Goal: Information Seeking & Learning: Learn about a topic

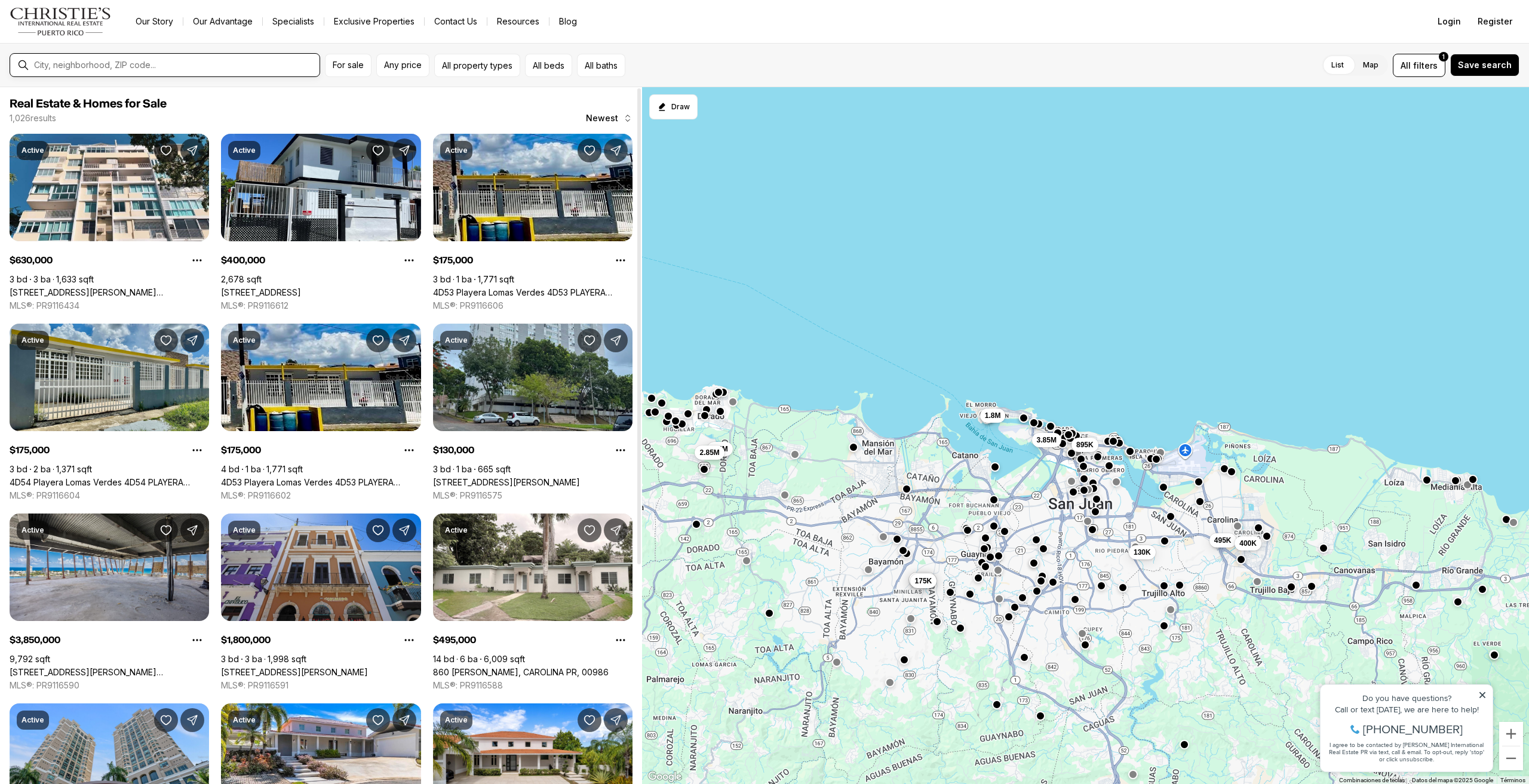
click at [122, 65] on input "text" at bounding box center [174, 65] width 281 height 10
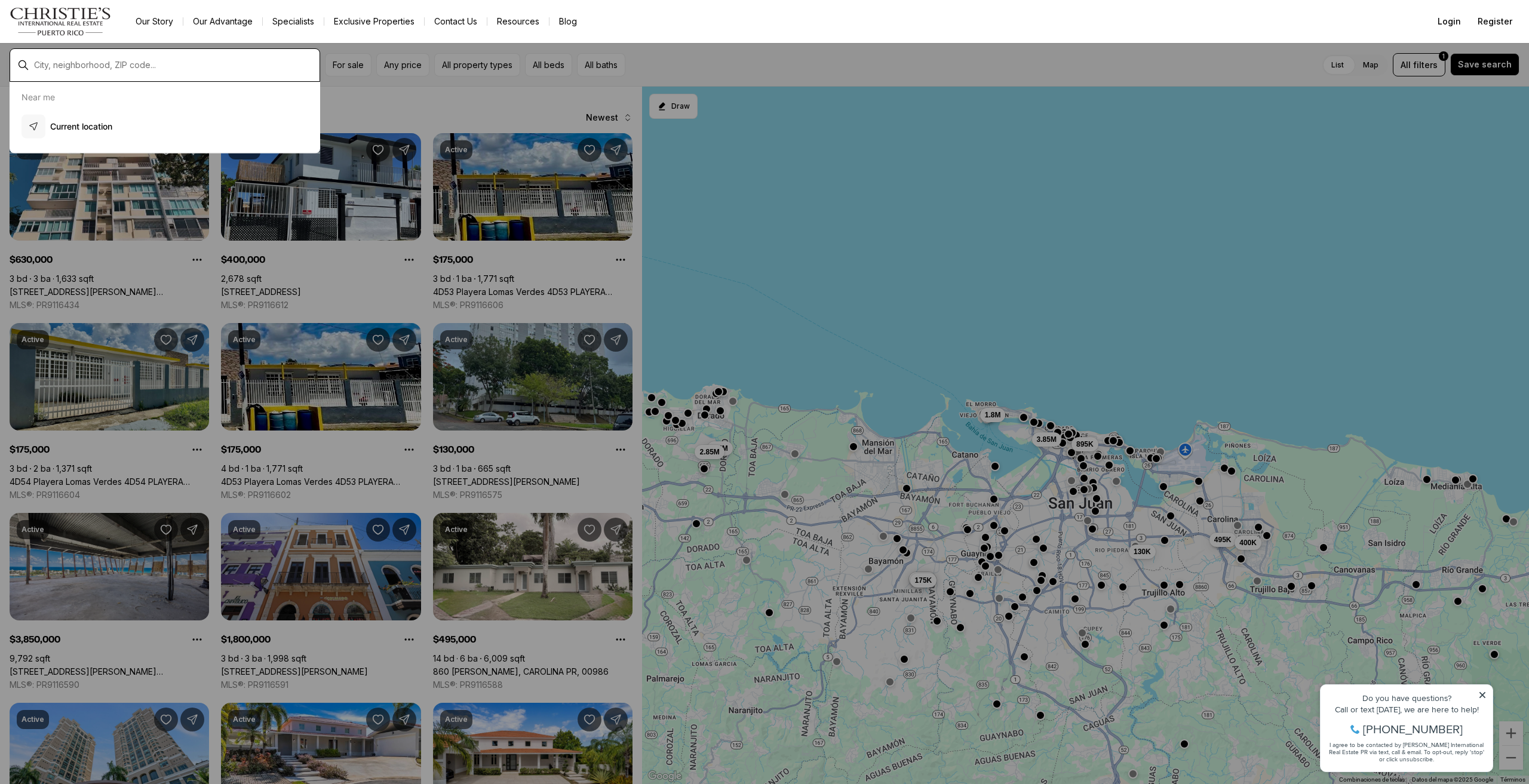
click at [122, 65] on input "text" at bounding box center [174, 65] width 281 height 10
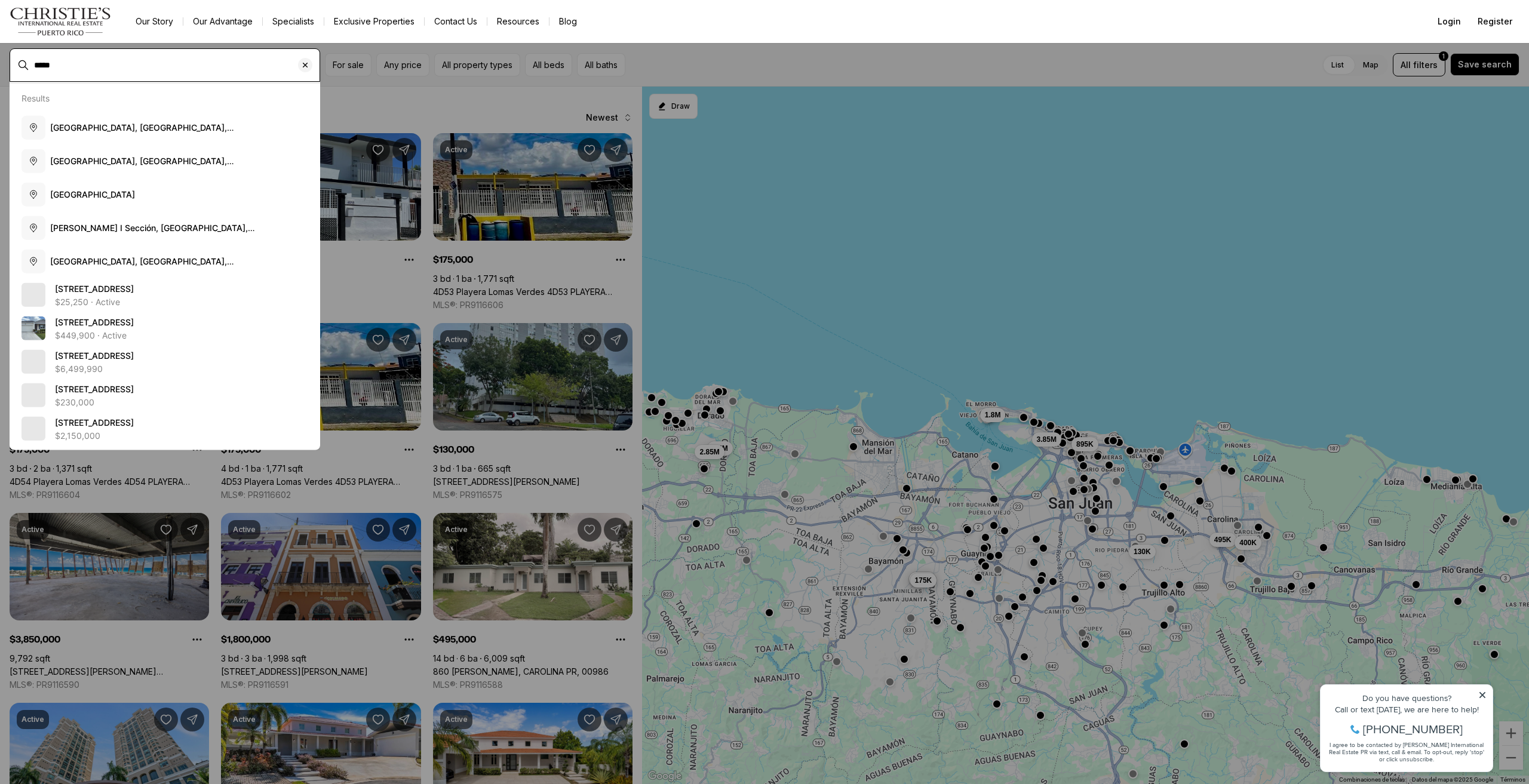
type input "*****"
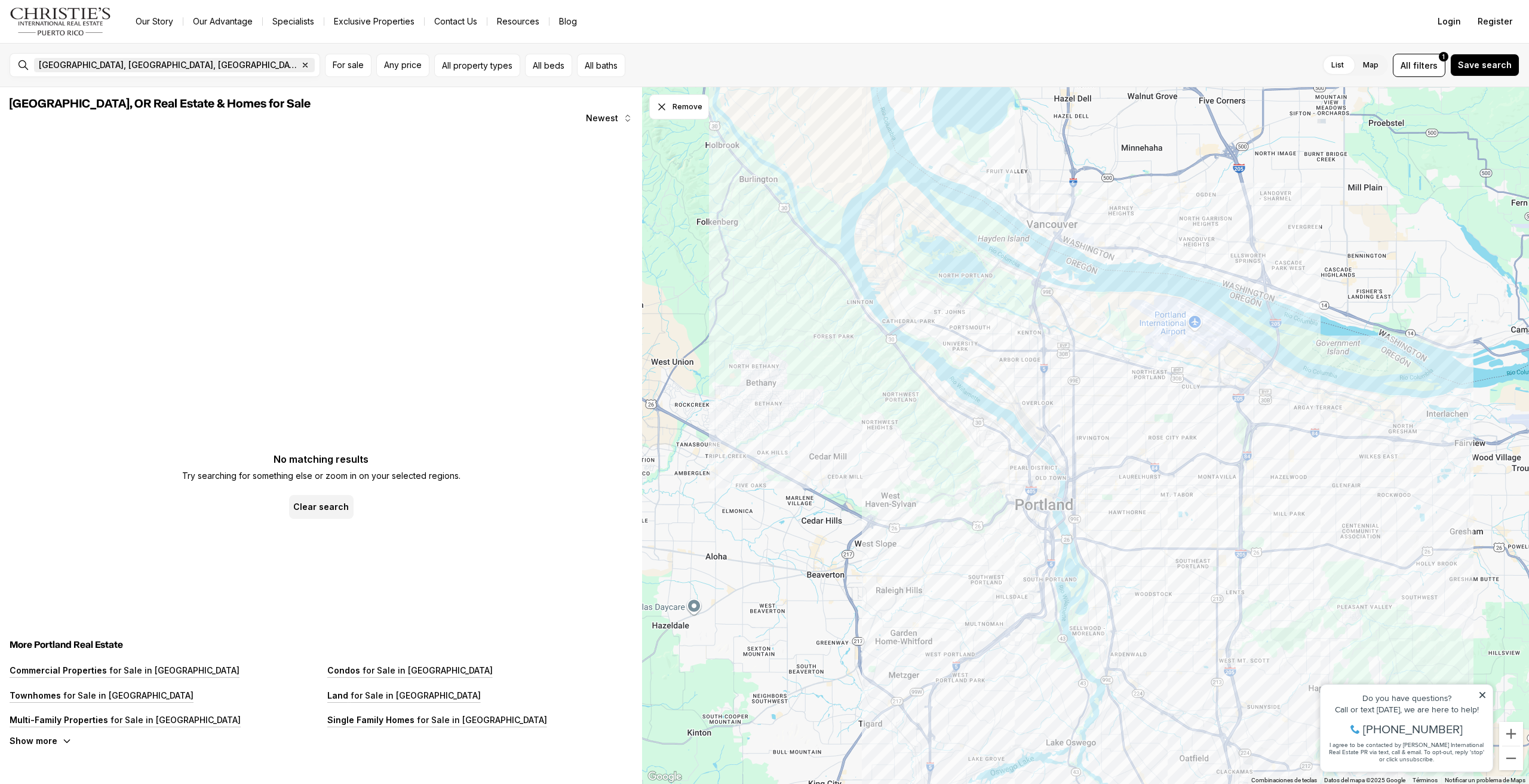
click at [94, 63] on span "Portland, OR, USA" at bounding box center [168, 65] width 259 height 10
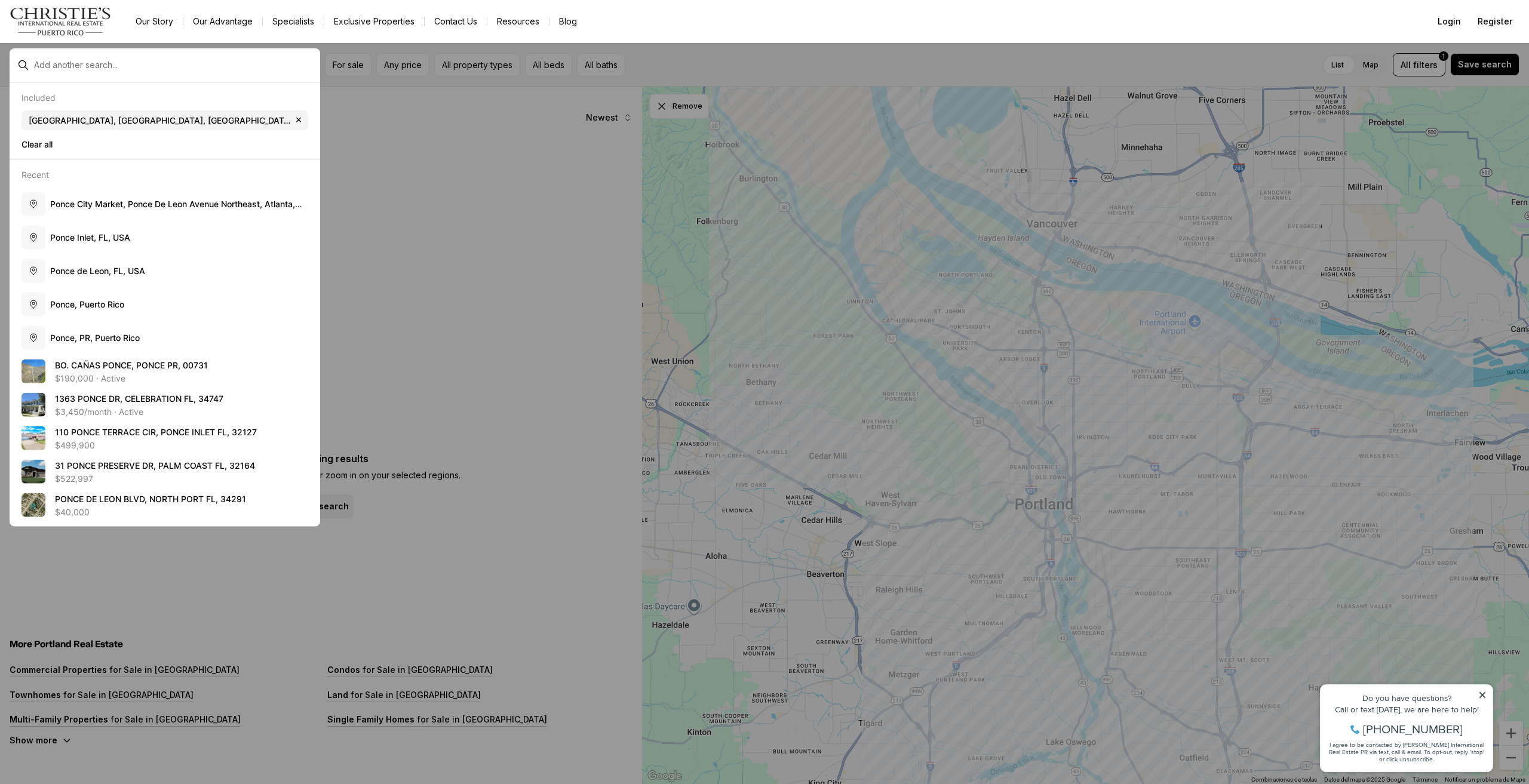
click at [94, 63] on input "text" at bounding box center [174, 65] width 281 height 10
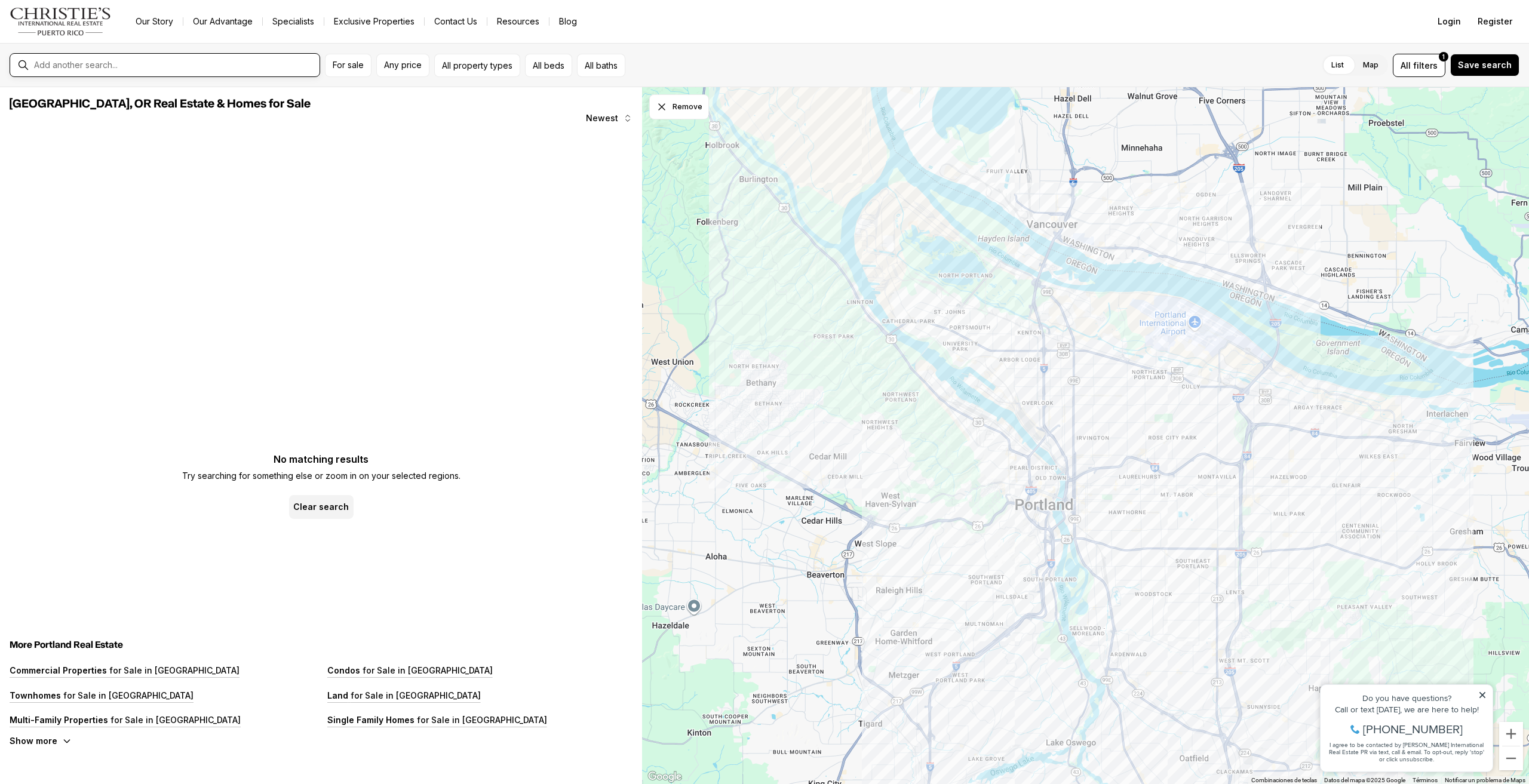
click at [94, 63] on input "text" at bounding box center [174, 65] width 281 height 10
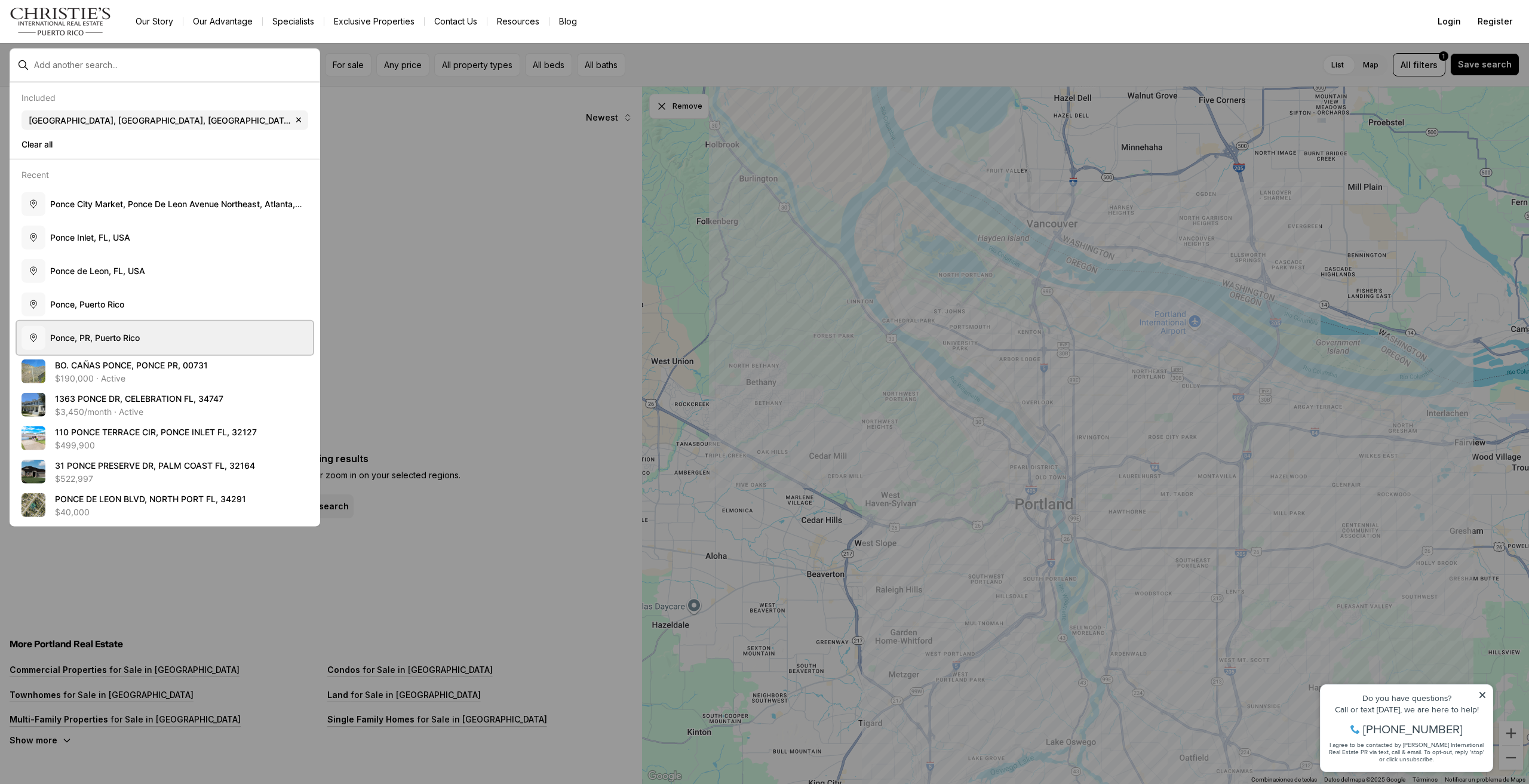
click at [118, 344] on button "P o n c e , P R , P u e r t o R i c o" at bounding box center [164, 338] width 296 height 33
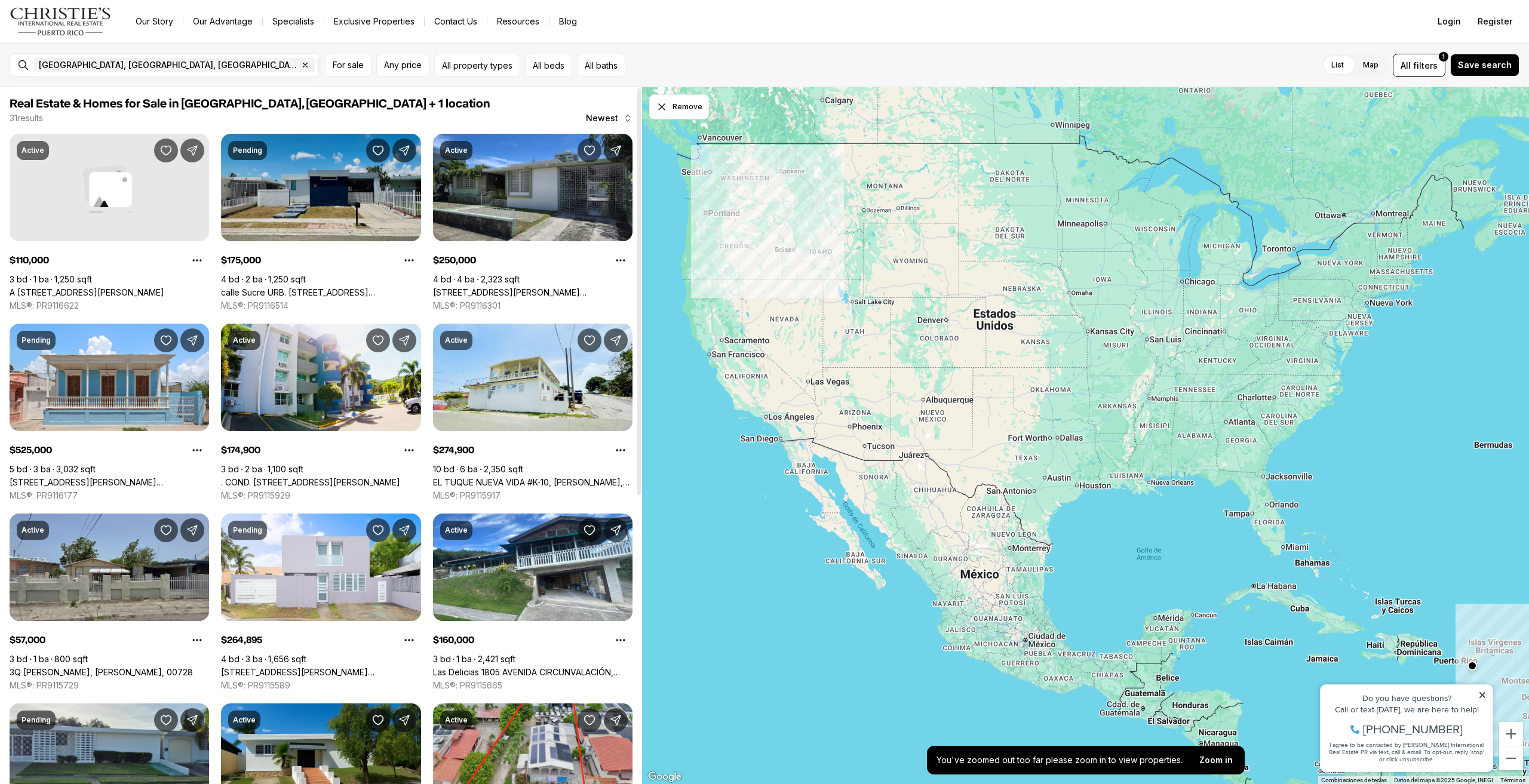
click at [310, 287] on link "calle Sucre URB. LA PROVIDENCIA #2319, PONCE PR, 00728" at bounding box center [320, 292] width 200 height 11
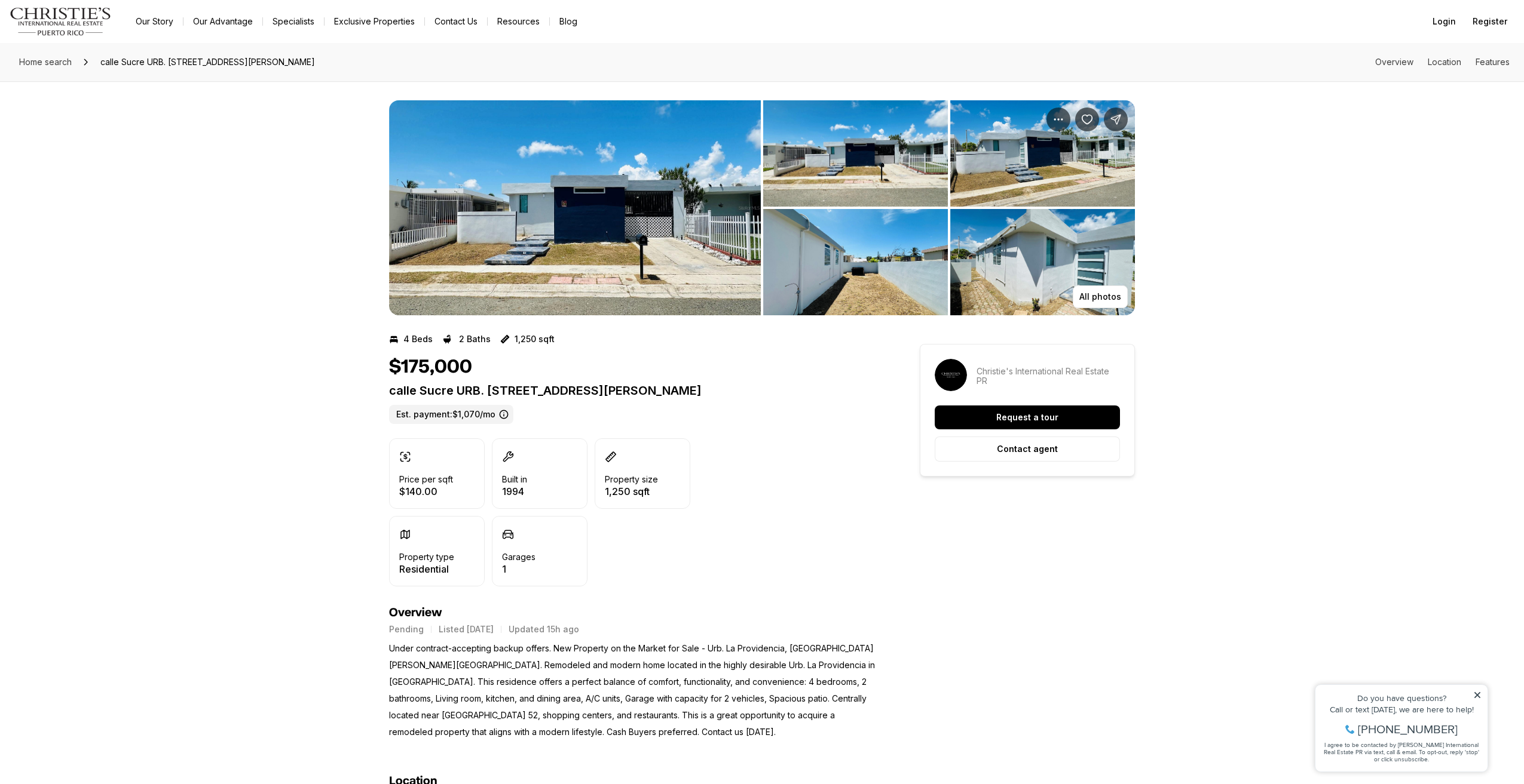
click at [863, 152] on img "View image gallery" at bounding box center [855, 153] width 184 height 107
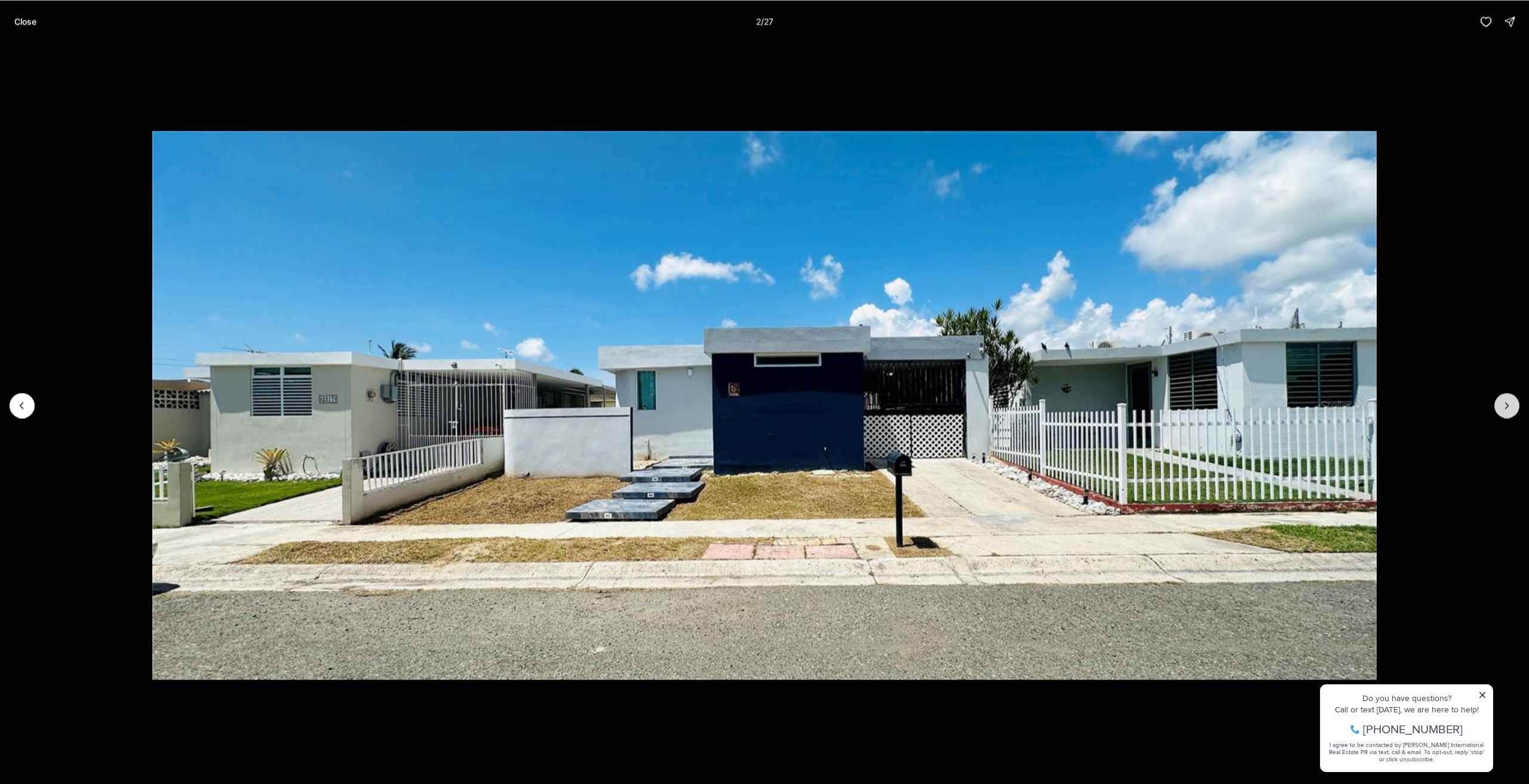
click at [1517, 410] on button "Next slide" at bounding box center [1507, 405] width 25 height 25
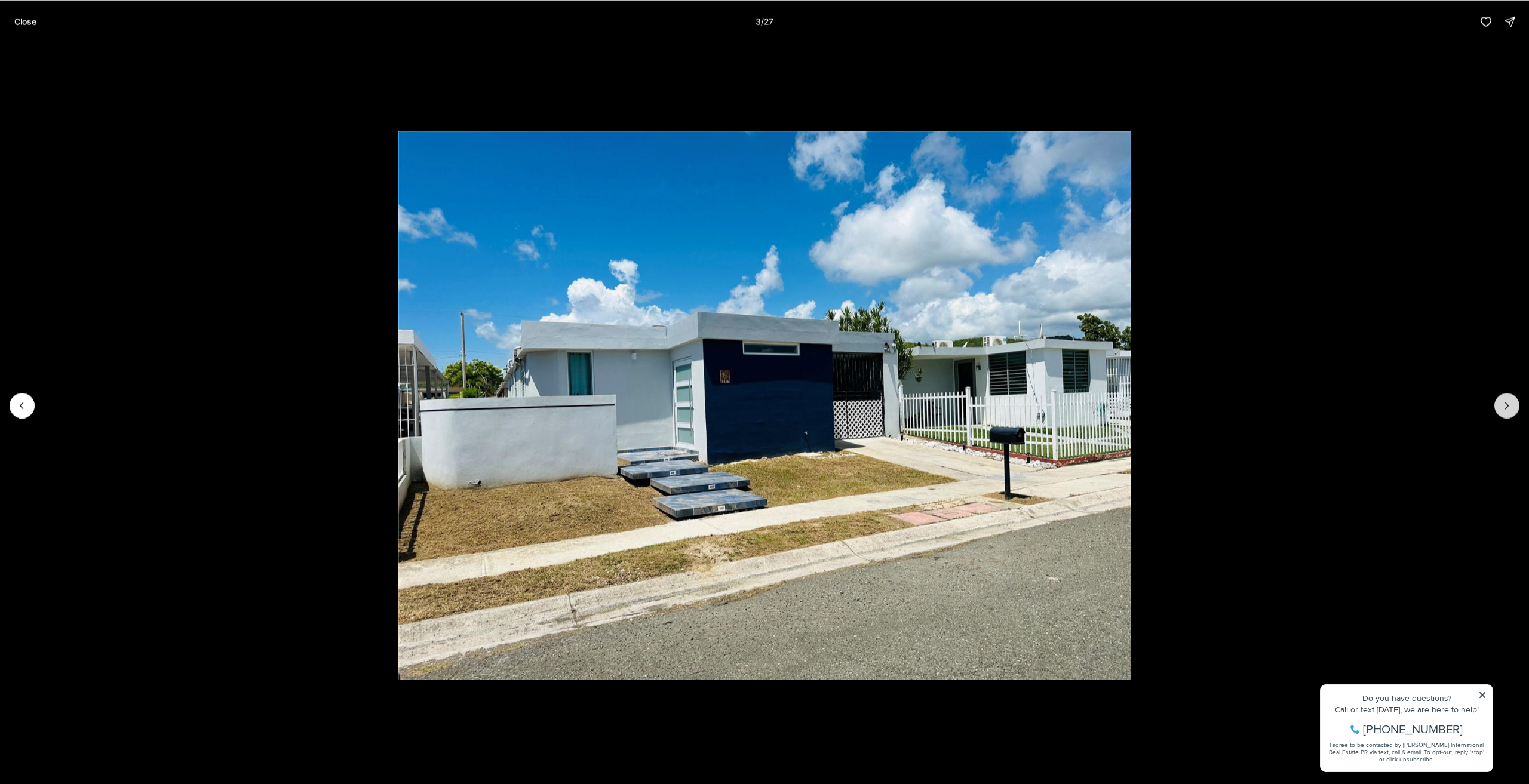
click at [1517, 410] on button "Next slide" at bounding box center [1507, 405] width 25 height 25
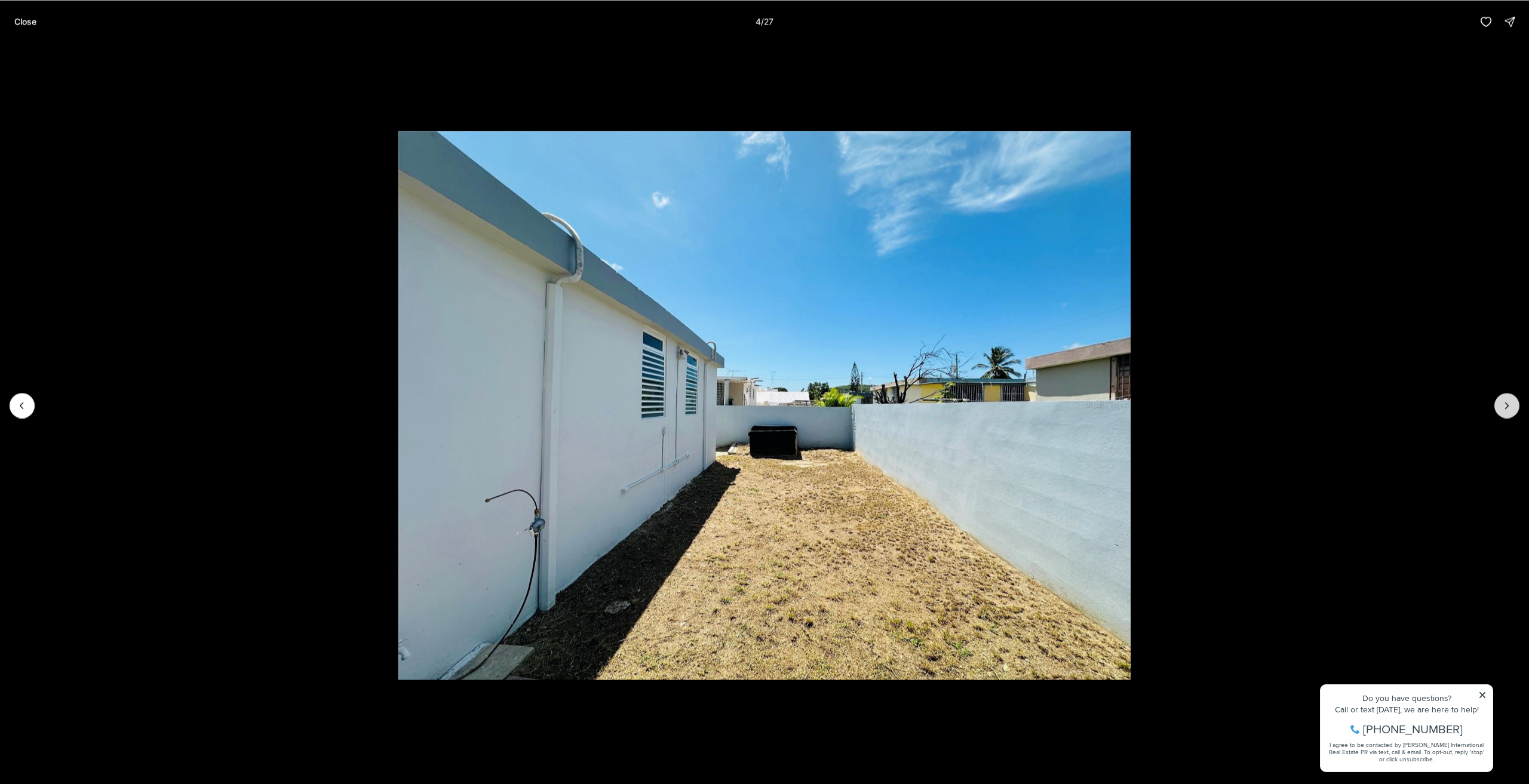
click at [1517, 410] on button "Next slide" at bounding box center [1507, 405] width 25 height 25
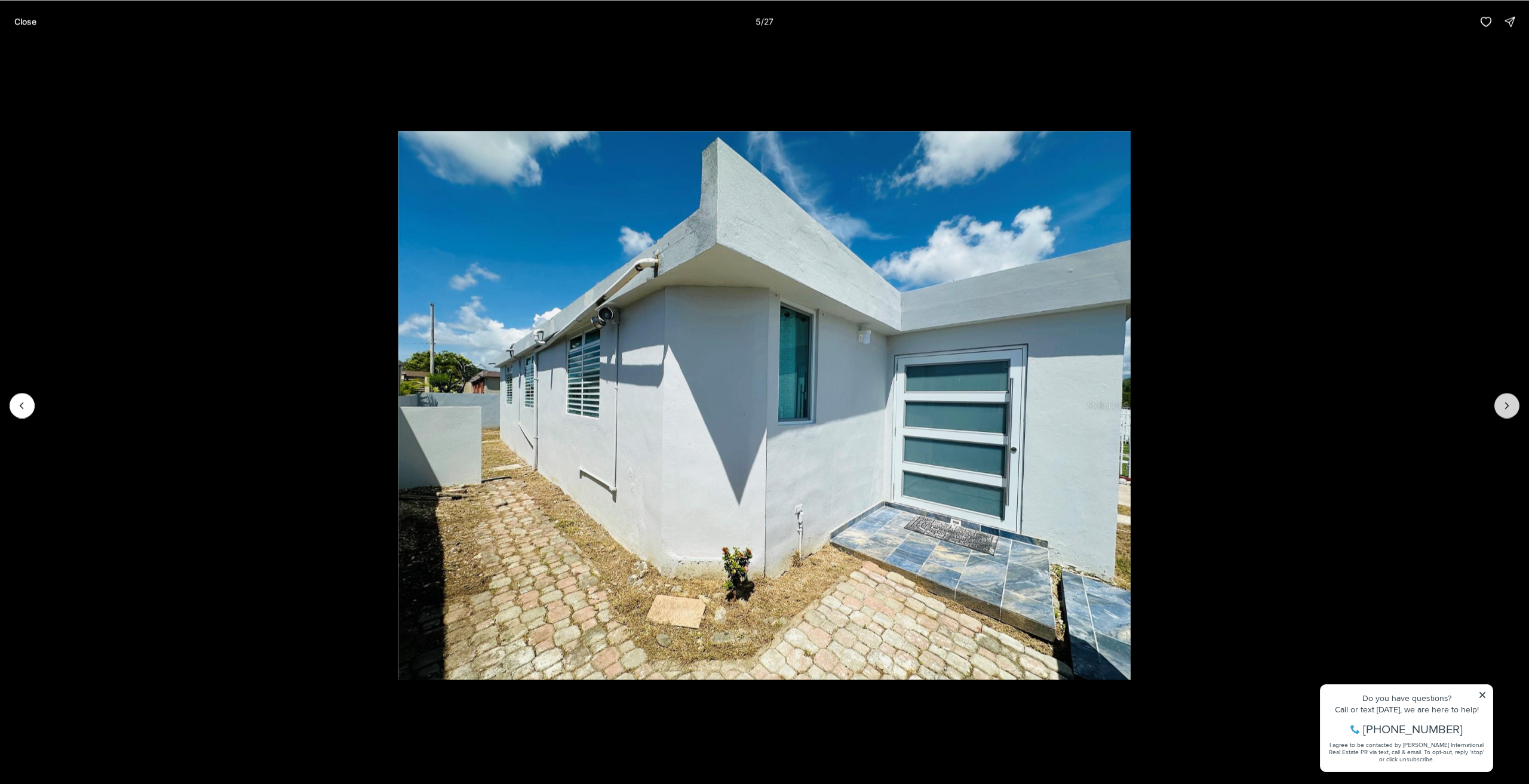
click at [1517, 410] on button "Next slide" at bounding box center [1507, 405] width 25 height 25
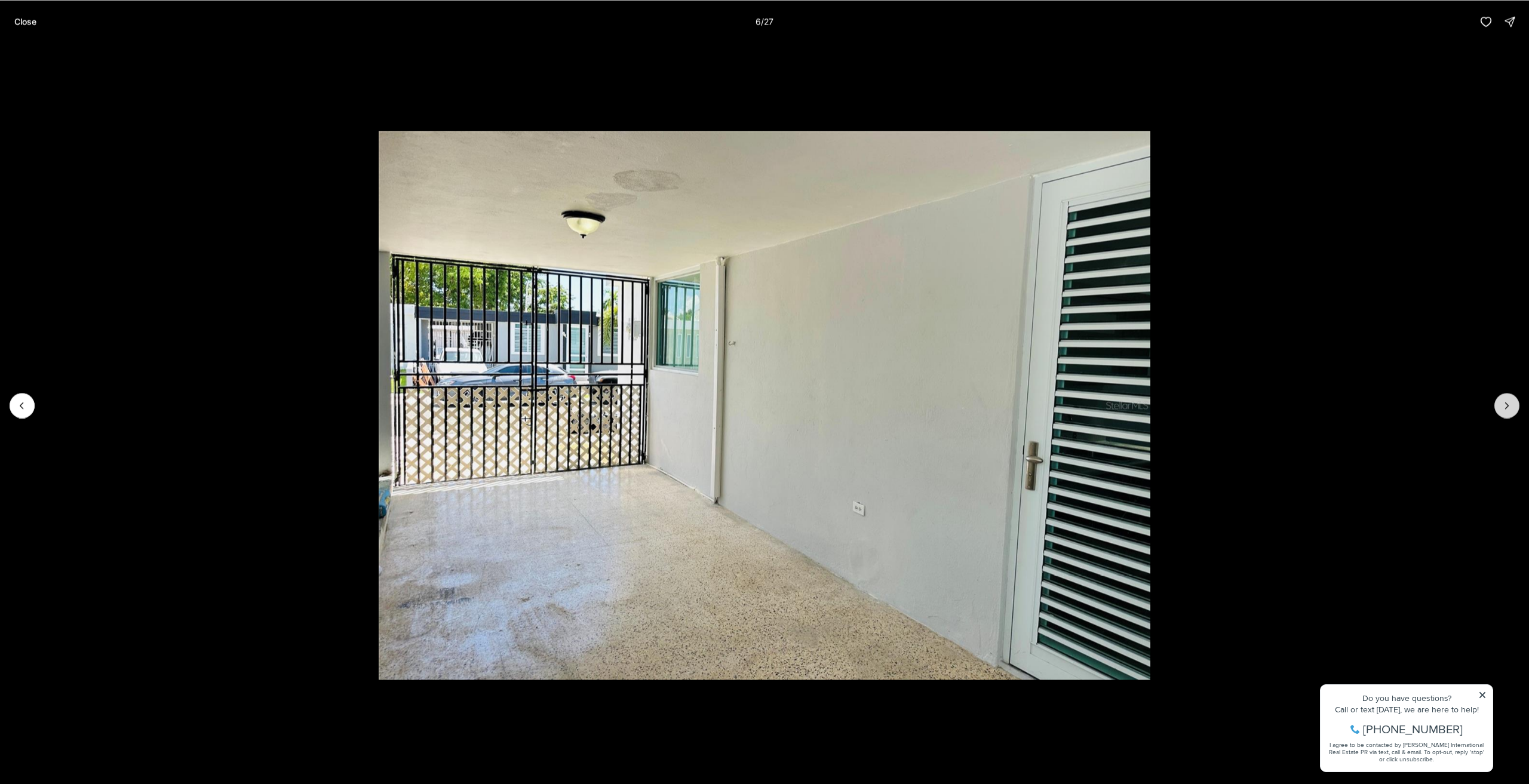
click at [1517, 410] on button "Next slide" at bounding box center [1507, 405] width 25 height 25
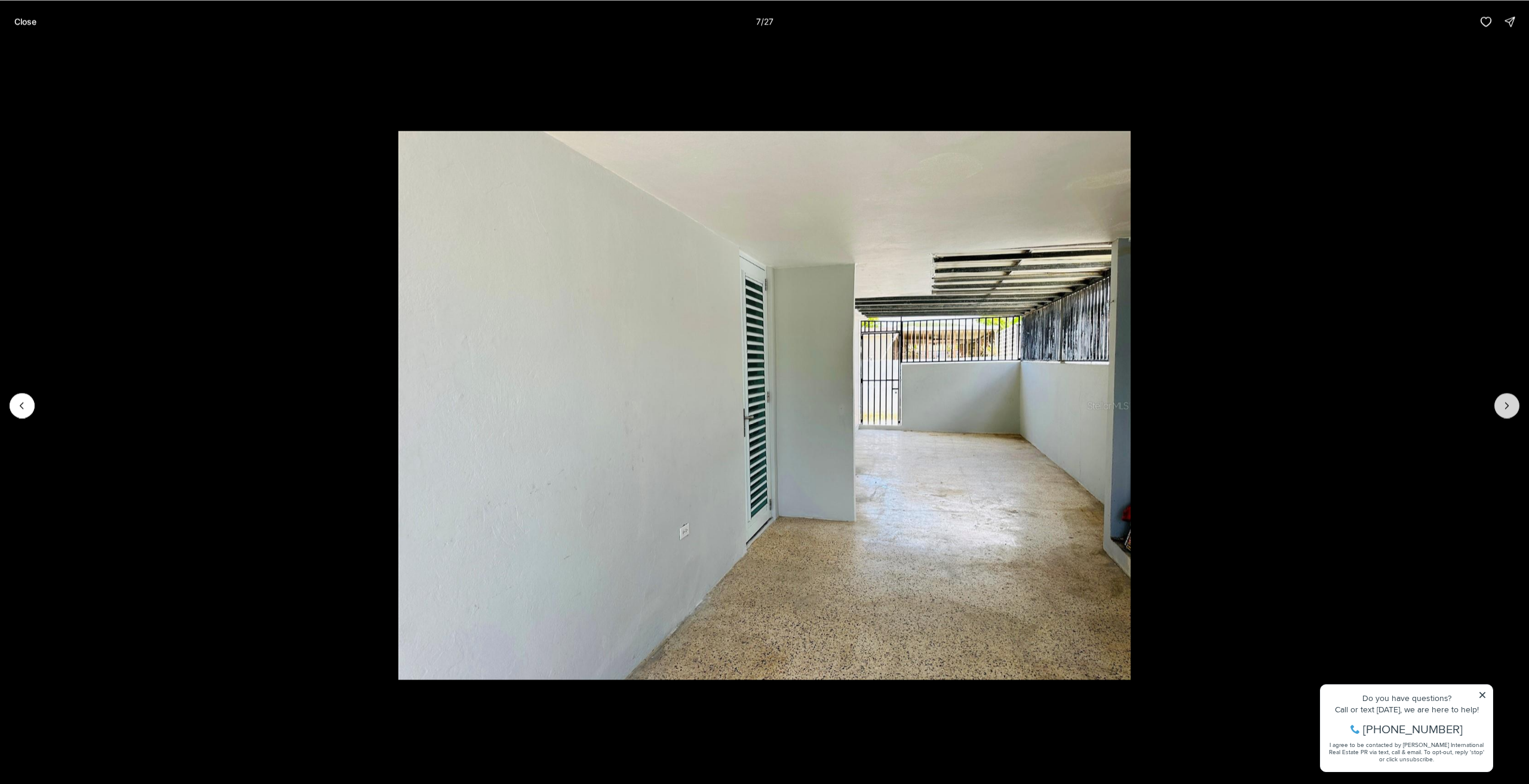
click at [1517, 410] on button "Next slide" at bounding box center [1507, 405] width 25 height 25
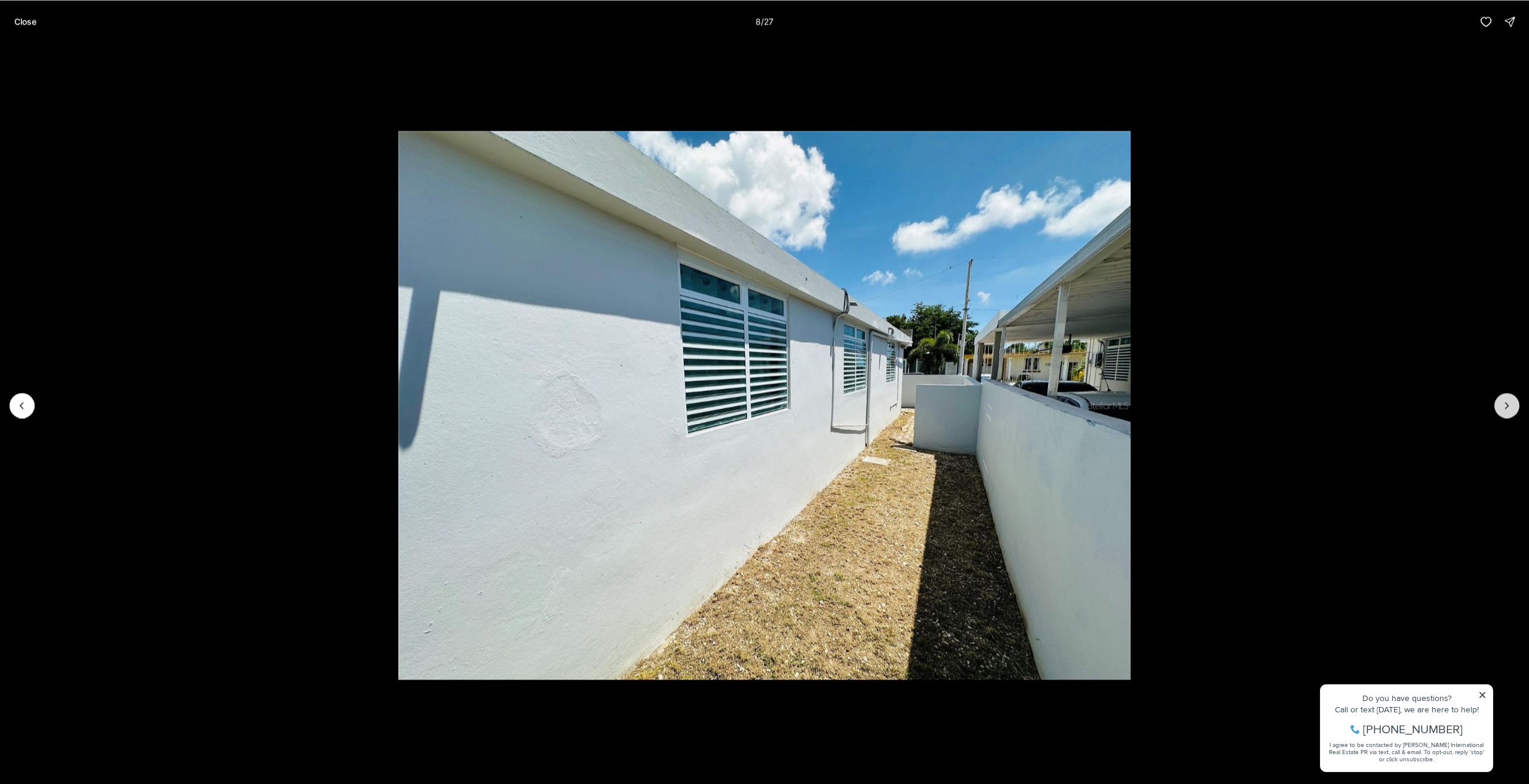
click at [1517, 410] on button "Next slide" at bounding box center [1507, 405] width 25 height 25
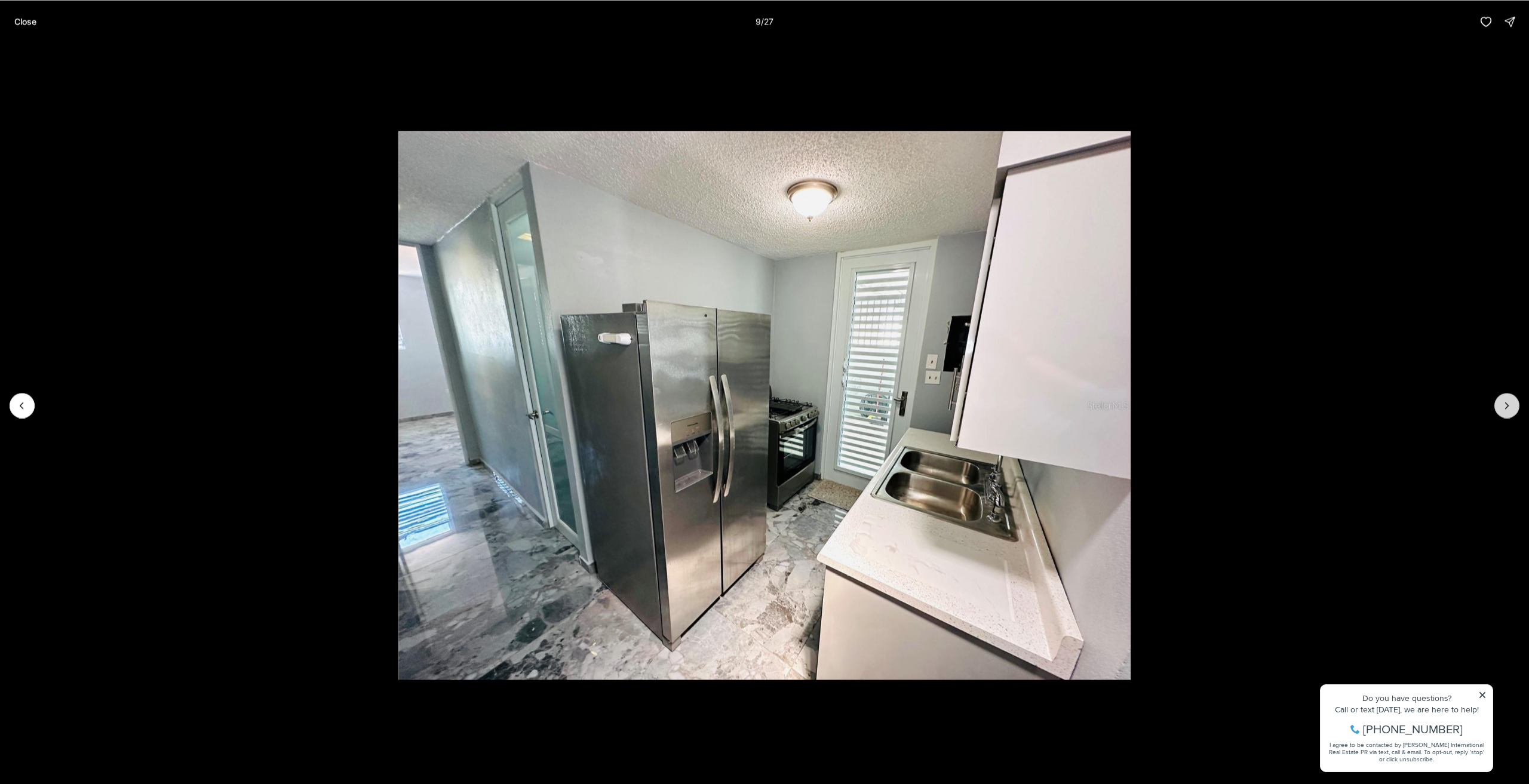
click at [1517, 410] on button "Next slide" at bounding box center [1507, 405] width 25 height 25
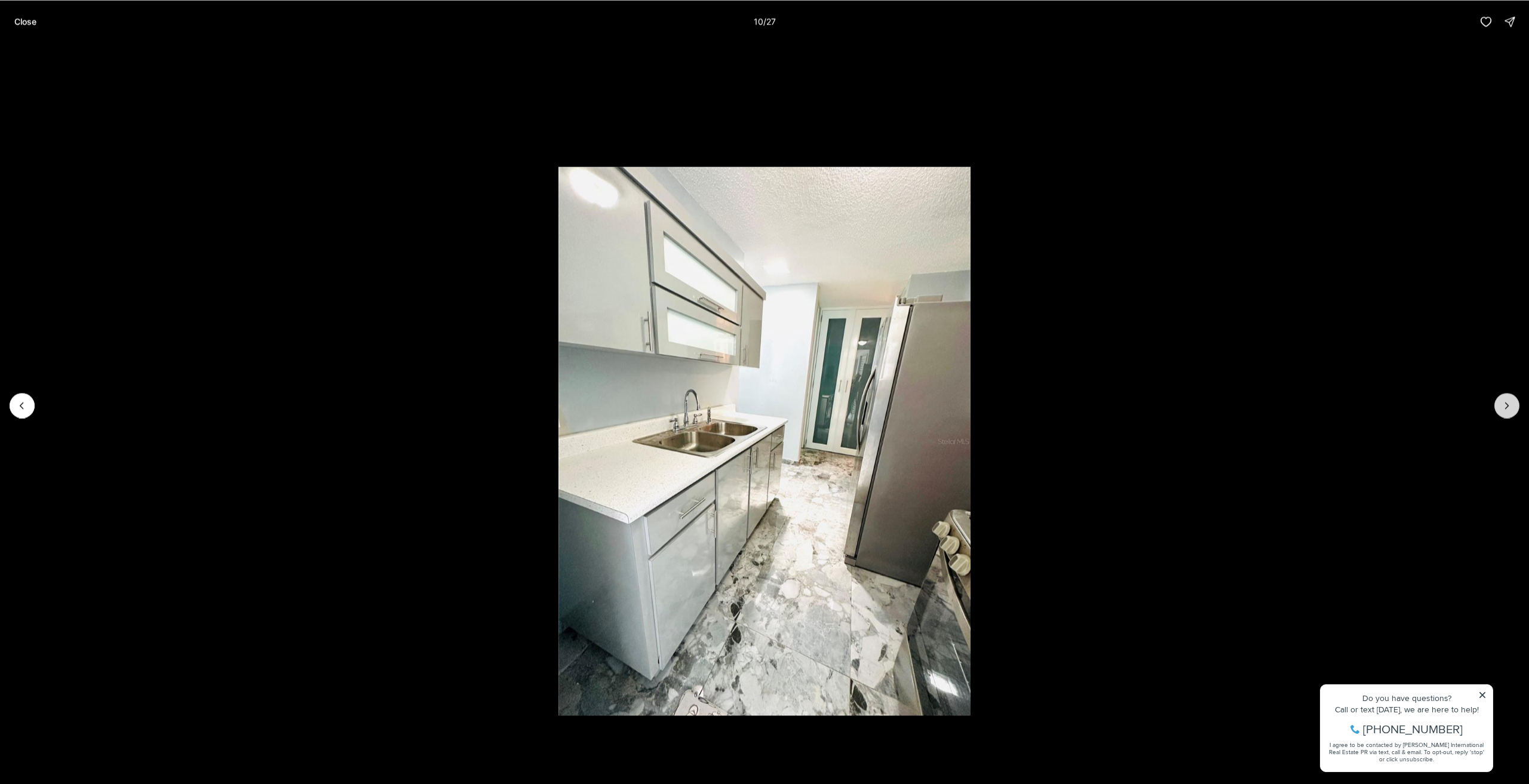
click at [1517, 410] on button "Next slide" at bounding box center [1507, 405] width 25 height 25
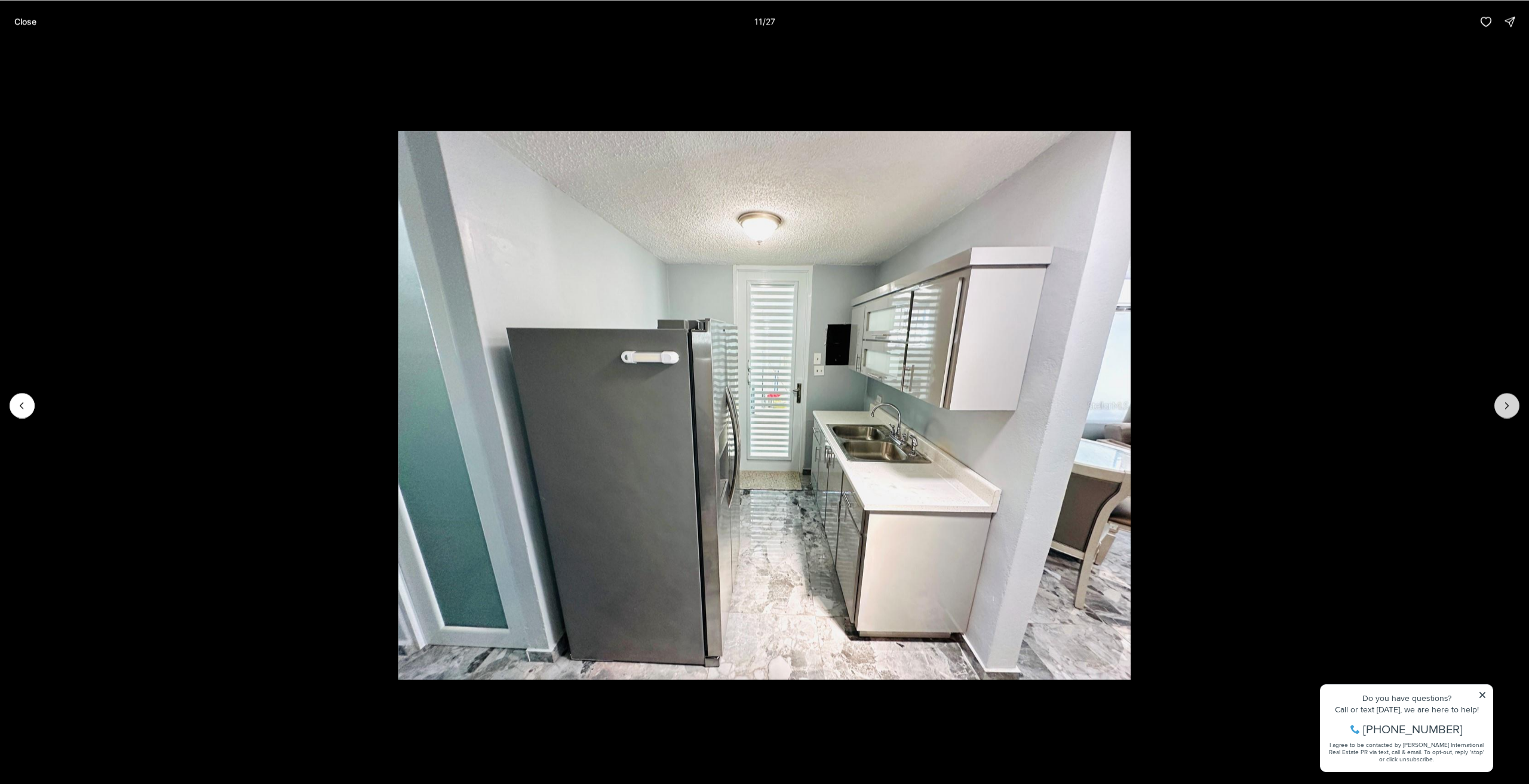
click at [1517, 410] on button "Next slide" at bounding box center [1507, 405] width 25 height 25
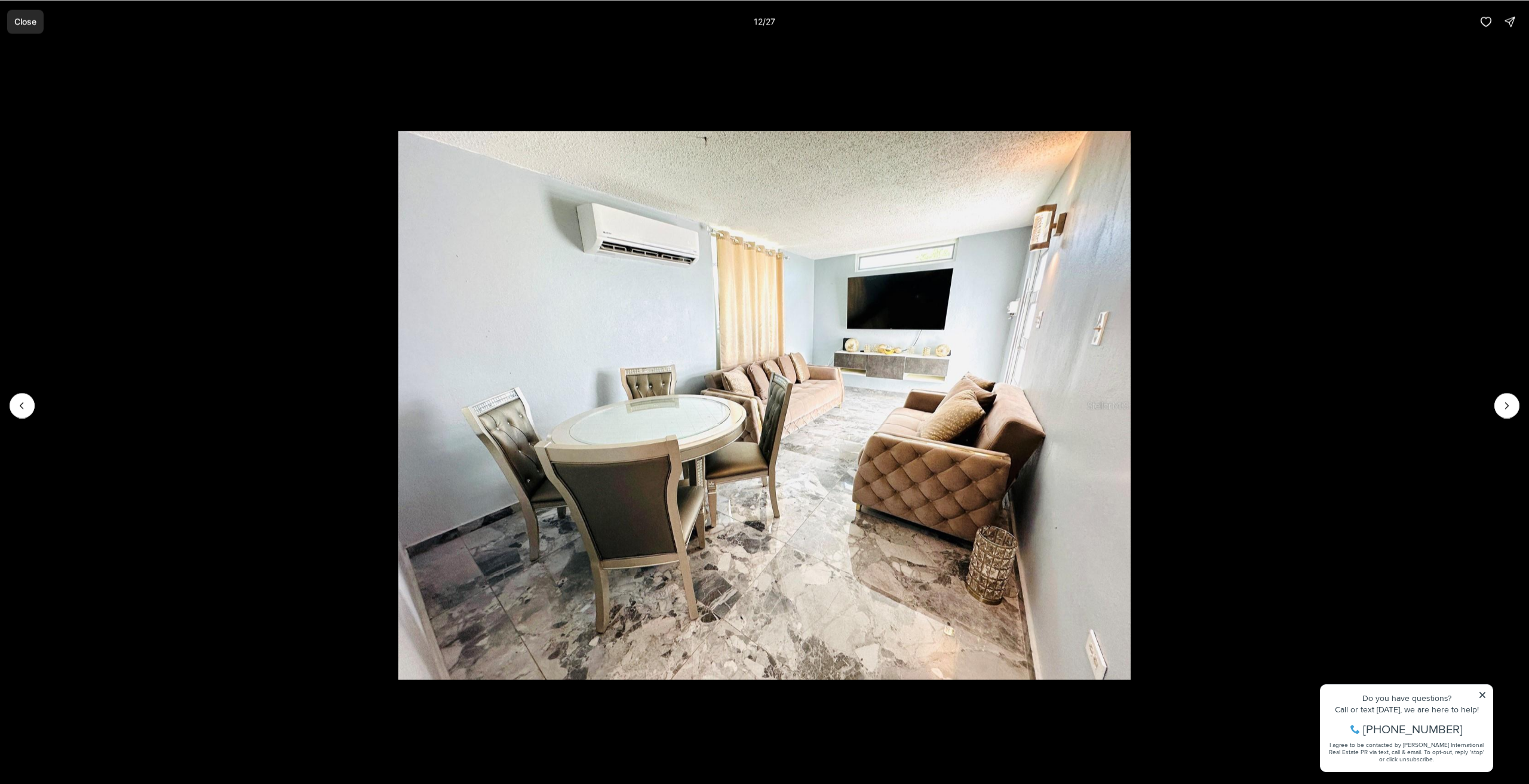
click at [19, 23] on p "Close" at bounding box center [25, 21] width 22 height 10
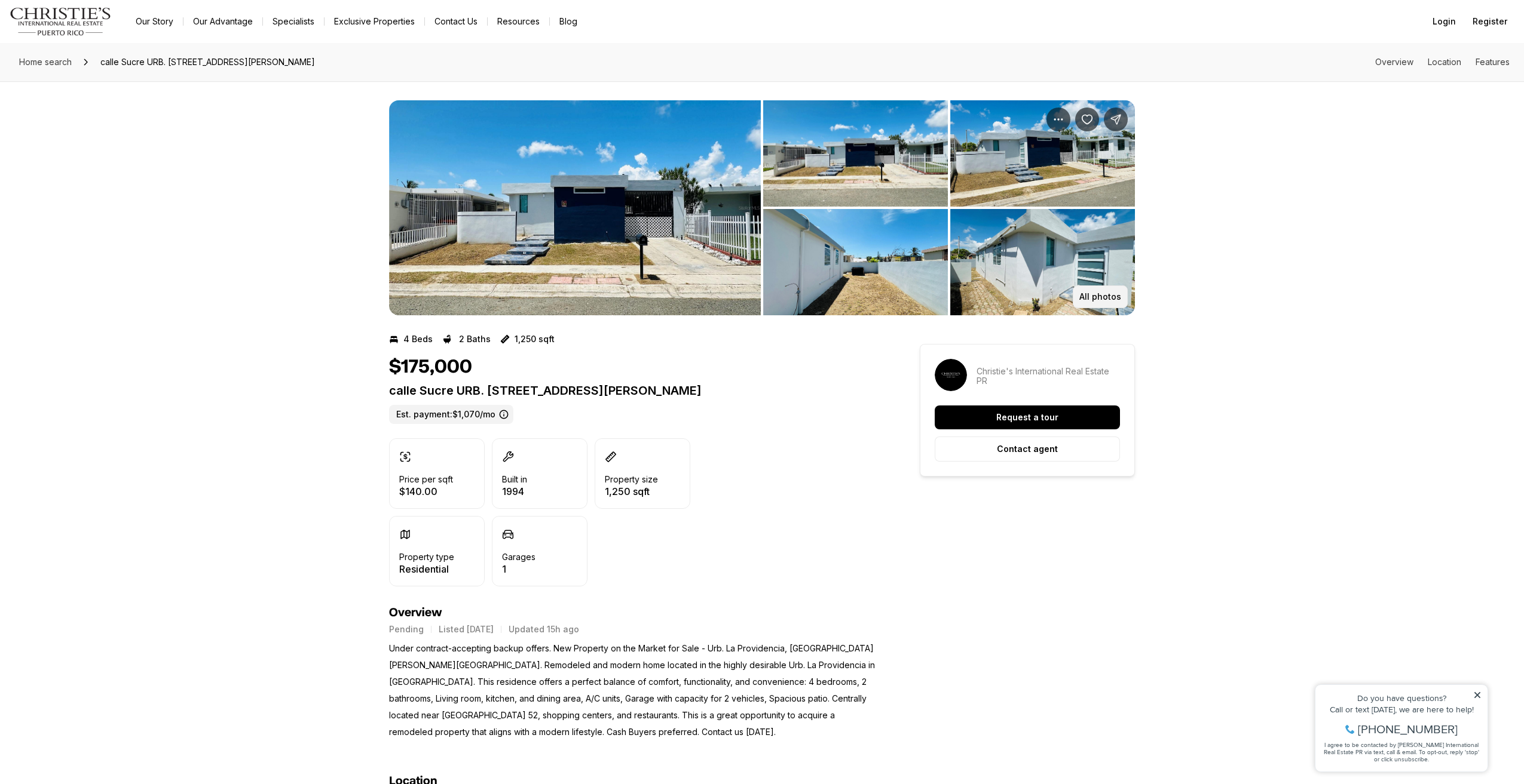
click at [1104, 298] on p "All photos" at bounding box center [1100, 297] width 42 height 10
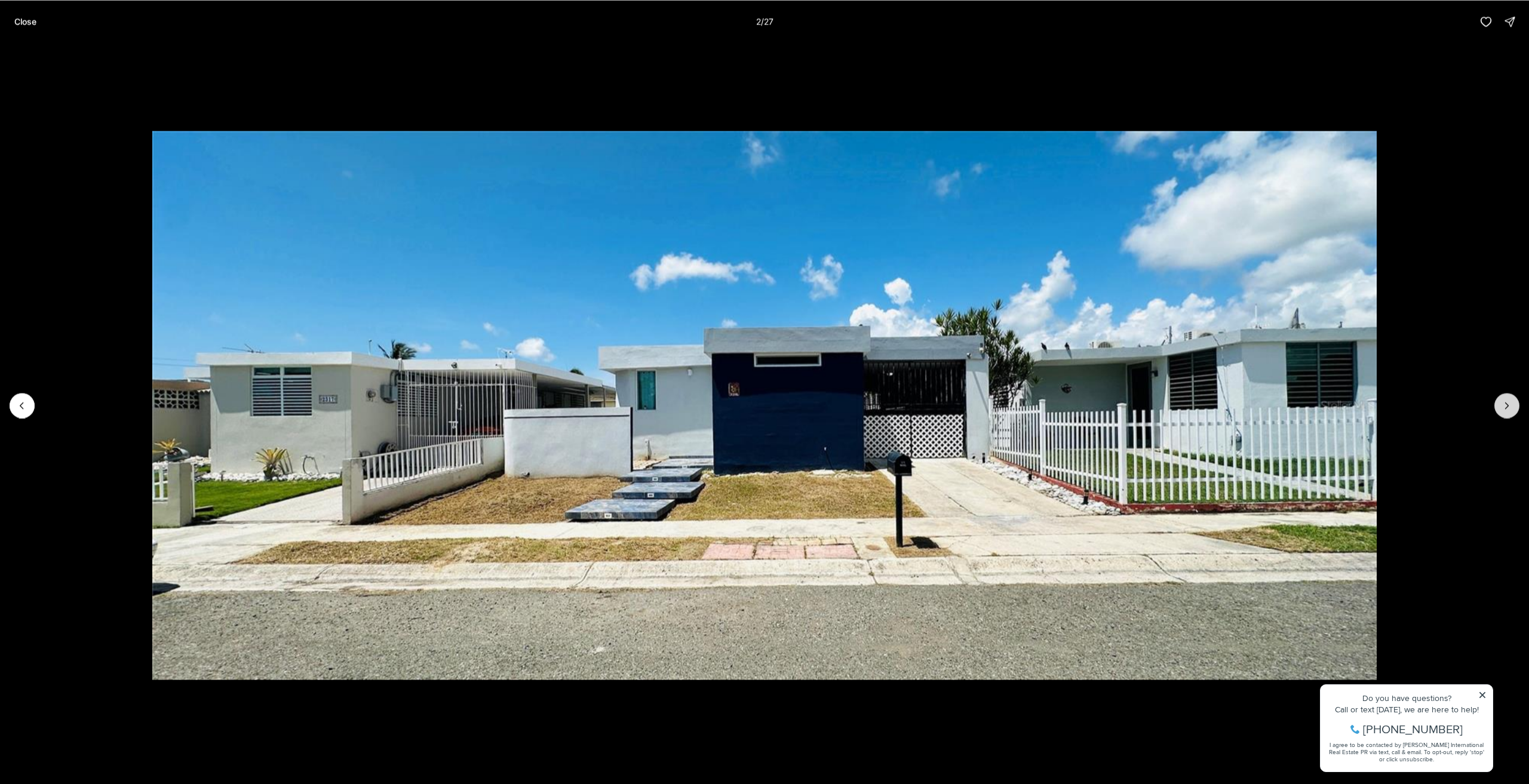
click at [1512, 409] on icon "Next slide" at bounding box center [1507, 405] width 12 height 12
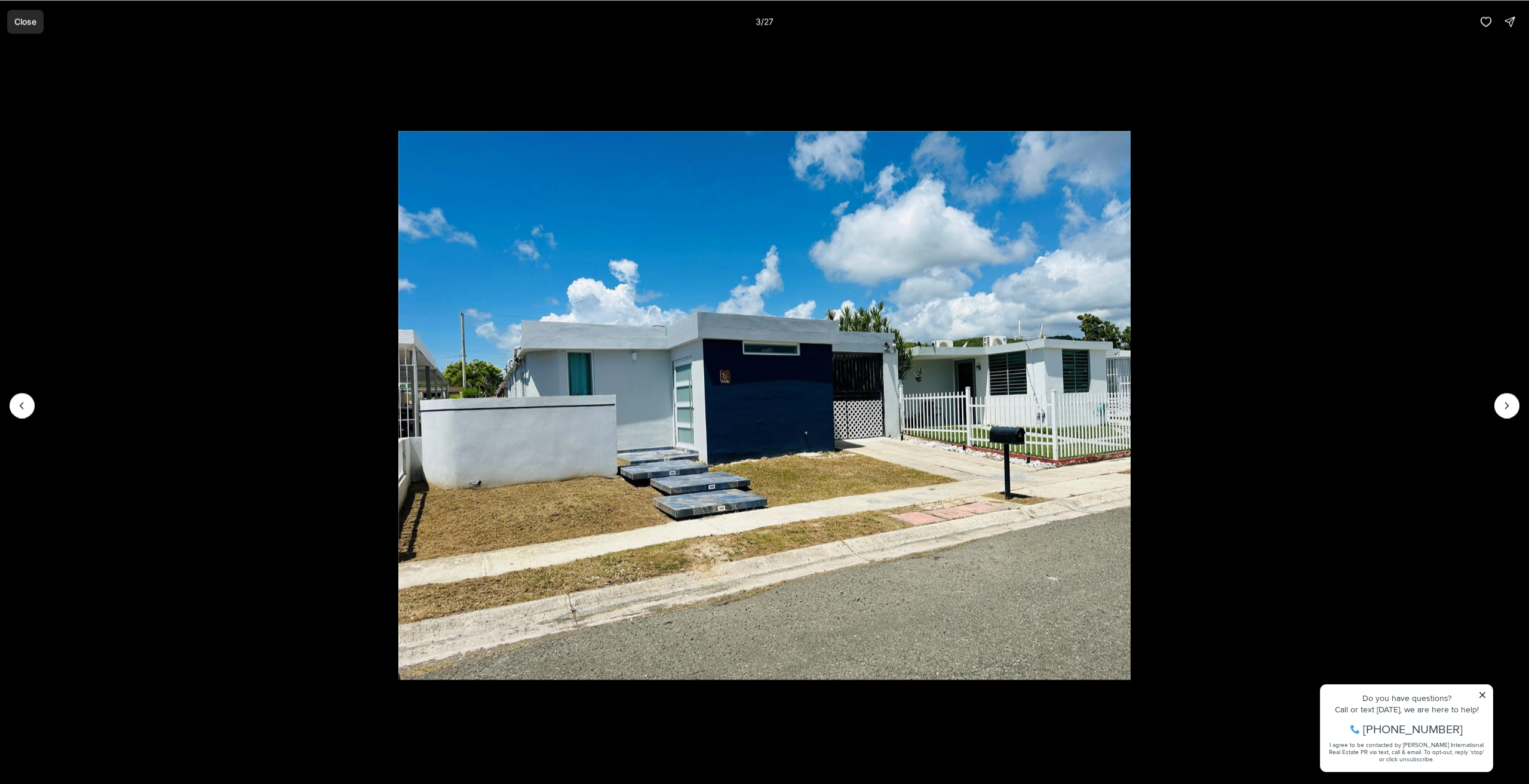
click at [24, 25] on p "Close" at bounding box center [25, 21] width 22 height 10
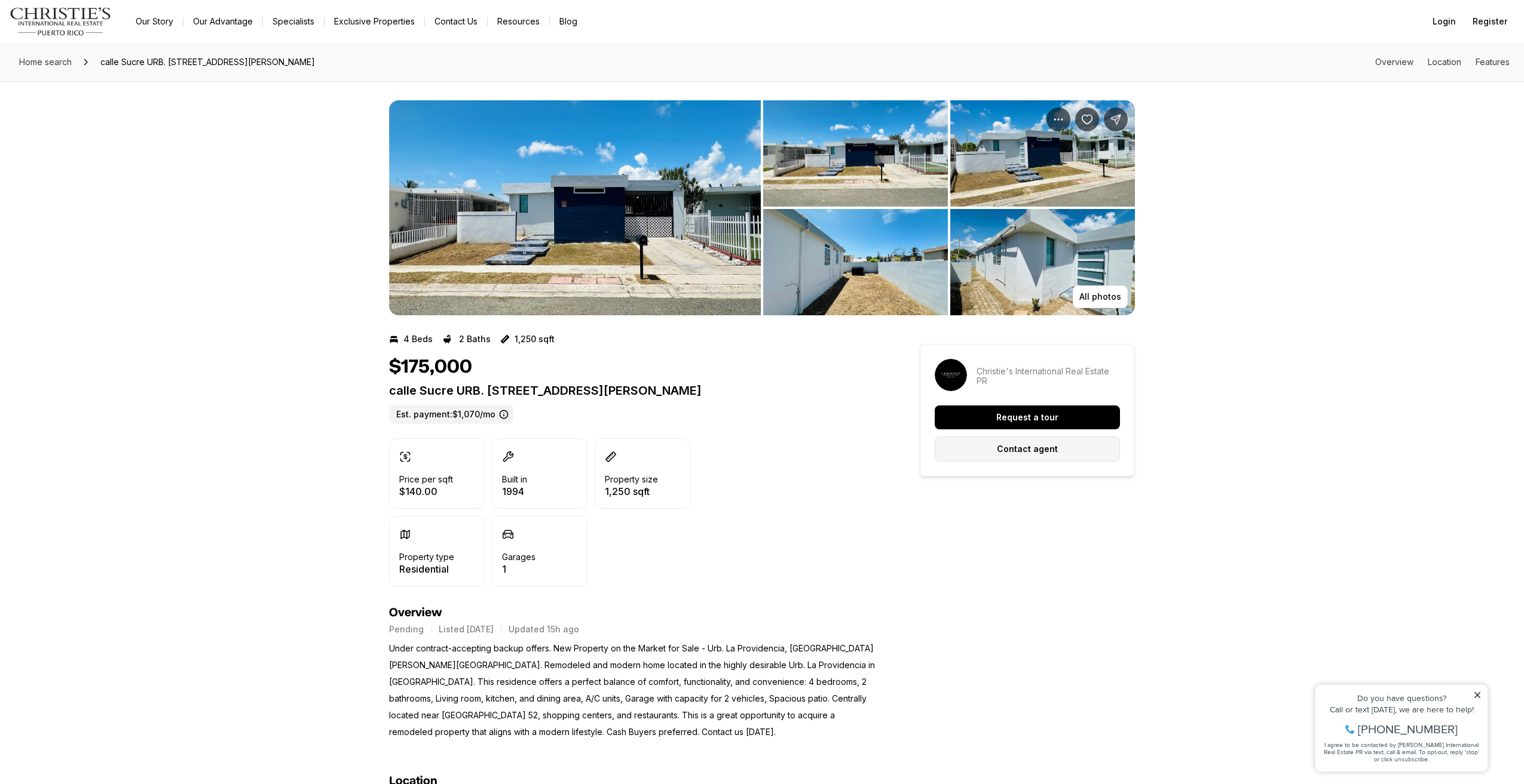
click at [1058, 451] on button "Contact agent" at bounding box center [1027, 449] width 185 height 25
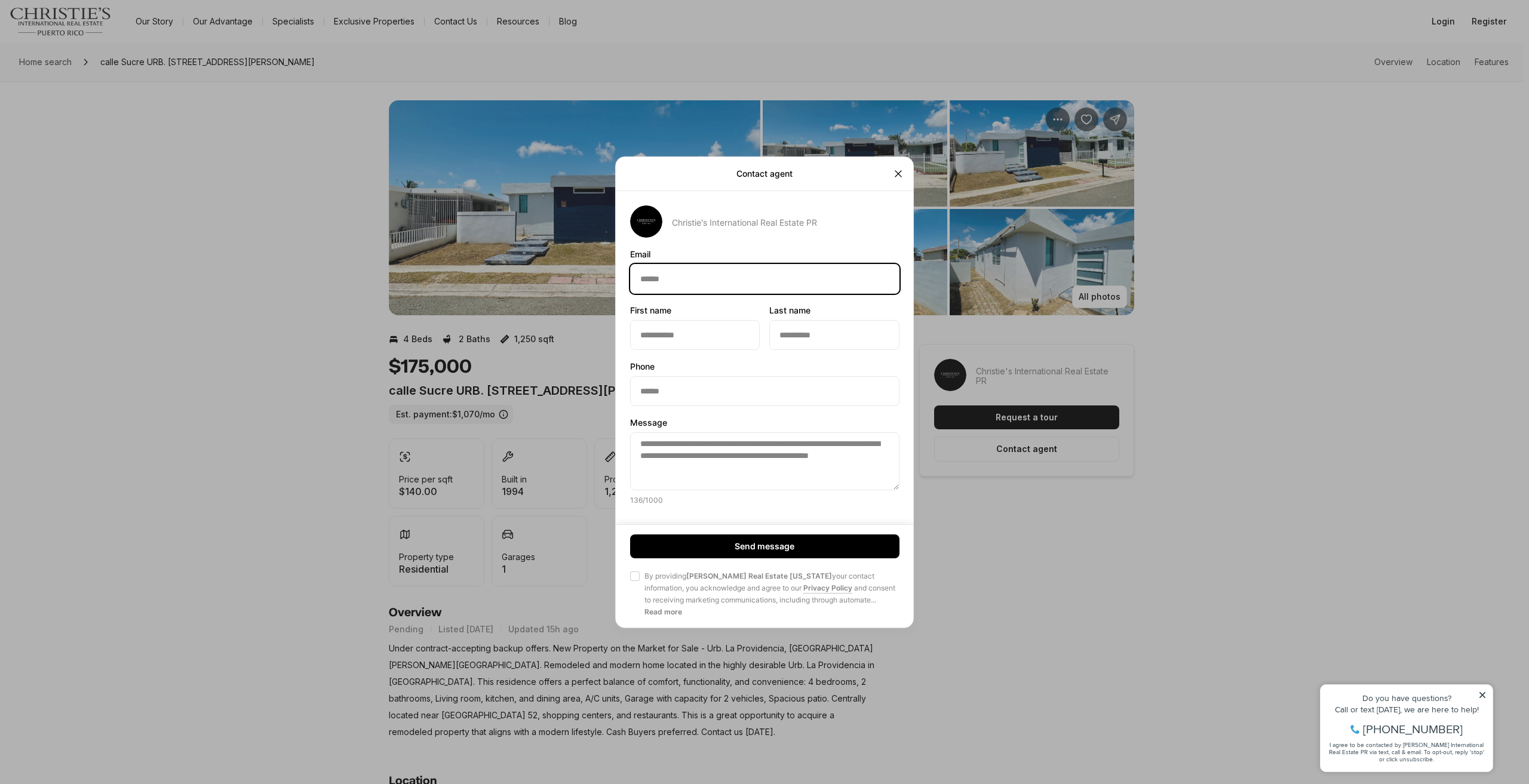
click at [680, 294] on div "**********" at bounding box center [765, 360] width 298 height 309
click at [729, 273] on input "Email Email" at bounding box center [765, 278] width 268 height 29
type input "**********"
type input "********"
type input "******"
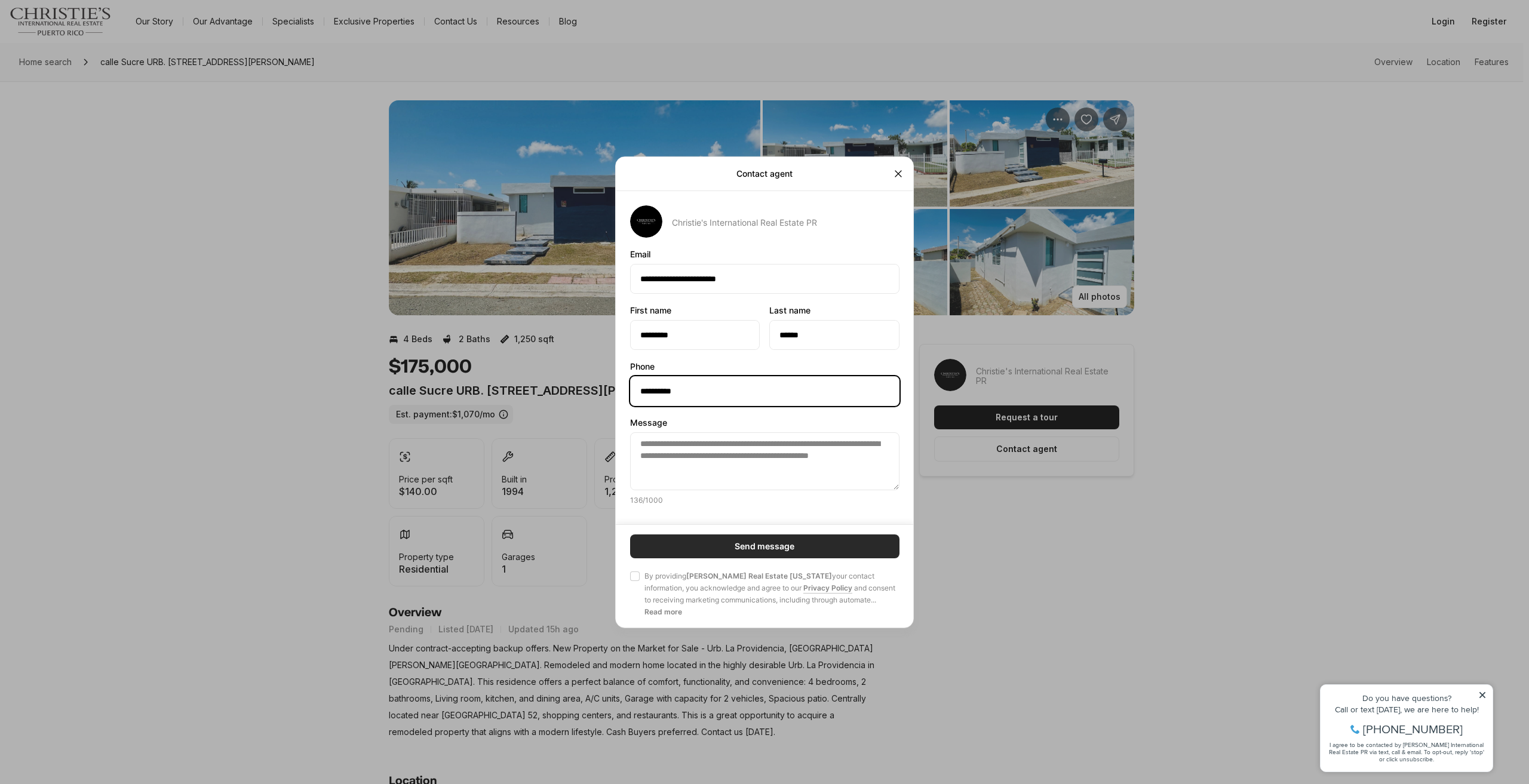
type input "**********"
click at [722, 550] on button "Send message" at bounding box center [765, 546] width 270 height 24
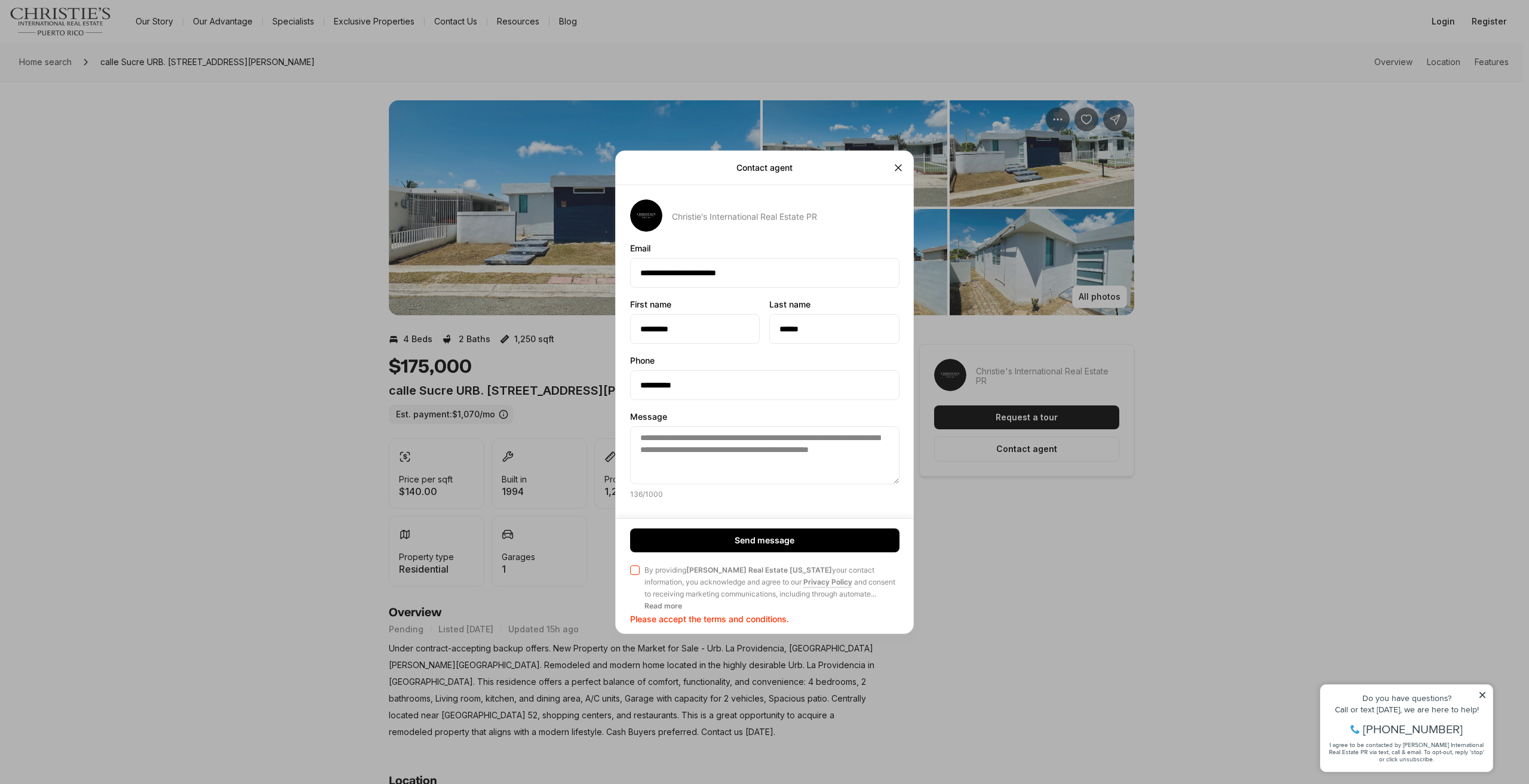
click at [636, 574] on div at bounding box center [634, 588] width 10 height 48
click at [636, 574] on button "Agree to Privacy Policy By providing Christie's Real Estate Puerto Rico your co…" at bounding box center [634, 570] width 10 height 10
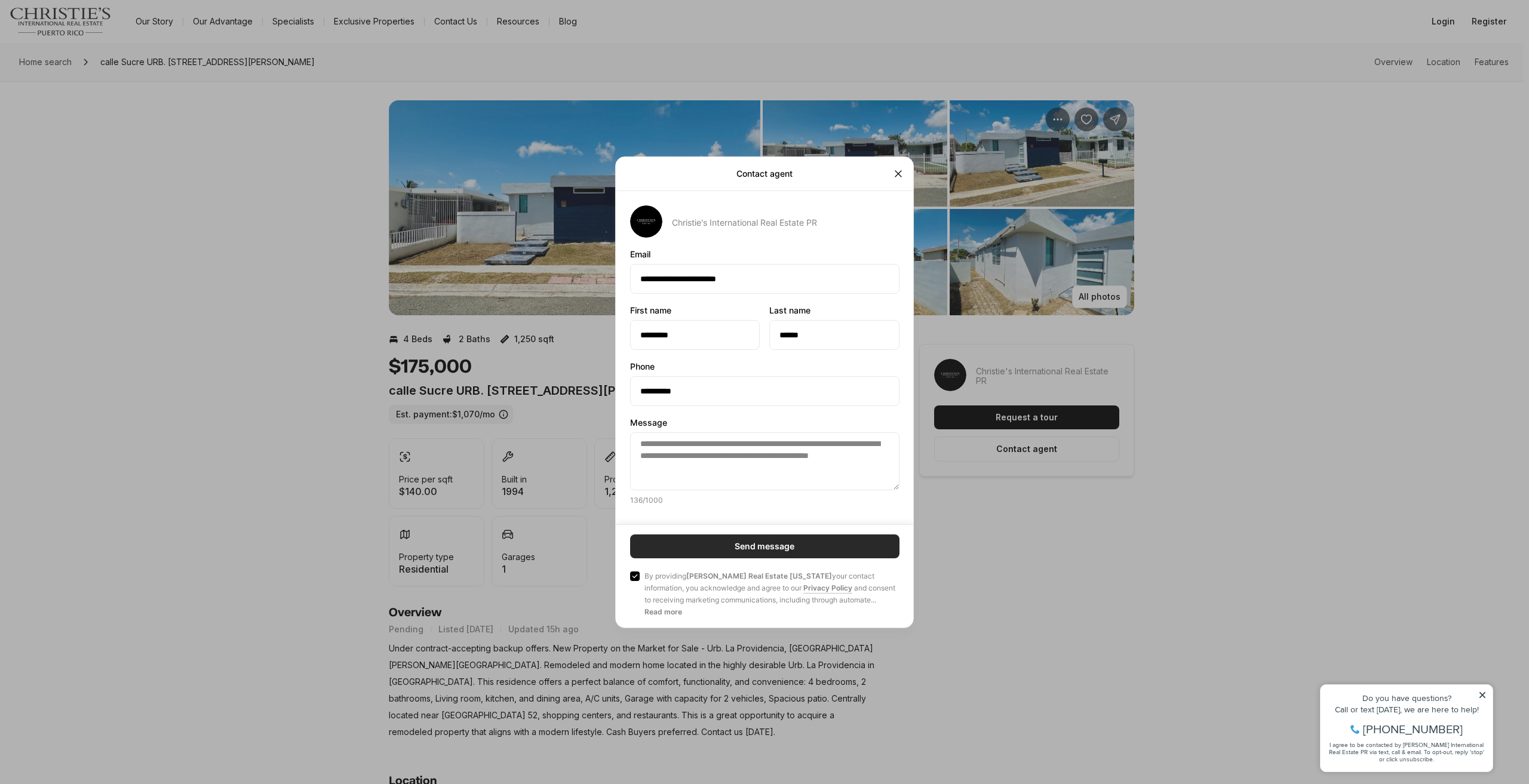
click at [710, 546] on button "Send message" at bounding box center [765, 546] width 270 height 24
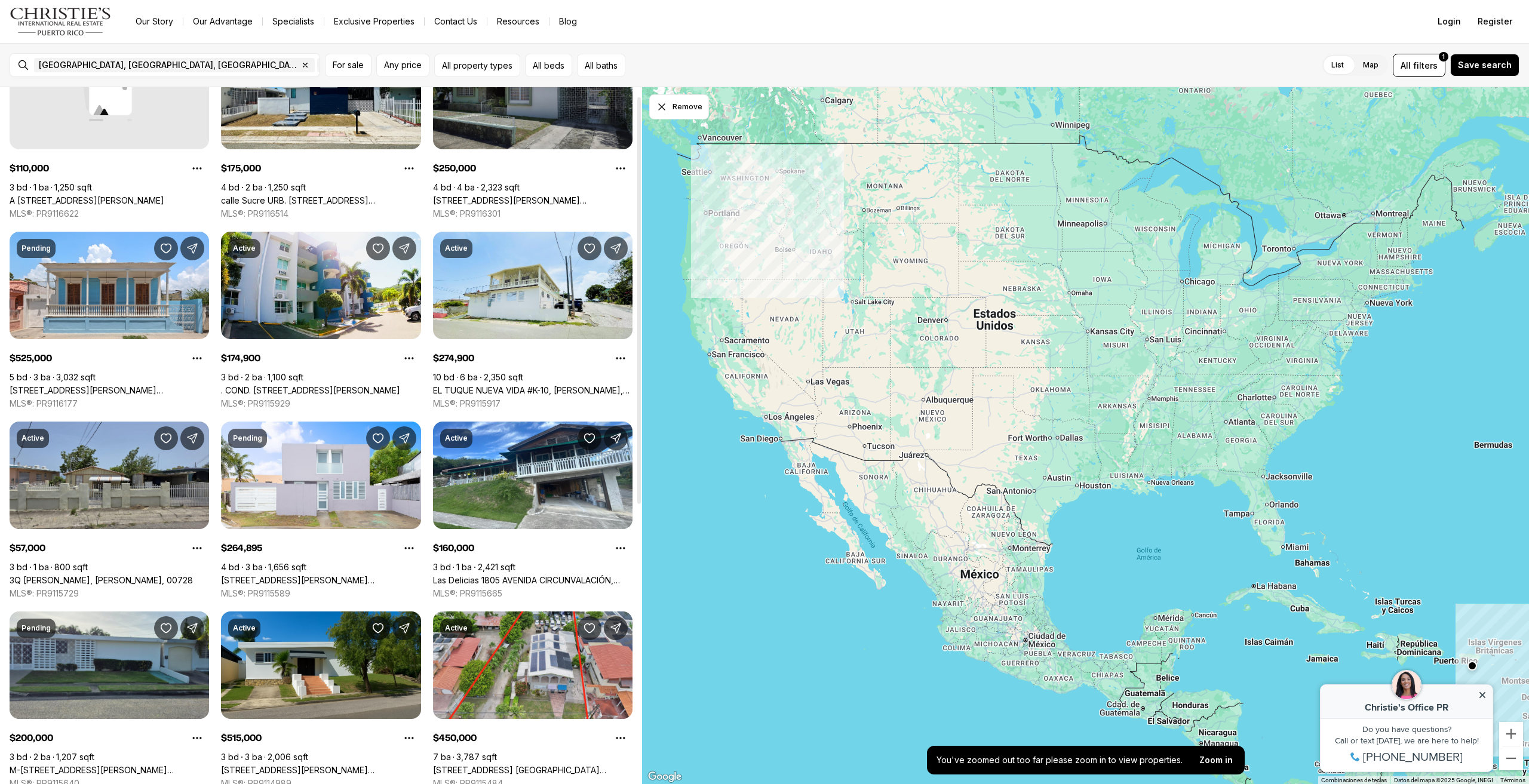
scroll to position [119, 0]
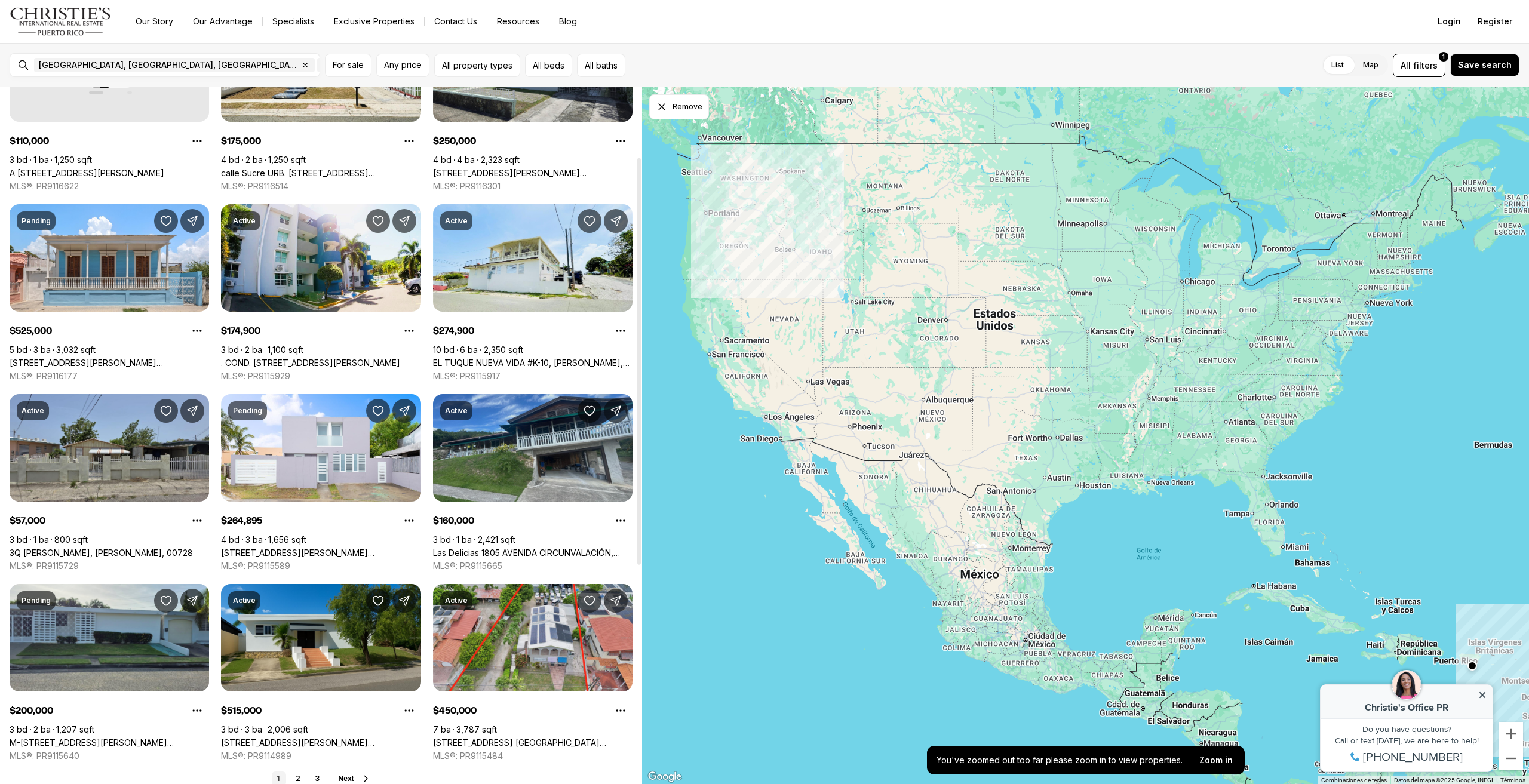
click at [534, 548] on link "Las Delicias 1805 AVENIDA CIRCUNVALACIÓN, [PERSON_NAME], 00731" at bounding box center [532, 553] width 200 height 11
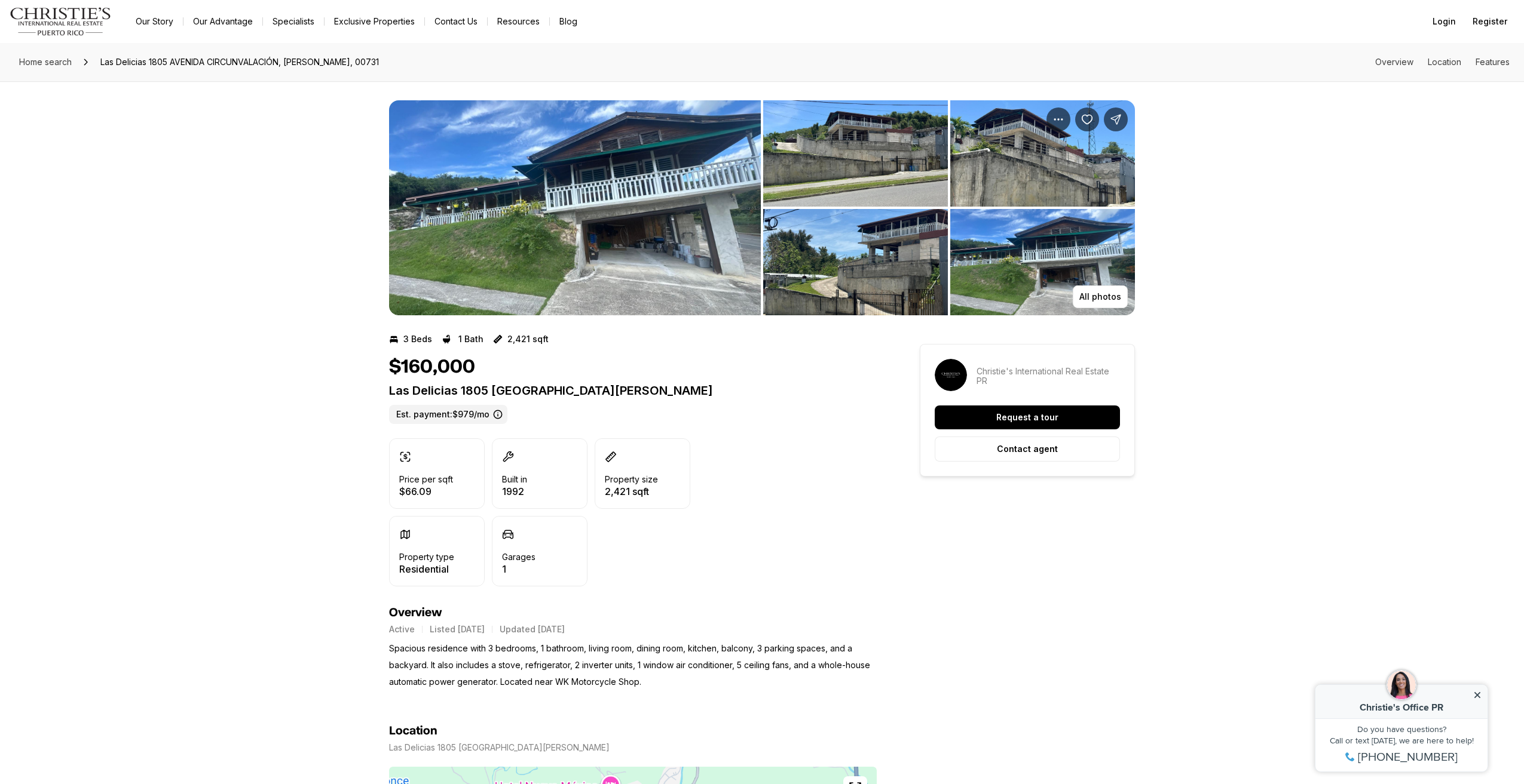
click at [900, 148] on img "View image gallery" at bounding box center [855, 153] width 184 height 107
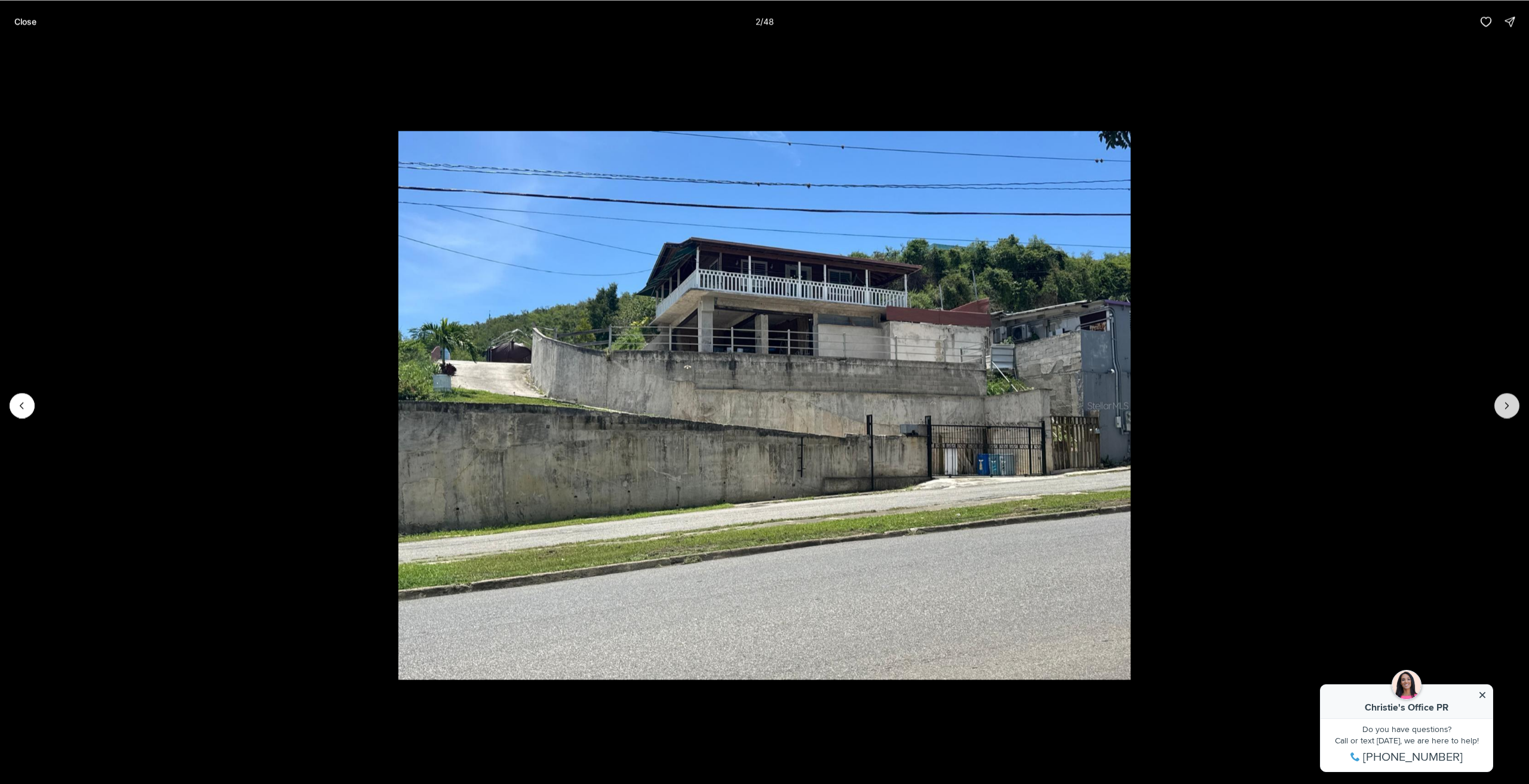
click at [1517, 406] on button "Next slide" at bounding box center [1507, 405] width 25 height 25
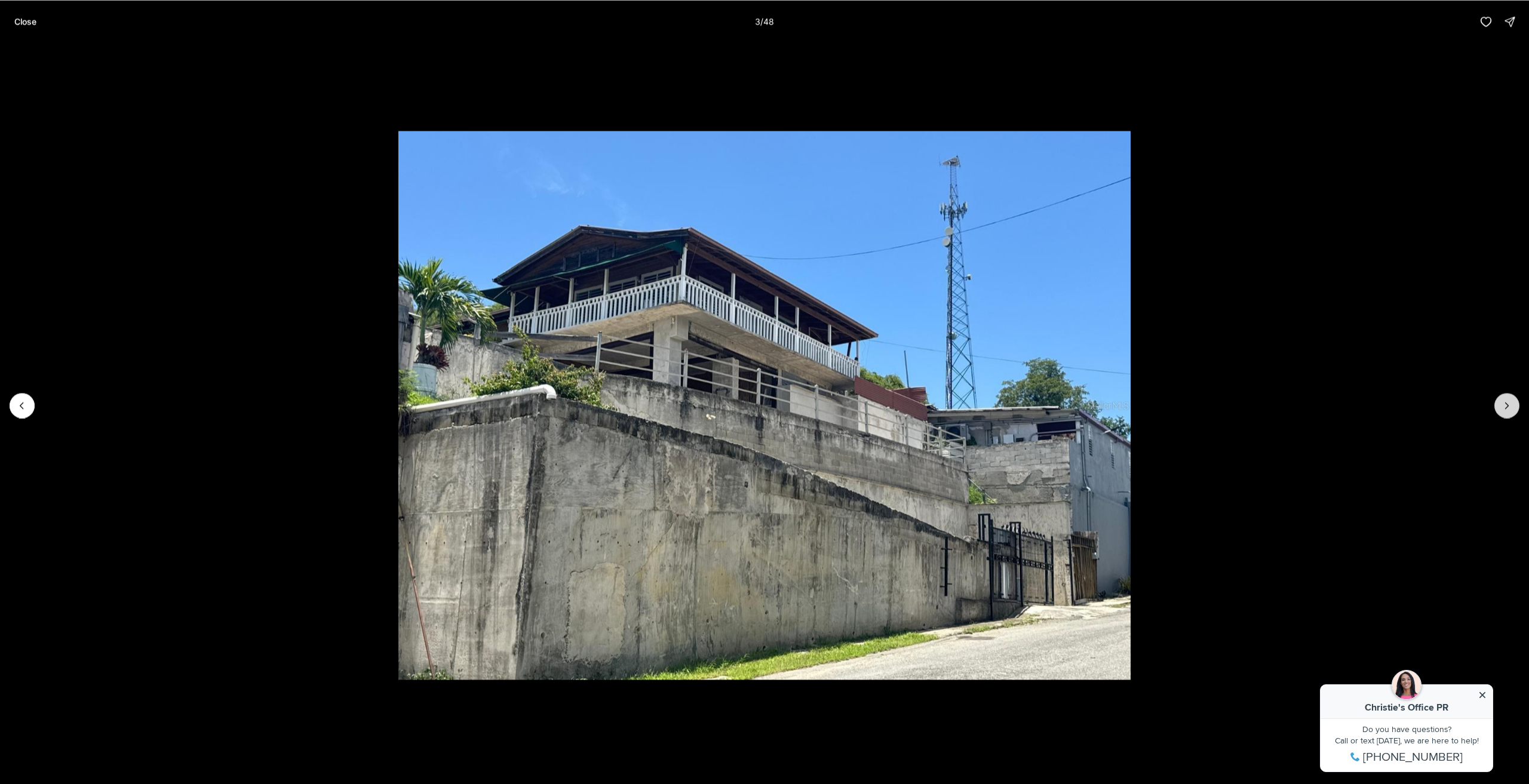
click at [1514, 403] on button "Next slide" at bounding box center [1507, 405] width 25 height 25
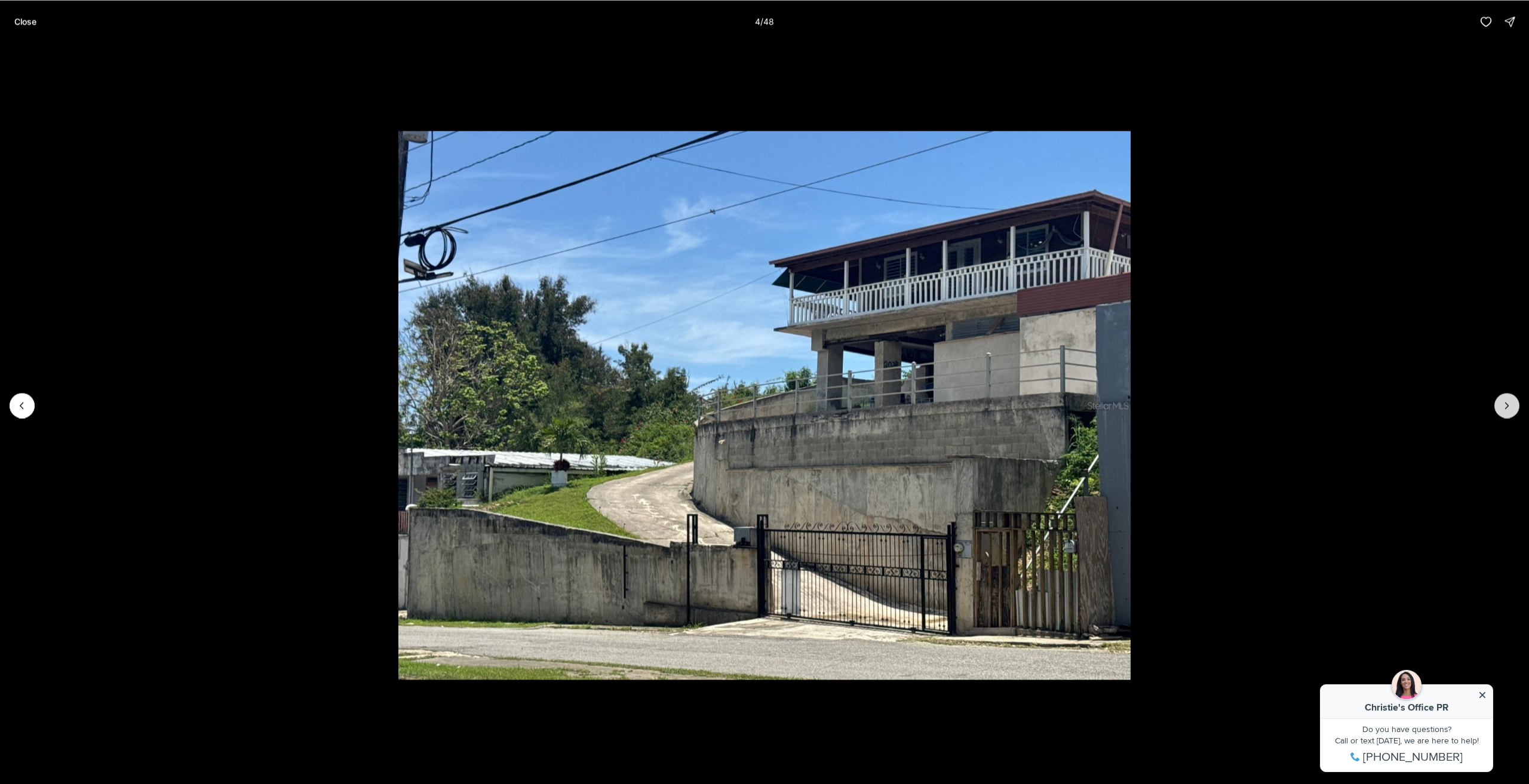
click at [1498, 408] on button "Next slide" at bounding box center [1507, 405] width 25 height 25
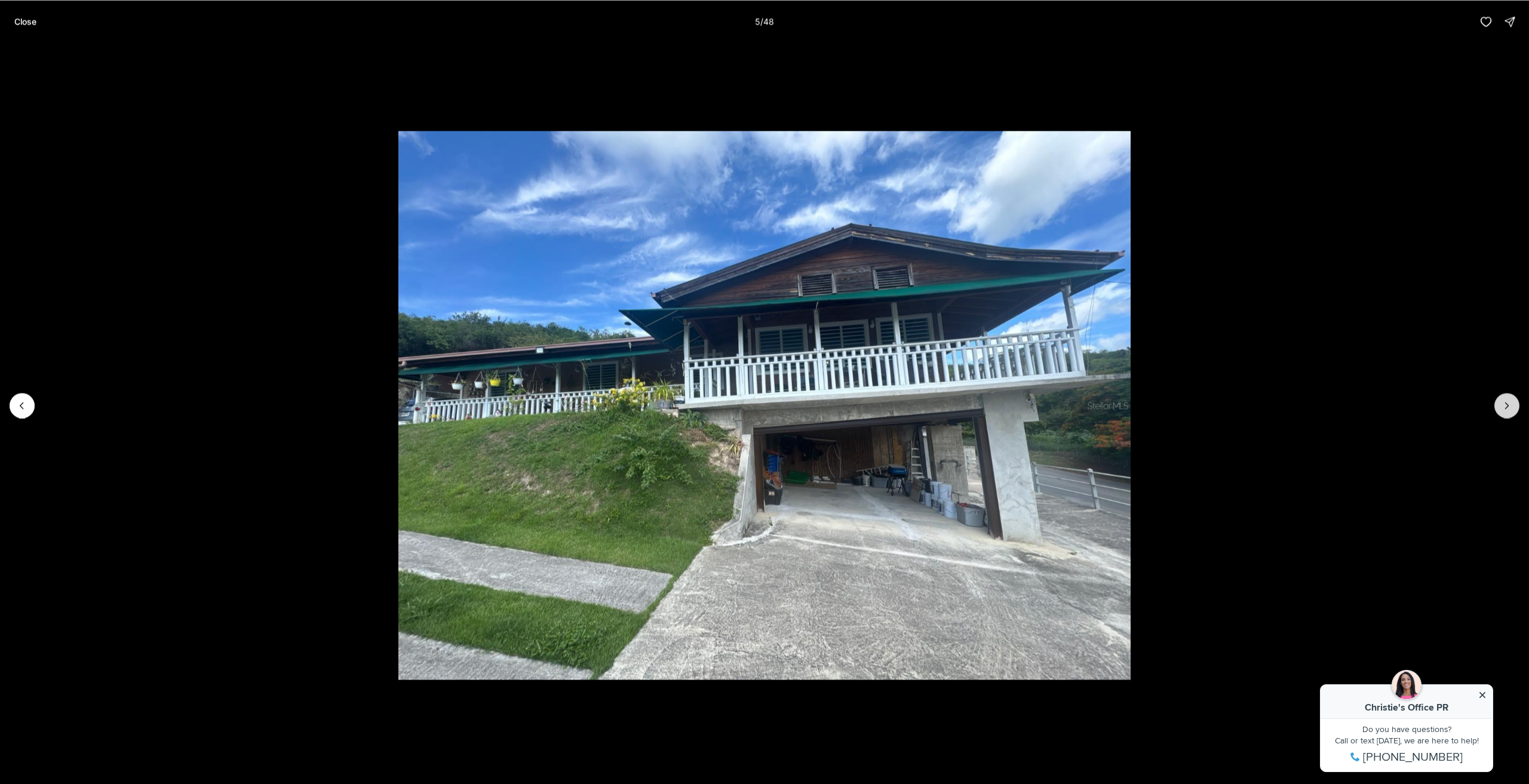
click at [1505, 410] on icon "Next slide" at bounding box center [1507, 405] width 12 height 12
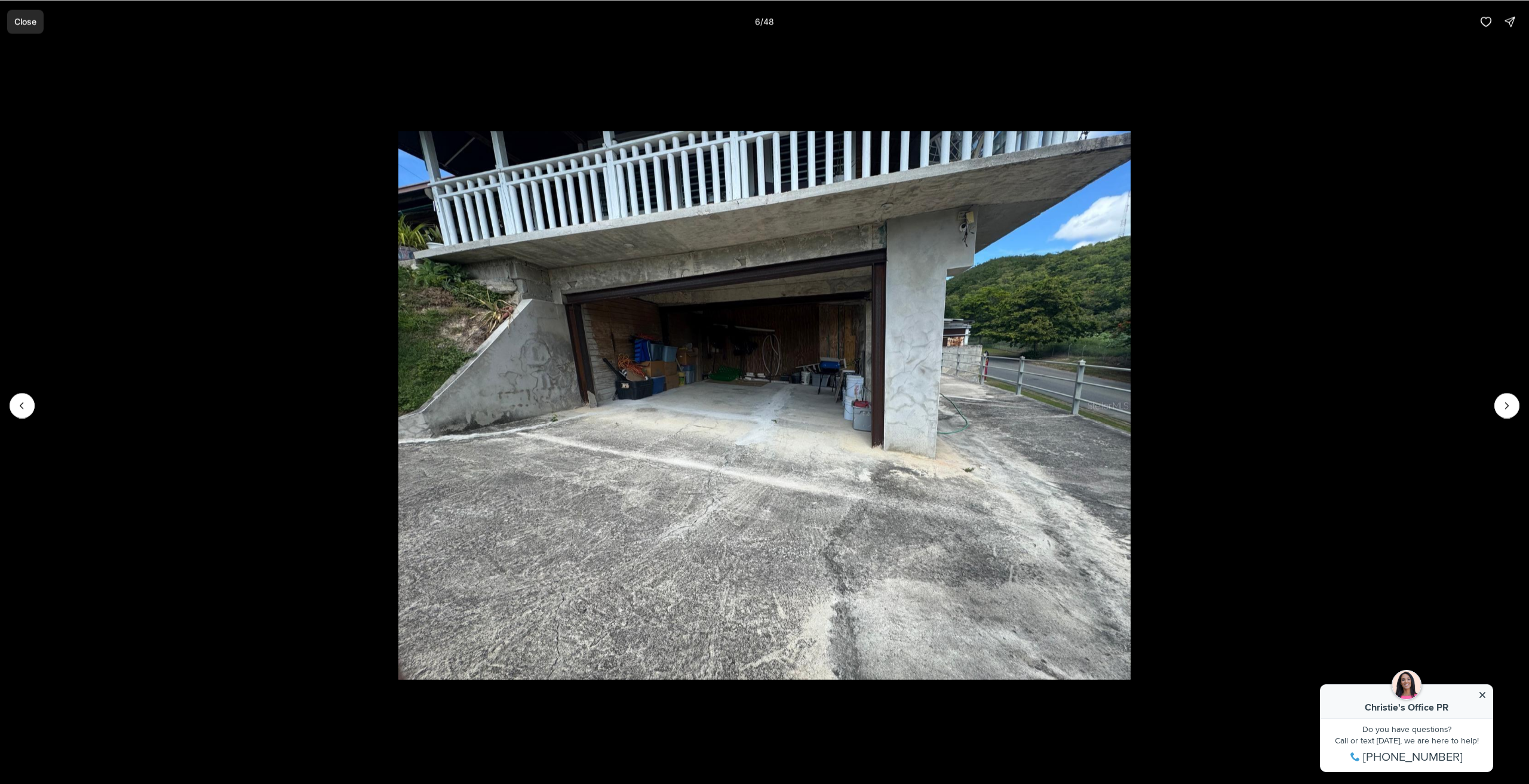
click at [15, 28] on button "Close" at bounding box center [25, 21] width 37 height 24
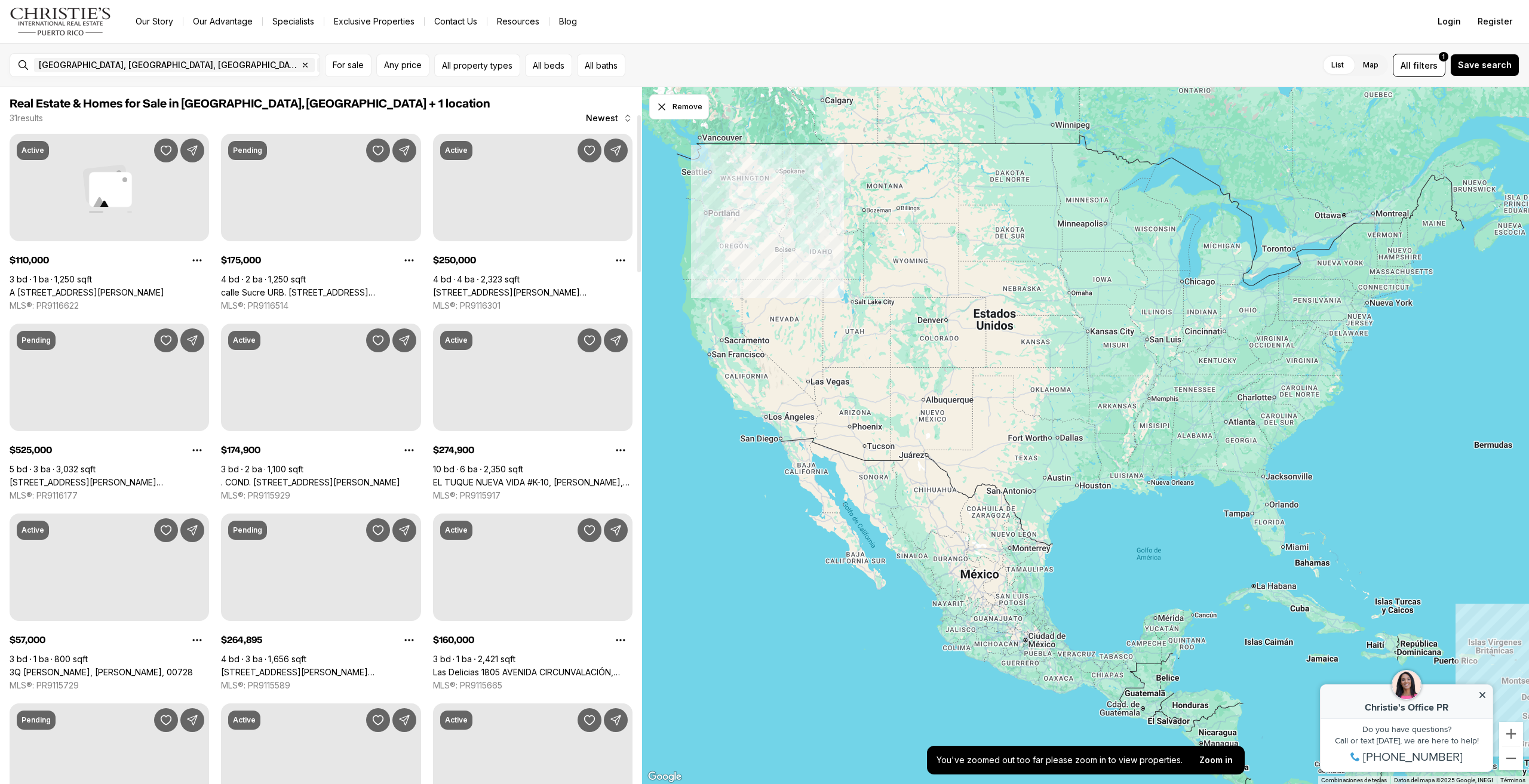
scroll to position [119, 0]
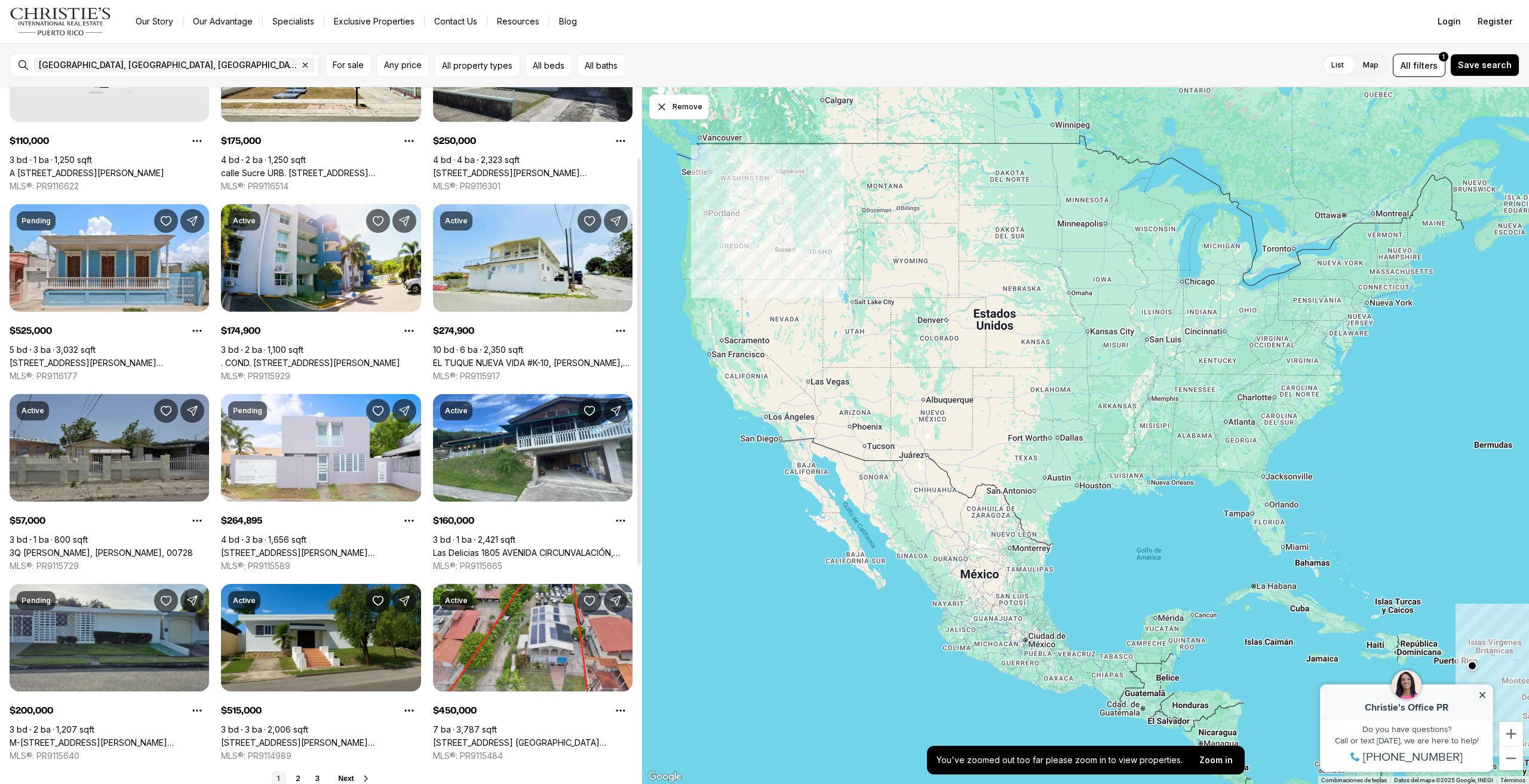
click at [101, 548] on link "3Q [PERSON_NAME], [PERSON_NAME], 00728" at bounding box center [101, 553] width 184 height 11
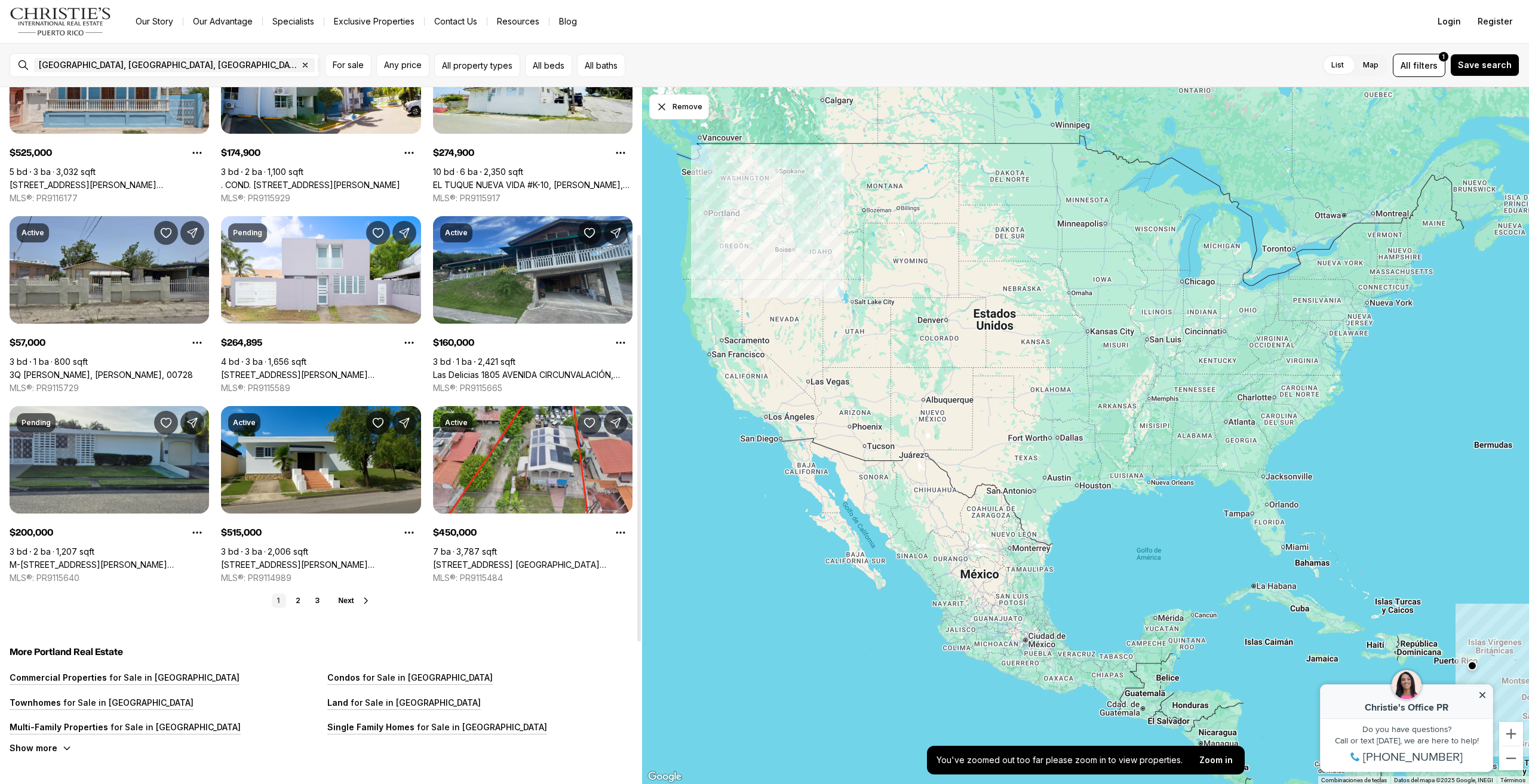
scroll to position [299, 0]
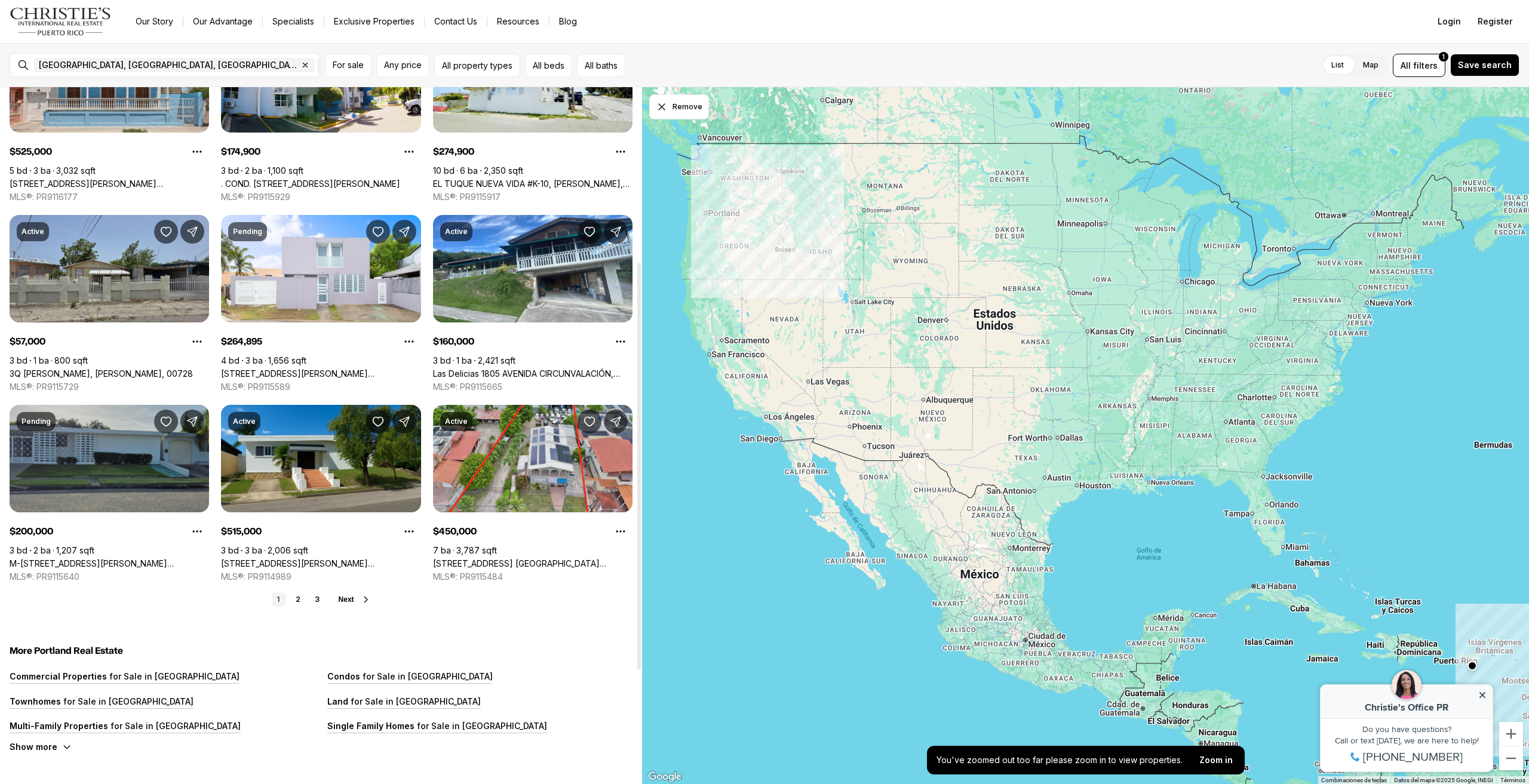
click at [124, 559] on link "M-[STREET_ADDRESS][PERSON_NAME][PERSON_NAME]" at bounding box center [109, 564] width 200 height 11
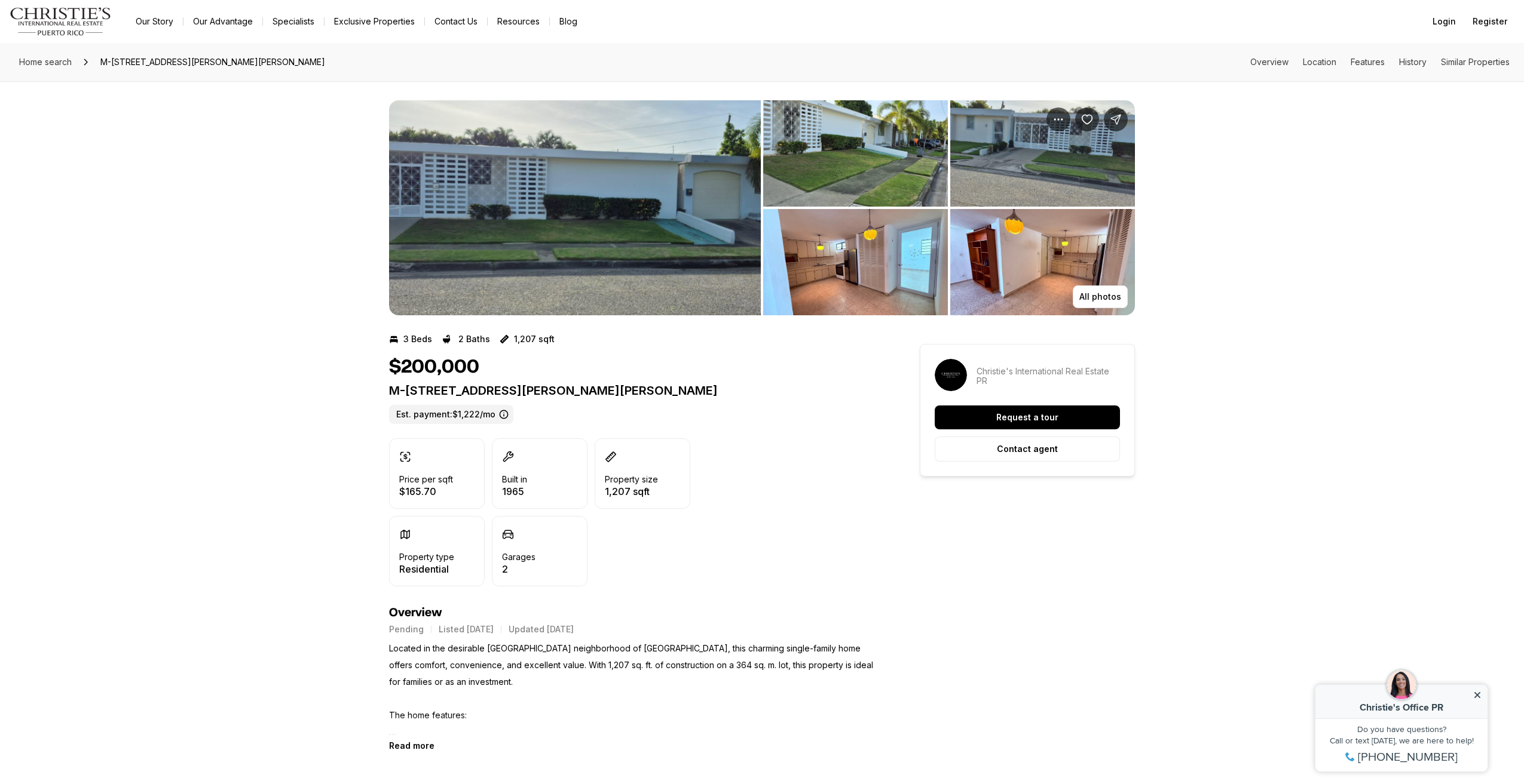
click at [576, 199] on img "View image gallery" at bounding box center [575, 207] width 372 height 215
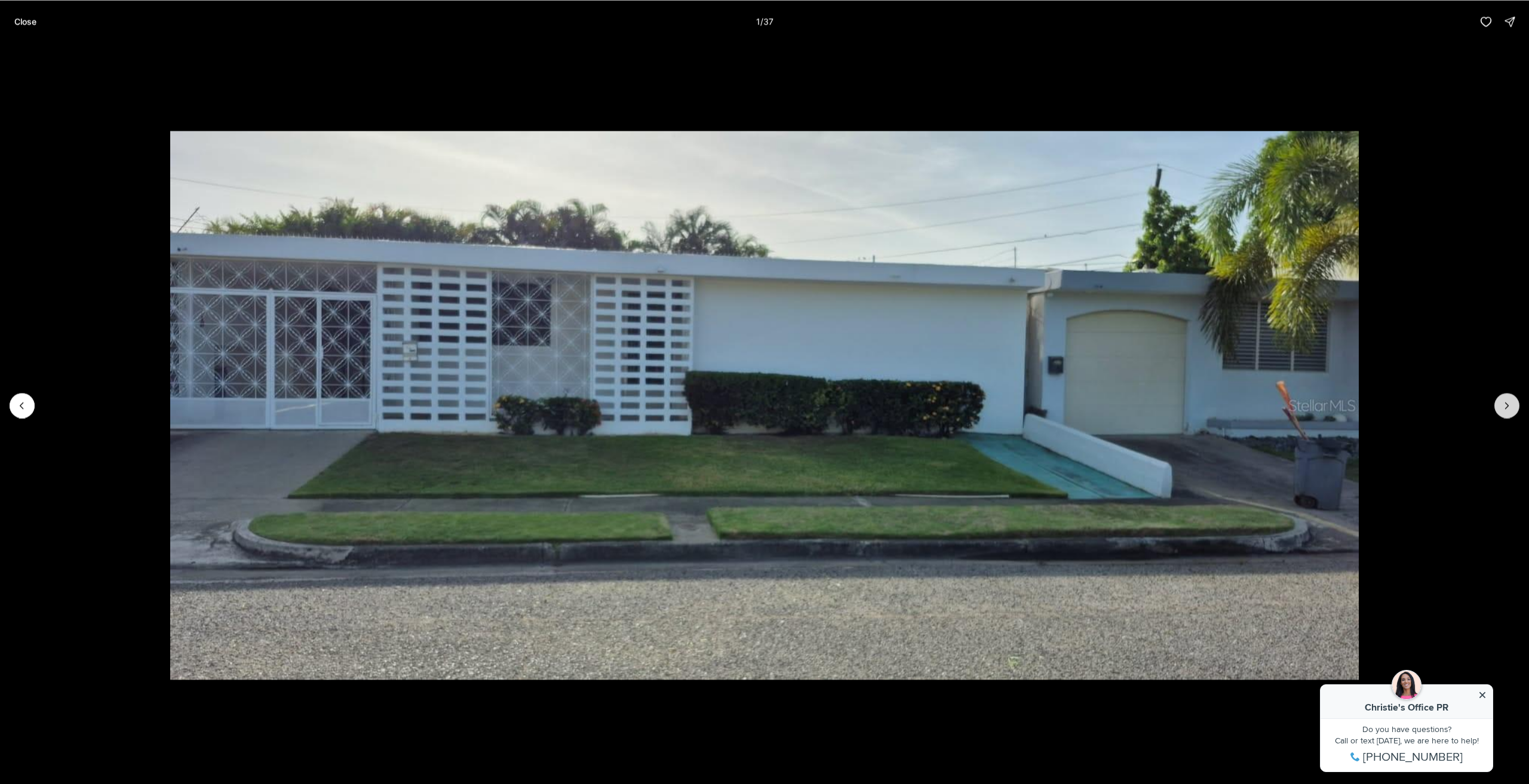
click at [1507, 394] on button "Next slide" at bounding box center [1507, 405] width 25 height 25
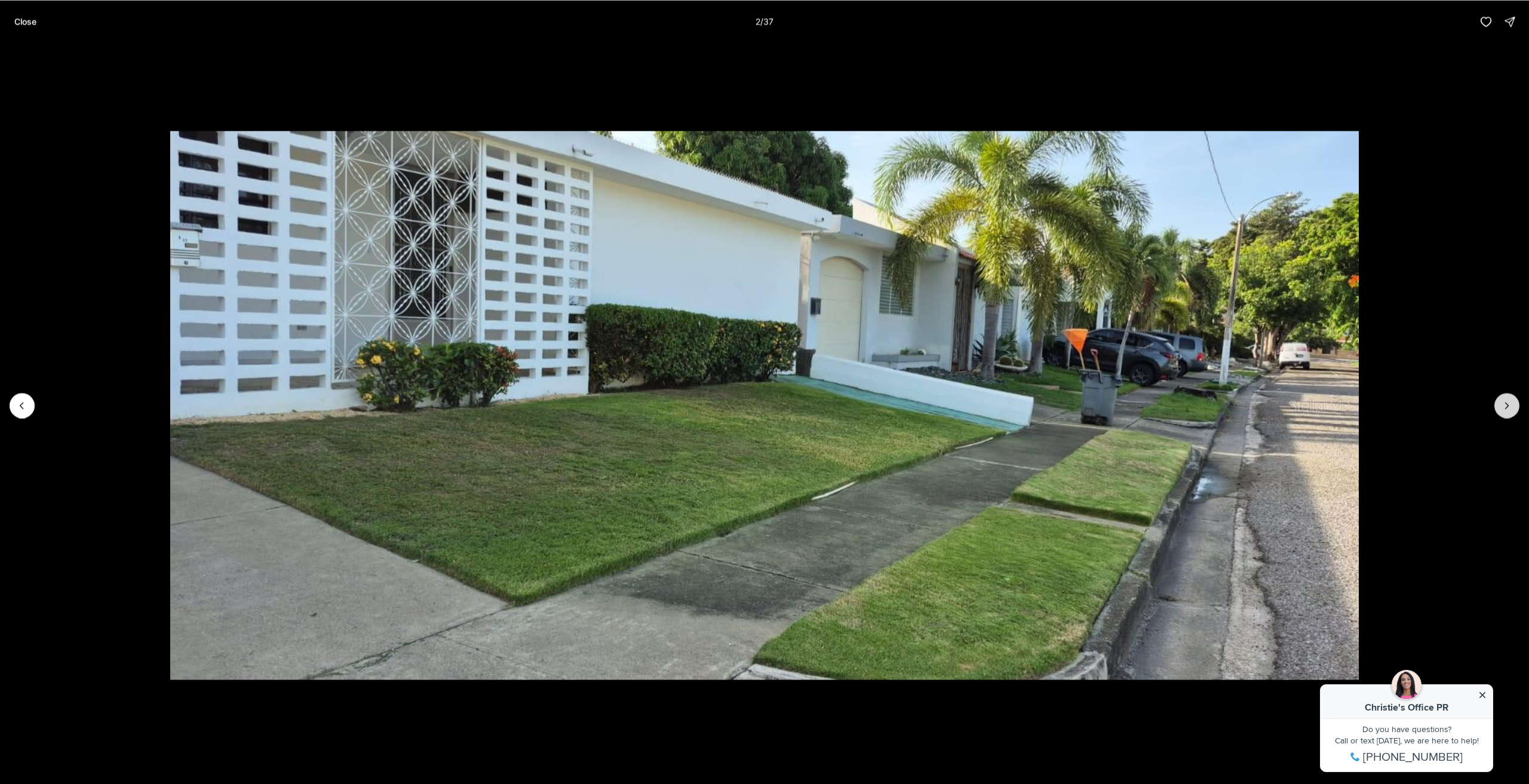
click at [1507, 394] on button "Next slide" at bounding box center [1507, 405] width 25 height 25
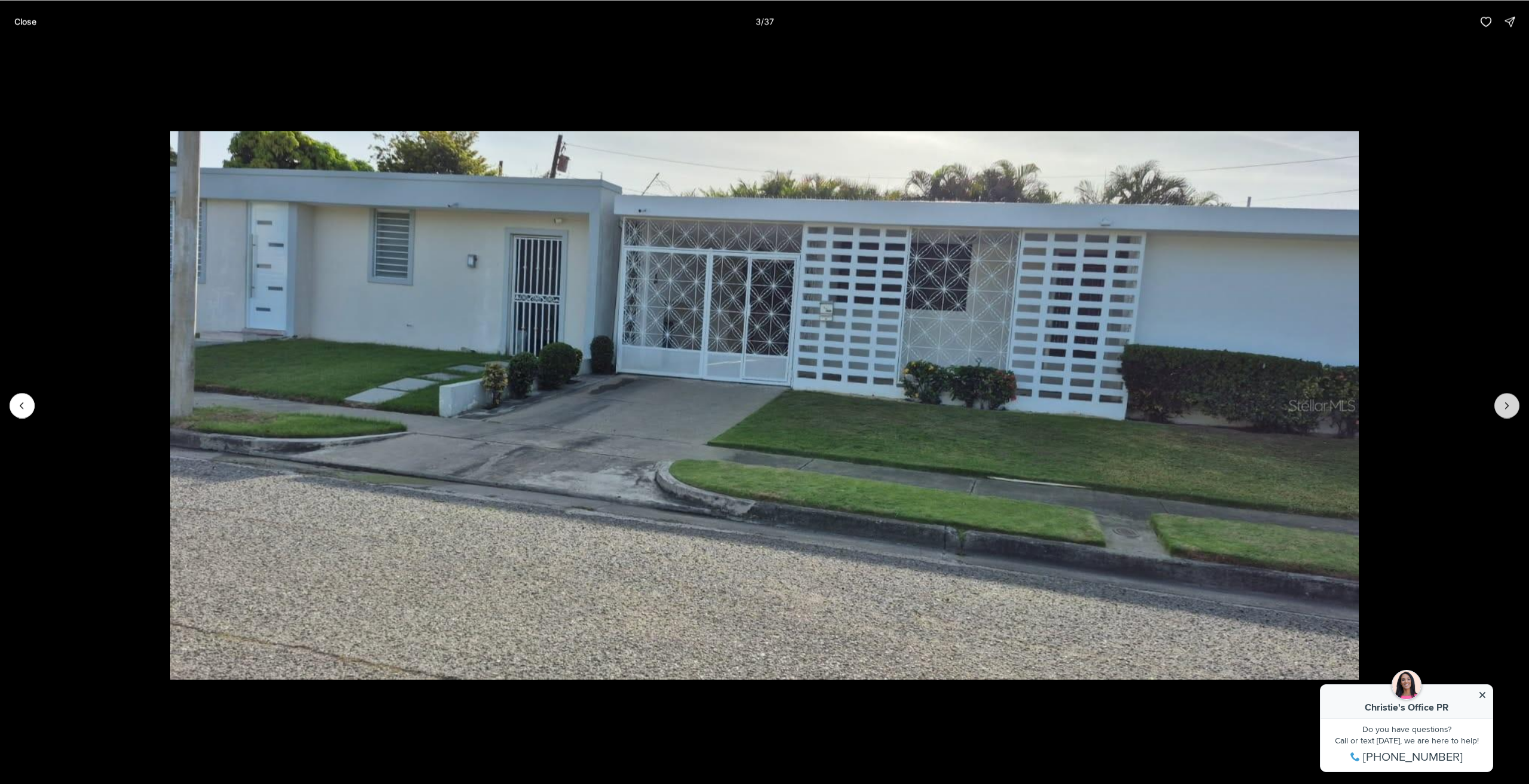
click at [1498, 404] on button "Next slide" at bounding box center [1507, 405] width 25 height 25
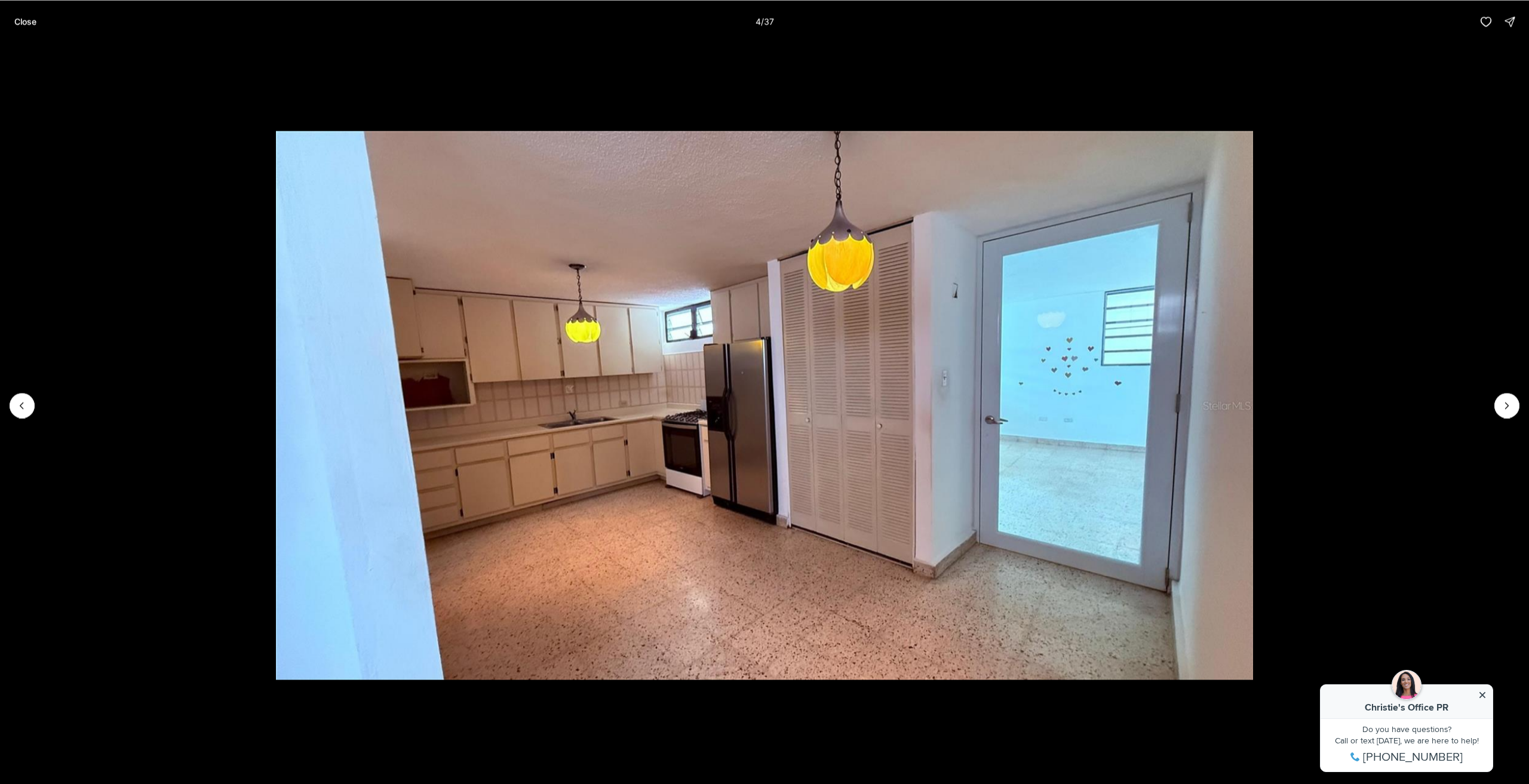
click at [1494, 419] on li "4 of 37" at bounding box center [764, 405] width 1529 height 724
click at [1505, 410] on icon "Next slide" at bounding box center [1507, 405] width 12 height 12
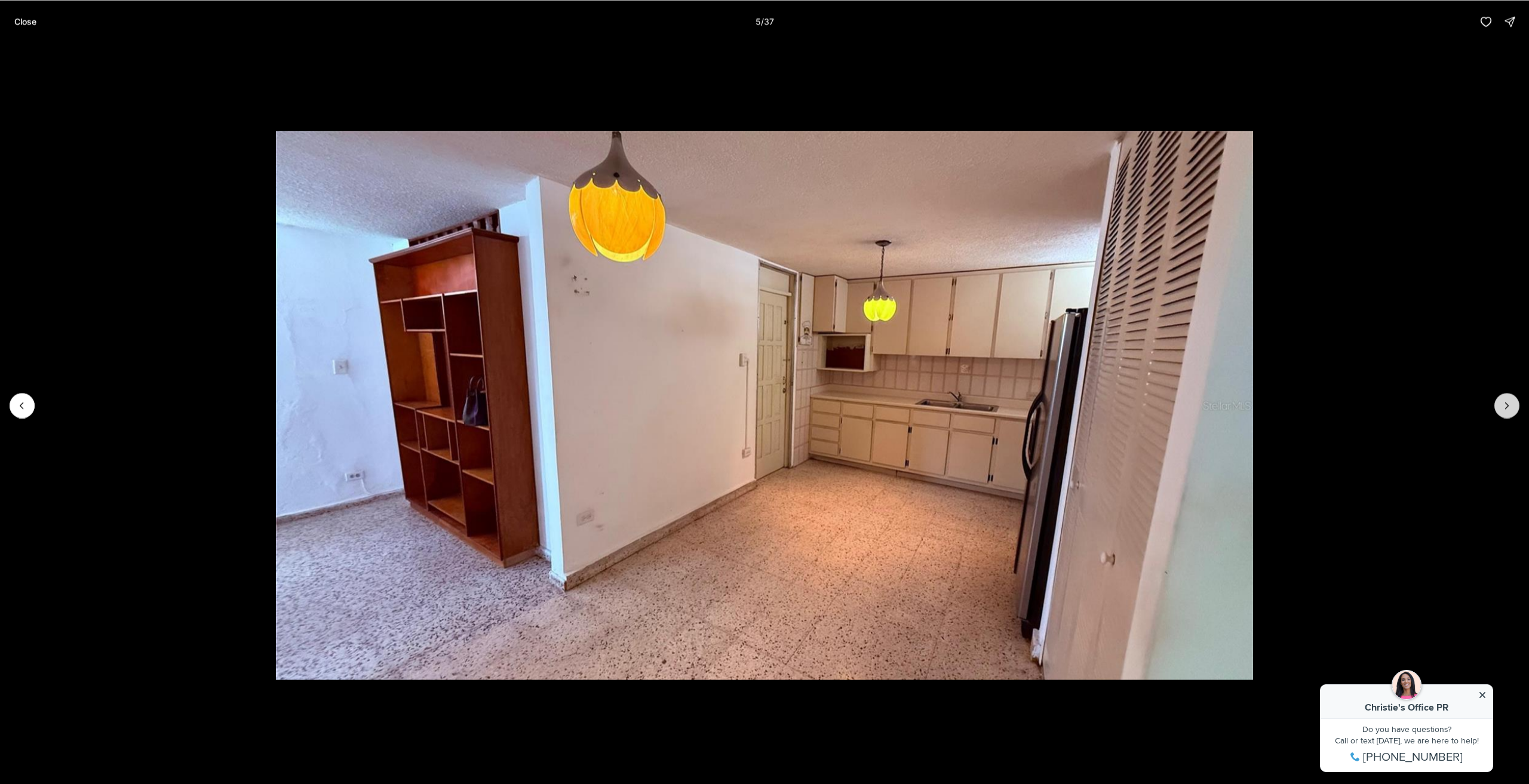
click at [1505, 407] on icon "Next slide" at bounding box center [1507, 405] width 12 height 12
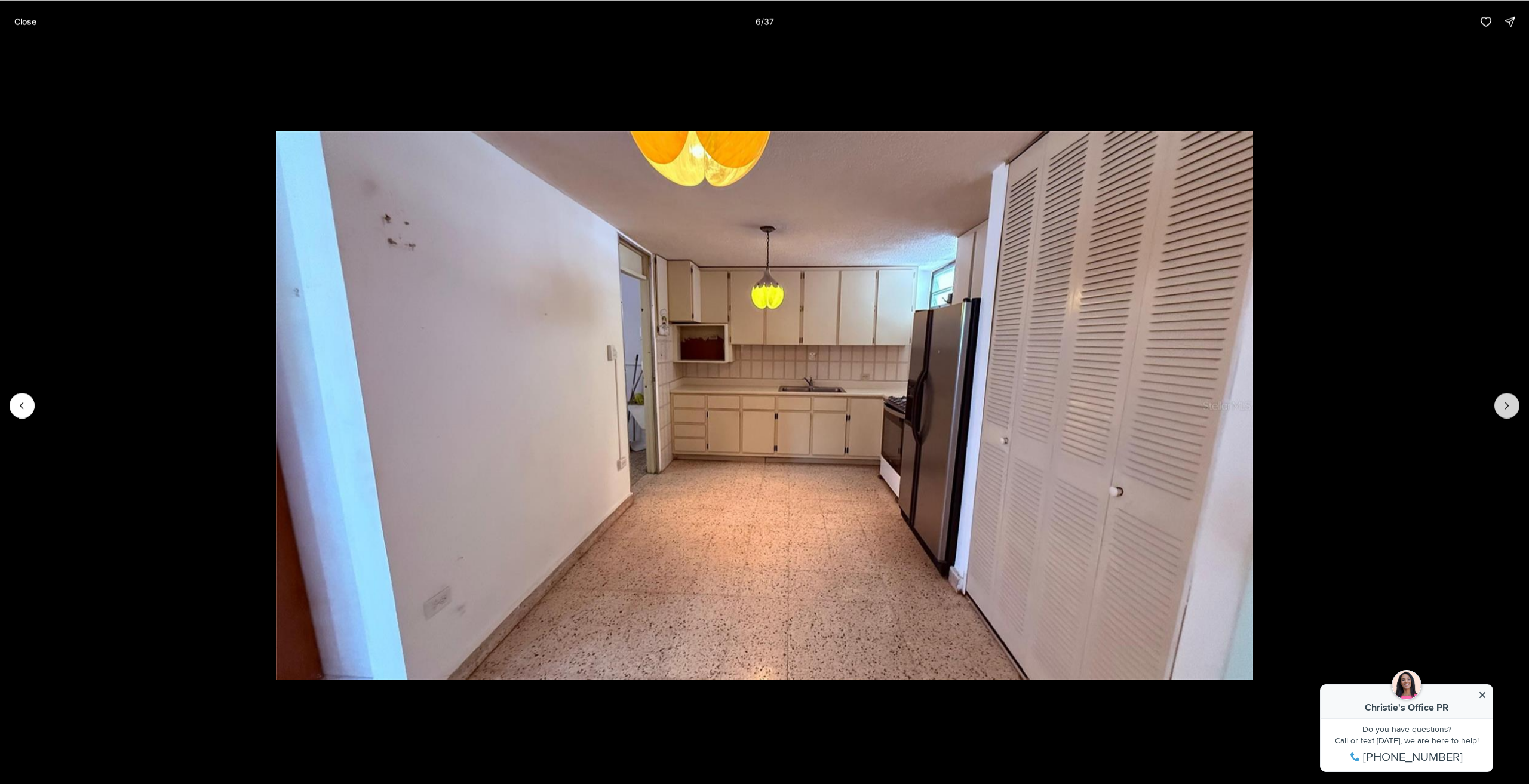
click at [1505, 405] on icon "Next slide" at bounding box center [1507, 405] width 12 height 12
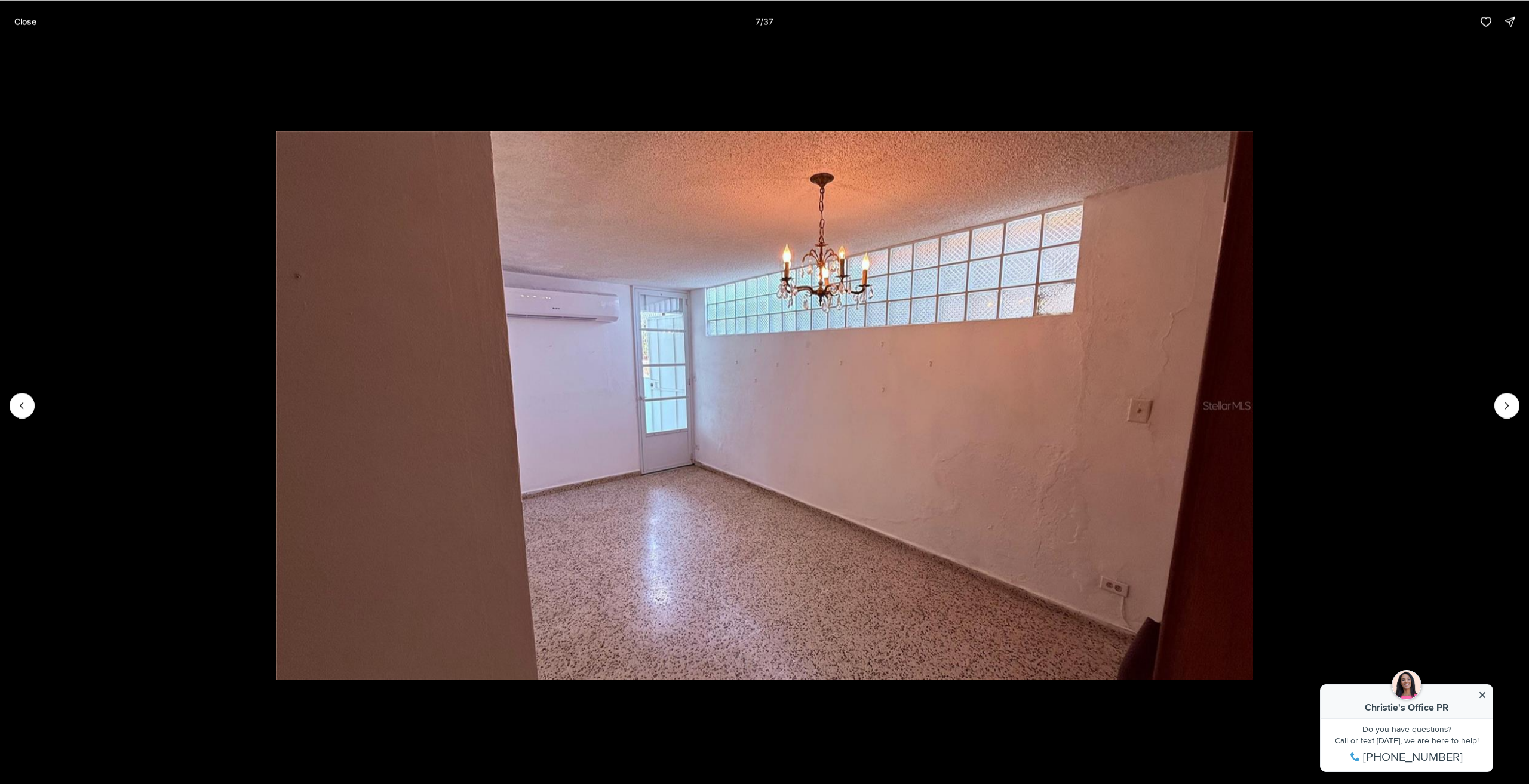
click at [18, 3] on div "Close 7 / 37" at bounding box center [764, 21] width 1529 height 43
click at [12, 26] on button "Close" at bounding box center [25, 21] width 37 height 24
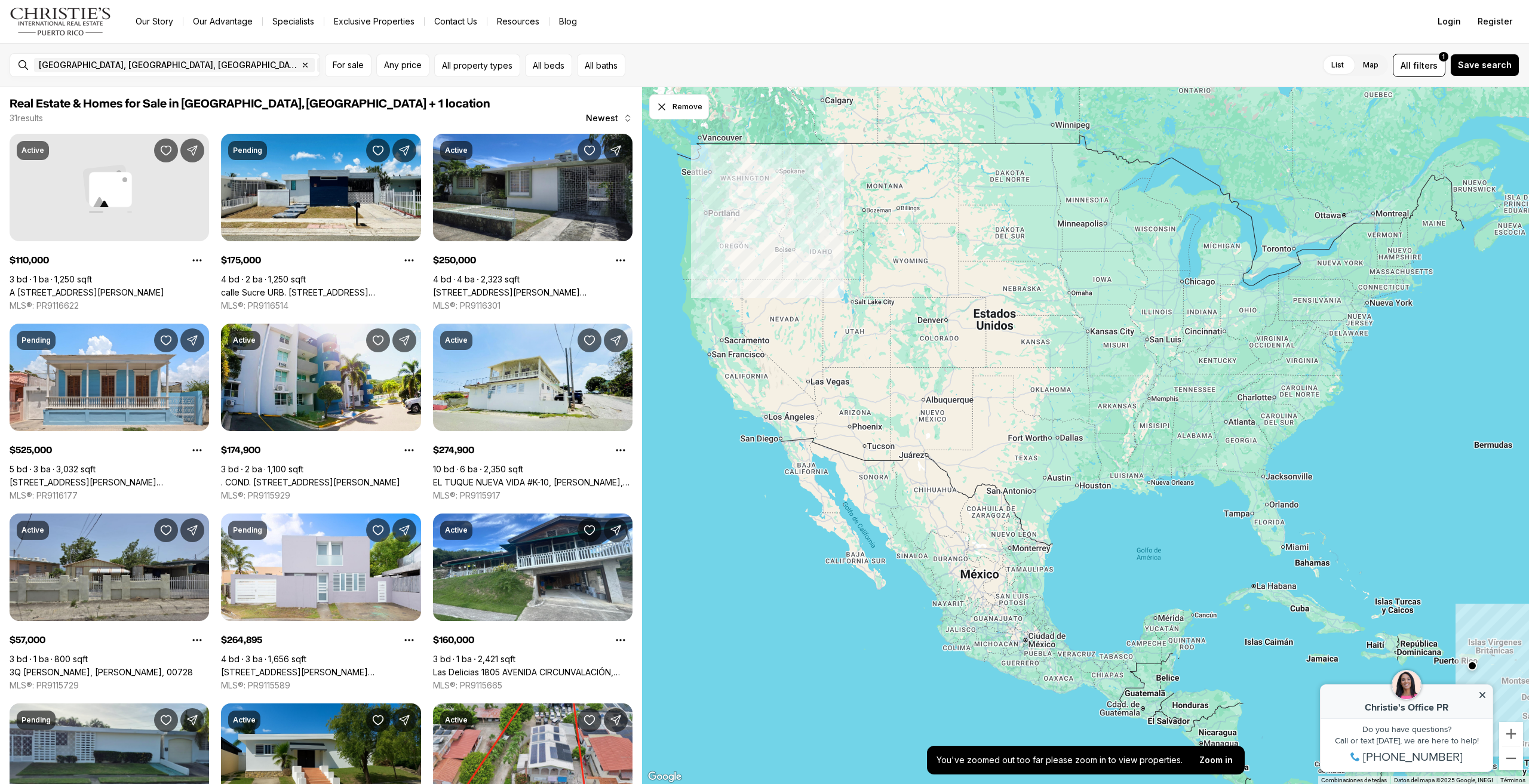
scroll to position [299, 0]
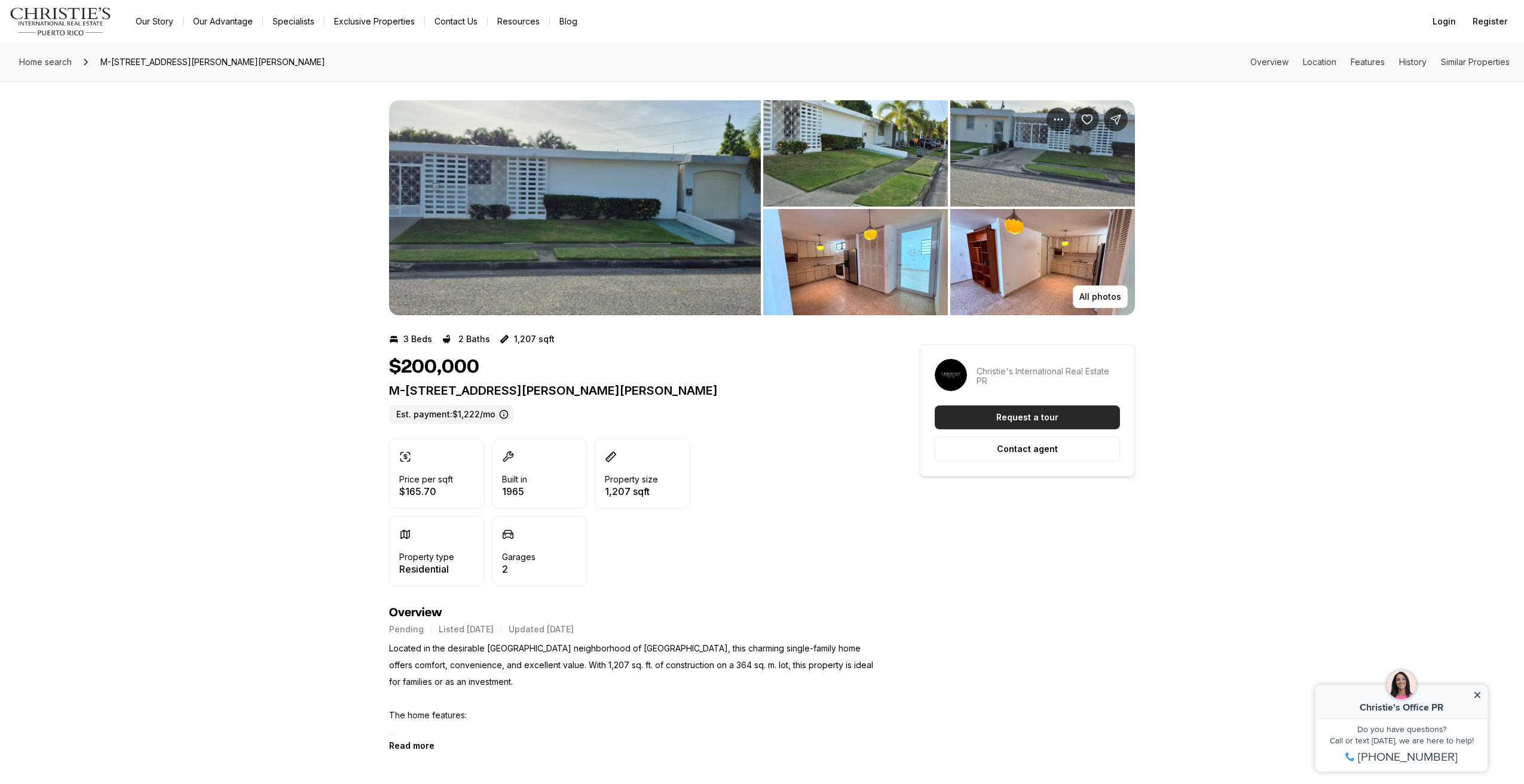
click at [1099, 410] on button "Request a tour" at bounding box center [1027, 417] width 185 height 24
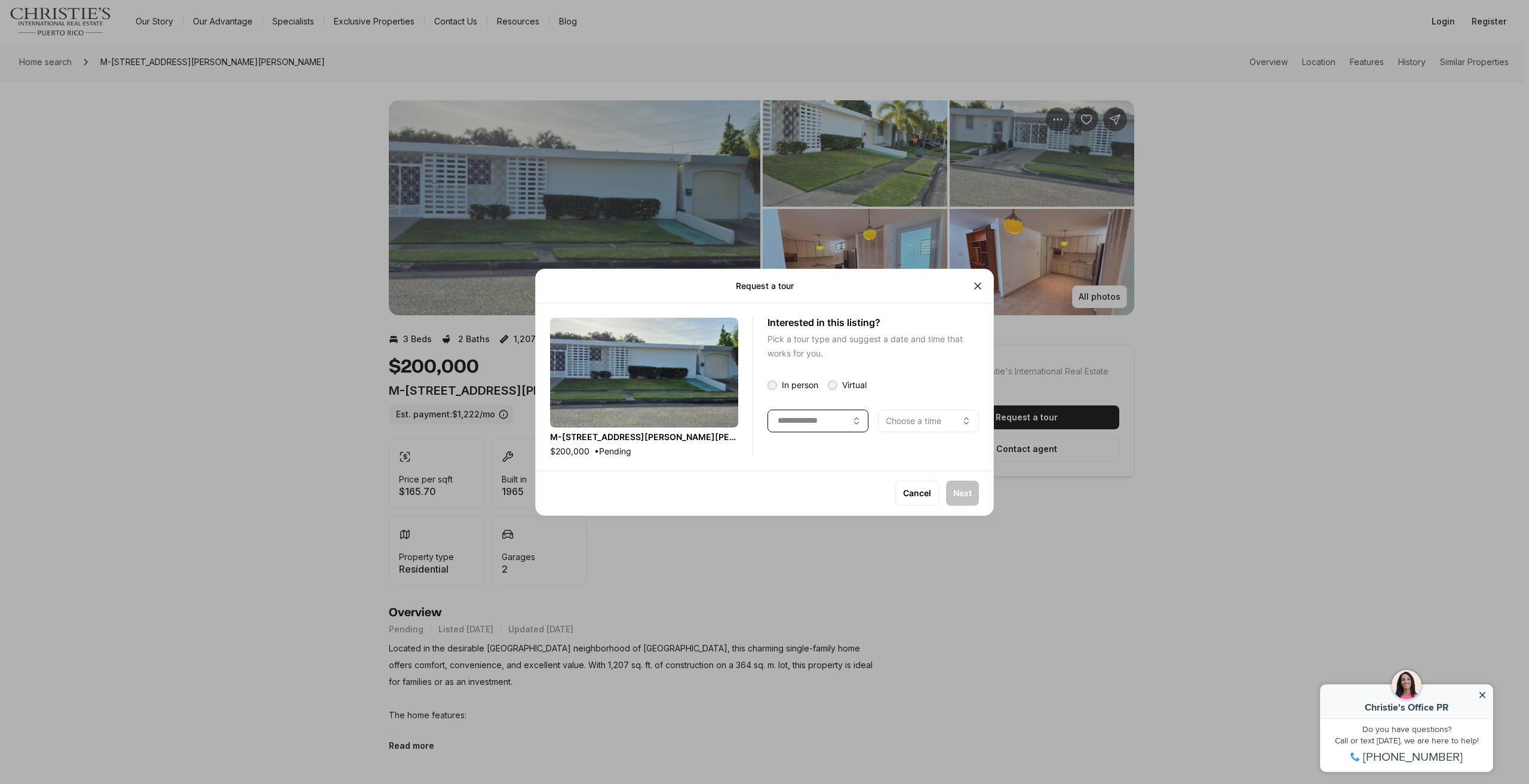
click at [826, 429] on button "button" at bounding box center [817, 420] width 101 height 22
click at [993, 305] on div "Request a tour Interested in this listing? Pick a tour type and suggest a date …" at bounding box center [765, 392] width 459 height 247
click at [973, 280] on icon "Close" at bounding box center [978, 286] width 12 height 12
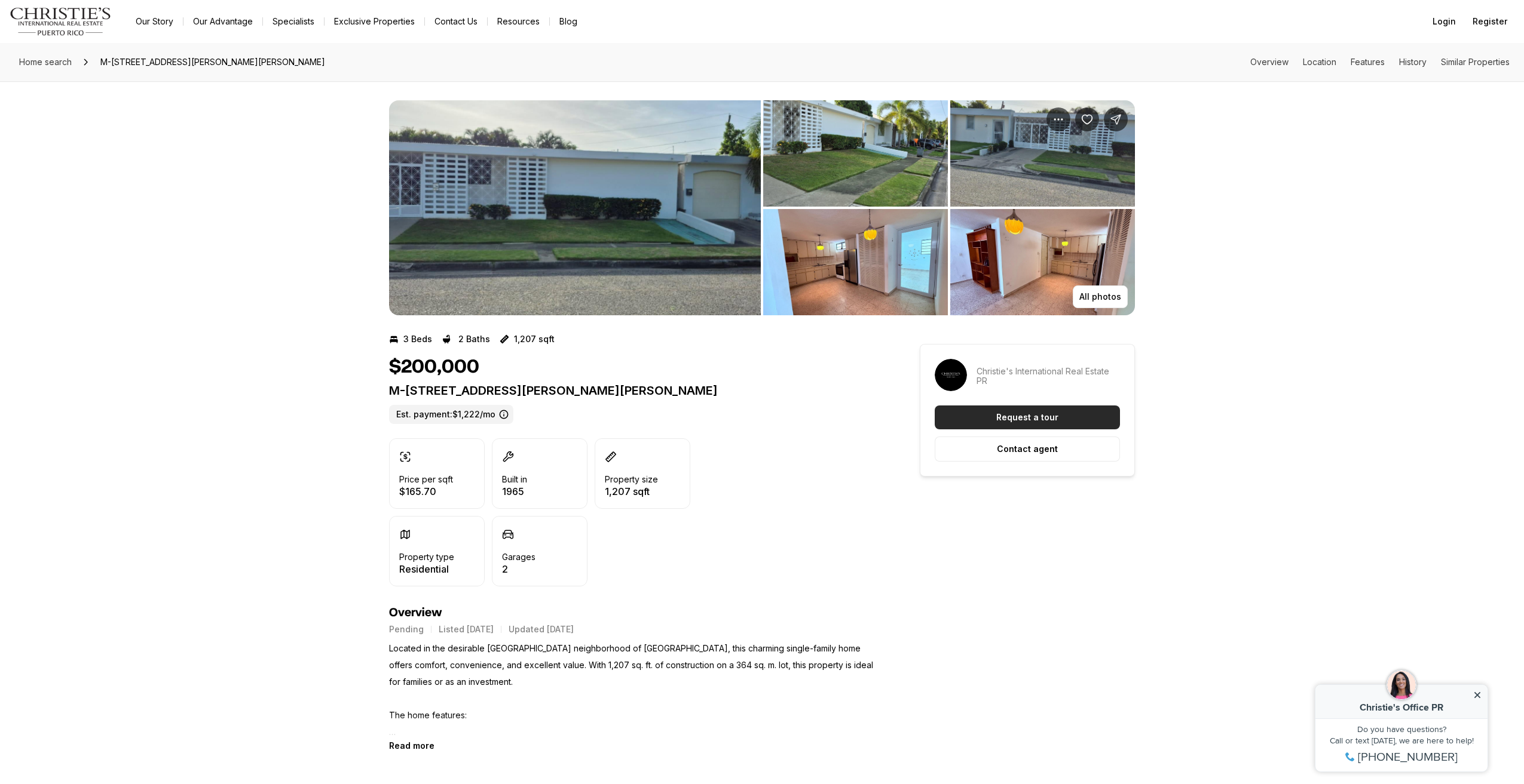
click at [1024, 418] on p "Request a tour" at bounding box center [1027, 417] width 62 height 10
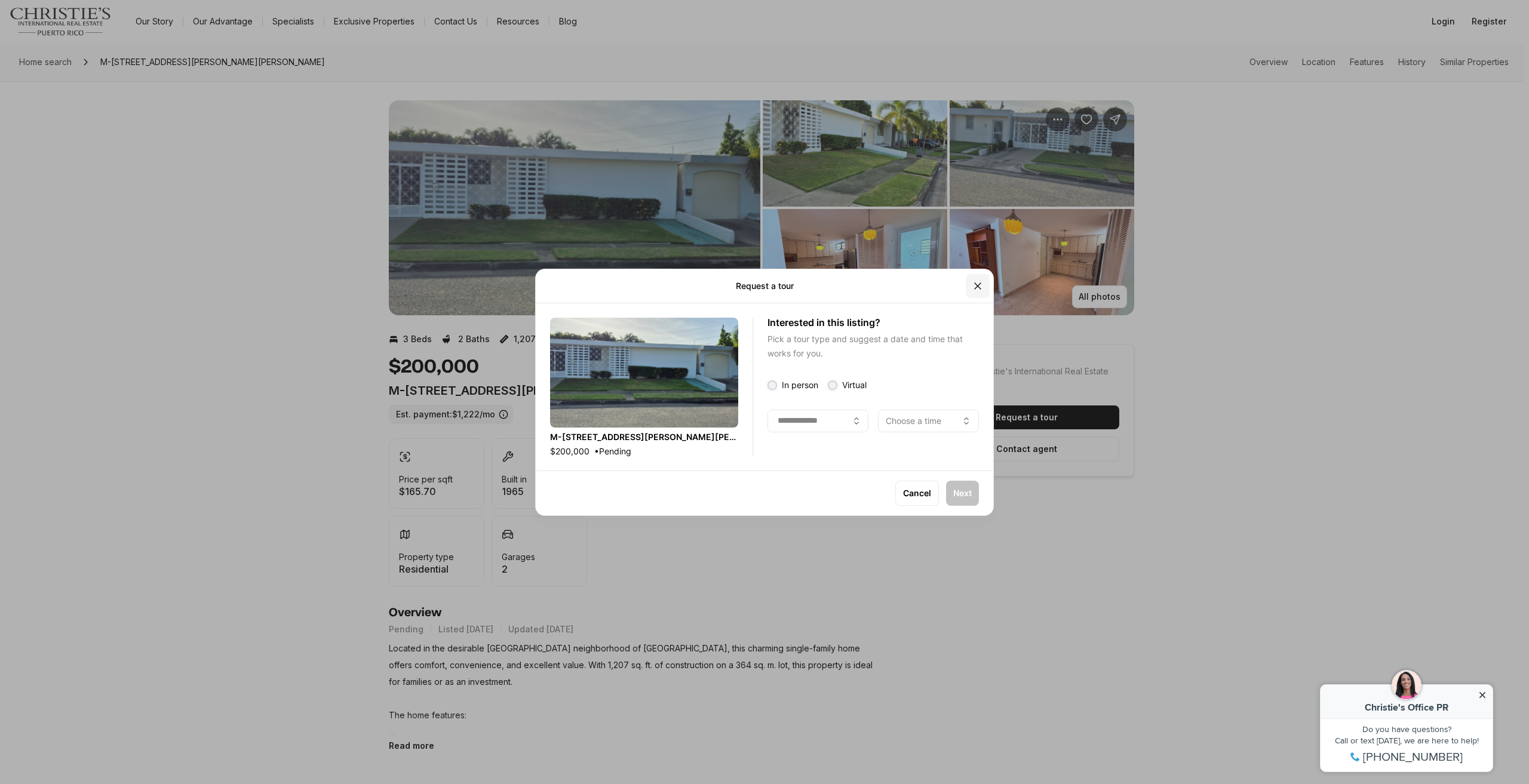
click at [970, 290] on button "Close" at bounding box center [977, 286] width 24 height 24
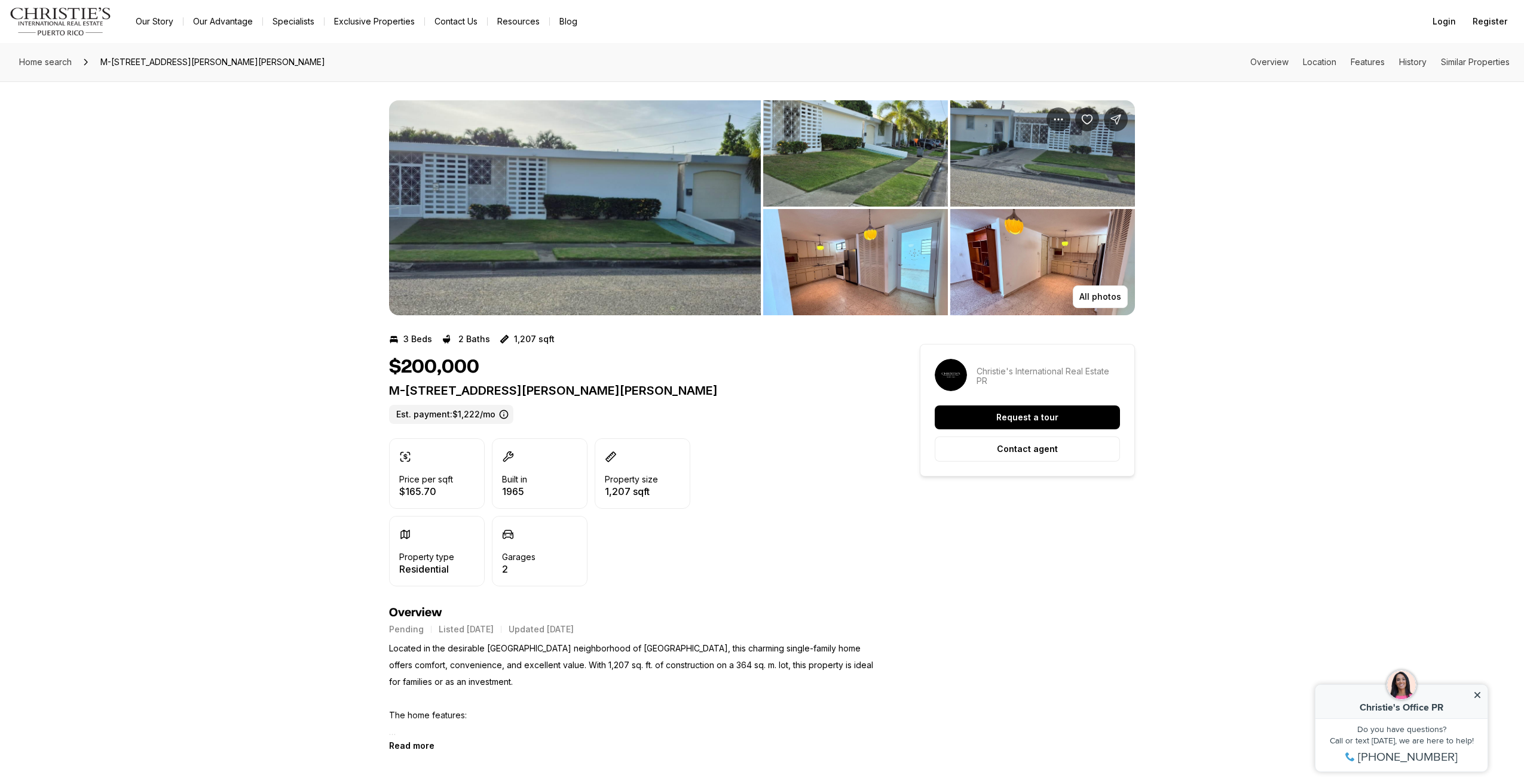
click at [1006, 435] on div "Request a tour Contact agent" at bounding box center [1027, 433] width 185 height 56
click at [1013, 448] on p "Contact agent" at bounding box center [1027, 449] width 61 height 10
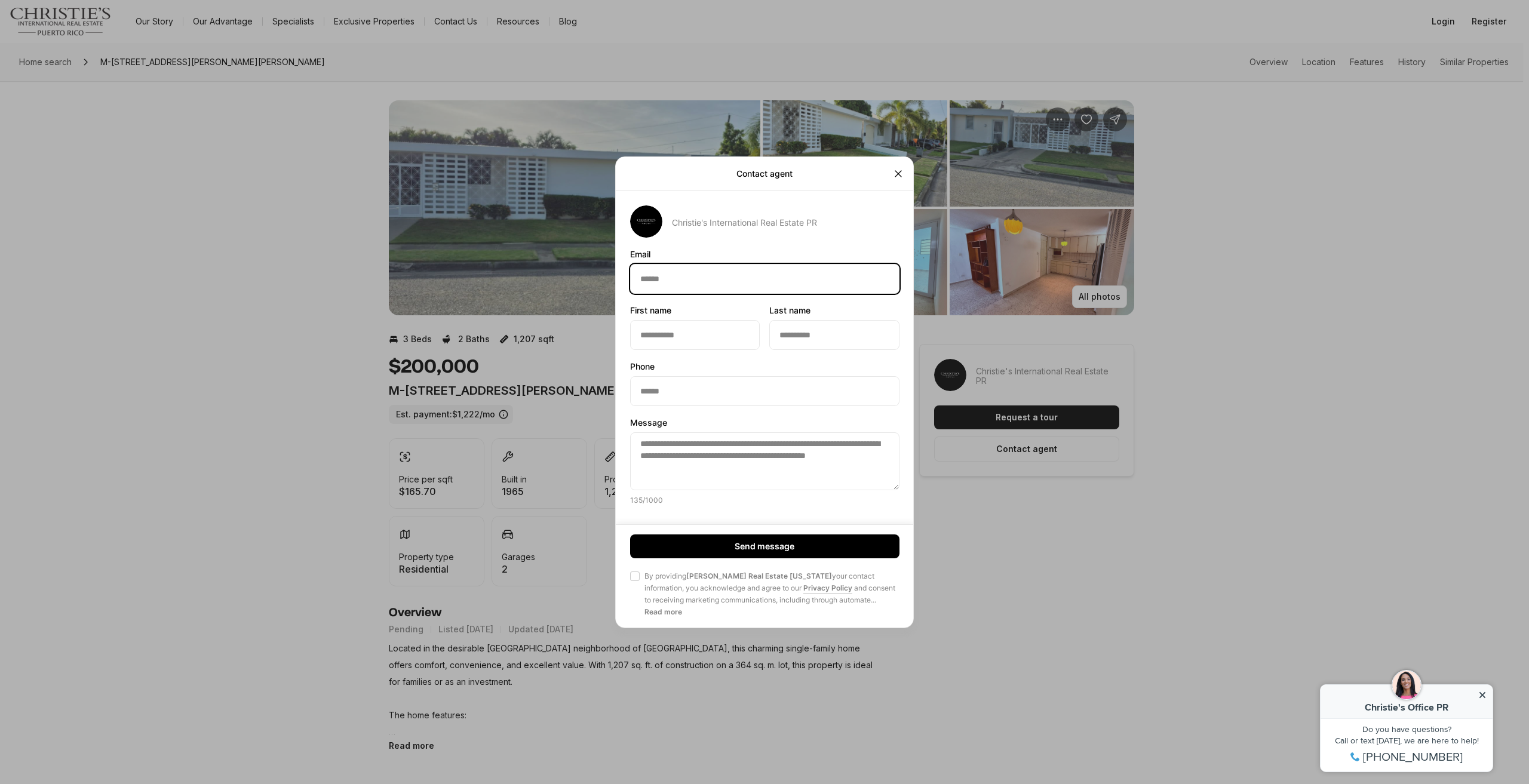
click at [691, 270] on input "Email Email" at bounding box center [765, 278] width 268 height 29
type input "**********"
click at [690, 336] on input "First name First name" at bounding box center [695, 335] width 128 height 29
type input "********"
click at [773, 341] on input "Last name Last name" at bounding box center [834, 335] width 128 height 29
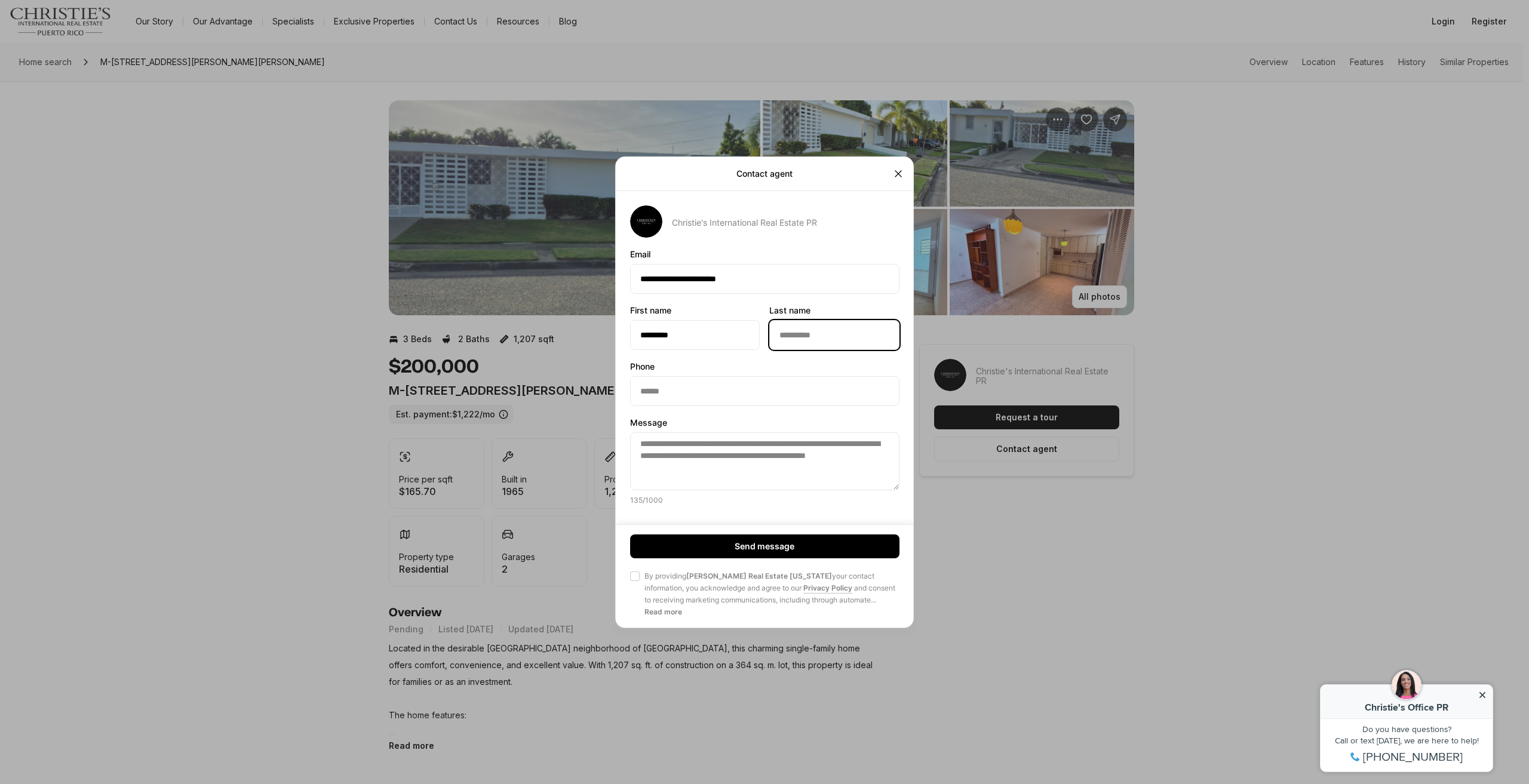
type input "******"
click at [756, 385] on input "Phone Phone" at bounding box center [765, 390] width 268 height 29
type input "**********"
click at [640, 571] on span "Agree to Privacy Policy By providing [PERSON_NAME] Real Estate [US_STATE] your …" at bounding box center [765, 594] width 270 height 48
click at [640, 571] on button "Agree to Privacy Policy By providing [PERSON_NAME] Real Estate [US_STATE] your …" at bounding box center [634, 576] width 10 height 10
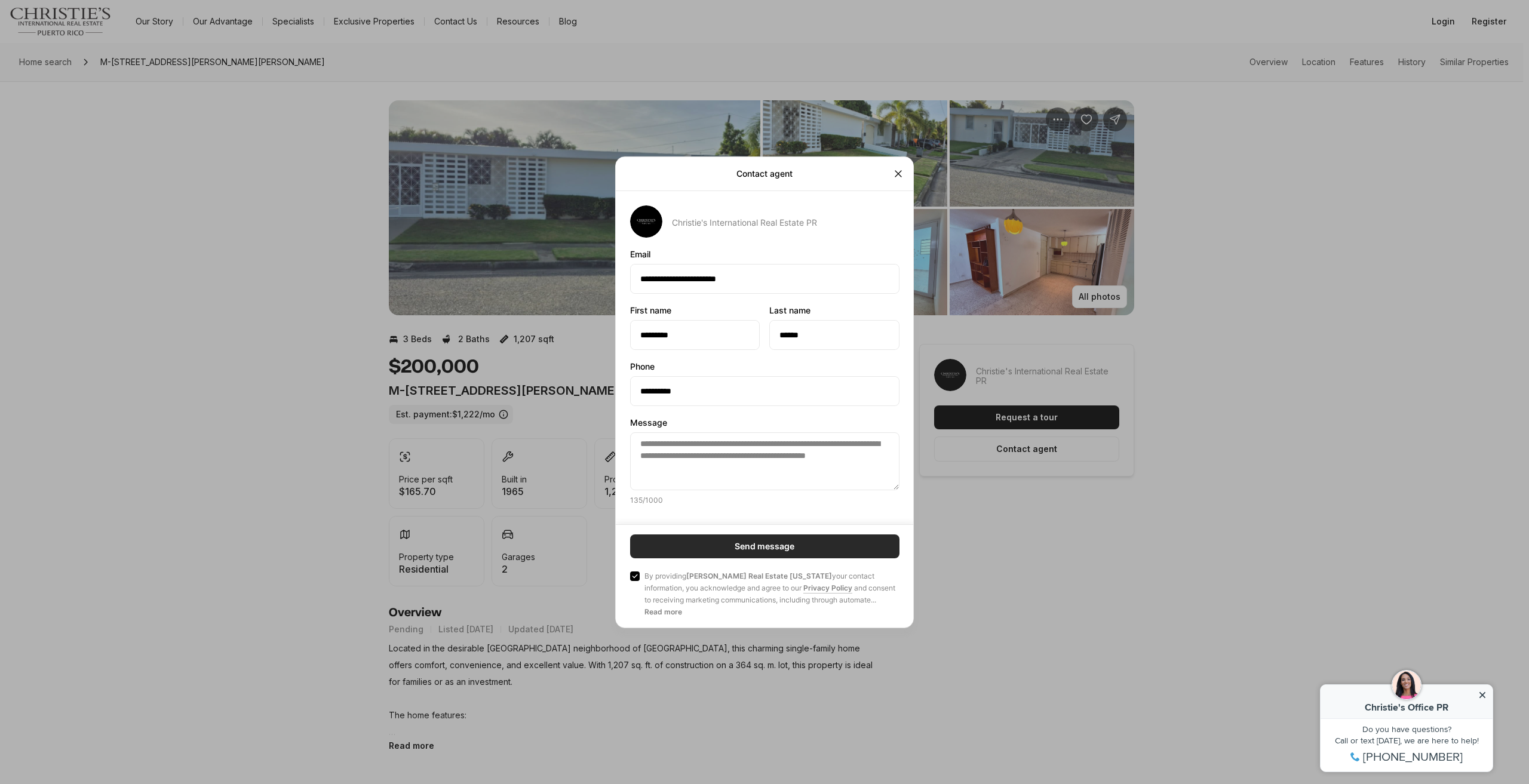
click at [663, 553] on button "Send message" at bounding box center [765, 546] width 270 height 24
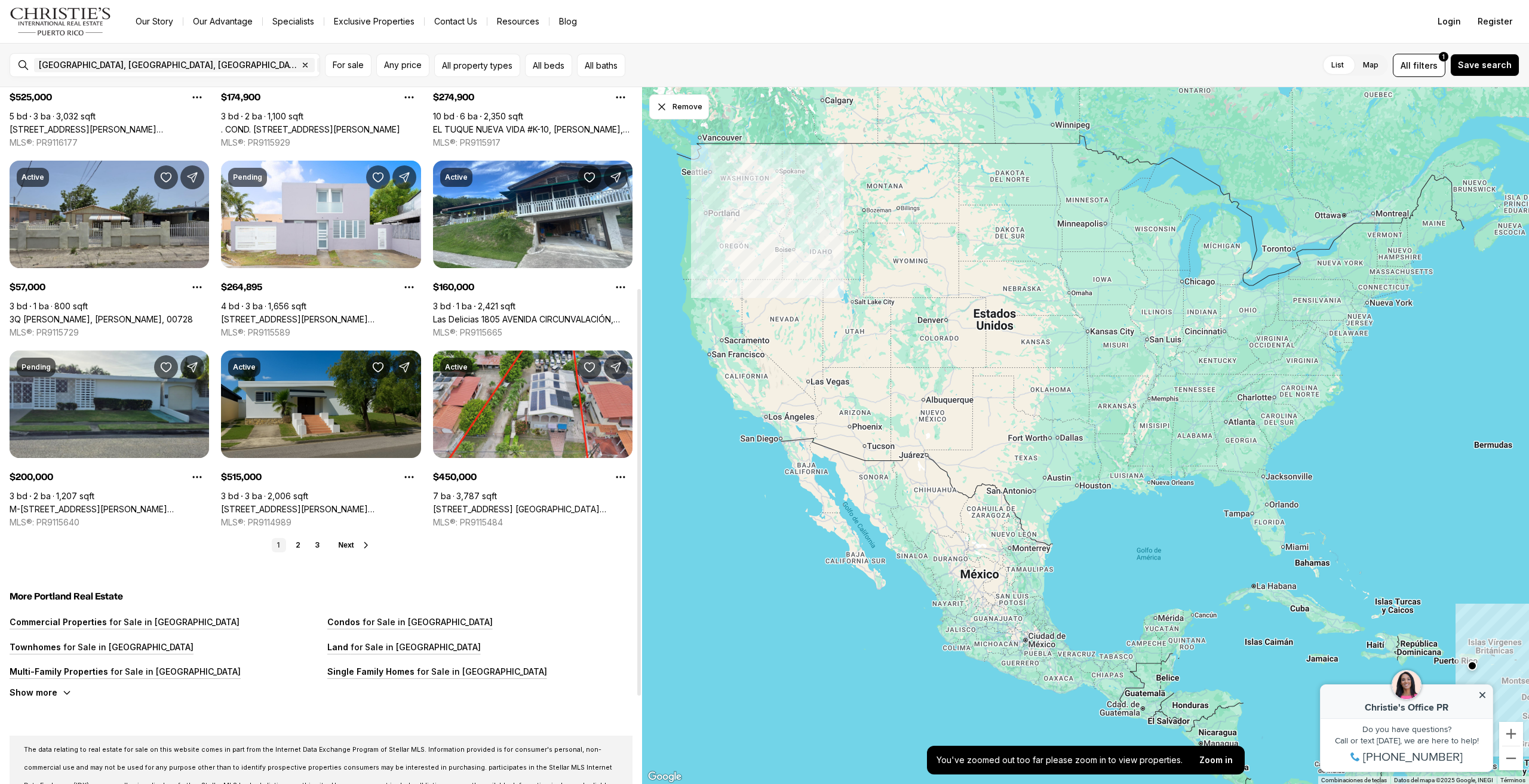
scroll to position [358, 0]
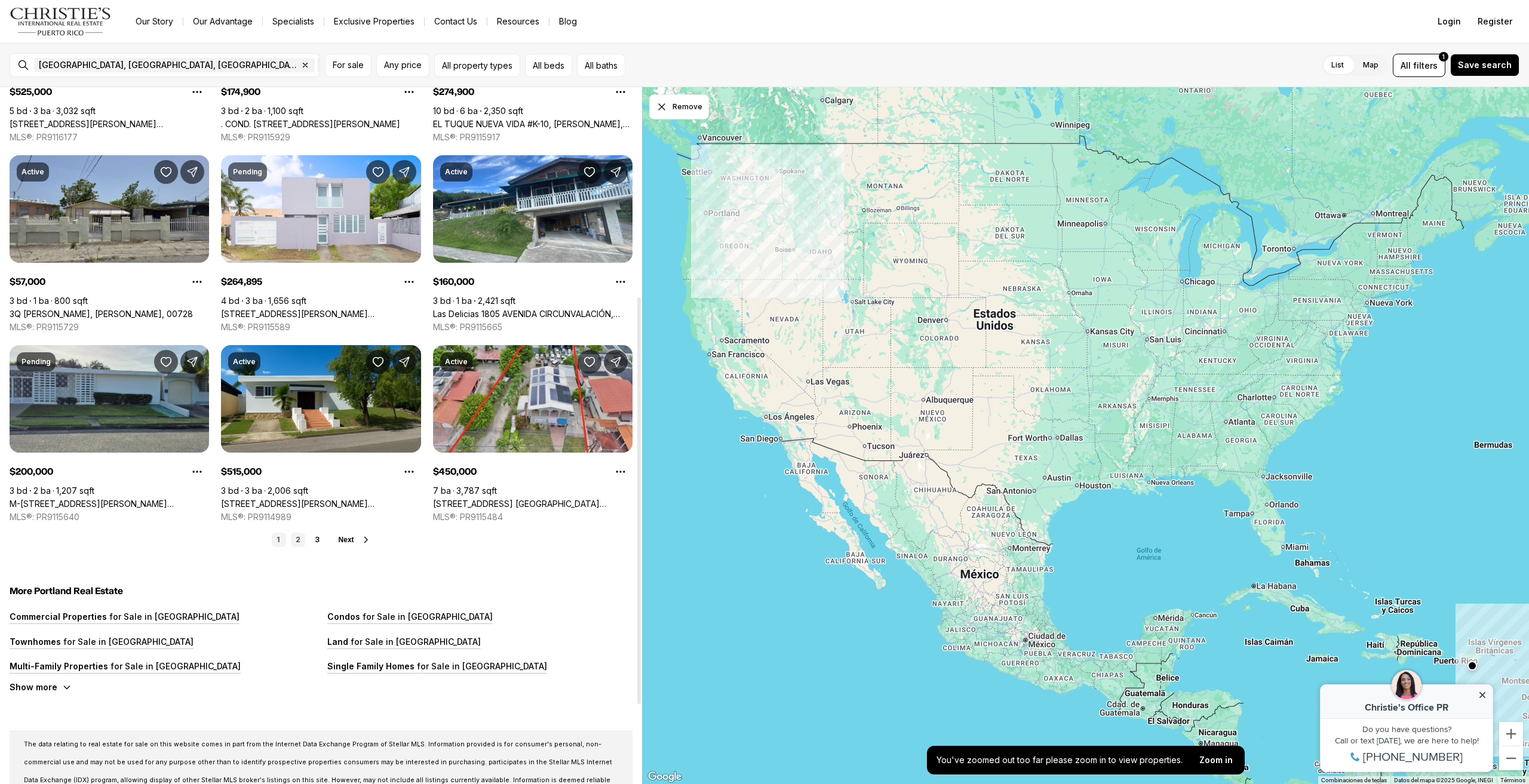
click at [293, 539] on link "2" at bounding box center [298, 540] width 14 height 14
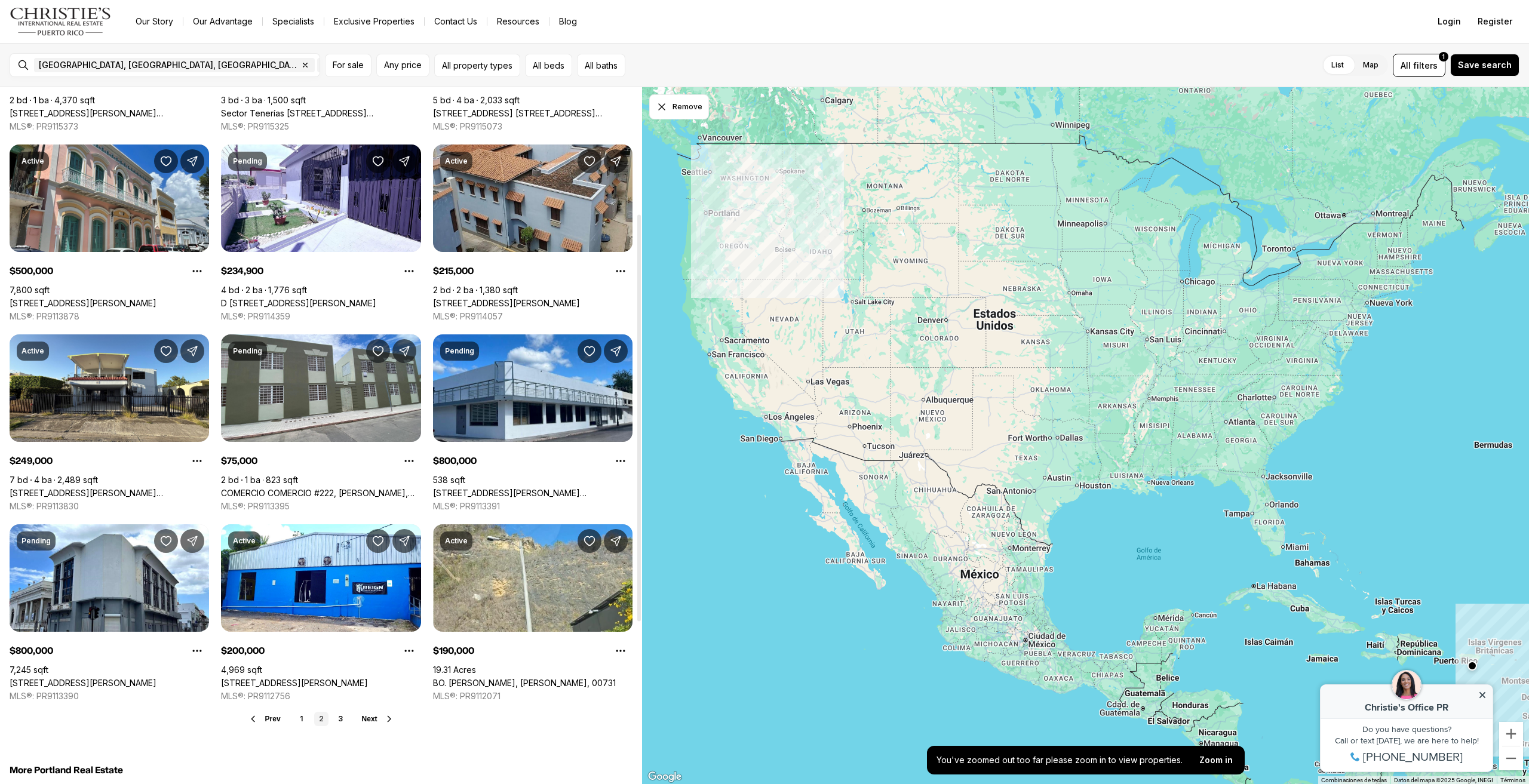
scroll to position [299, 0]
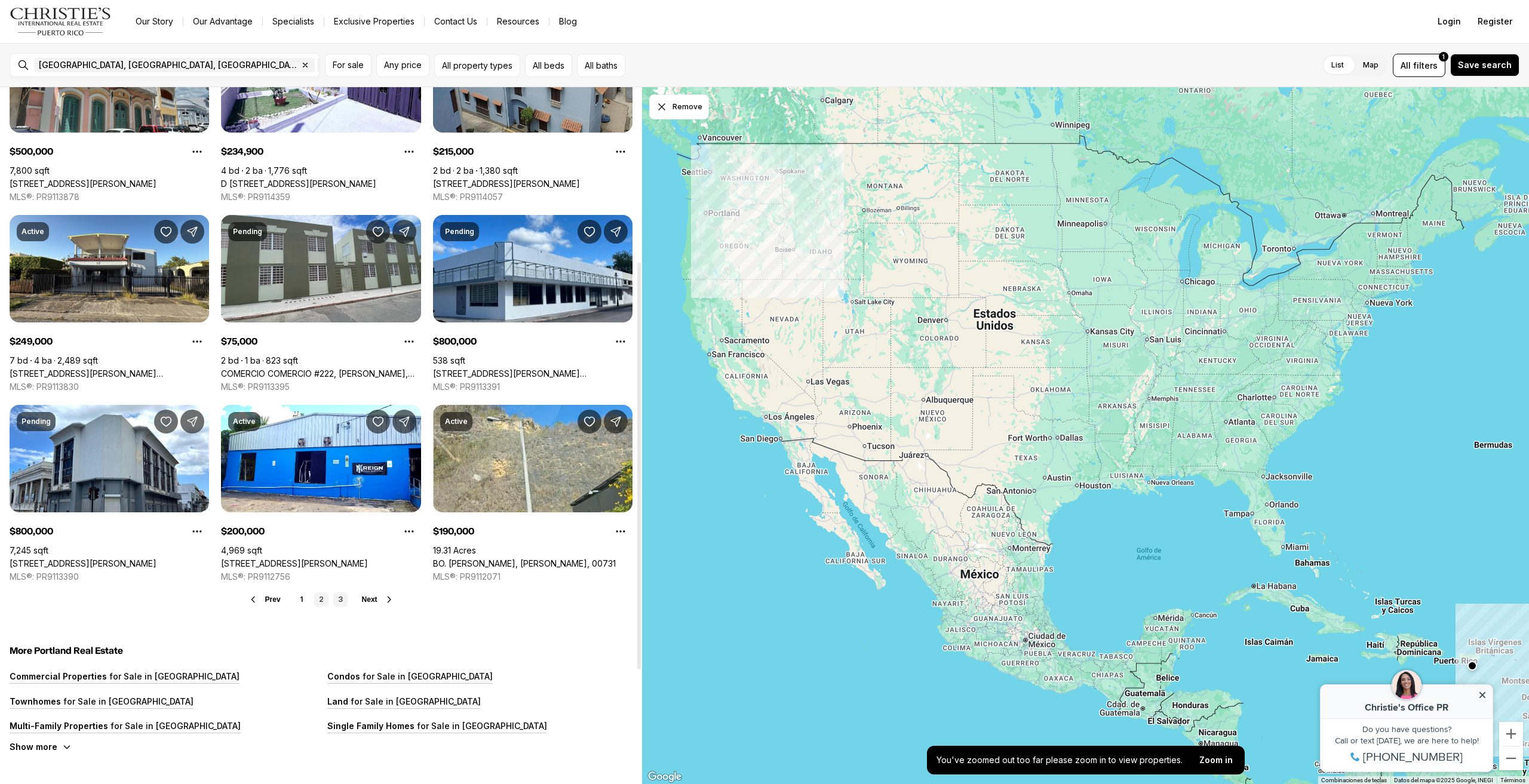
click at [344, 604] on link "3" at bounding box center [340, 600] width 14 height 14
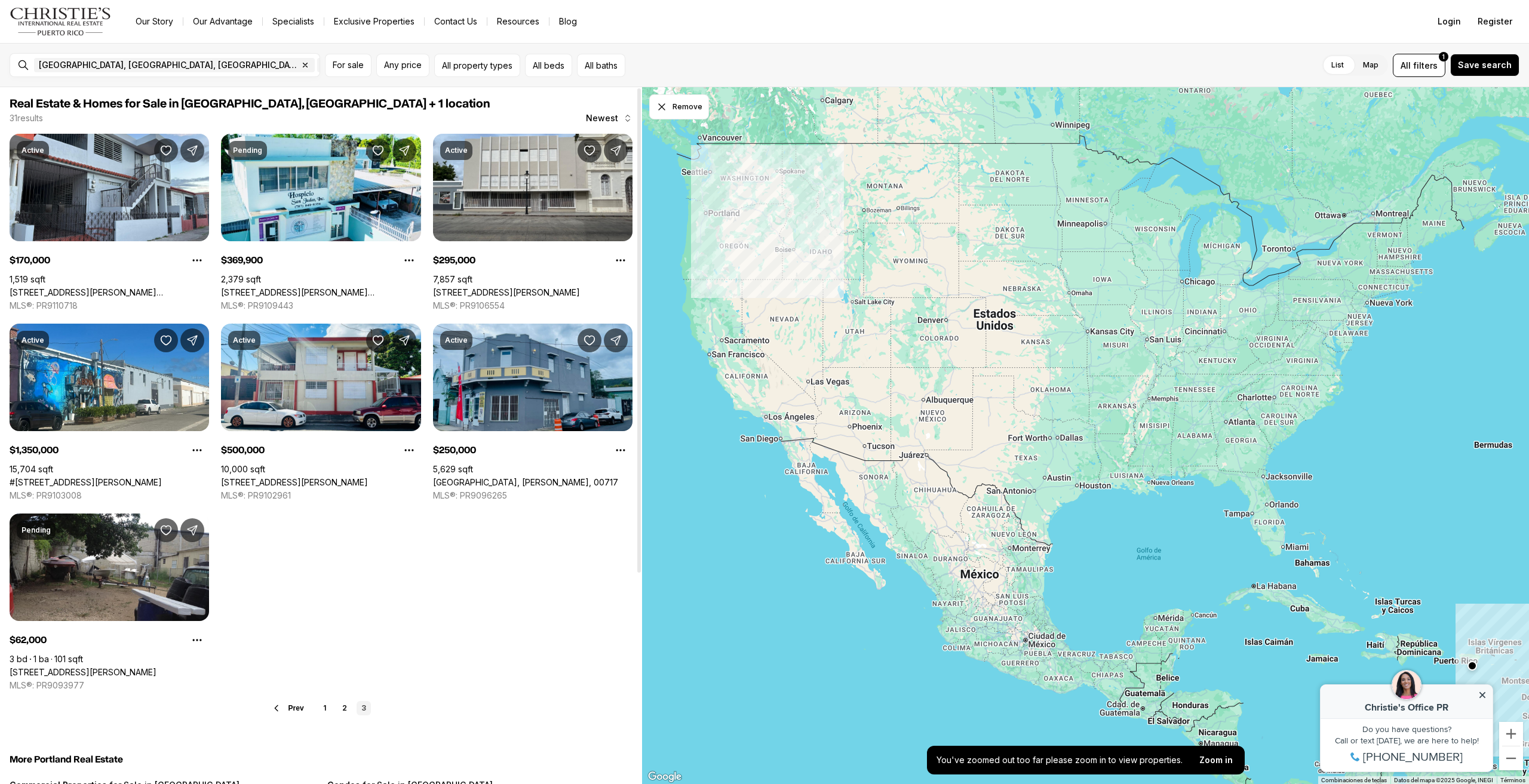
click at [329, 704] on link "1" at bounding box center [326, 708] width 14 height 14
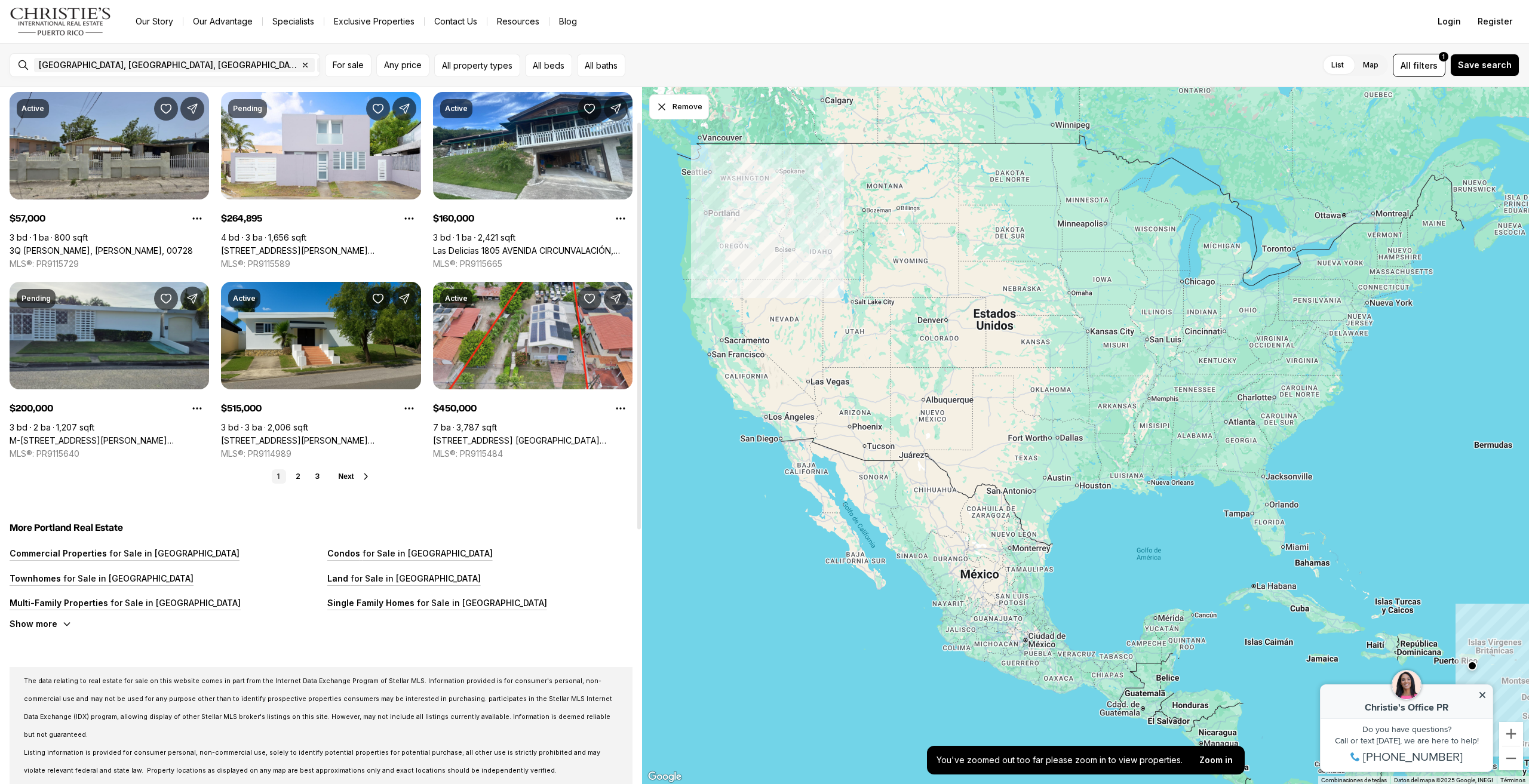
scroll to position [494, 0]
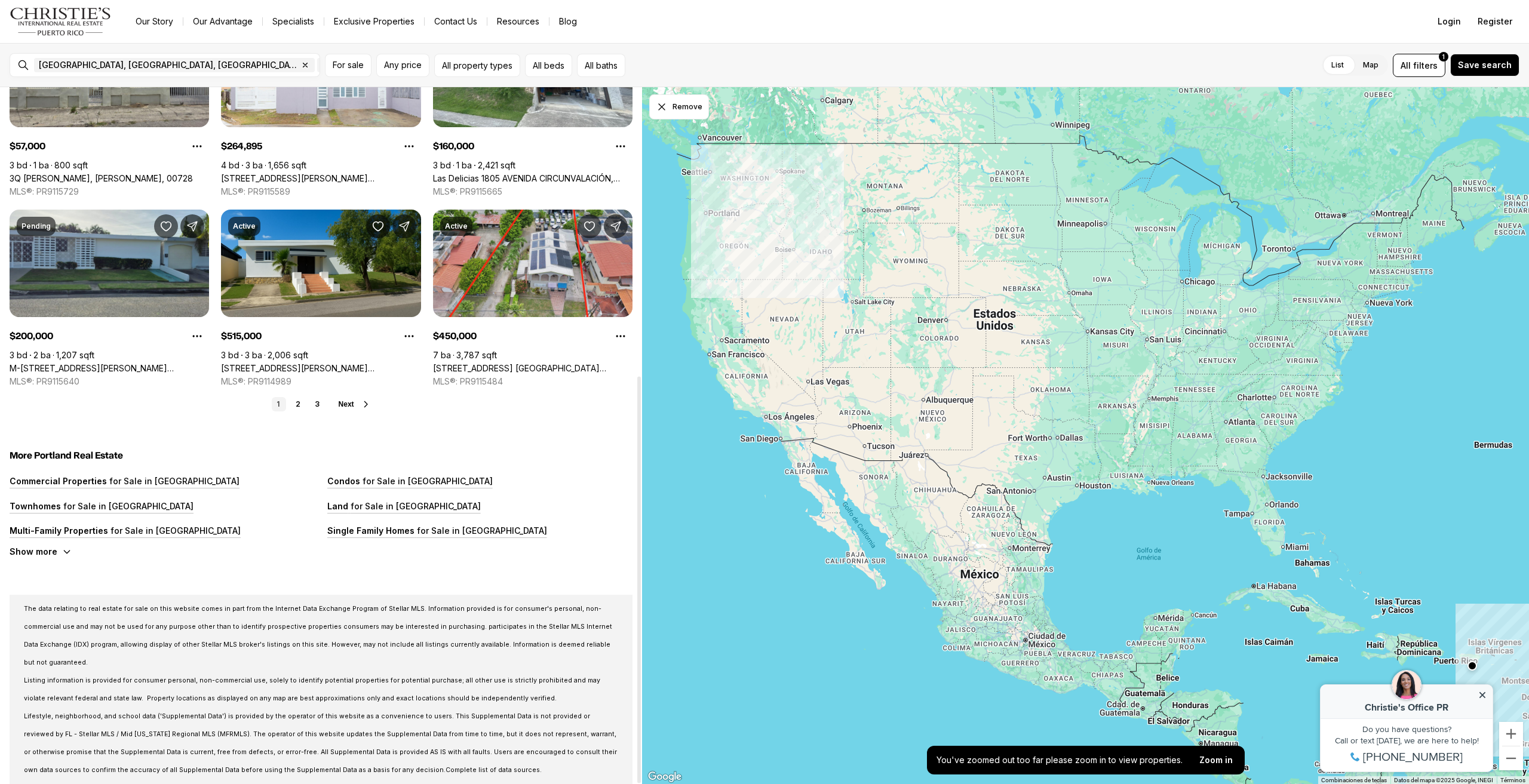
click at [326, 392] on div "Real Estate & Homes for Sale in [GEOGRAPHIC_DATA], [GEOGRAPHIC_DATA] + 1 locati…" at bounding box center [321, 202] width 642 height 1218
click at [315, 410] on link "3" at bounding box center [317, 405] width 14 height 14
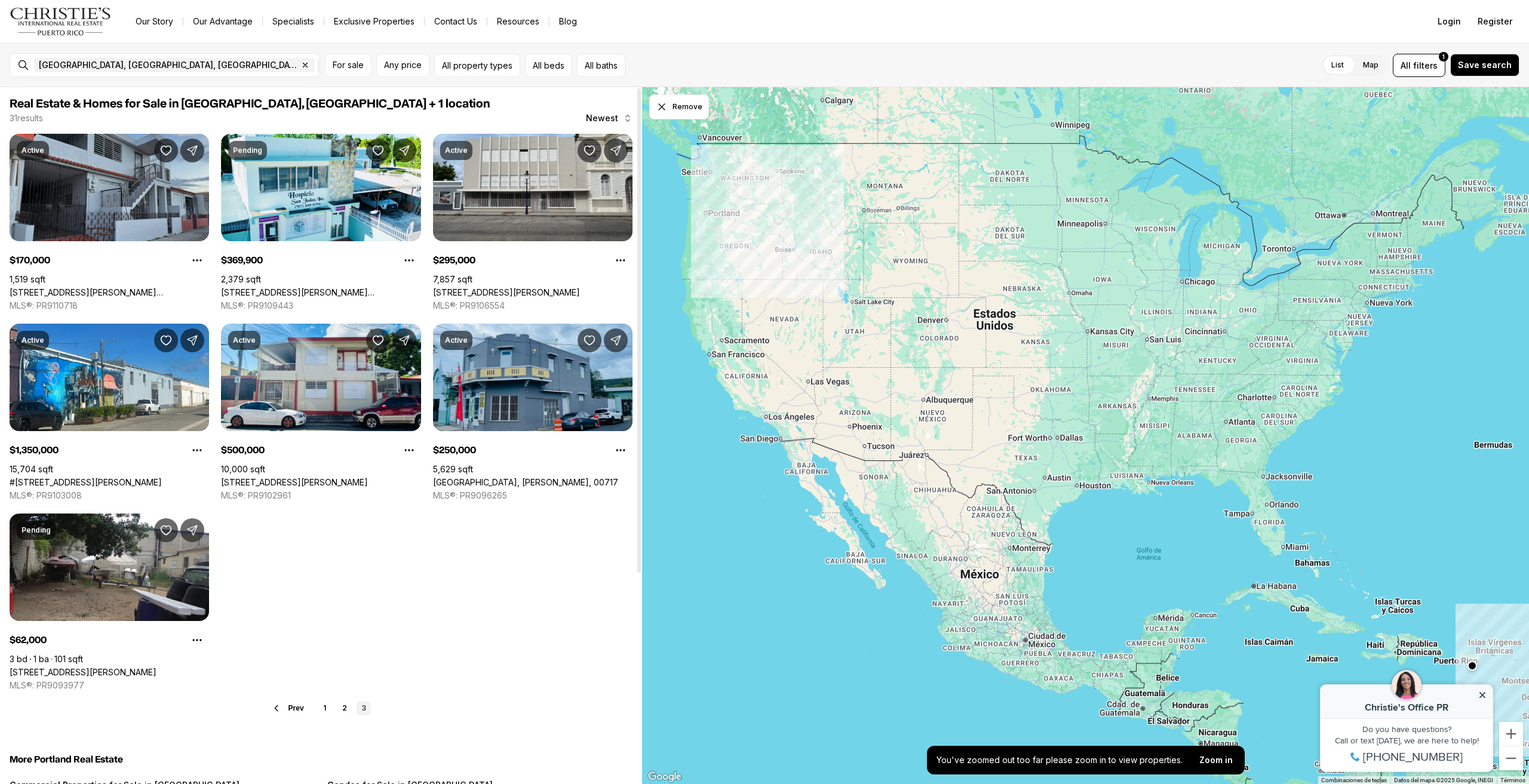
click at [101, 287] on link "[STREET_ADDRESS][PERSON_NAME][PERSON_NAME]" at bounding box center [109, 292] width 200 height 11
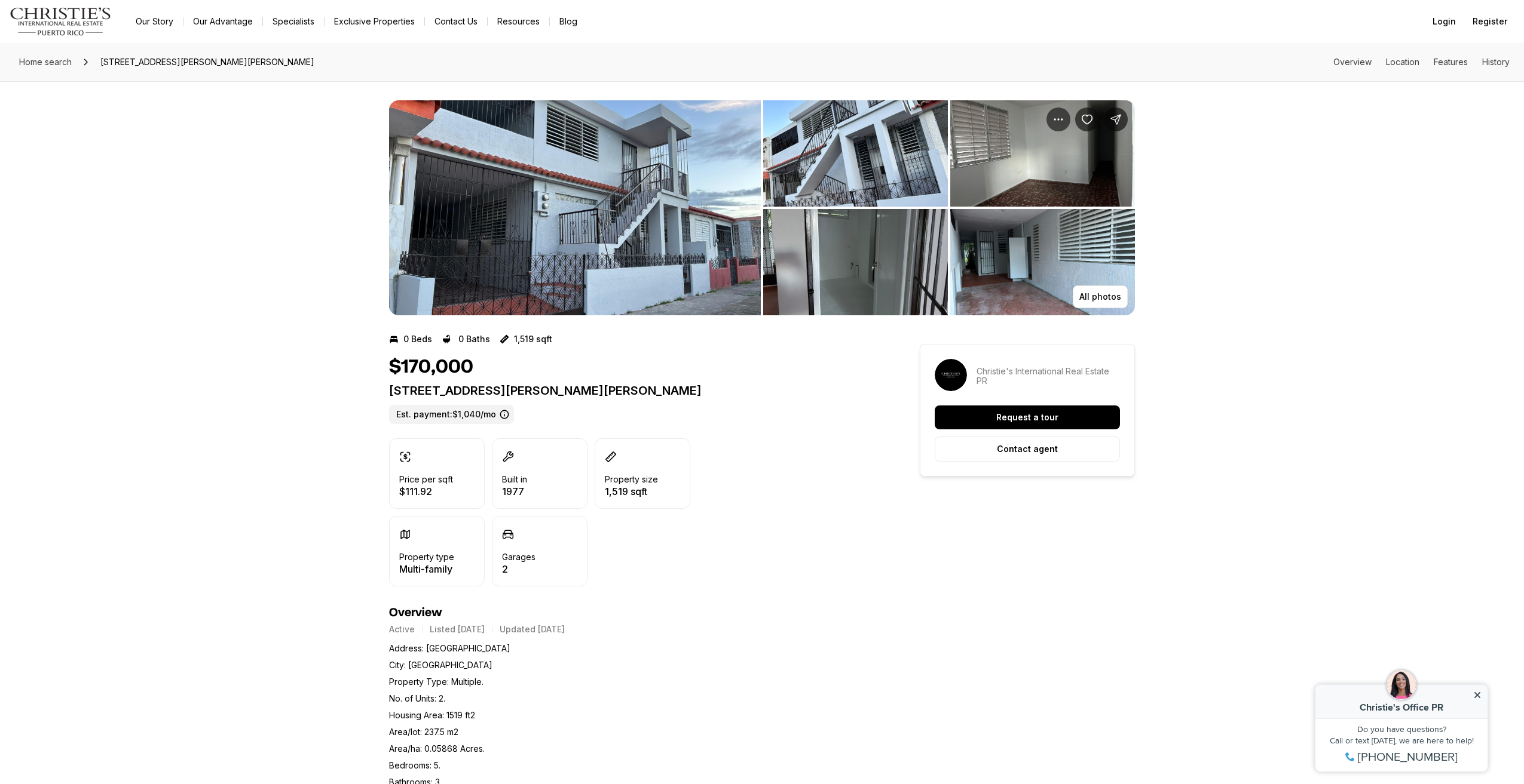
click at [507, 235] on img "View image gallery" at bounding box center [575, 207] width 372 height 215
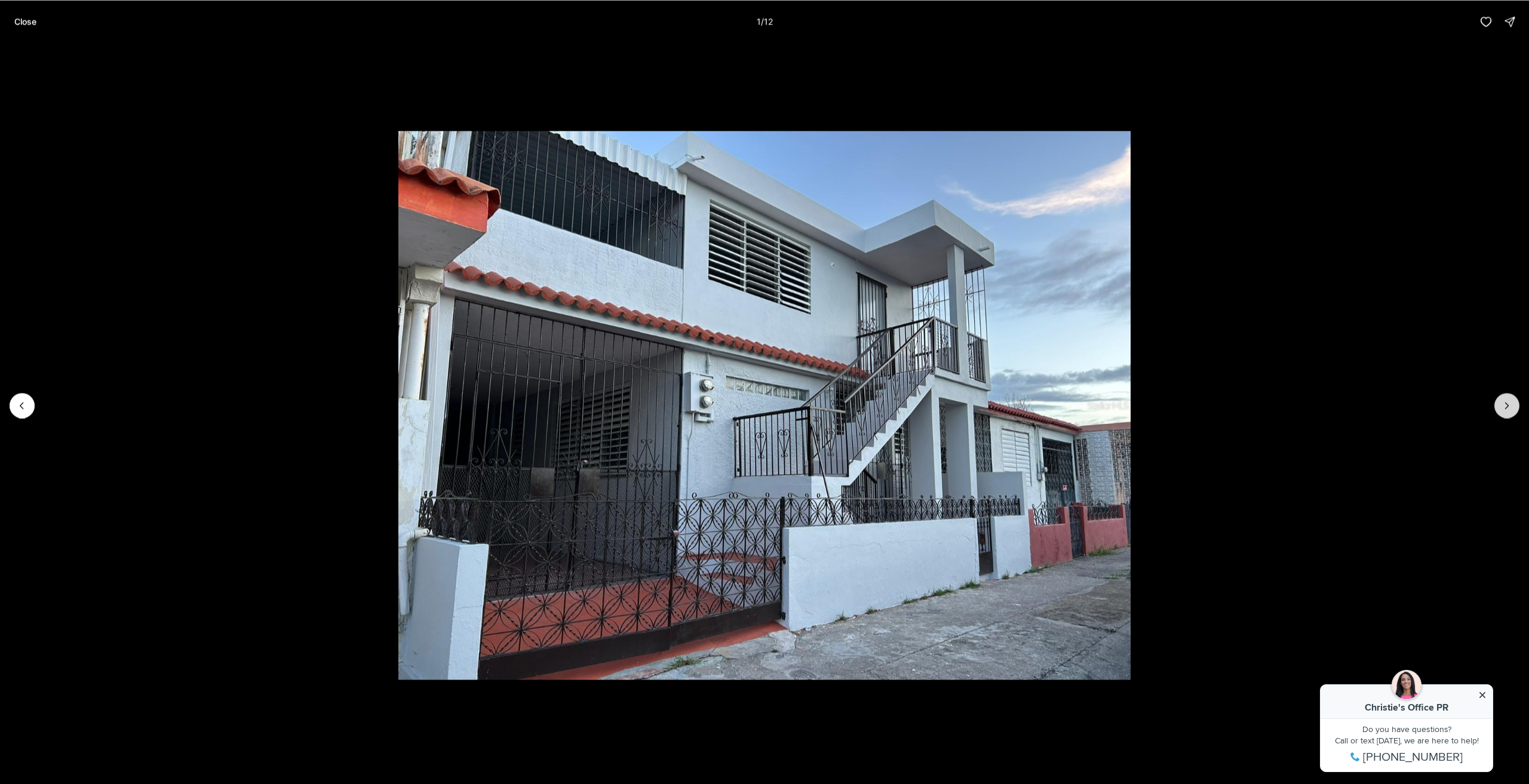
click at [1512, 400] on icon "Next slide" at bounding box center [1507, 405] width 12 height 12
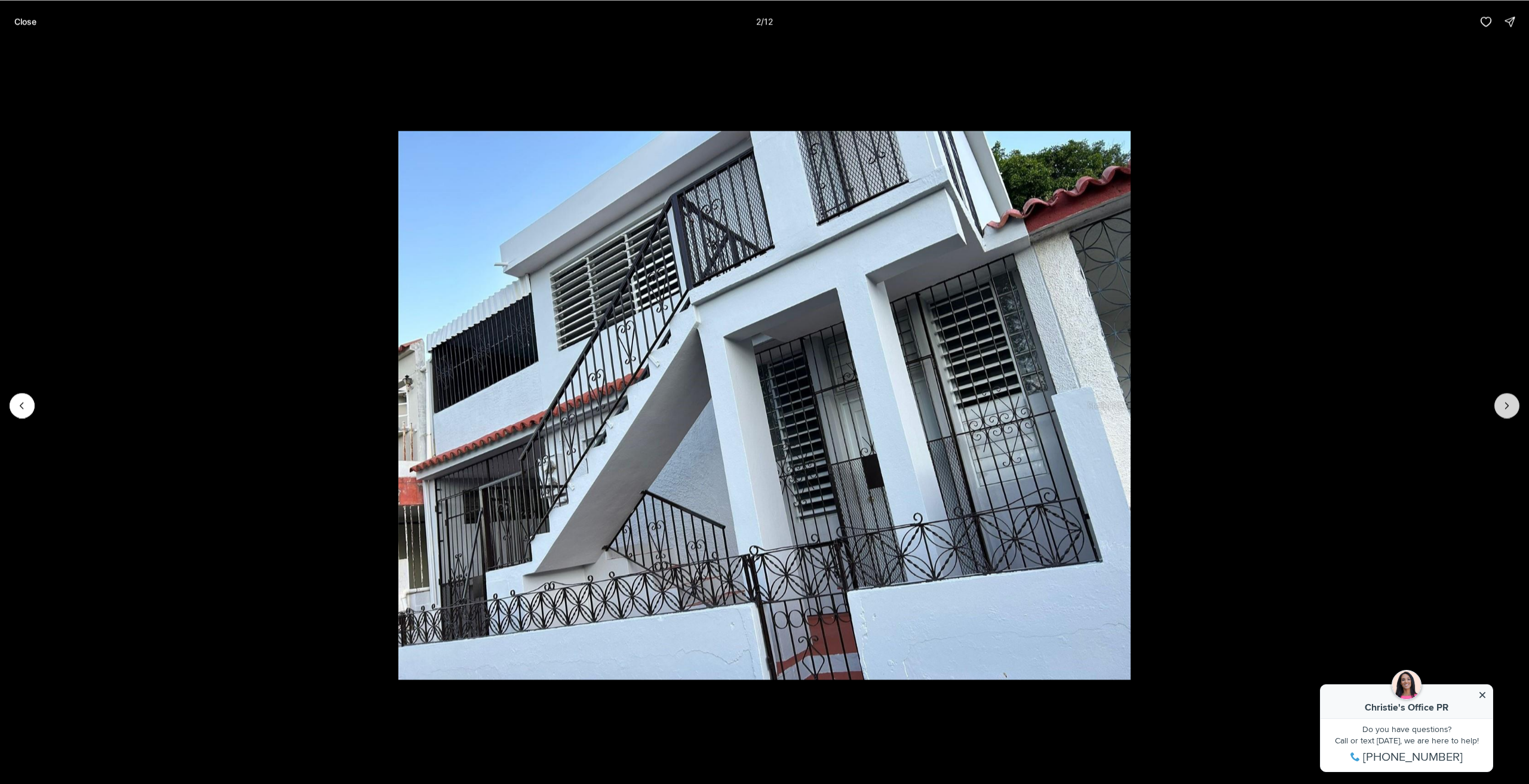
click at [1512, 400] on icon "Next slide" at bounding box center [1507, 405] width 12 height 12
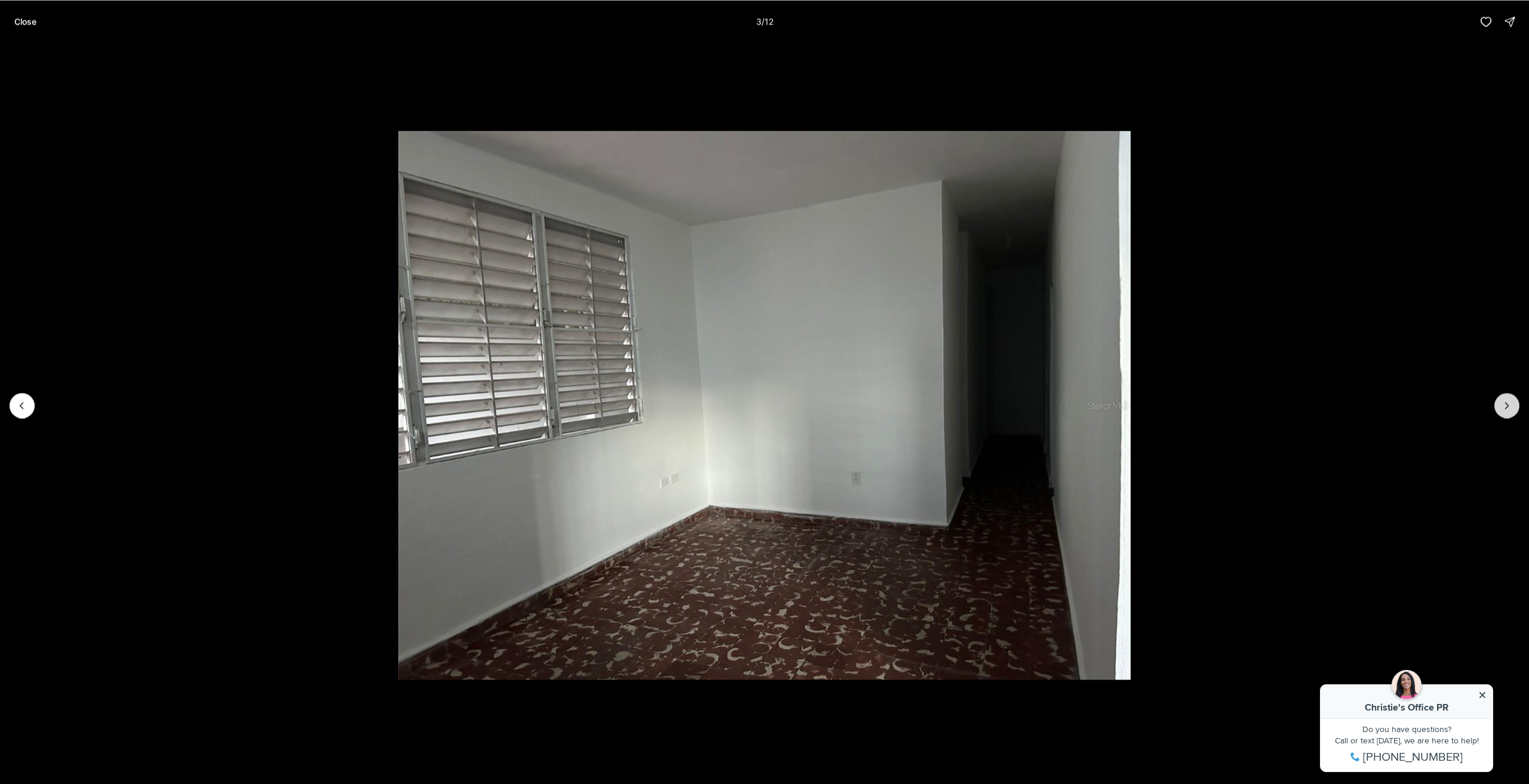
click at [1512, 400] on icon "Next slide" at bounding box center [1507, 405] width 12 height 12
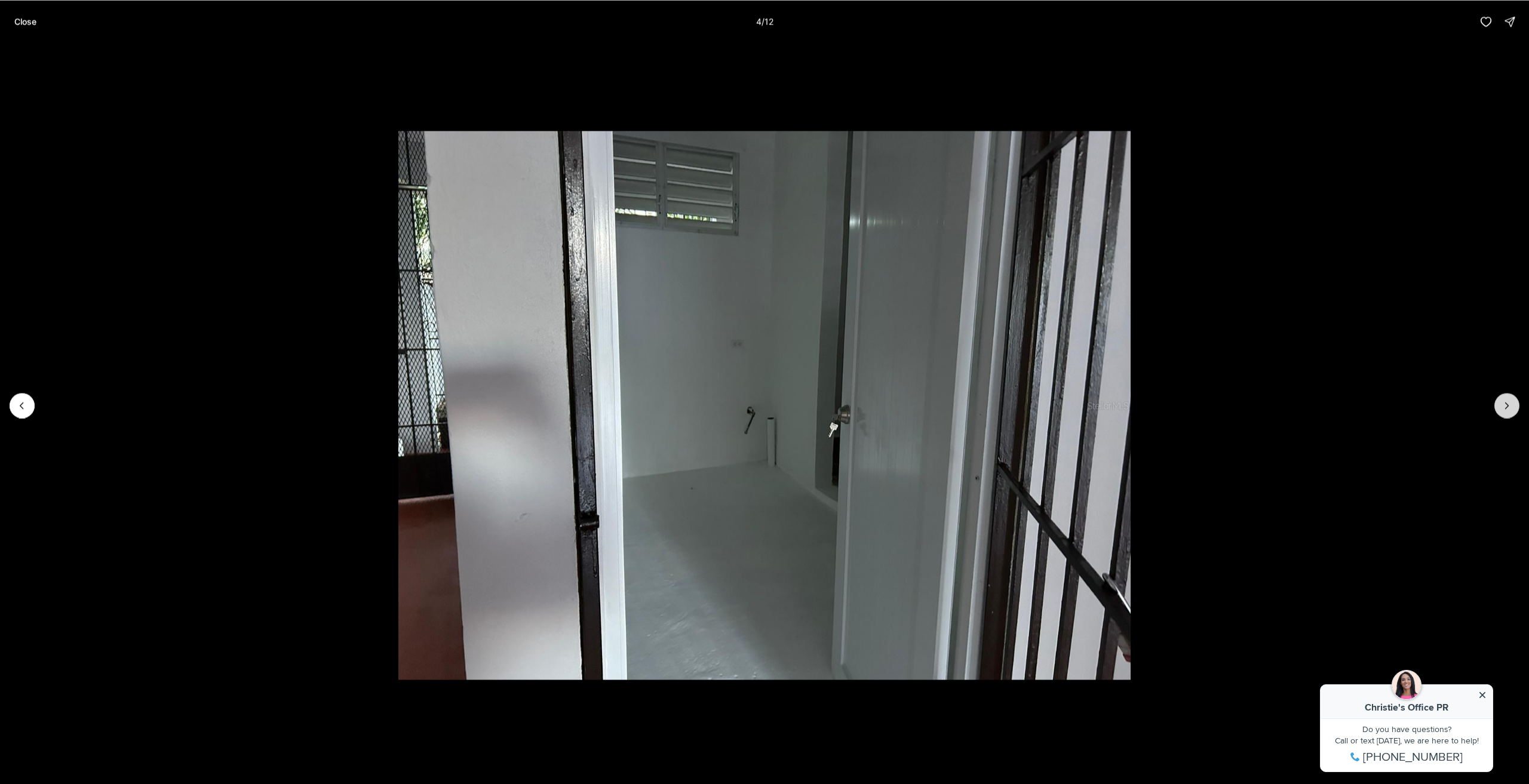
click at [1510, 401] on icon "Next slide" at bounding box center [1507, 405] width 12 height 12
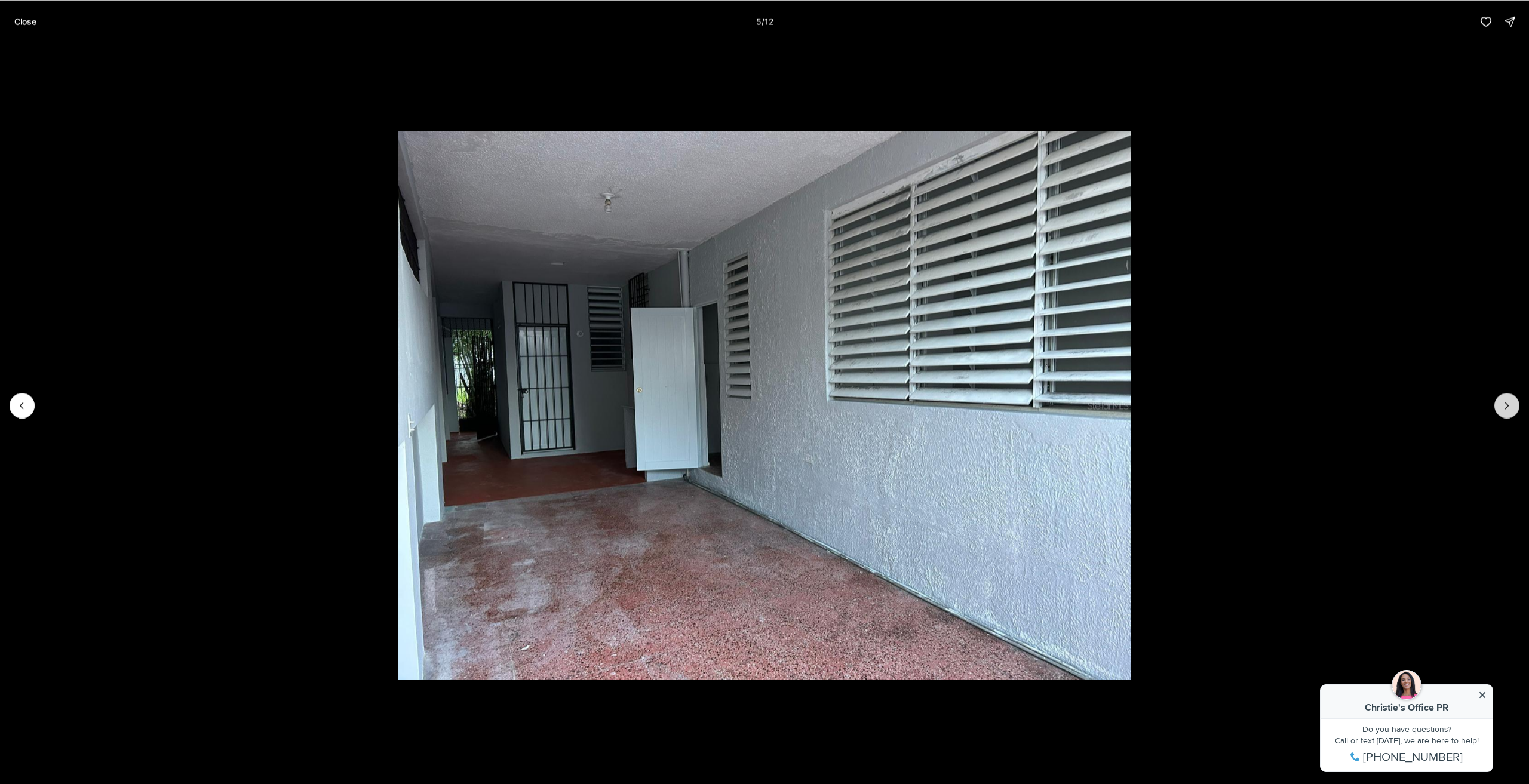
click at [1510, 401] on icon "Next slide" at bounding box center [1507, 405] width 12 height 12
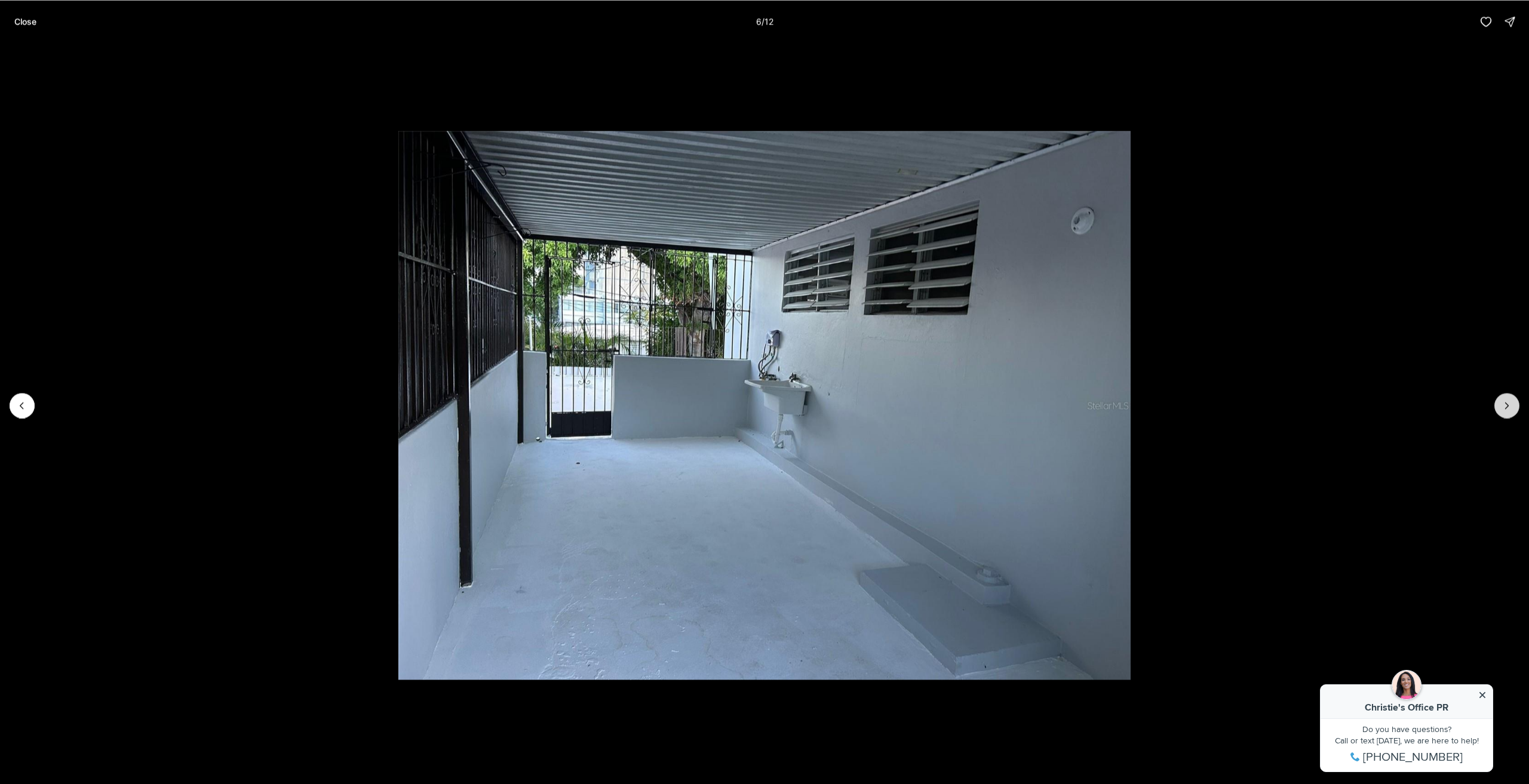
click at [1510, 401] on icon "Next slide" at bounding box center [1507, 405] width 12 height 12
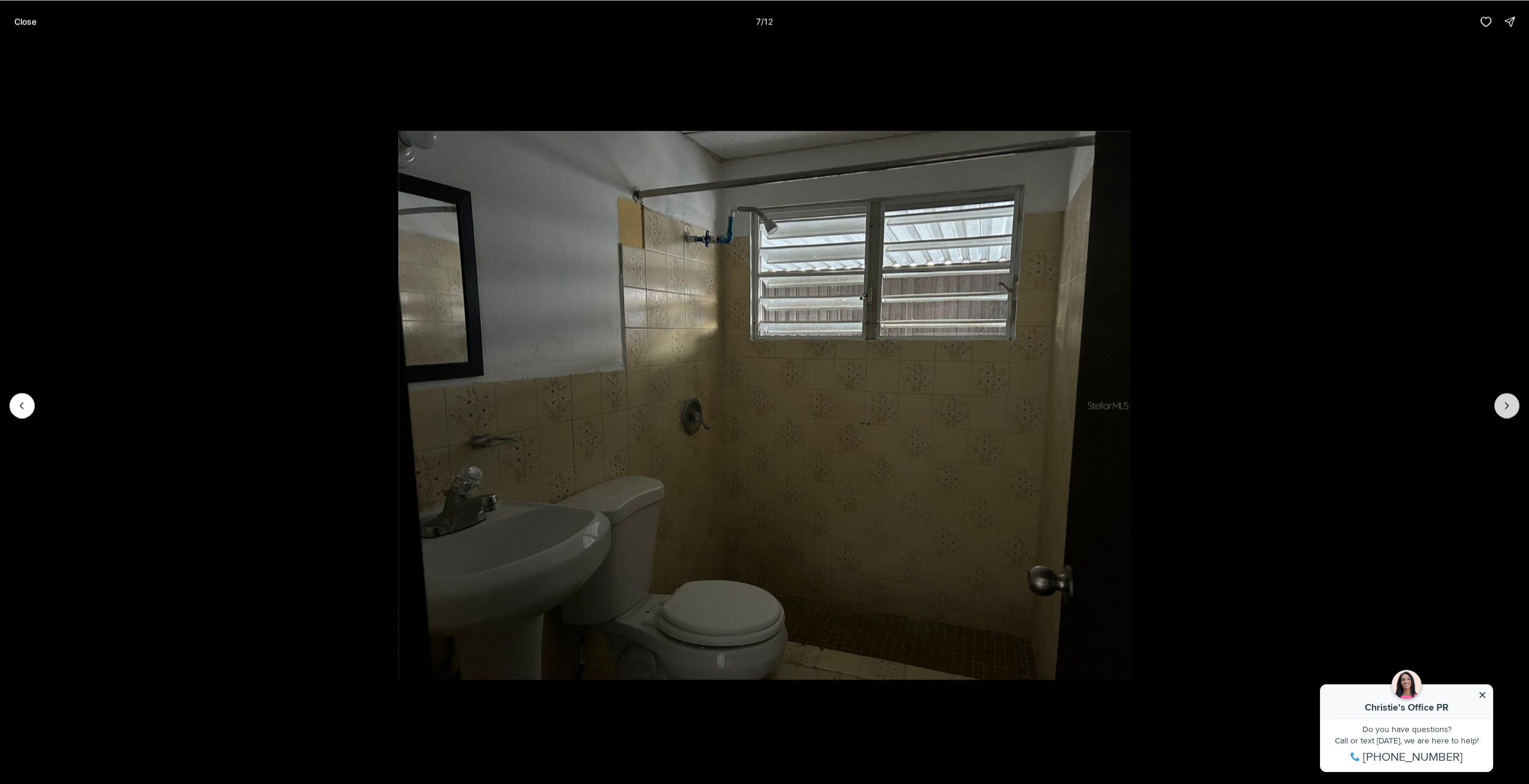
click at [1510, 401] on icon "Next slide" at bounding box center [1507, 405] width 12 height 12
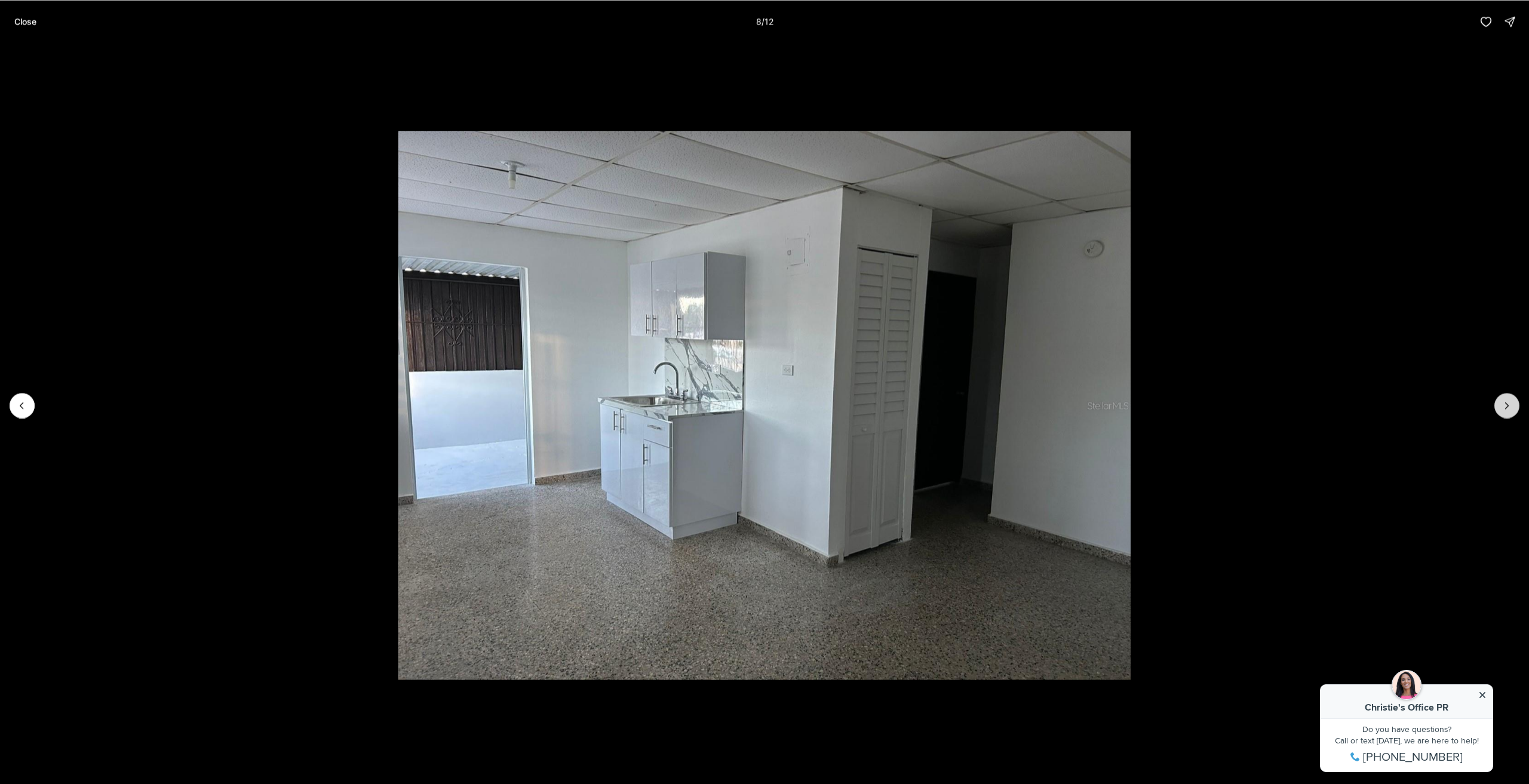
click at [1510, 401] on icon "Next slide" at bounding box center [1507, 405] width 12 height 12
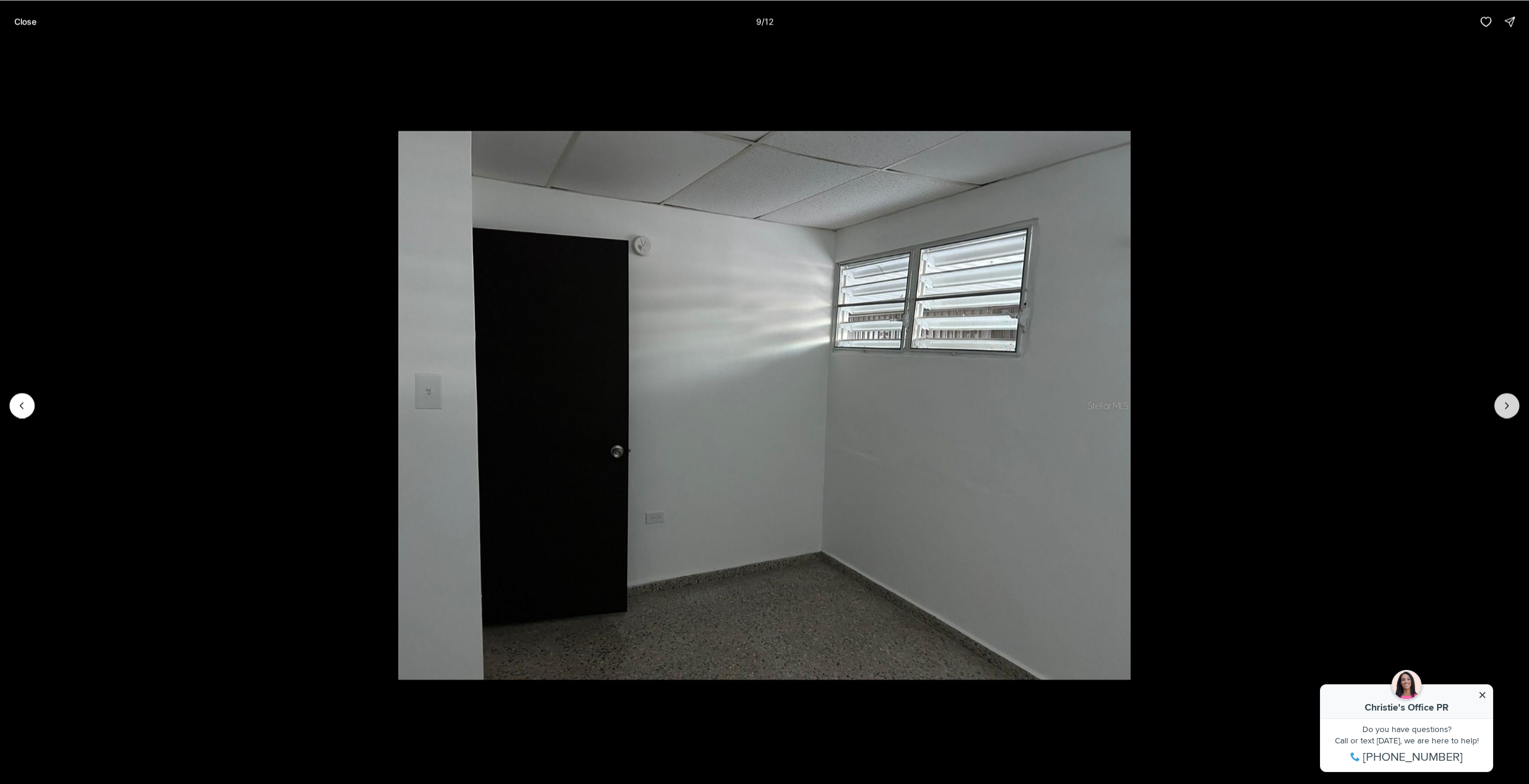
click at [1510, 401] on icon "Next slide" at bounding box center [1507, 405] width 12 height 12
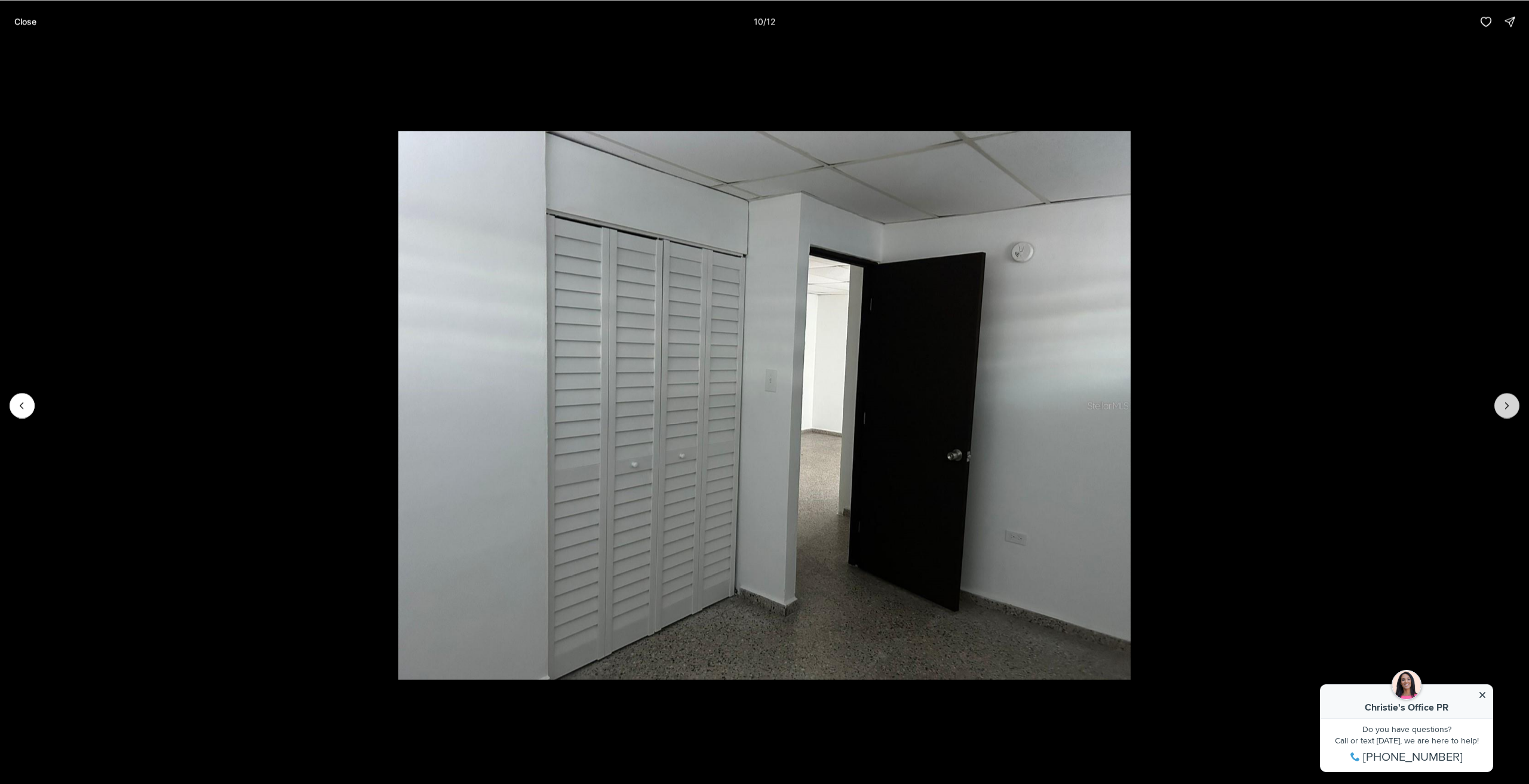
click at [1510, 401] on icon "Next slide" at bounding box center [1507, 405] width 12 height 12
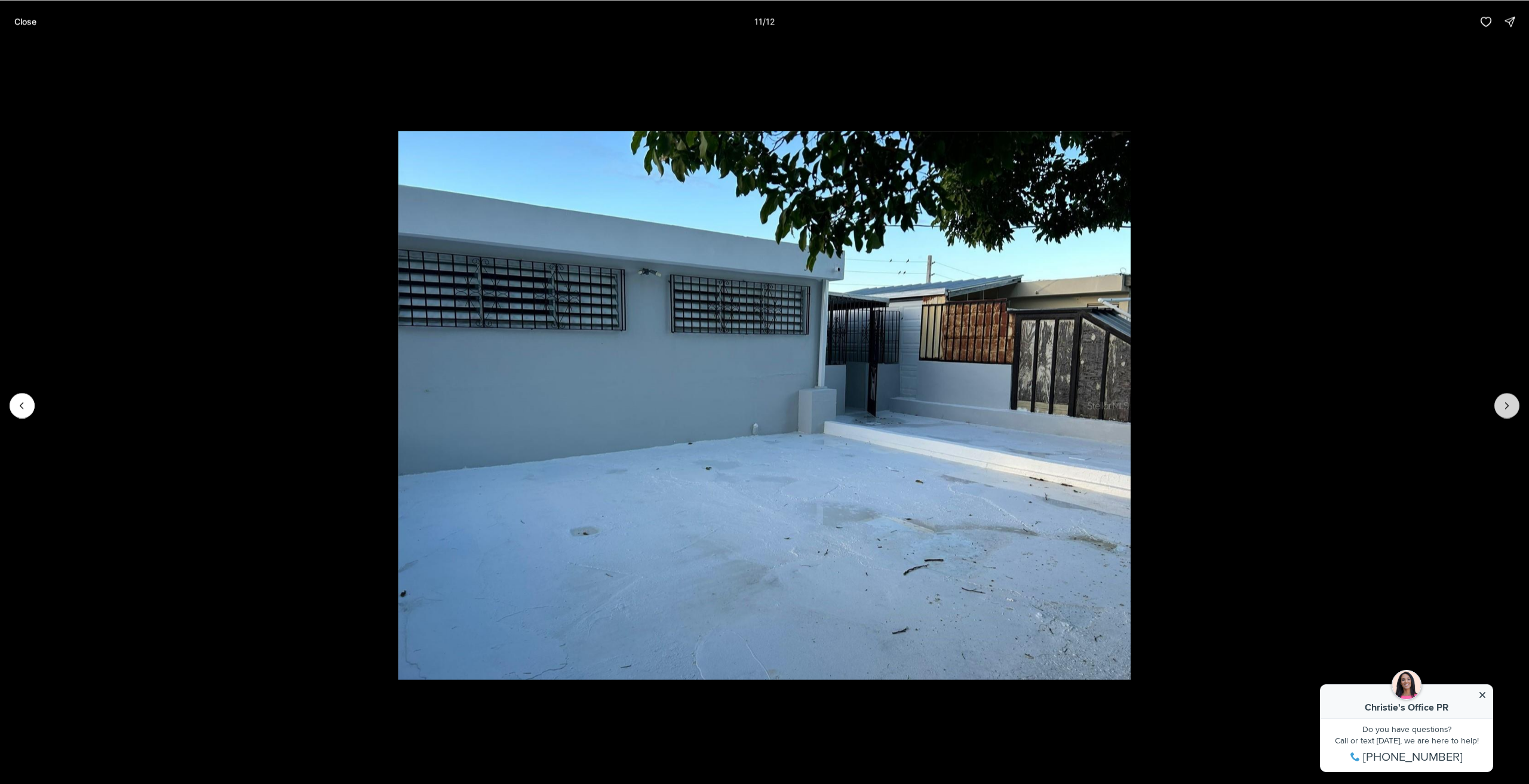
click at [1510, 401] on icon "Next slide" at bounding box center [1507, 405] width 12 height 12
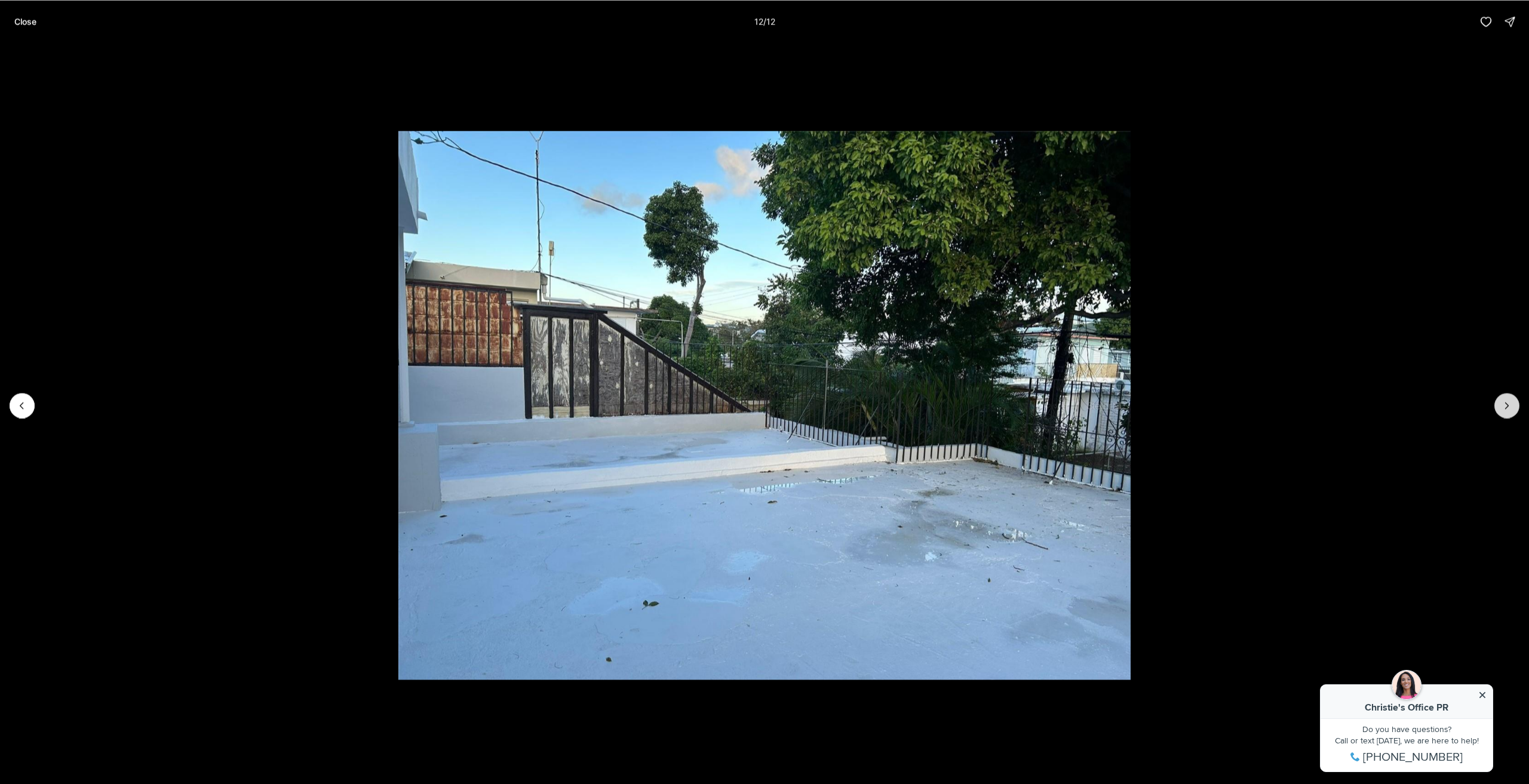
click at [1510, 401] on div at bounding box center [1507, 405] width 25 height 25
click at [32, 394] on li "12 of 12" at bounding box center [764, 405] width 1529 height 724
click at [21, 397] on button "Previous slide" at bounding box center [22, 405] width 25 height 25
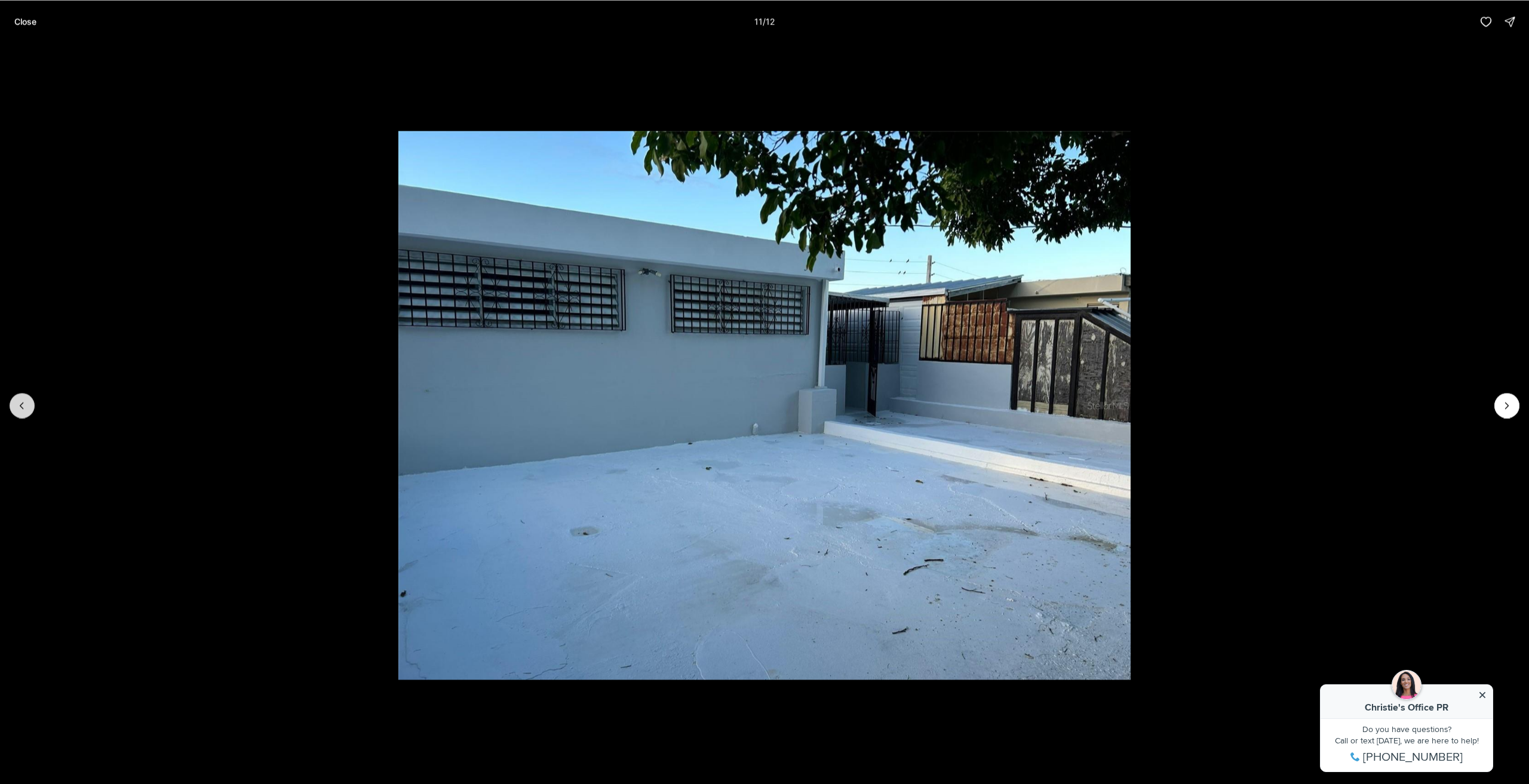
click at [19, 399] on icon "Previous slide" at bounding box center [22, 405] width 12 height 12
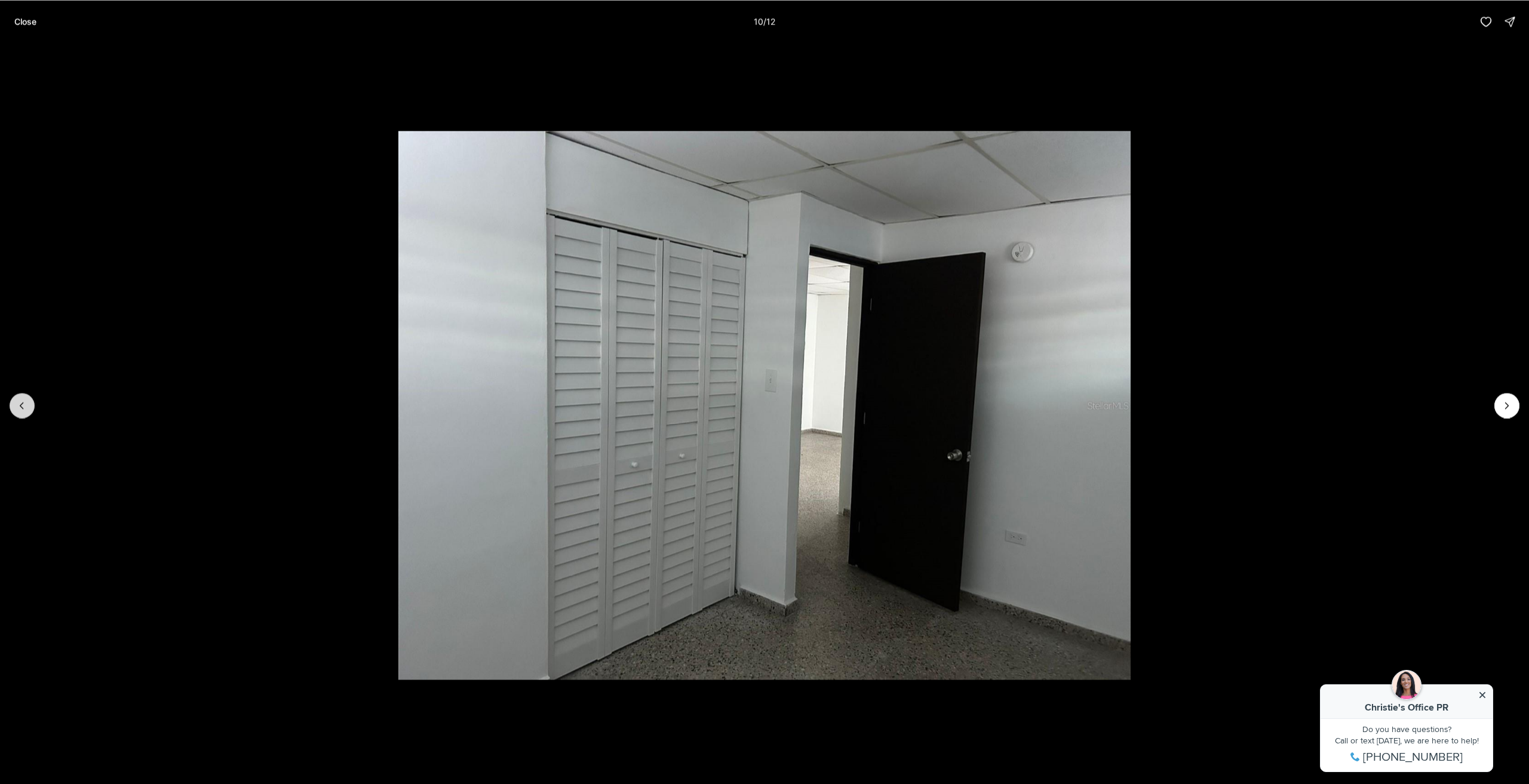
click at [19, 399] on icon "Previous slide" at bounding box center [22, 405] width 12 height 12
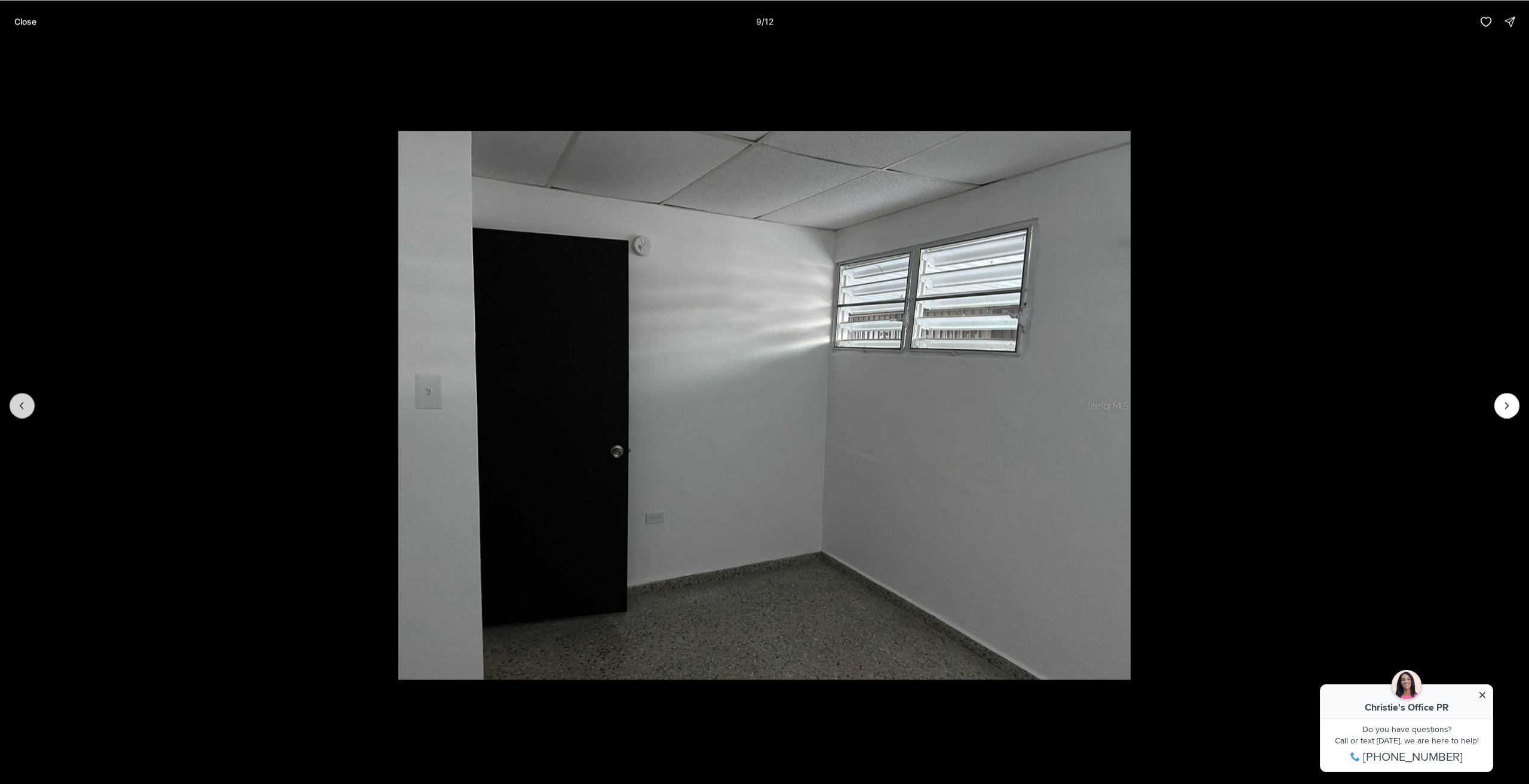
click at [19, 397] on button "Previous slide" at bounding box center [22, 405] width 25 height 25
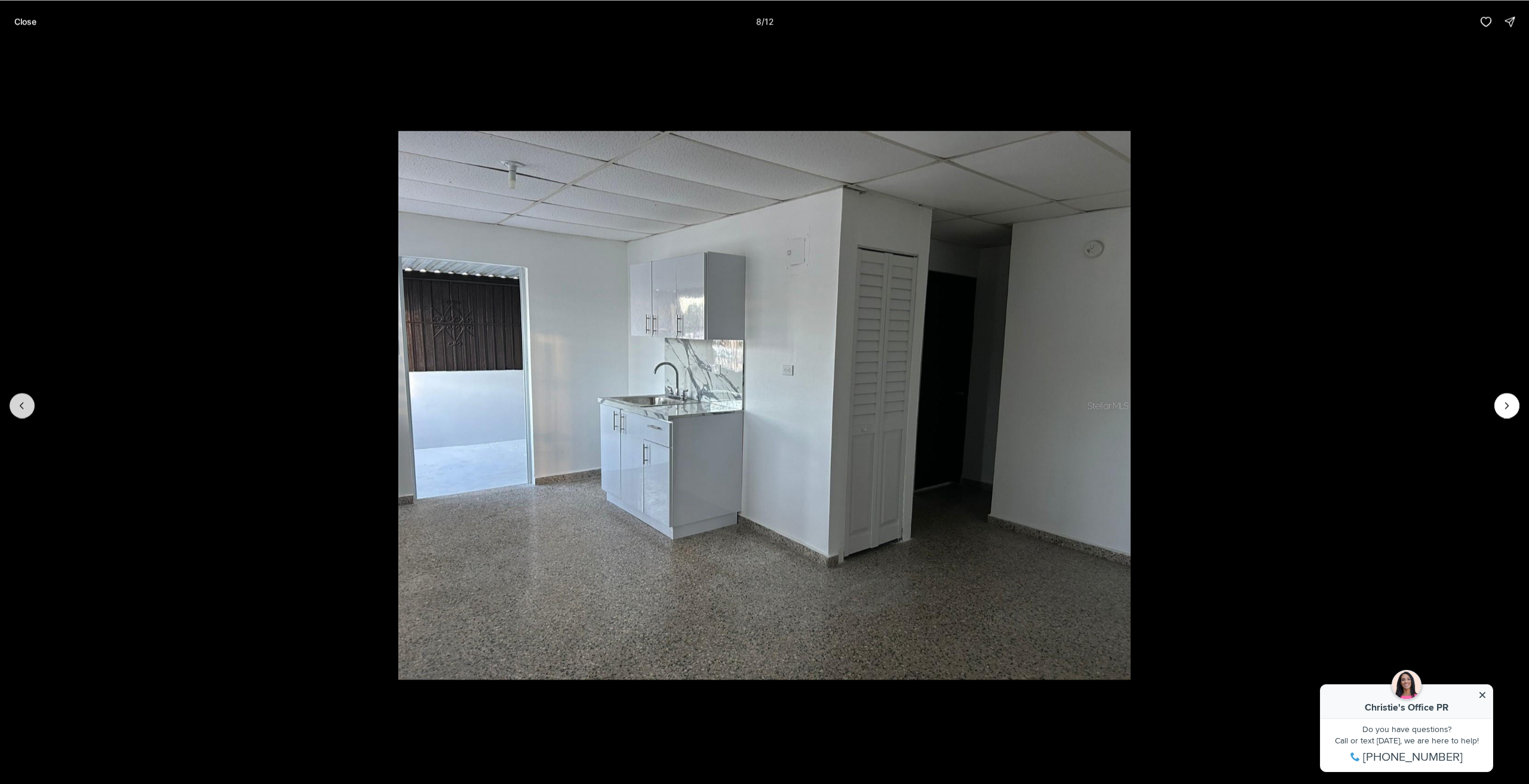
click at [19, 397] on button "Previous slide" at bounding box center [22, 405] width 25 height 25
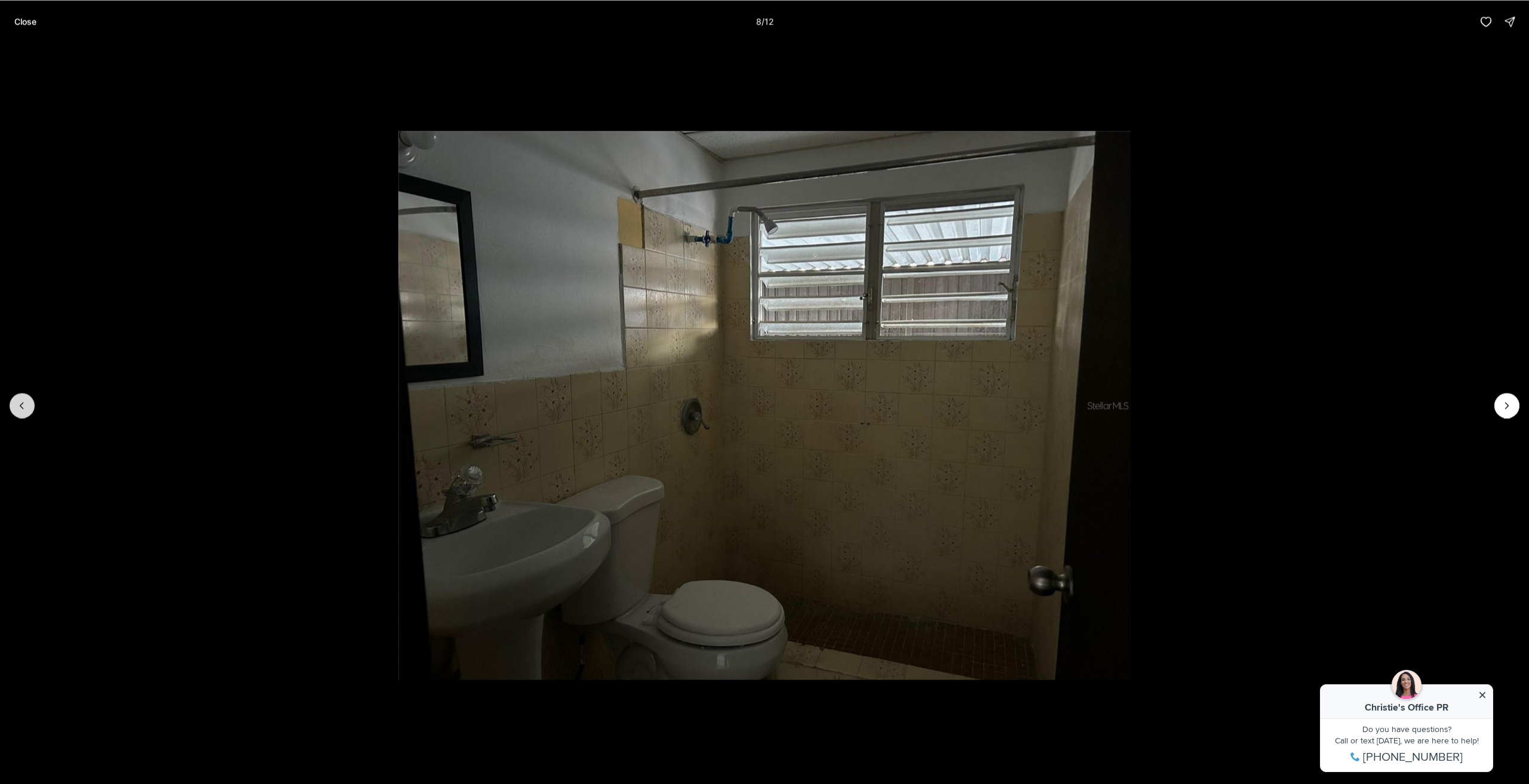
click at [19, 397] on button "Previous slide" at bounding box center [22, 405] width 25 height 25
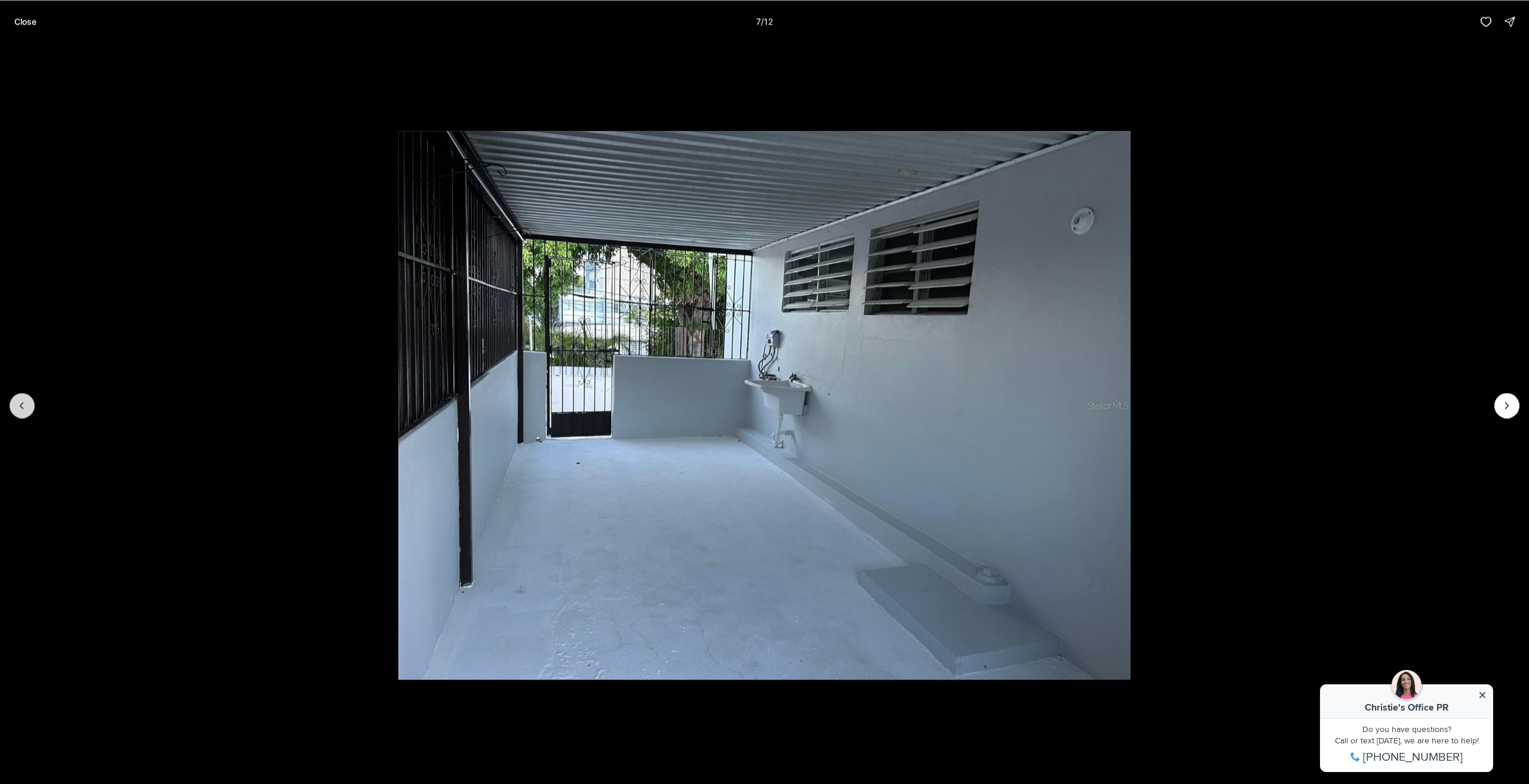
click at [19, 397] on button "Previous slide" at bounding box center [22, 405] width 25 height 25
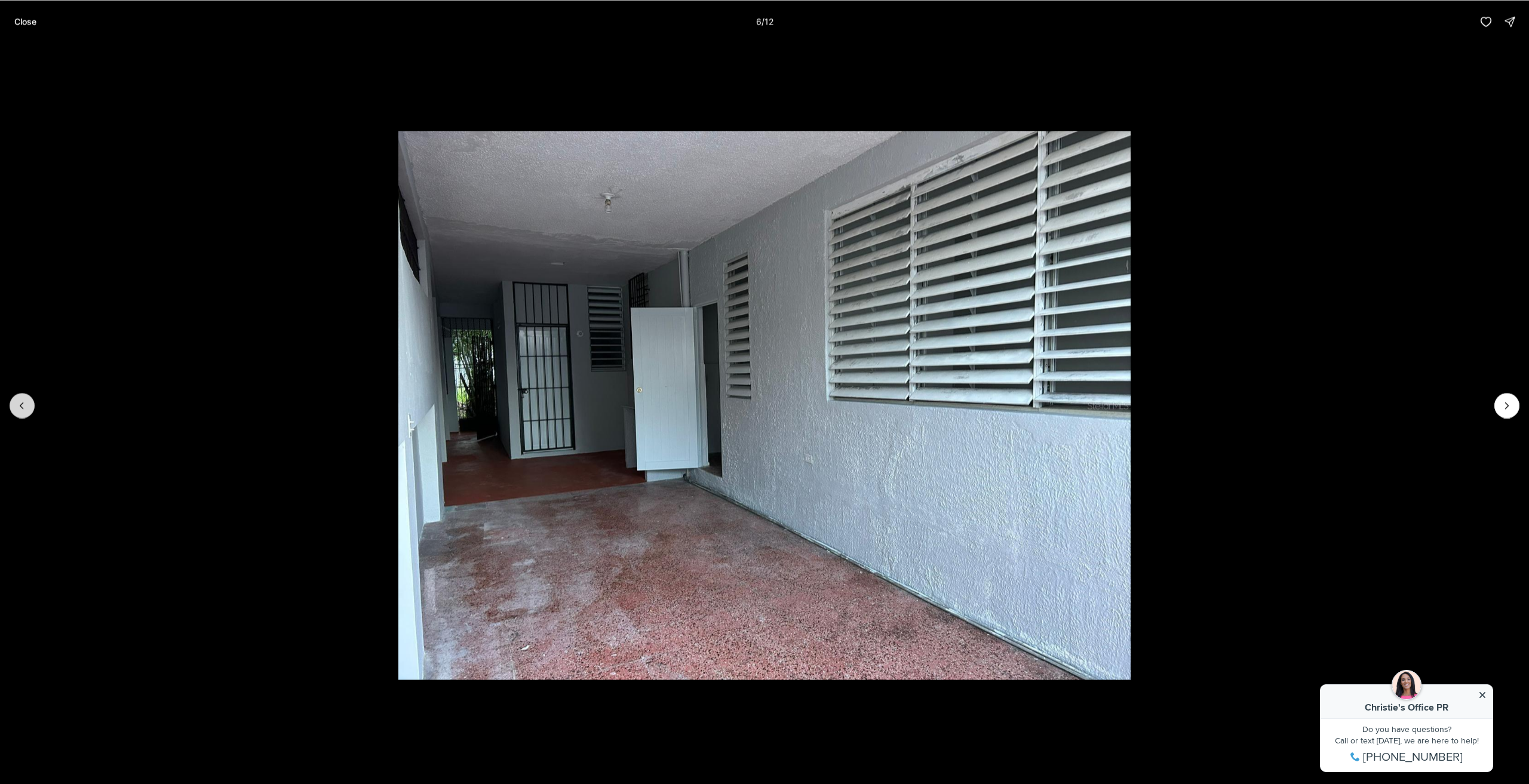
click at [19, 397] on button "Previous slide" at bounding box center [22, 405] width 25 height 25
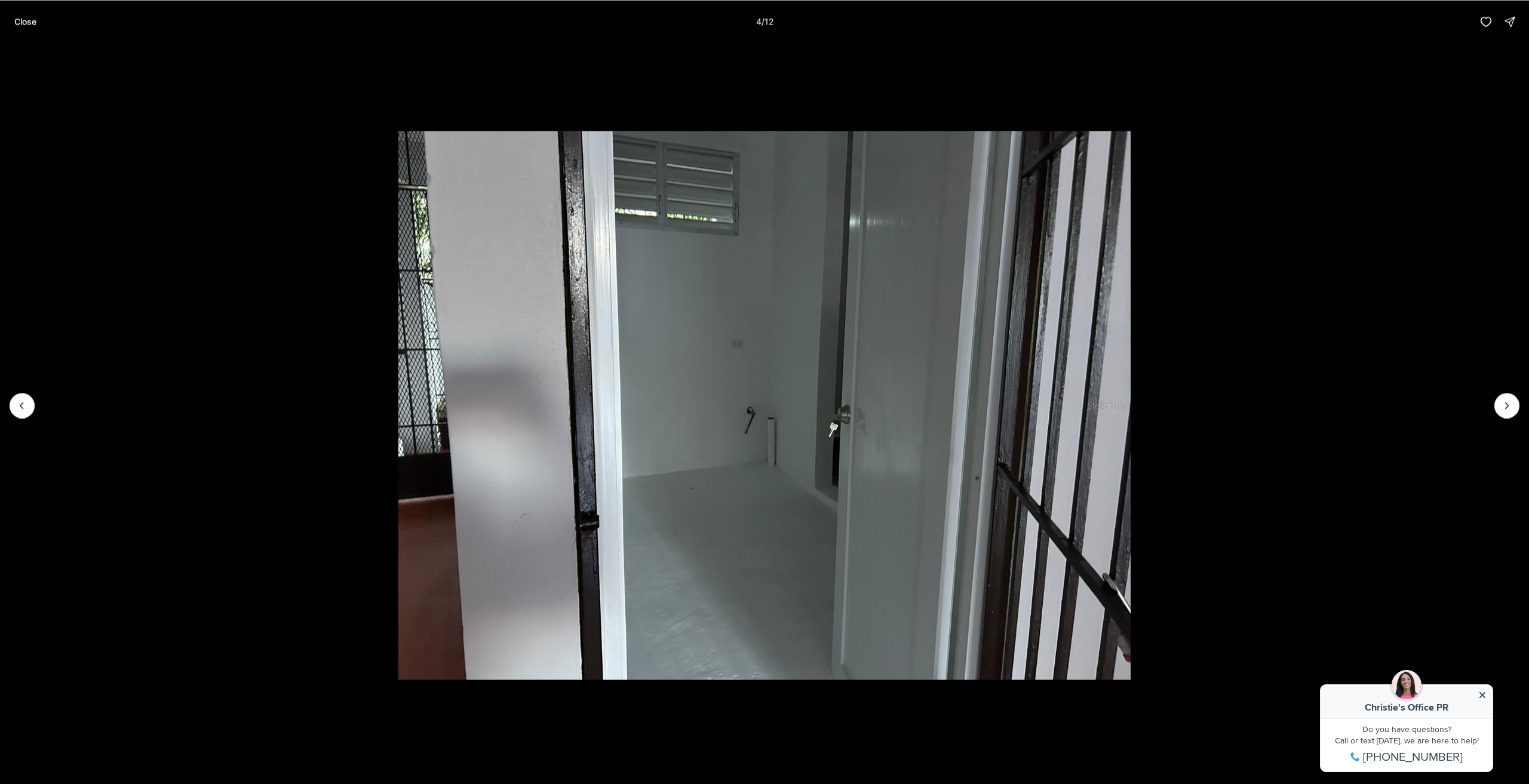
drag, startPoint x: 15, startPoint y: 21, endPoint x: 14, endPoint y: 30, distance: 9.1
click at [14, 30] on button "Close" at bounding box center [25, 21] width 37 height 24
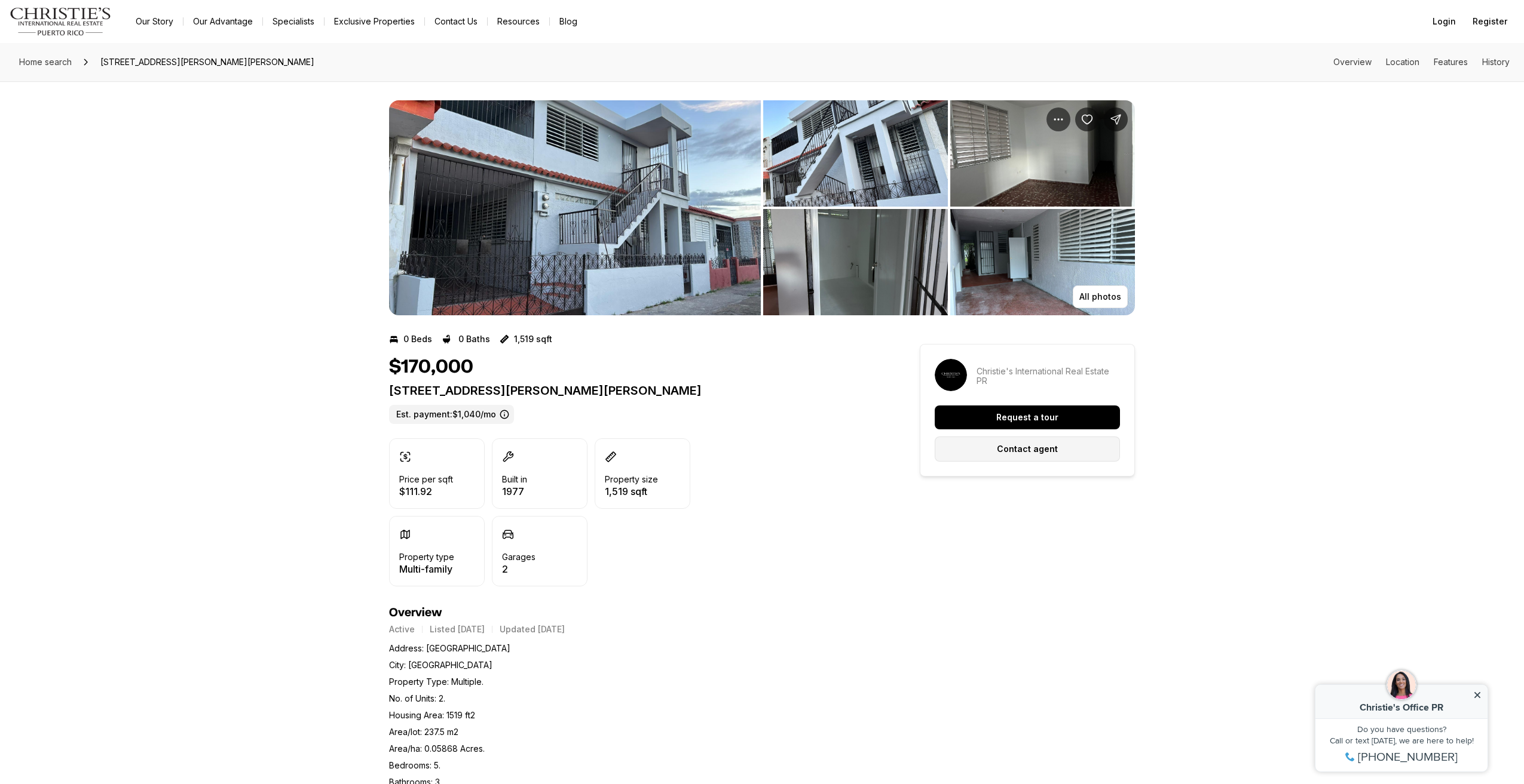
click at [1067, 452] on button "Contact agent" at bounding box center [1027, 449] width 185 height 25
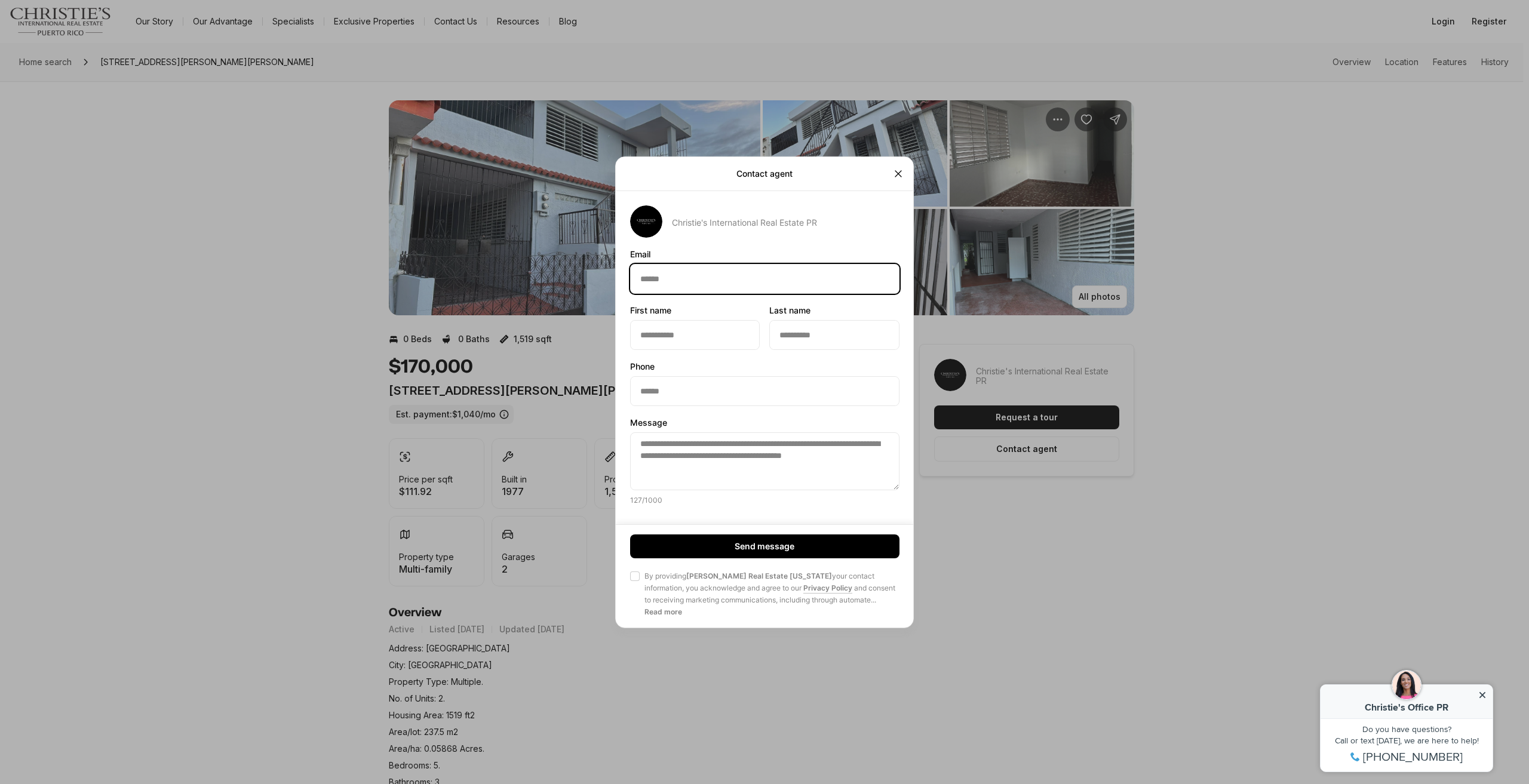
click at [703, 285] on input "Email Email" at bounding box center [765, 278] width 268 height 29
type input "**********"
click at [667, 342] on input "First name First name" at bounding box center [695, 335] width 128 height 29
type input "********"
click at [810, 338] on input "Last name Last name" at bounding box center [834, 335] width 128 height 29
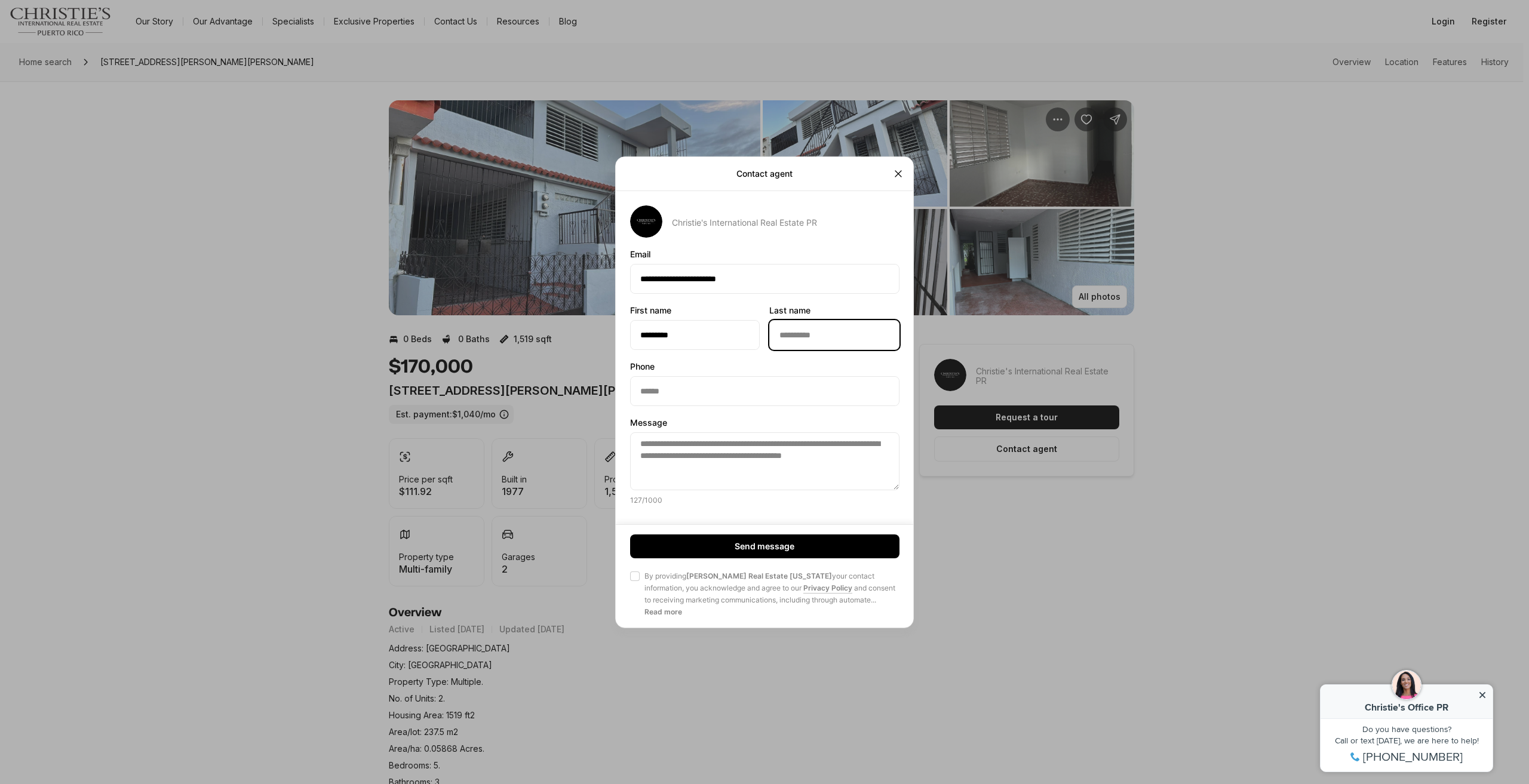
type input "******"
click at [744, 390] on input "Phone Phone" at bounding box center [765, 390] width 268 height 29
type input "**********"
click at [626, 582] on div "Send message Agree to Privacy Policy By providing Christie's Real Estate Puerto…" at bounding box center [765, 576] width 298 height 103
click at [633, 574] on button "Agree to Privacy Policy By providing Christie's Real Estate Puerto Rico your co…" at bounding box center [634, 576] width 10 height 10
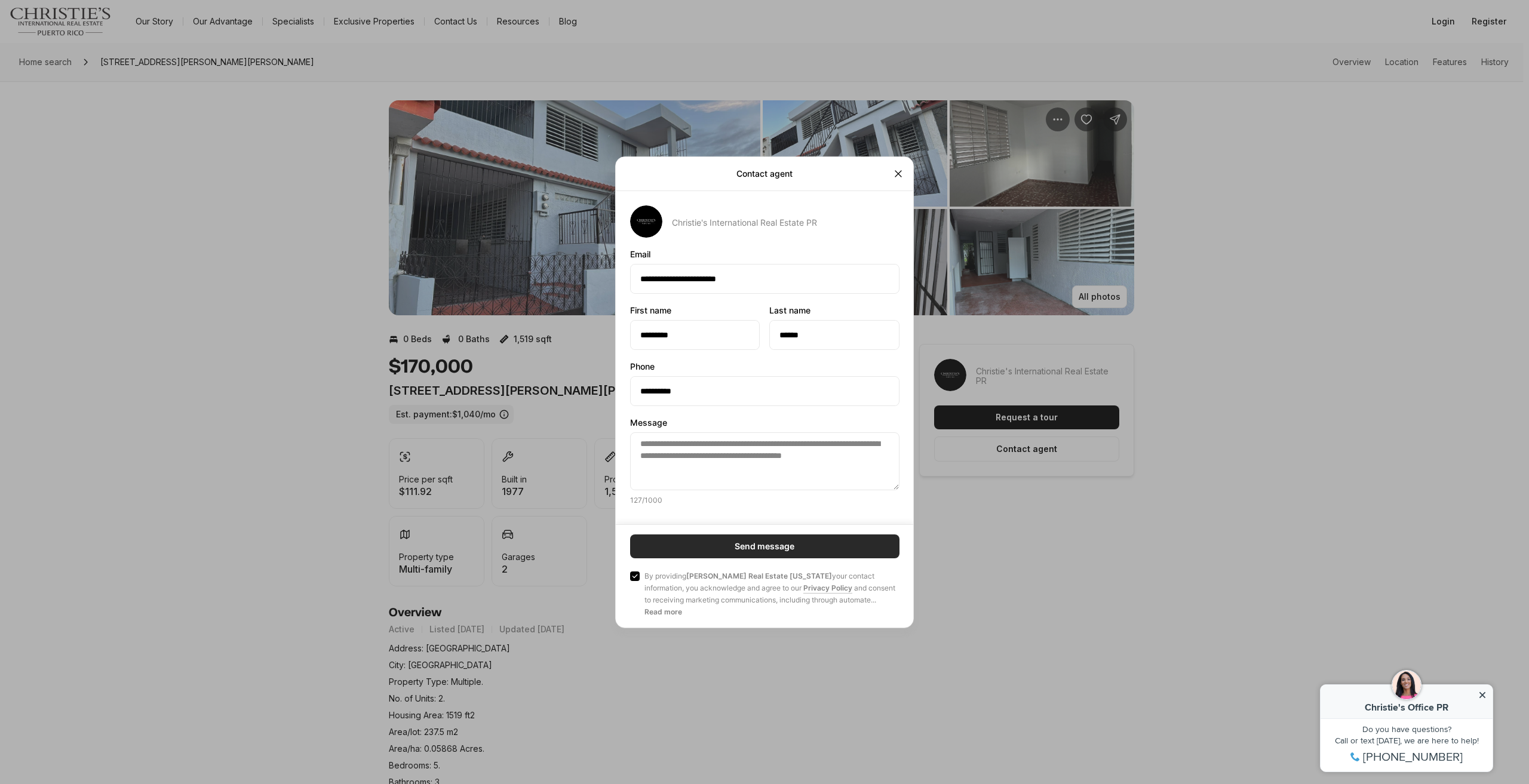
click at [674, 552] on button "Send message" at bounding box center [765, 546] width 270 height 24
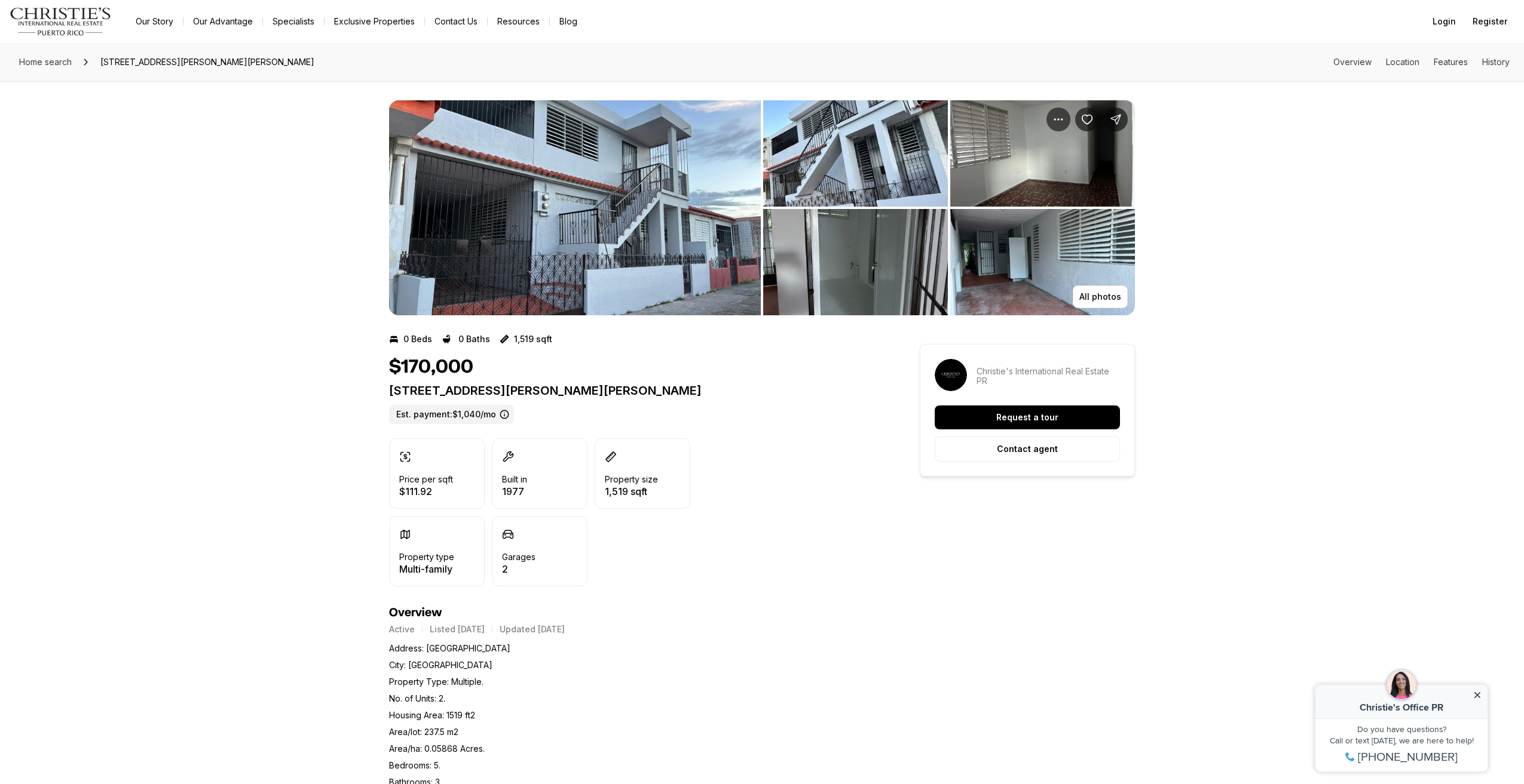
click at [634, 223] on img "View image gallery" at bounding box center [575, 207] width 372 height 215
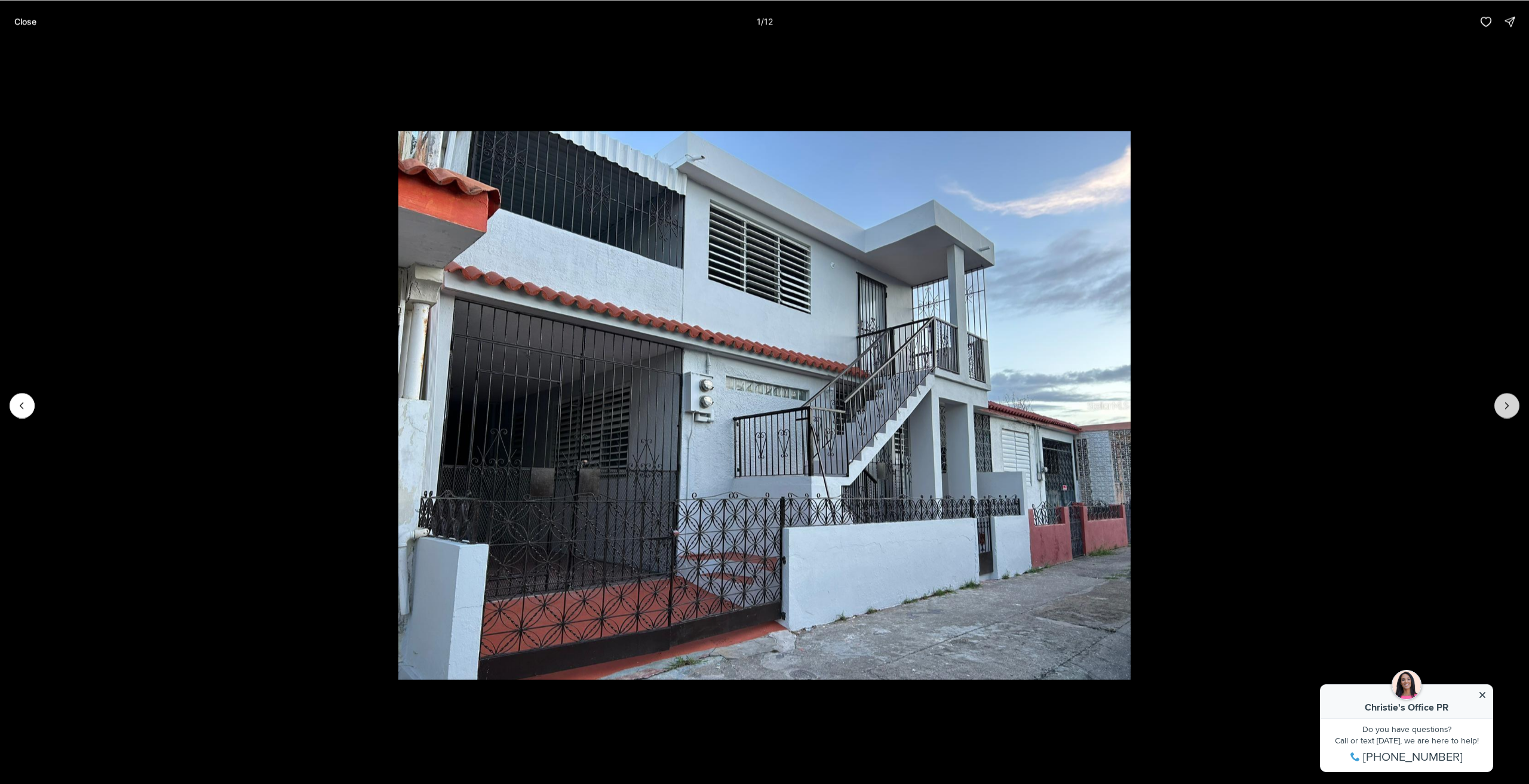
click at [1501, 403] on button "Next slide" at bounding box center [1507, 405] width 25 height 25
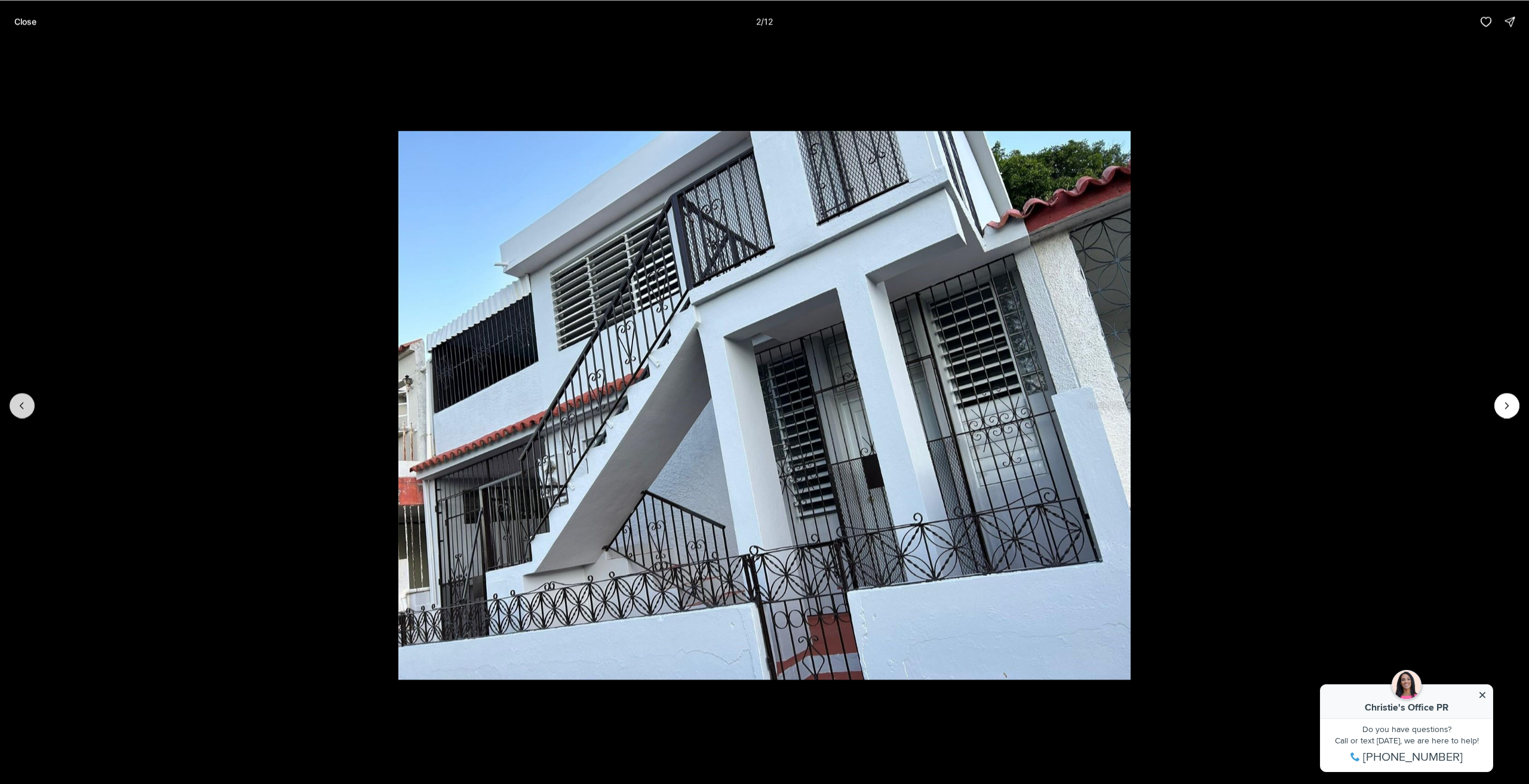
click at [10, 407] on button "Previous slide" at bounding box center [22, 405] width 25 height 25
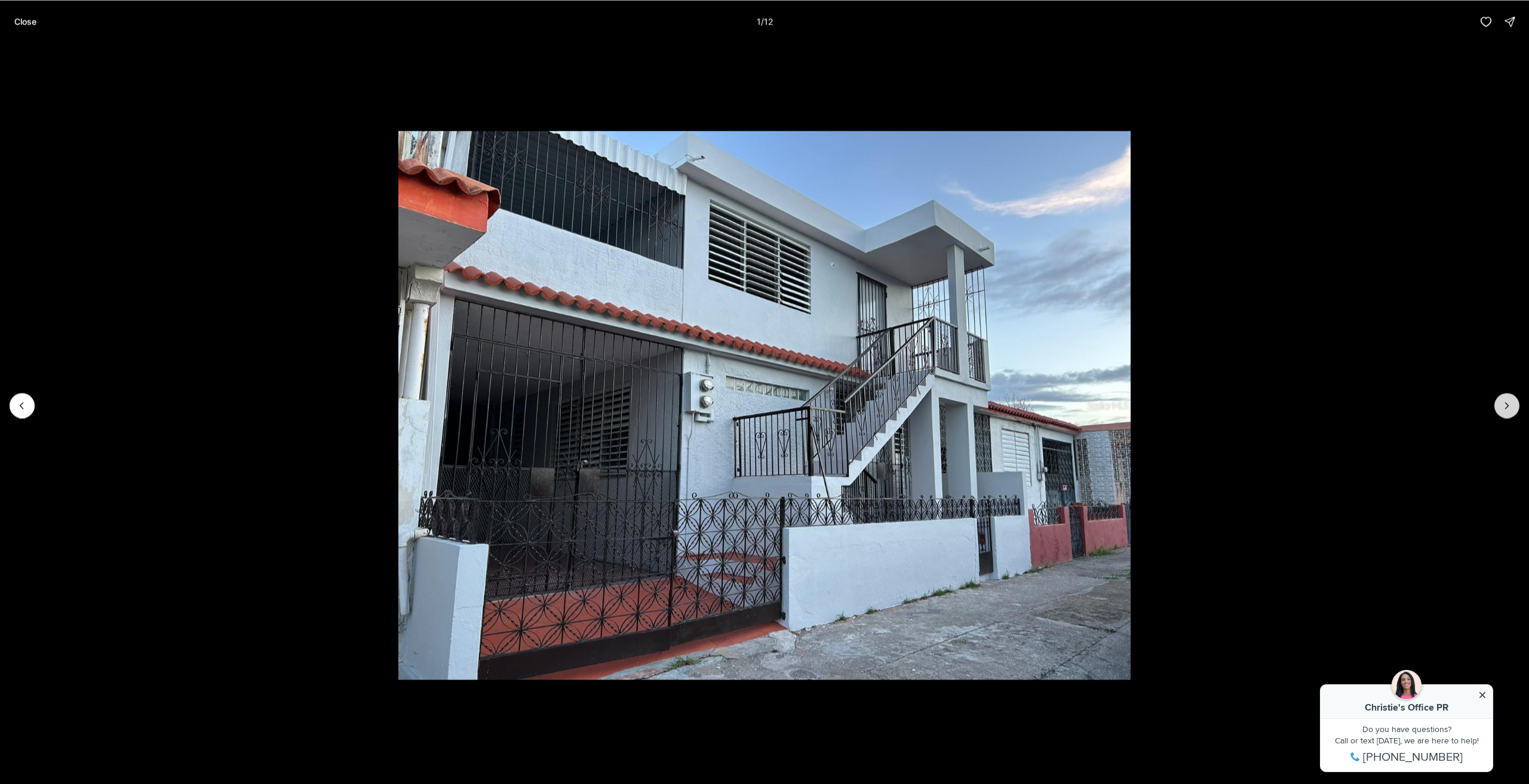
click at [1509, 398] on button "Next slide" at bounding box center [1507, 405] width 25 height 25
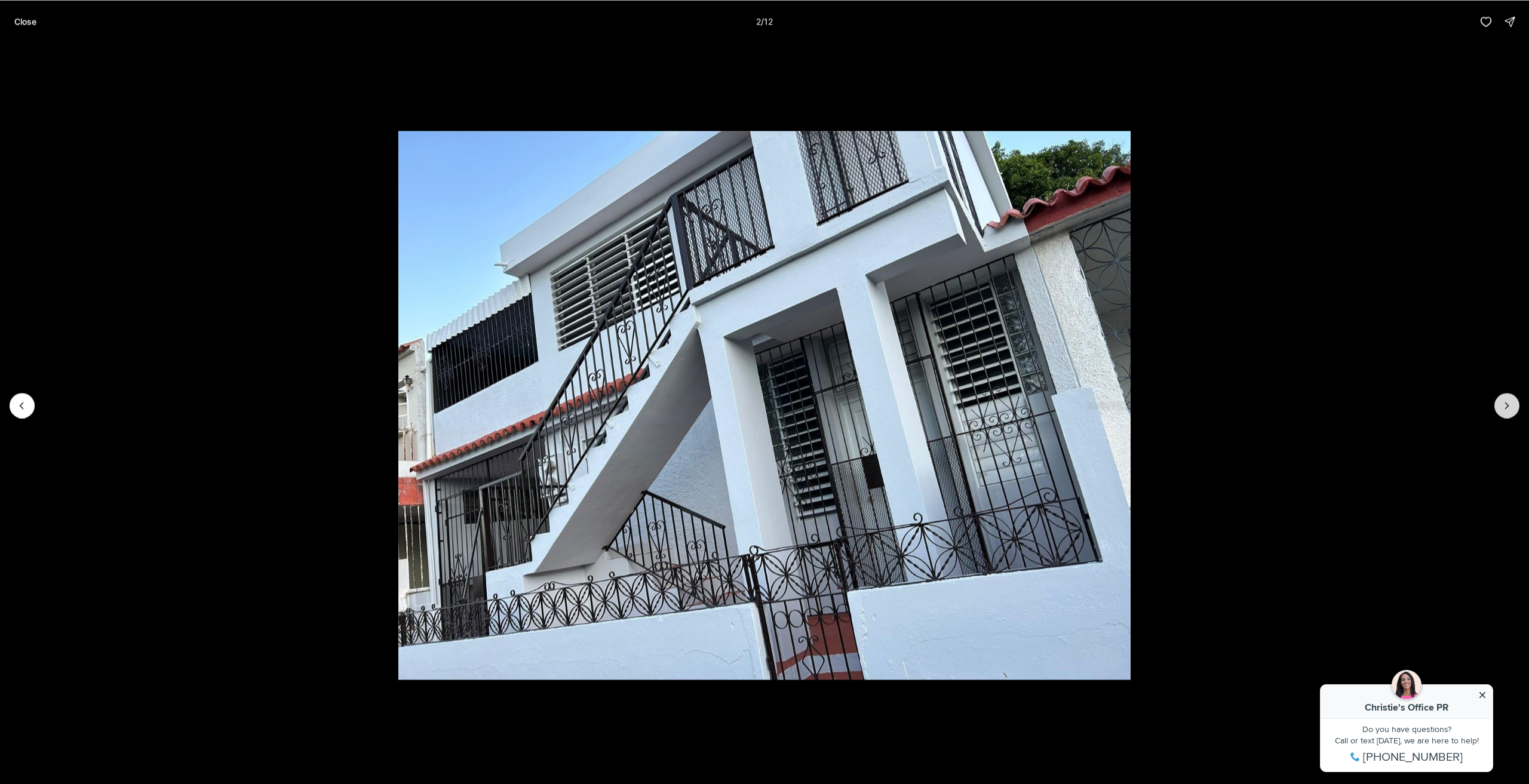
click at [1509, 398] on button "Next slide" at bounding box center [1507, 405] width 25 height 25
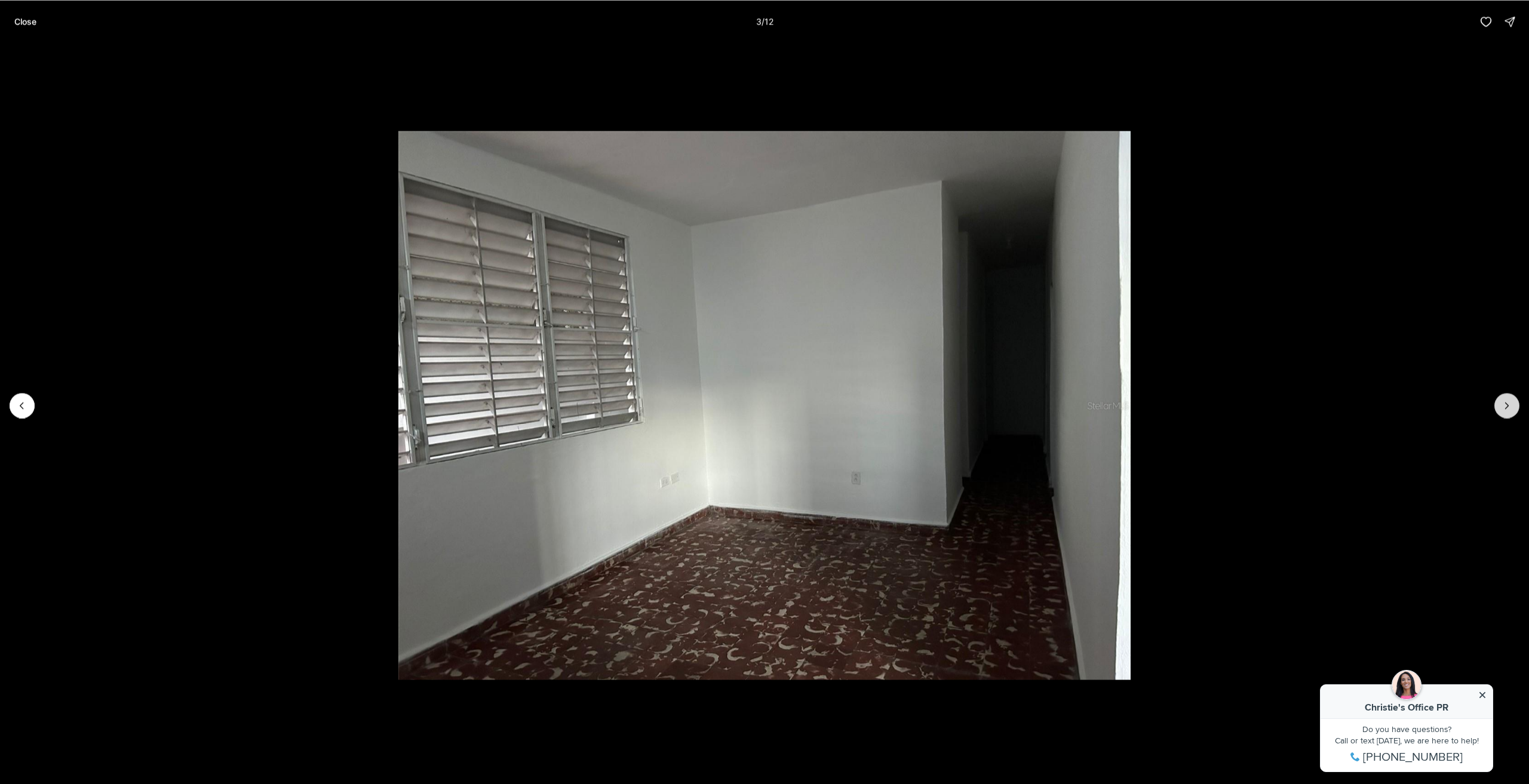
click at [1509, 398] on button "Next slide" at bounding box center [1507, 405] width 25 height 25
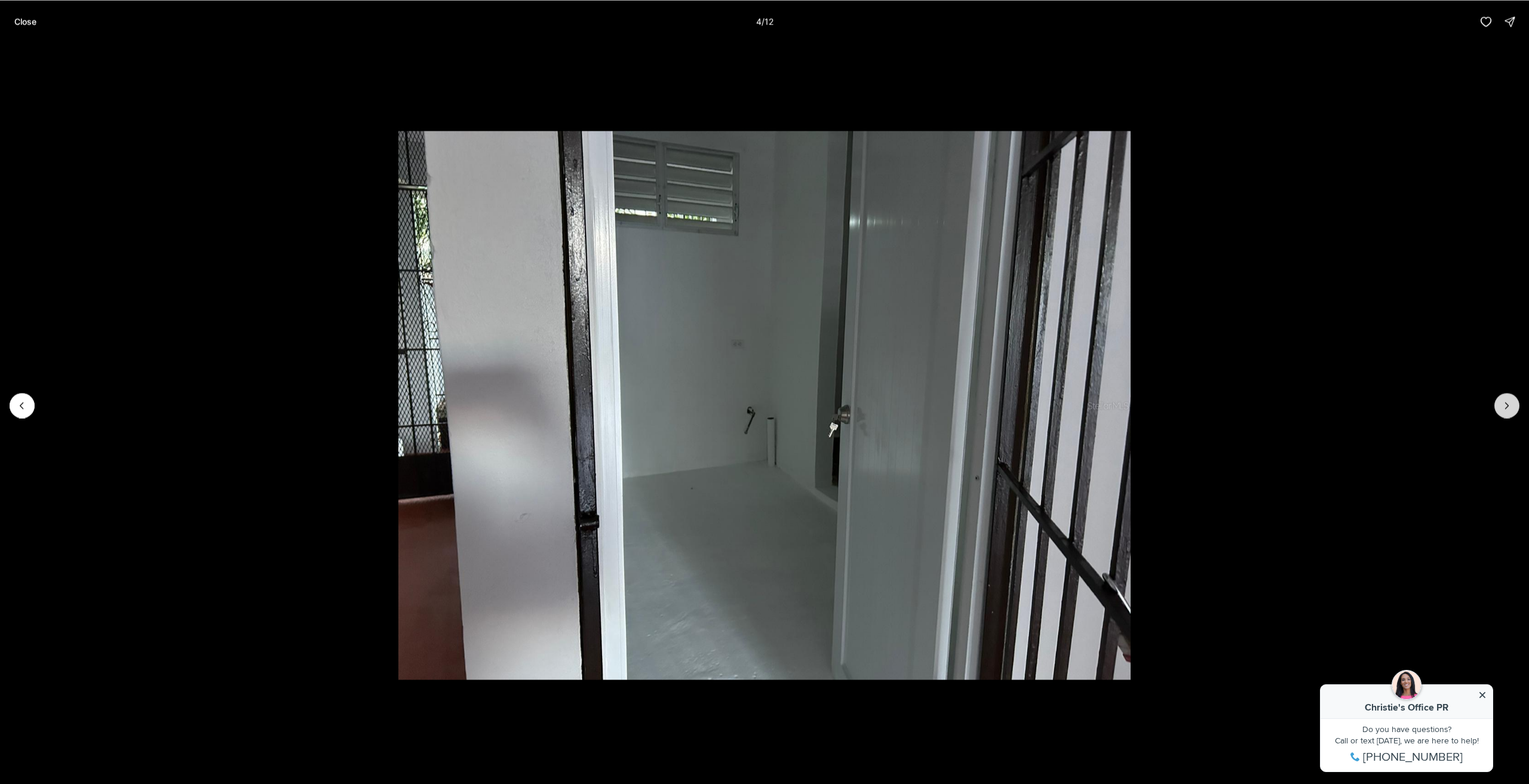
click at [1509, 397] on button "Next slide" at bounding box center [1507, 405] width 25 height 25
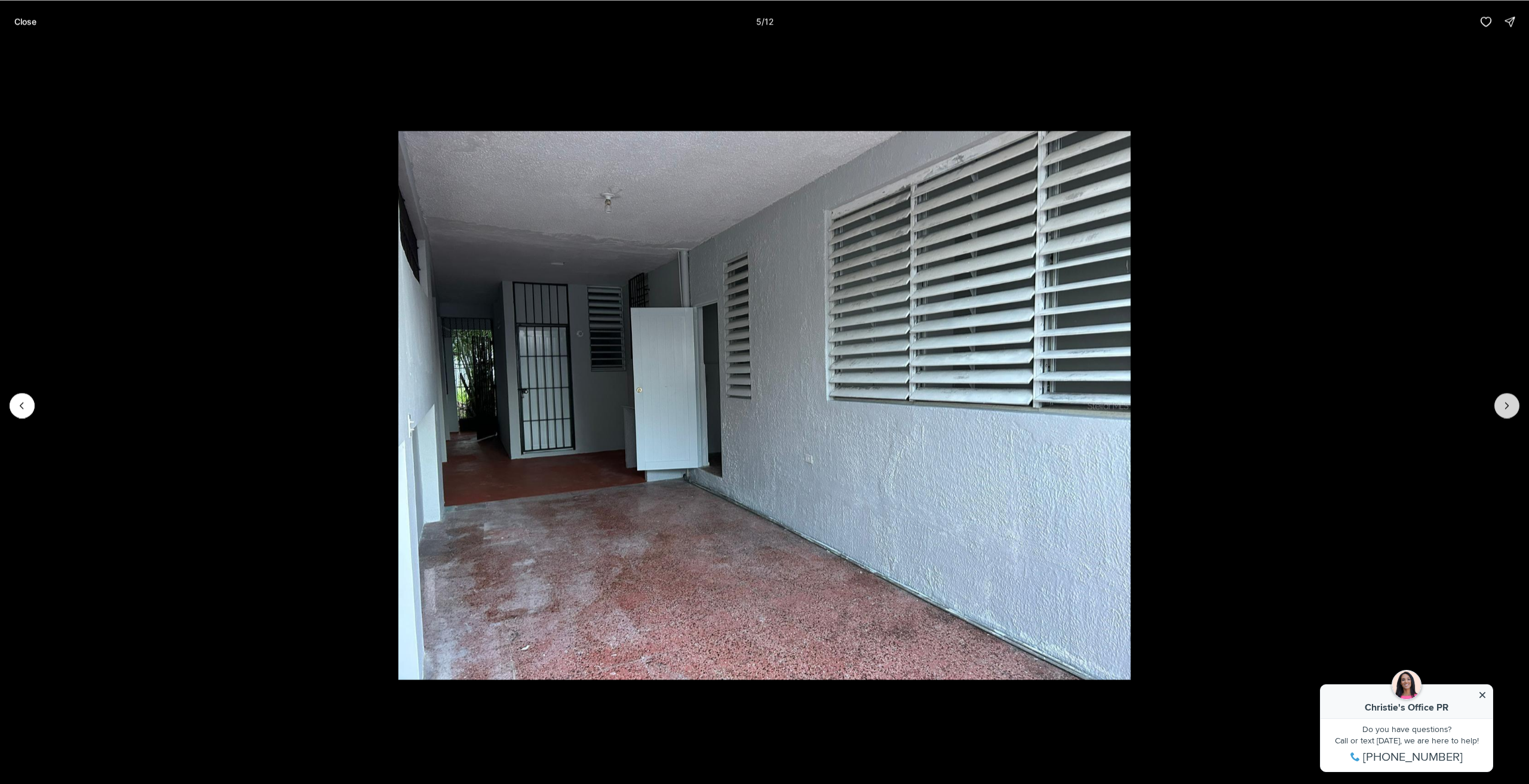
click at [1509, 397] on button "Next slide" at bounding box center [1507, 405] width 25 height 25
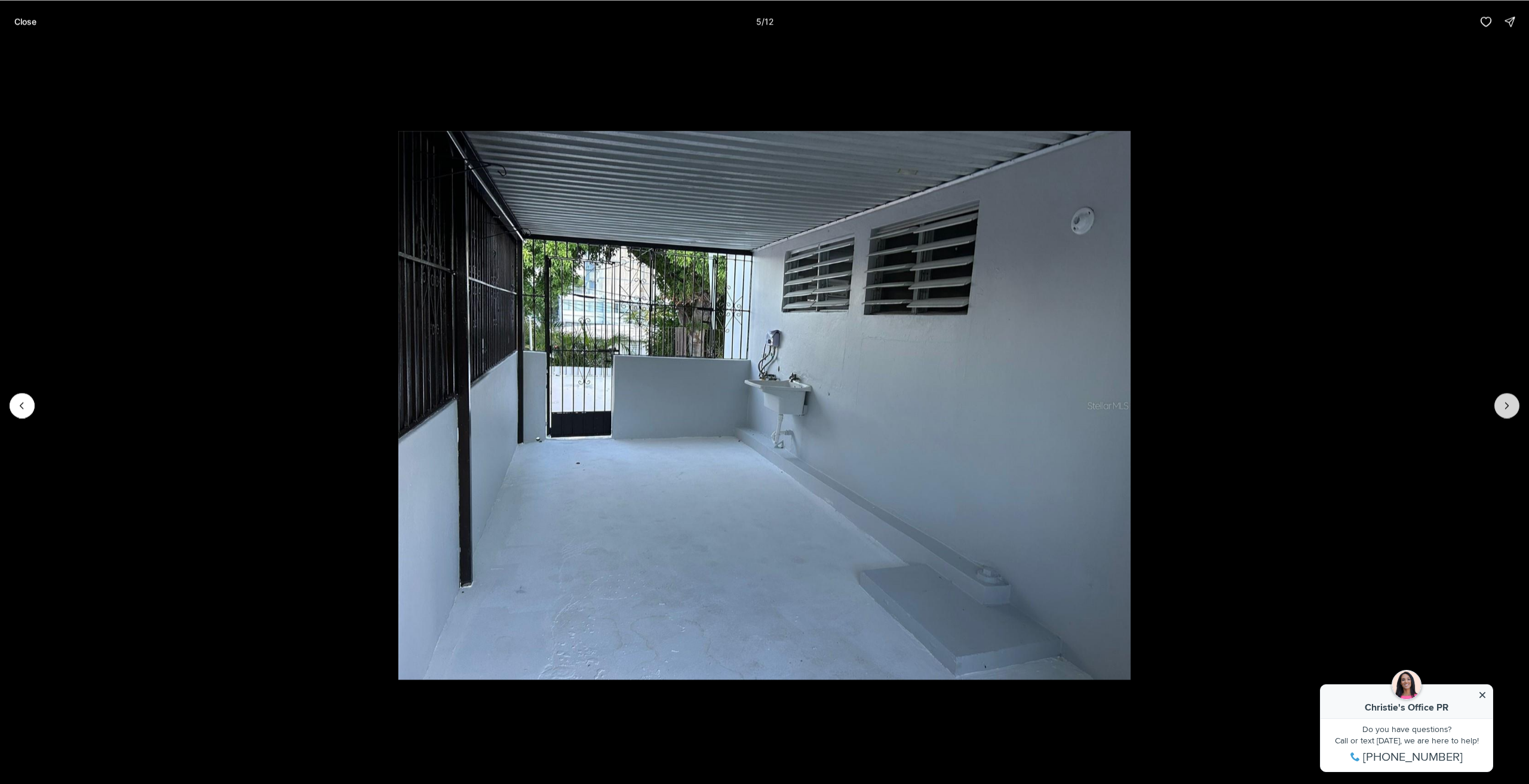
click at [1509, 397] on button "Next slide" at bounding box center [1507, 405] width 25 height 25
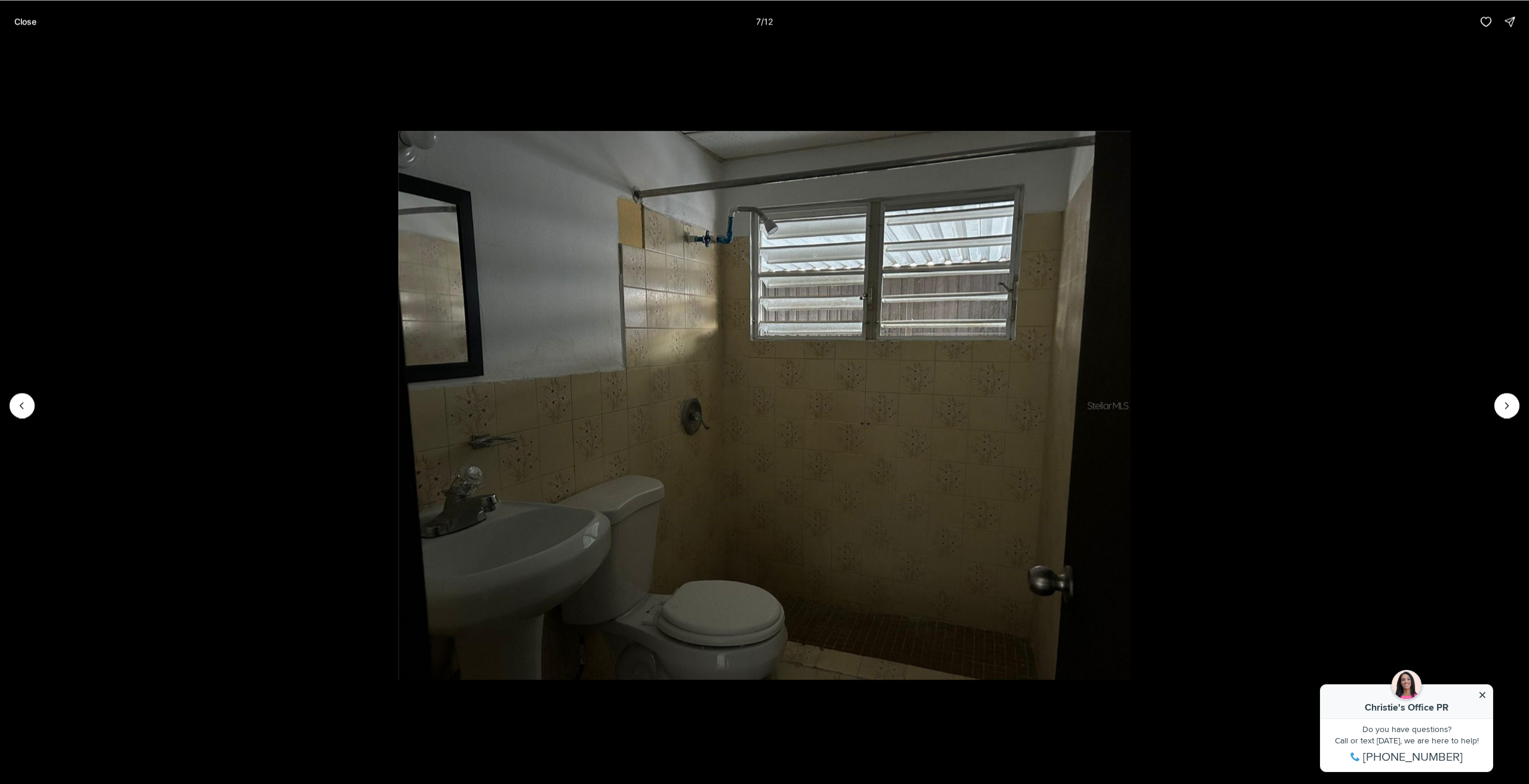
click at [28, 23] on p "Close" at bounding box center [25, 21] width 22 height 10
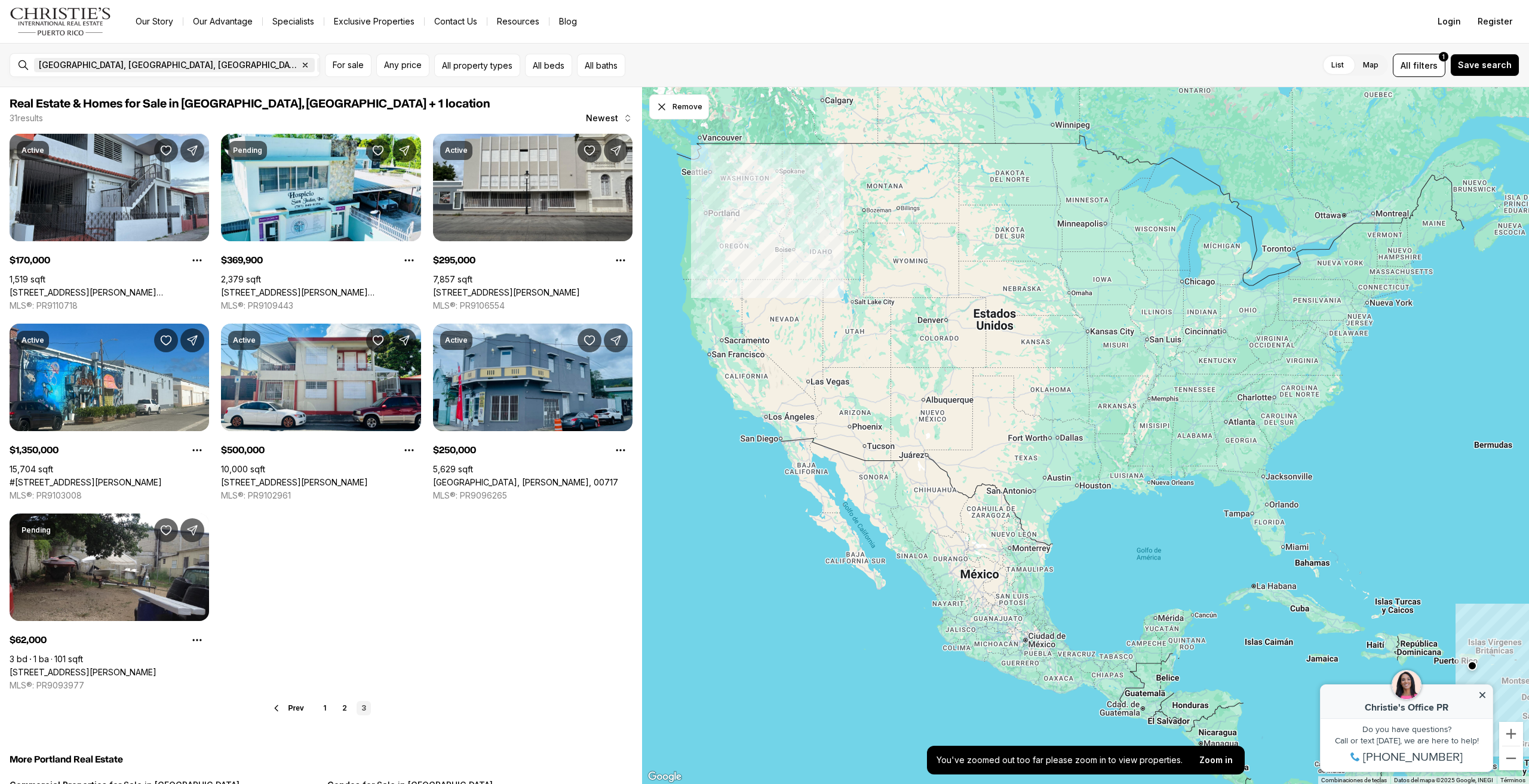
click at [301, 64] on icon "button" at bounding box center [305, 65] width 10 height 10
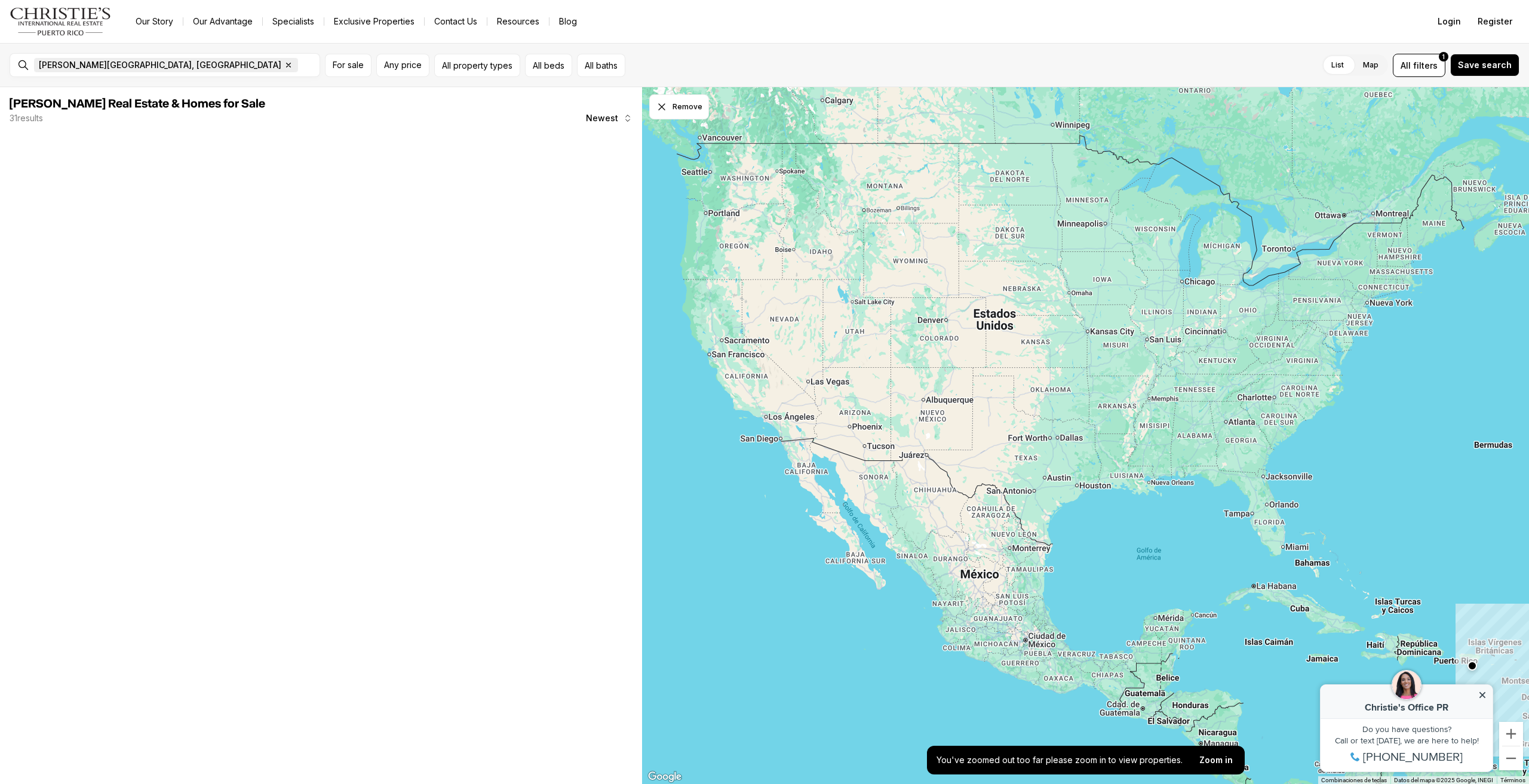
click at [80, 60] on span "[PERSON_NAME][GEOGRAPHIC_DATA], [GEOGRAPHIC_DATA]" at bounding box center [160, 65] width 243 height 10
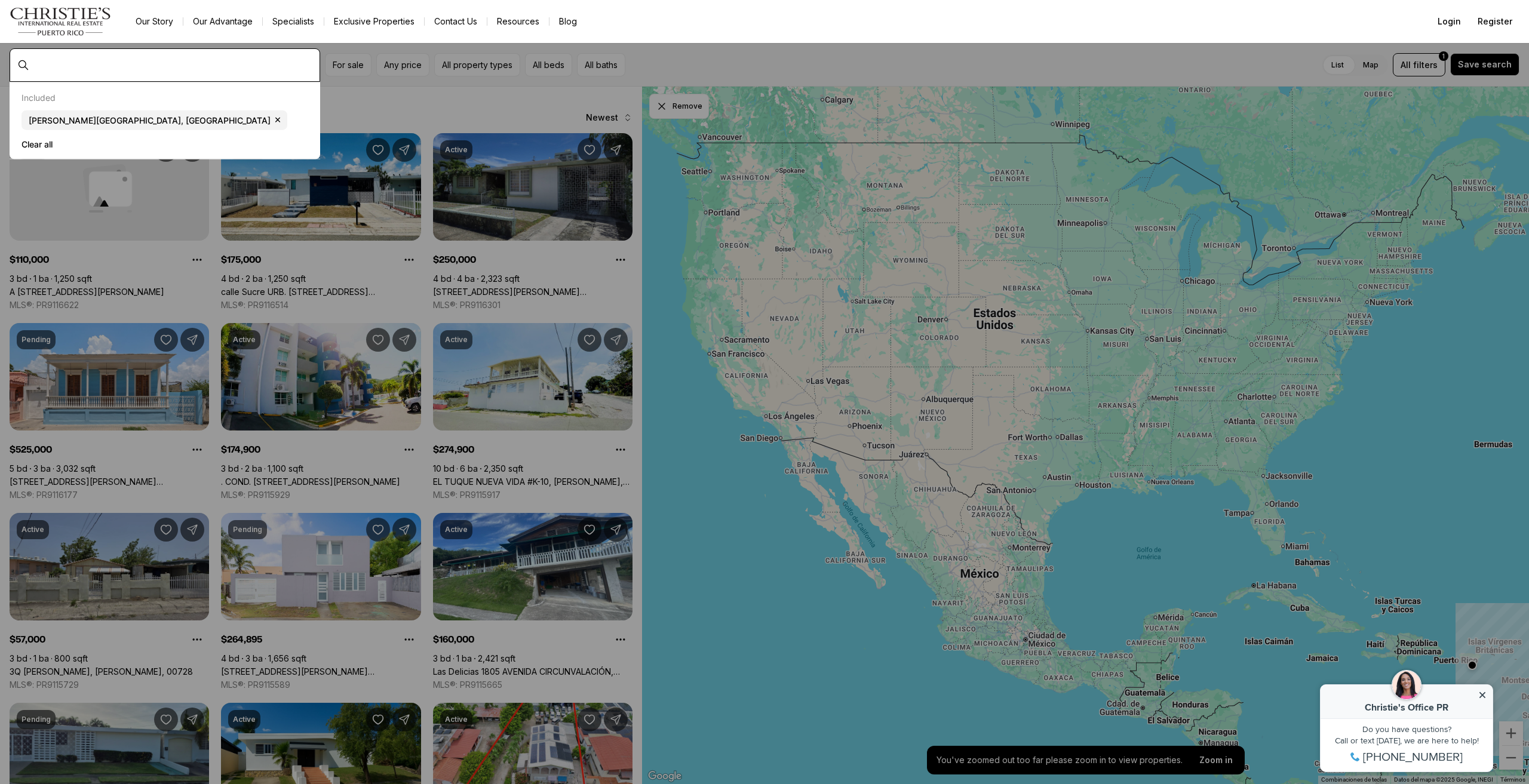
click at [51, 62] on input "text" at bounding box center [174, 65] width 281 height 10
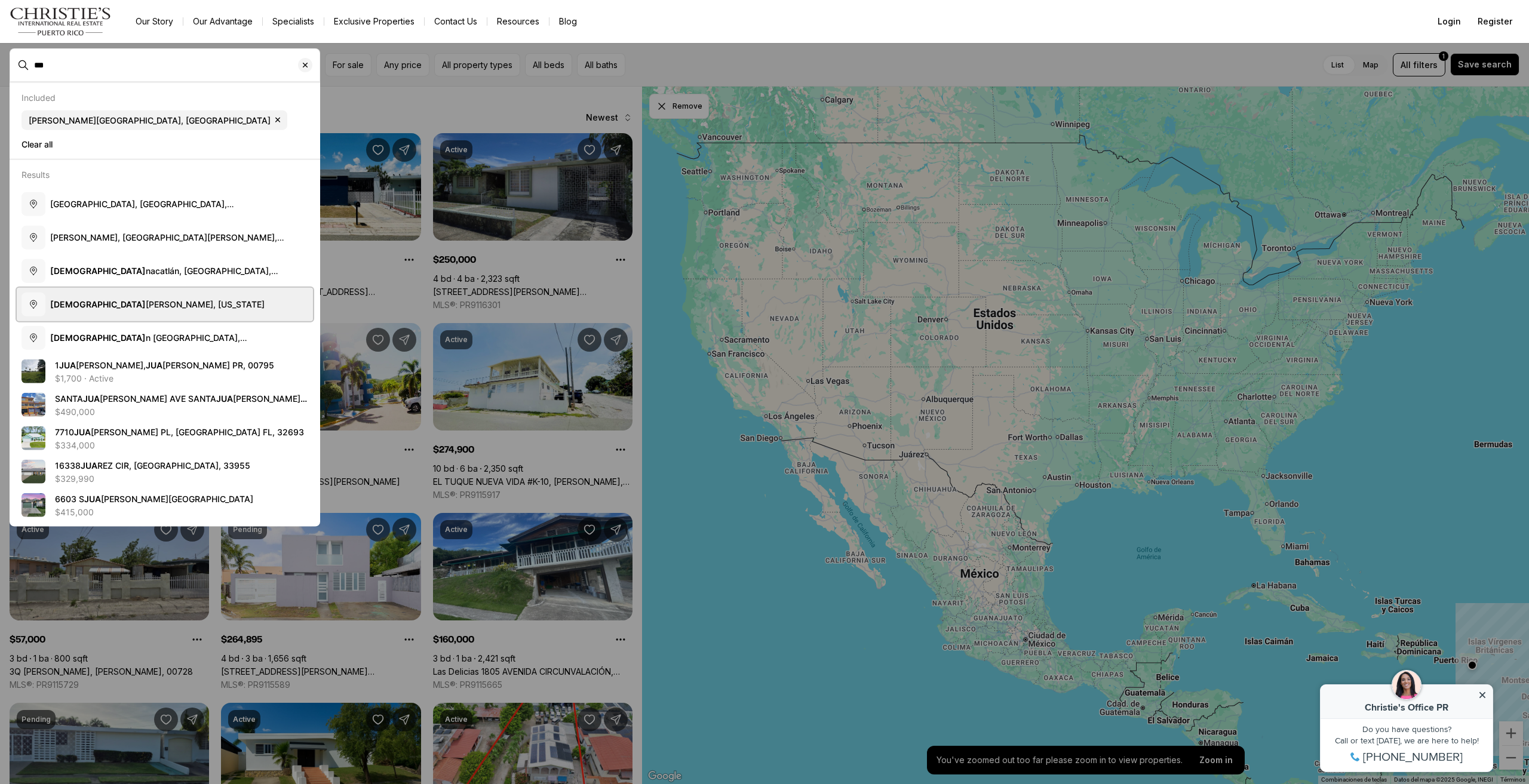
click at [140, 302] on span "Jua na Díaz, Puerto Rico" at bounding box center [157, 304] width 214 height 10
type input "**********"
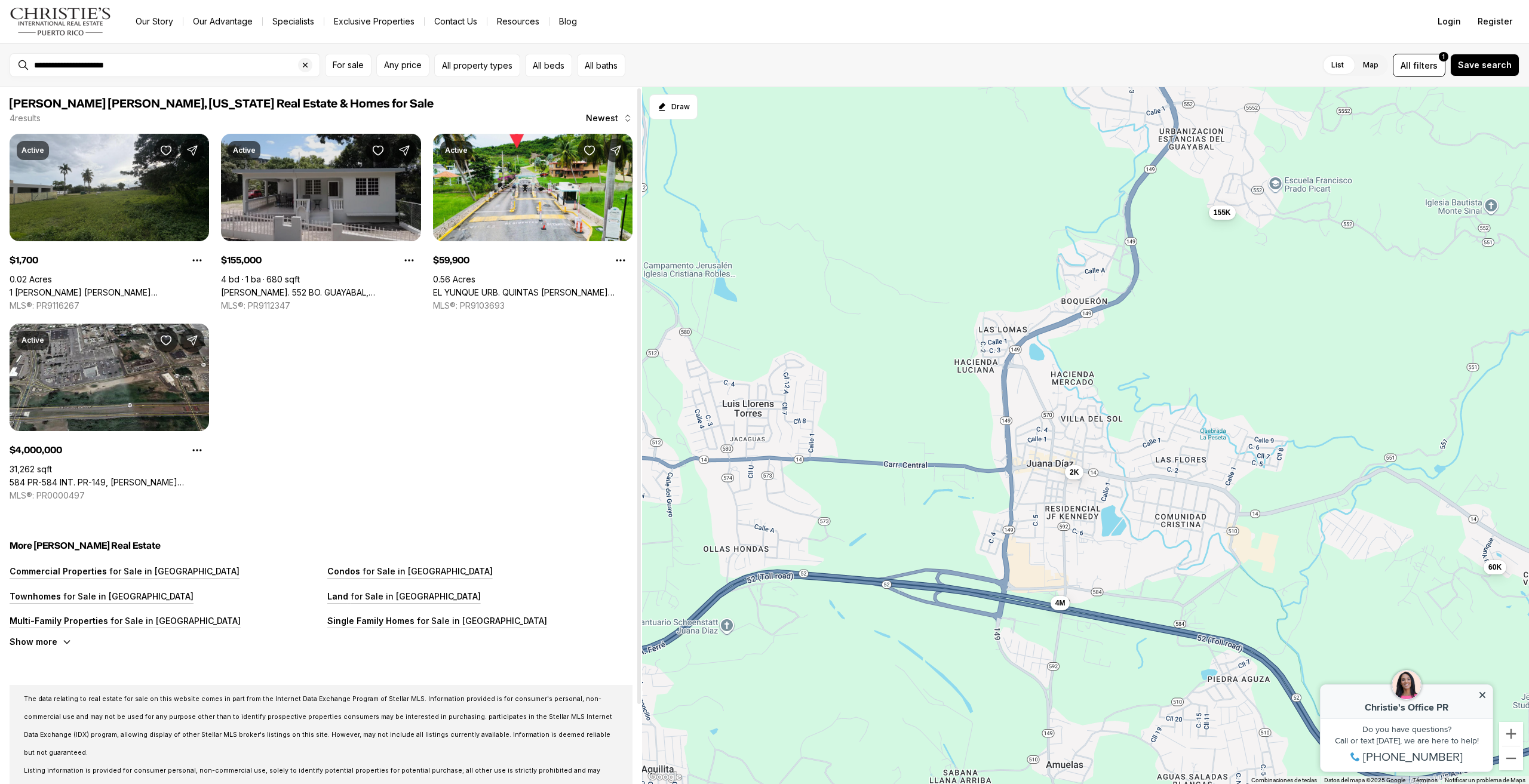
click at [306, 287] on link "[PERSON_NAME]. 552 BO. GUAYABAL, [PERSON_NAME] [PERSON_NAME], 00795" at bounding box center [320, 292] width 200 height 11
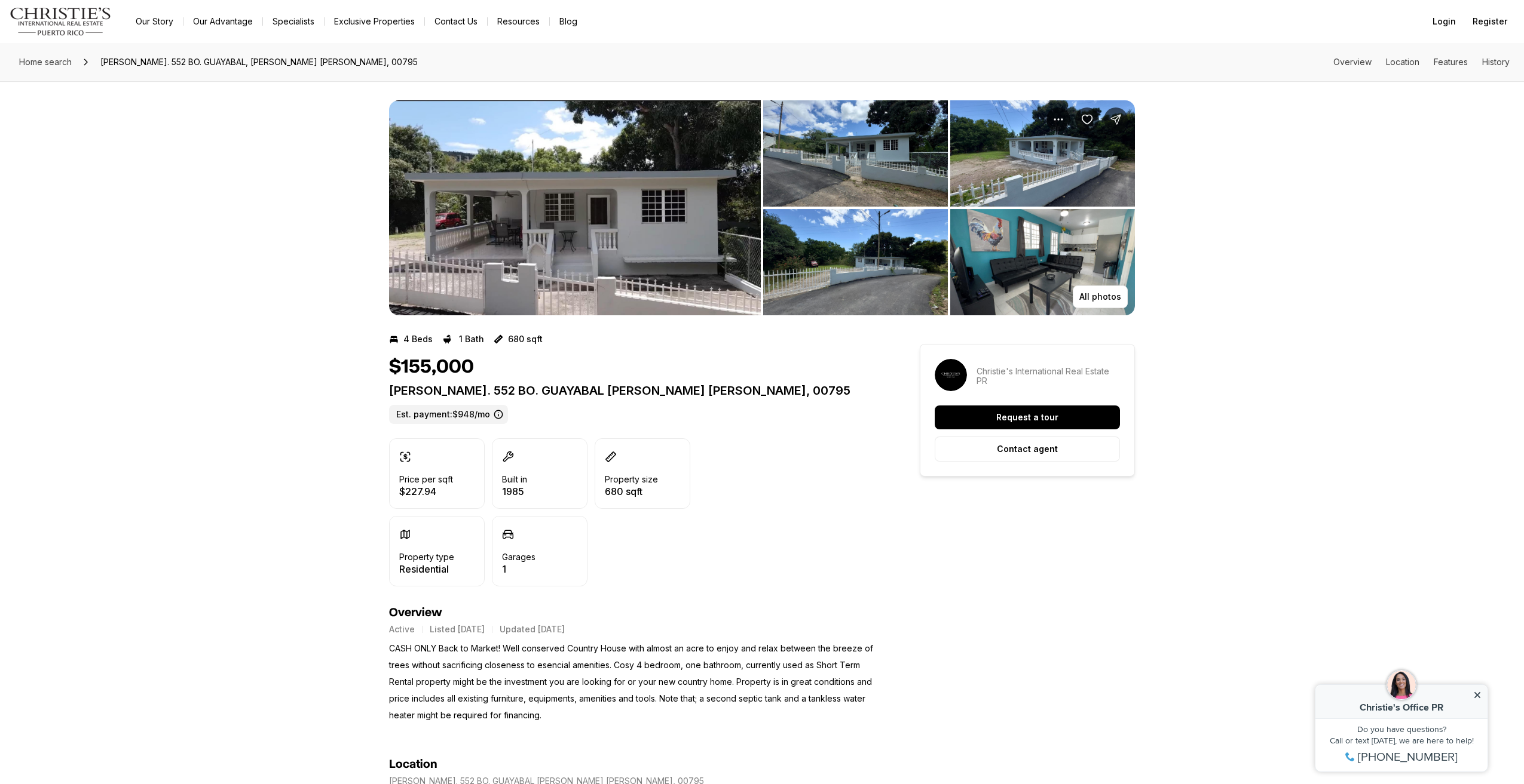
click at [616, 235] on img "View image gallery" at bounding box center [575, 207] width 372 height 215
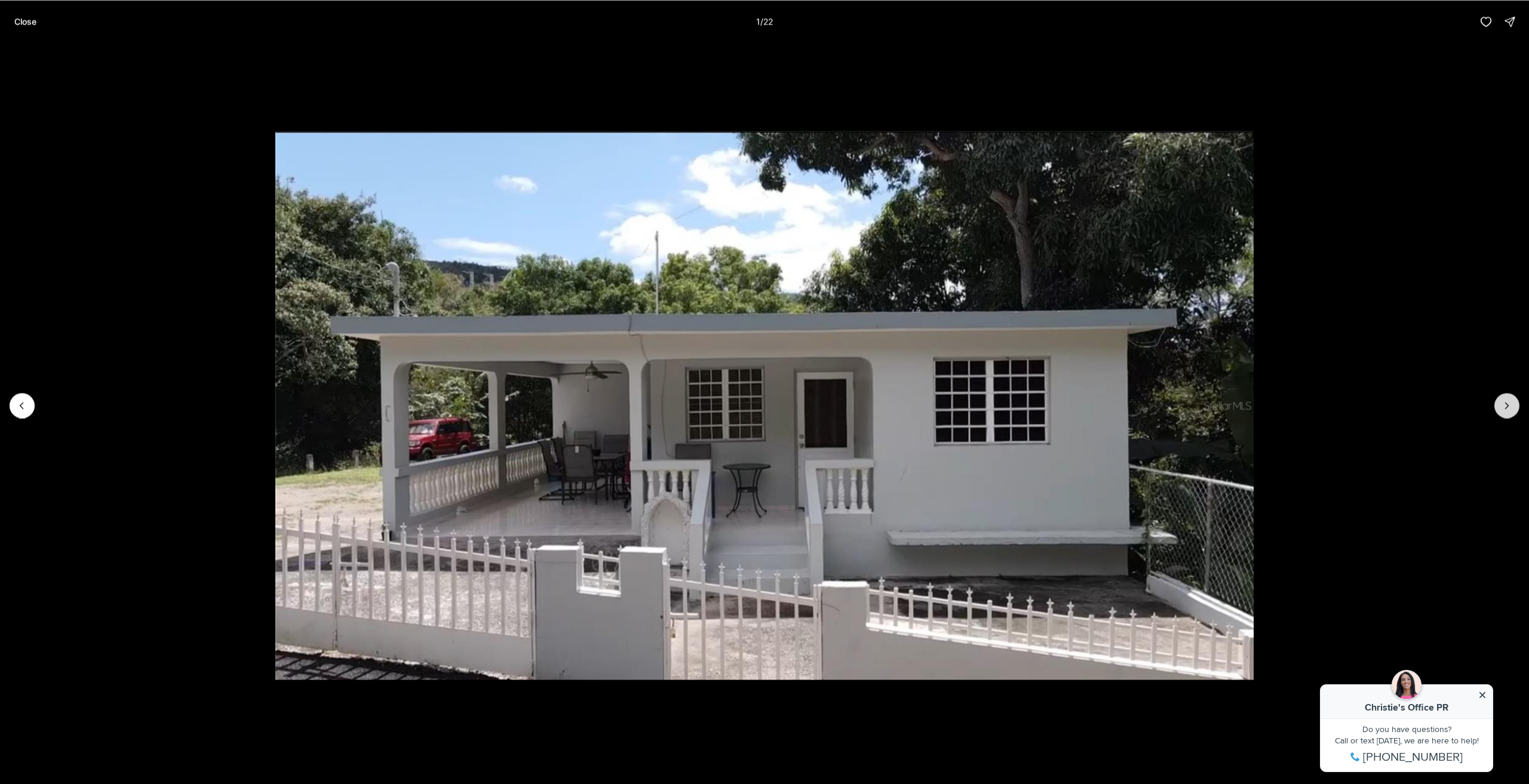
click at [1516, 406] on button "Next slide" at bounding box center [1507, 405] width 25 height 25
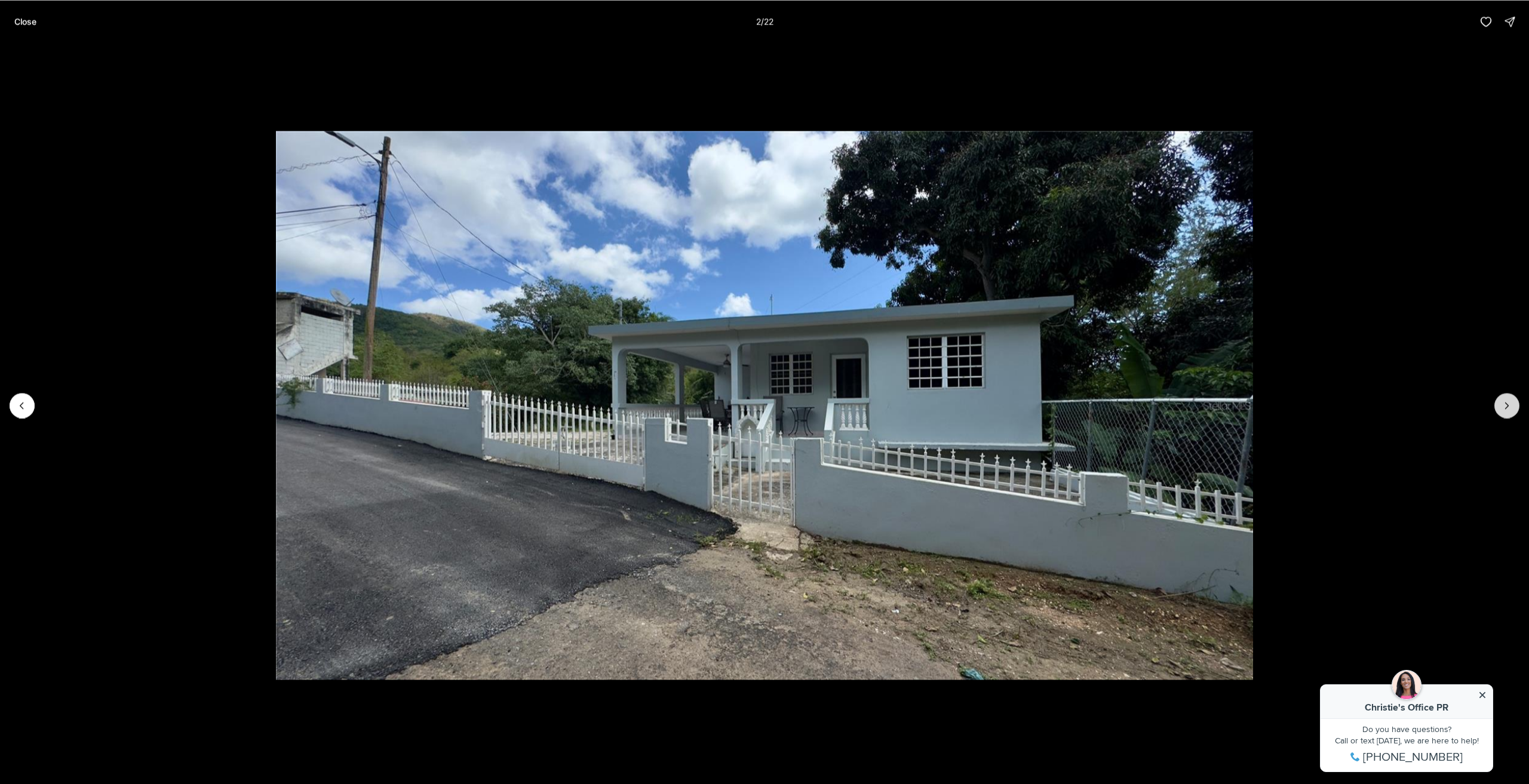
click at [1516, 406] on button "Next slide" at bounding box center [1507, 405] width 25 height 25
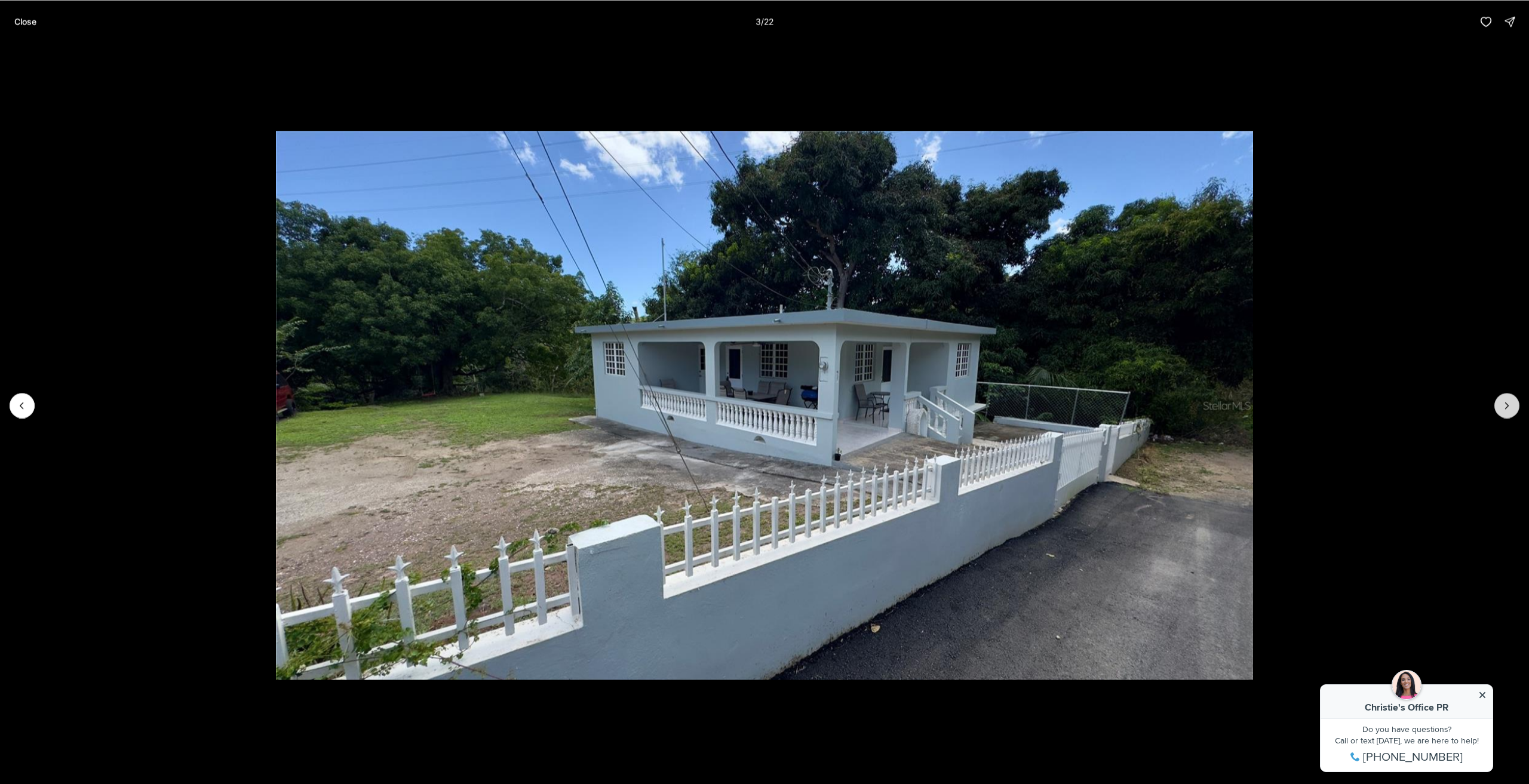
click at [1516, 406] on button "Next slide" at bounding box center [1507, 405] width 25 height 25
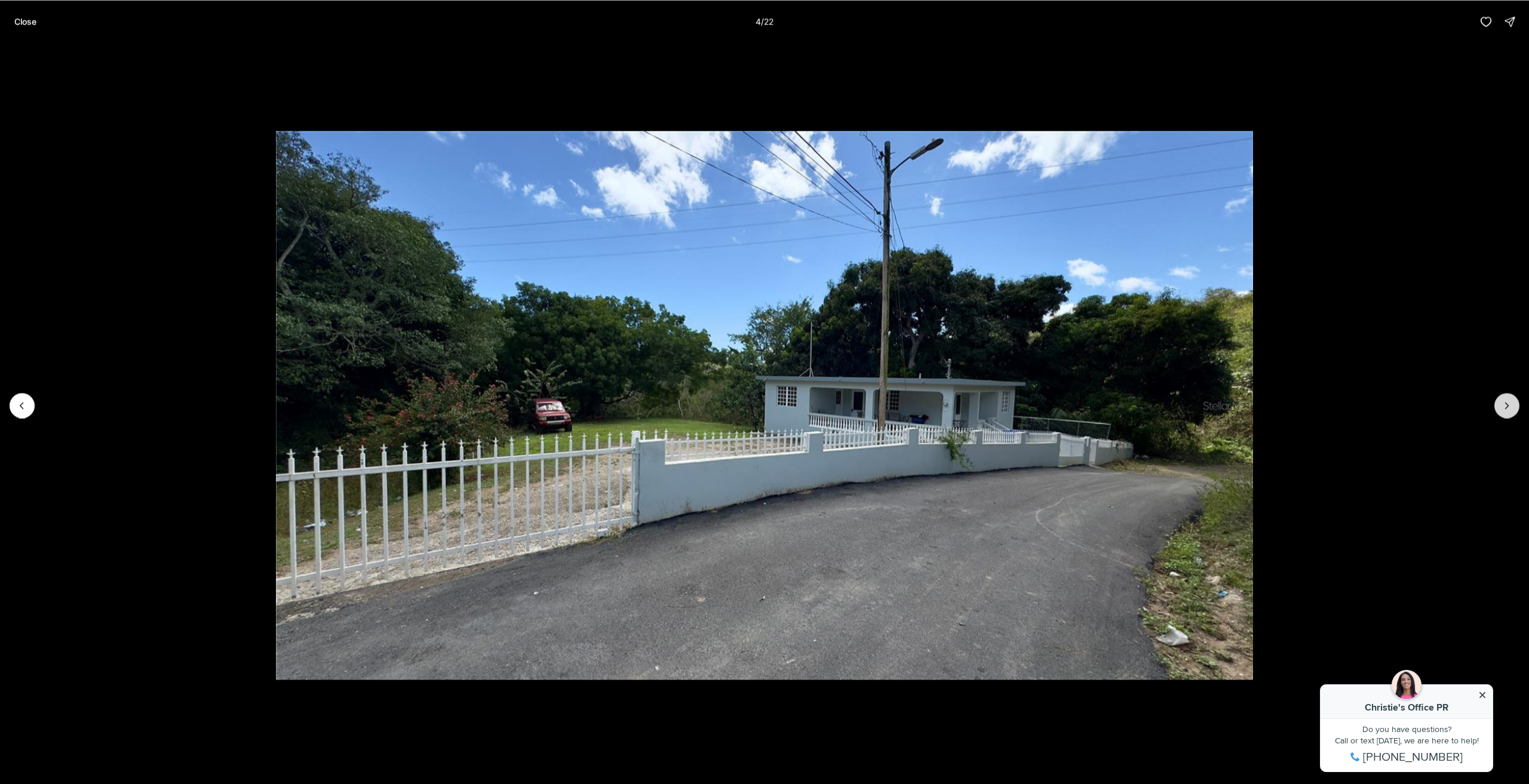
click at [1516, 406] on button "Next slide" at bounding box center [1507, 405] width 25 height 25
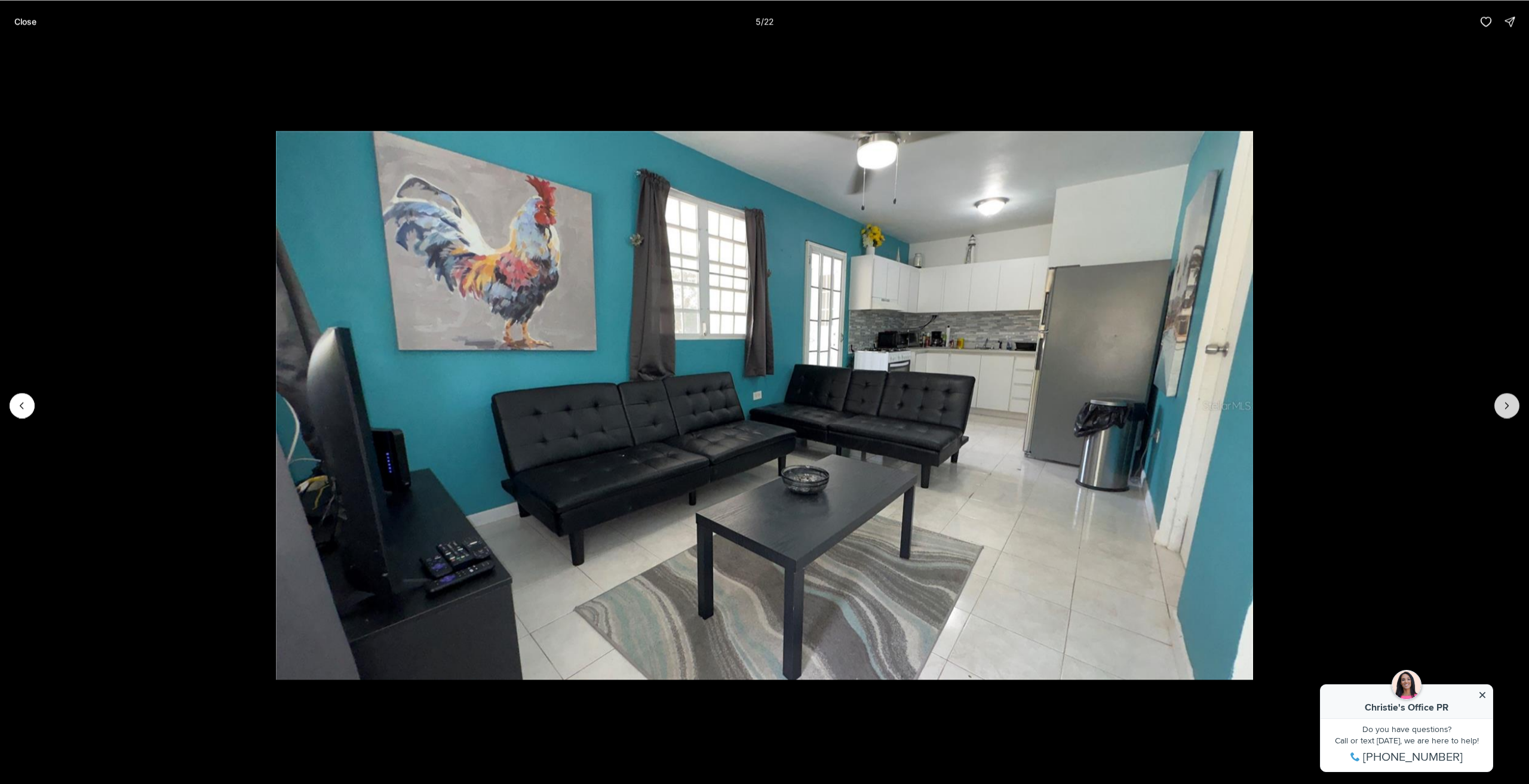
click at [1516, 406] on button "Next slide" at bounding box center [1507, 405] width 25 height 25
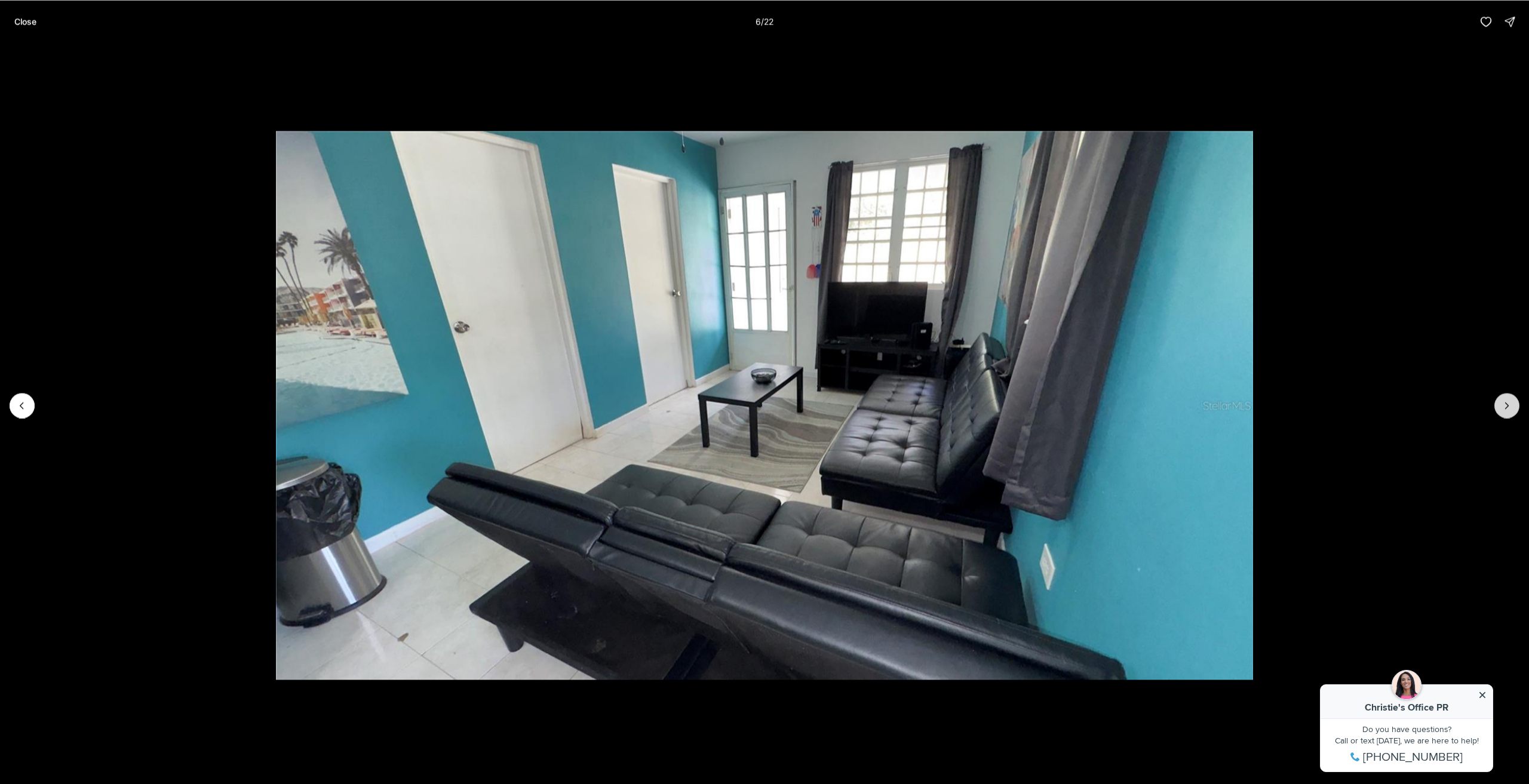
click at [1516, 406] on button "Next slide" at bounding box center [1507, 405] width 25 height 25
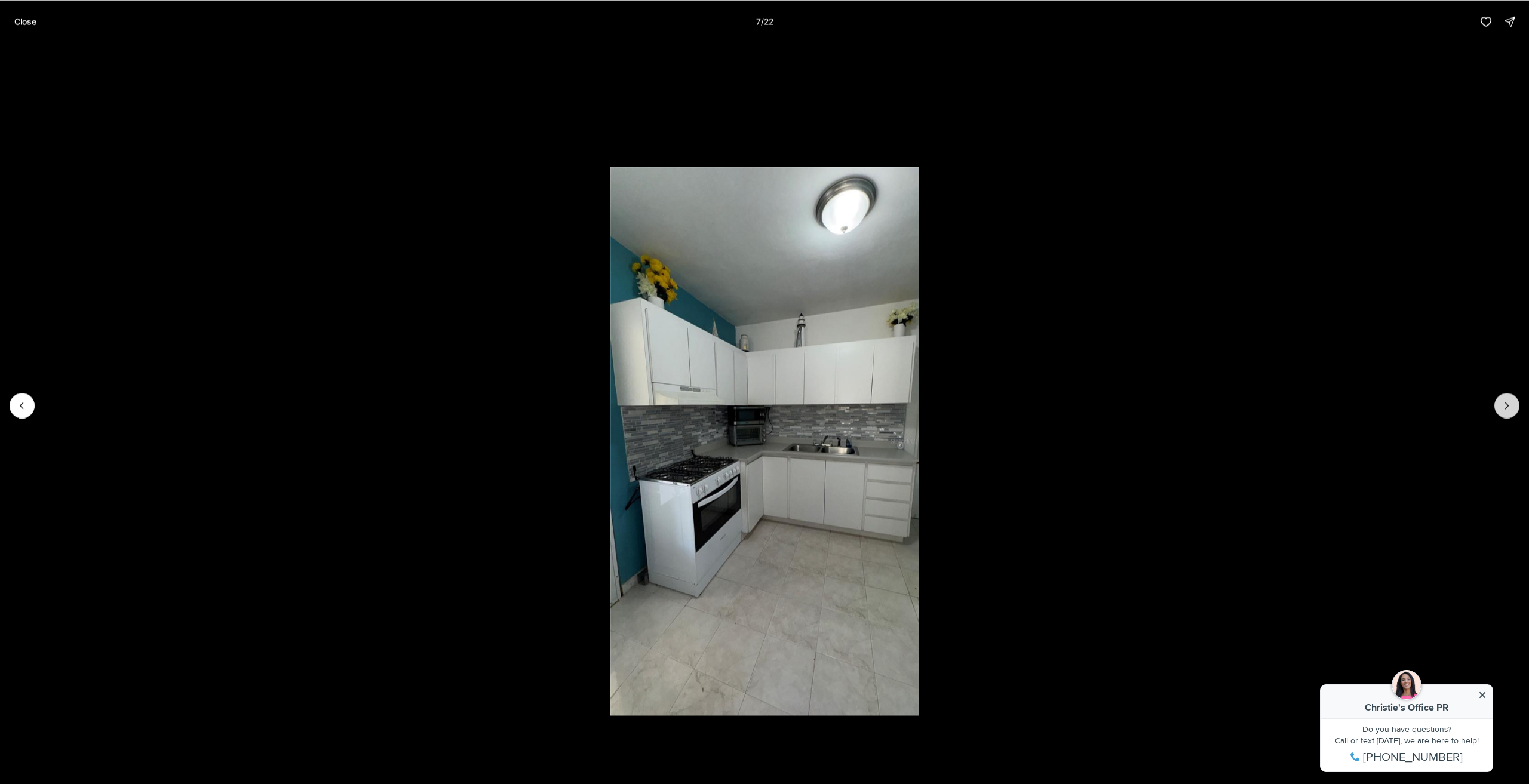
click at [1516, 406] on button "Next slide" at bounding box center [1507, 405] width 25 height 25
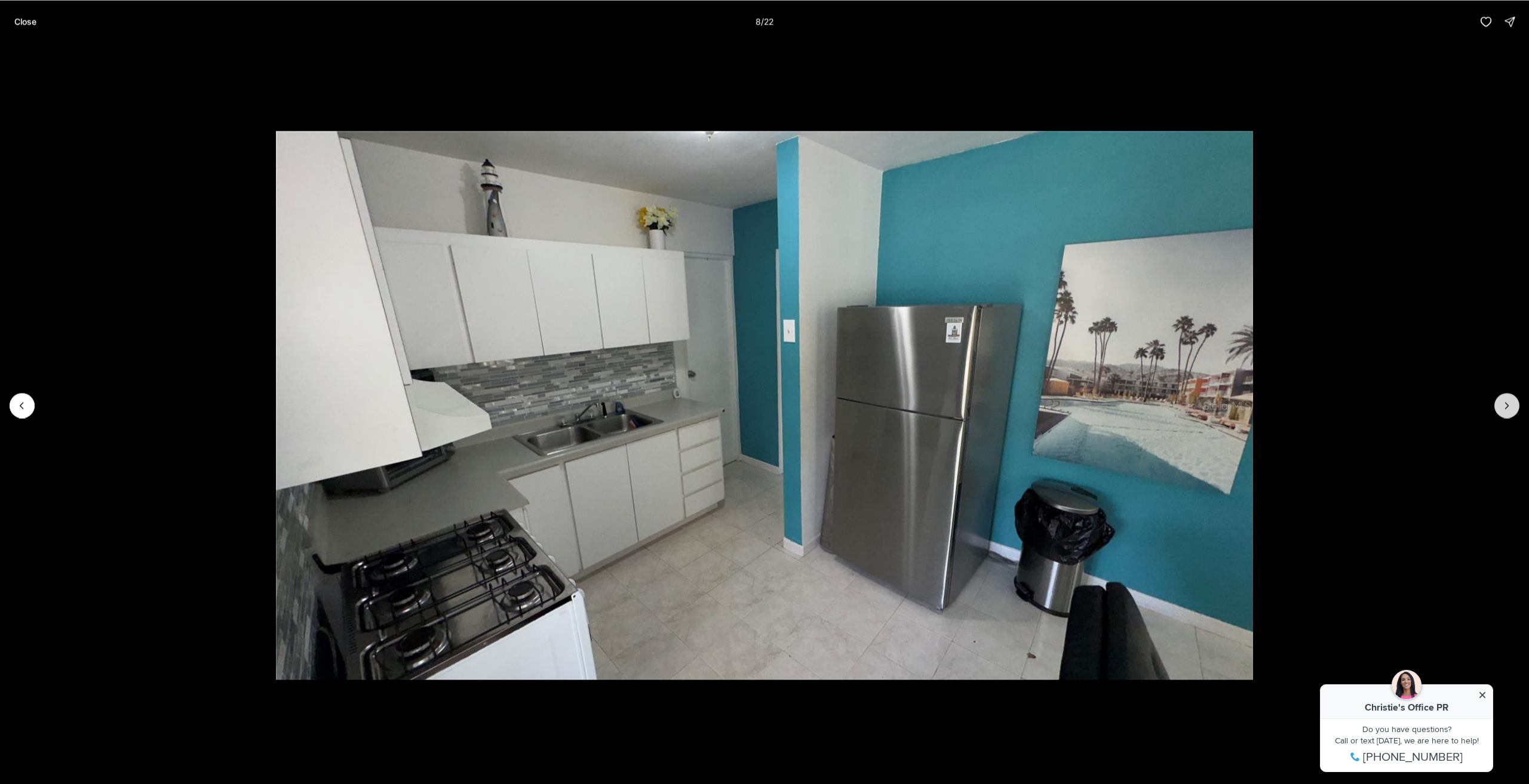
click at [1516, 406] on button "Next slide" at bounding box center [1507, 405] width 25 height 25
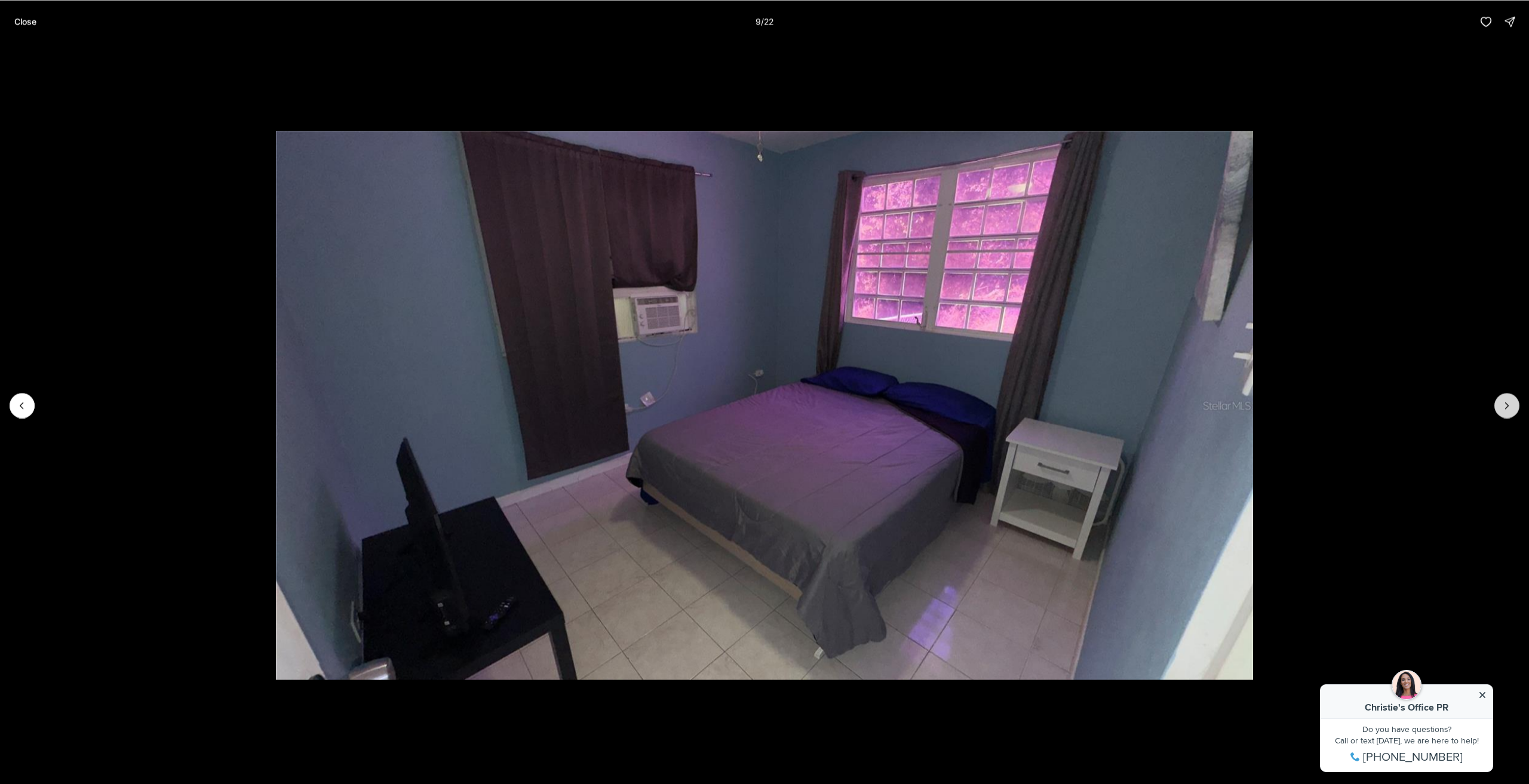
click at [1516, 406] on button "Next slide" at bounding box center [1507, 405] width 25 height 25
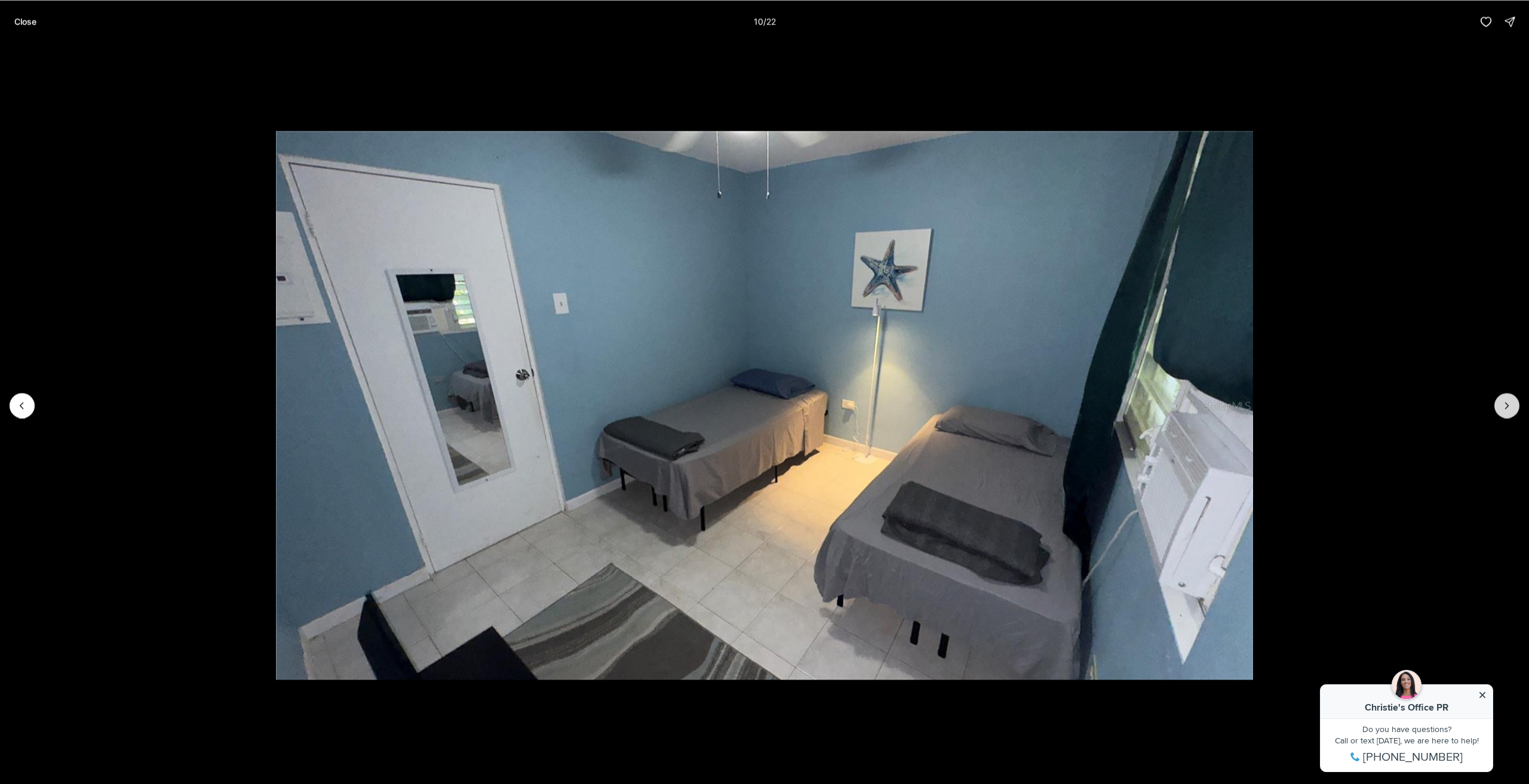
click at [1516, 406] on button "Next slide" at bounding box center [1507, 405] width 25 height 25
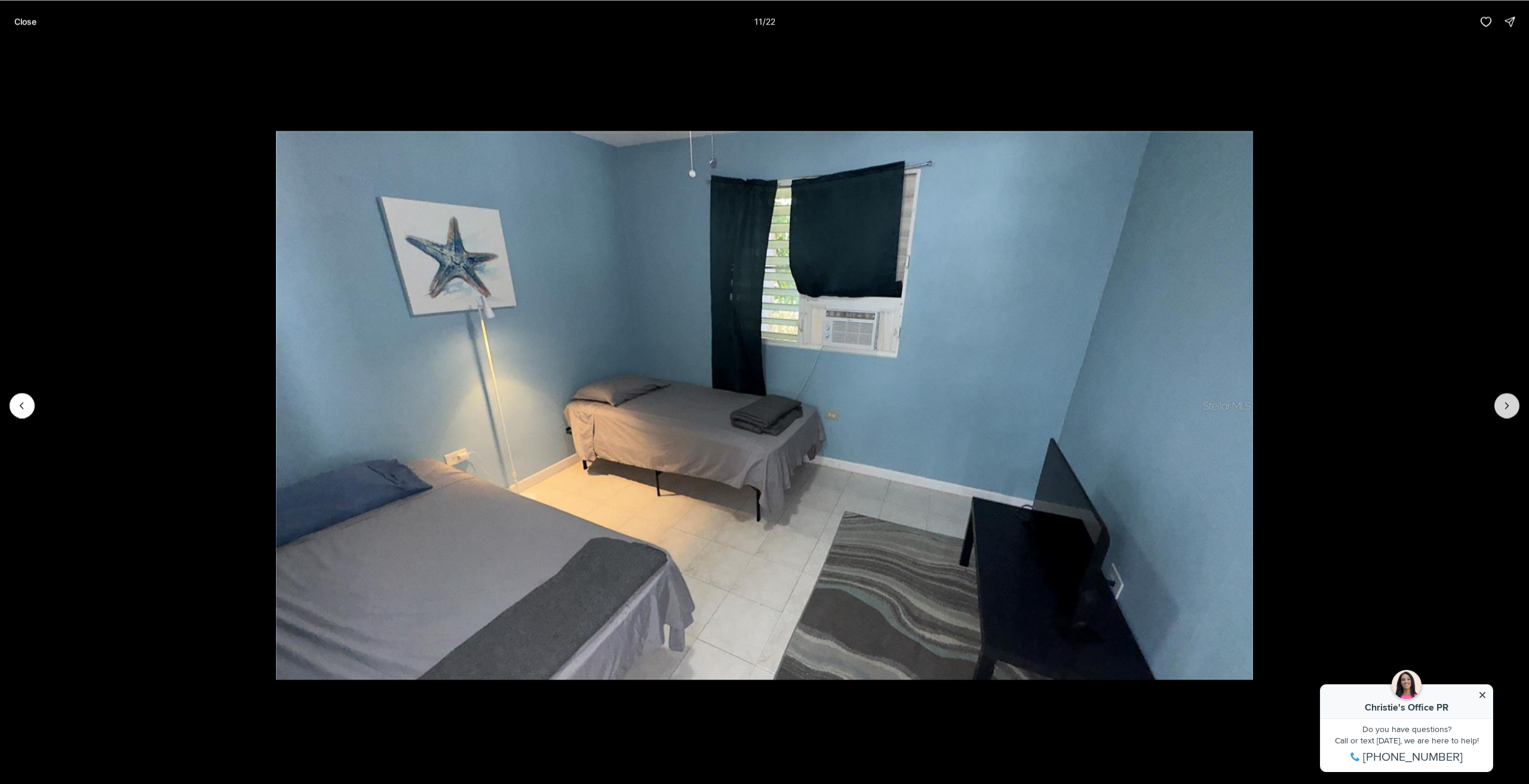
click at [1516, 406] on button "Next slide" at bounding box center [1507, 405] width 25 height 25
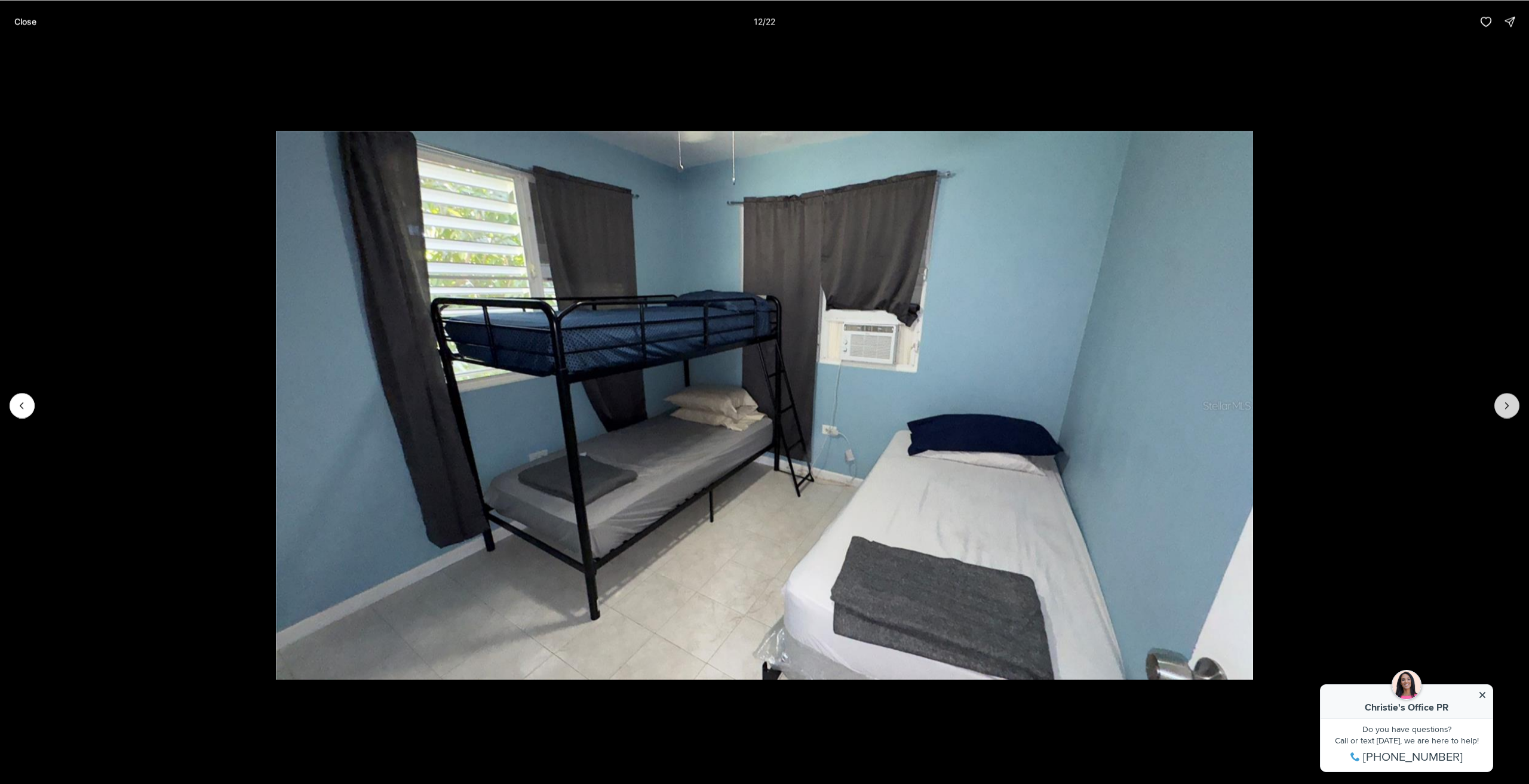
click at [1516, 406] on button "Next slide" at bounding box center [1507, 405] width 25 height 25
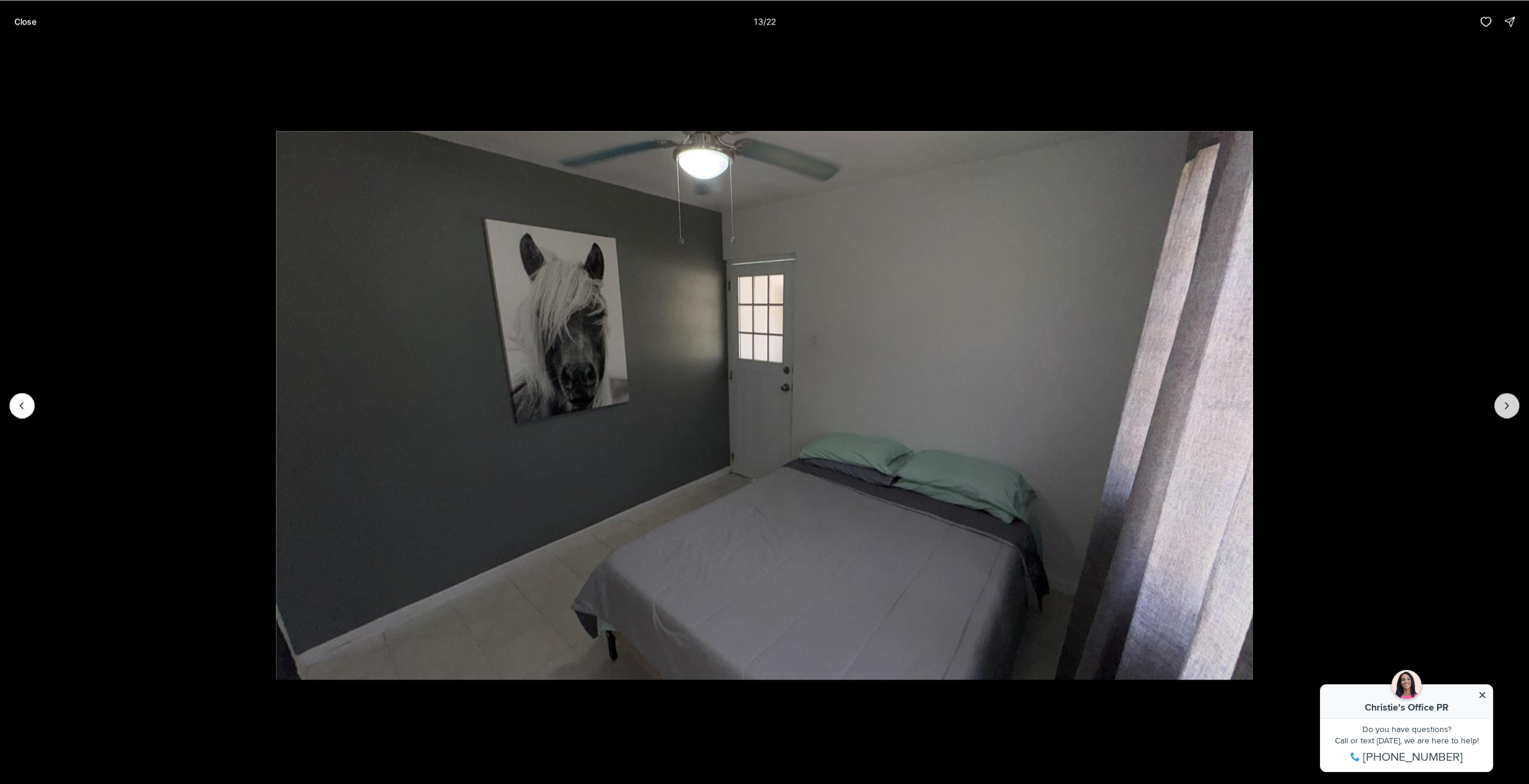
click at [1516, 406] on button "Next slide" at bounding box center [1507, 405] width 25 height 25
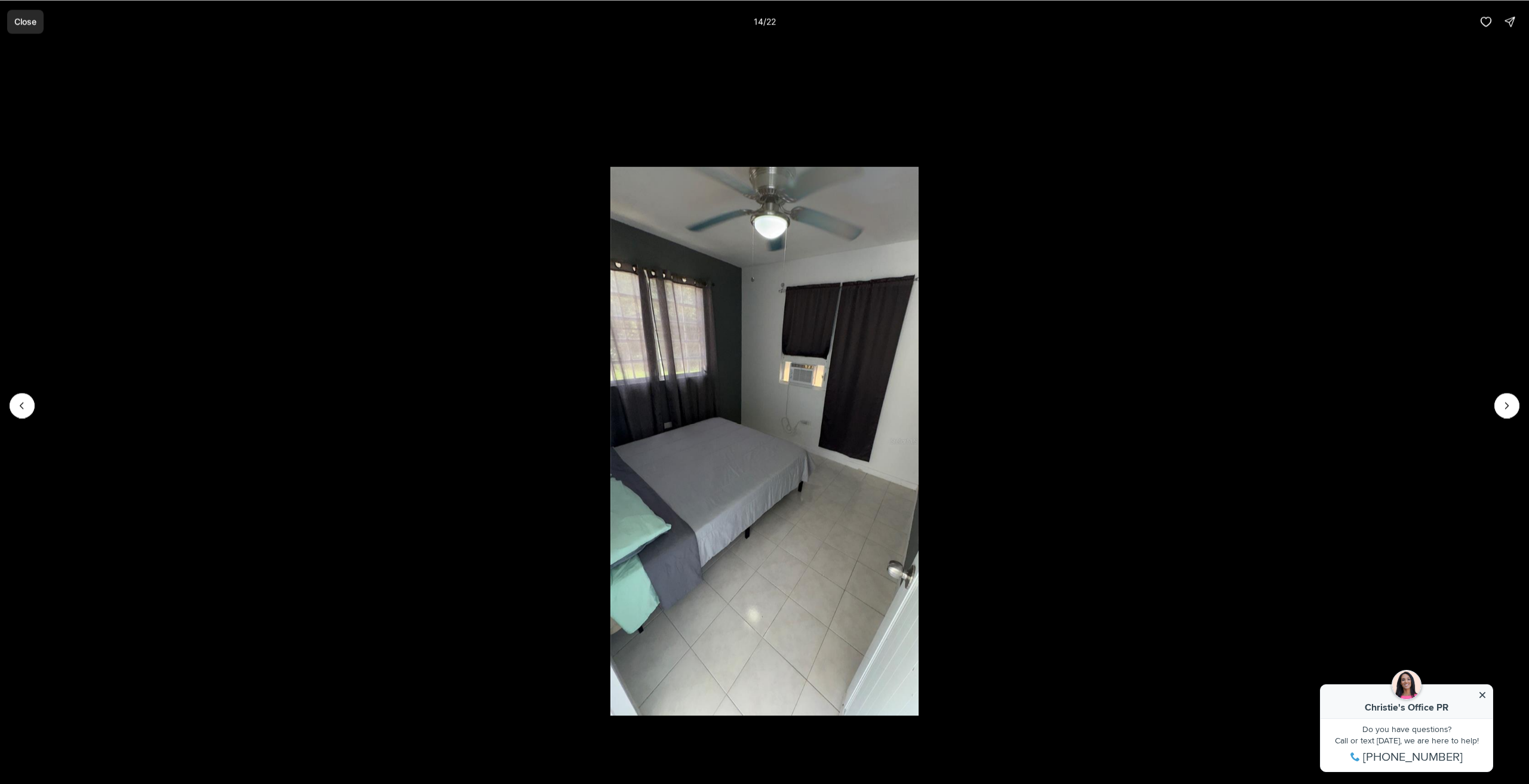
click at [26, 22] on p "Close" at bounding box center [25, 21] width 22 height 10
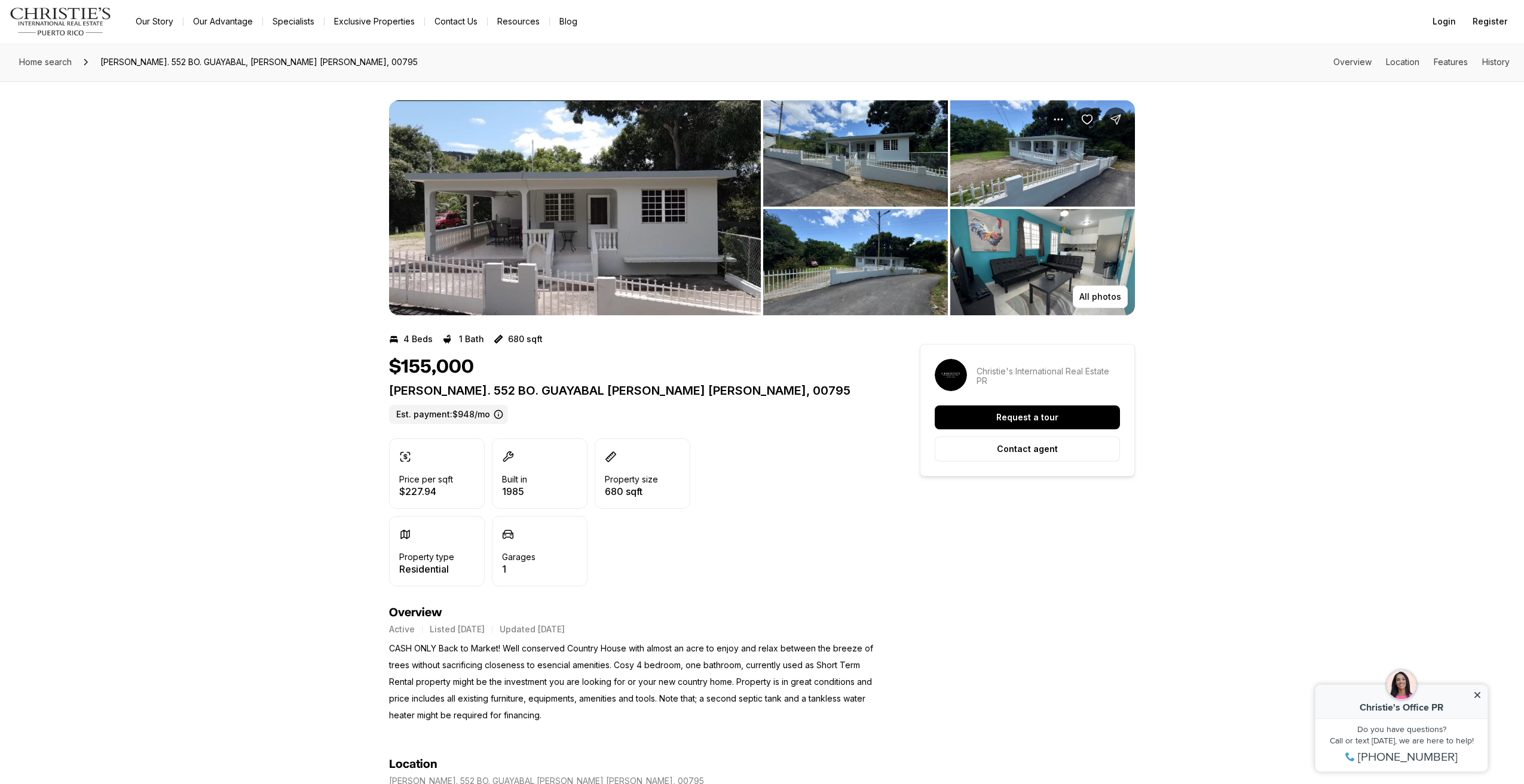
click at [528, 259] on img "View image gallery" at bounding box center [575, 207] width 372 height 215
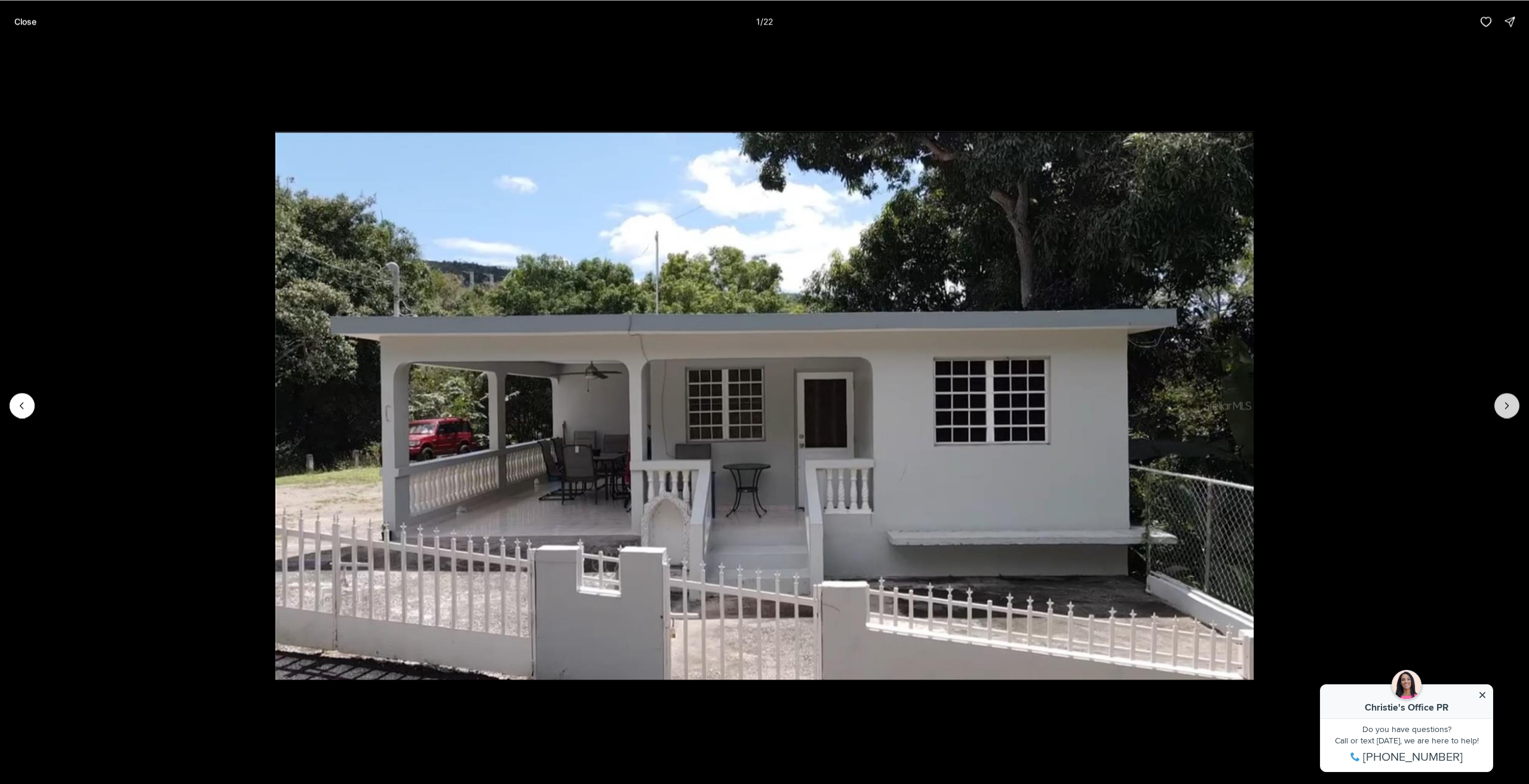
click at [1508, 403] on icon "Next slide" at bounding box center [1507, 405] width 12 height 12
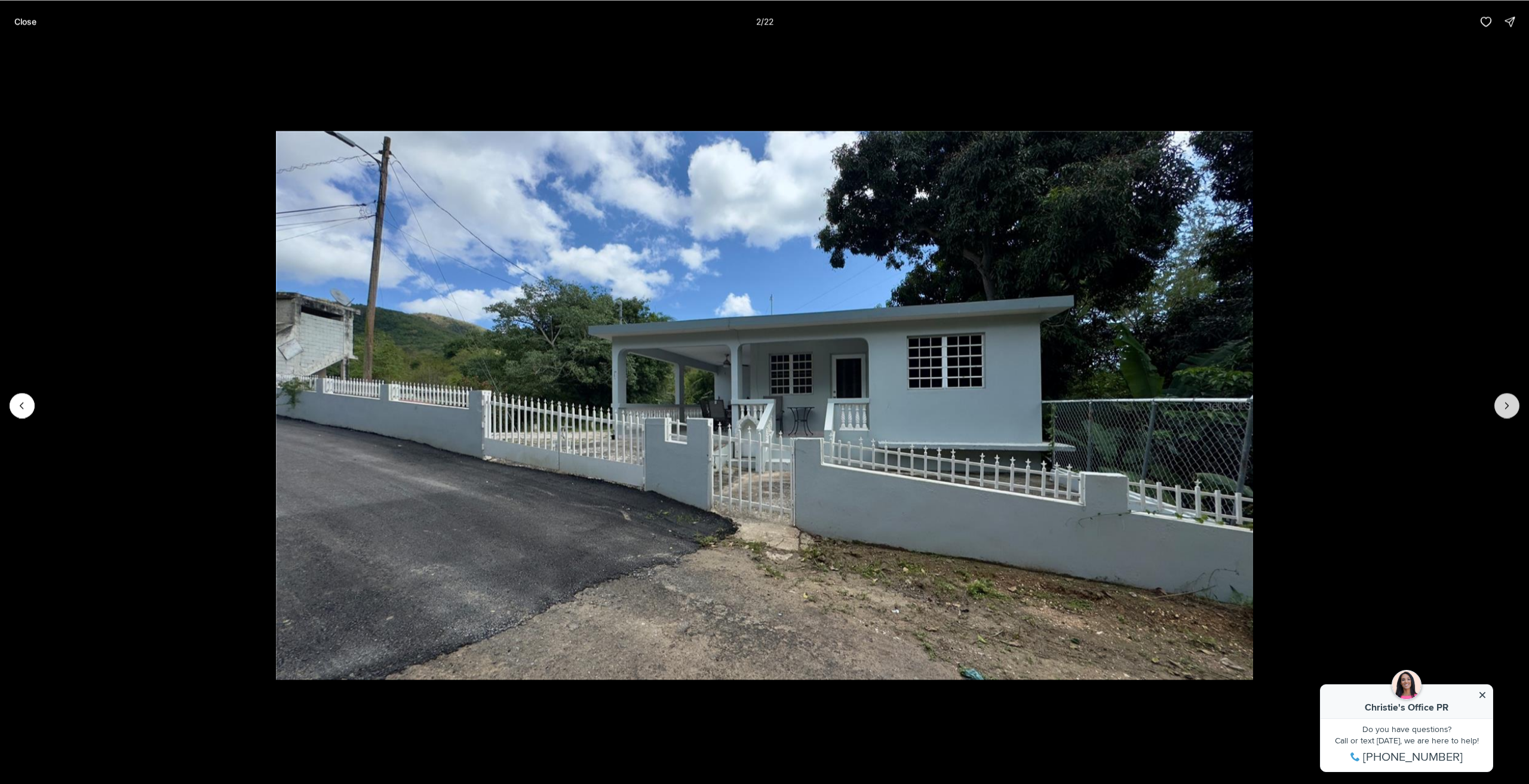
click at [1504, 397] on button "Next slide" at bounding box center [1507, 405] width 25 height 25
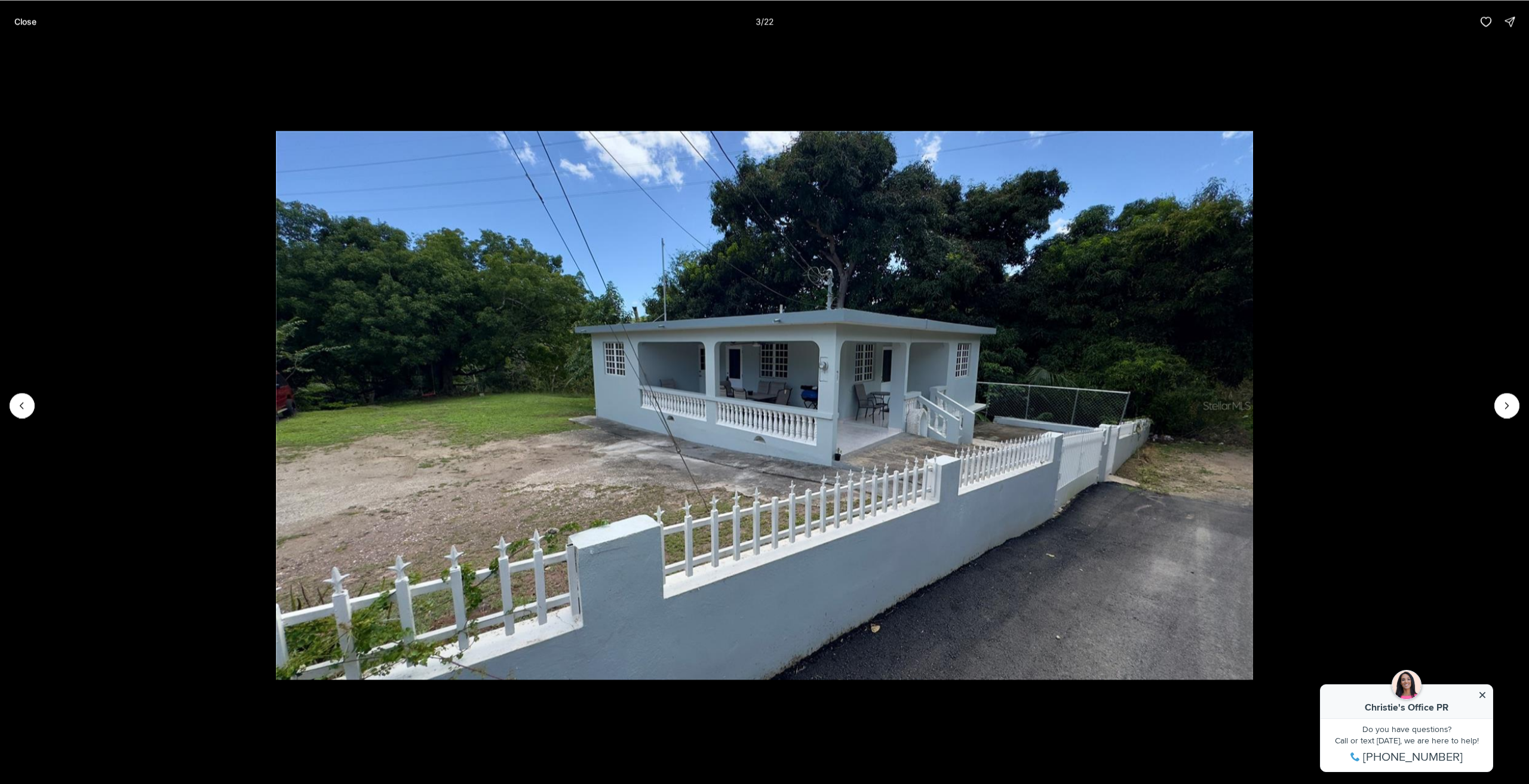
drag, startPoint x: 22, startPoint y: 24, endPoint x: 39, endPoint y: 9, distance: 22.7
click at [24, 24] on p "Close" at bounding box center [25, 21] width 22 height 10
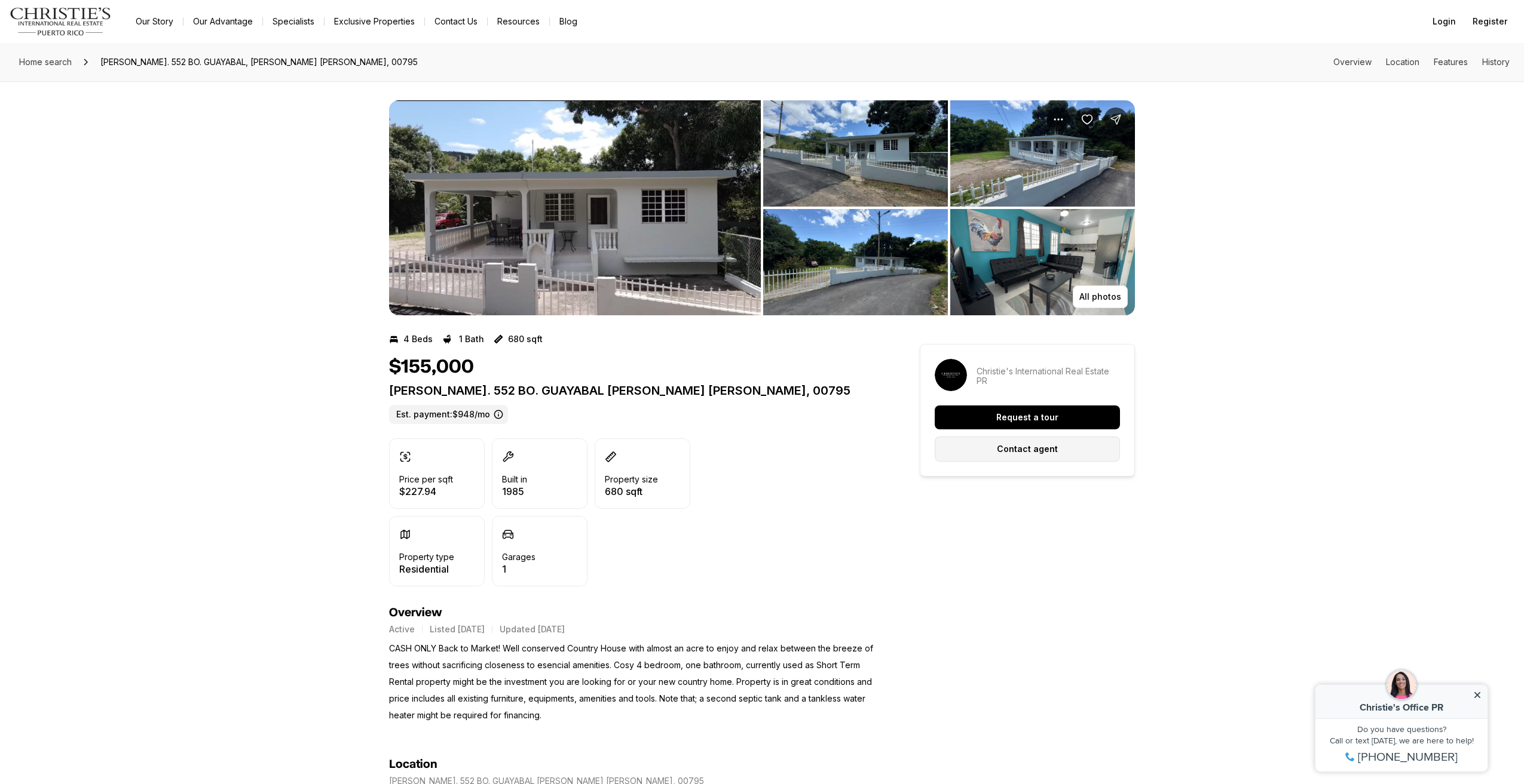
click at [1058, 450] on button "Contact agent" at bounding box center [1027, 449] width 185 height 25
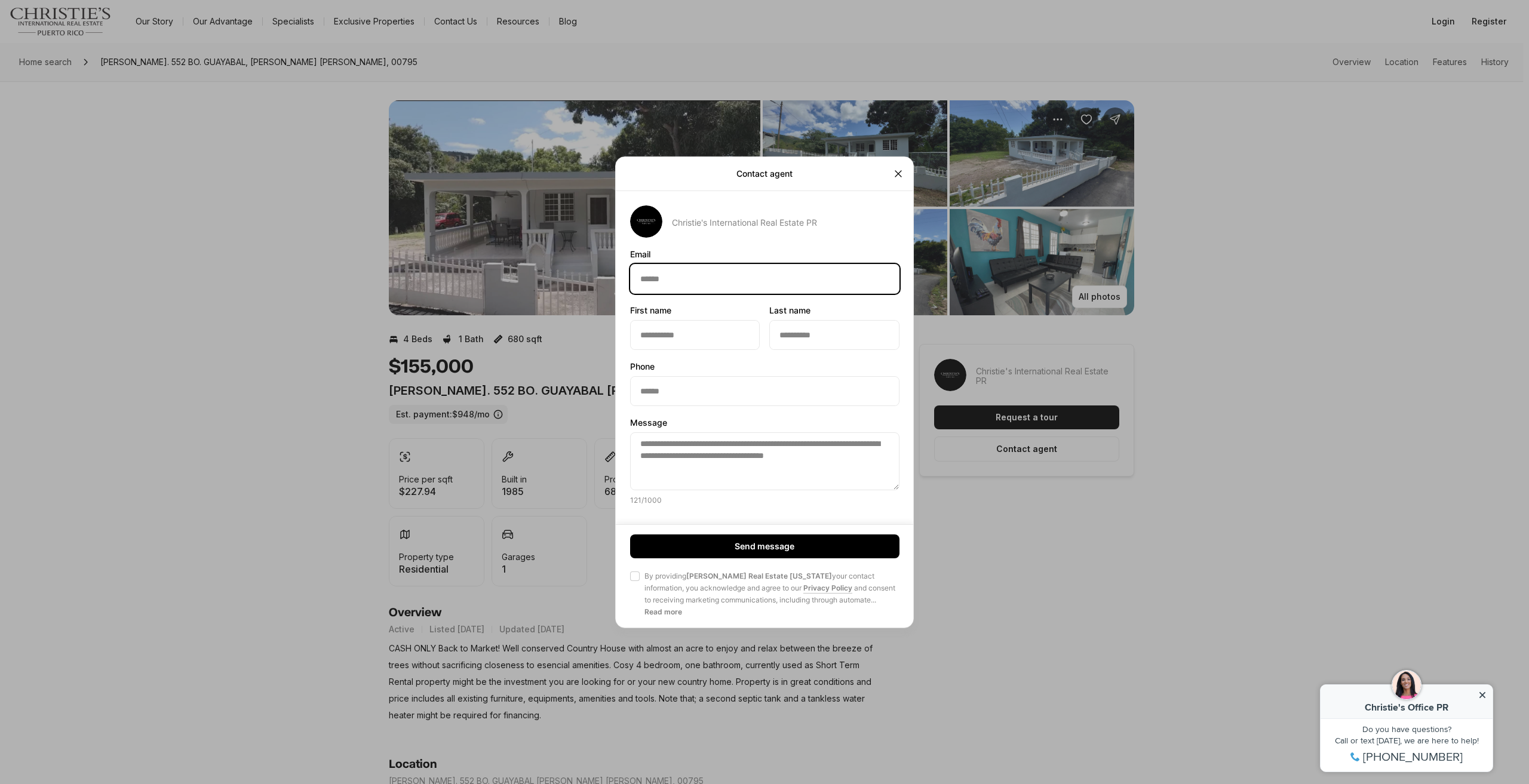
click at [669, 283] on input "Email Email" at bounding box center [765, 278] width 268 height 29
type input "**********"
click at [665, 328] on input "First name First name" at bounding box center [695, 335] width 128 height 29
type input "********"
click at [817, 341] on input "Last name Last name" at bounding box center [834, 335] width 128 height 29
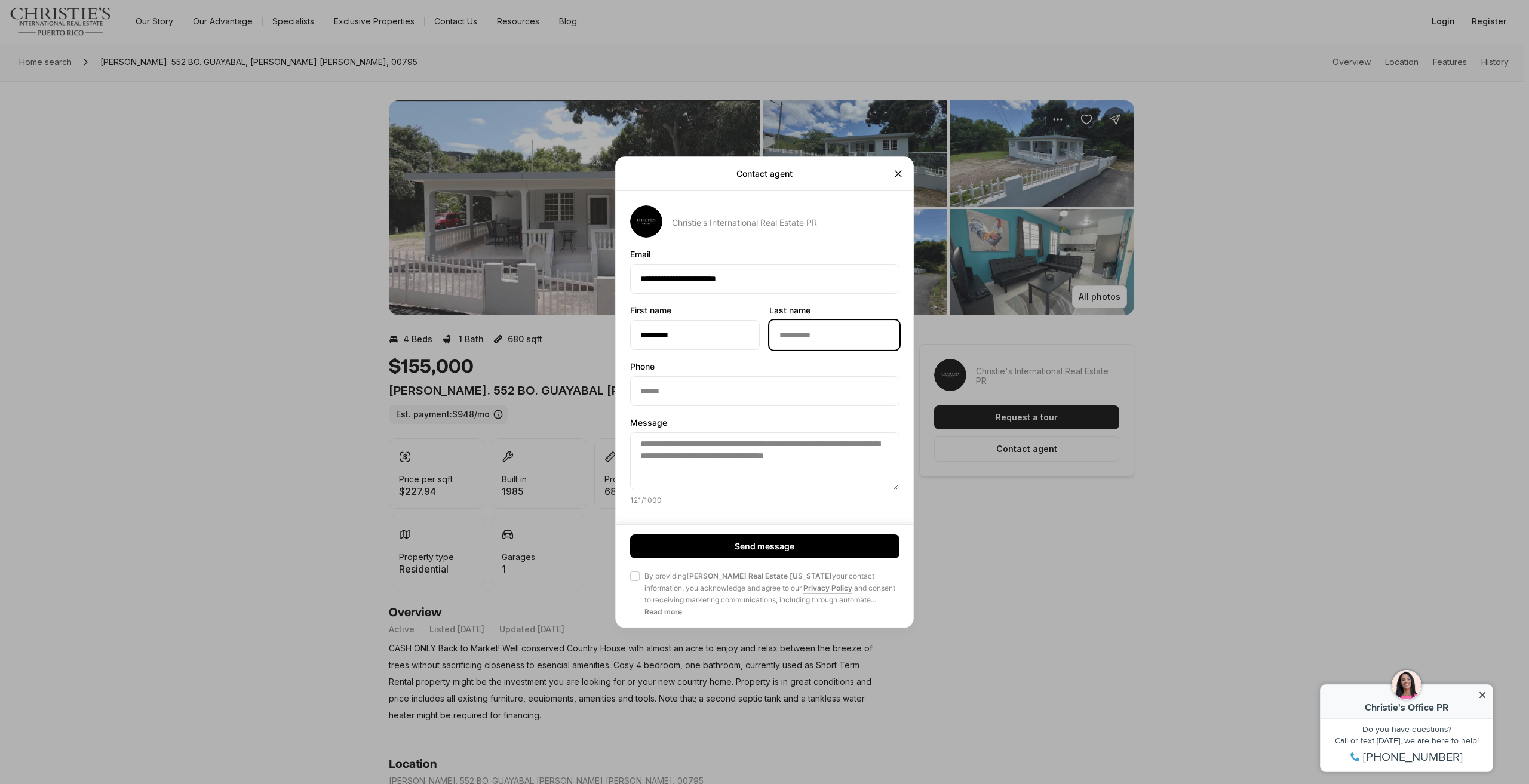
type input "******"
click at [706, 390] on input "Phone Phone" at bounding box center [765, 390] width 268 height 29
type input "**********"
click at [629, 583] on div "Send message Agree to Privacy Policy By providing Christie's Real Estate Puerto…" at bounding box center [765, 576] width 298 height 103
click at [636, 577] on button "Agree to Privacy Policy By providing Christie's Real Estate Puerto Rico your co…" at bounding box center [634, 576] width 10 height 10
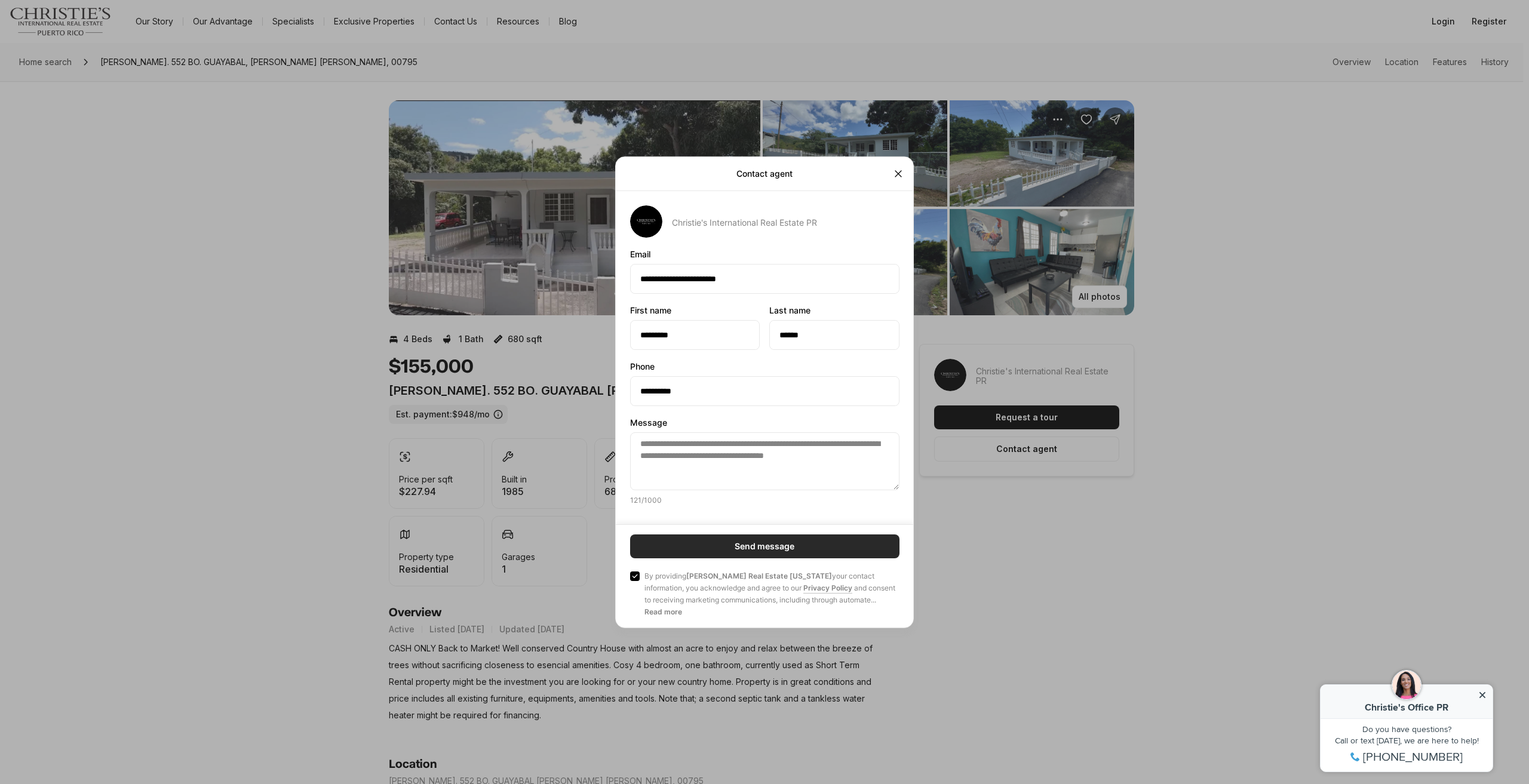
click at [687, 548] on button "Send message" at bounding box center [765, 546] width 270 height 24
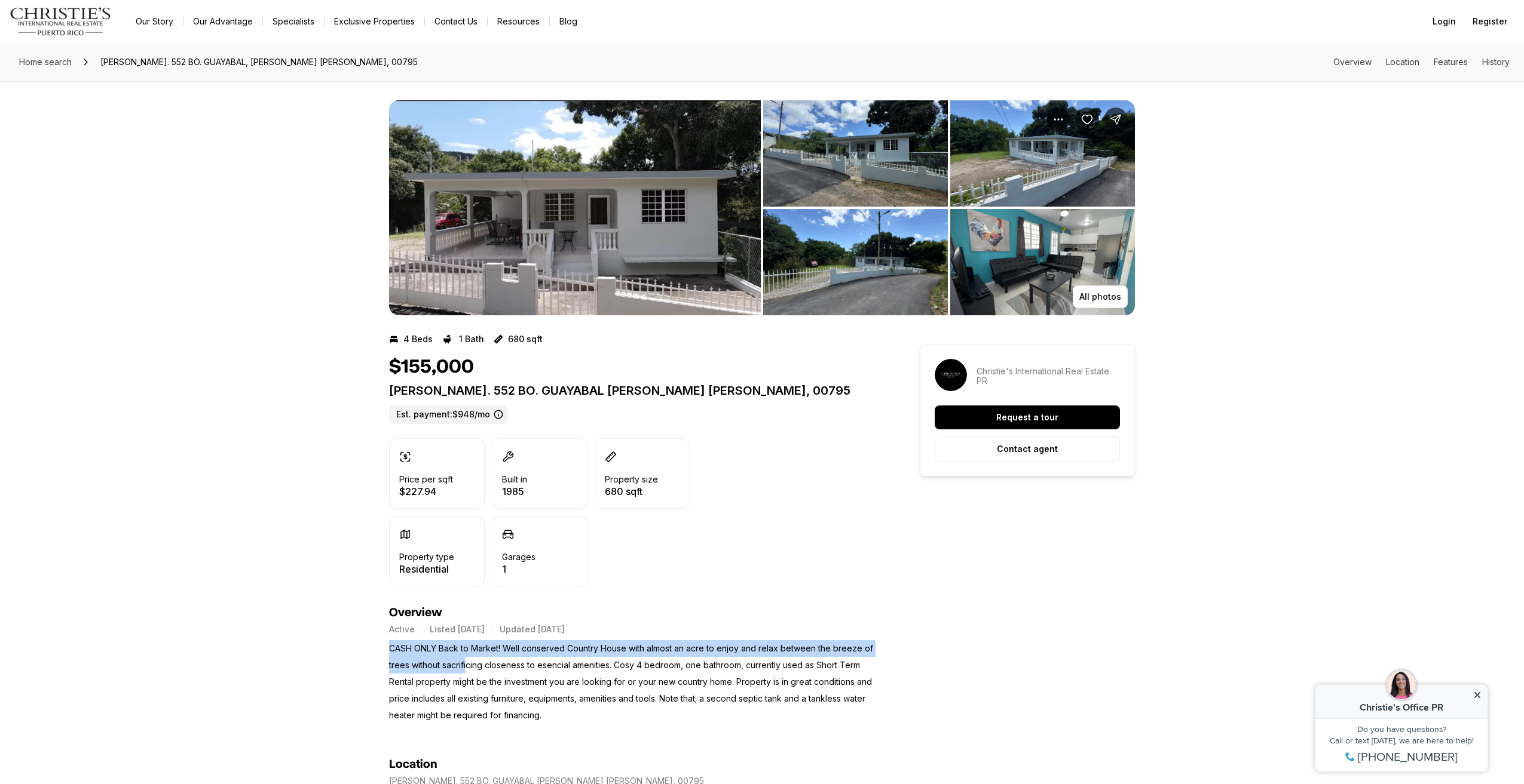
drag, startPoint x: 389, startPoint y: 648, endPoint x: 603, endPoint y: 659, distance: 214.3
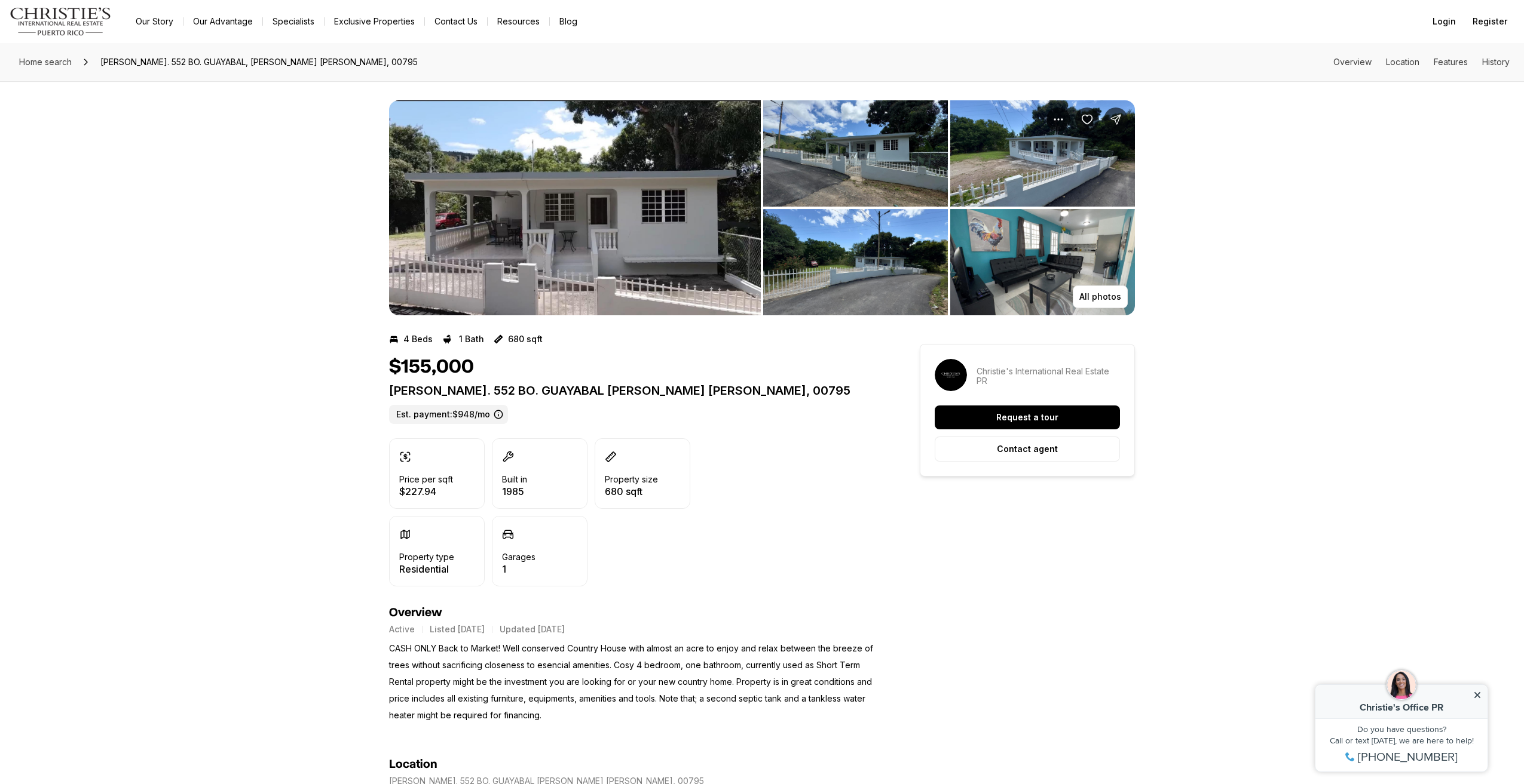
click at [779, 636] on div "Active Listed Mar 12, 2025 Updated 9 days ago CASH ONLY Back to Market! Well co…" at bounding box center [633, 672] width 488 height 104
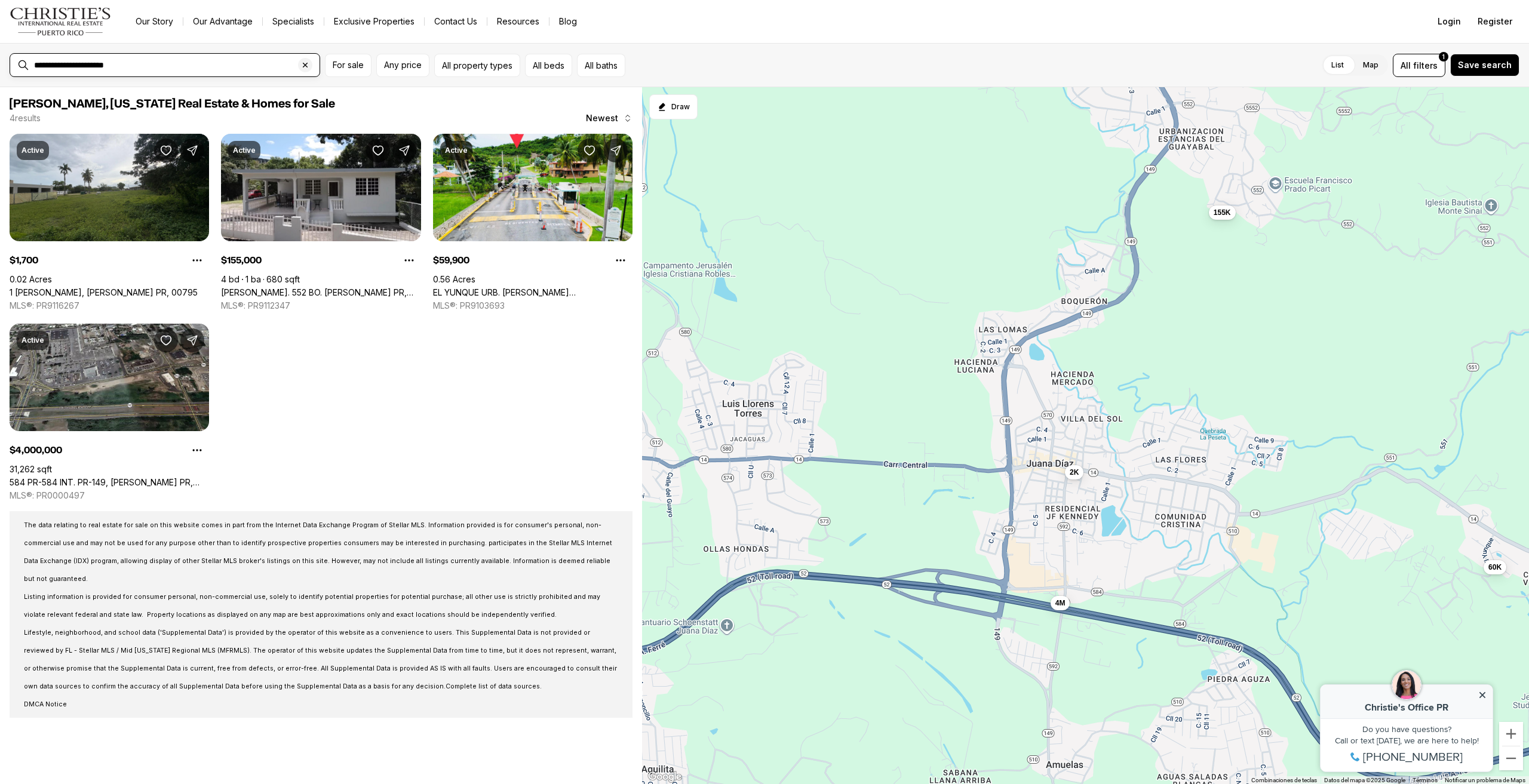
click at [55, 65] on input "**********" at bounding box center [174, 65] width 281 height 10
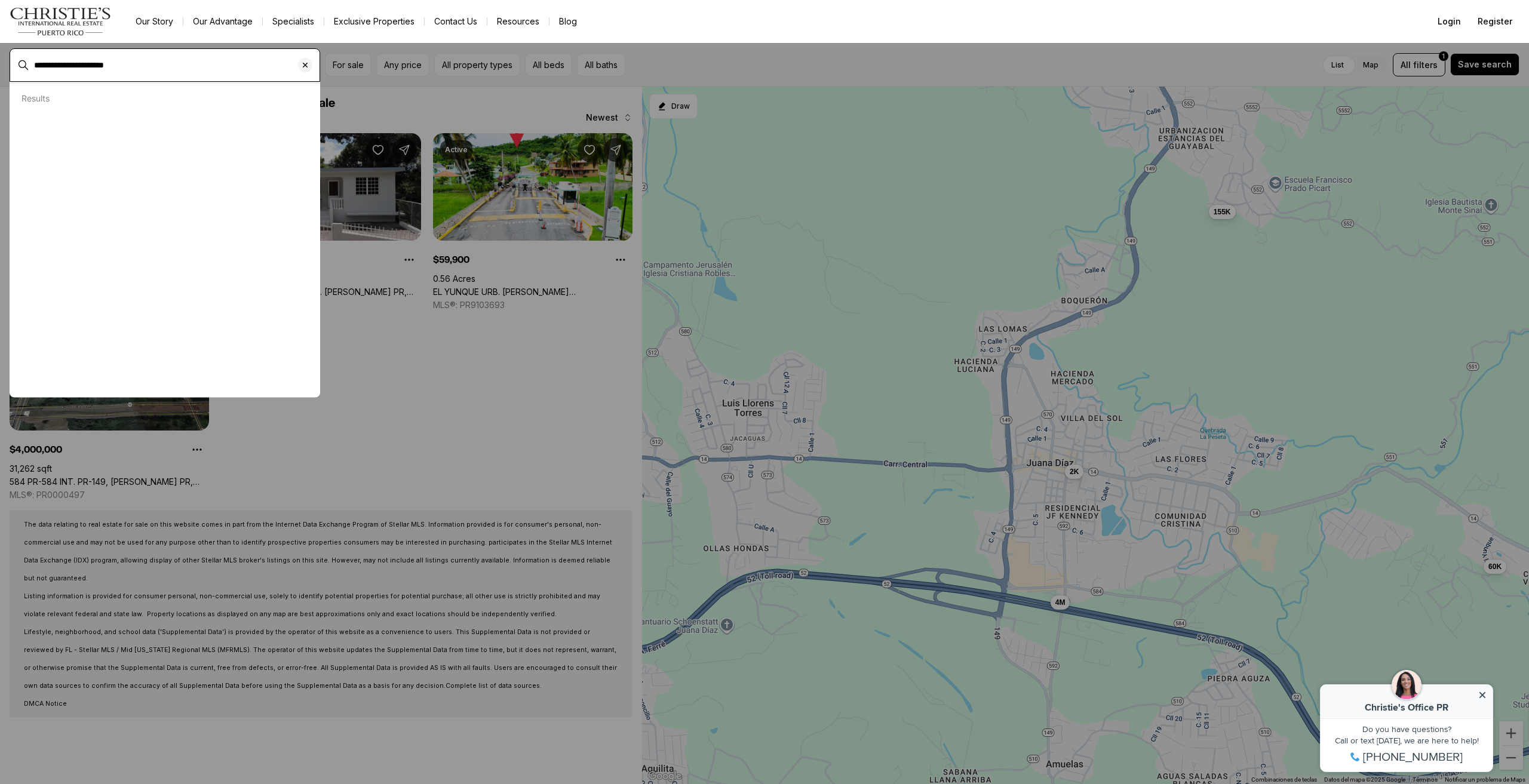
click at [55, 65] on input "**********" at bounding box center [174, 65] width 281 height 10
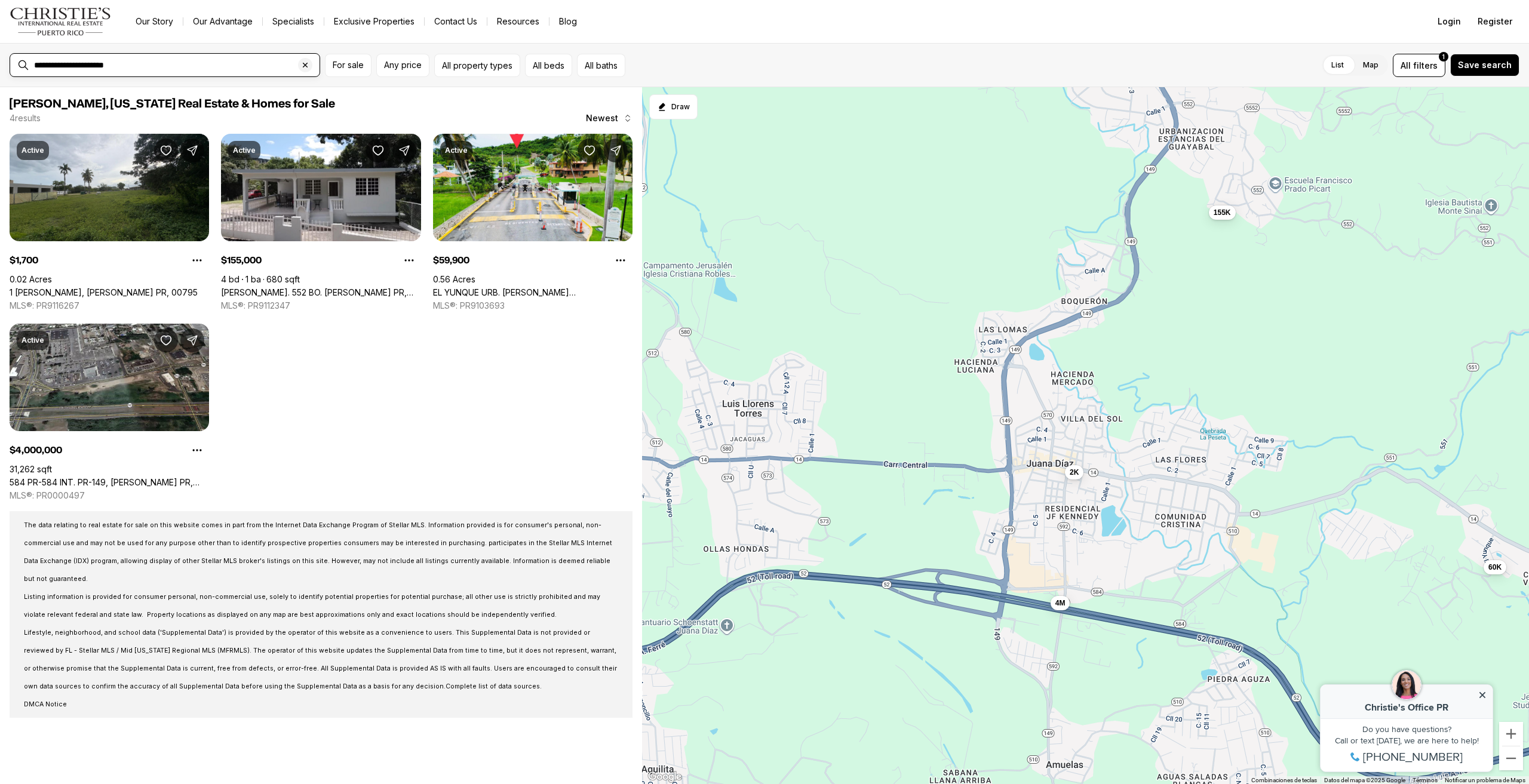
click at [74, 67] on input "**********" at bounding box center [174, 65] width 281 height 10
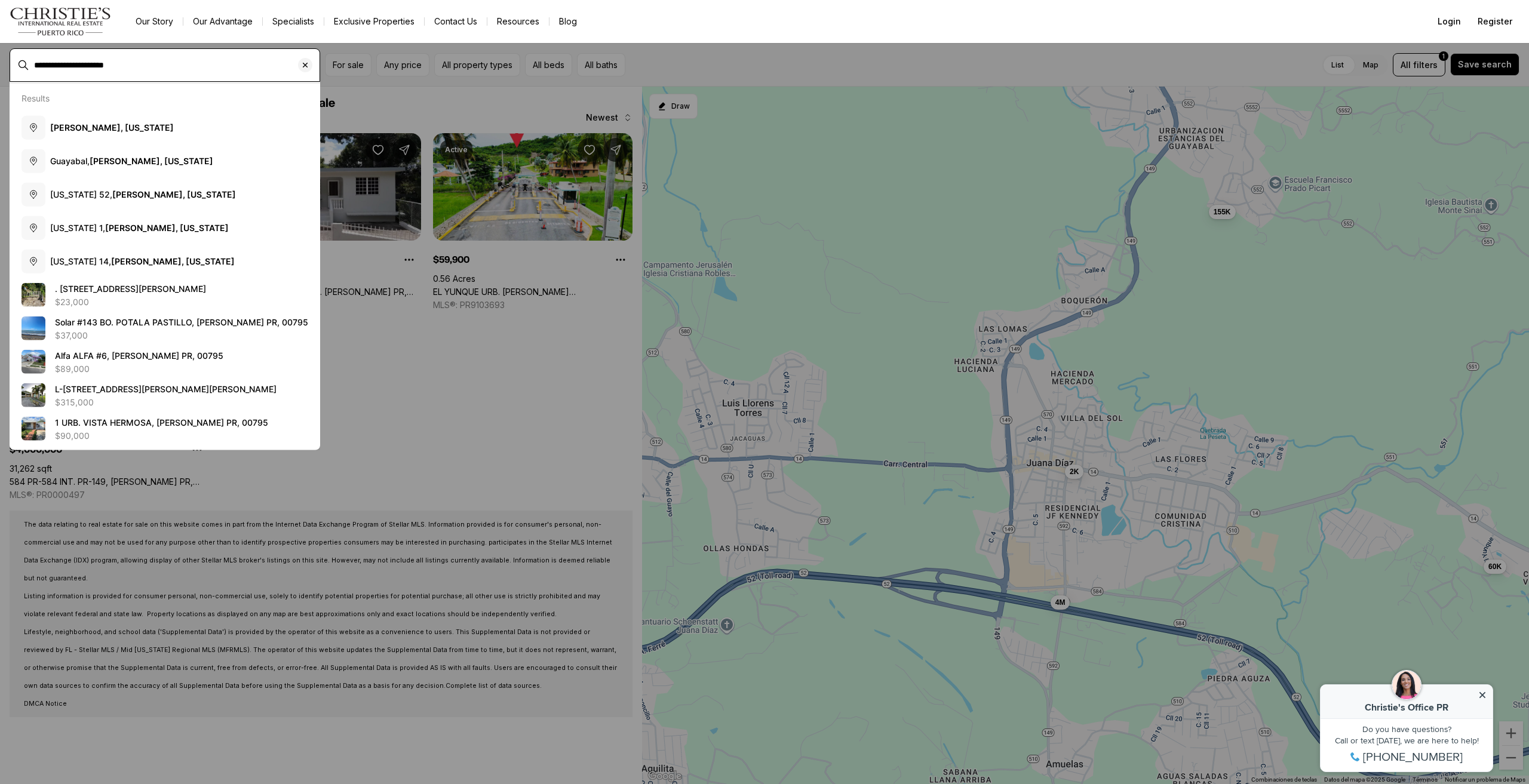
click at [74, 64] on input "**********" at bounding box center [174, 65] width 281 height 10
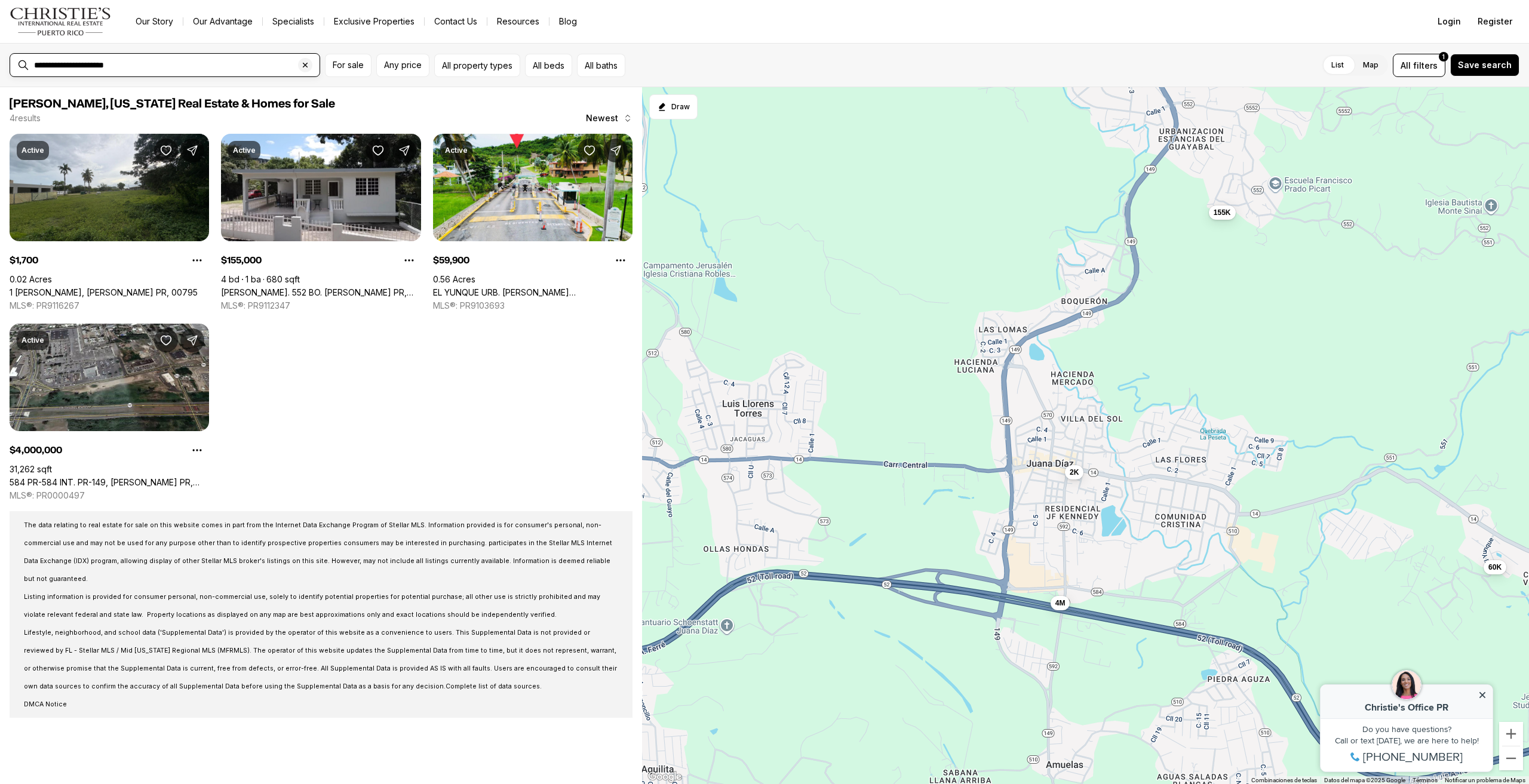
click at [78, 64] on input "**********" at bounding box center [174, 65] width 281 height 10
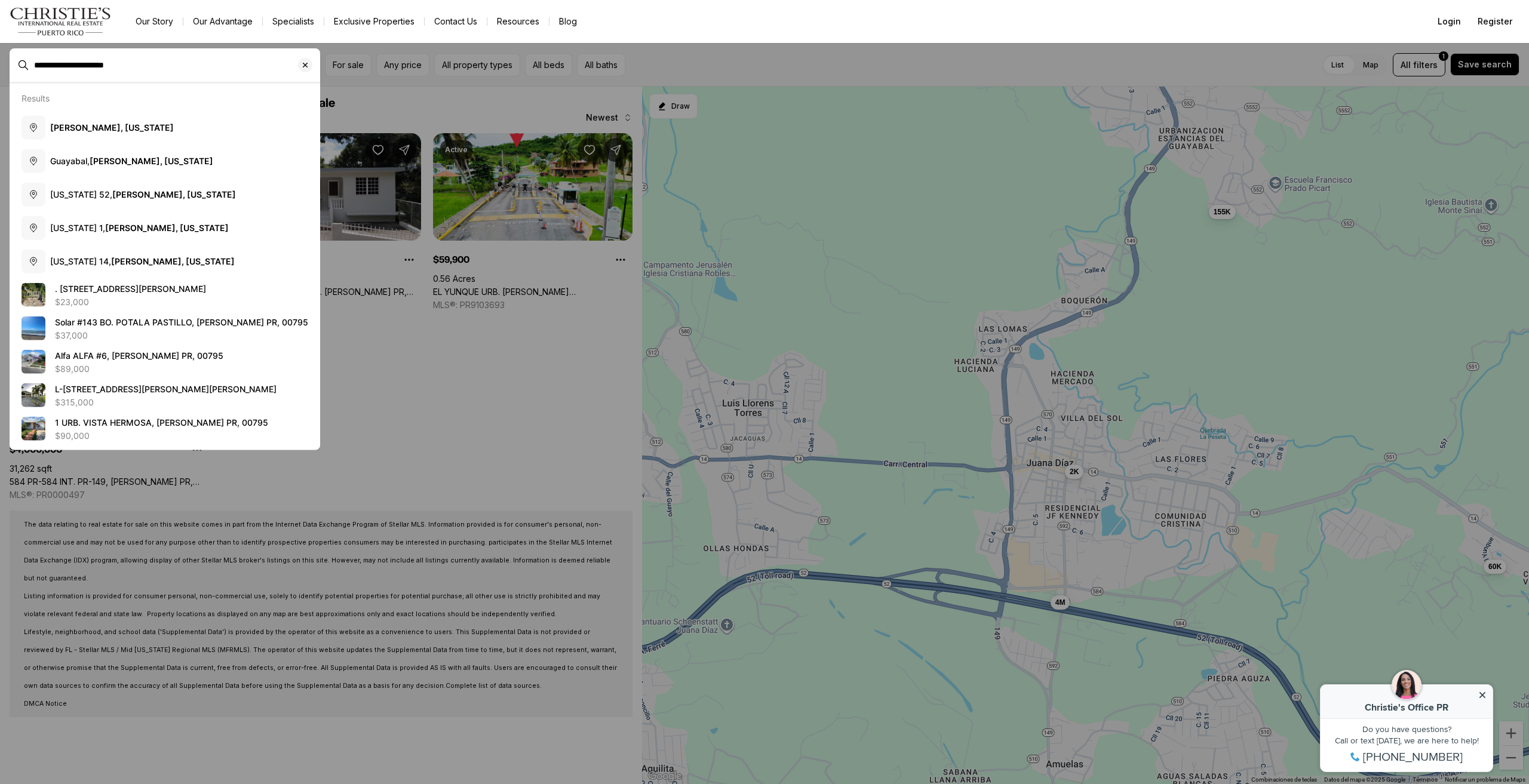
drag, startPoint x: 78, startPoint y: 64, endPoint x: 0, endPoint y: 67, distance: 78.1
click at [10, 67] on span "**********" at bounding box center [165, 65] width 311 height 22
type input "**********"
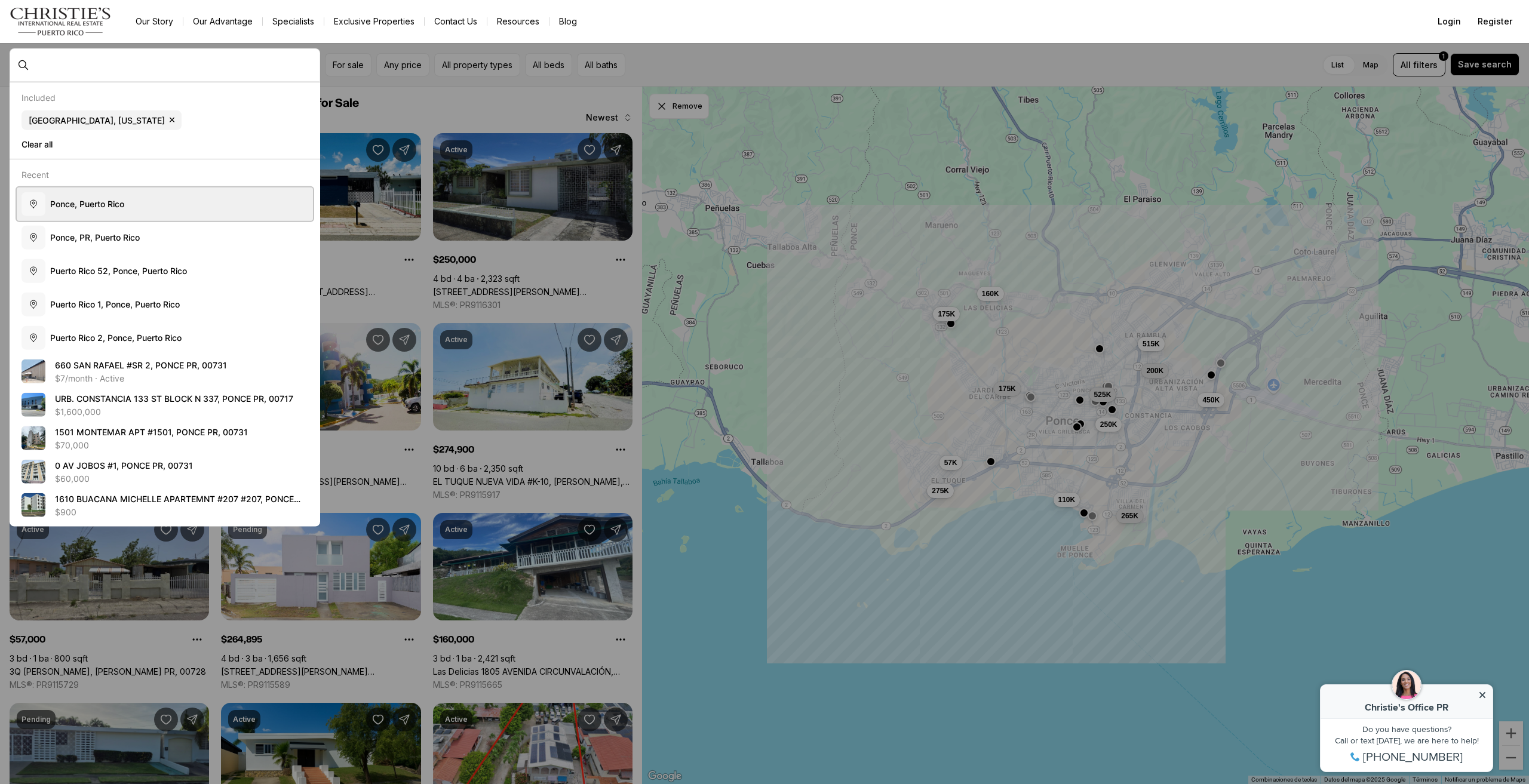
click at [130, 200] on button "P o n c e , P u e r t o R i c o" at bounding box center [164, 204] width 296 height 33
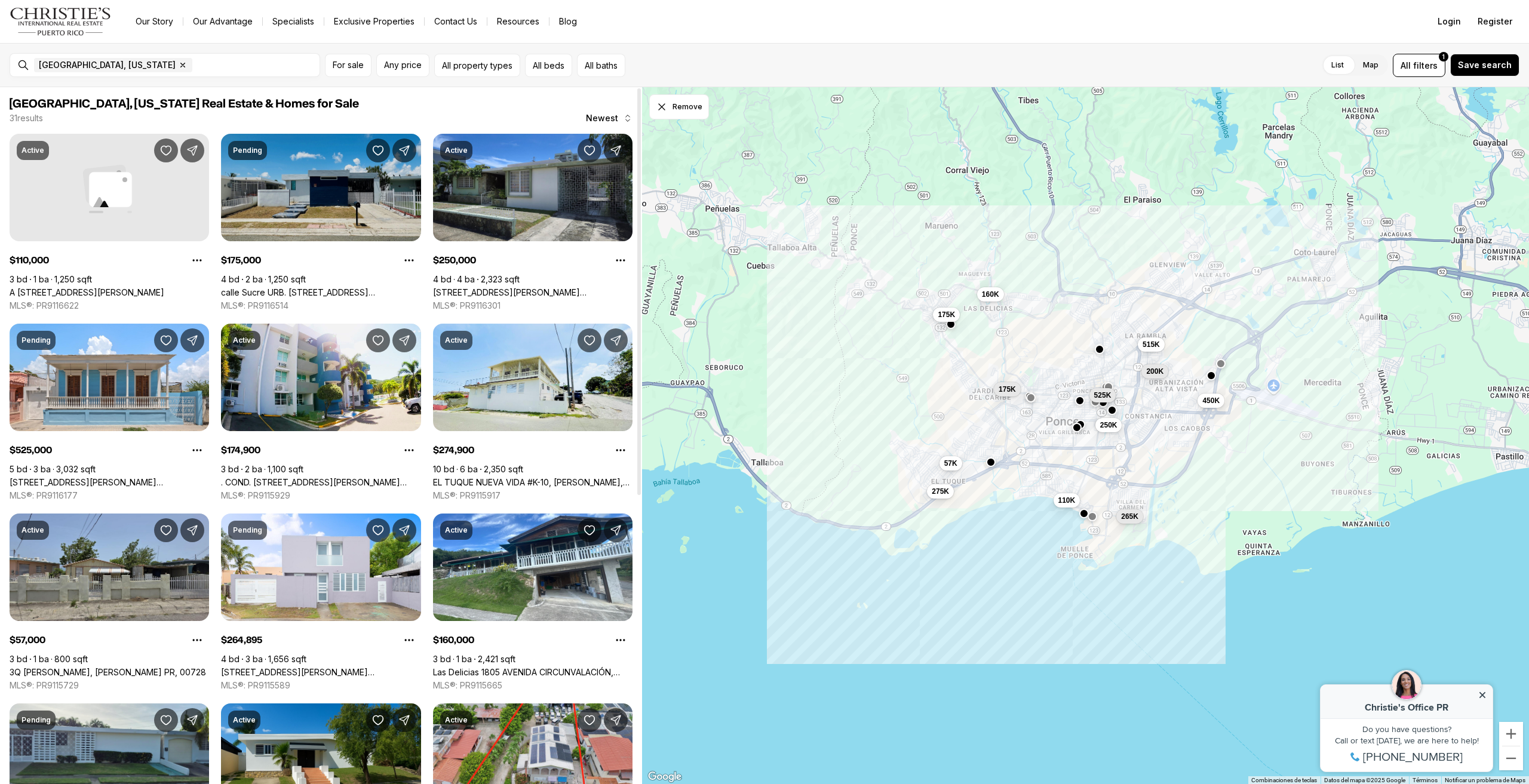
click at [353, 287] on link "calle Sucre URB. [STREET_ADDRESS][PERSON_NAME]" at bounding box center [320, 292] width 200 height 11
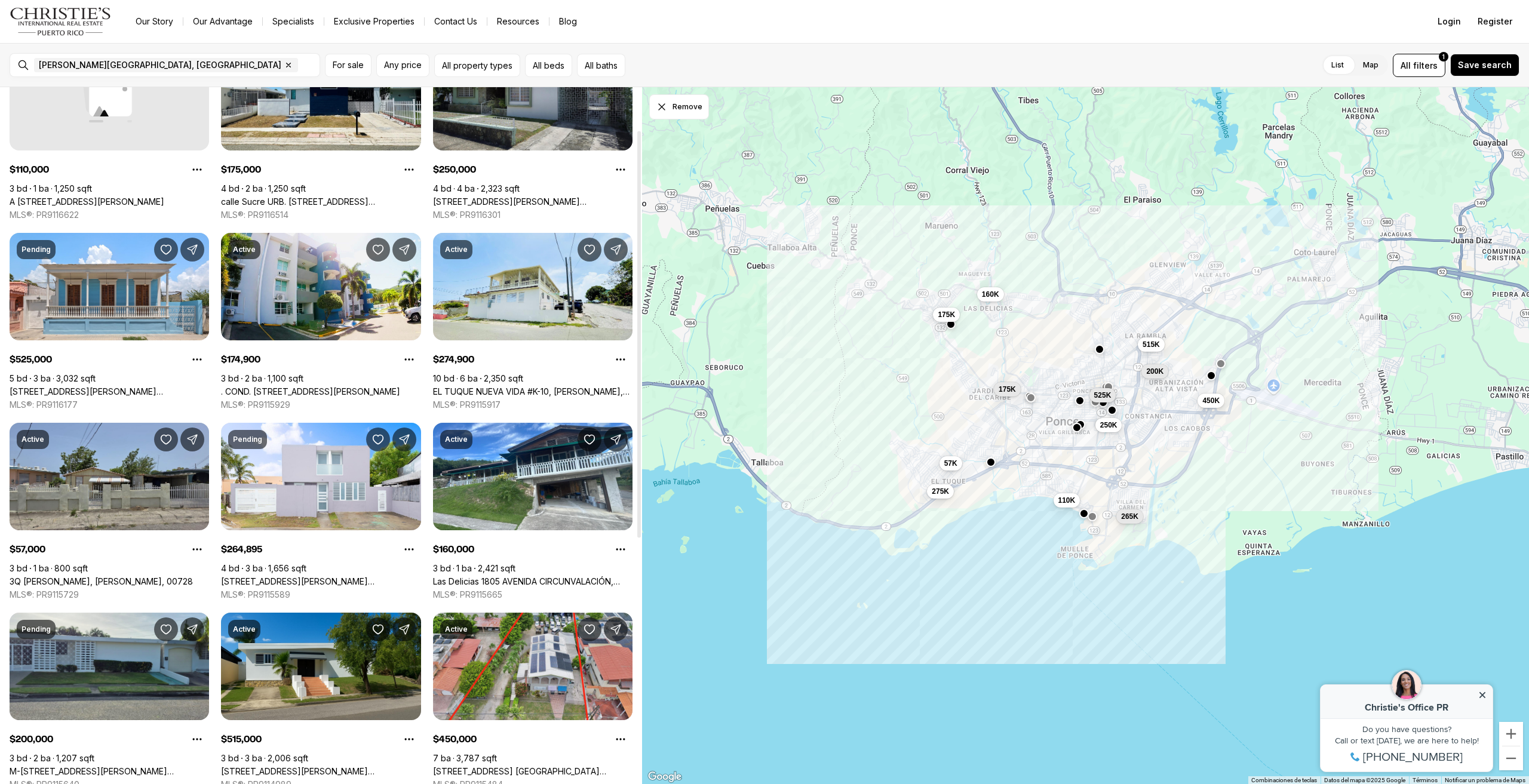
scroll to position [239, 0]
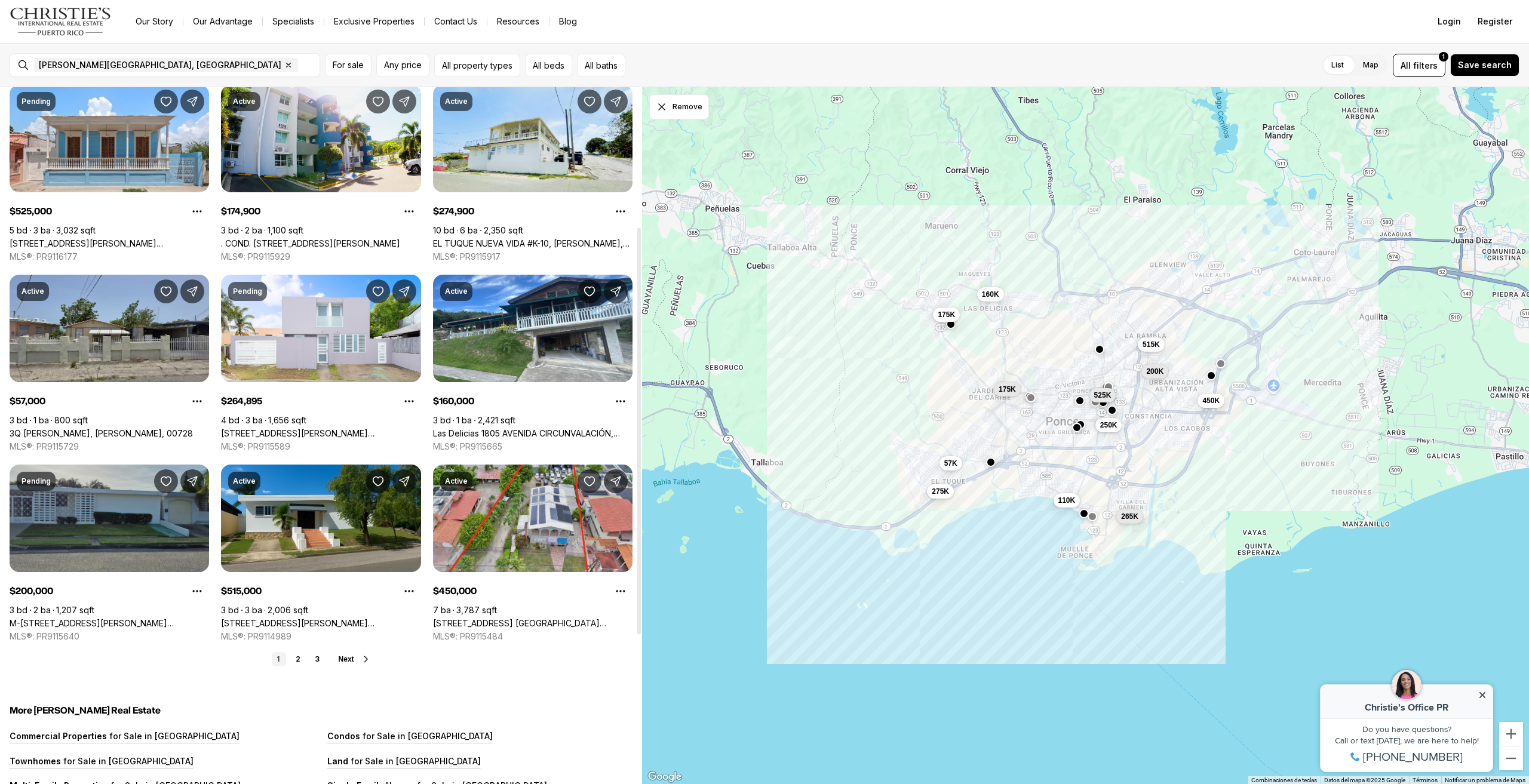
click at [114, 618] on link "M-[STREET_ADDRESS][PERSON_NAME][PERSON_NAME]" at bounding box center [109, 623] width 200 height 11
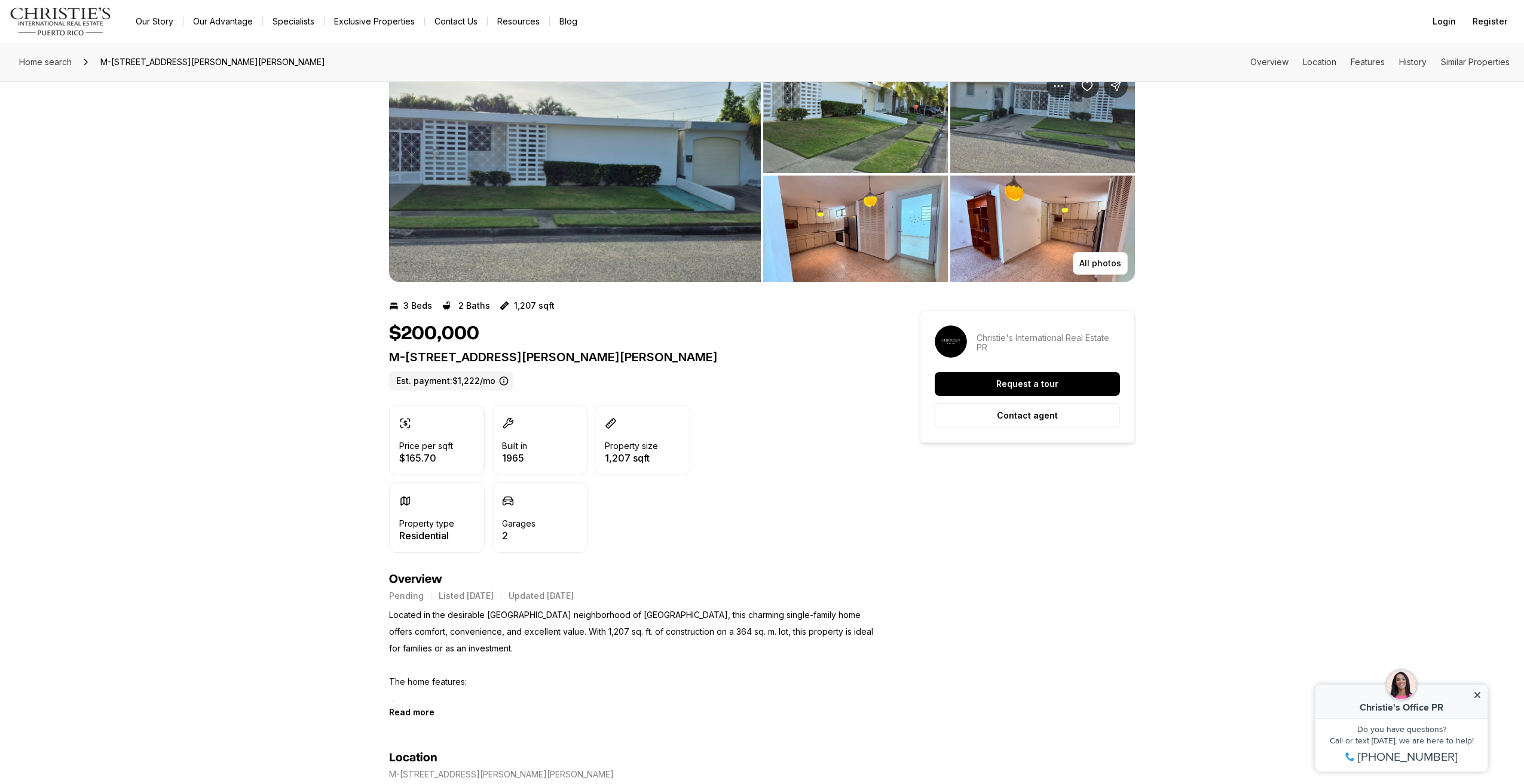
scroll to position [60, 0]
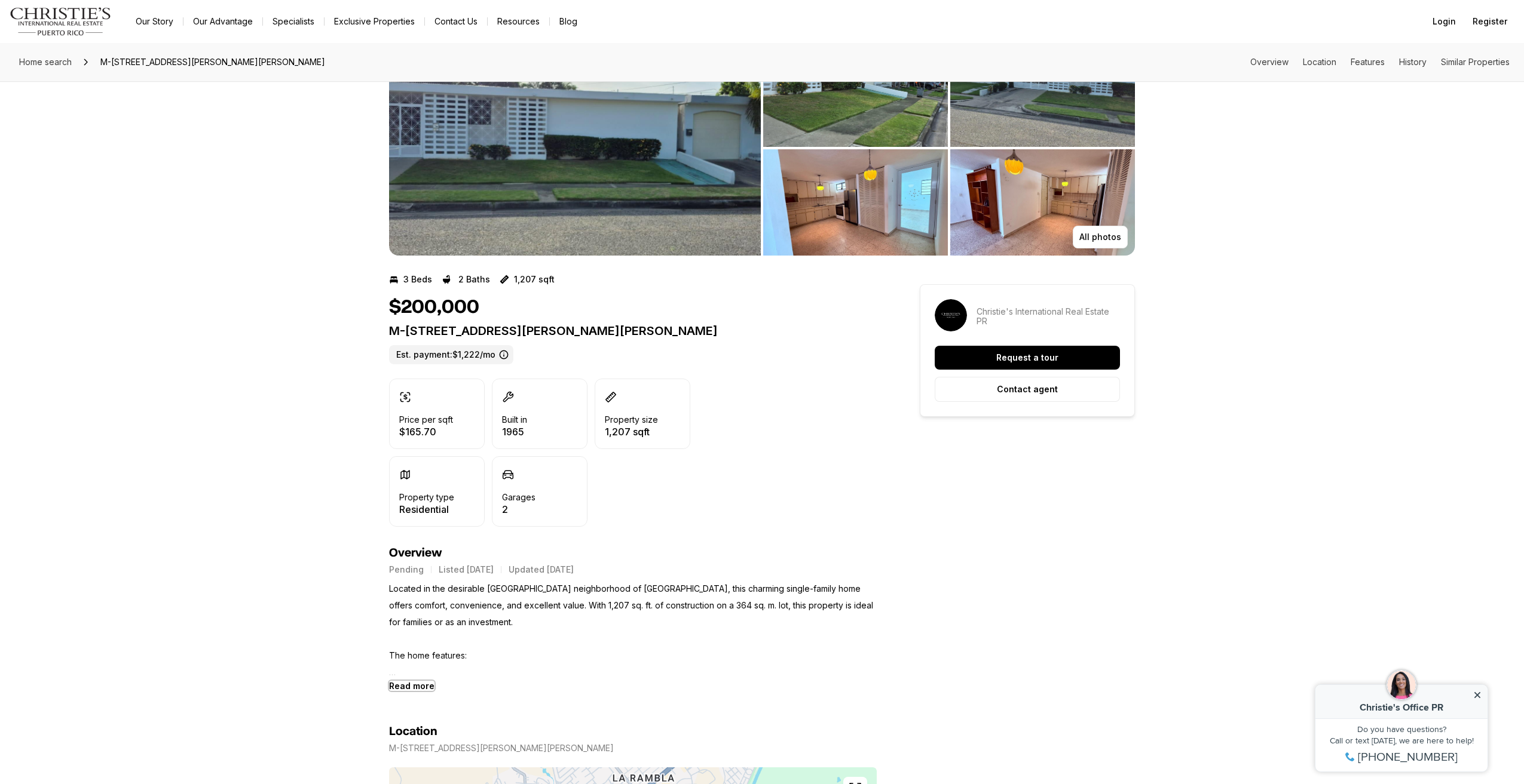
click at [420, 688] on b "Read more" at bounding box center [412, 686] width 46 height 10
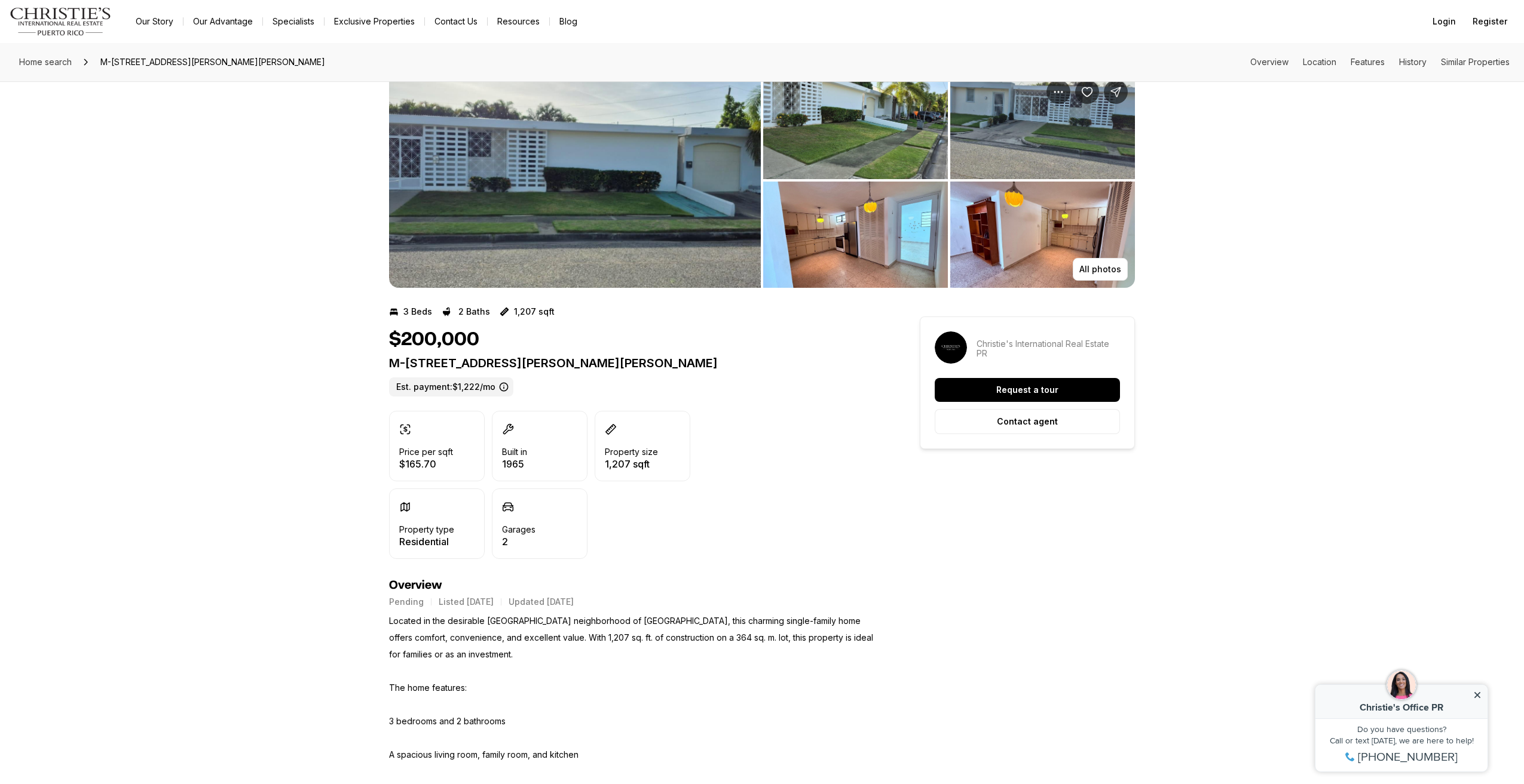
scroll to position [0, 0]
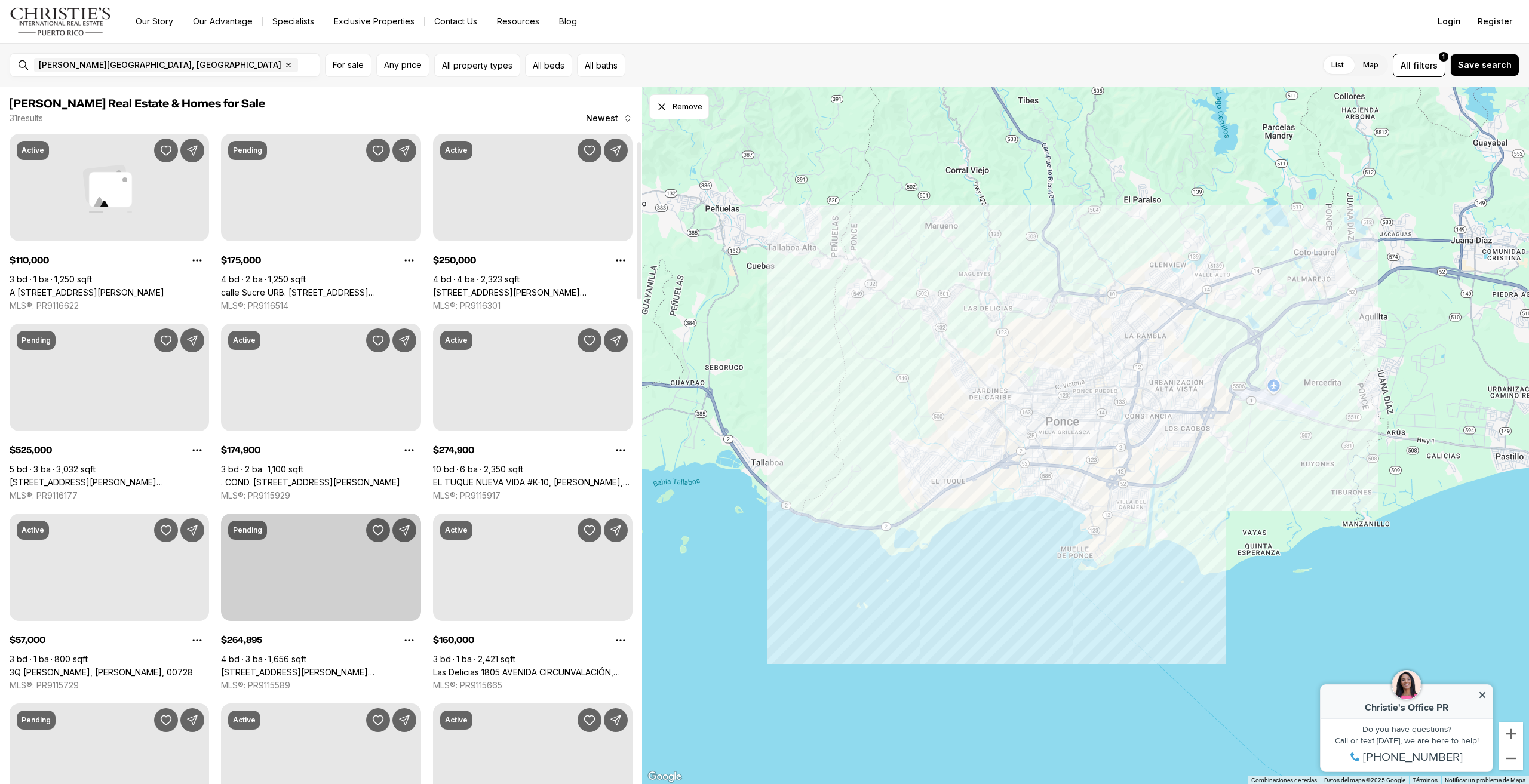
scroll to position [239, 0]
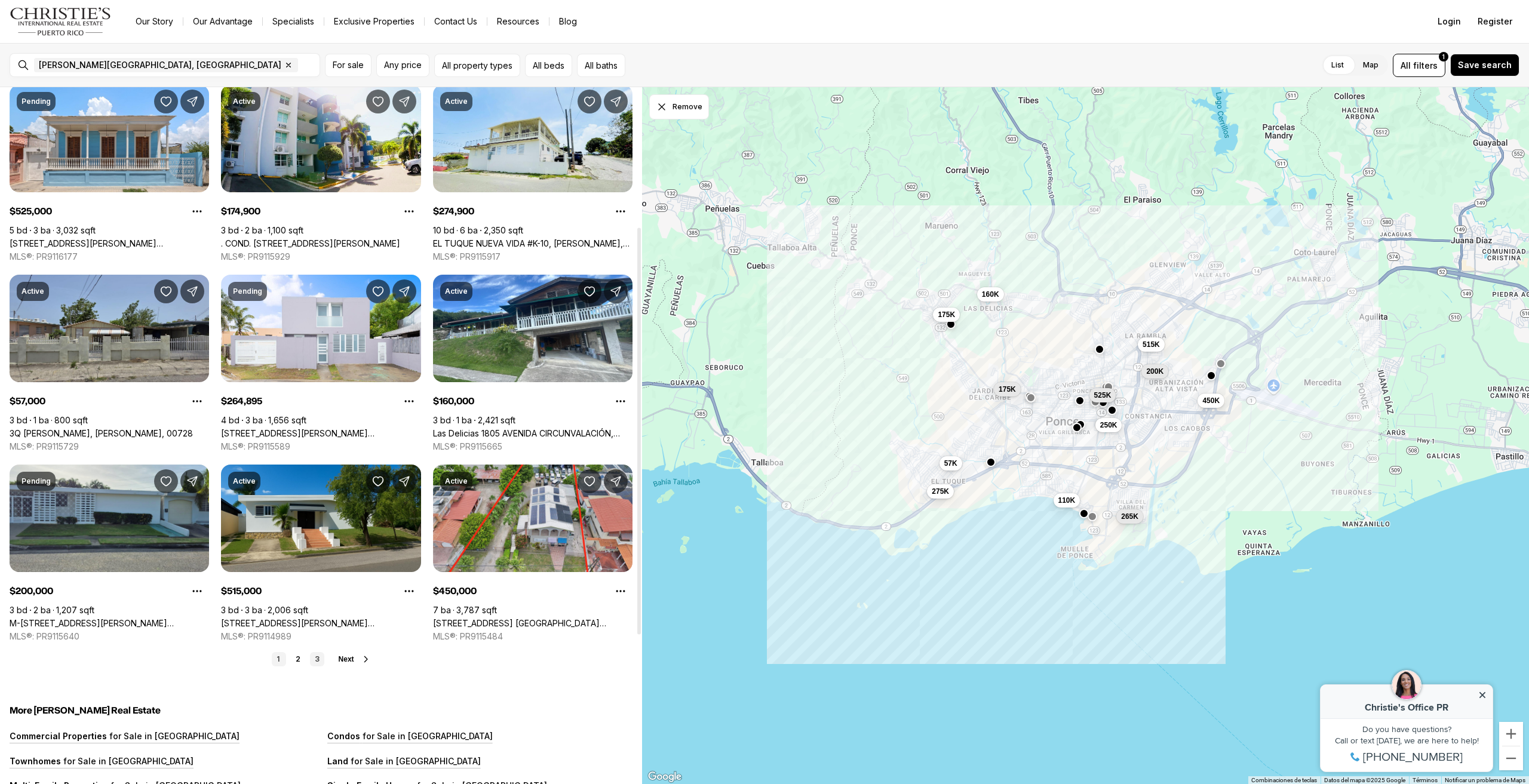
click at [314, 656] on link "3" at bounding box center [317, 659] width 14 height 14
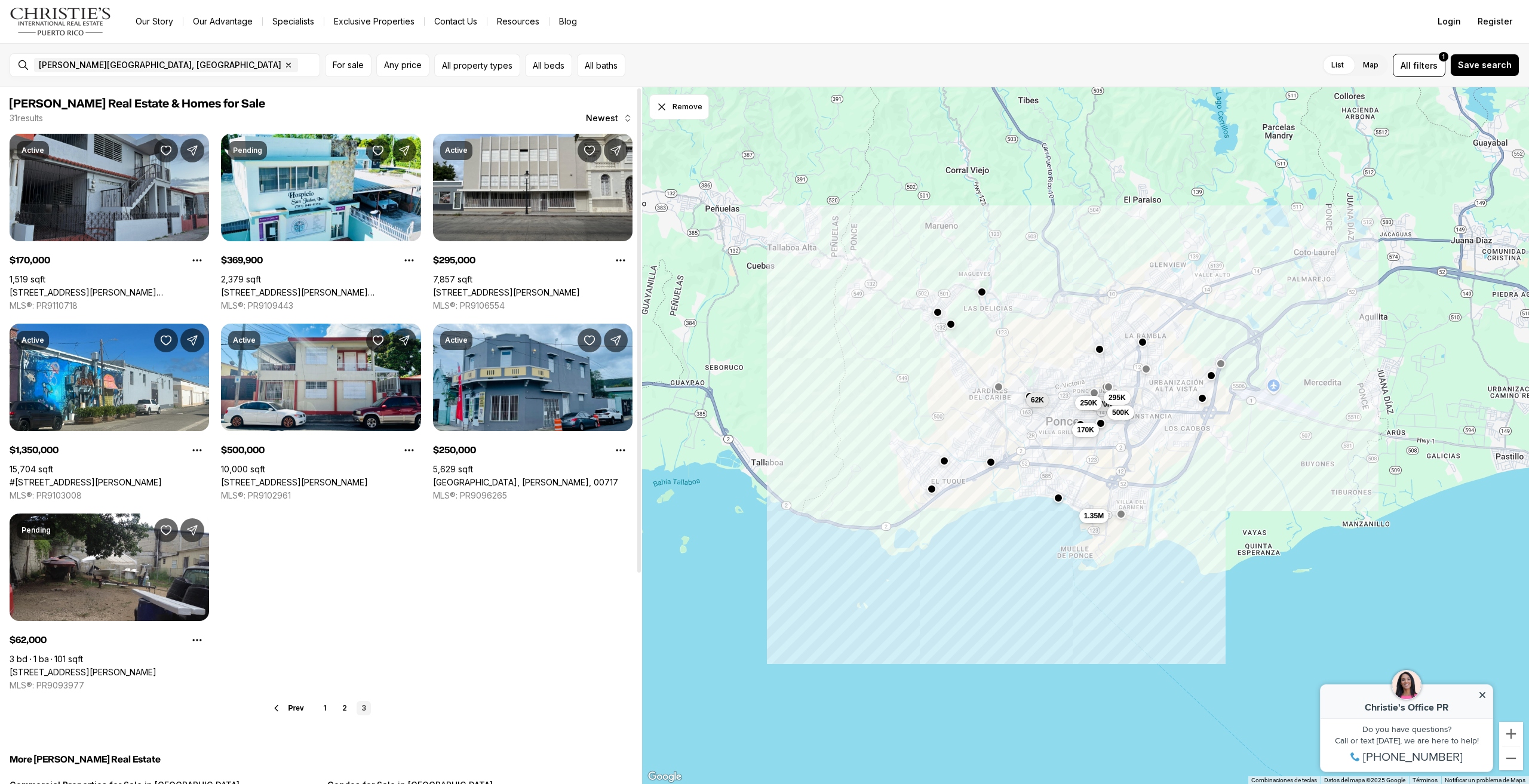
click at [101, 287] on link "2241 CALLE RITO MOREL CAMPOS, PONCE PR, 00731" at bounding box center [109, 292] width 200 height 11
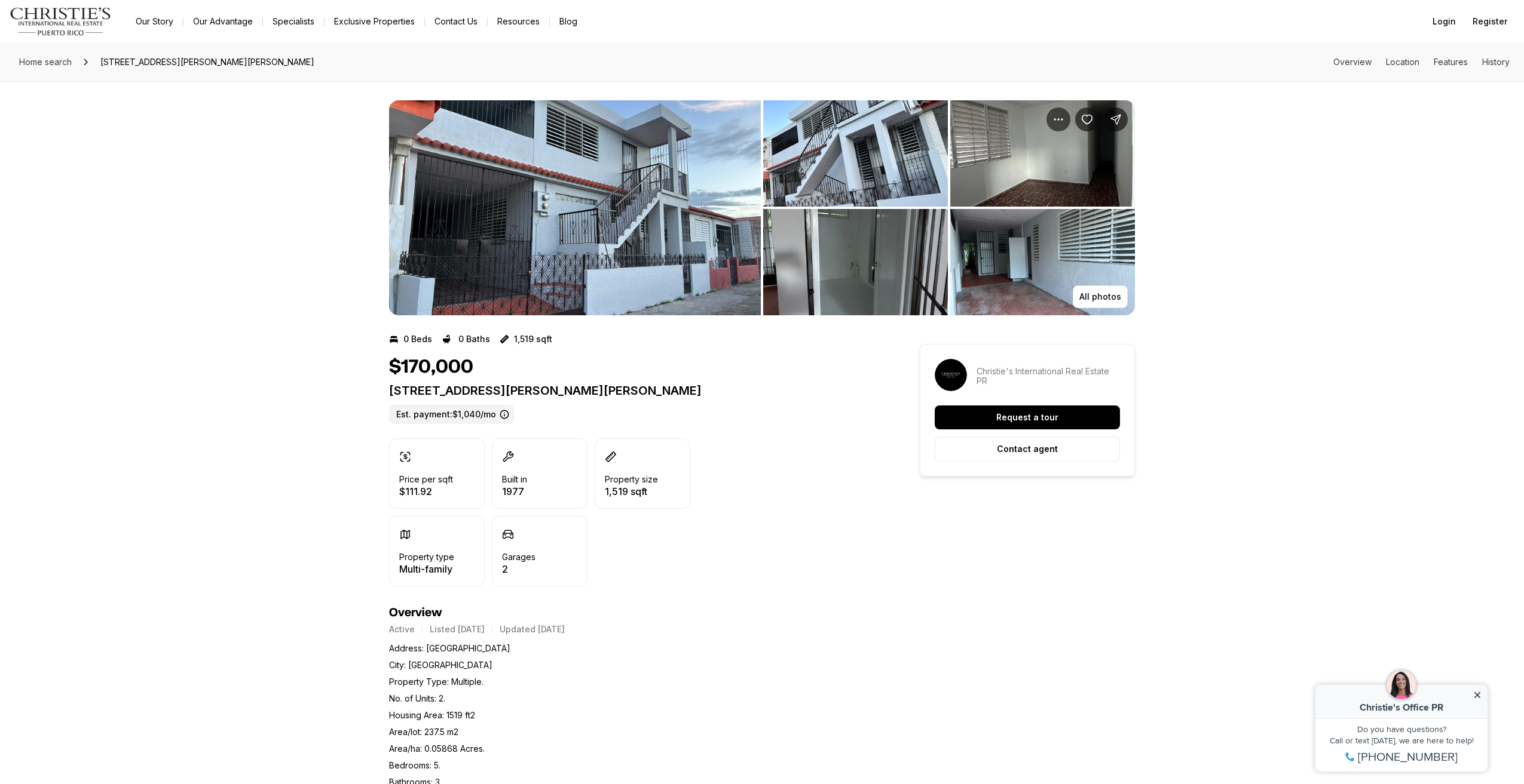
click at [585, 213] on img "View image gallery" at bounding box center [575, 207] width 372 height 215
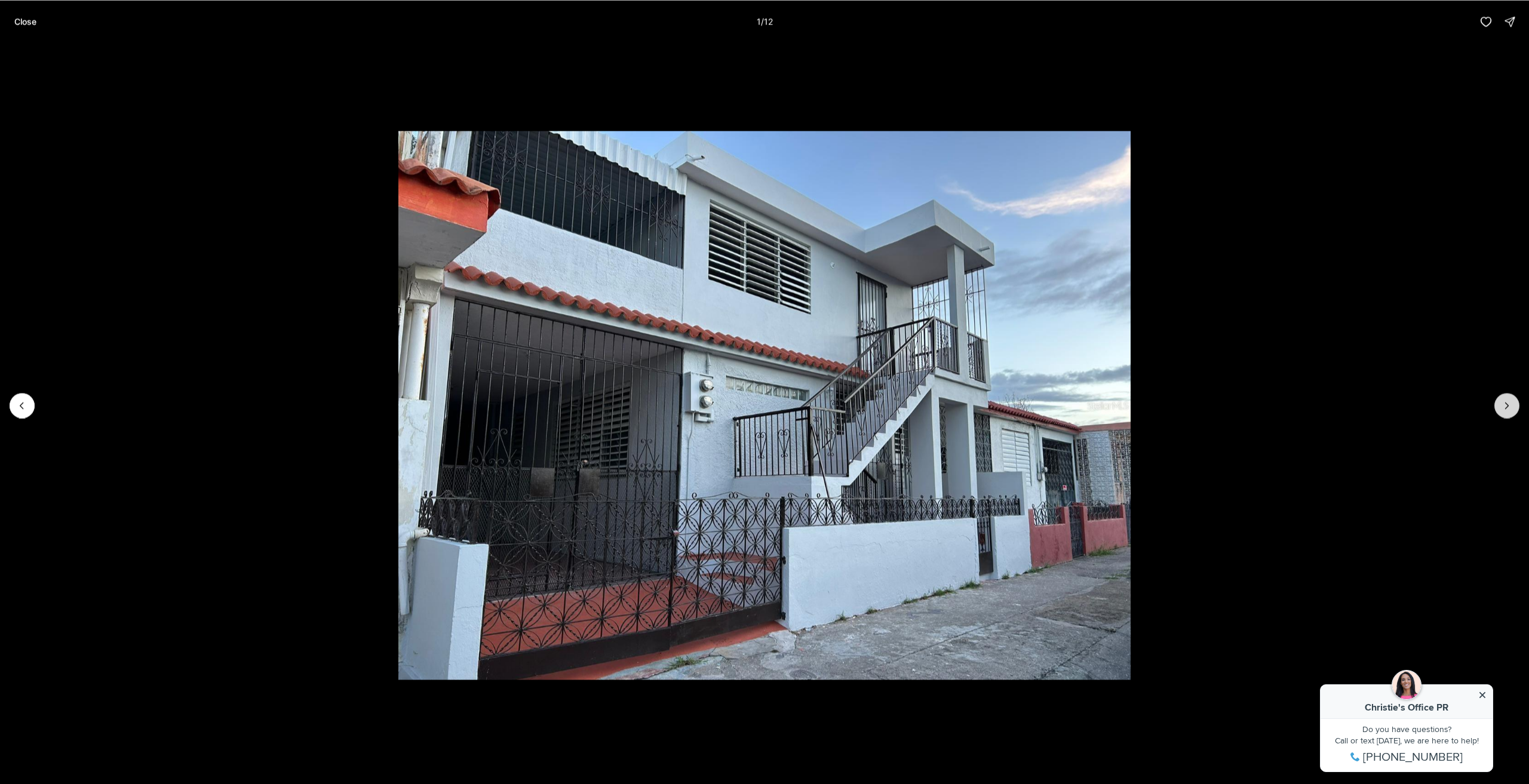
click at [1498, 407] on button "Next slide" at bounding box center [1507, 405] width 25 height 25
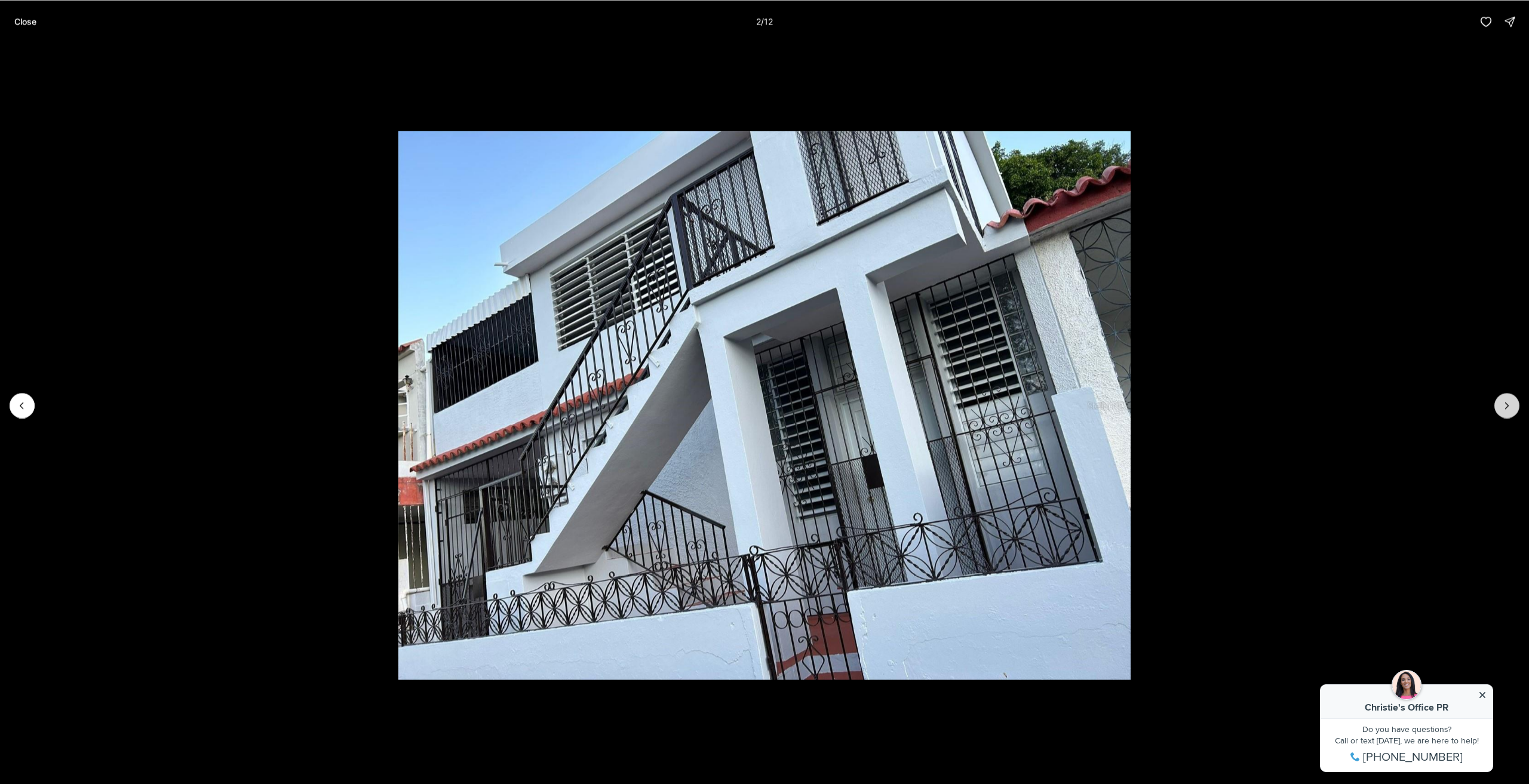
click at [1498, 407] on button "Next slide" at bounding box center [1507, 405] width 25 height 25
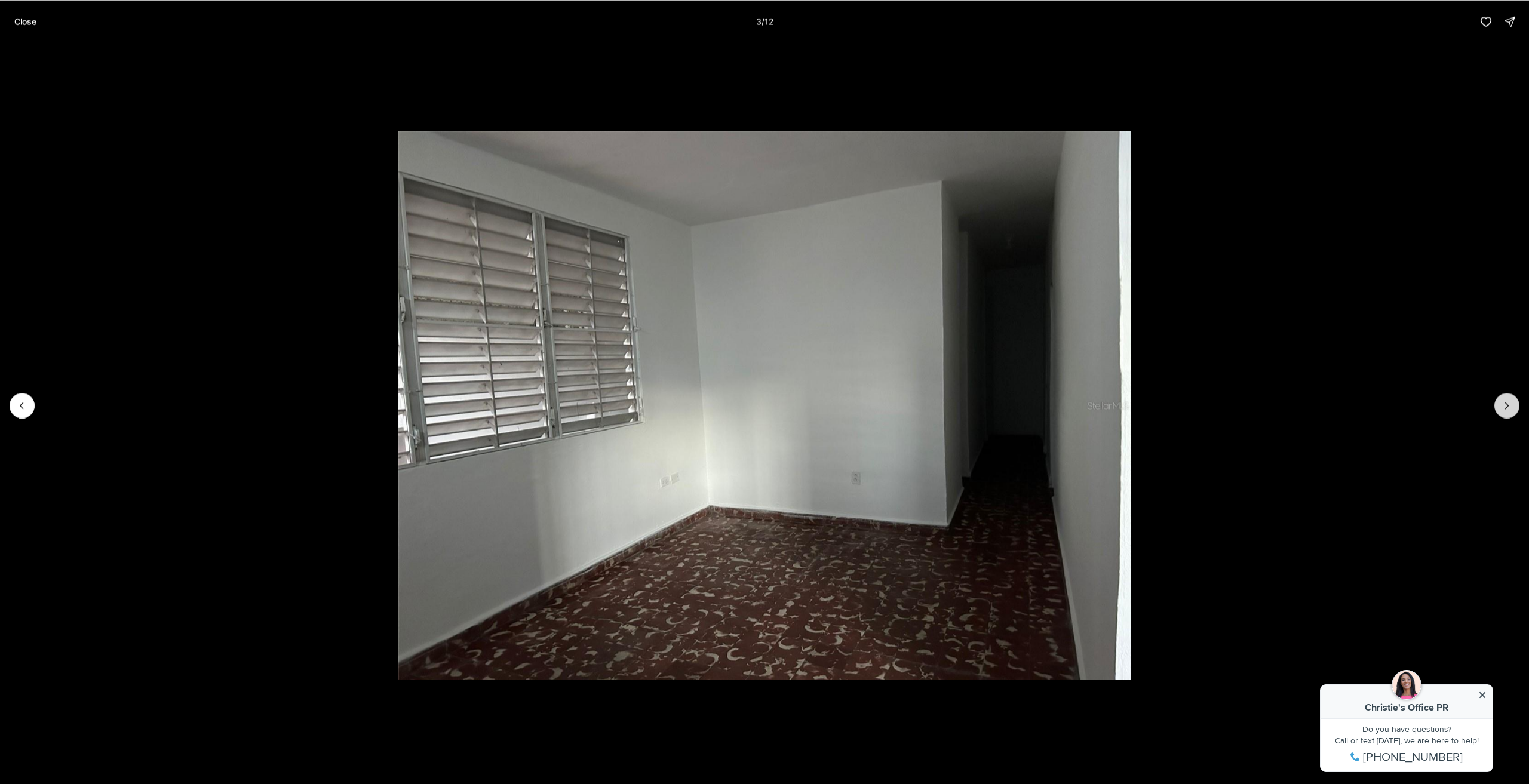
click at [1498, 406] on button "Next slide" at bounding box center [1507, 405] width 25 height 25
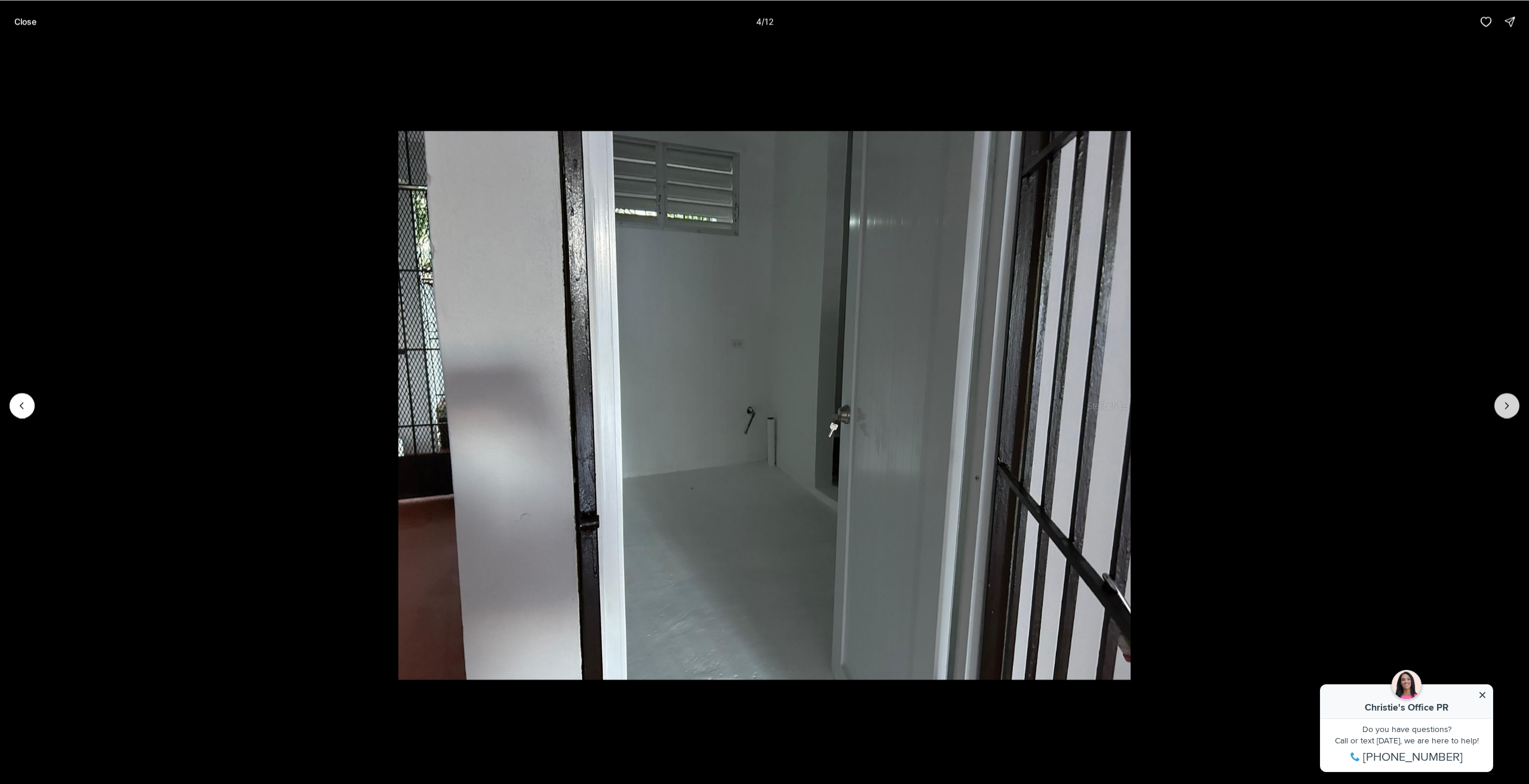
click at [1498, 406] on button "Next slide" at bounding box center [1507, 405] width 25 height 25
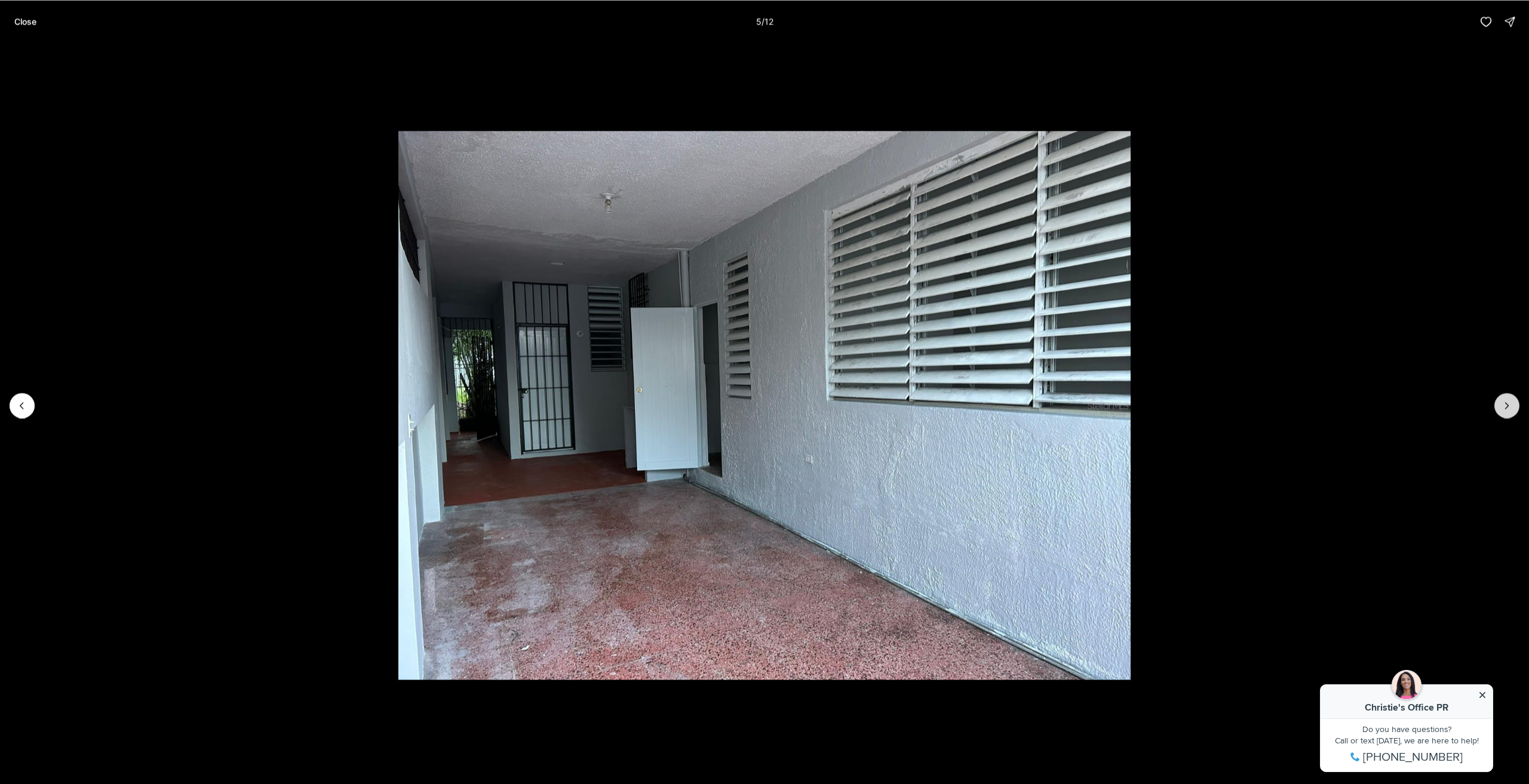
click at [1497, 402] on button "Next slide" at bounding box center [1507, 405] width 25 height 25
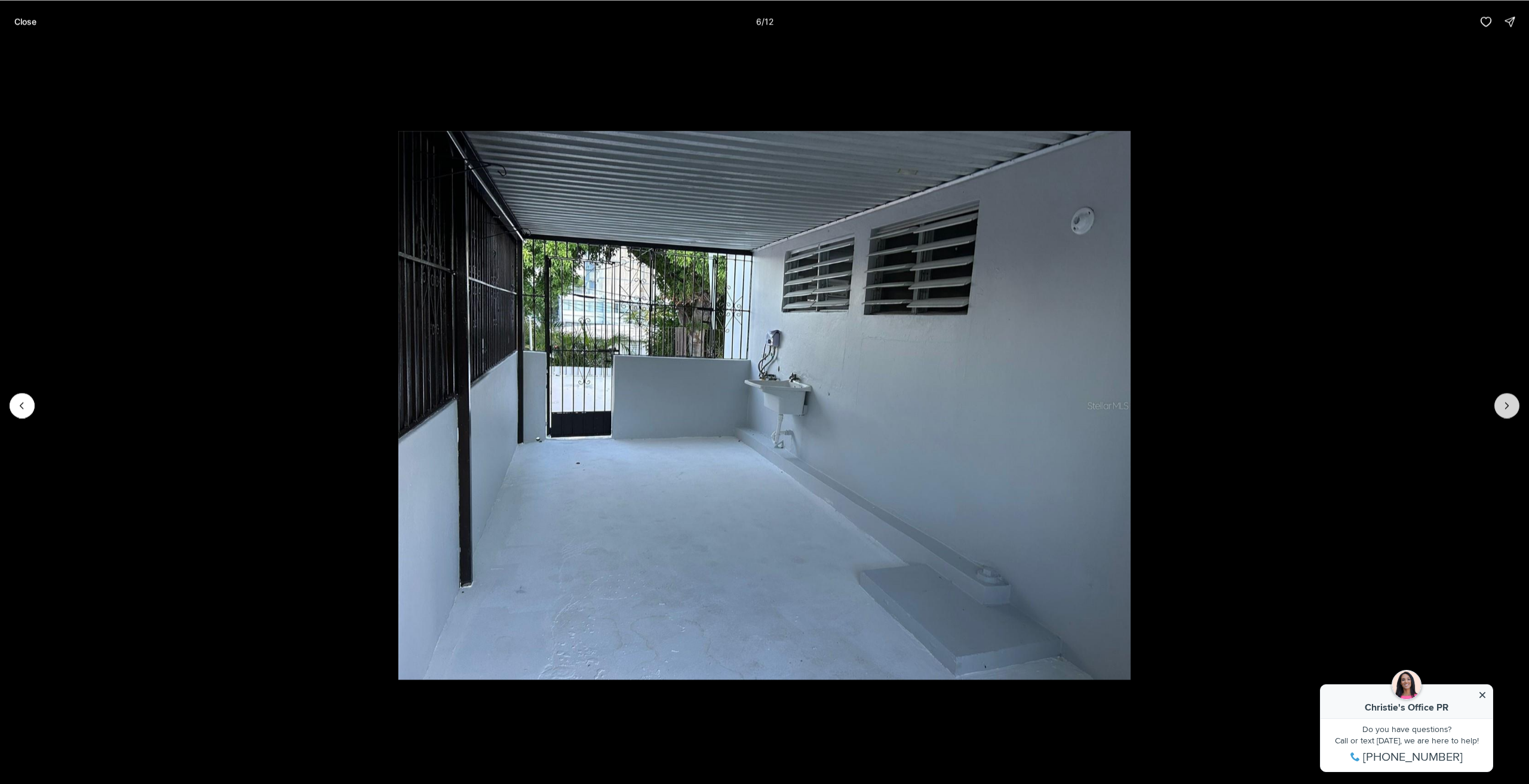
click at [1497, 402] on button "Next slide" at bounding box center [1507, 405] width 25 height 25
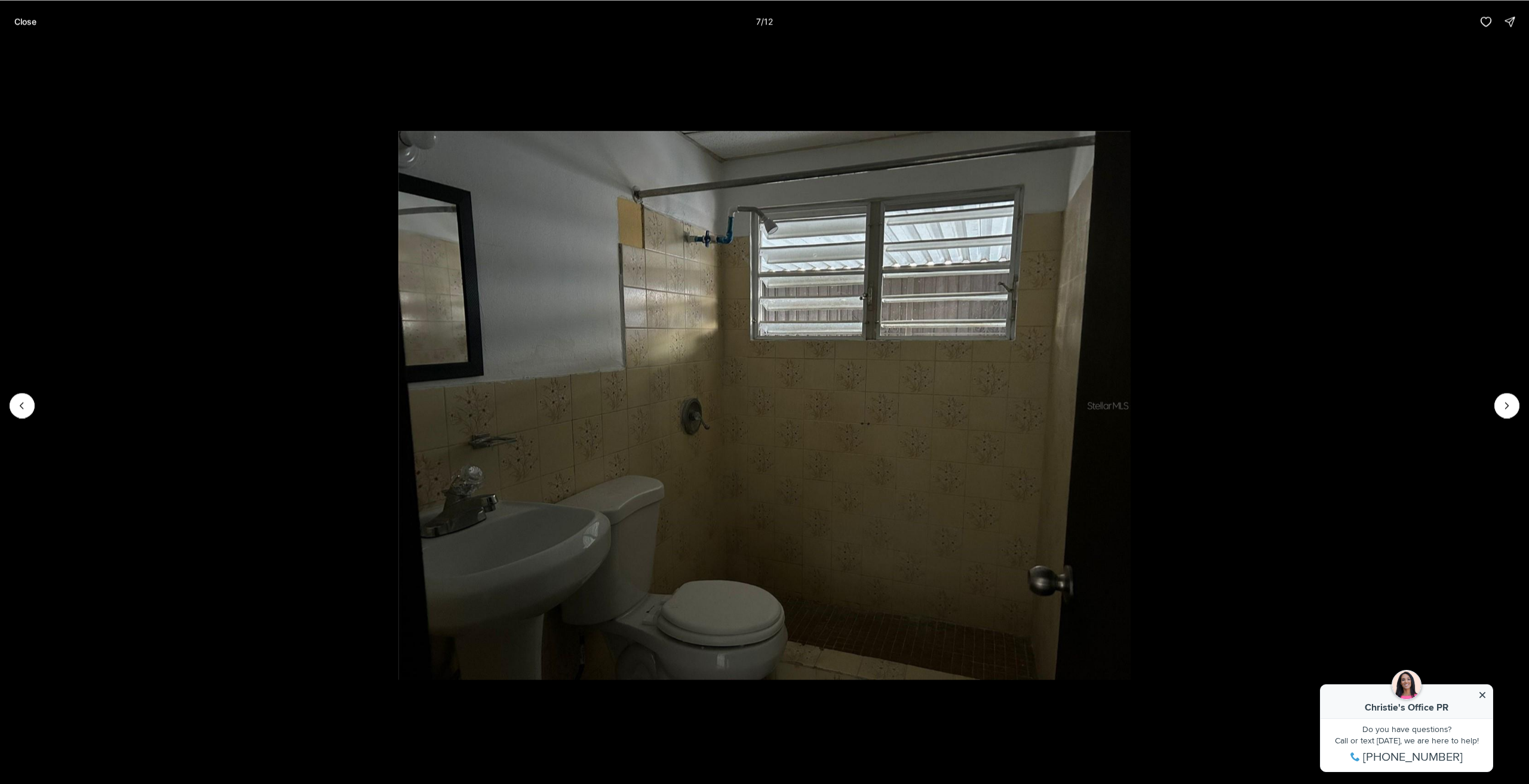
click at [1490, 378] on li "7 of 12" at bounding box center [764, 405] width 1529 height 724
click at [33, 410] on li "7 of 12" at bounding box center [764, 405] width 1529 height 724
click at [28, 408] on button "Previous slide" at bounding box center [22, 405] width 25 height 25
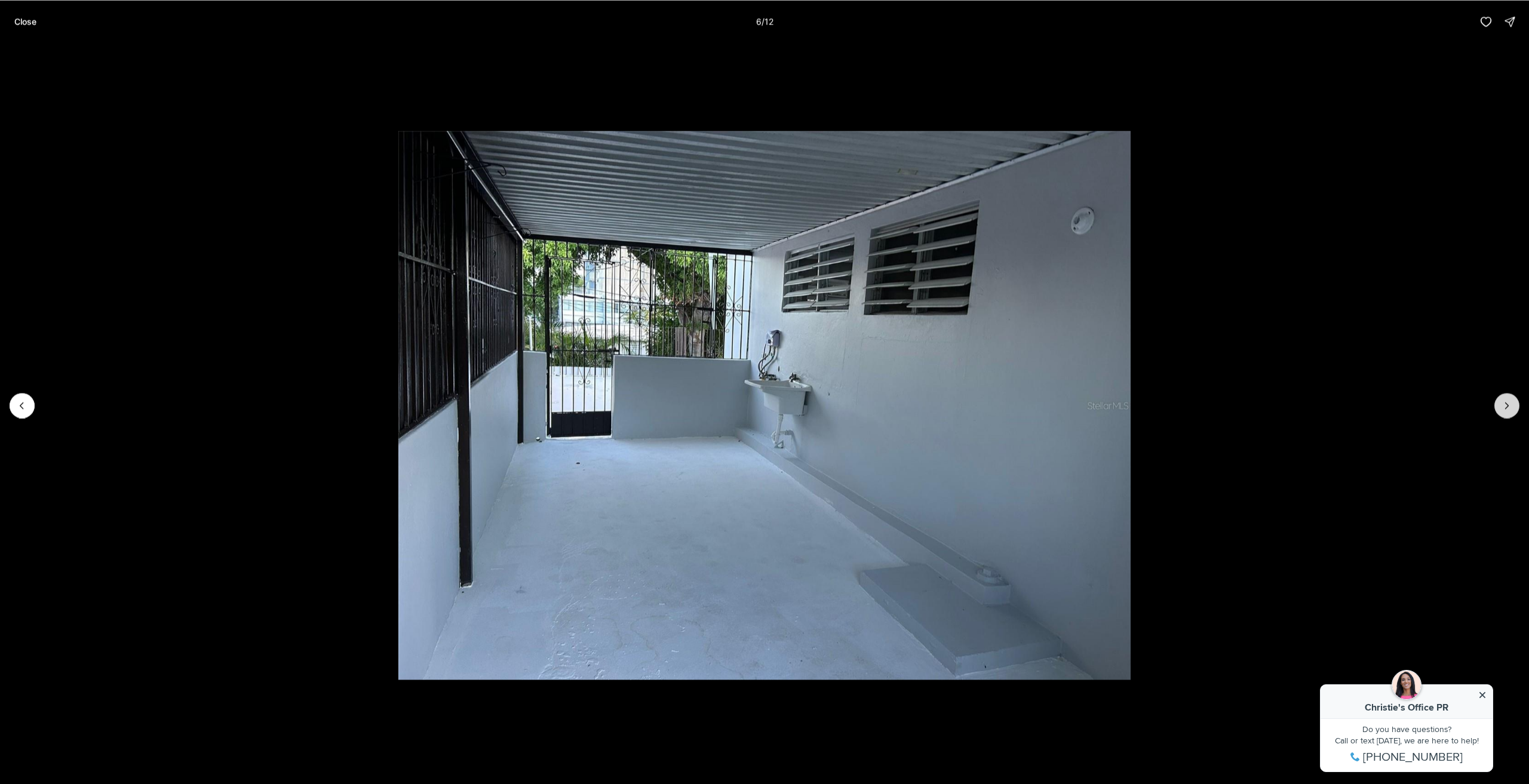
click at [1509, 408] on icon "Next slide" at bounding box center [1507, 405] width 12 height 12
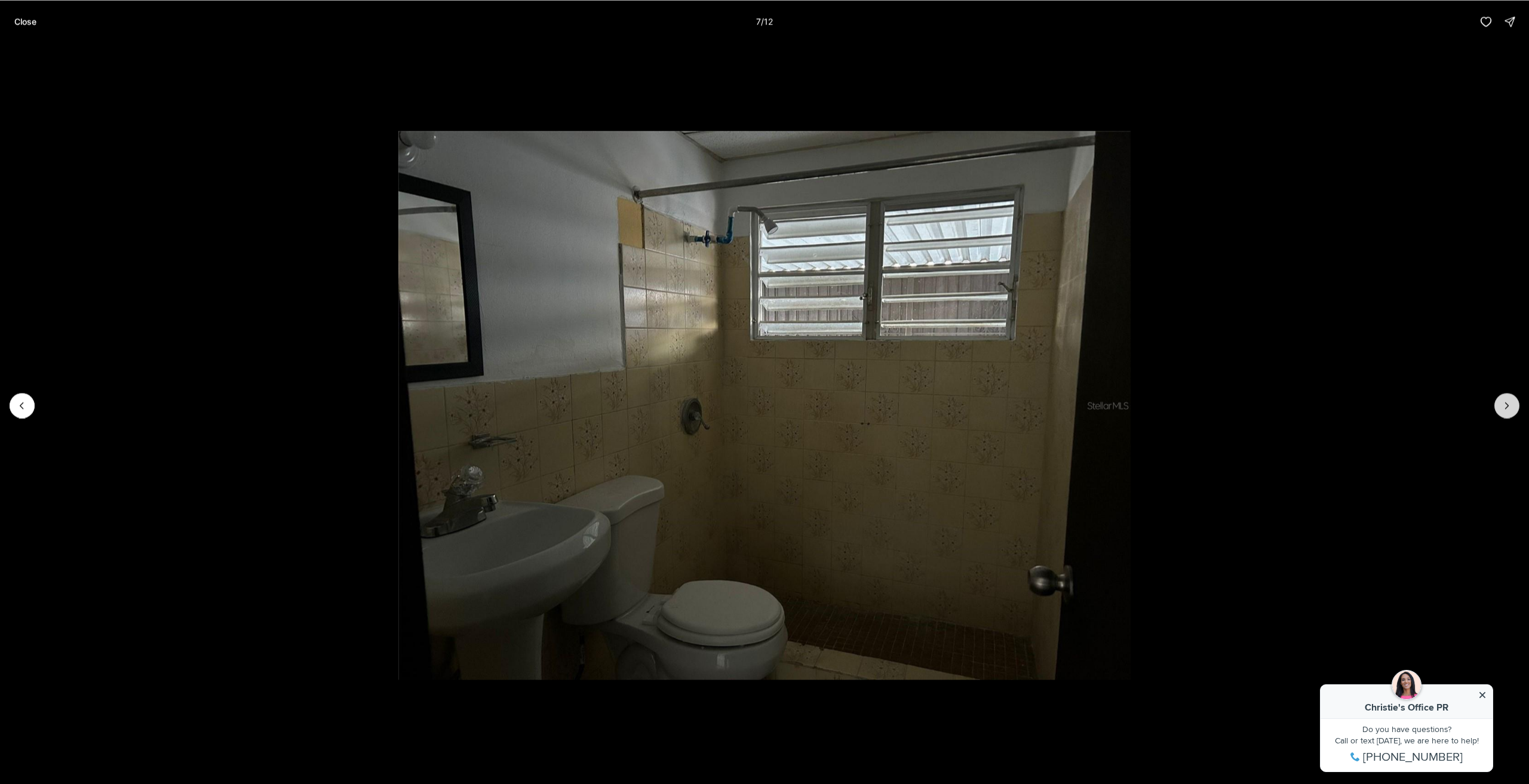
click at [1509, 408] on icon "Next slide" at bounding box center [1507, 405] width 12 height 12
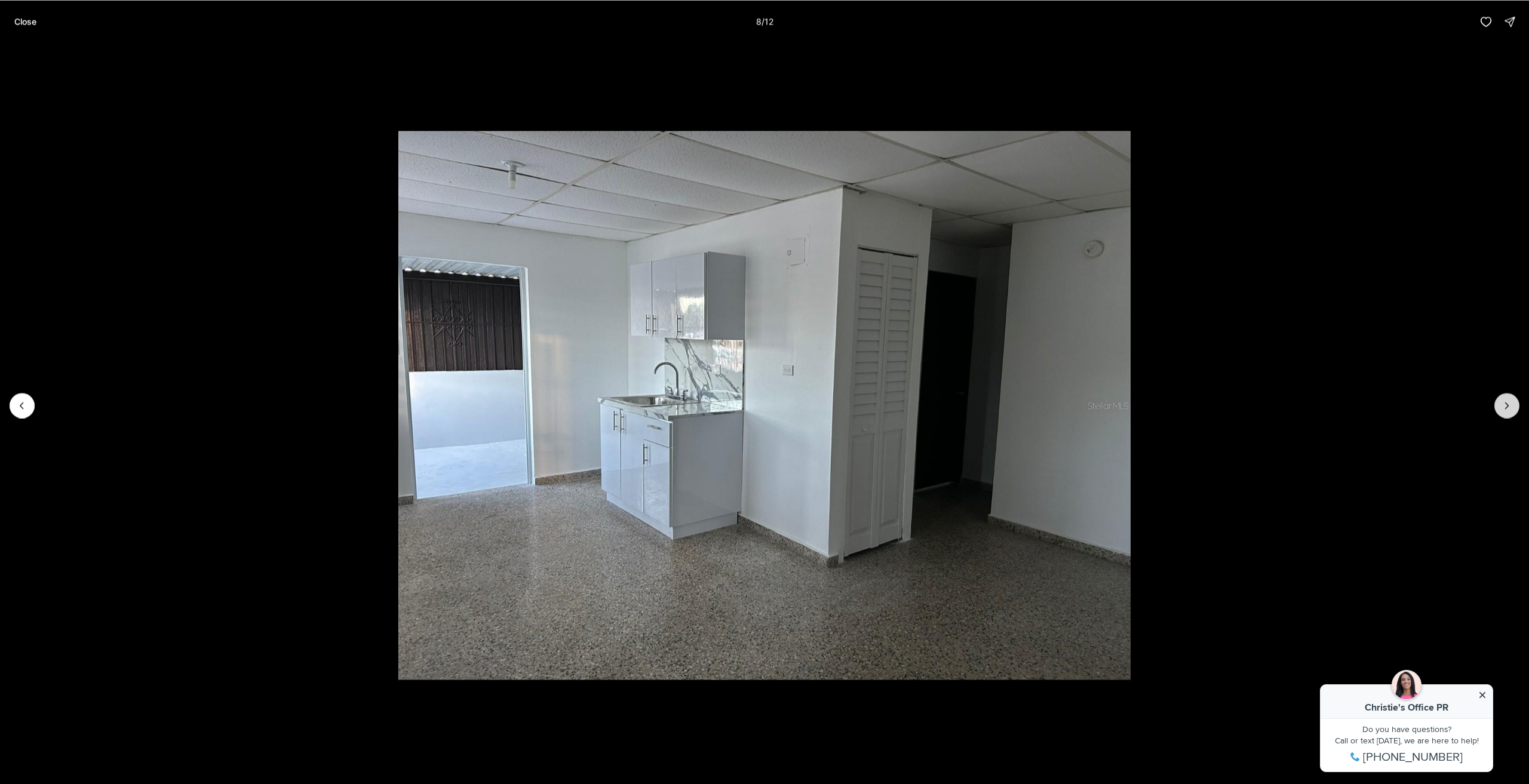
click at [1509, 408] on icon "Next slide" at bounding box center [1507, 405] width 12 height 12
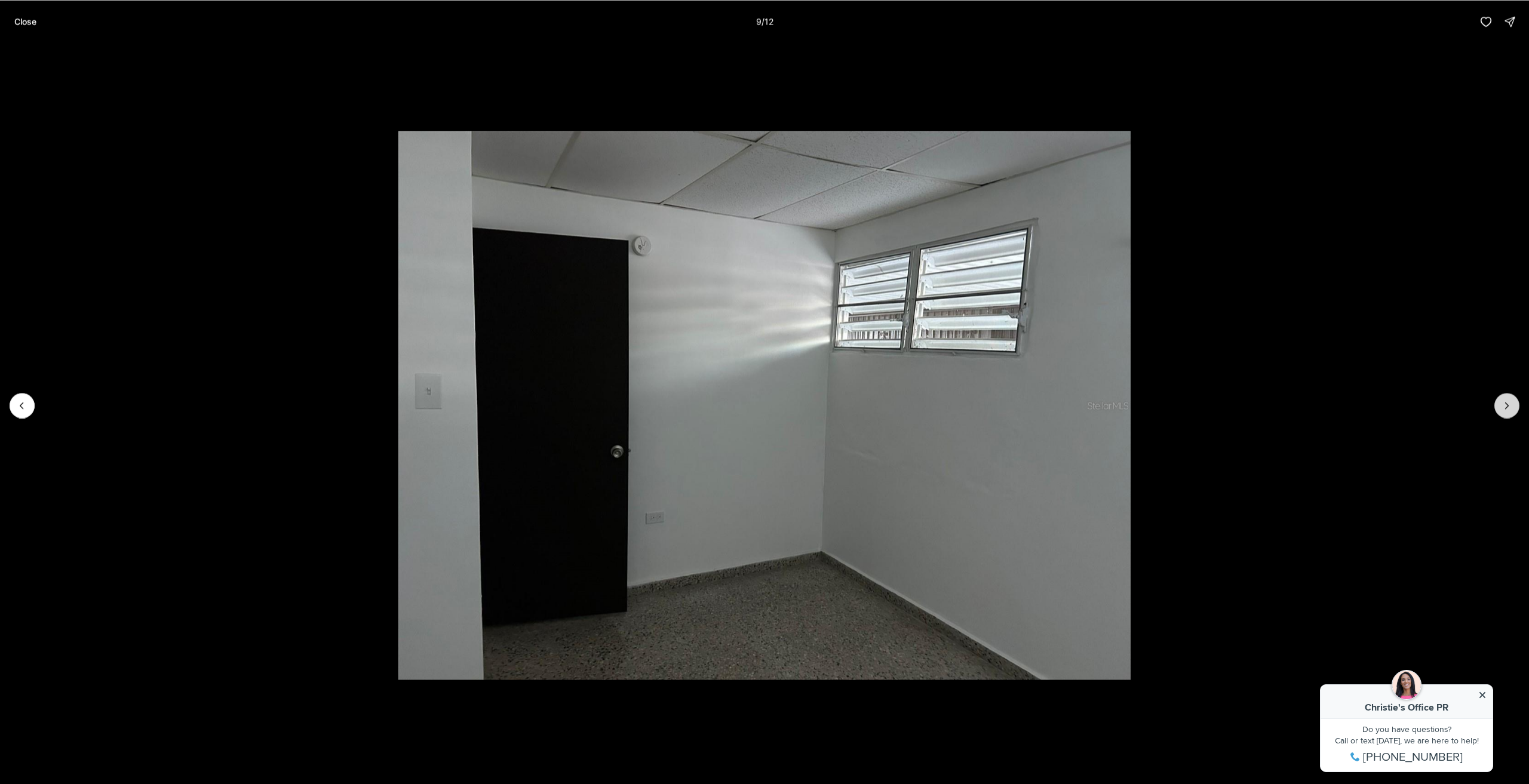
click at [1509, 408] on icon "Next slide" at bounding box center [1507, 405] width 12 height 12
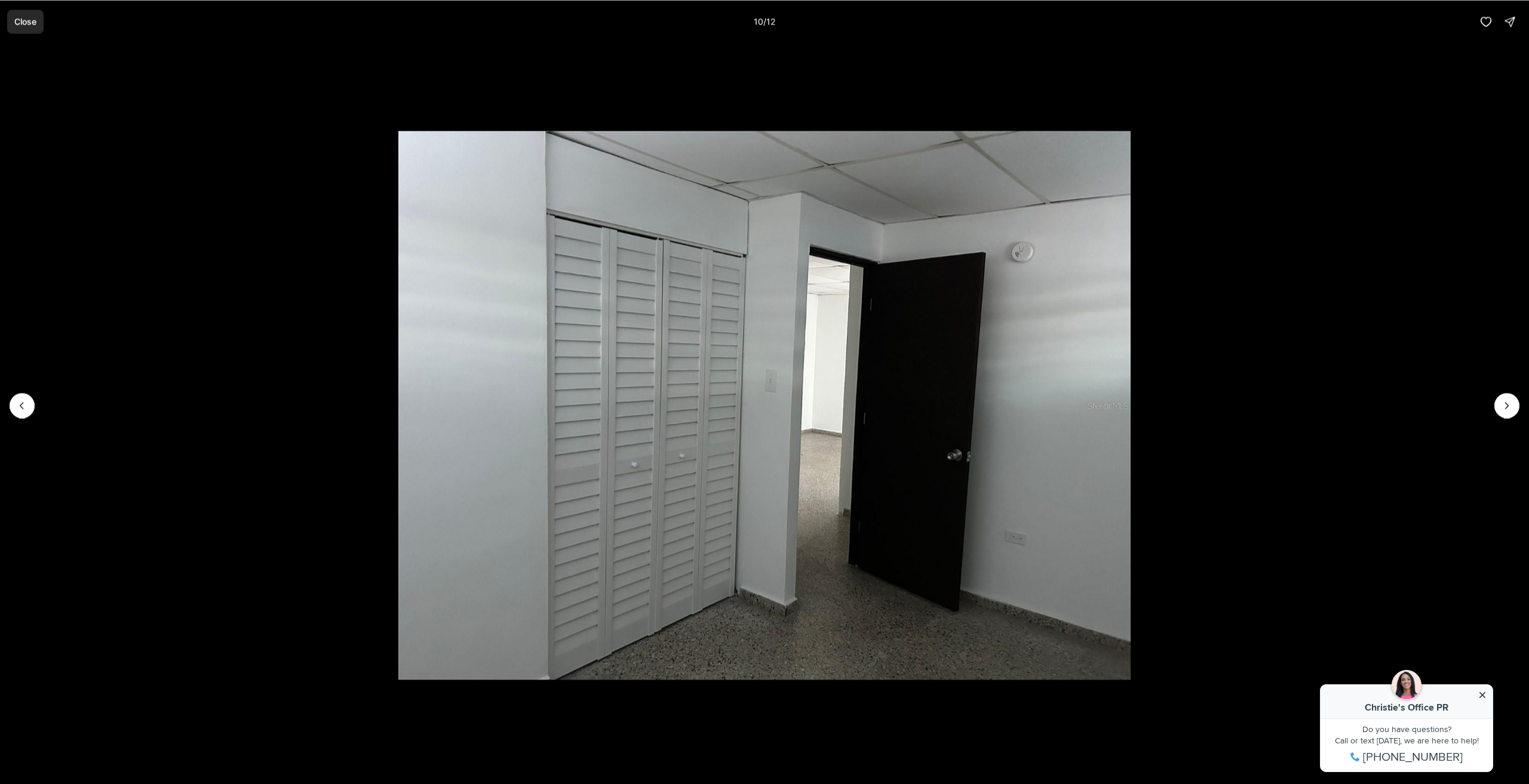
click at [42, 31] on button "Close" at bounding box center [25, 21] width 37 height 24
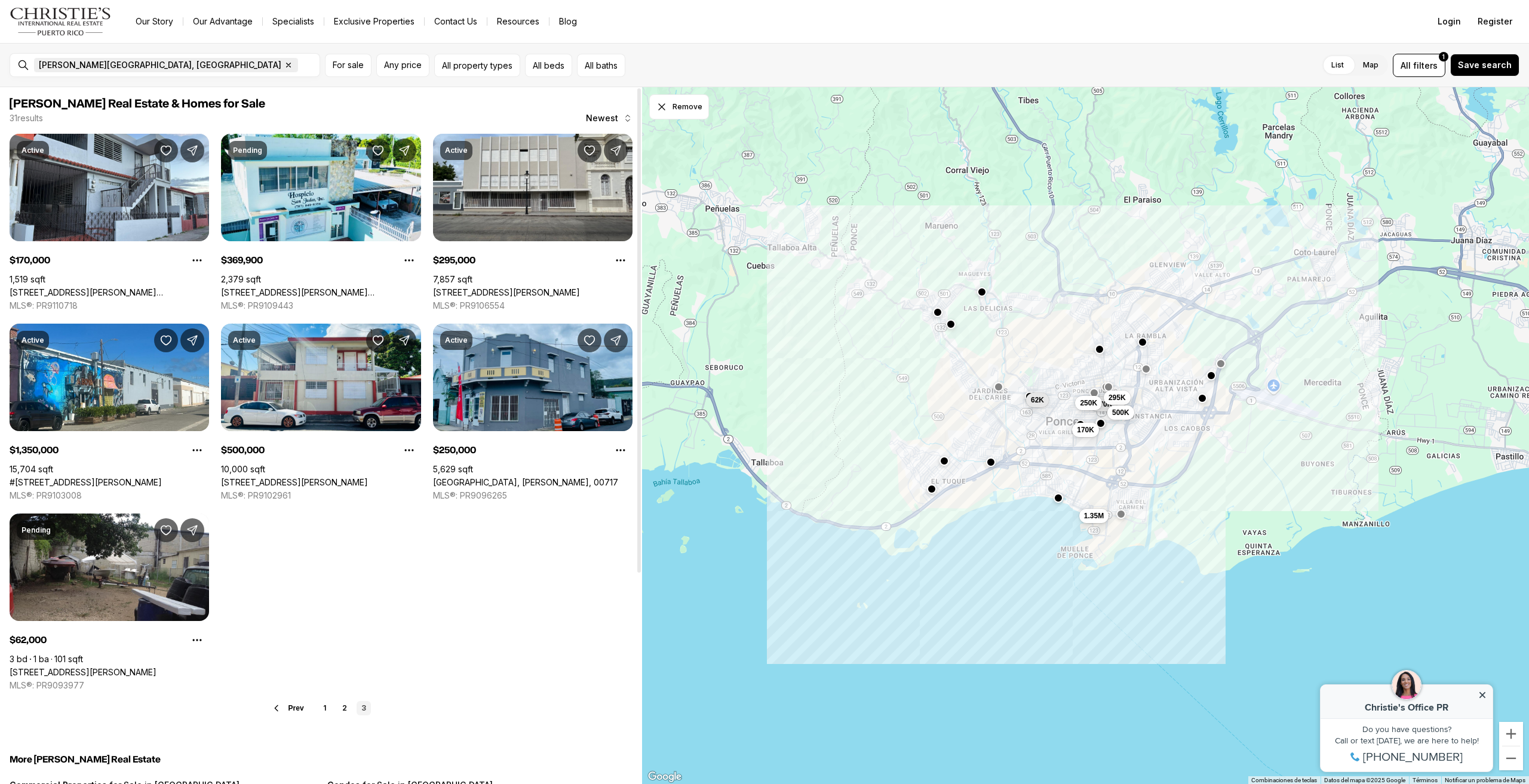
click at [66, 66] on span "[PERSON_NAME][GEOGRAPHIC_DATA], [GEOGRAPHIC_DATA]" at bounding box center [160, 65] width 243 height 10
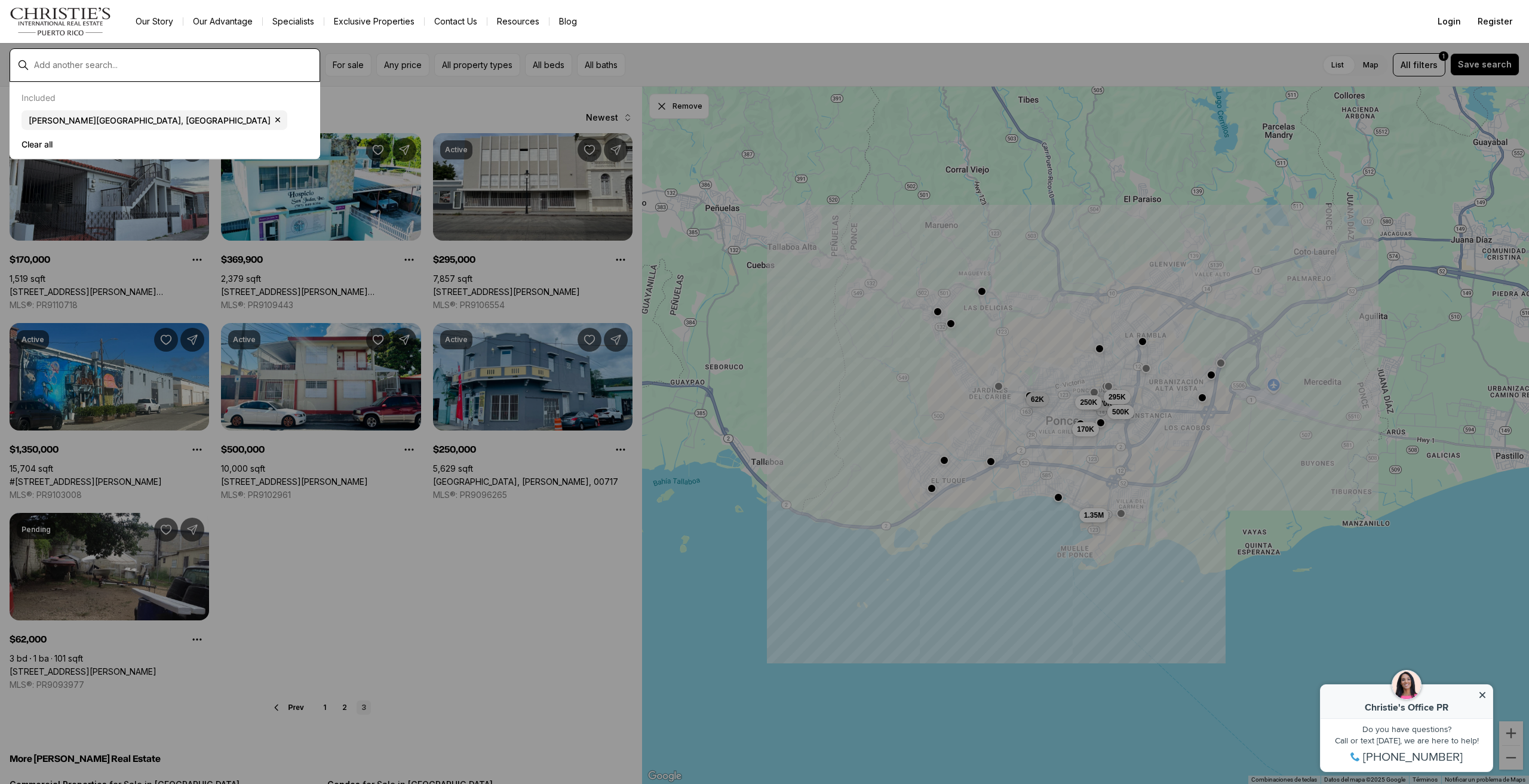
click at [55, 65] on input "text" at bounding box center [174, 65] width 281 height 10
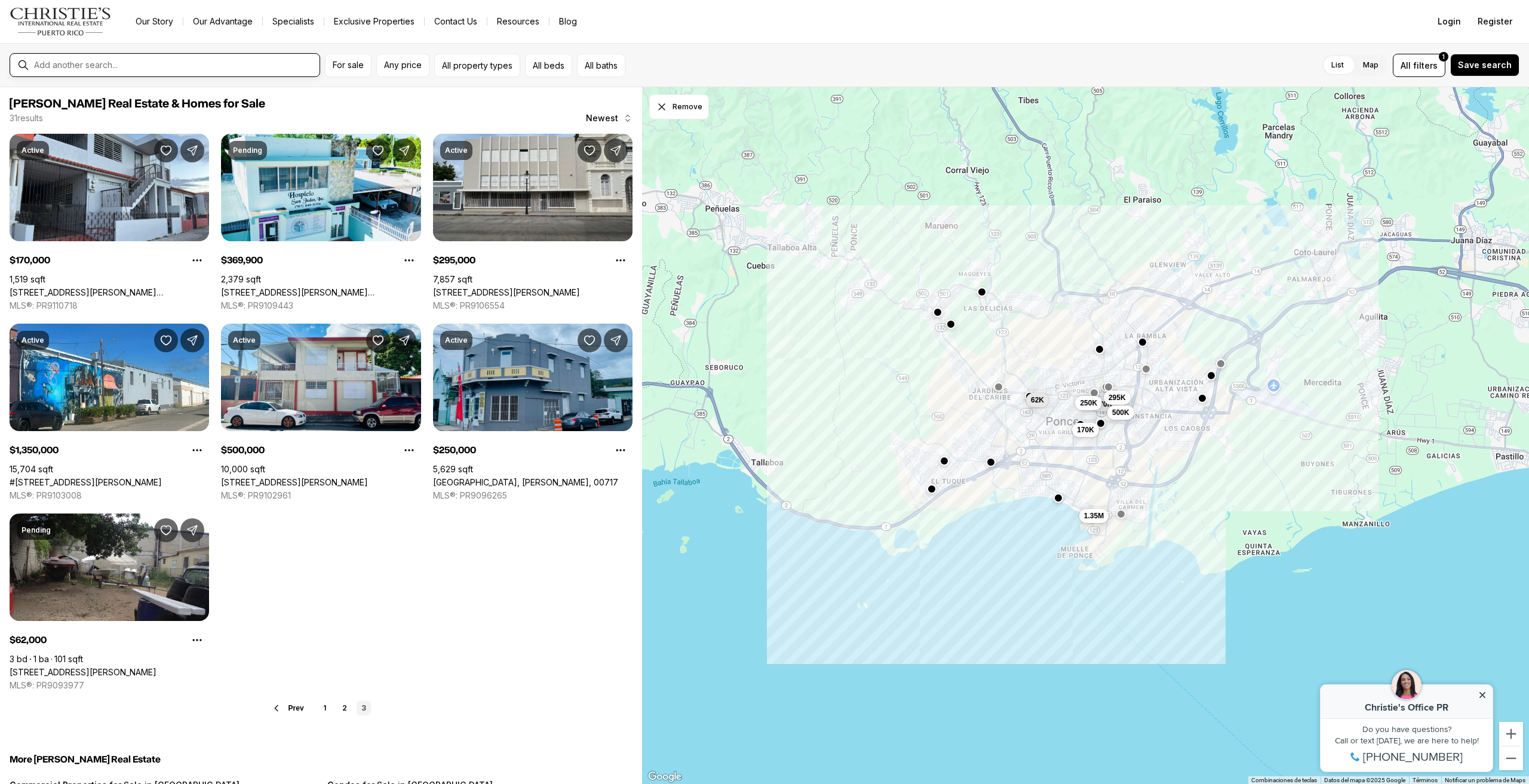
click at [55, 65] on input "text" at bounding box center [174, 65] width 281 height 10
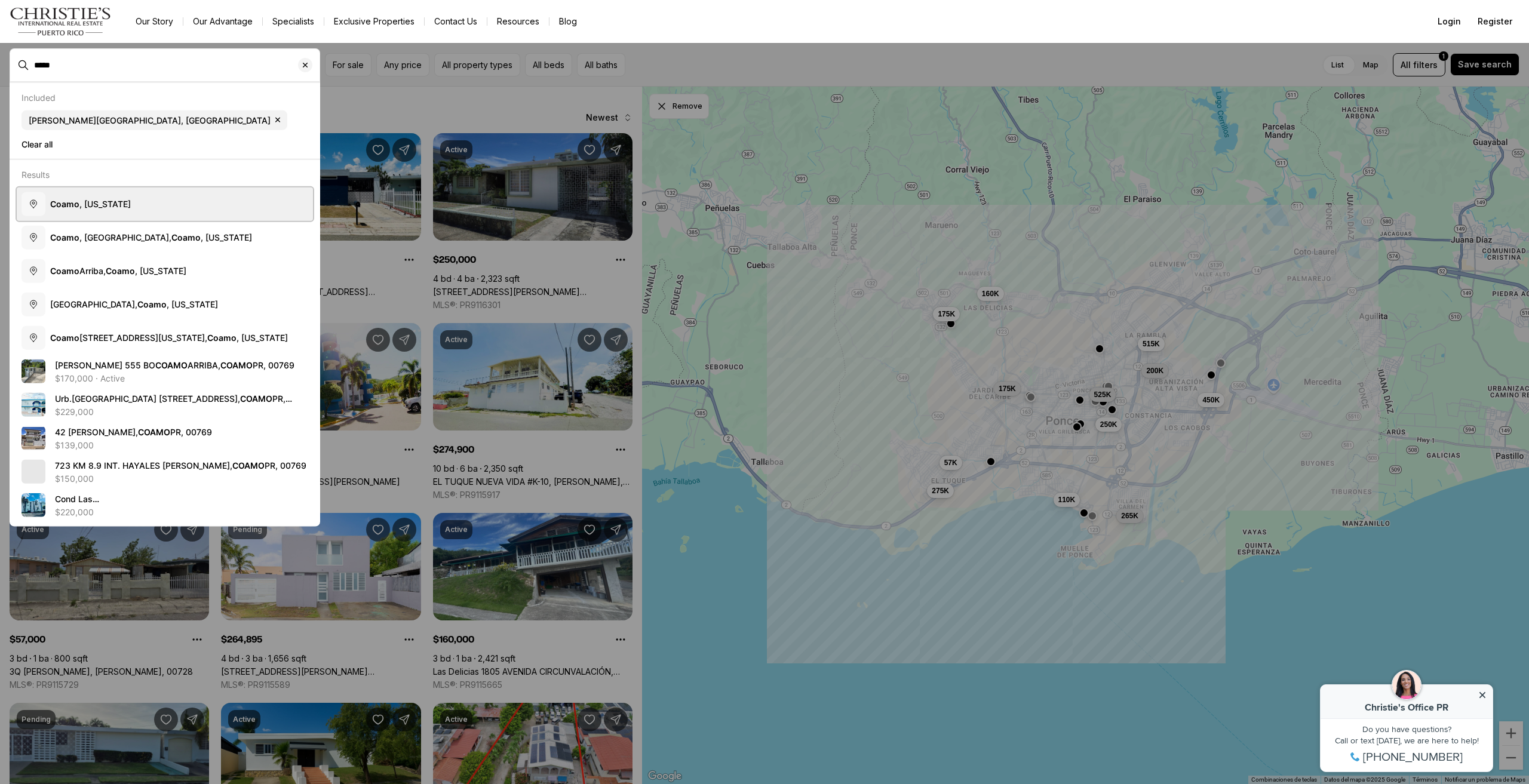
click at [112, 209] on span "Coamo , [US_STATE]" at bounding box center [91, 204] width 81 height 12
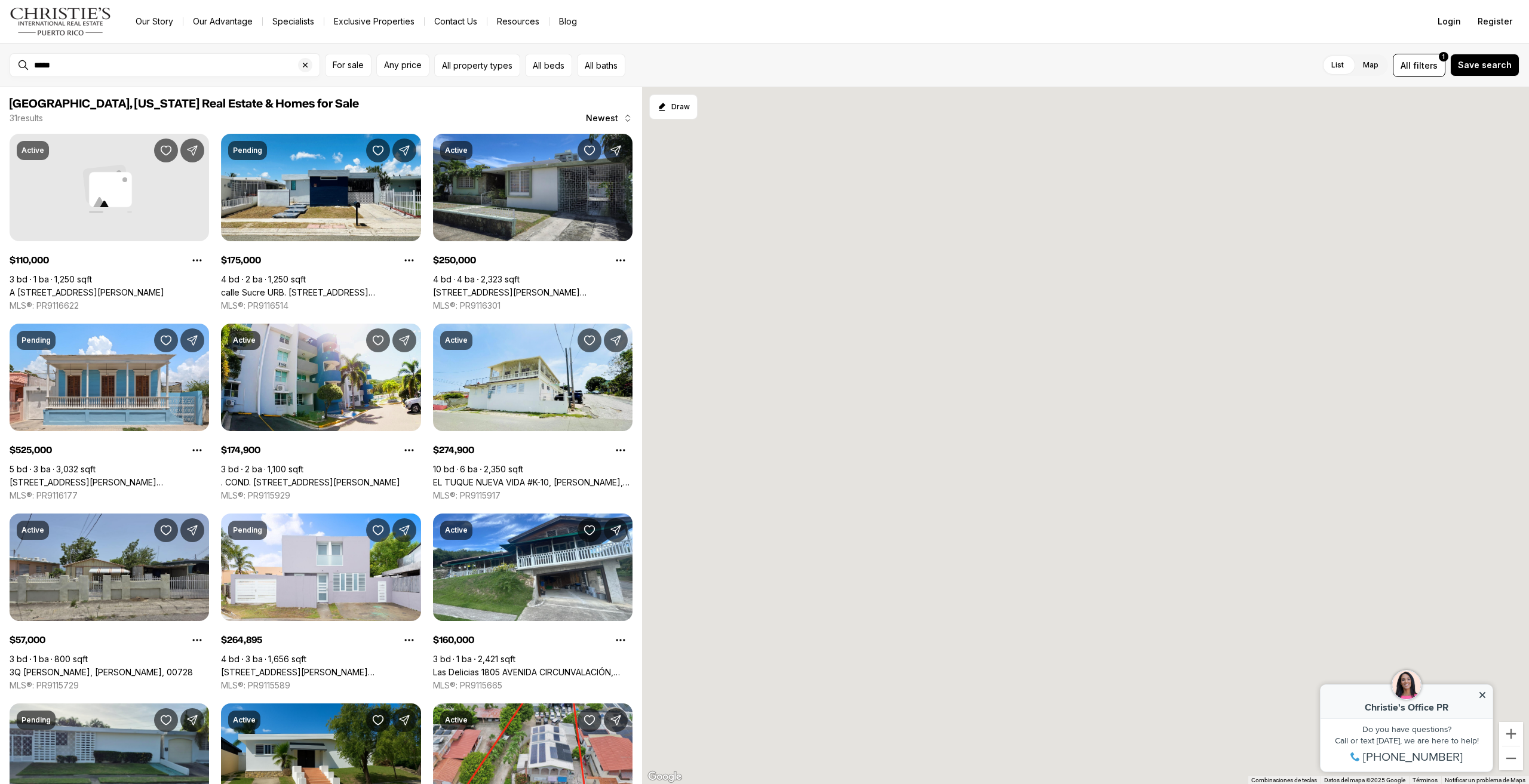
type input "**********"
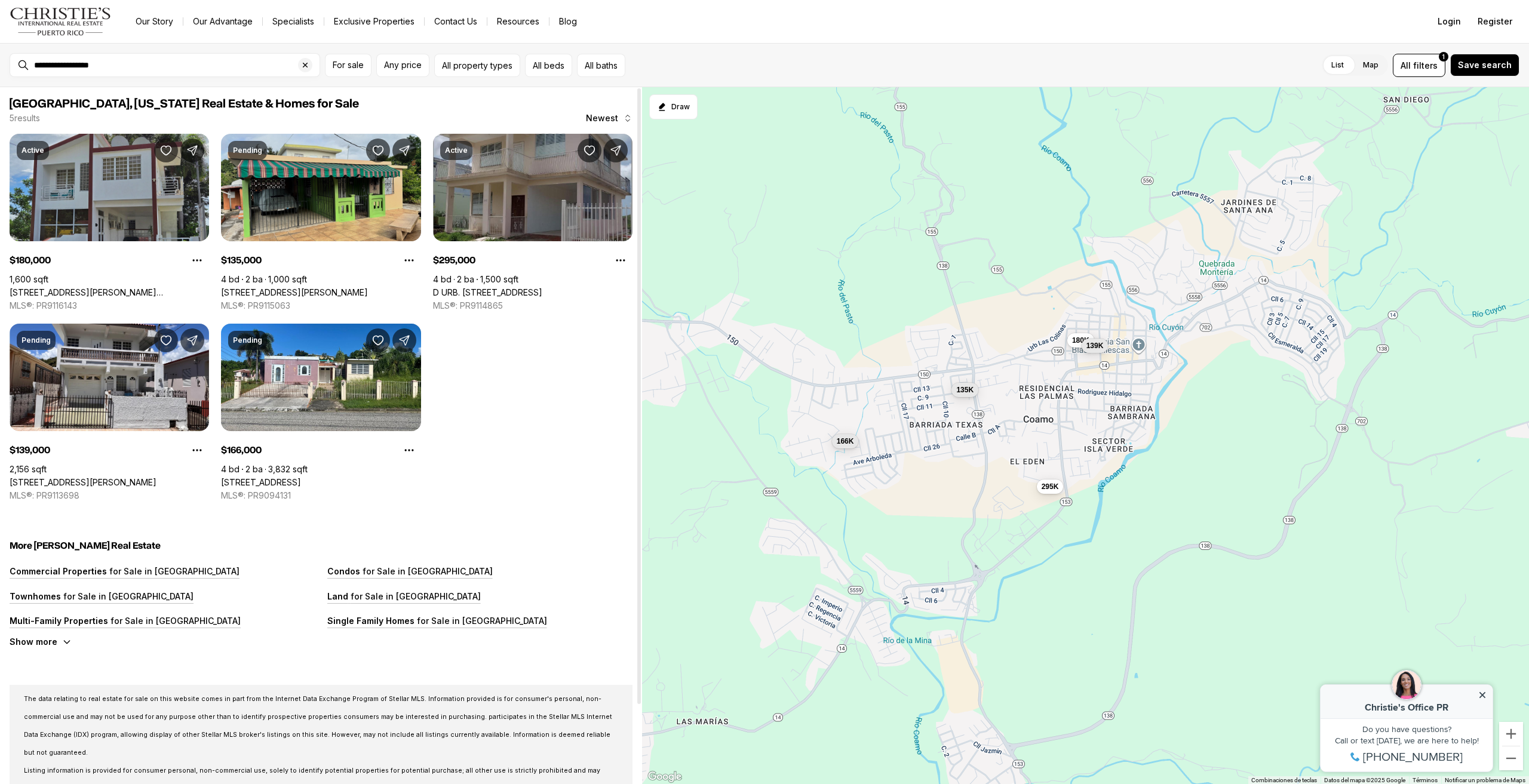
click at [297, 287] on link "[STREET_ADDRESS][PERSON_NAME]" at bounding box center [294, 292] width 147 height 11
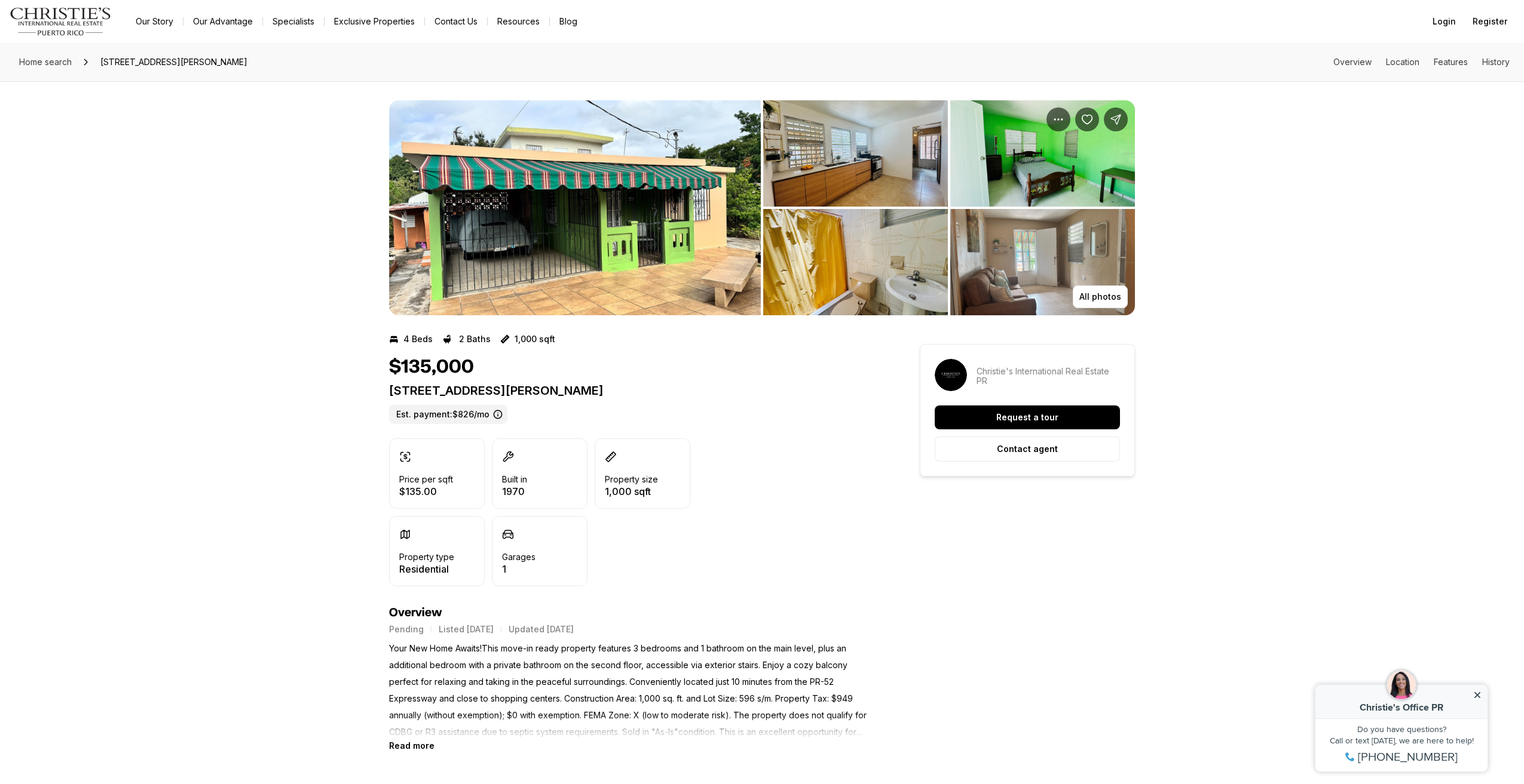
click at [873, 189] on img "View image gallery" at bounding box center [855, 153] width 184 height 107
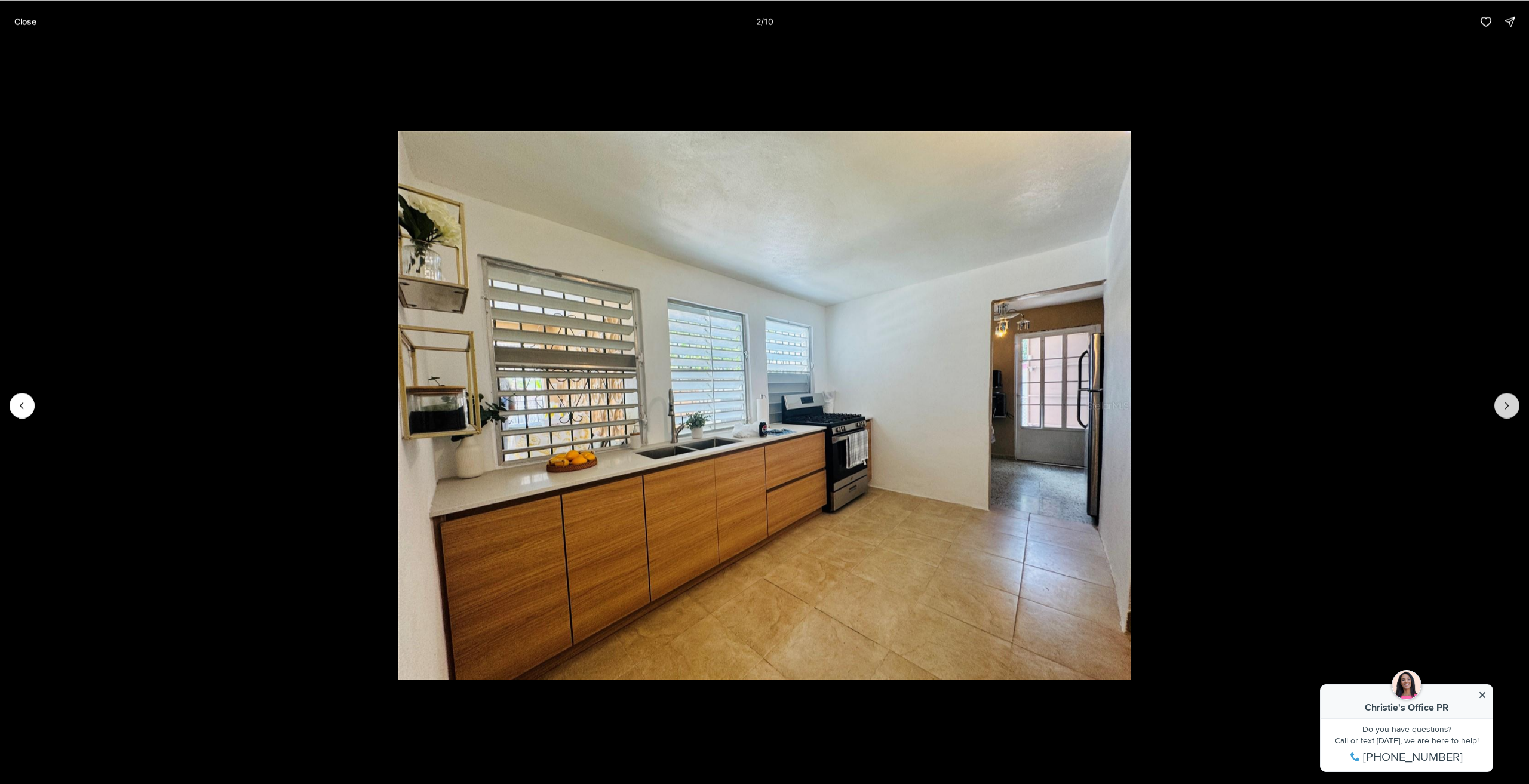
click at [1507, 408] on icon "Next slide" at bounding box center [1507, 405] width 12 height 12
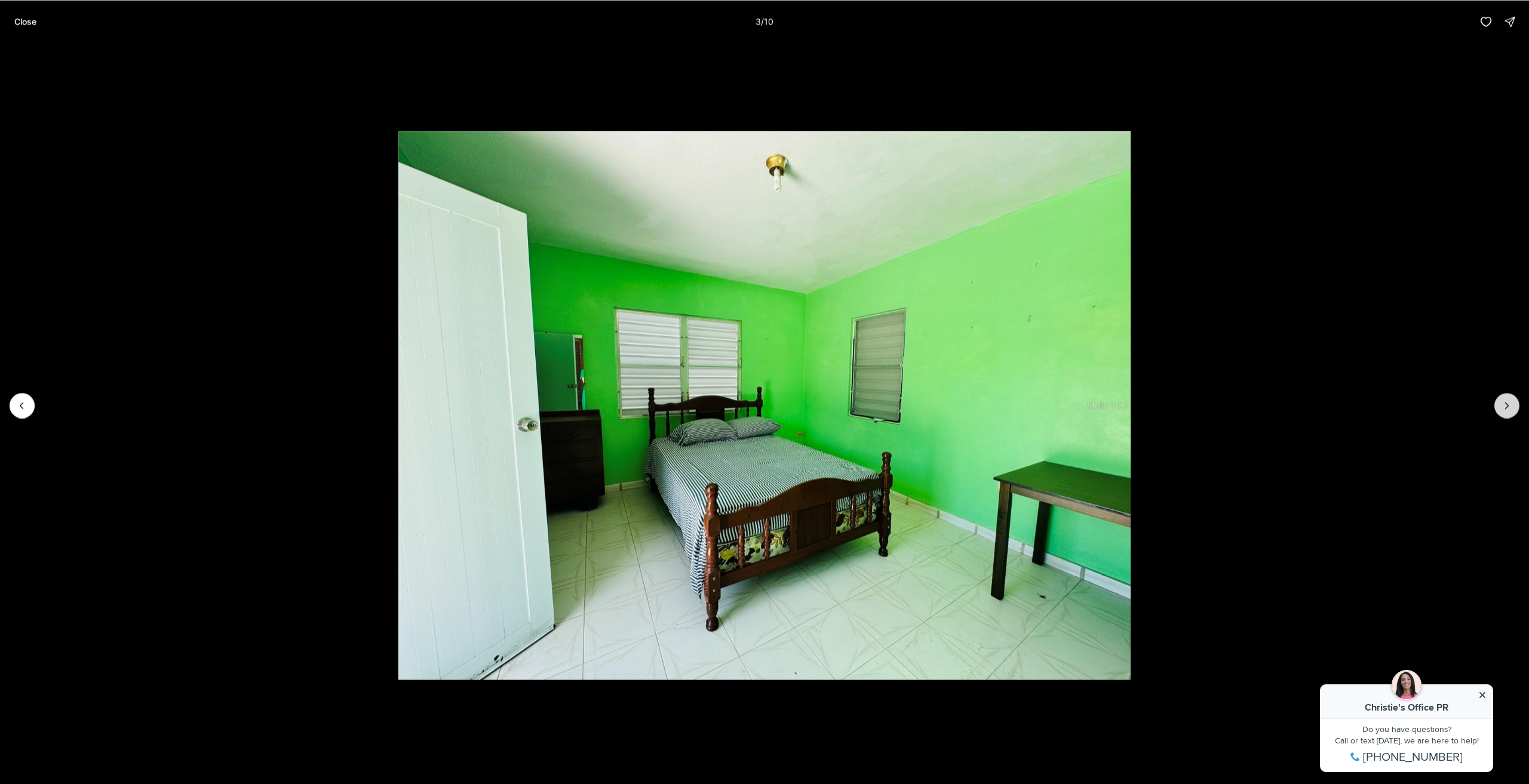
click at [1507, 408] on icon "Next slide" at bounding box center [1507, 405] width 12 height 12
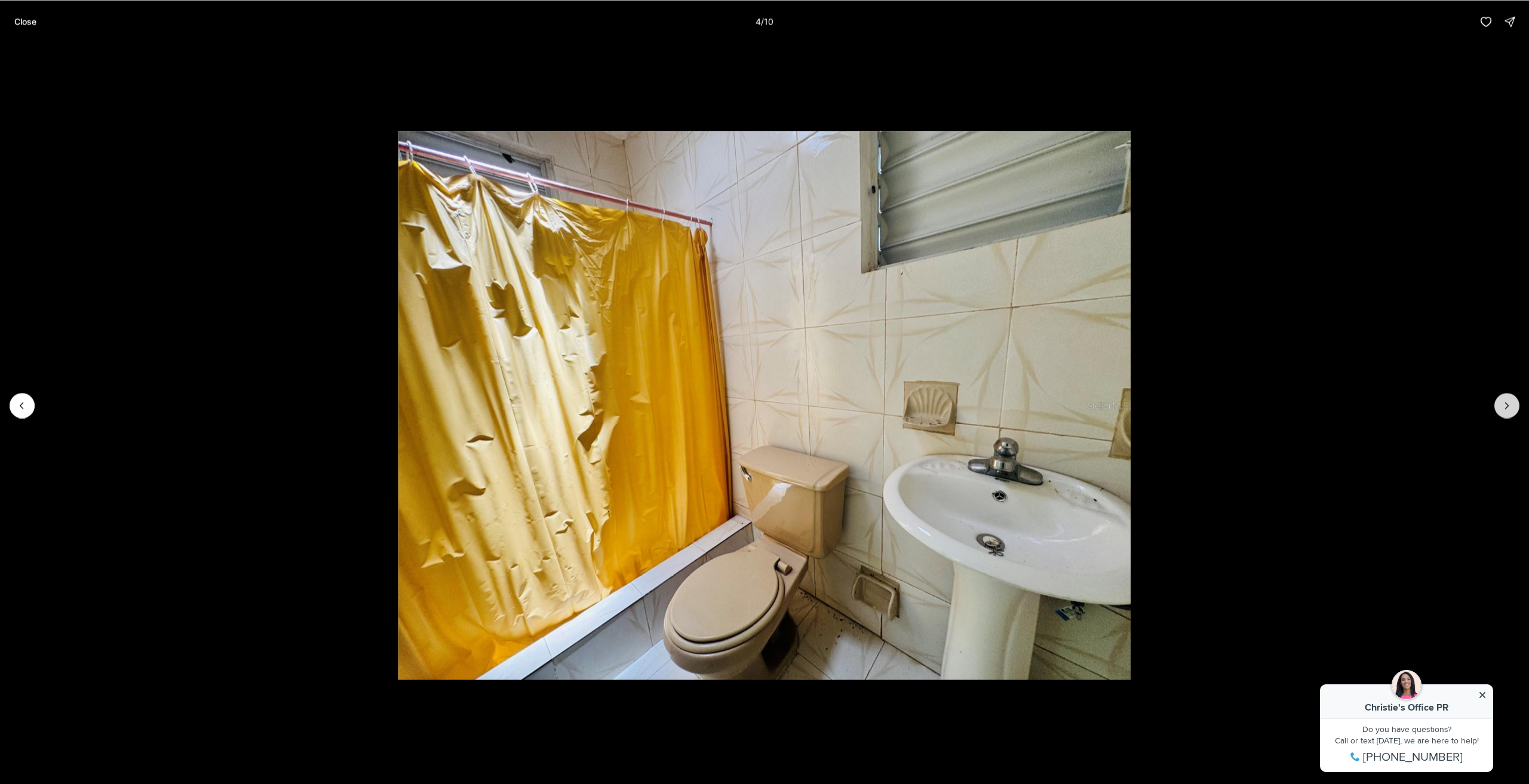
click at [1501, 407] on button "Next slide" at bounding box center [1507, 405] width 25 height 25
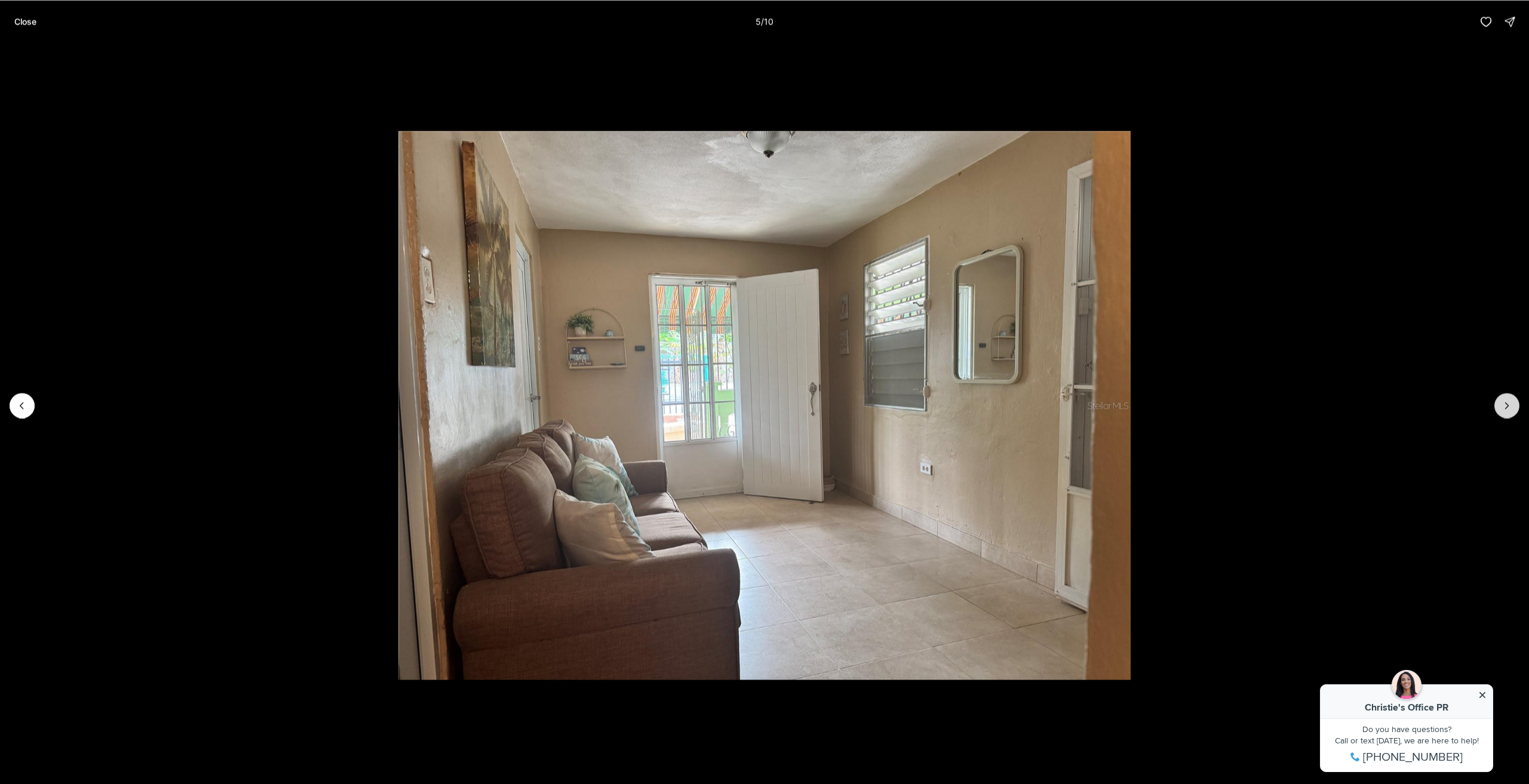
click at [1501, 407] on button "Next slide" at bounding box center [1507, 405] width 25 height 25
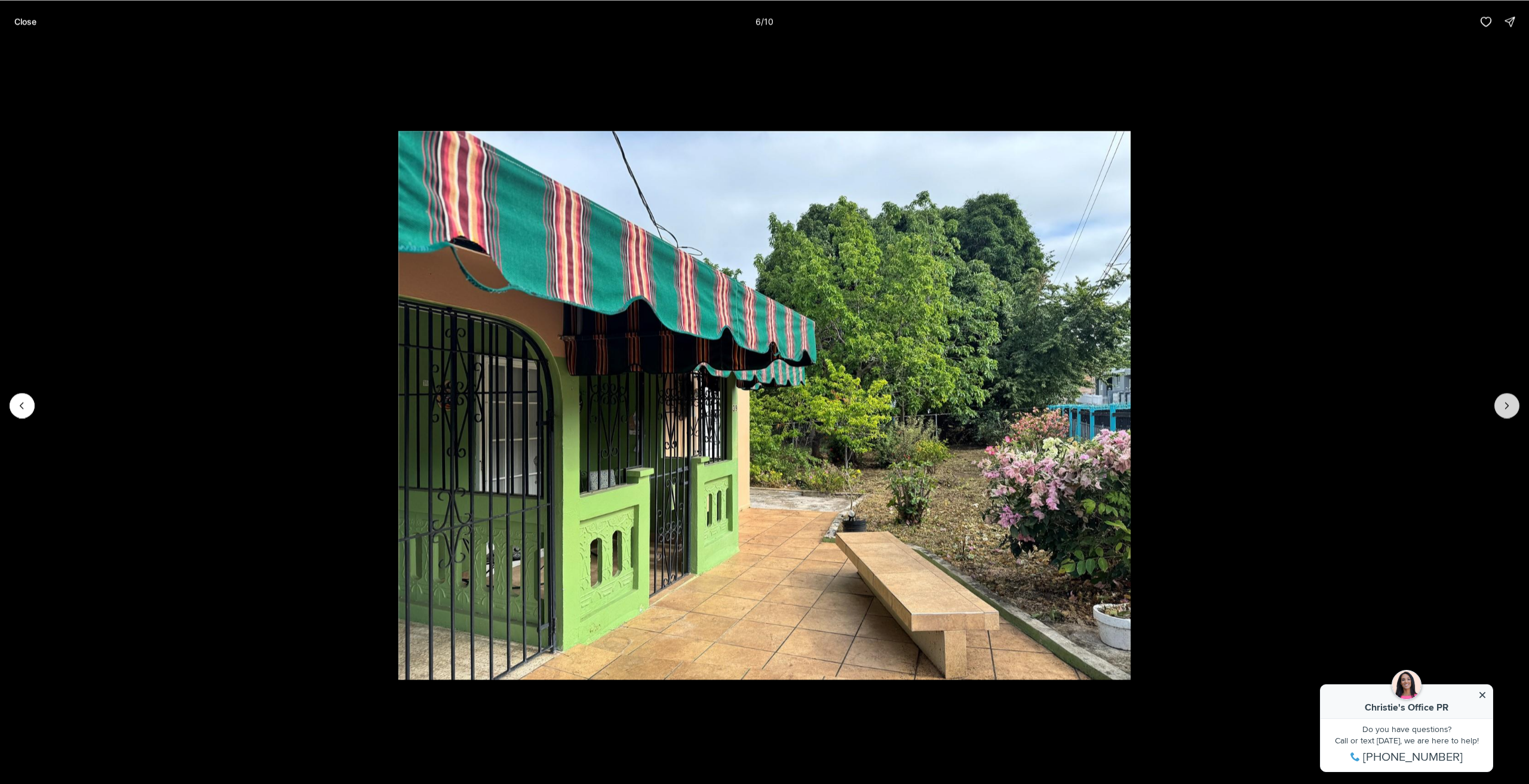
click at [1501, 407] on button "Next slide" at bounding box center [1507, 405] width 25 height 25
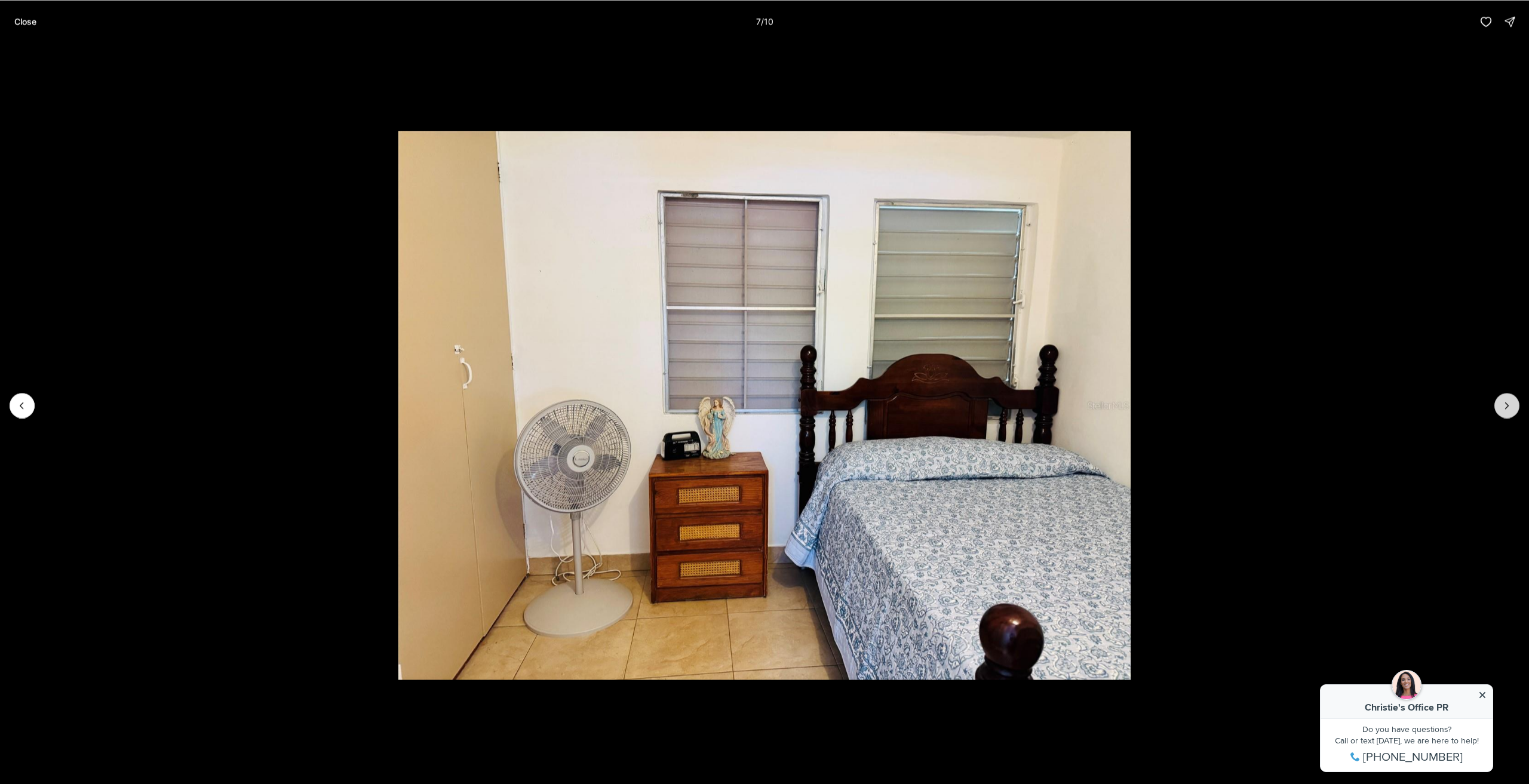
click at [1501, 407] on button "Next slide" at bounding box center [1507, 405] width 25 height 25
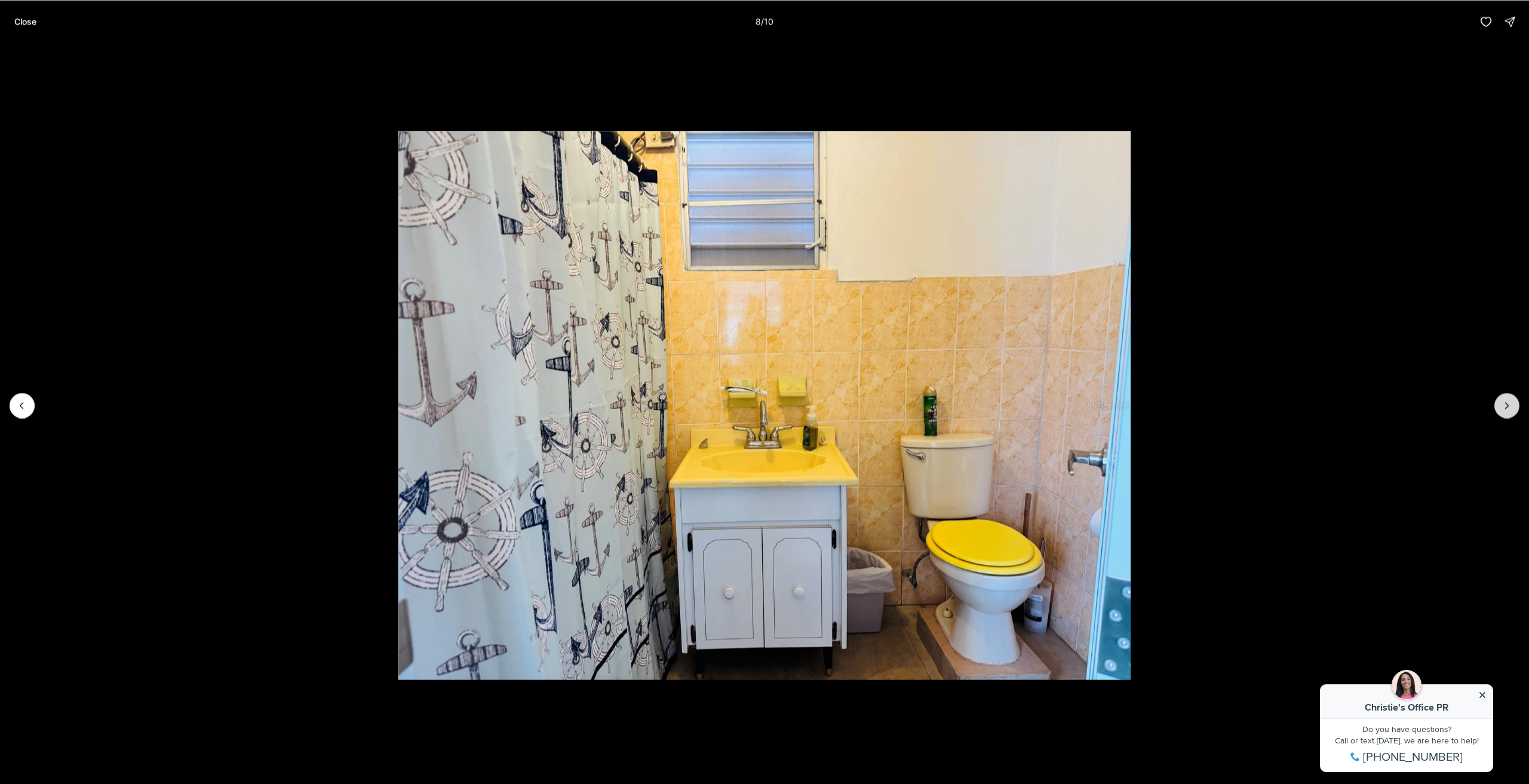
click at [1501, 407] on button "Next slide" at bounding box center [1507, 405] width 25 height 25
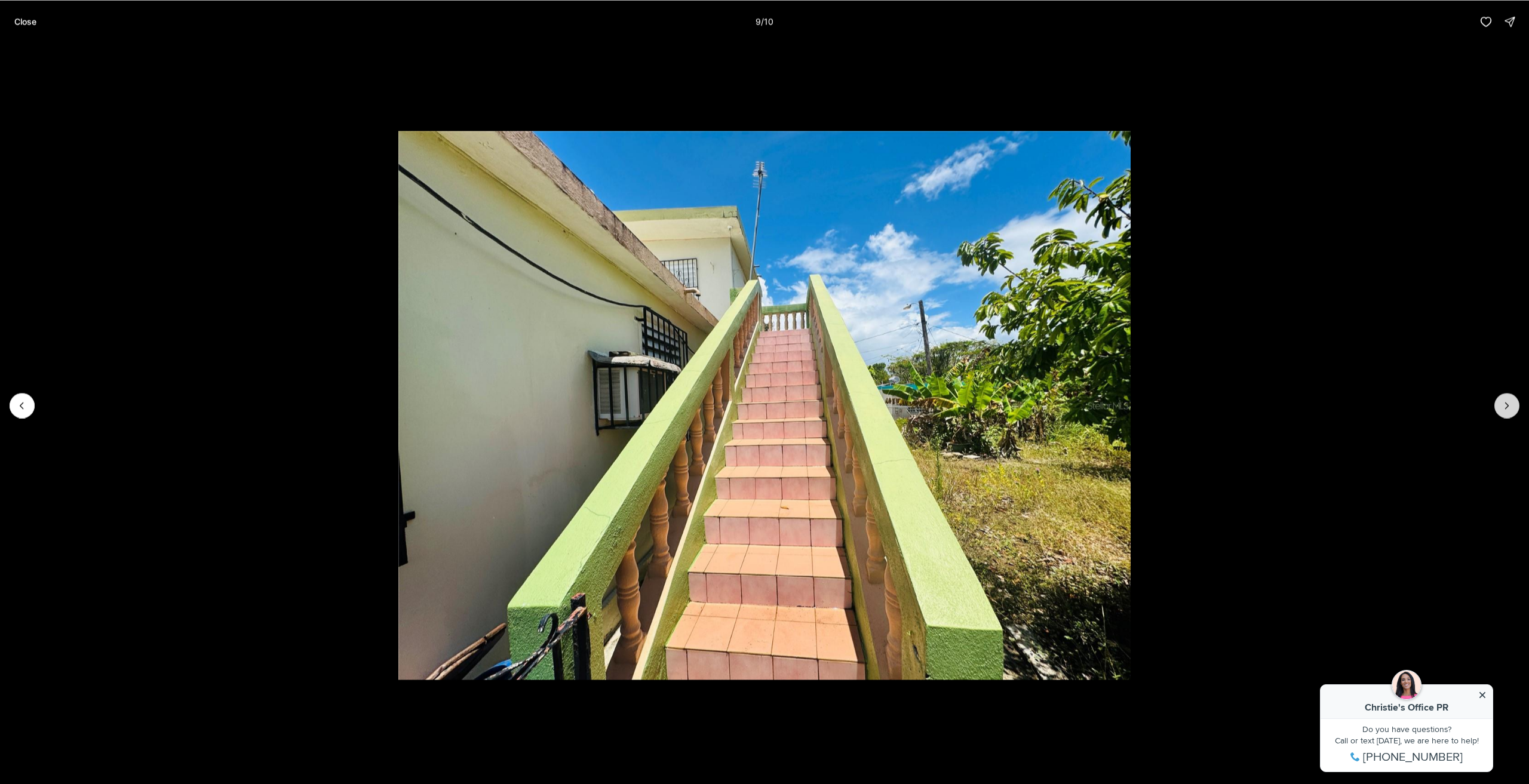
click at [1505, 399] on icon "Next slide" at bounding box center [1507, 405] width 12 height 12
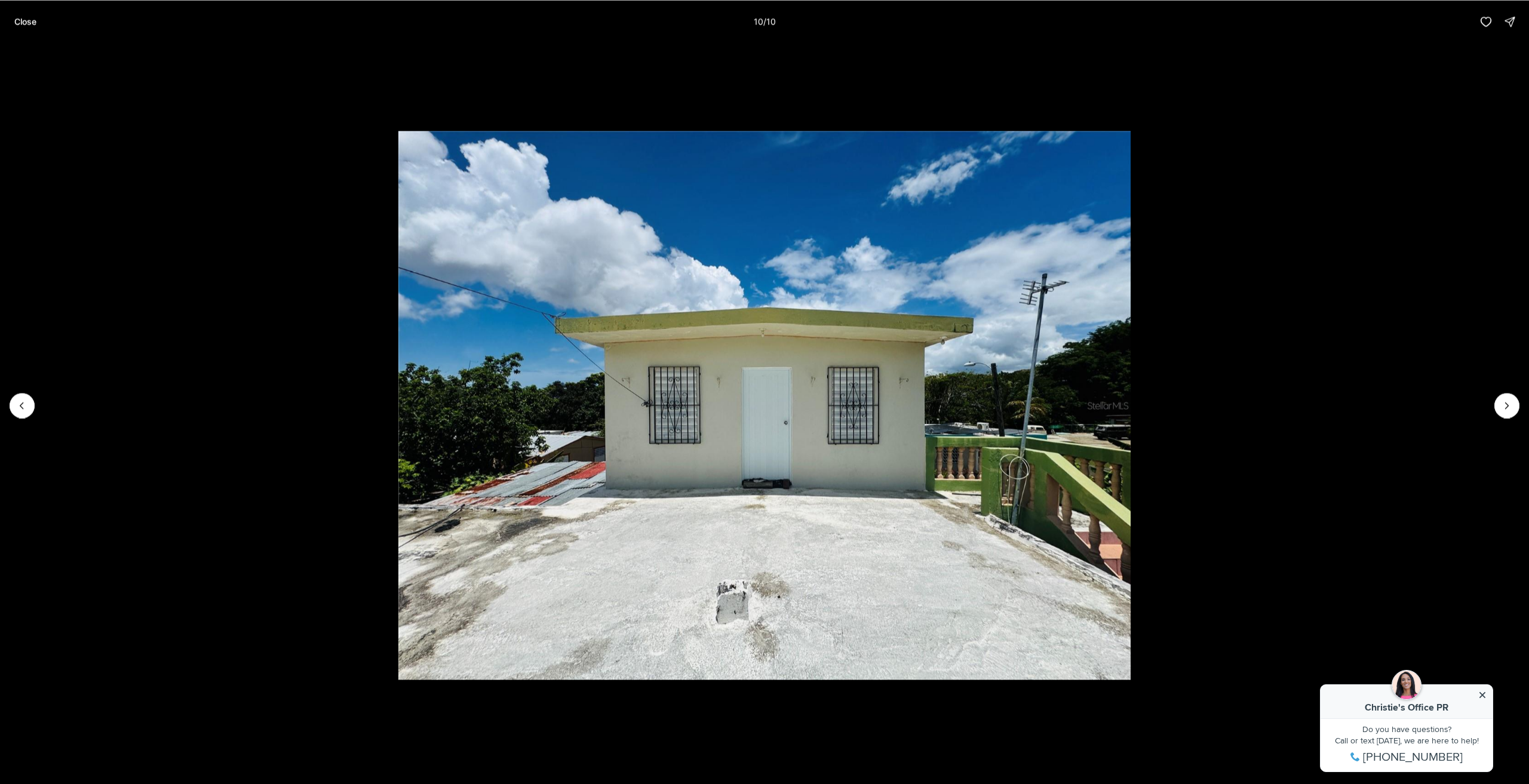
click at [1495, 397] on li "10 of 10" at bounding box center [764, 405] width 1529 height 724
click at [1498, 397] on div at bounding box center [1507, 405] width 25 height 25
click at [1505, 399] on div at bounding box center [1507, 405] width 25 height 25
click at [22, 35] on div "Close 10 / 10" at bounding box center [764, 21] width 1529 height 43
click at [23, 30] on button "Close" at bounding box center [25, 21] width 37 height 24
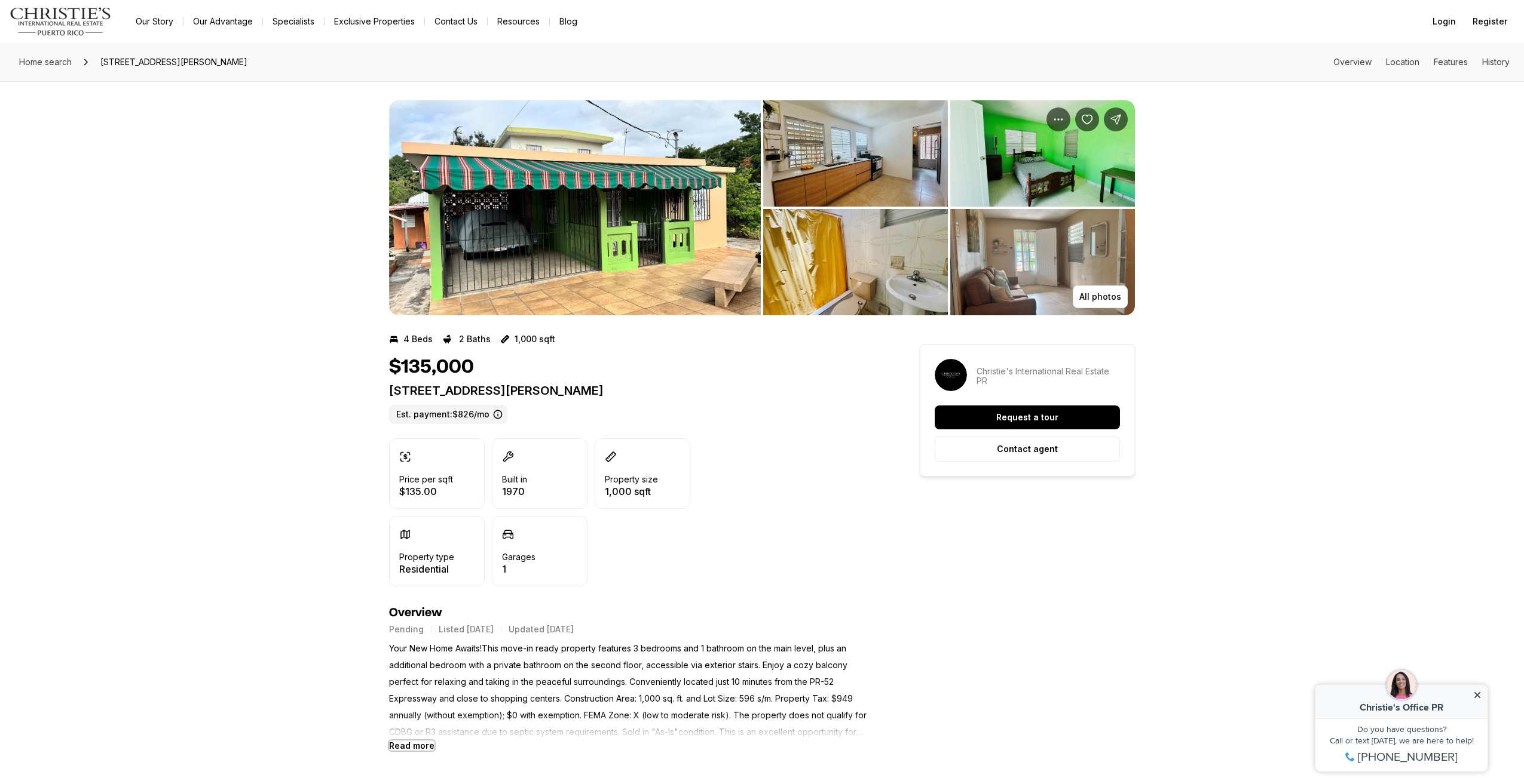
click at [414, 744] on b "Read more" at bounding box center [412, 746] width 46 height 10
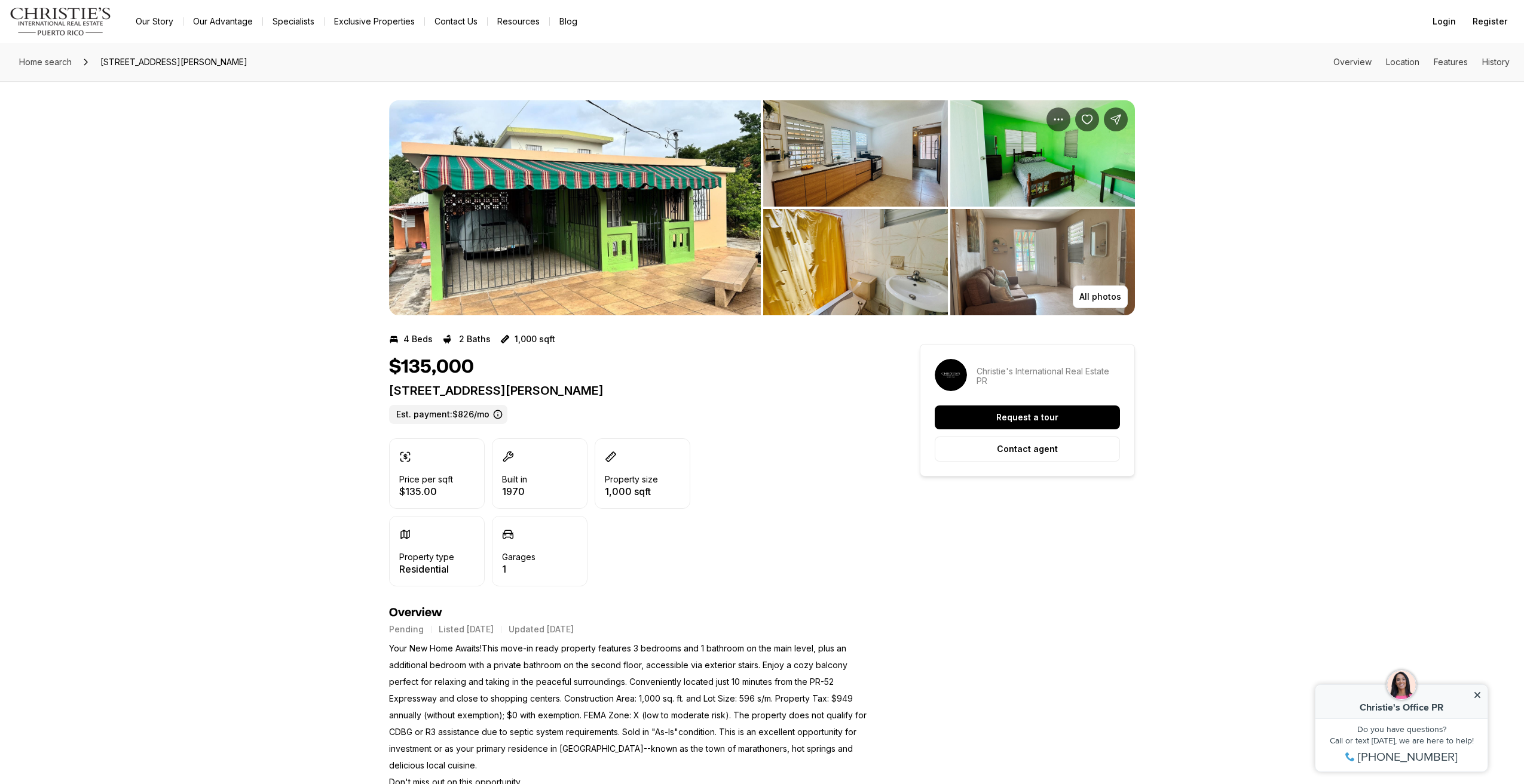
scroll to position [60, 0]
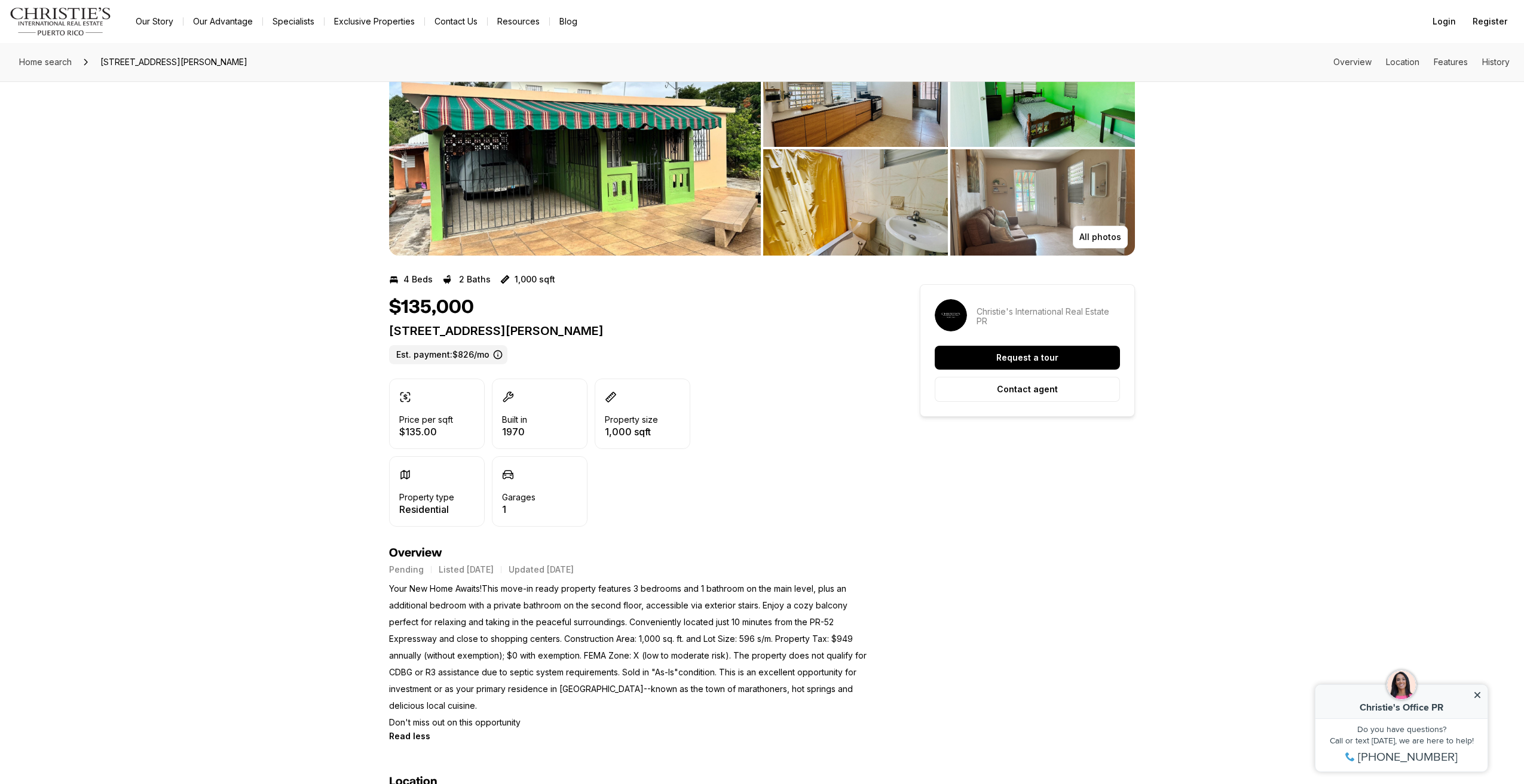
click at [1031, 402] on aside "Christie's International Real Estate PR Request a tour Contact agent" at bounding box center [1027, 351] width 215 height 133
click at [1029, 395] on button "Contact agent" at bounding box center [1027, 389] width 185 height 25
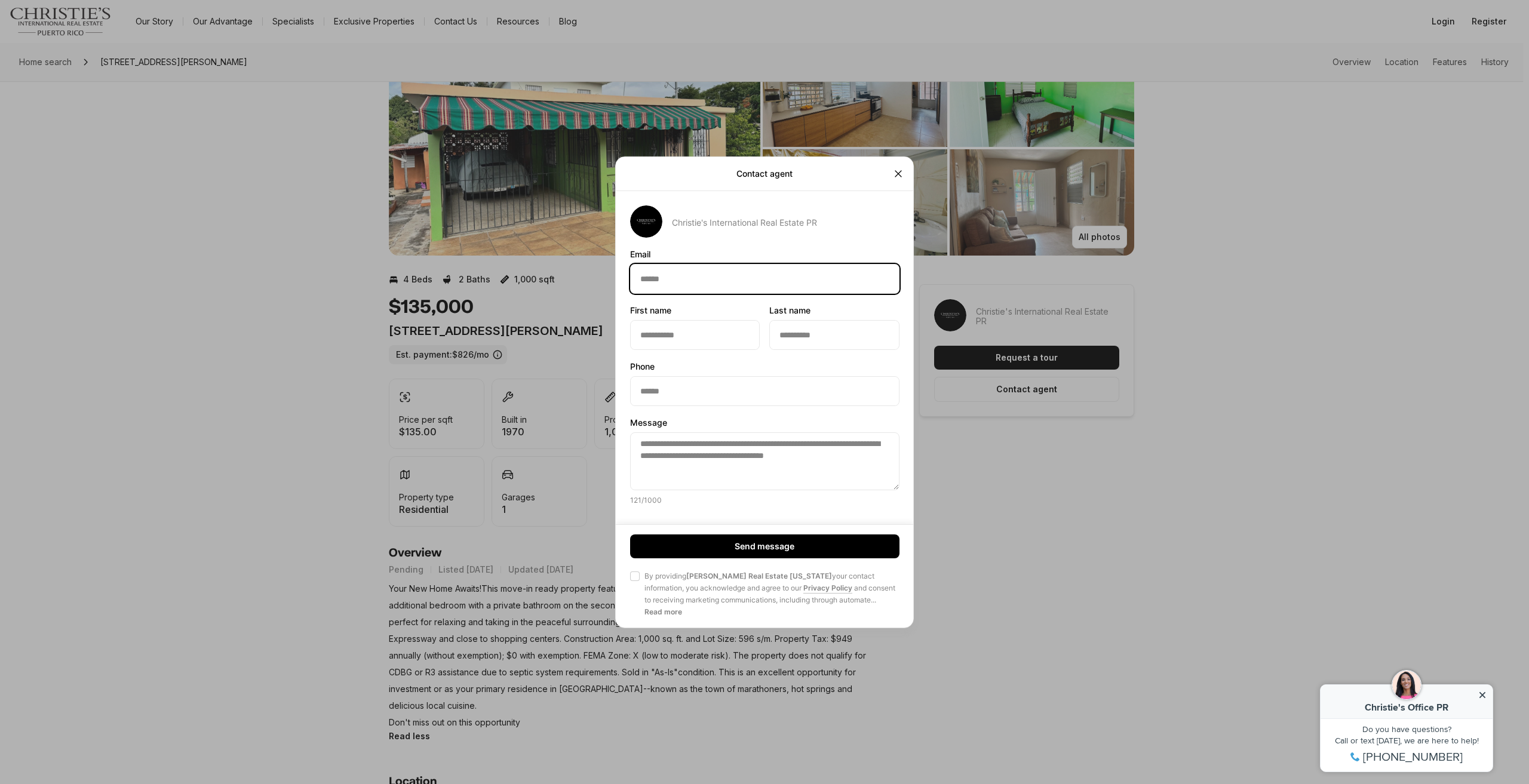
click at [694, 280] on input "Email Email" at bounding box center [765, 278] width 268 height 29
type input "**********"
click at [677, 340] on input "First name First name" at bounding box center [695, 335] width 128 height 29
type input "********"
click at [817, 345] on input "Last name Last name" at bounding box center [834, 335] width 128 height 29
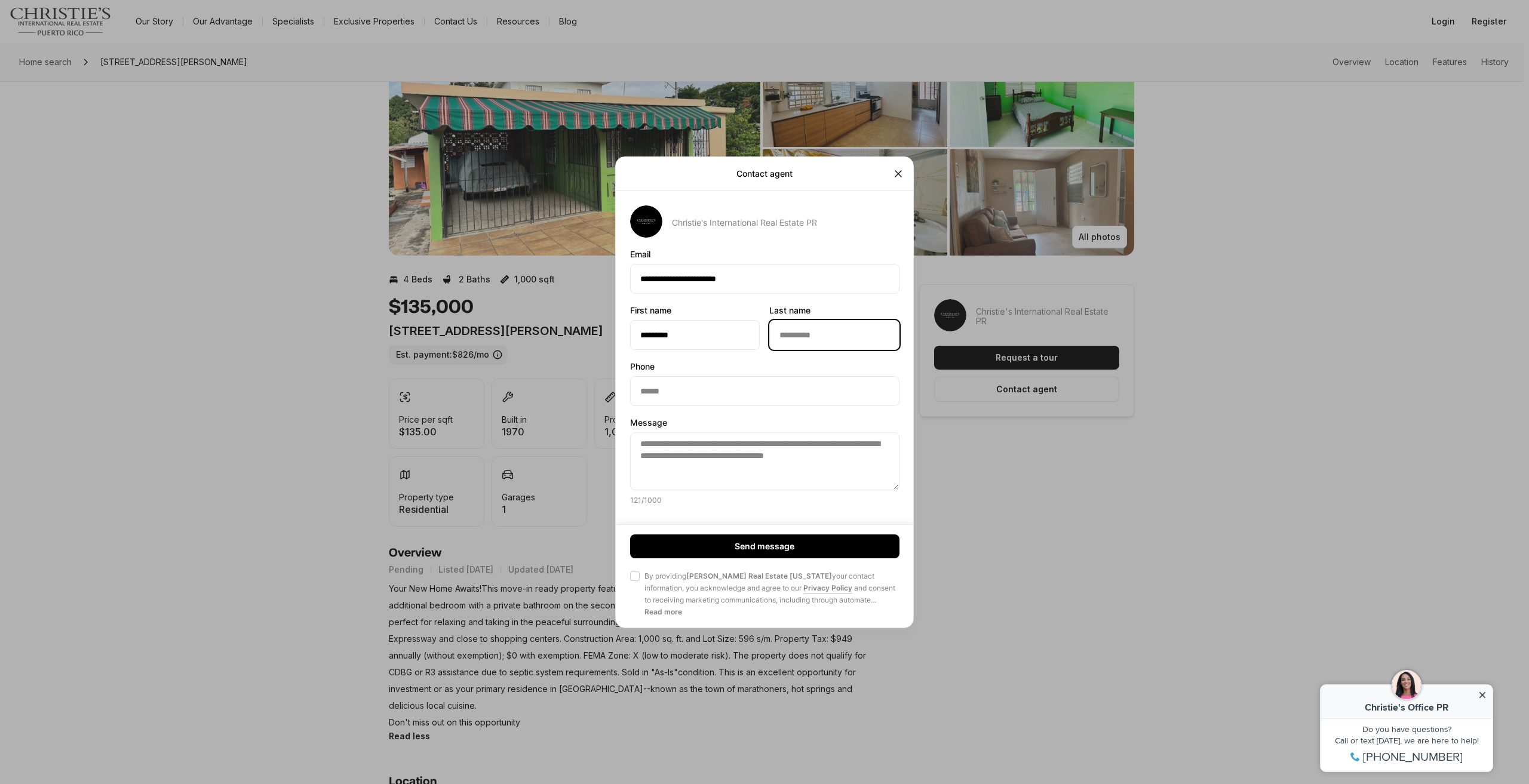
type input "******"
click at [736, 394] on input "Phone Phone" at bounding box center [765, 390] width 268 height 29
type input "**********"
click at [633, 571] on button "Agree to Privacy Policy By providing [PERSON_NAME] Real Estate [US_STATE] your …" at bounding box center [634, 576] width 10 height 10
click at [656, 553] on button "Send message" at bounding box center [765, 546] width 270 height 24
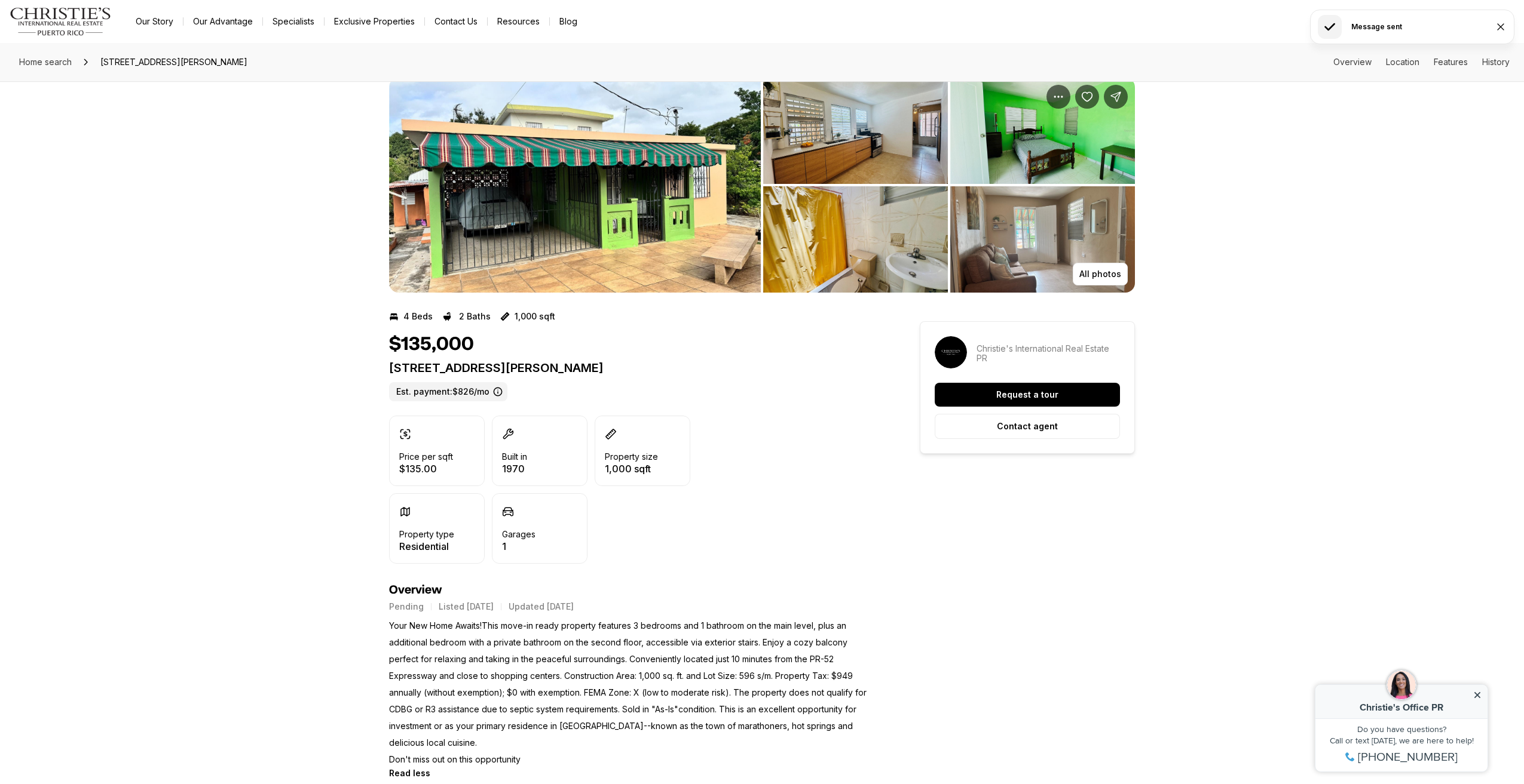
scroll to position [0, 0]
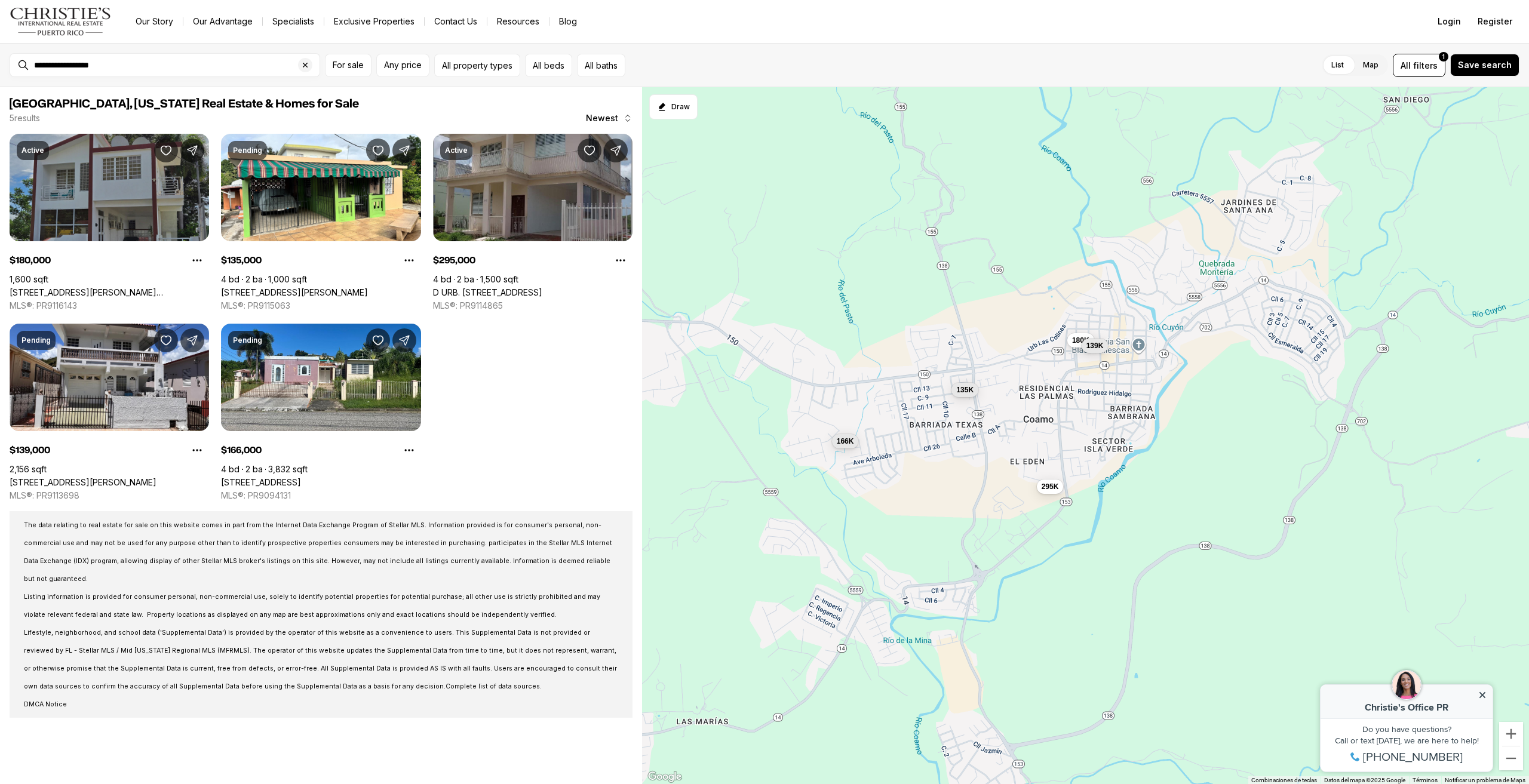
click at [87, 287] on link "[STREET_ADDRESS][PERSON_NAME][PERSON_NAME]" at bounding box center [109, 292] width 200 height 11
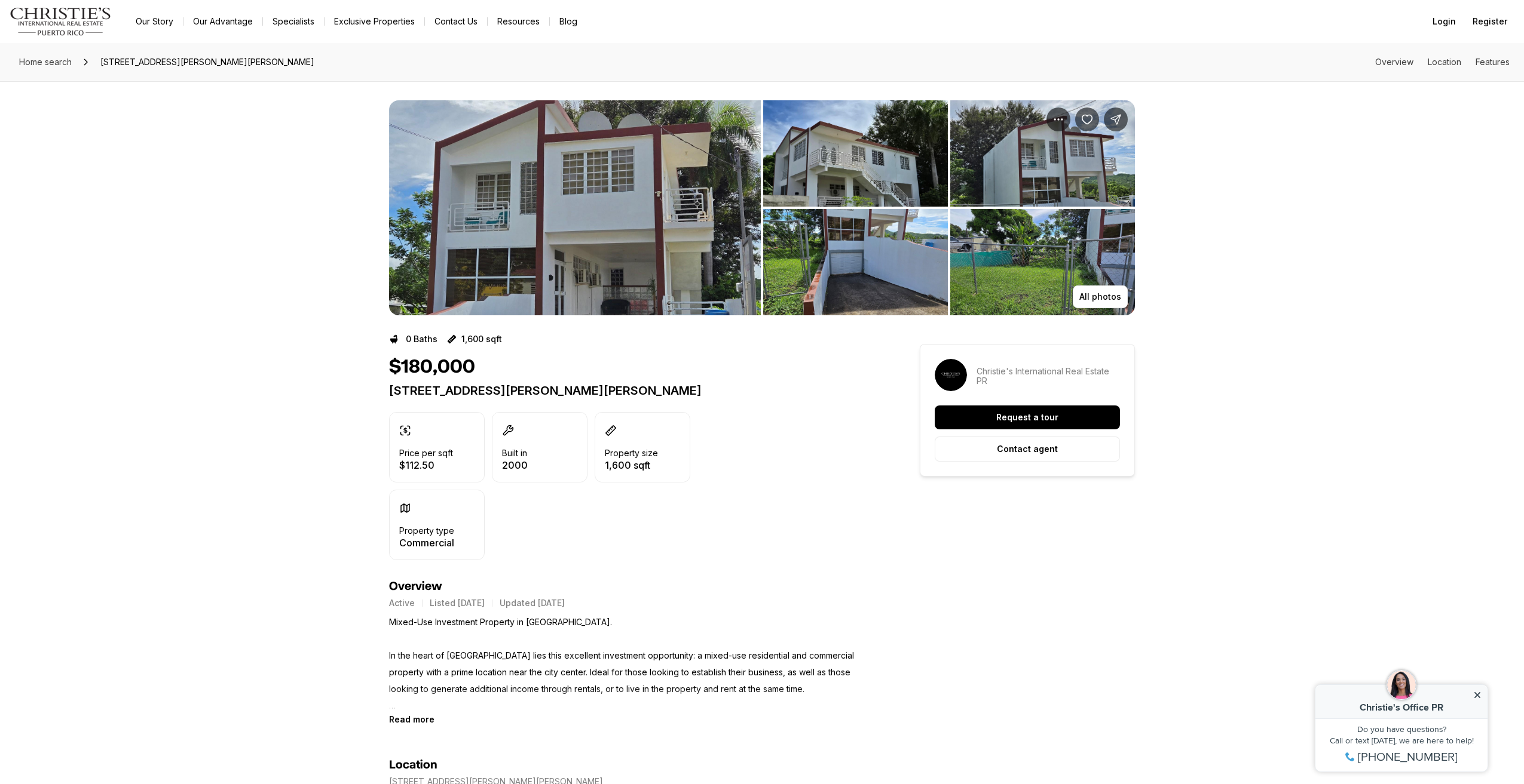
click at [572, 247] on img "View image gallery" at bounding box center [575, 207] width 372 height 215
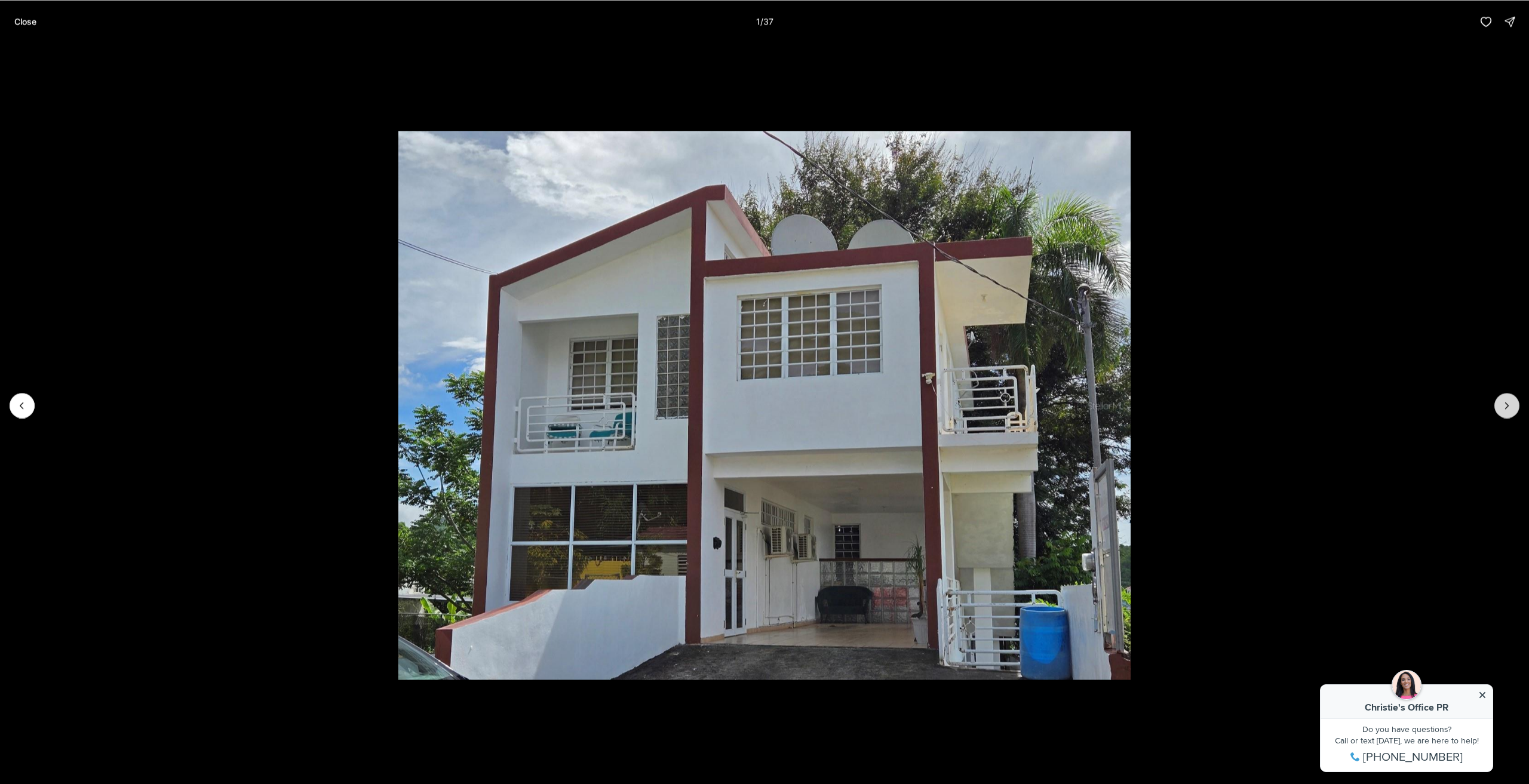
click at [1509, 408] on icon "Next slide" at bounding box center [1507, 405] width 12 height 12
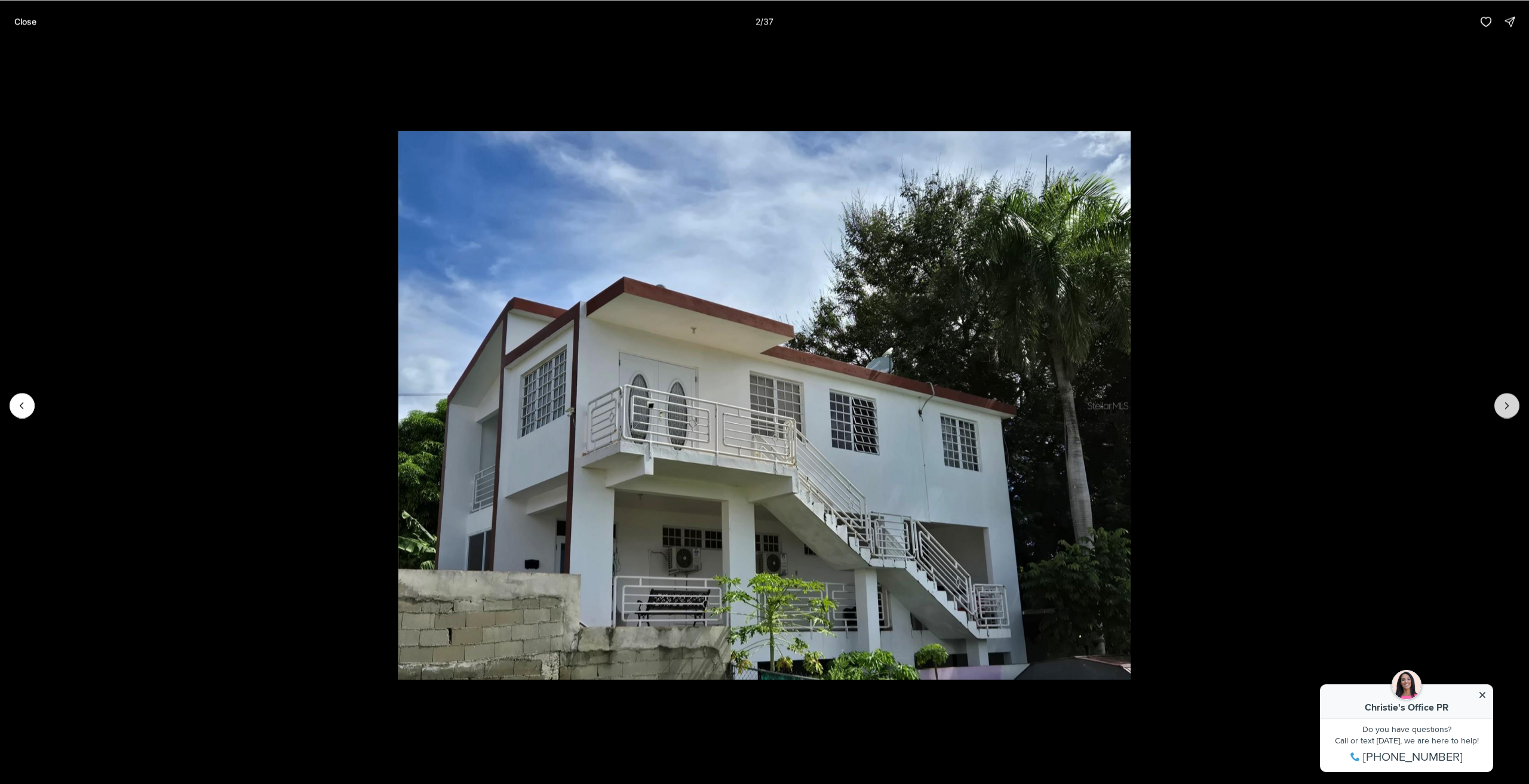
click at [1509, 408] on icon "Next slide" at bounding box center [1507, 405] width 12 height 12
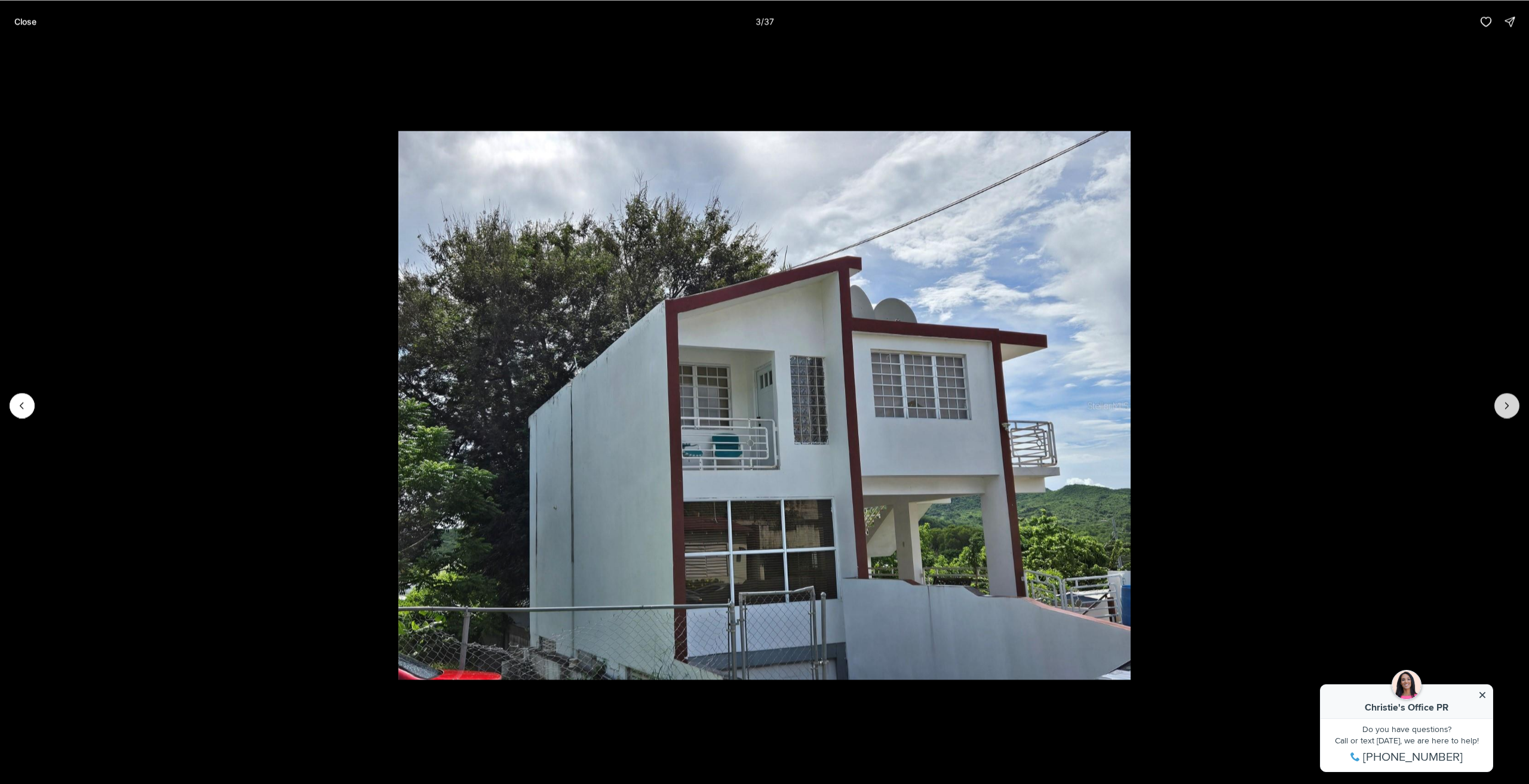
click at [1509, 408] on icon "Next slide" at bounding box center [1507, 405] width 12 height 12
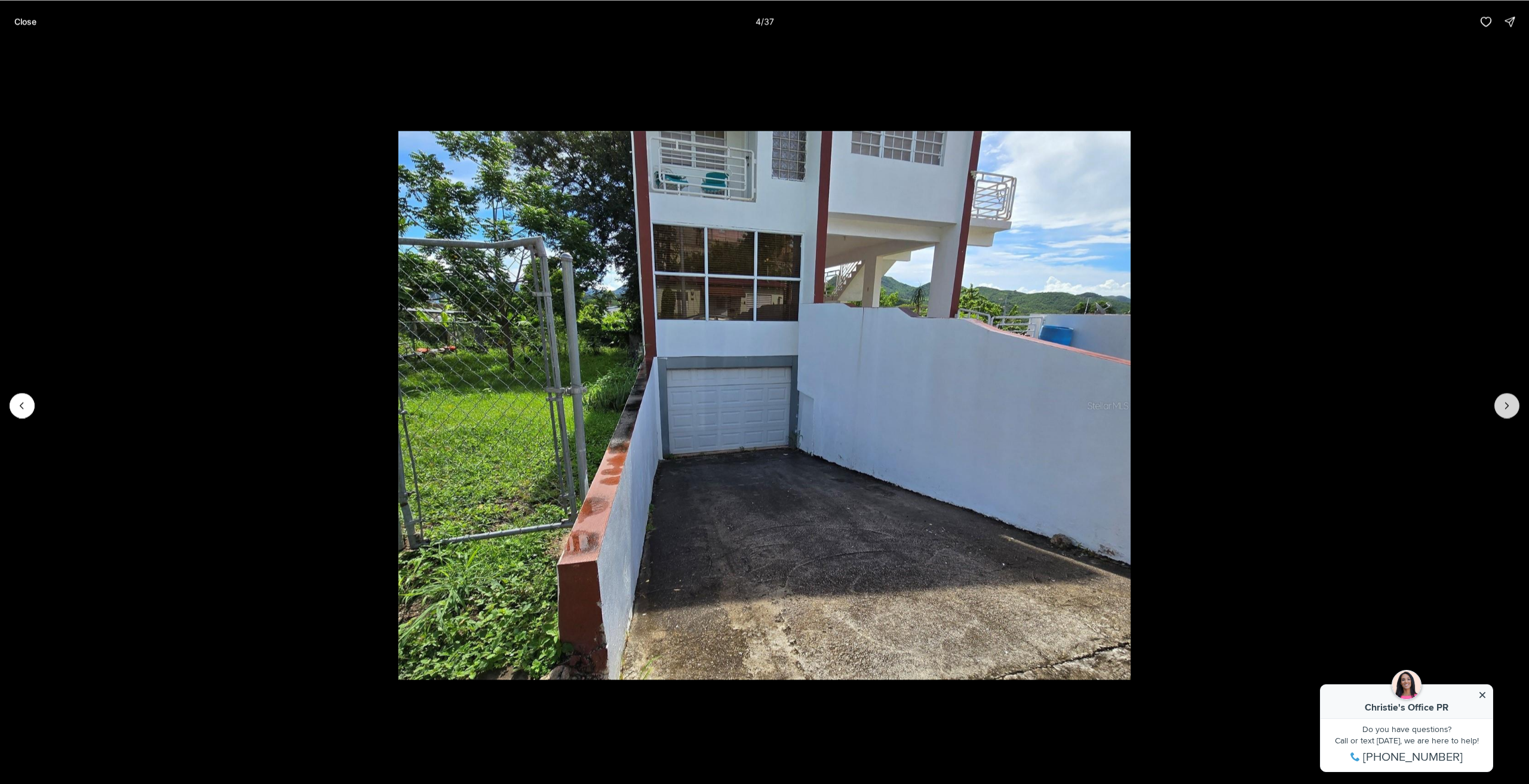
click at [1509, 408] on icon "Next slide" at bounding box center [1507, 405] width 12 height 12
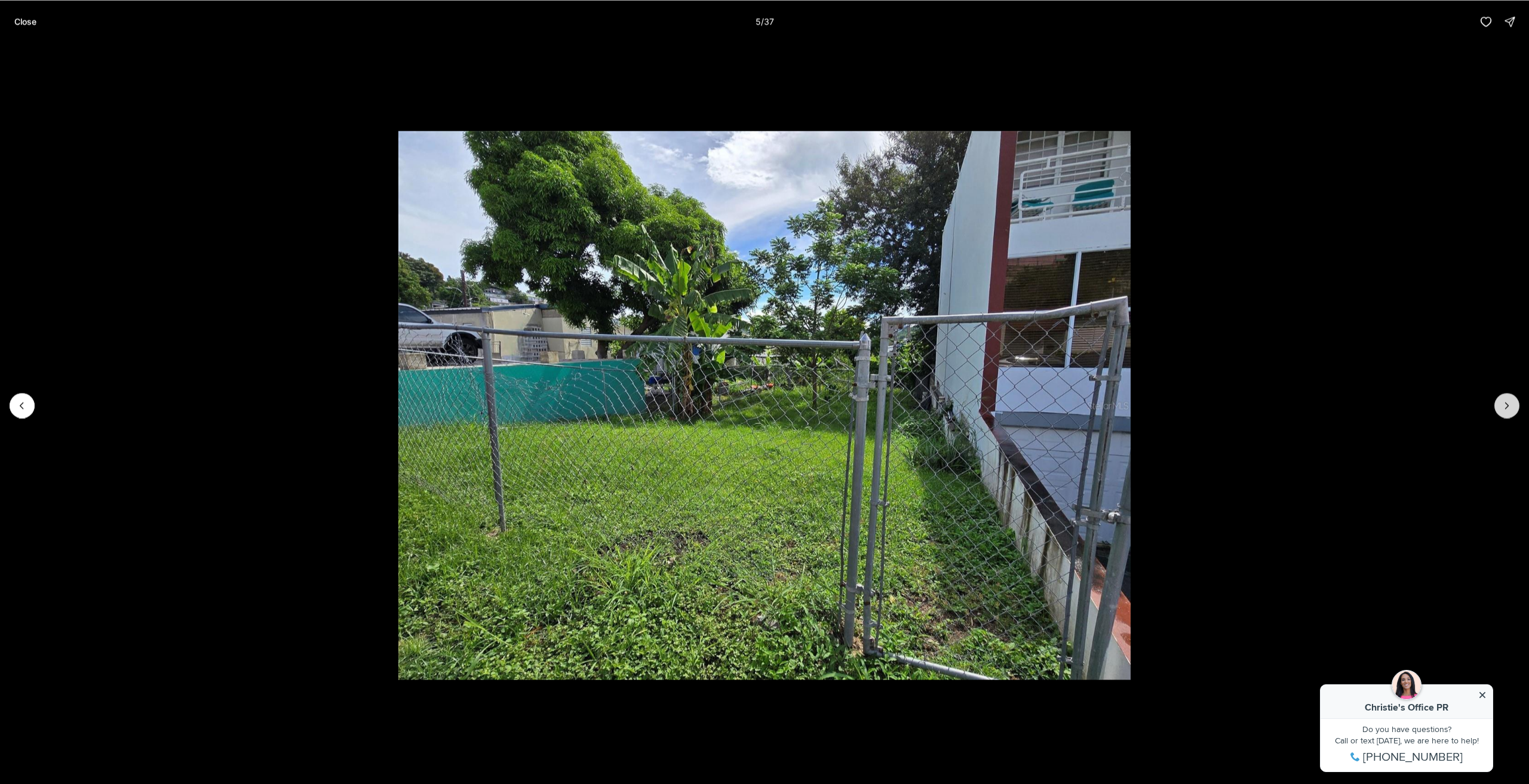
click at [1509, 408] on icon "Next slide" at bounding box center [1507, 405] width 12 height 12
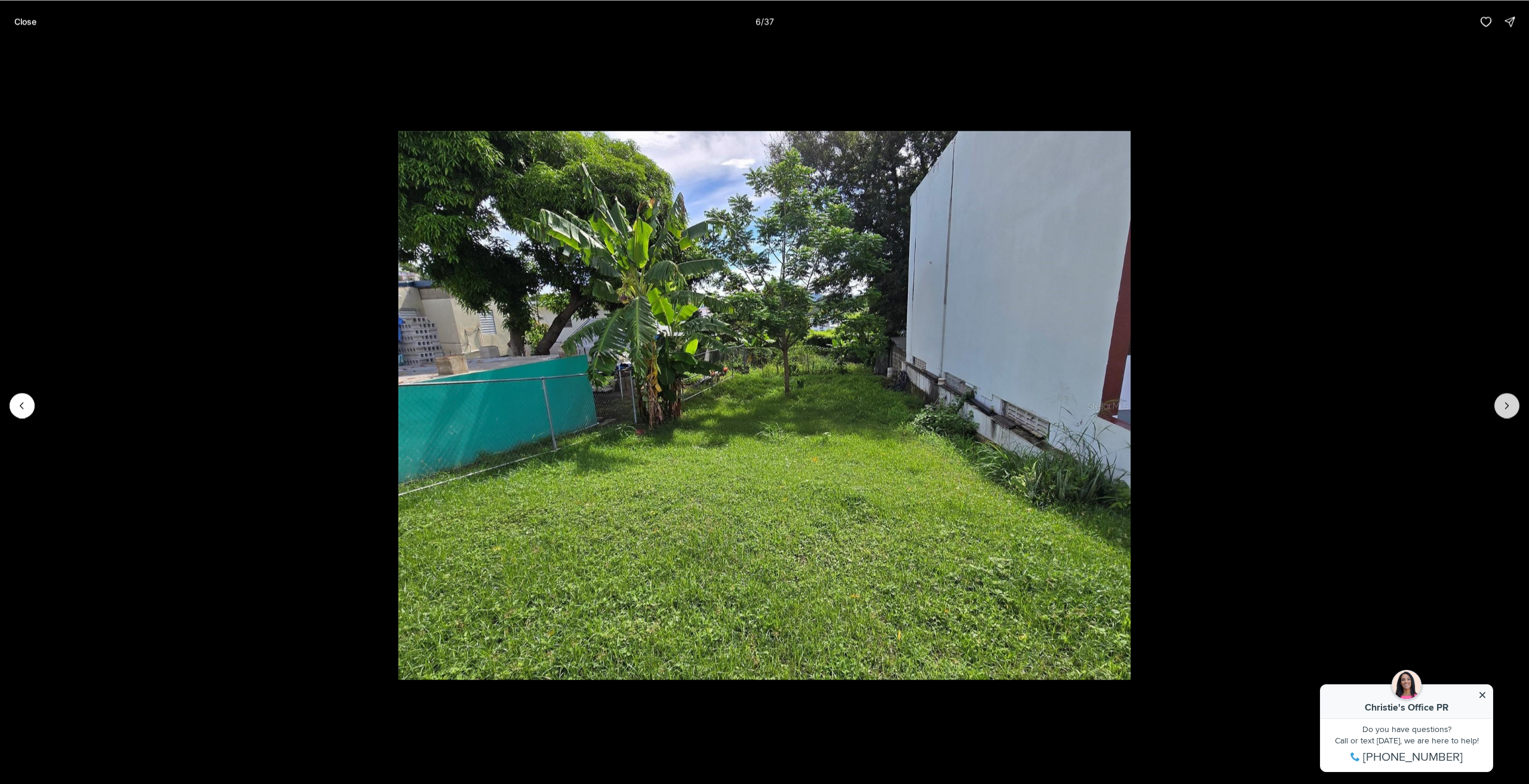
click at [1509, 408] on icon "Next slide" at bounding box center [1507, 405] width 12 height 12
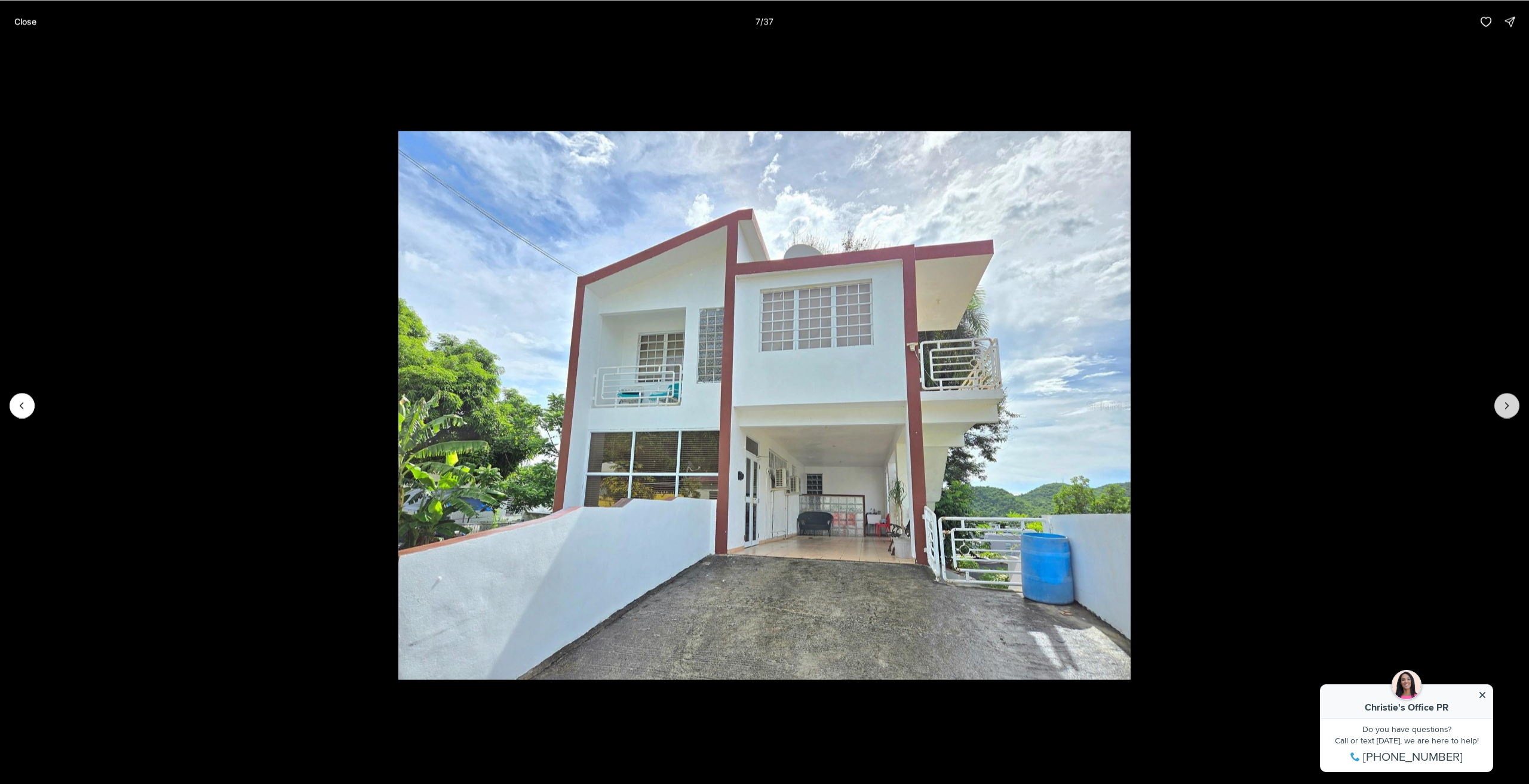
click at [1509, 408] on icon "Next slide" at bounding box center [1507, 405] width 12 height 12
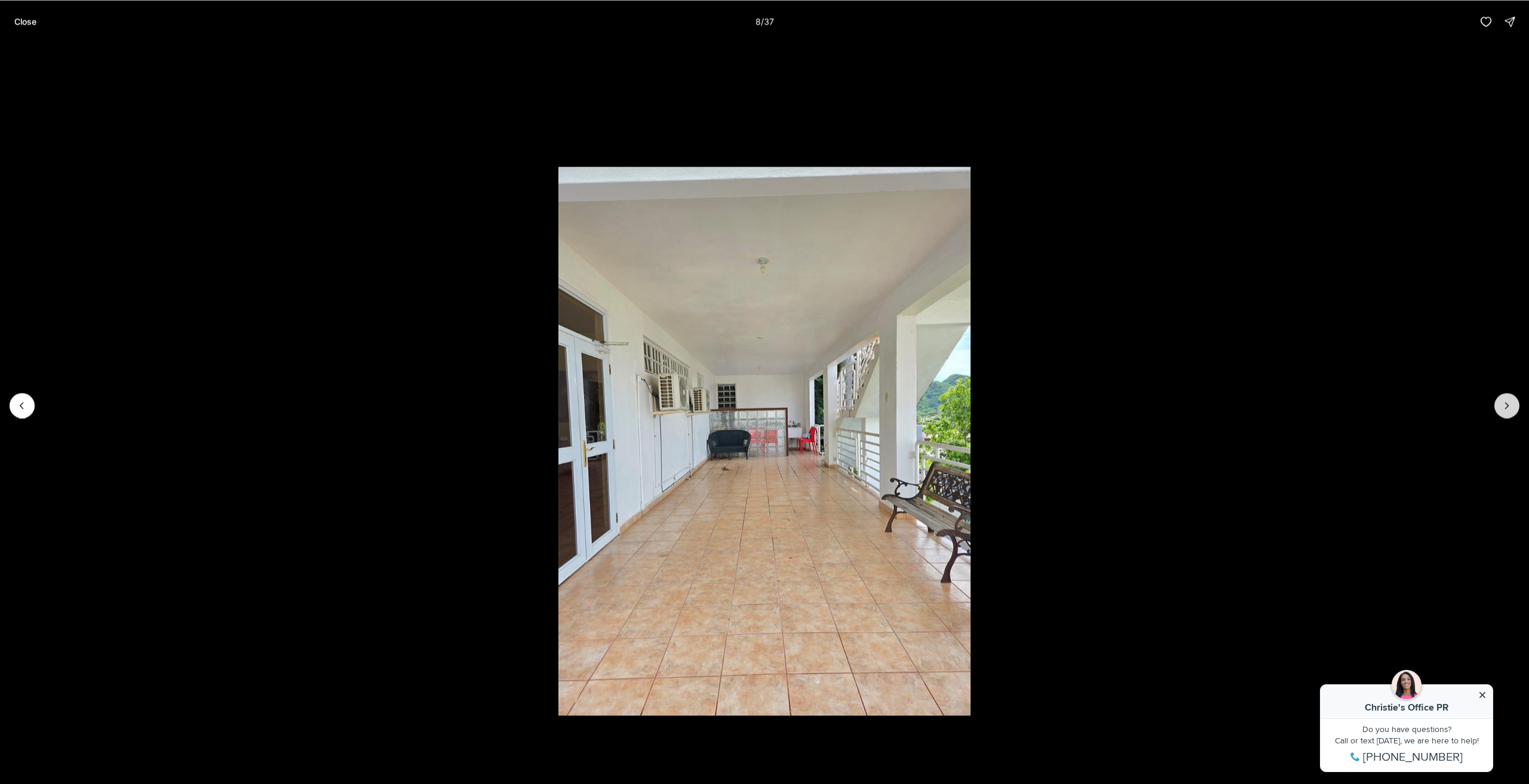
click at [1509, 408] on icon "Next slide" at bounding box center [1507, 405] width 12 height 12
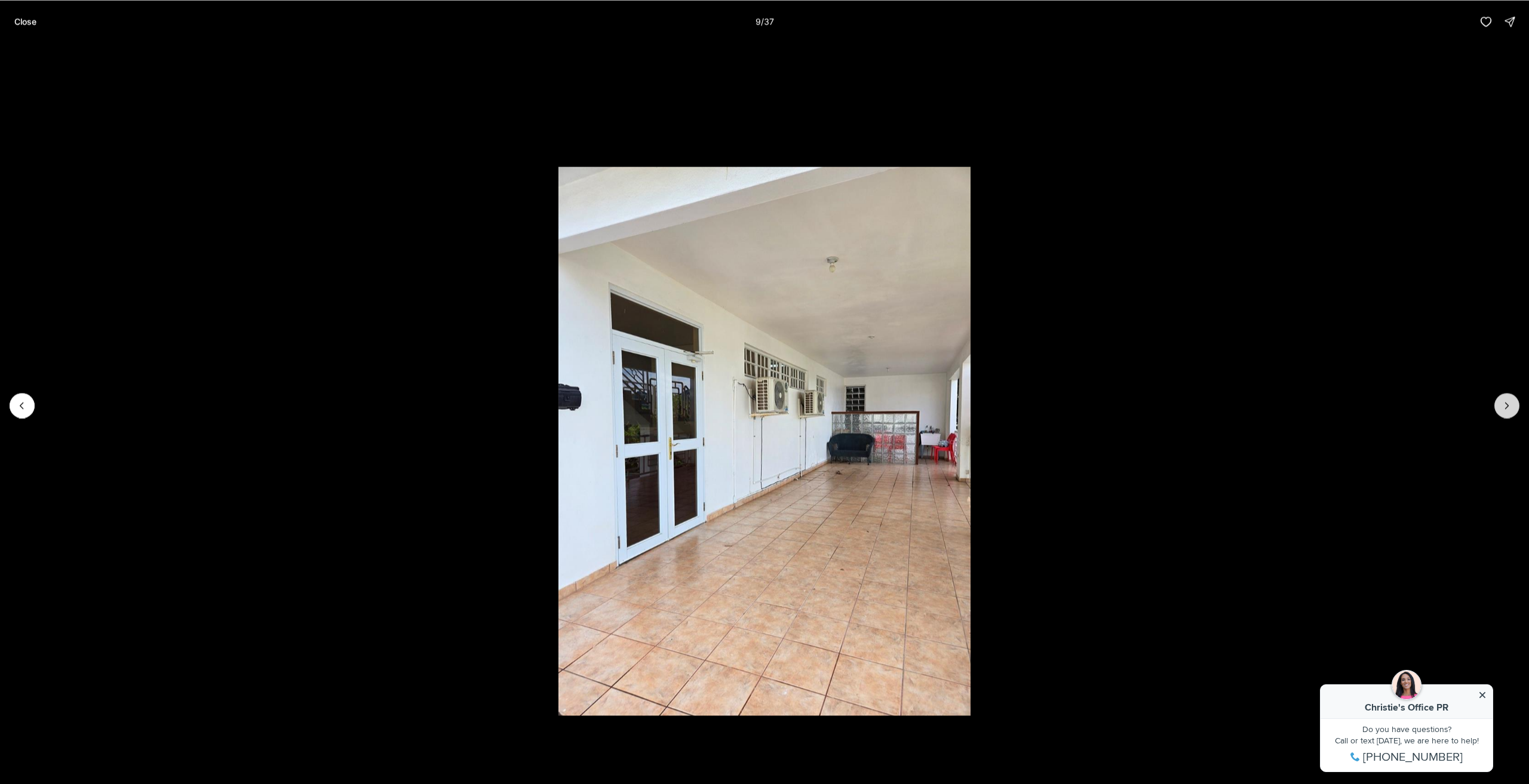
click at [1509, 408] on icon "Next slide" at bounding box center [1507, 405] width 12 height 12
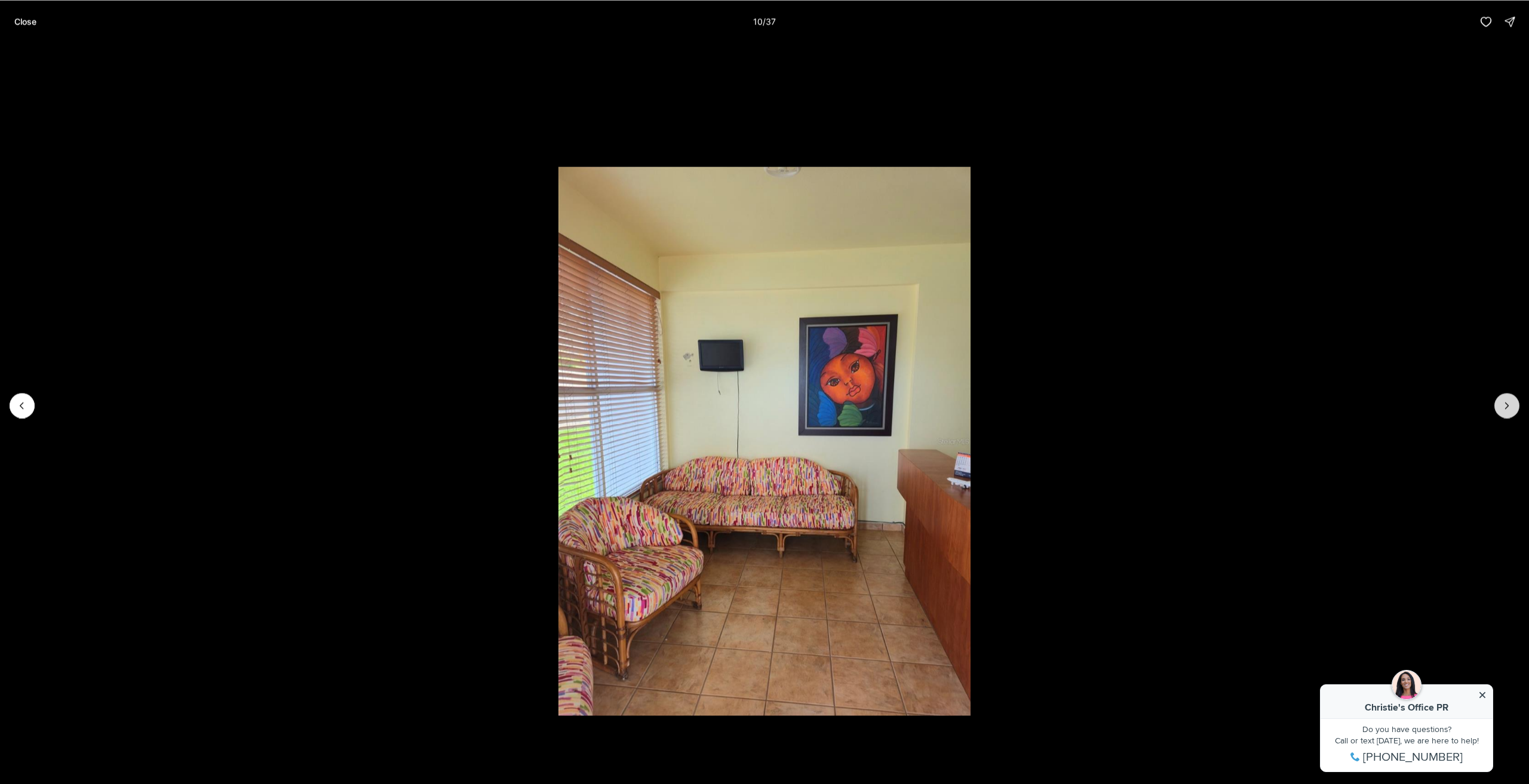
click at [1509, 408] on icon "Next slide" at bounding box center [1507, 405] width 12 height 12
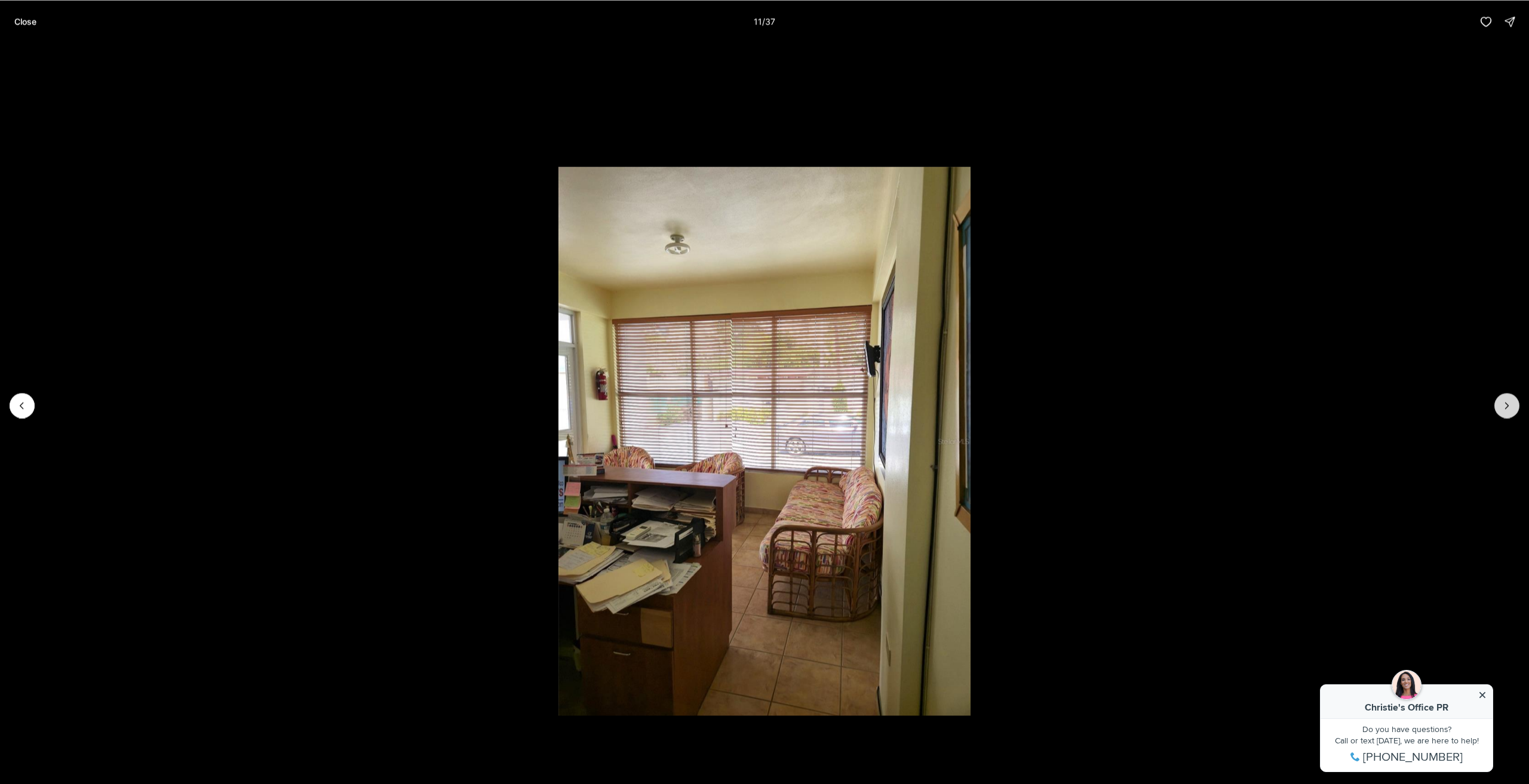
click at [1509, 408] on icon "Next slide" at bounding box center [1507, 405] width 12 height 12
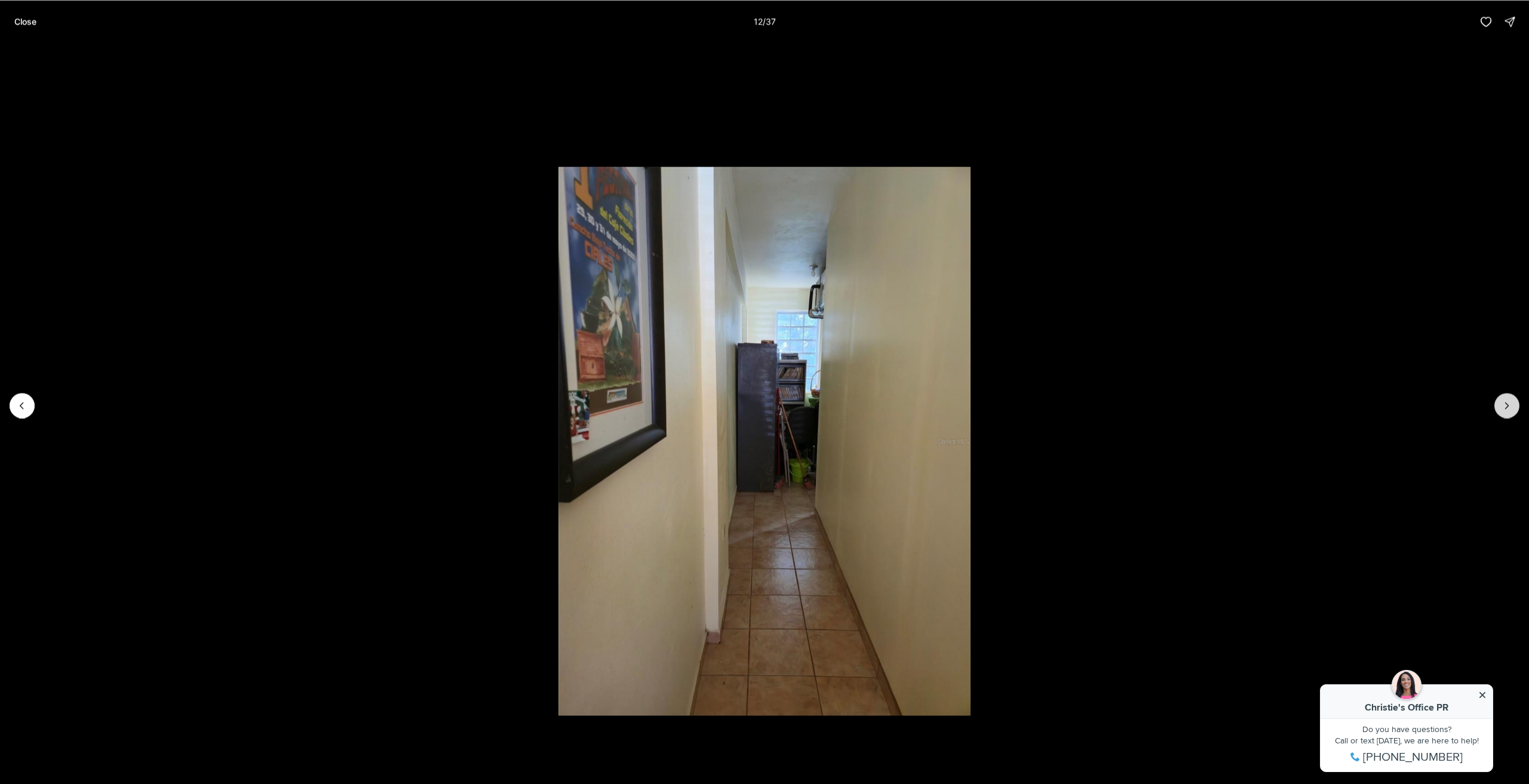
click at [1509, 408] on icon "Next slide" at bounding box center [1507, 405] width 12 height 12
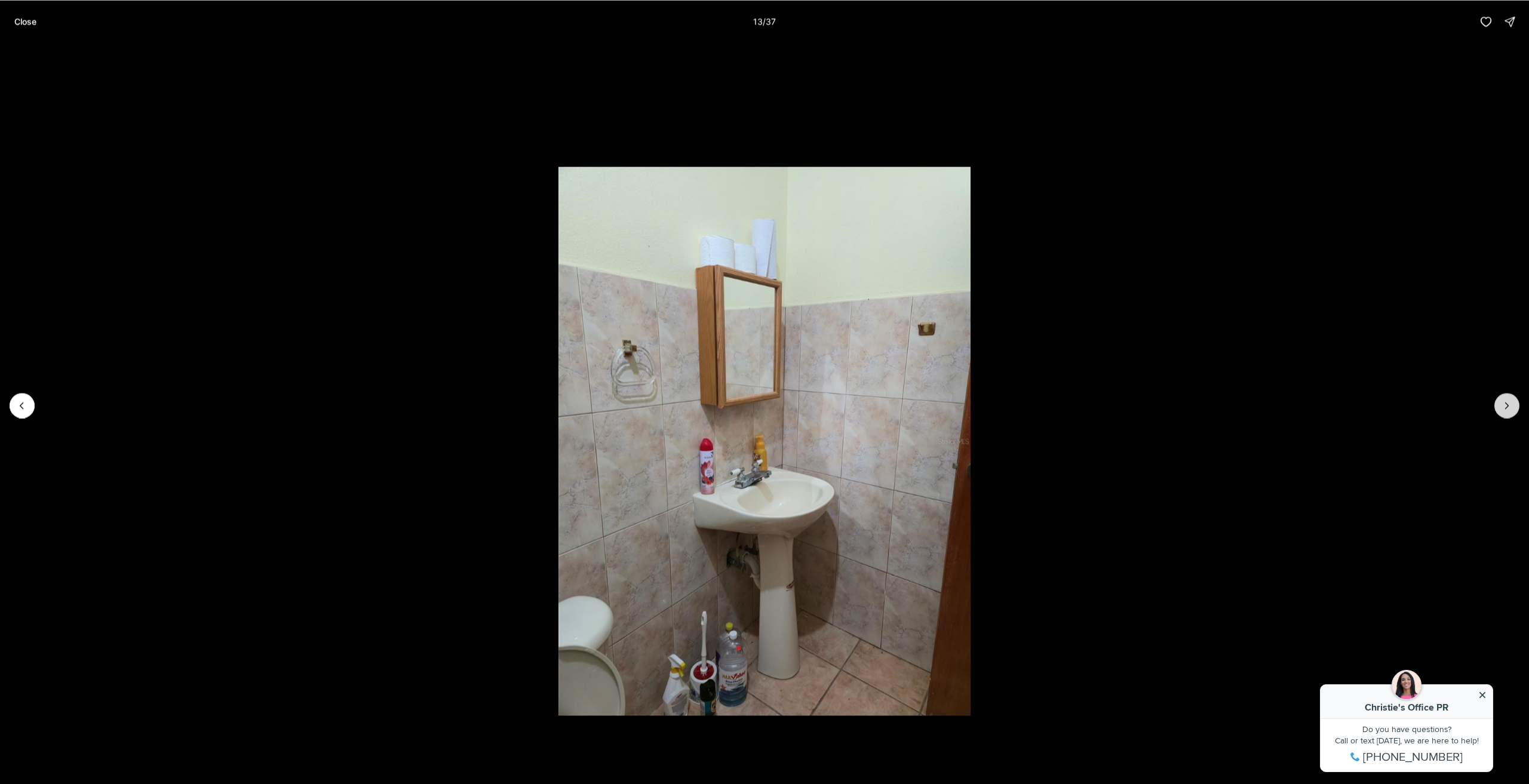
click at [1509, 408] on icon "Next slide" at bounding box center [1507, 405] width 12 height 12
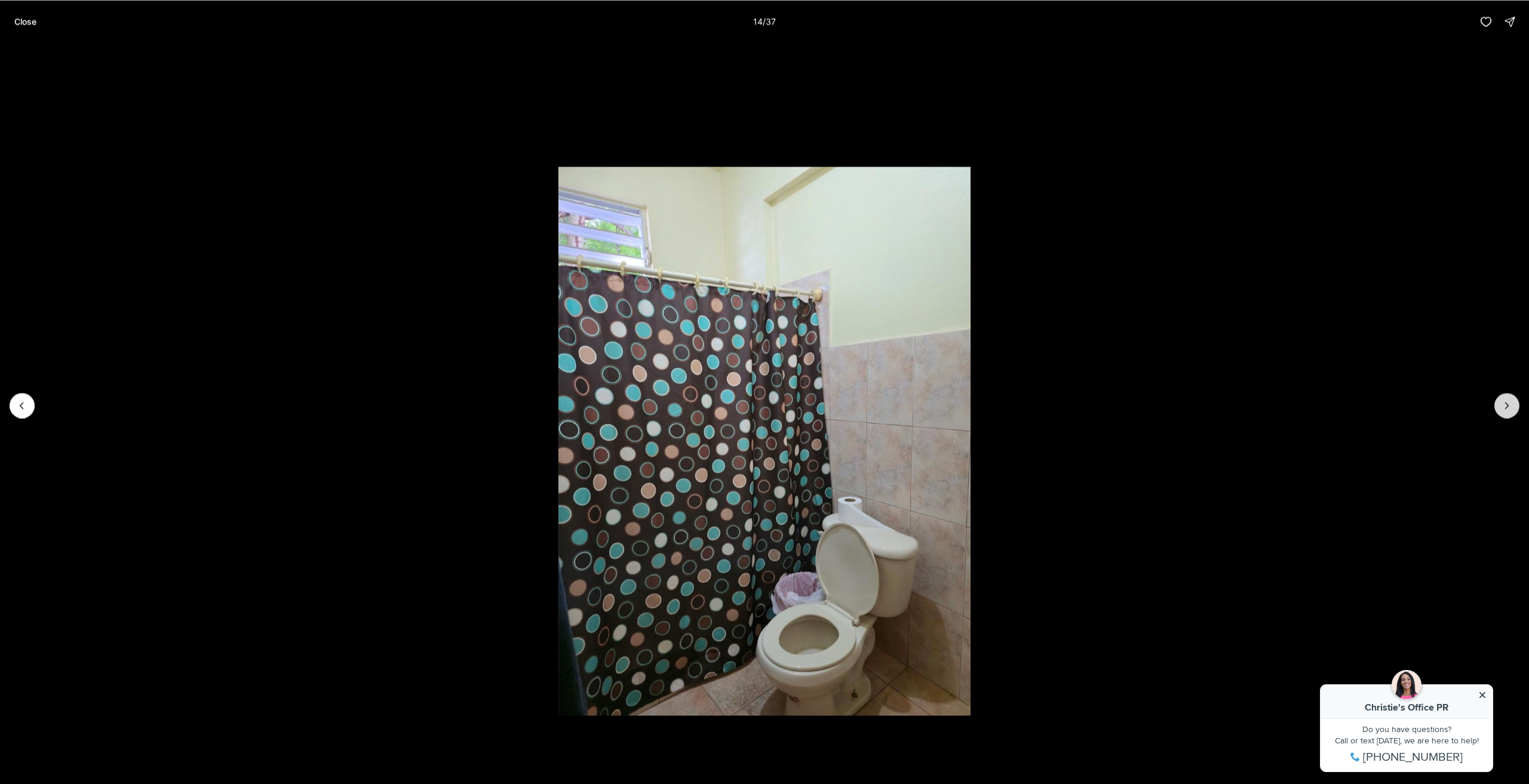
click at [1509, 408] on icon "Next slide" at bounding box center [1507, 405] width 12 height 12
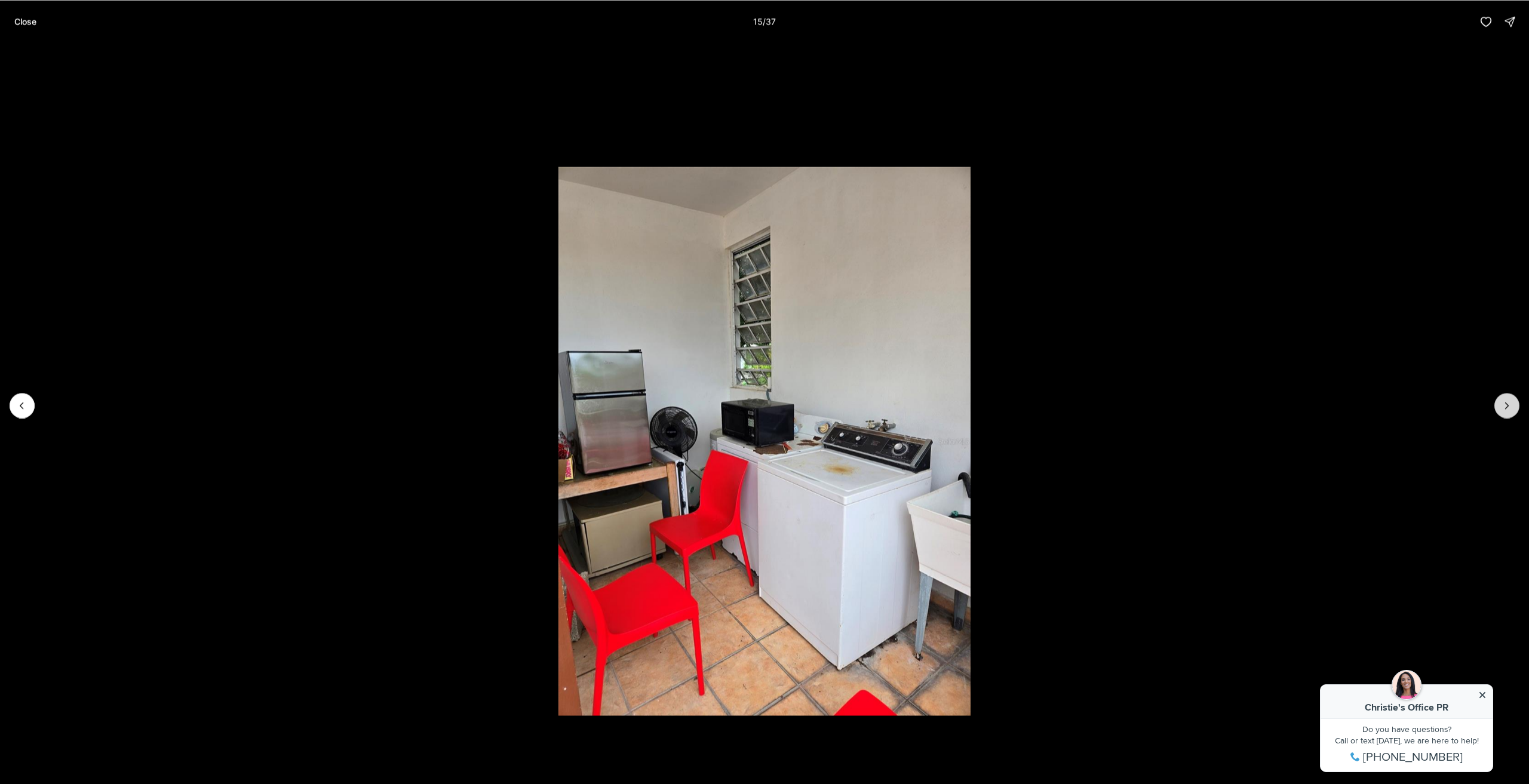
click at [1509, 408] on icon "Next slide" at bounding box center [1507, 405] width 12 height 12
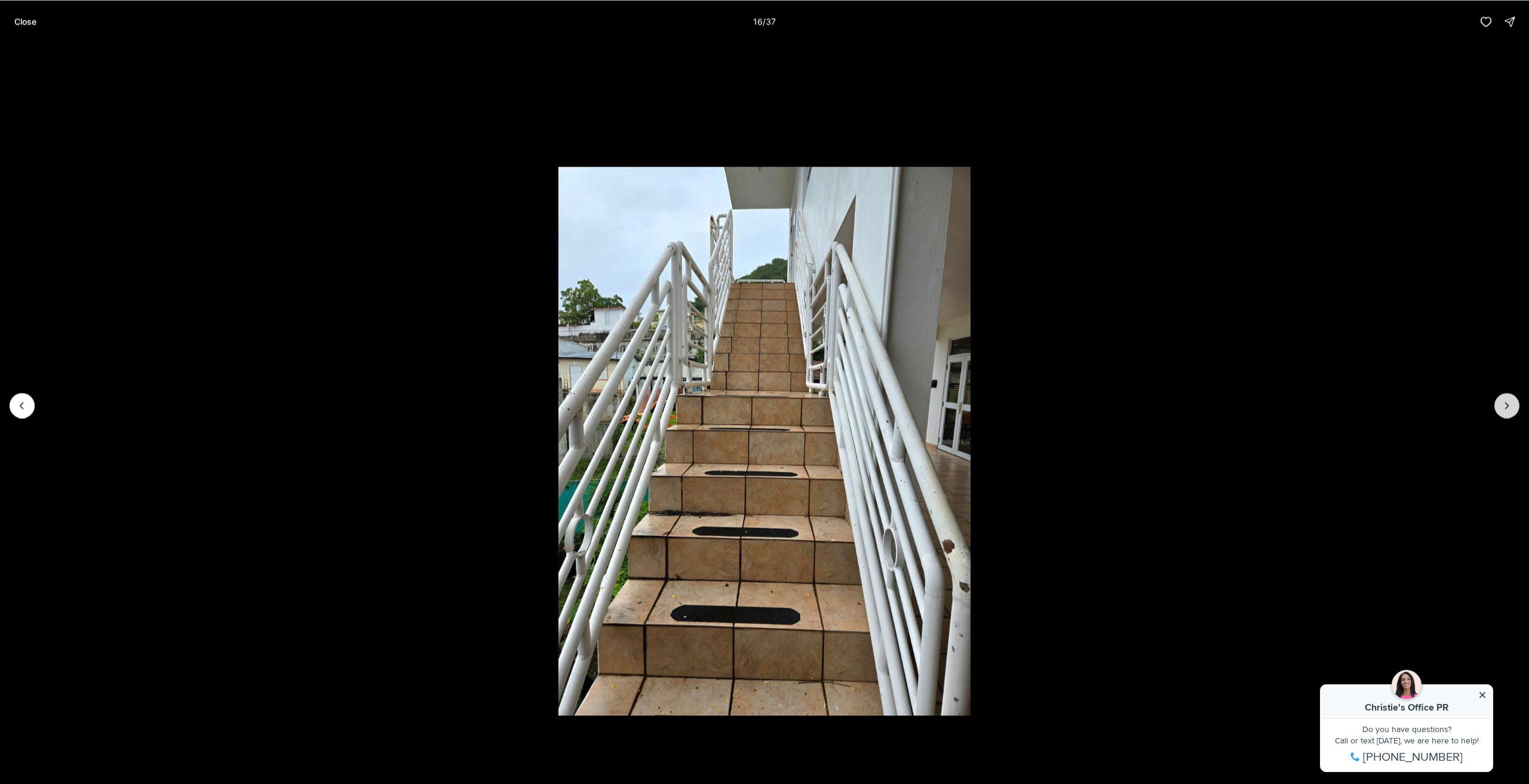
click at [1509, 408] on icon "Next slide" at bounding box center [1507, 405] width 12 height 12
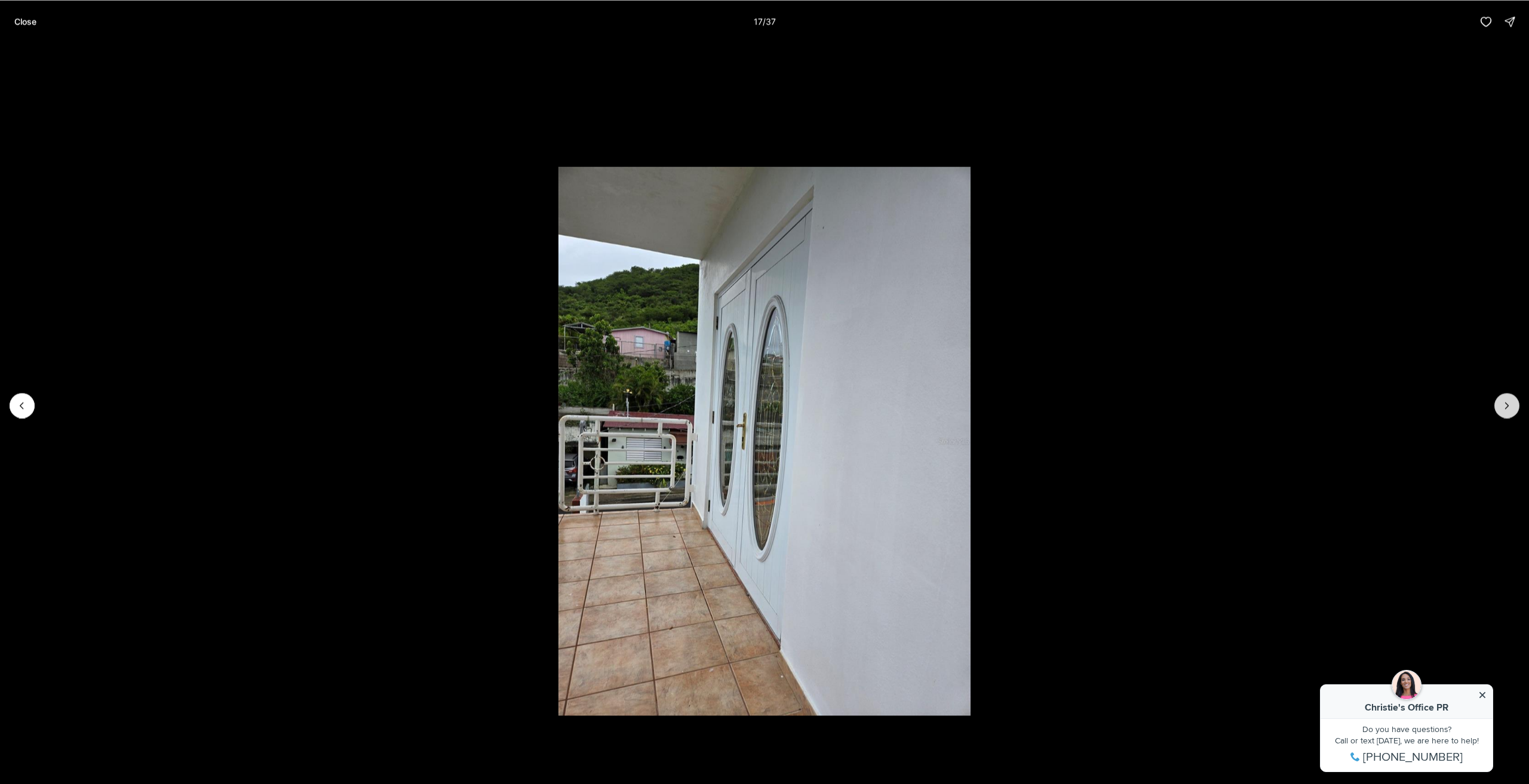
click at [1509, 408] on icon "Next slide" at bounding box center [1507, 405] width 12 height 12
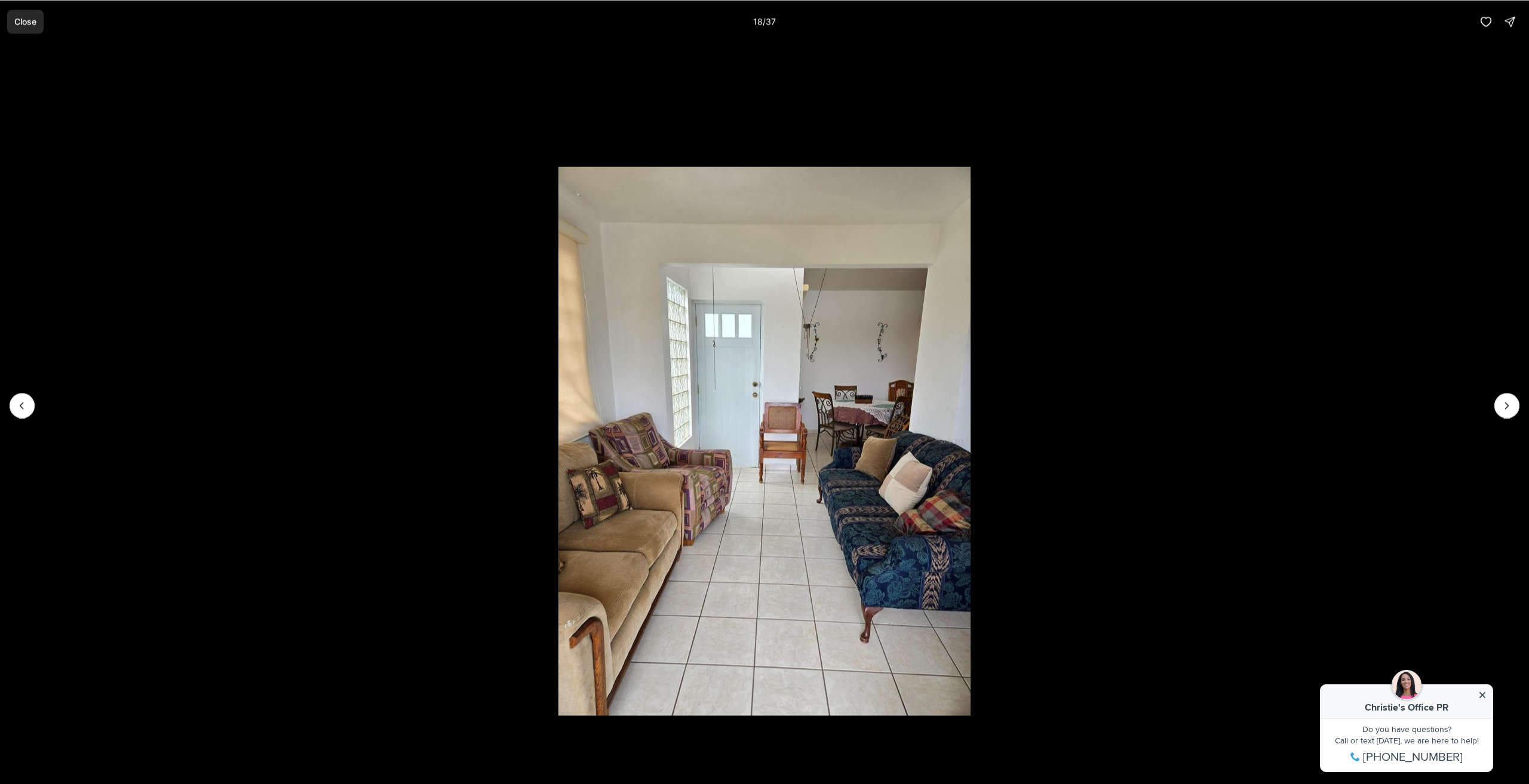
click at [13, 20] on button "Close" at bounding box center [25, 21] width 37 height 24
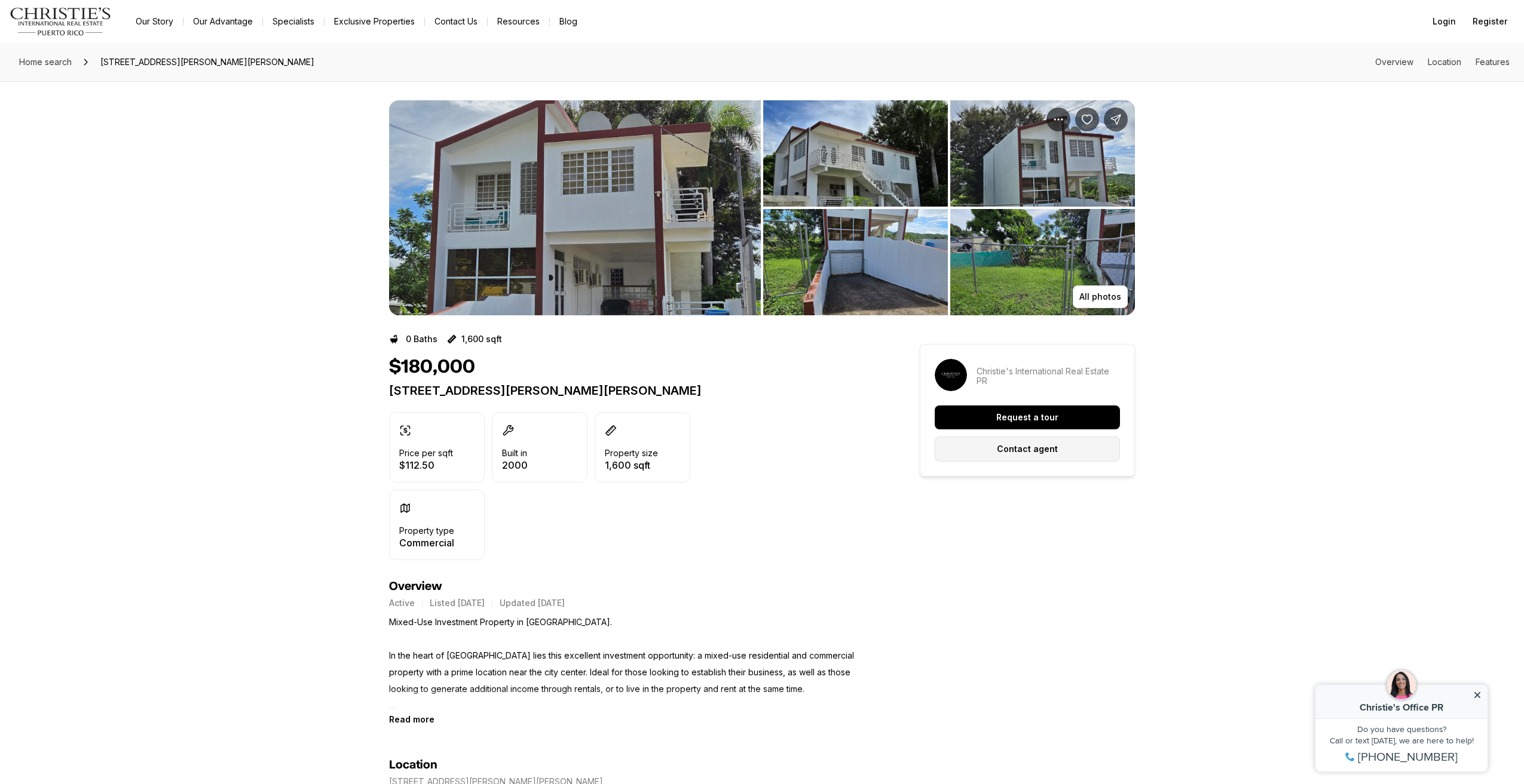
click at [1067, 448] on button "Contact agent" at bounding box center [1027, 449] width 185 height 25
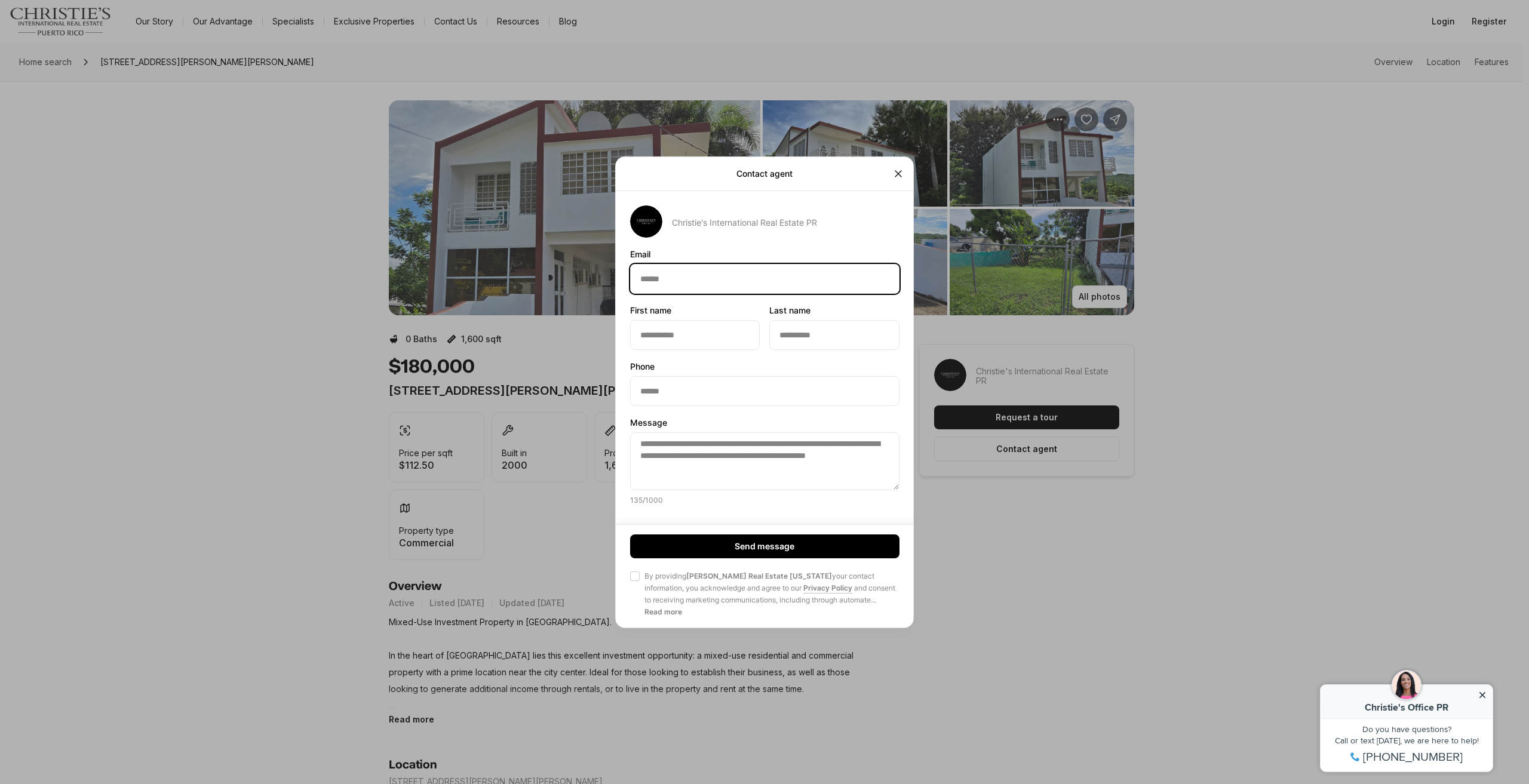
click at [664, 288] on input "Email Email" at bounding box center [765, 278] width 268 height 29
type input "**********"
click at [688, 340] on input "First name First name" at bounding box center [695, 335] width 128 height 29
type input "********"
click at [769, 341] on div "First name First name ******** Last name Last name" at bounding box center [765, 327] width 270 height 44
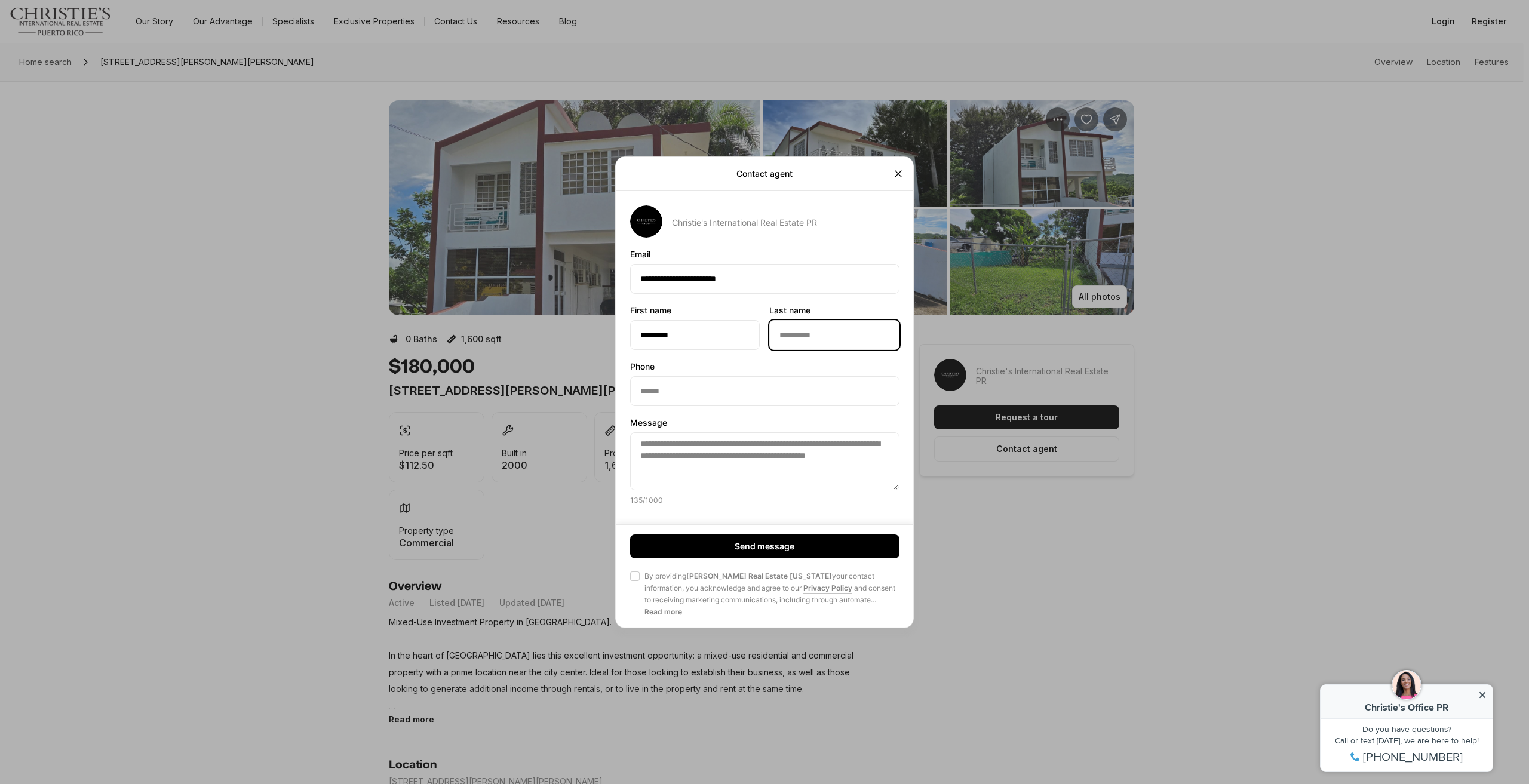
click at [802, 336] on input "Last name Last name" at bounding box center [834, 335] width 128 height 29
type input "******"
click at [750, 401] on input "Phone Phone" at bounding box center [765, 390] width 268 height 29
type input "**********"
click at [640, 578] on span "Agree to Privacy Policy By providing Christie's Real Estate Puerto Rico your co…" at bounding box center [765, 594] width 270 height 48
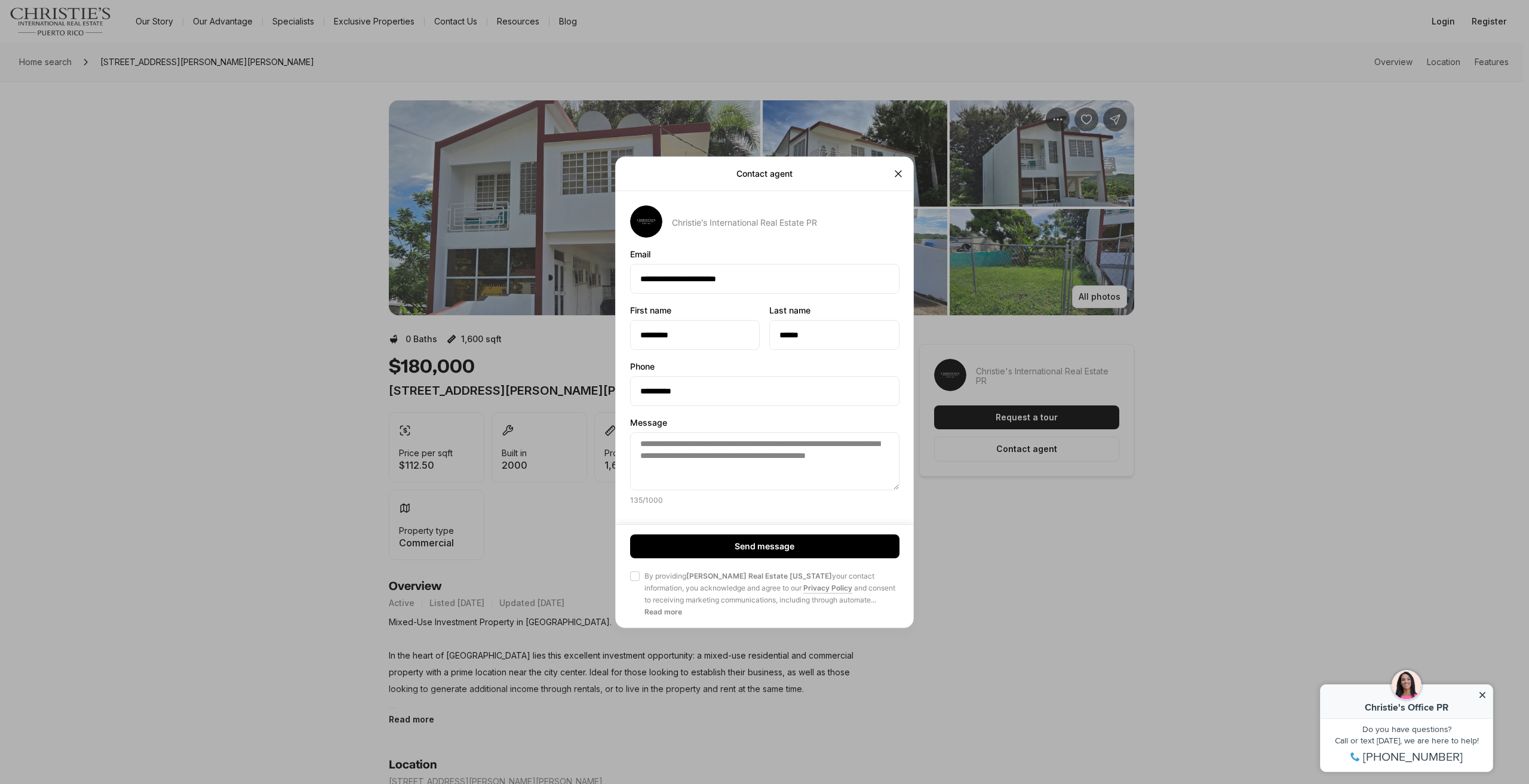
click at [640, 578] on button "Agree to Privacy Policy By providing Christie's Real Estate Puerto Rico your co…" at bounding box center [634, 576] width 10 height 10
click at [678, 546] on button "Send message" at bounding box center [765, 546] width 270 height 24
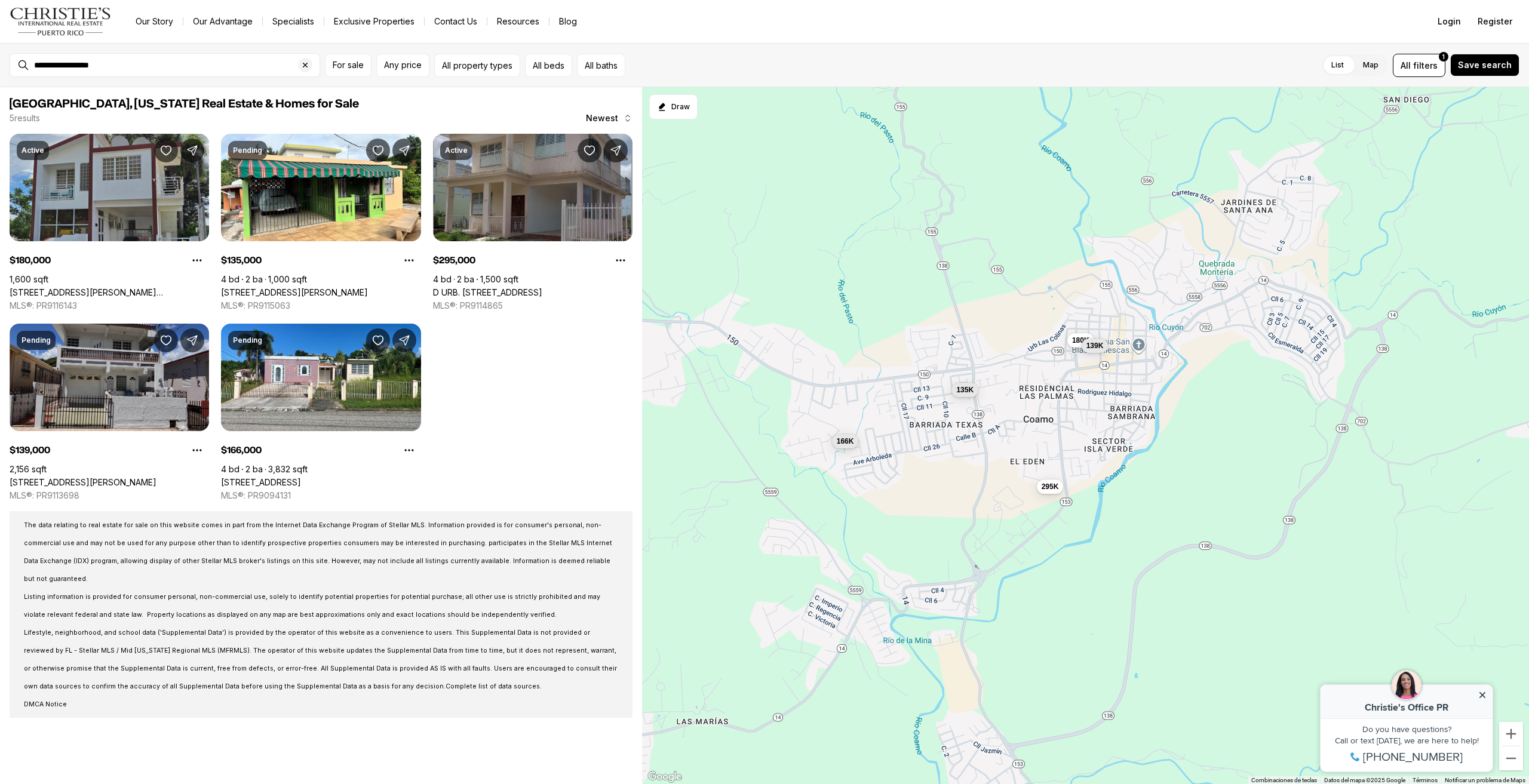
click at [71, 477] on link "[STREET_ADDRESS][PERSON_NAME]" at bounding box center [83, 482] width 147 height 11
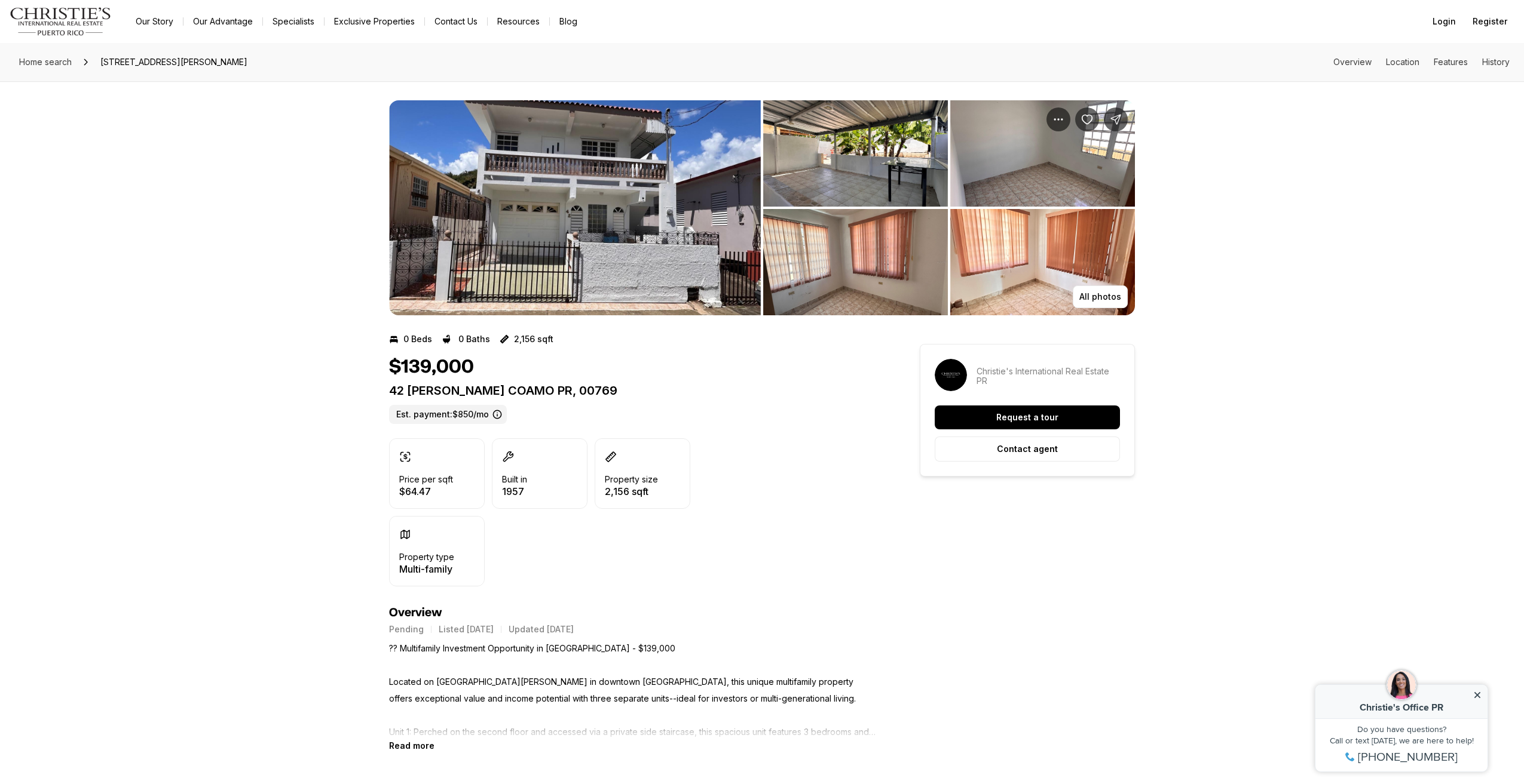
click at [589, 196] on img "View image gallery" at bounding box center [575, 207] width 372 height 215
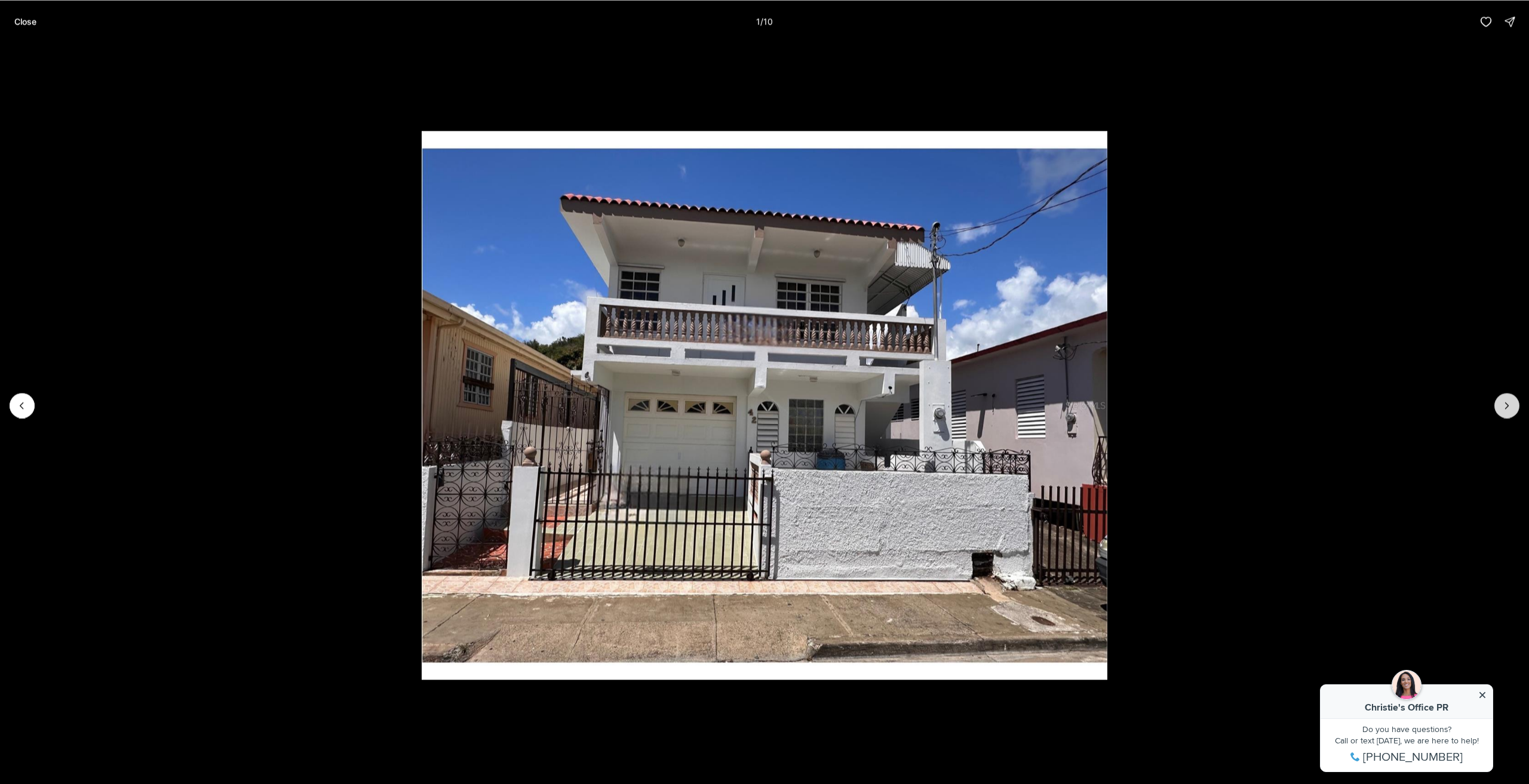
click at [1509, 397] on button "Next slide" at bounding box center [1507, 405] width 25 height 25
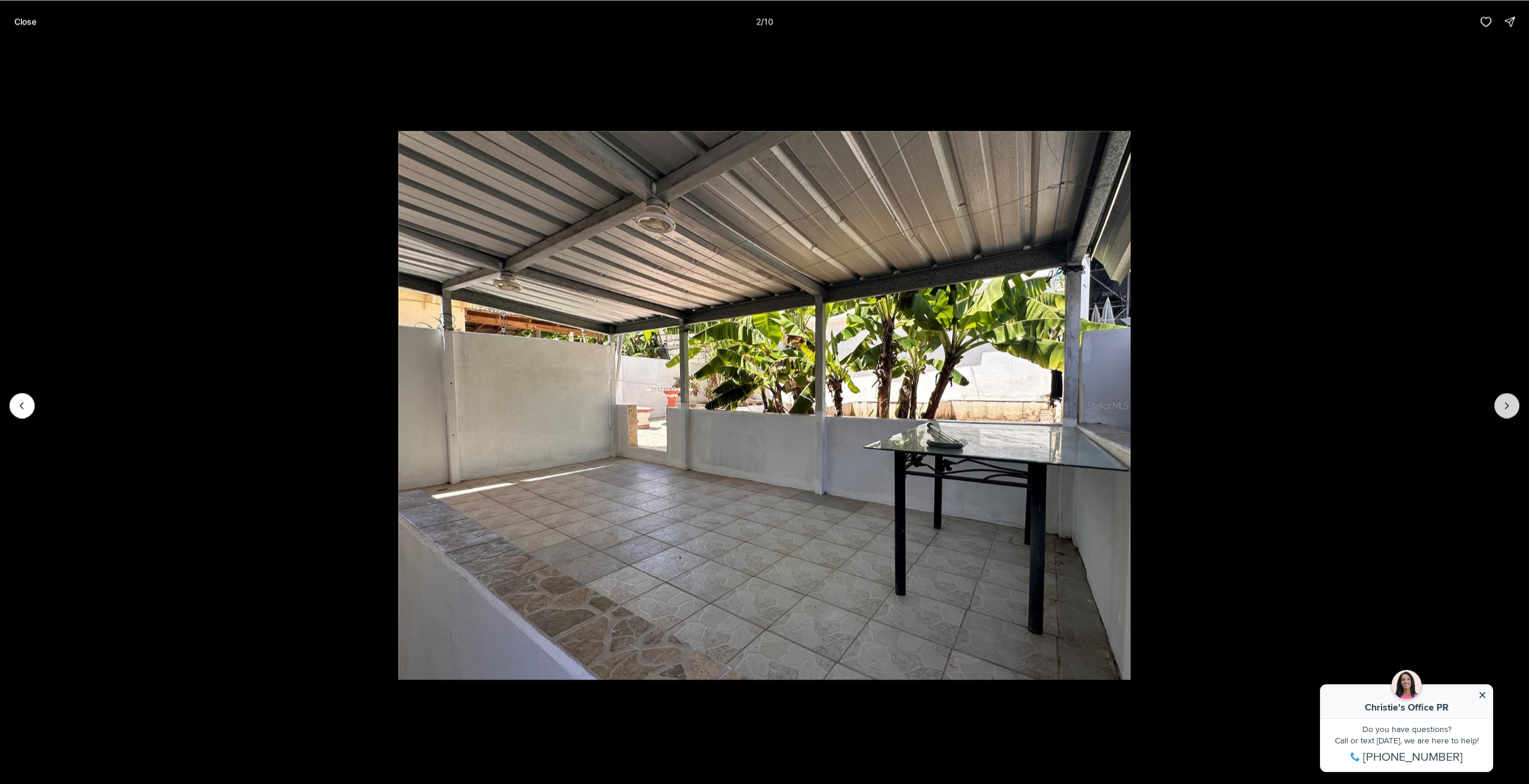
click at [1509, 397] on button "Next slide" at bounding box center [1507, 405] width 25 height 25
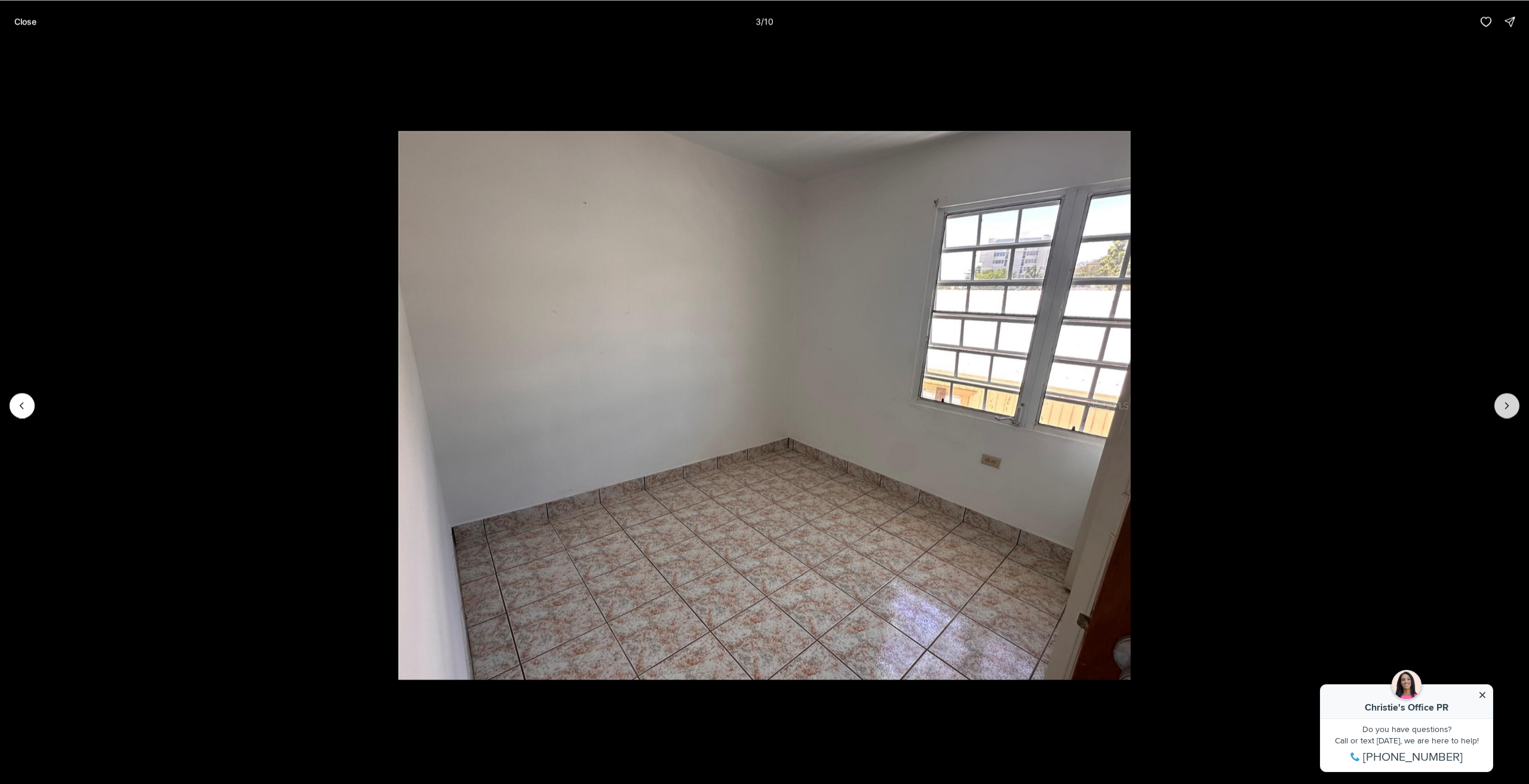
click at [1509, 397] on button "Next slide" at bounding box center [1507, 405] width 25 height 25
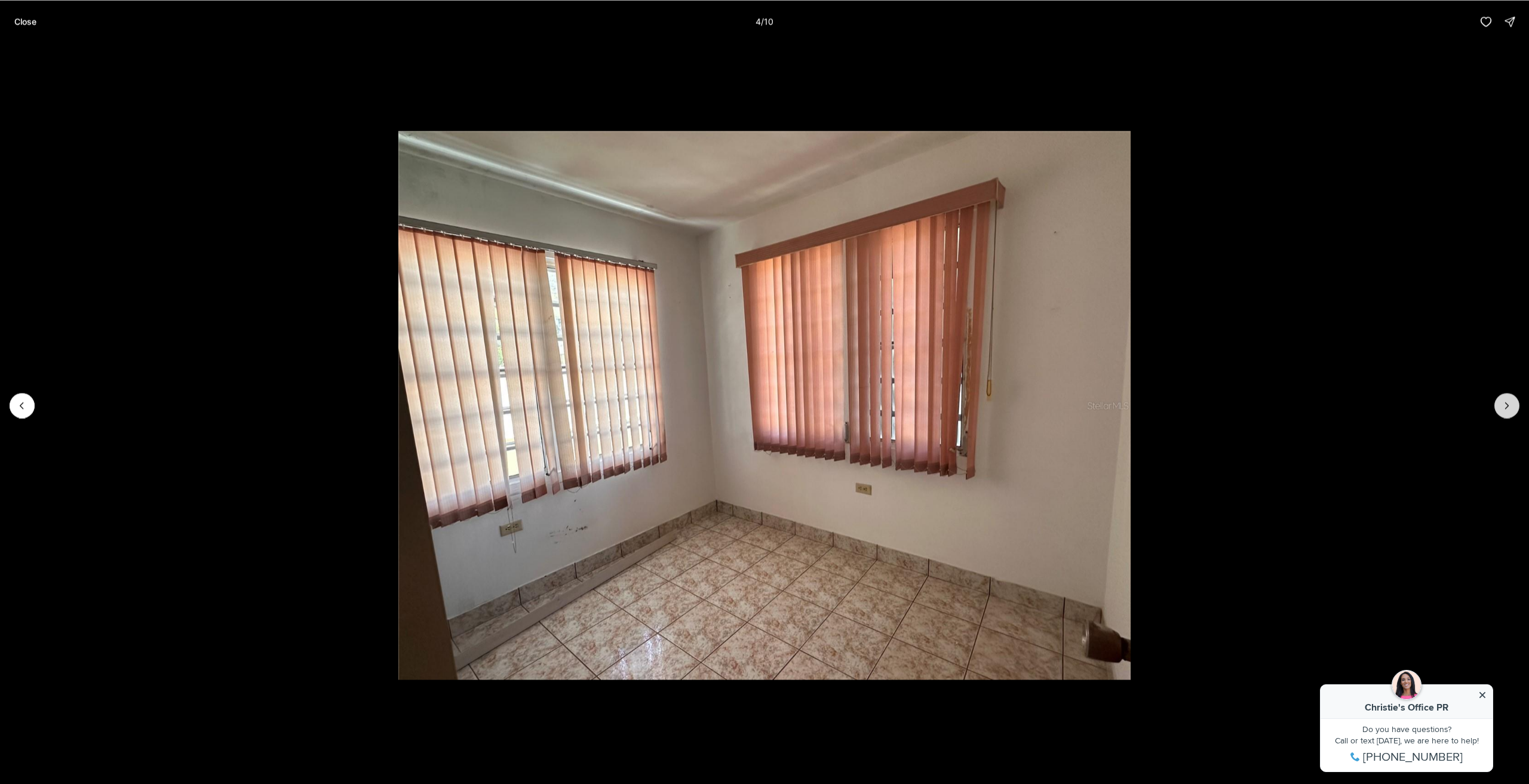
click at [1509, 397] on button "Next slide" at bounding box center [1507, 405] width 25 height 25
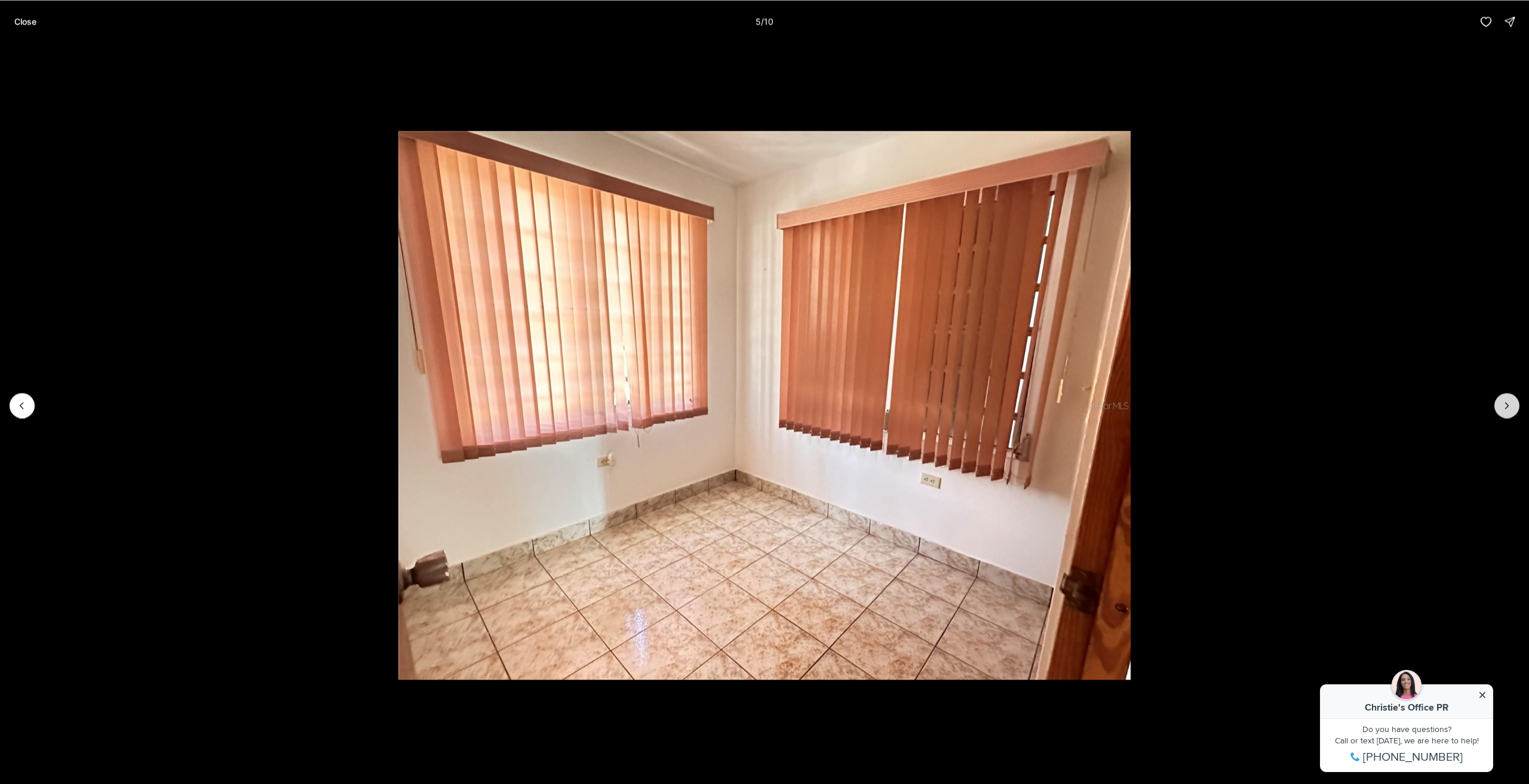
click at [1509, 397] on button "Next slide" at bounding box center [1507, 405] width 25 height 25
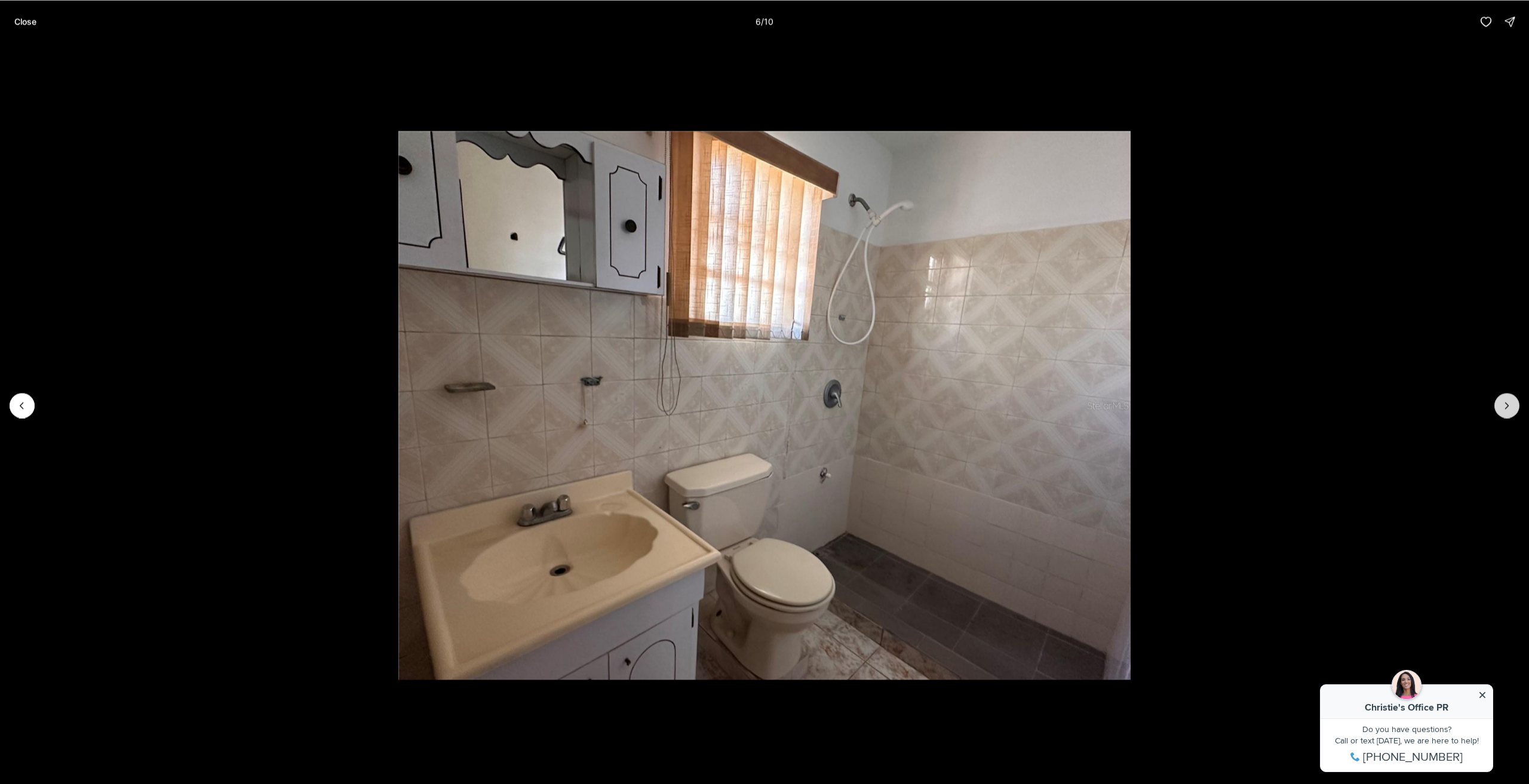
click at [1509, 397] on button "Next slide" at bounding box center [1507, 405] width 25 height 25
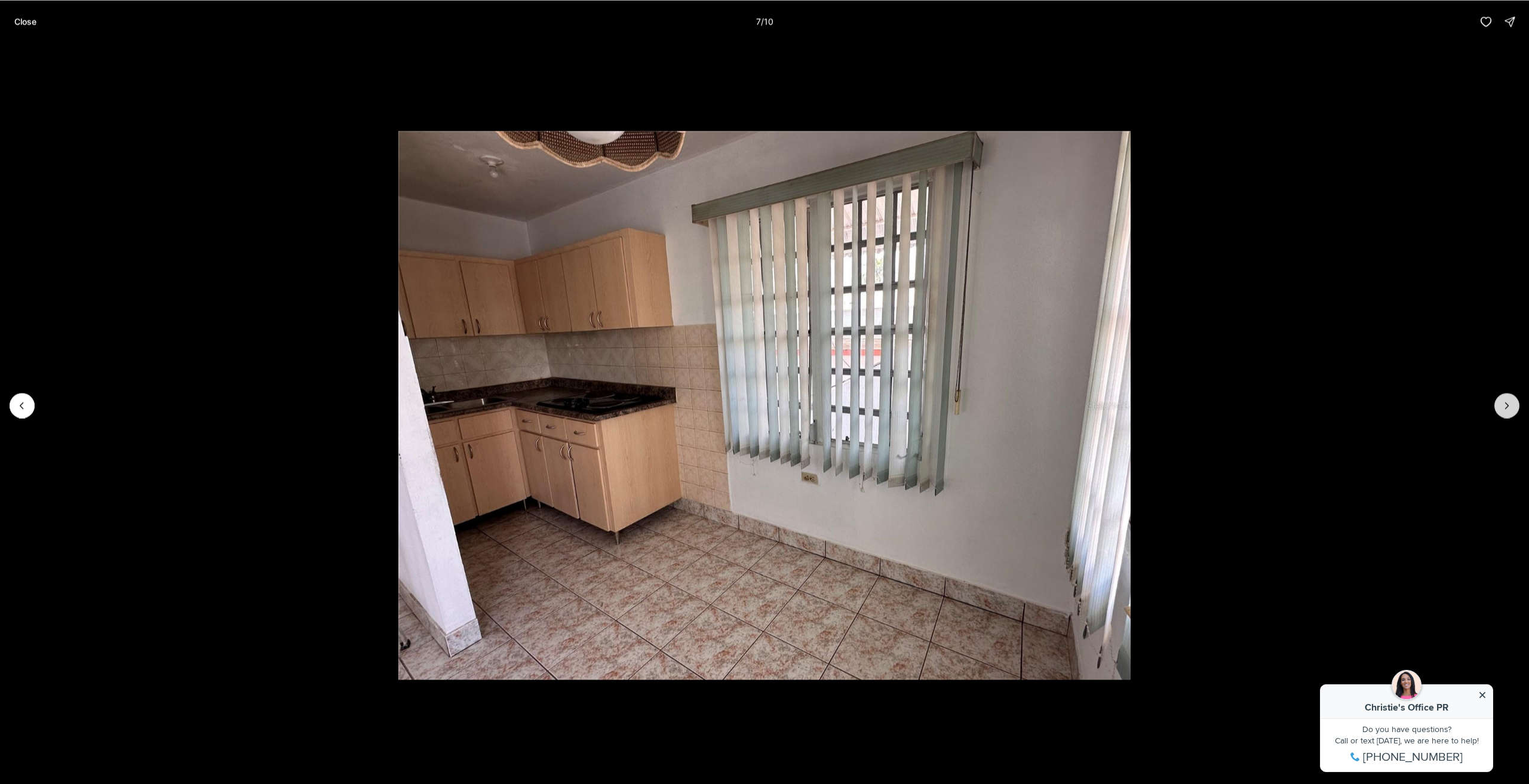
click at [1509, 397] on button "Next slide" at bounding box center [1507, 405] width 25 height 25
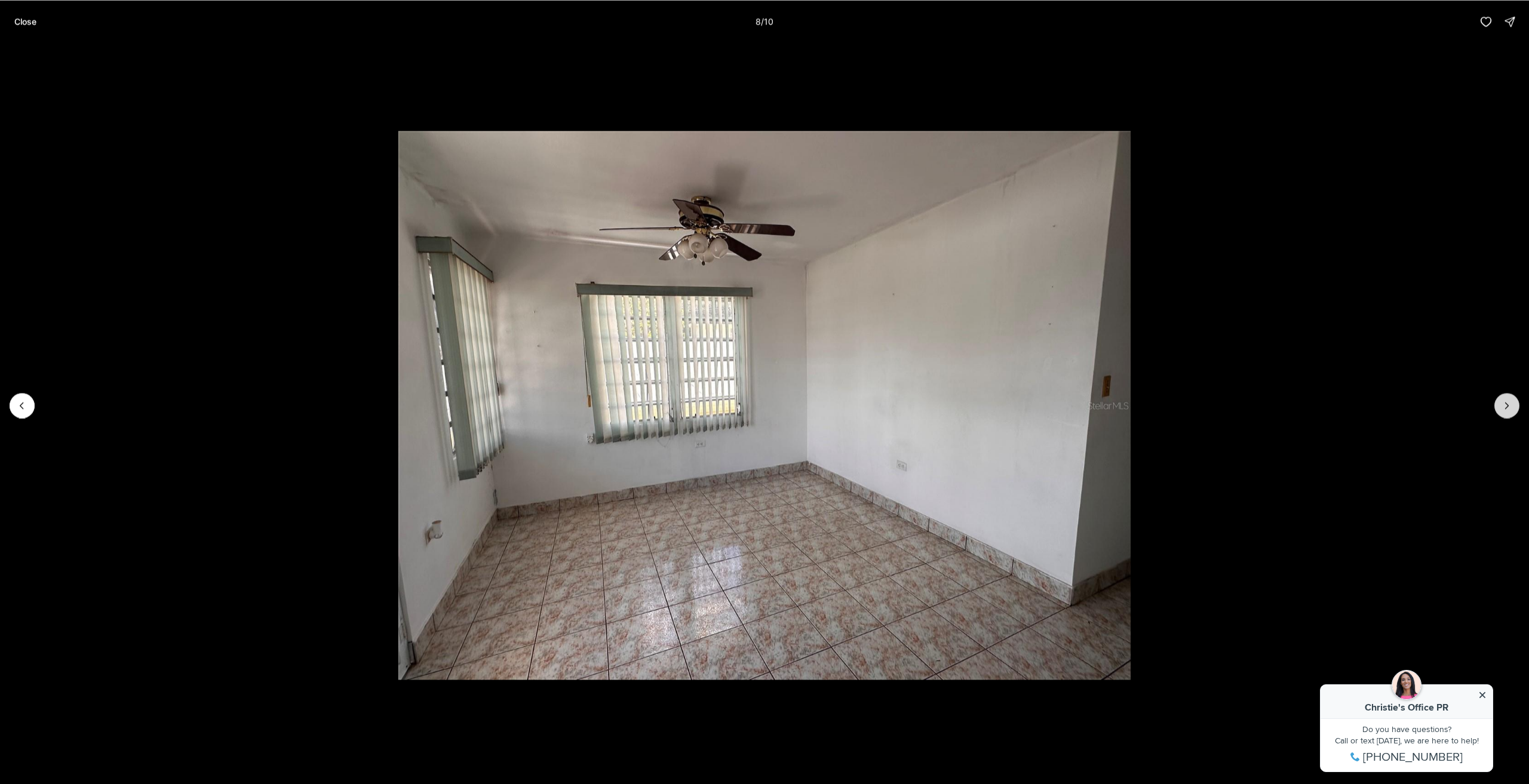
click at [1509, 397] on button "Next slide" at bounding box center [1507, 405] width 25 height 25
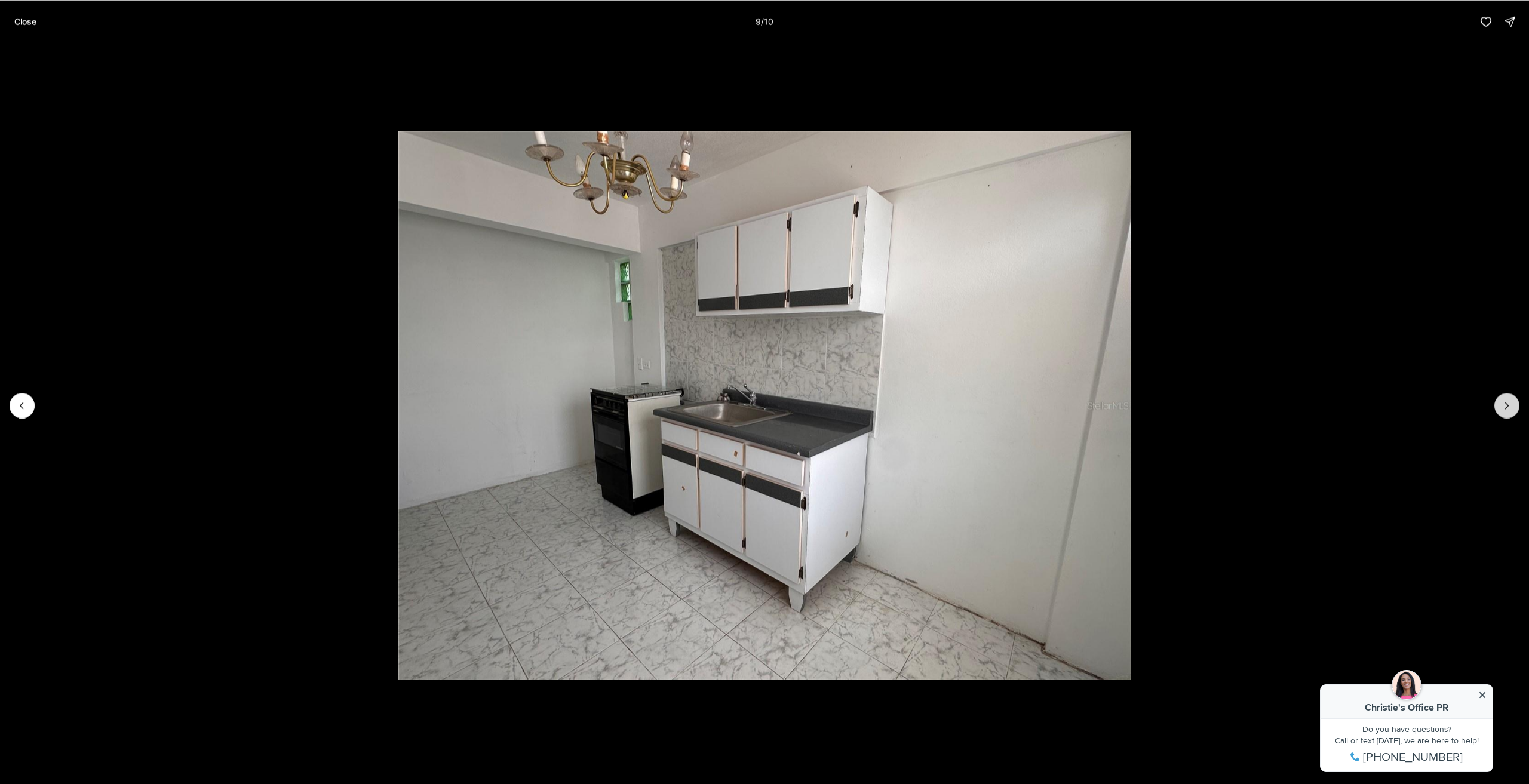
click at [1509, 397] on button "Next slide" at bounding box center [1507, 405] width 25 height 25
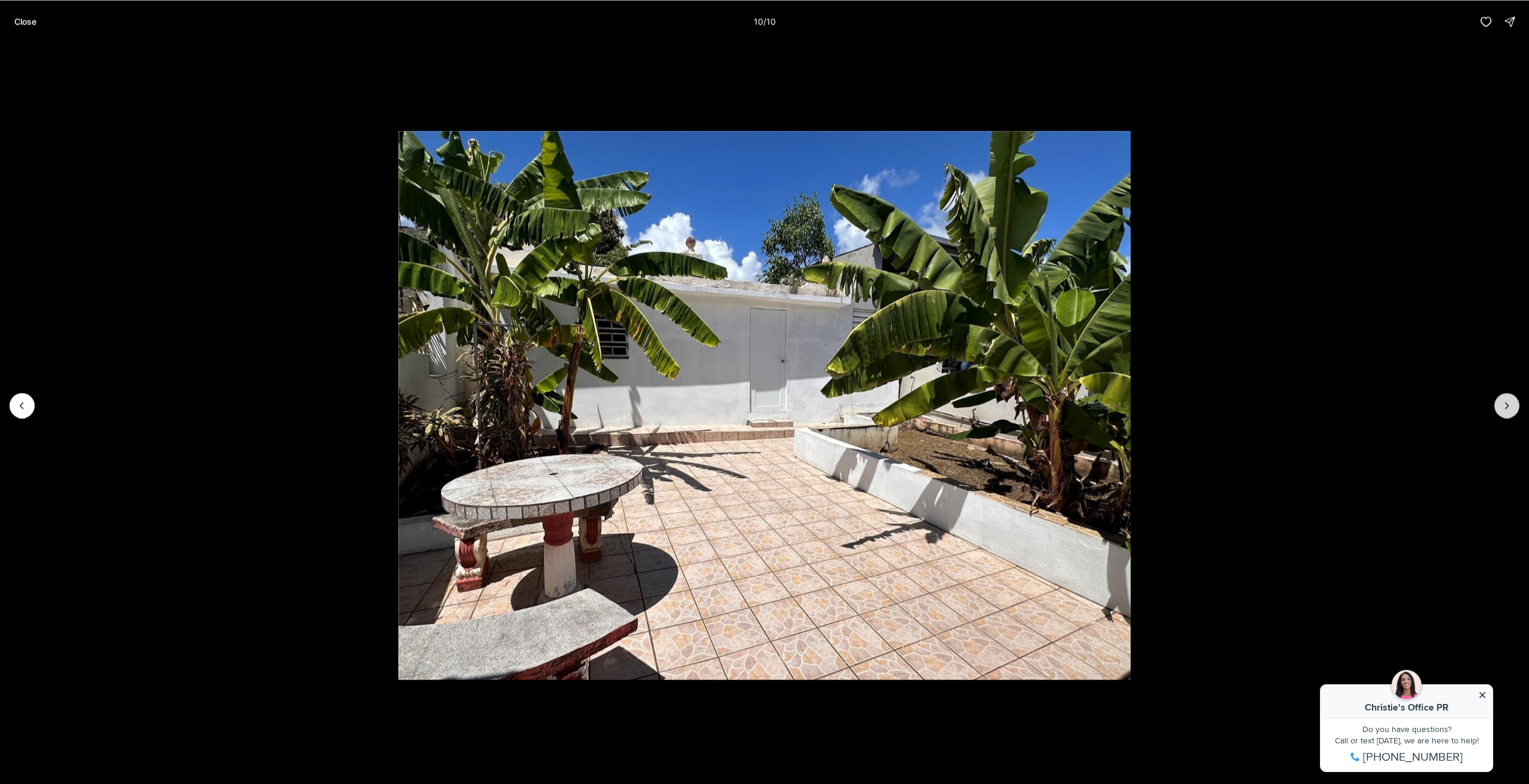
click at [1509, 397] on div at bounding box center [1507, 405] width 25 height 25
click at [24, 27] on button "Close" at bounding box center [25, 21] width 37 height 24
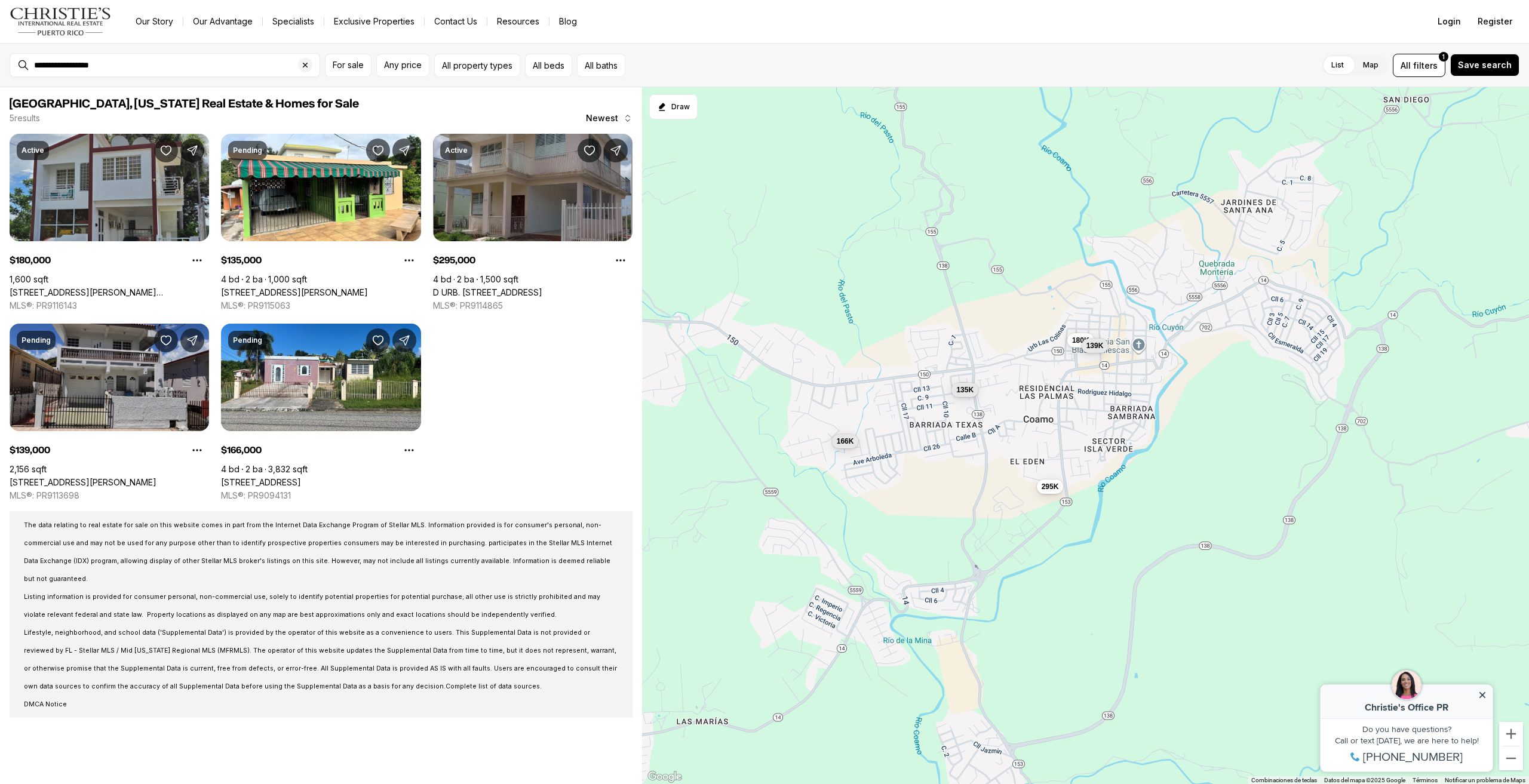
click at [94, 477] on link "[STREET_ADDRESS][PERSON_NAME]" at bounding box center [83, 482] width 147 height 11
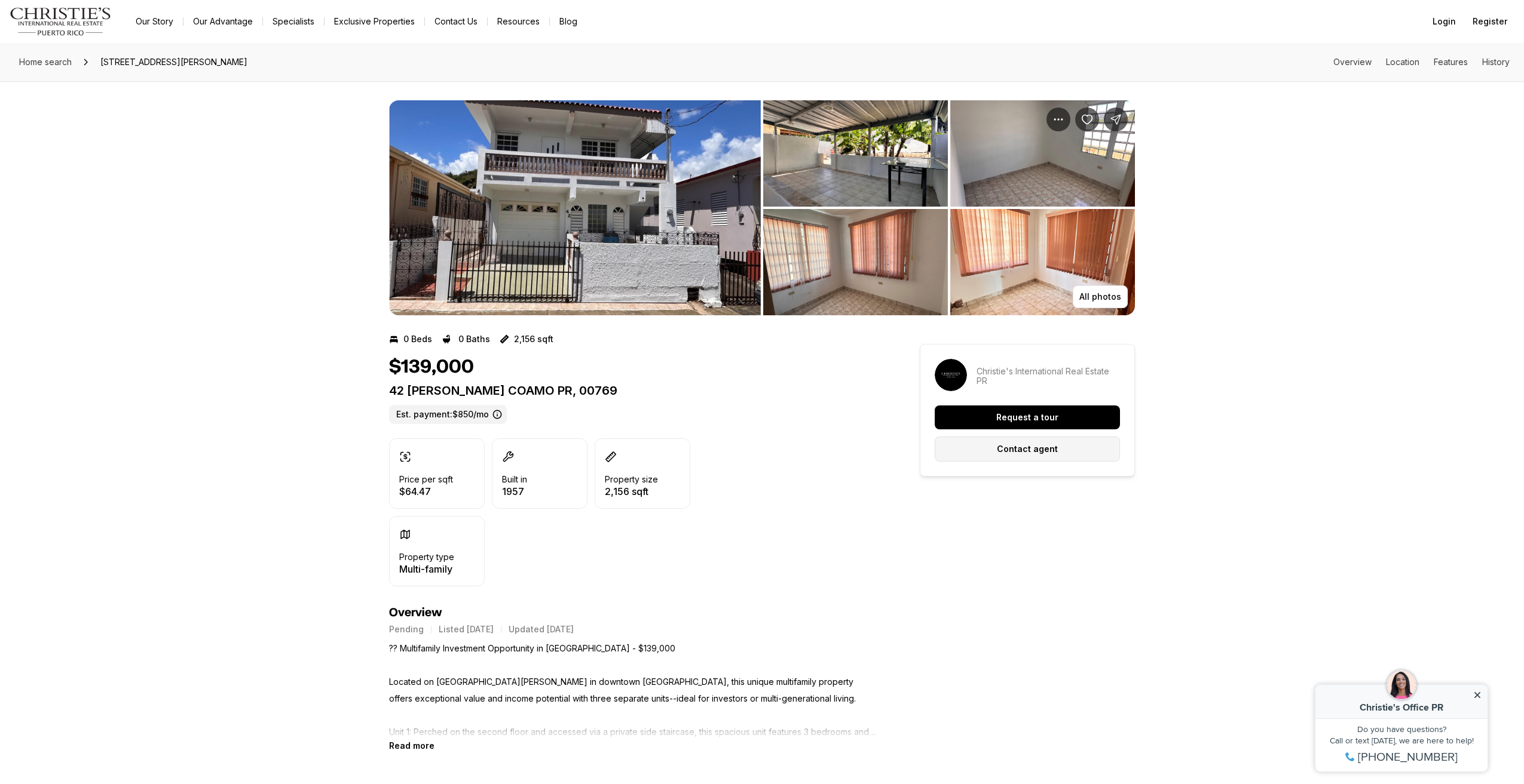
click at [1051, 457] on button "Contact agent" at bounding box center [1027, 449] width 185 height 25
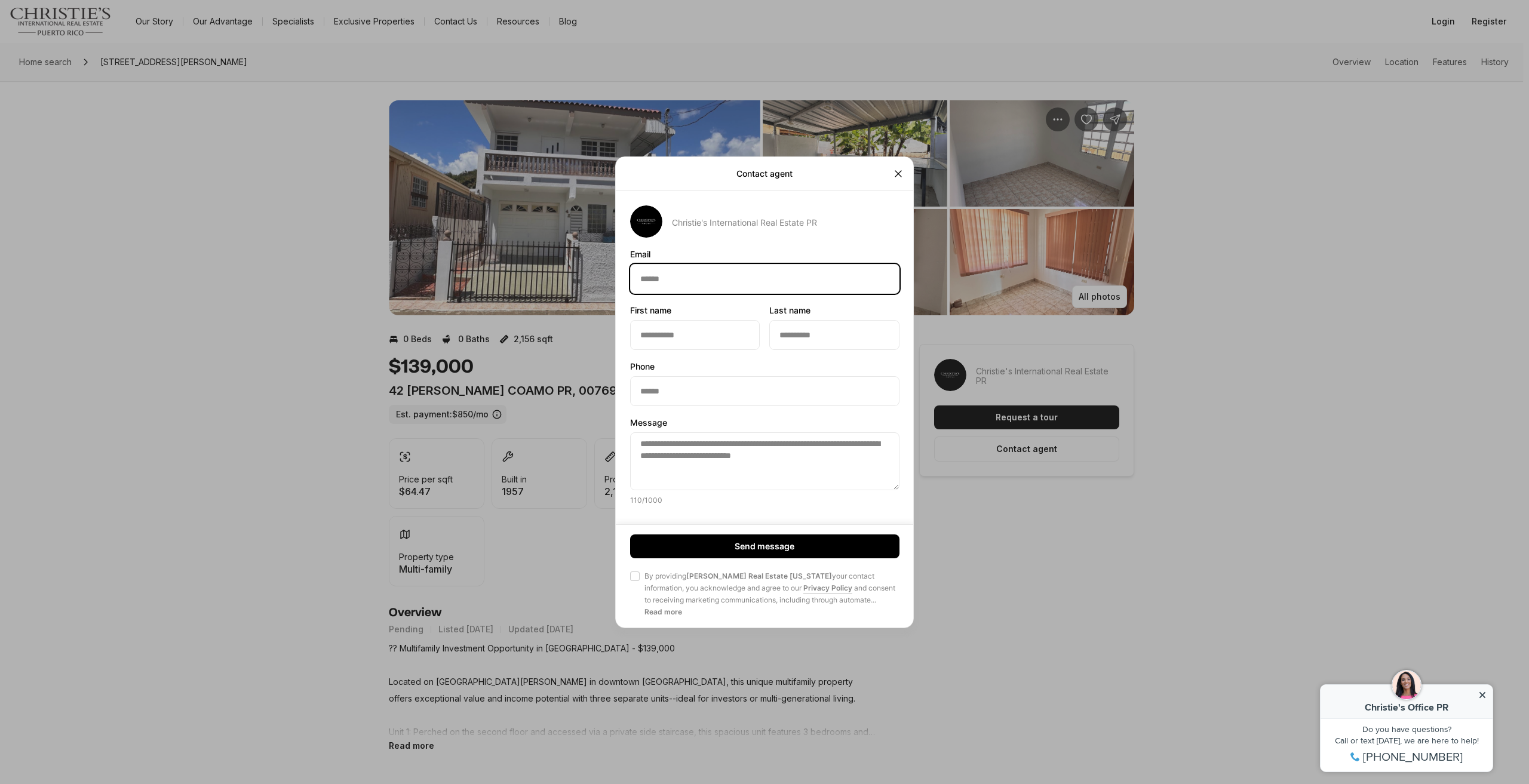
click at [670, 273] on input "Email Email" at bounding box center [765, 278] width 268 height 29
type input "**********"
click at [722, 332] on input "First name First name" at bounding box center [695, 335] width 128 height 29
type input "********"
click at [823, 347] on input "Last name Last name" at bounding box center [834, 335] width 128 height 29
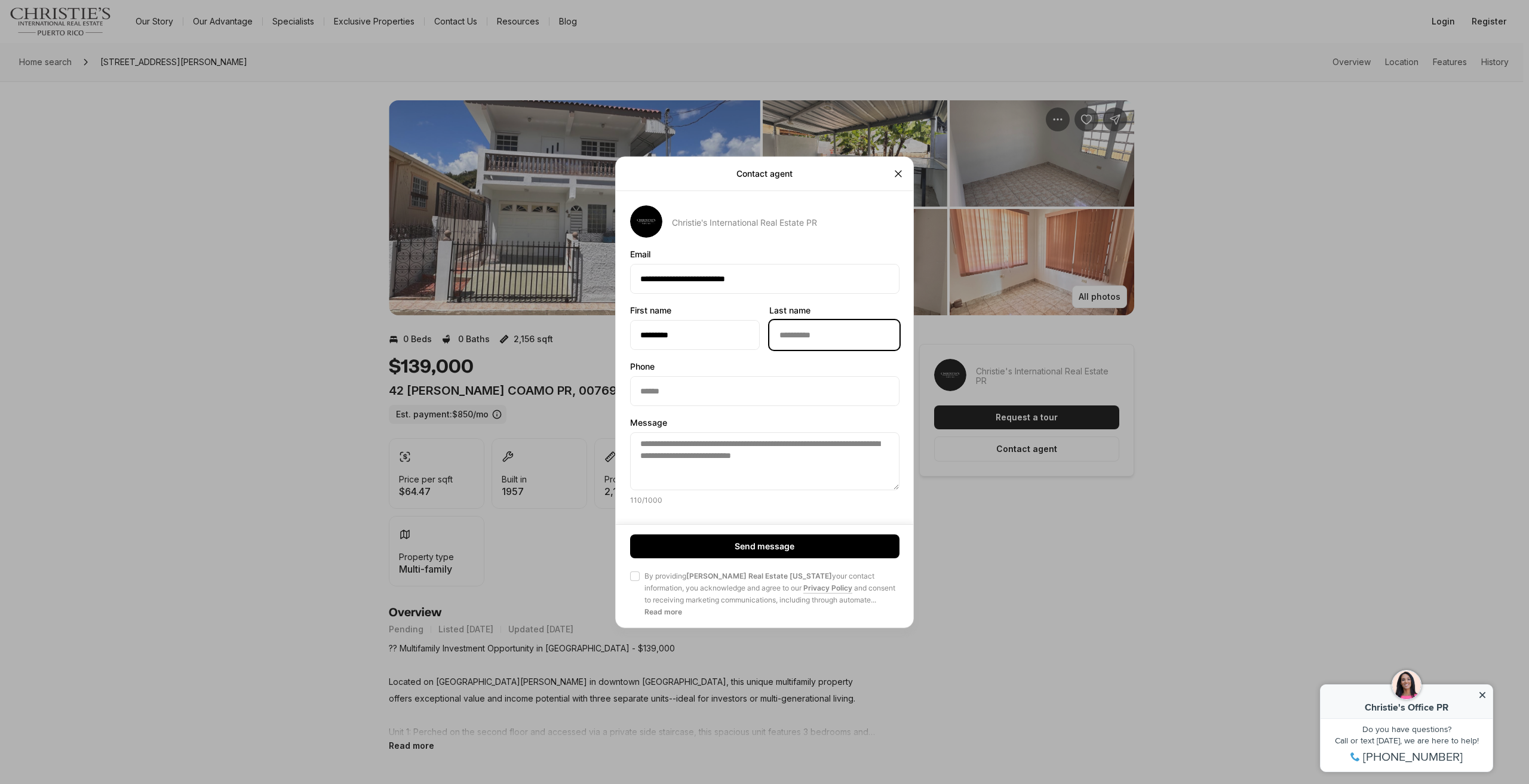
type input "******"
click at [720, 390] on input "Phone Phone" at bounding box center [765, 390] width 268 height 29
type input "**********"
click at [638, 577] on button "Agree to Privacy Policy By providing [PERSON_NAME] Real Estate [US_STATE] your …" at bounding box center [634, 576] width 10 height 10
click at [685, 553] on button "Send message" at bounding box center [765, 546] width 270 height 24
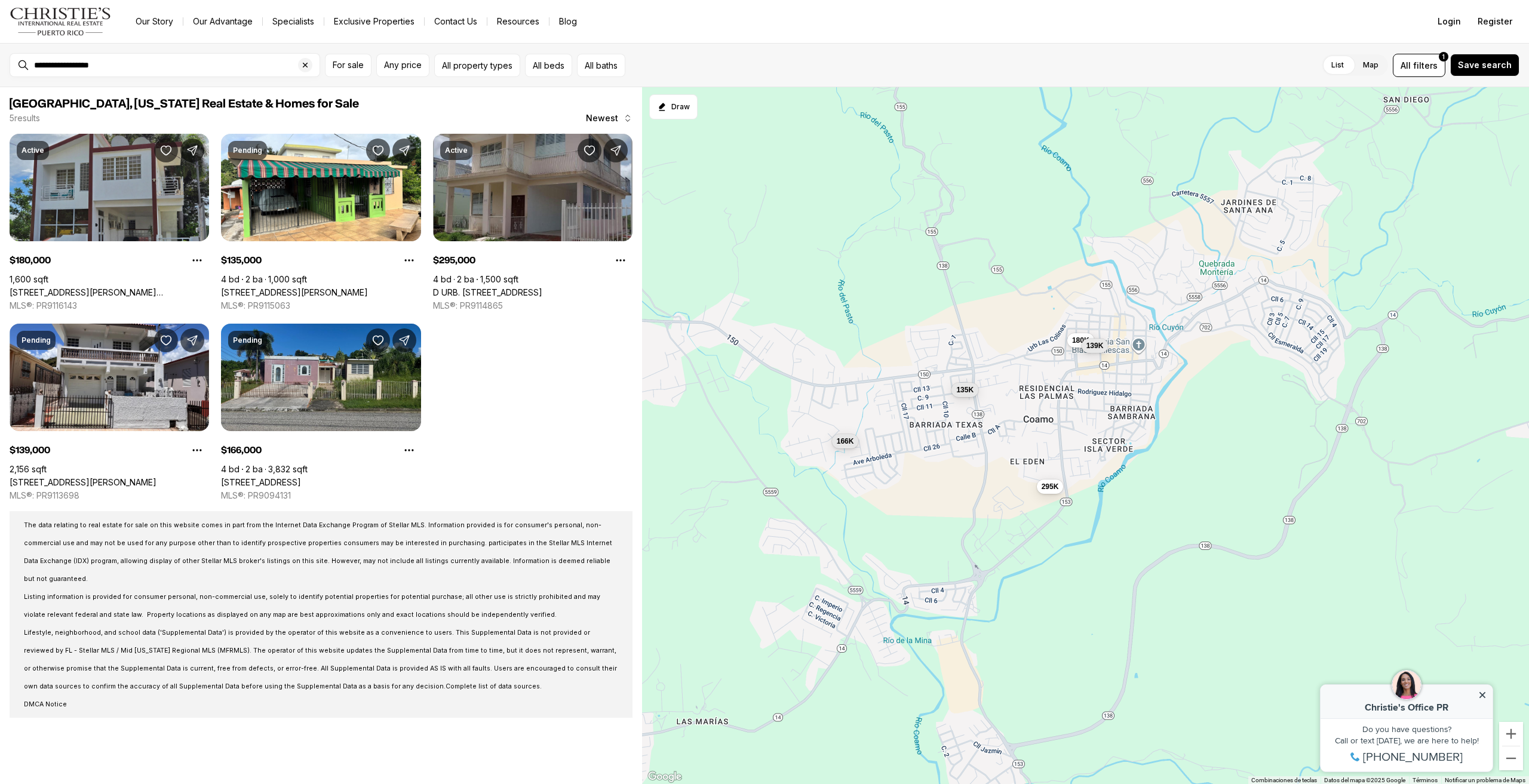
click at [301, 477] on link "[STREET_ADDRESS]" at bounding box center [261, 482] width 80 height 11
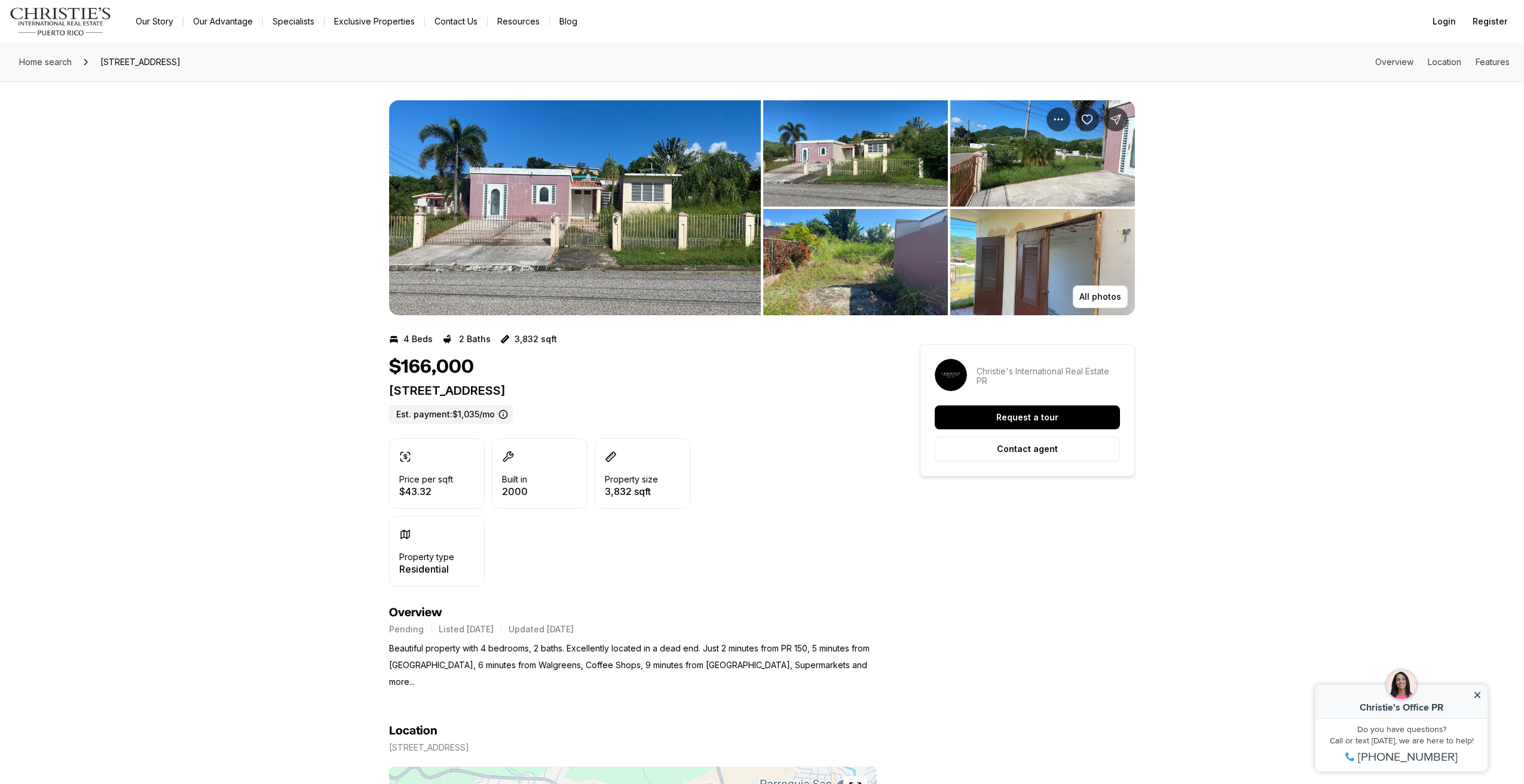
click at [481, 263] on img "View image gallery" at bounding box center [575, 207] width 372 height 215
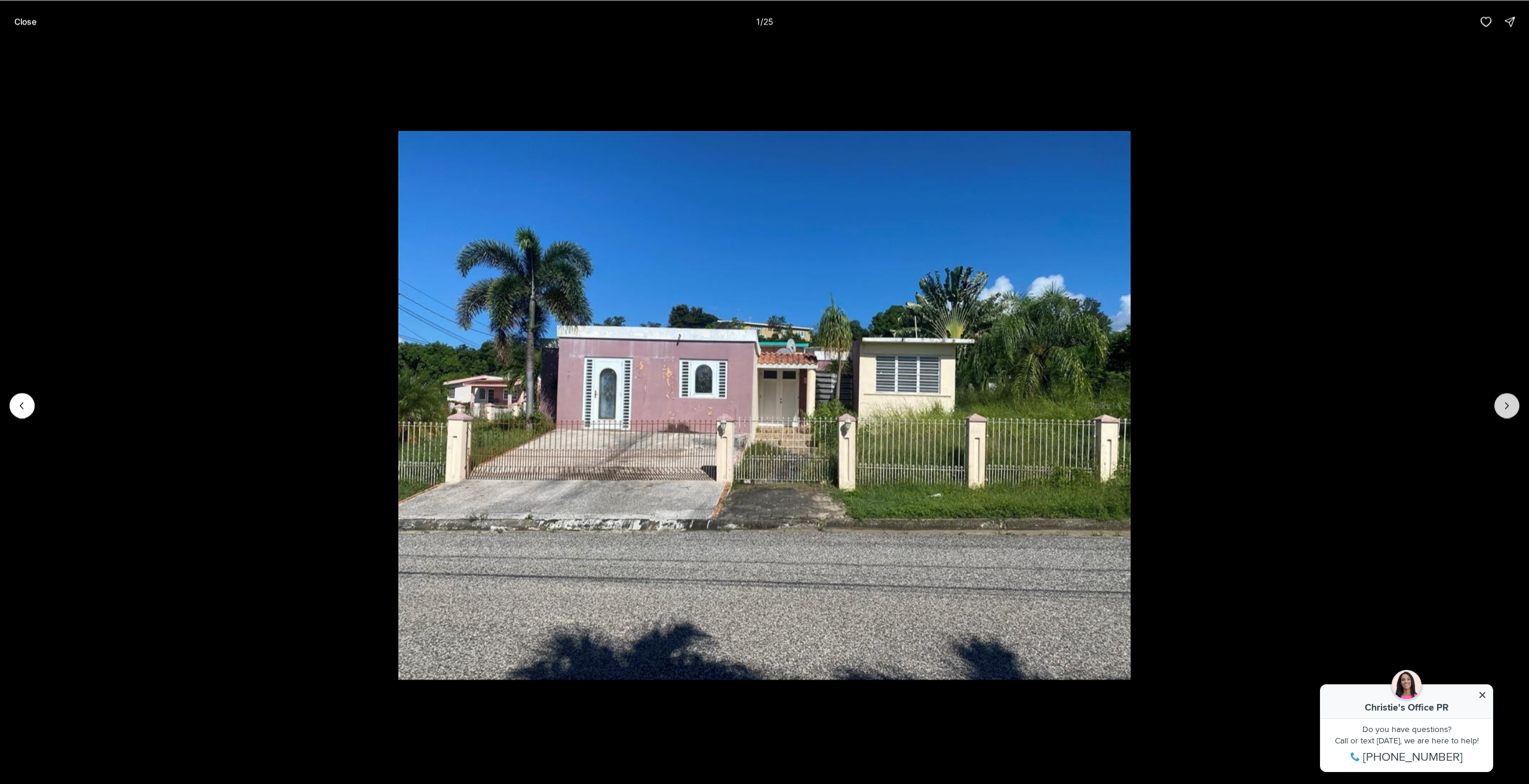
click at [1507, 406] on icon "Next slide" at bounding box center [1507, 405] width 12 height 12
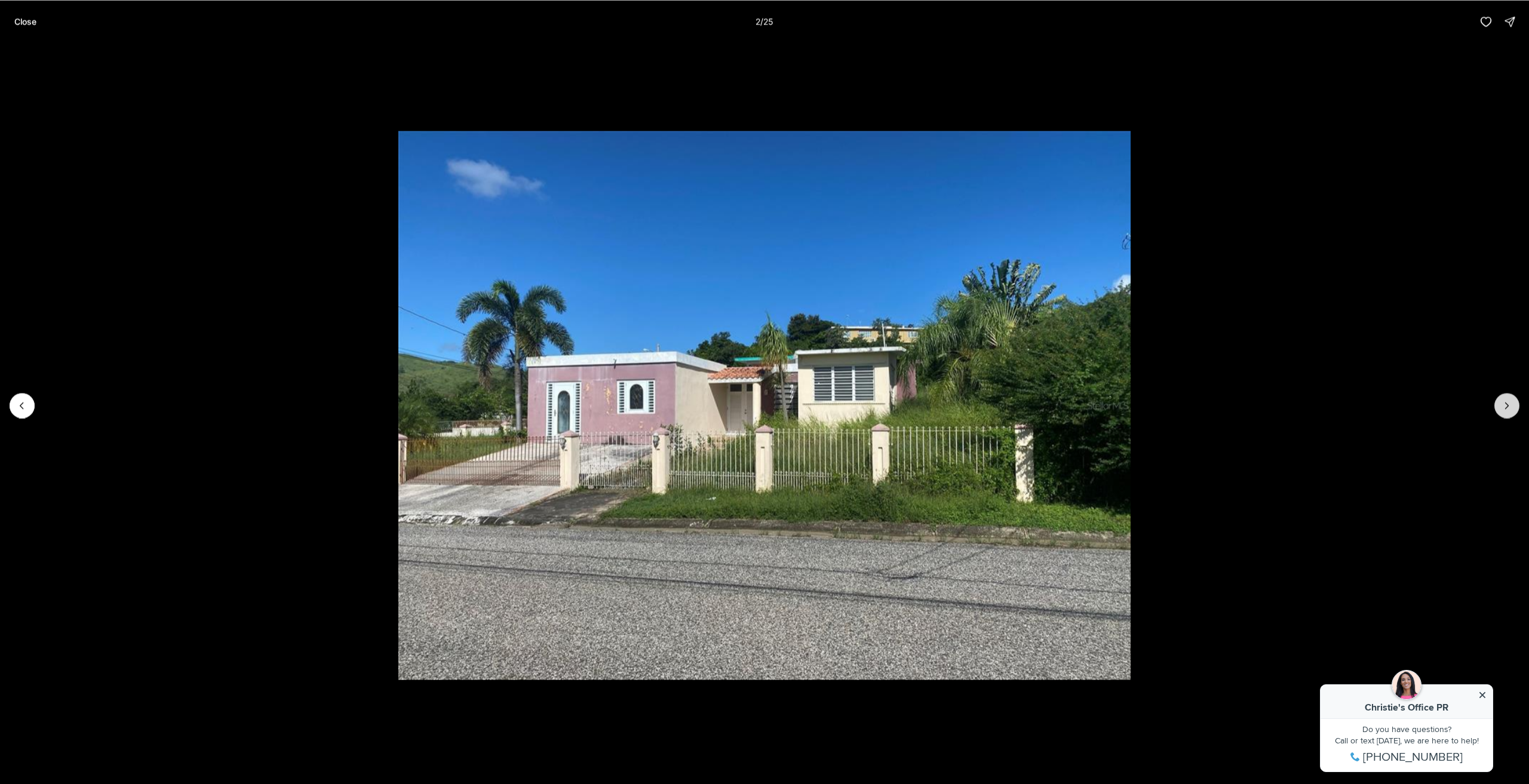
click at [1507, 406] on icon "Next slide" at bounding box center [1507, 405] width 12 height 12
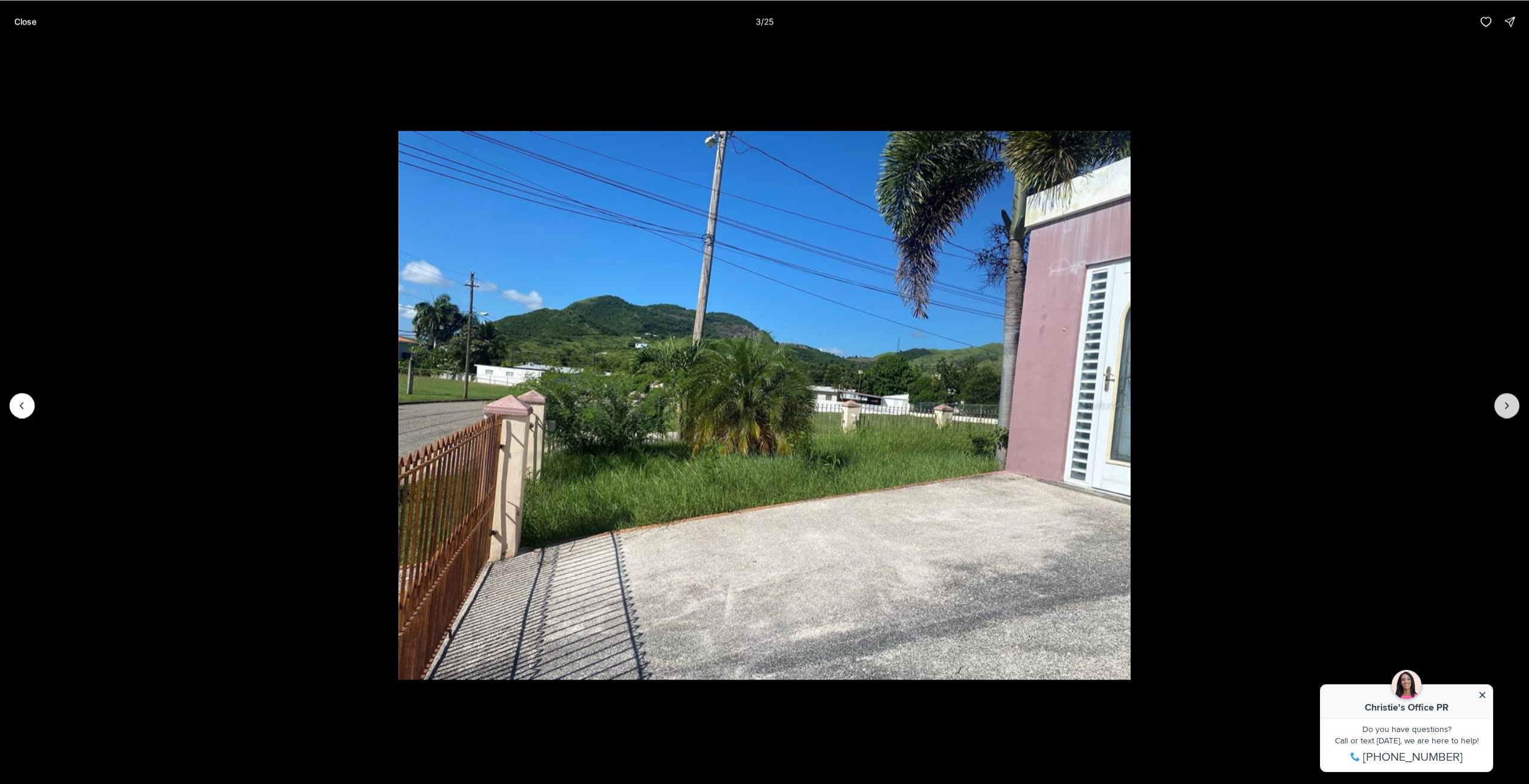
click at [1507, 406] on icon "Next slide" at bounding box center [1507, 405] width 12 height 12
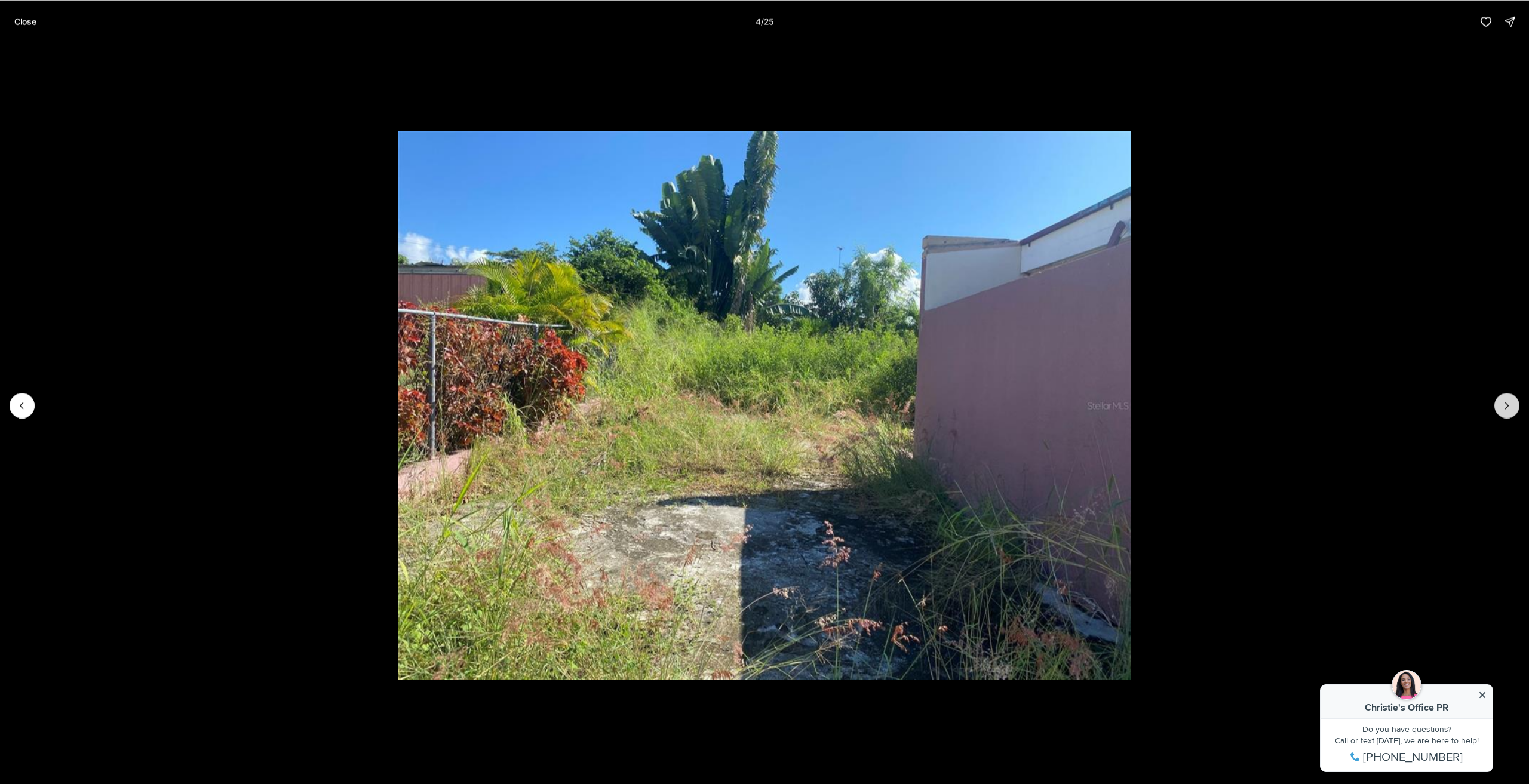
click at [1507, 406] on icon "Next slide" at bounding box center [1507, 405] width 12 height 12
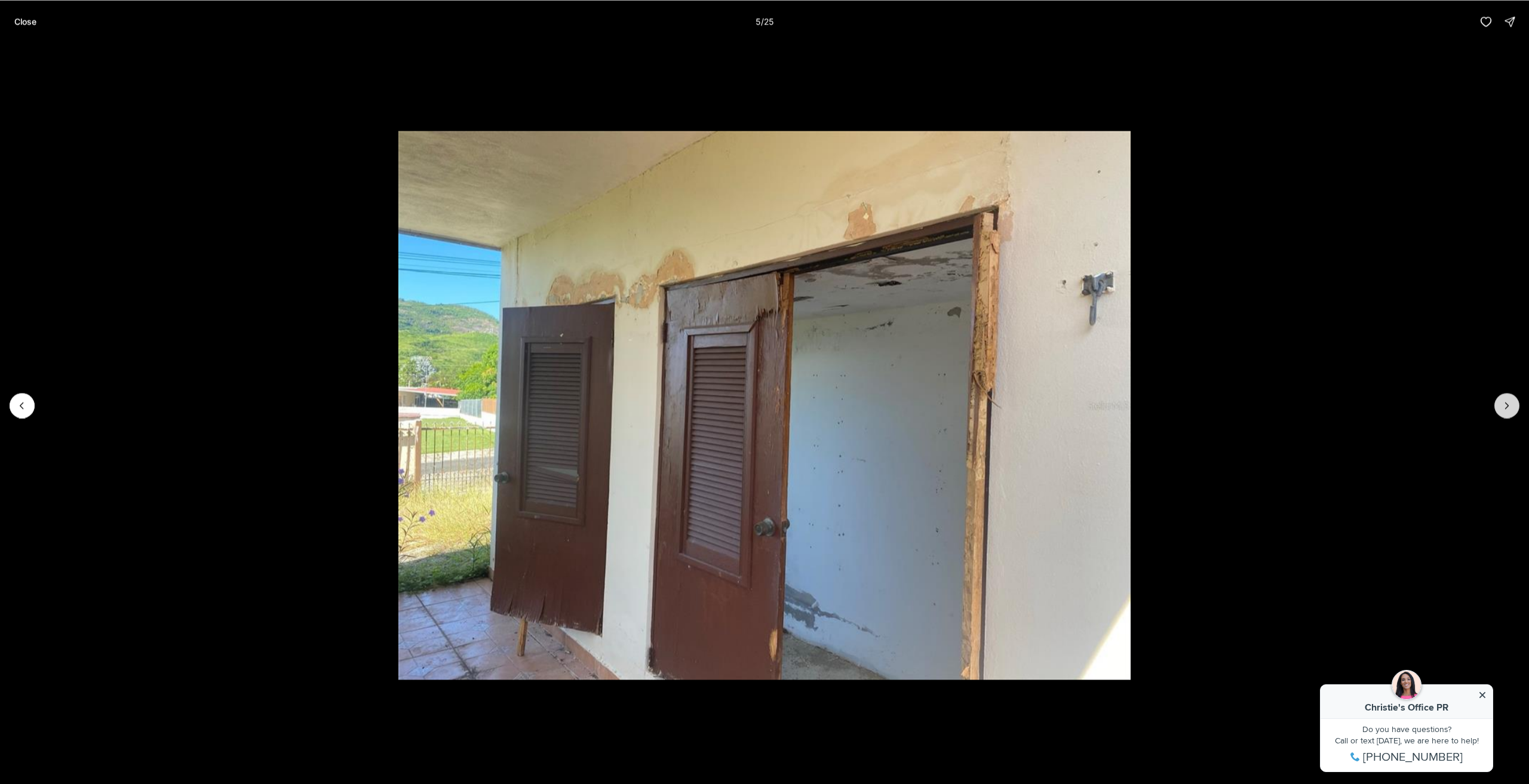
click at [1507, 406] on icon "Next slide" at bounding box center [1507, 405] width 12 height 12
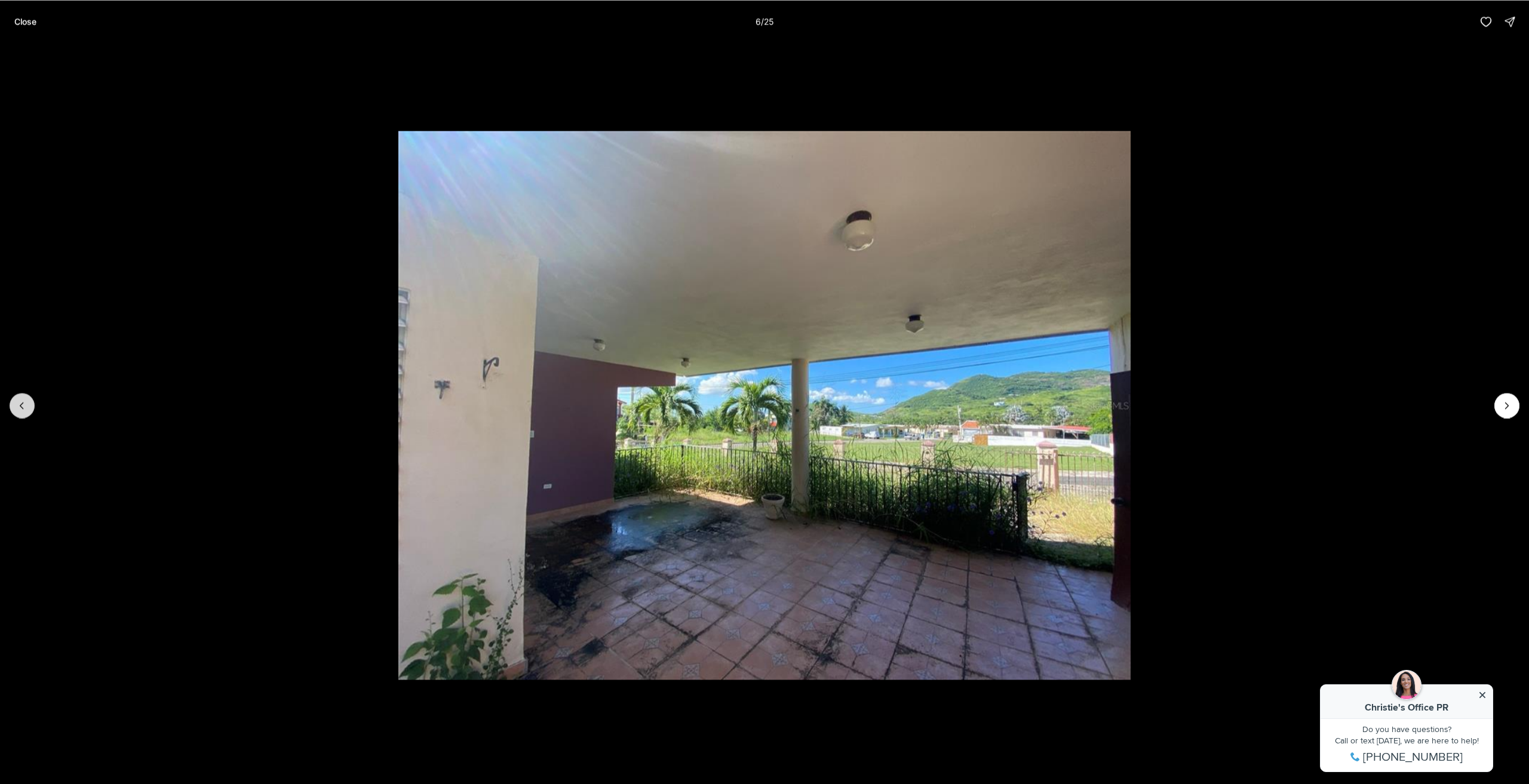
click at [25, 399] on icon "Previous slide" at bounding box center [22, 405] width 12 height 12
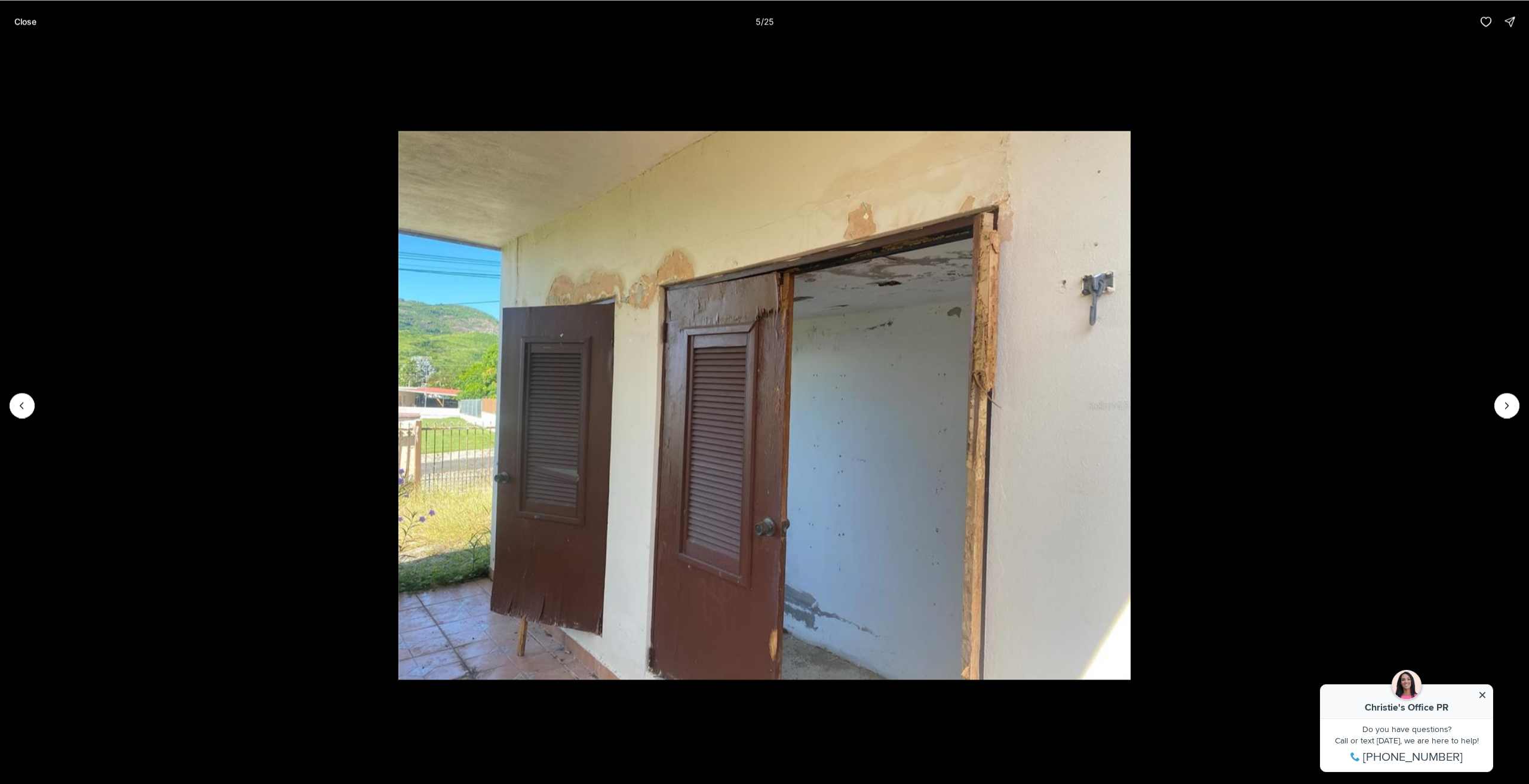
click at [1521, 404] on li "5 of 25" at bounding box center [764, 405] width 1529 height 724
click at [1514, 402] on button "Next slide" at bounding box center [1507, 405] width 25 height 25
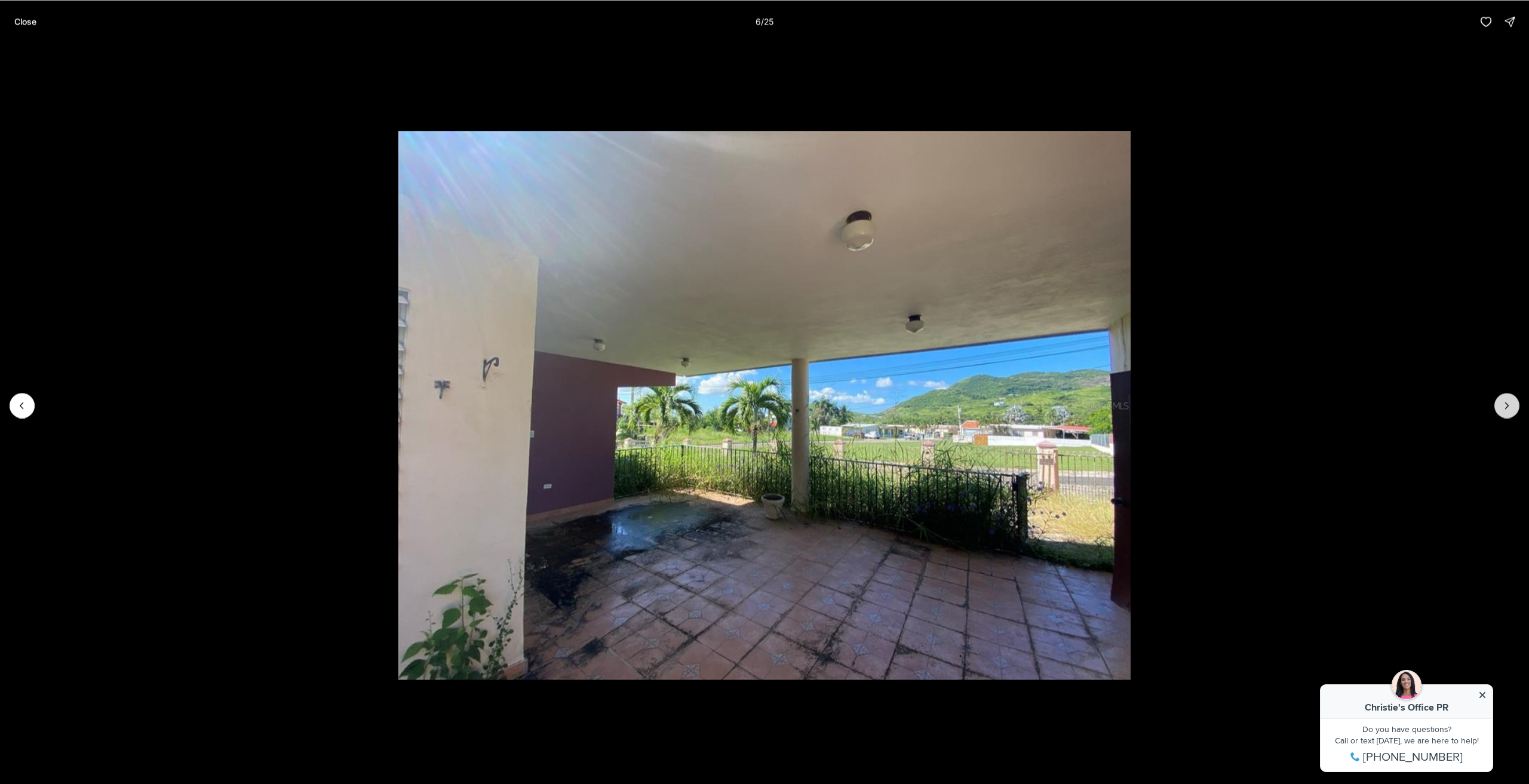
click at [1507, 399] on icon "Next slide" at bounding box center [1507, 405] width 12 height 12
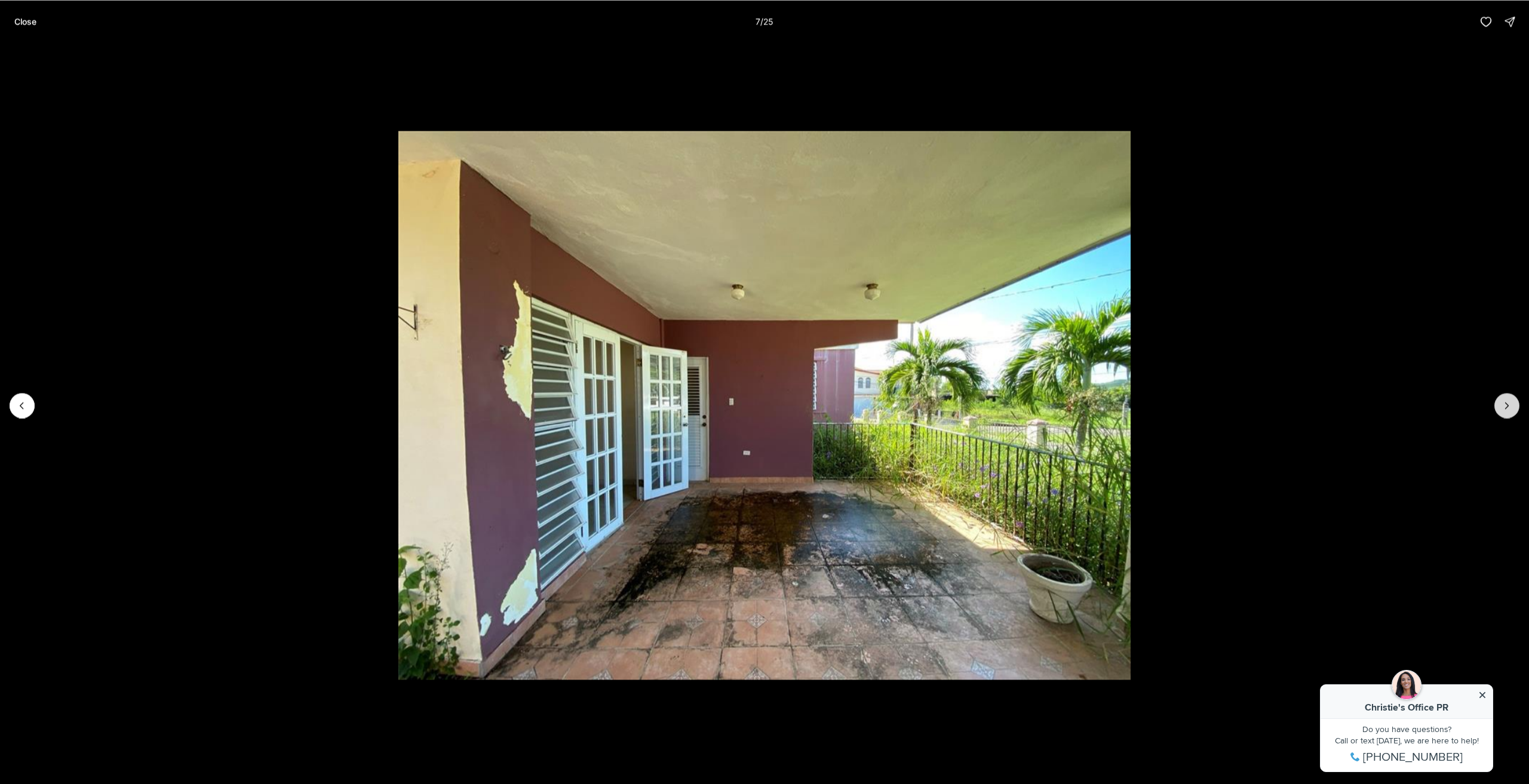
click at [1507, 399] on icon "Next slide" at bounding box center [1507, 405] width 12 height 12
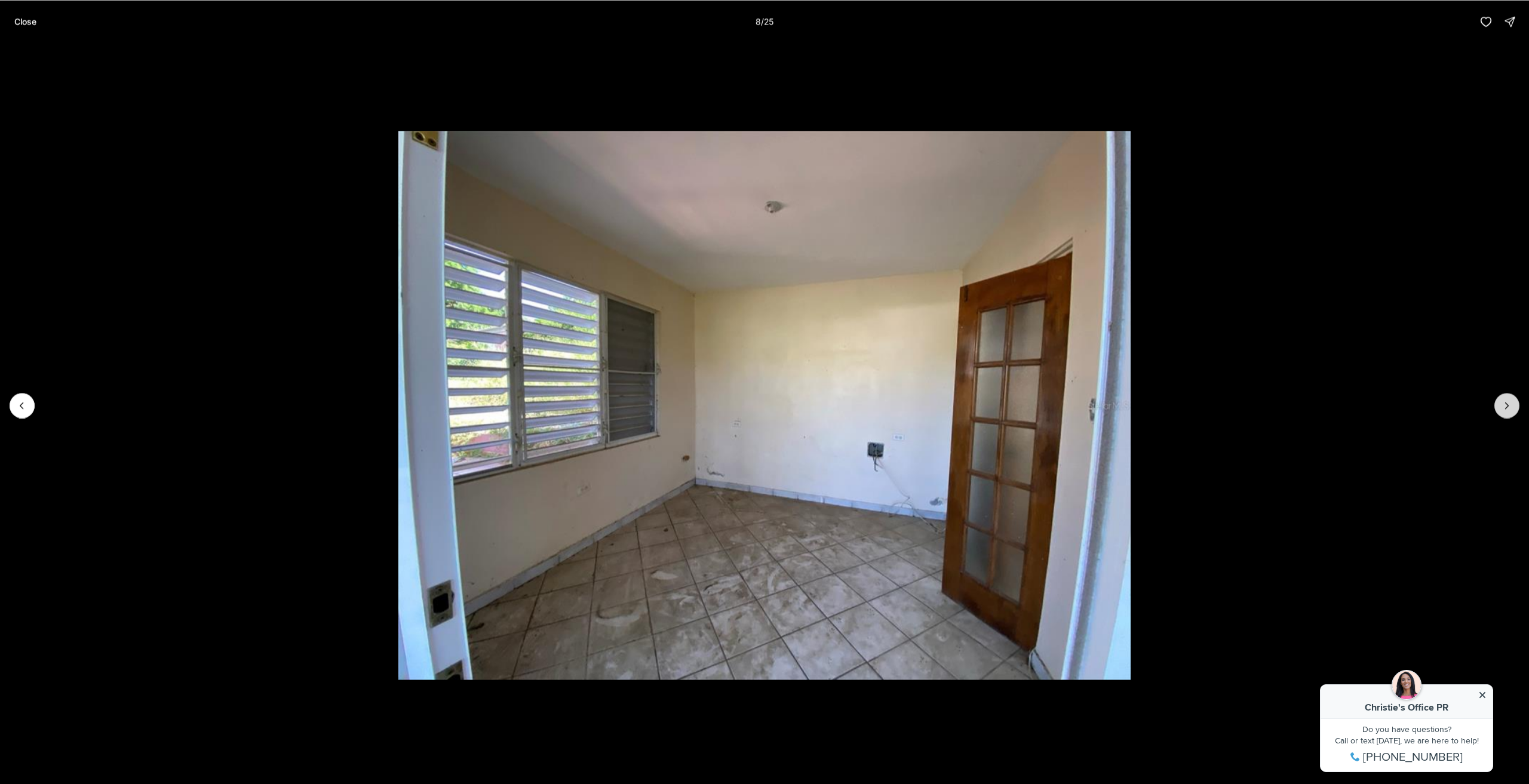
click at [1507, 399] on icon "Next slide" at bounding box center [1507, 405] width 12 height 12
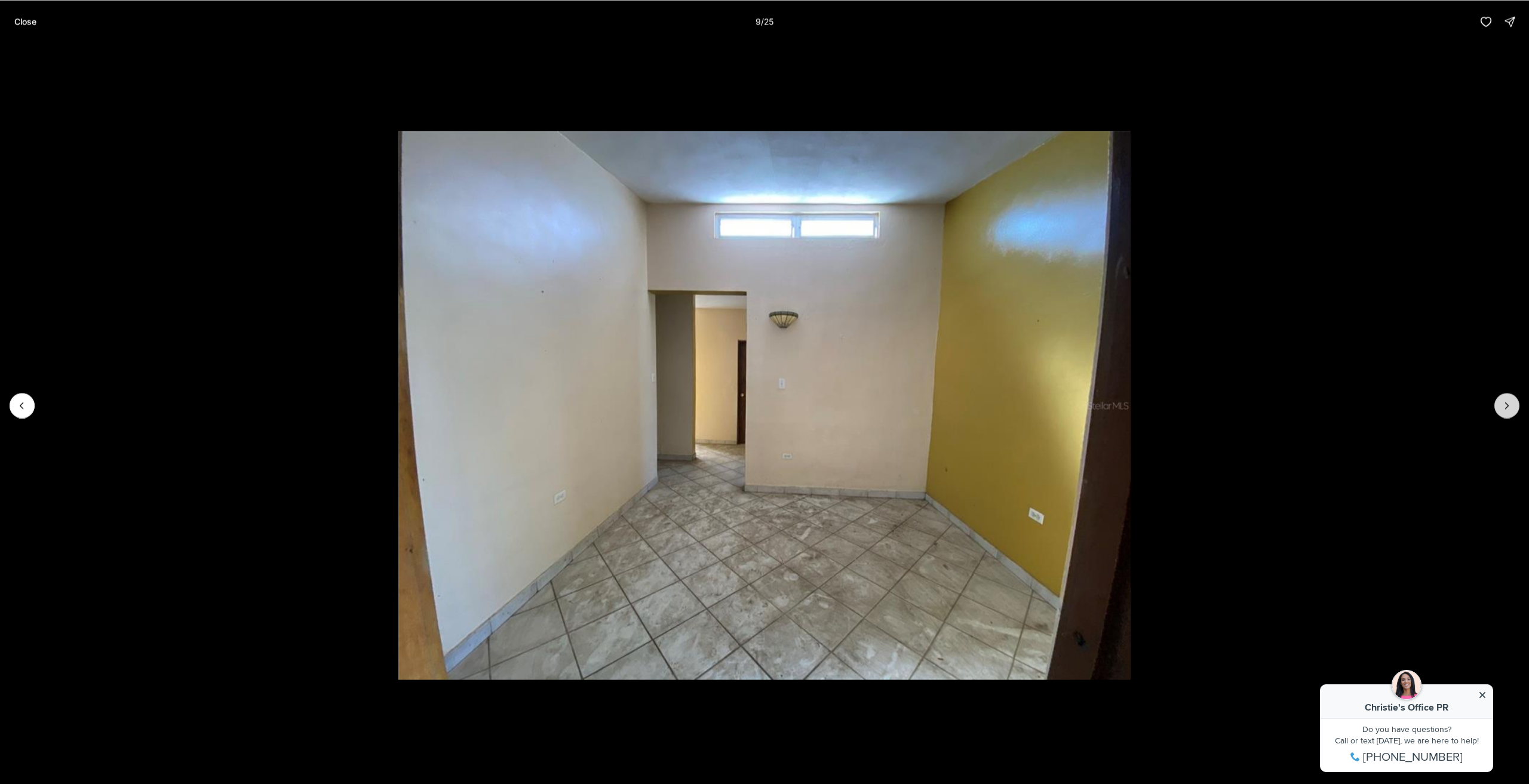
click at [1507, 399] on icon "Next slide" at bounding box center [1507, 405] width 12 height 12
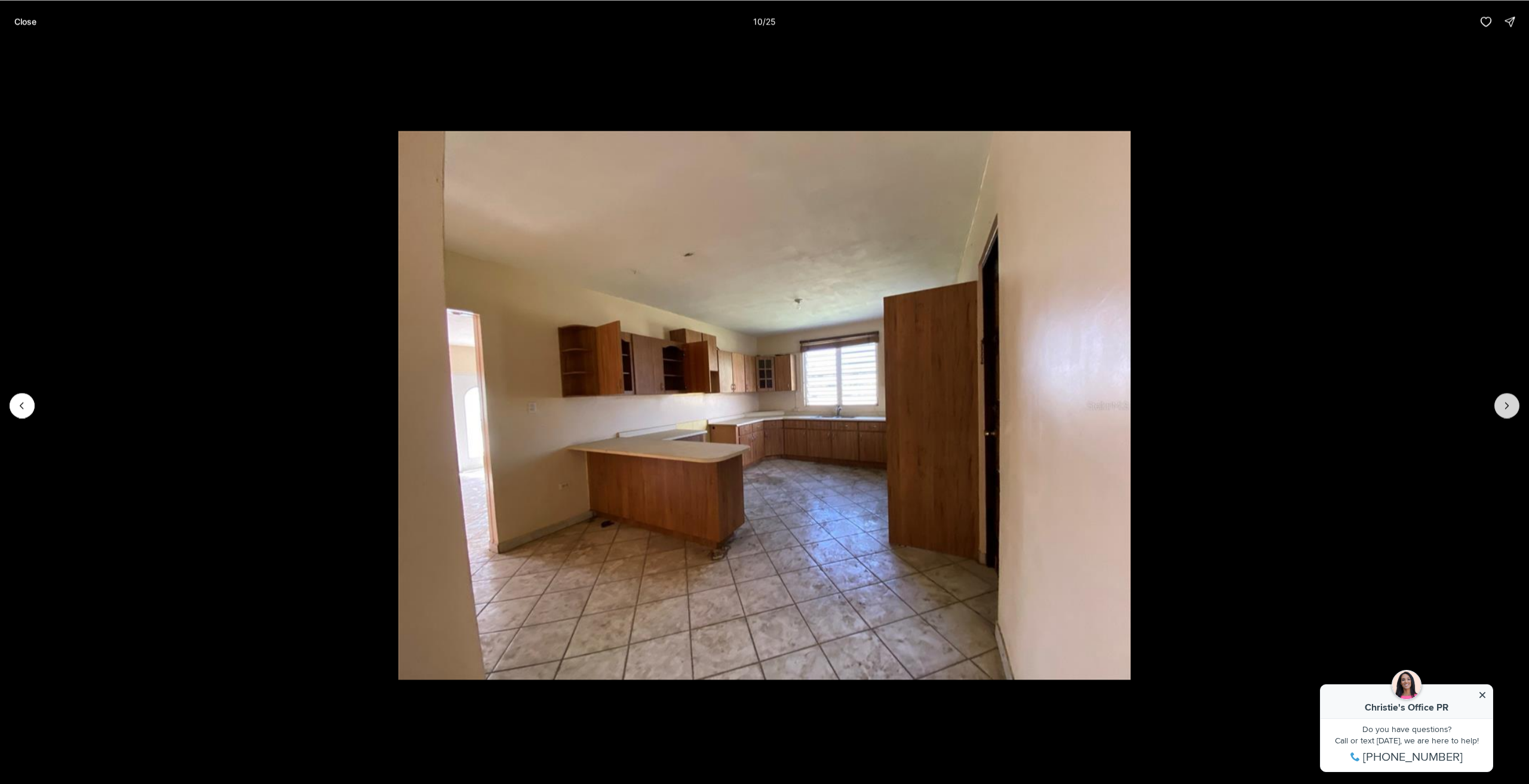
click at [1507, 399] on icon "Next slide" at bounding box center [1507, 405] width 12 height 12
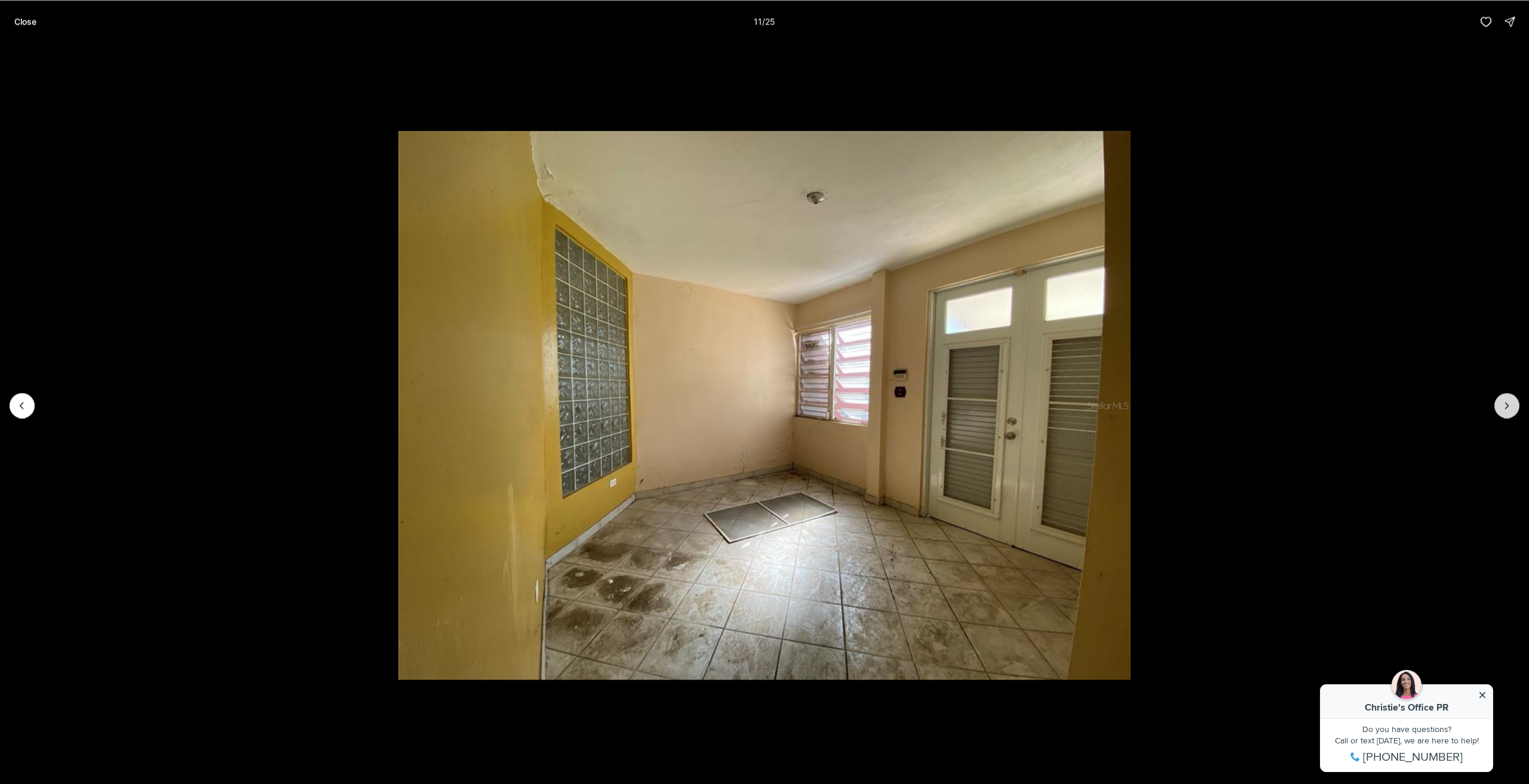
click at [1507, 399] on icon "Next slide" at bounding box center [1507, 405] width 12 height 12
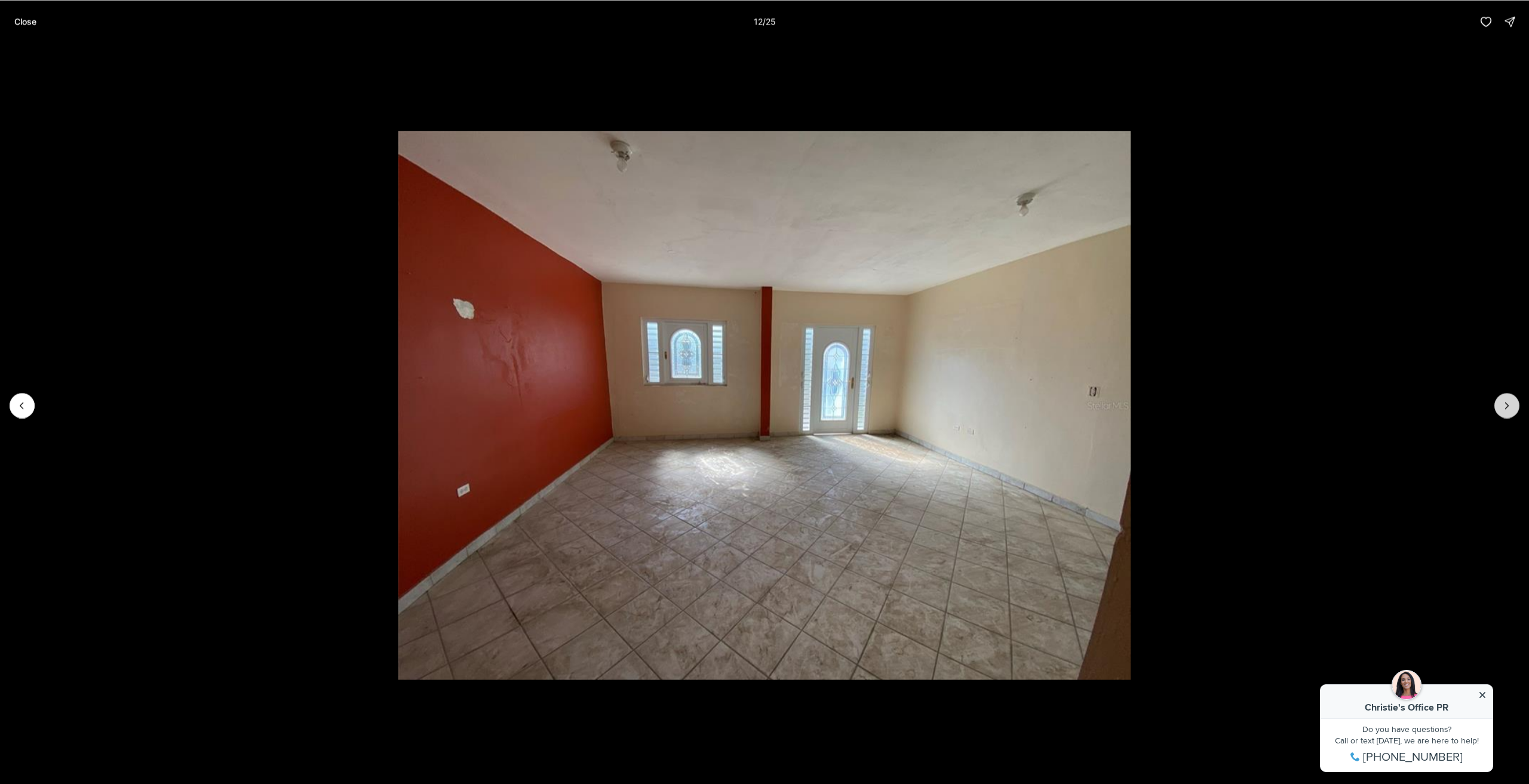
click at [1505, 399] on icon "Next slide" at bounding box center [1507, 405] width 12 height 12
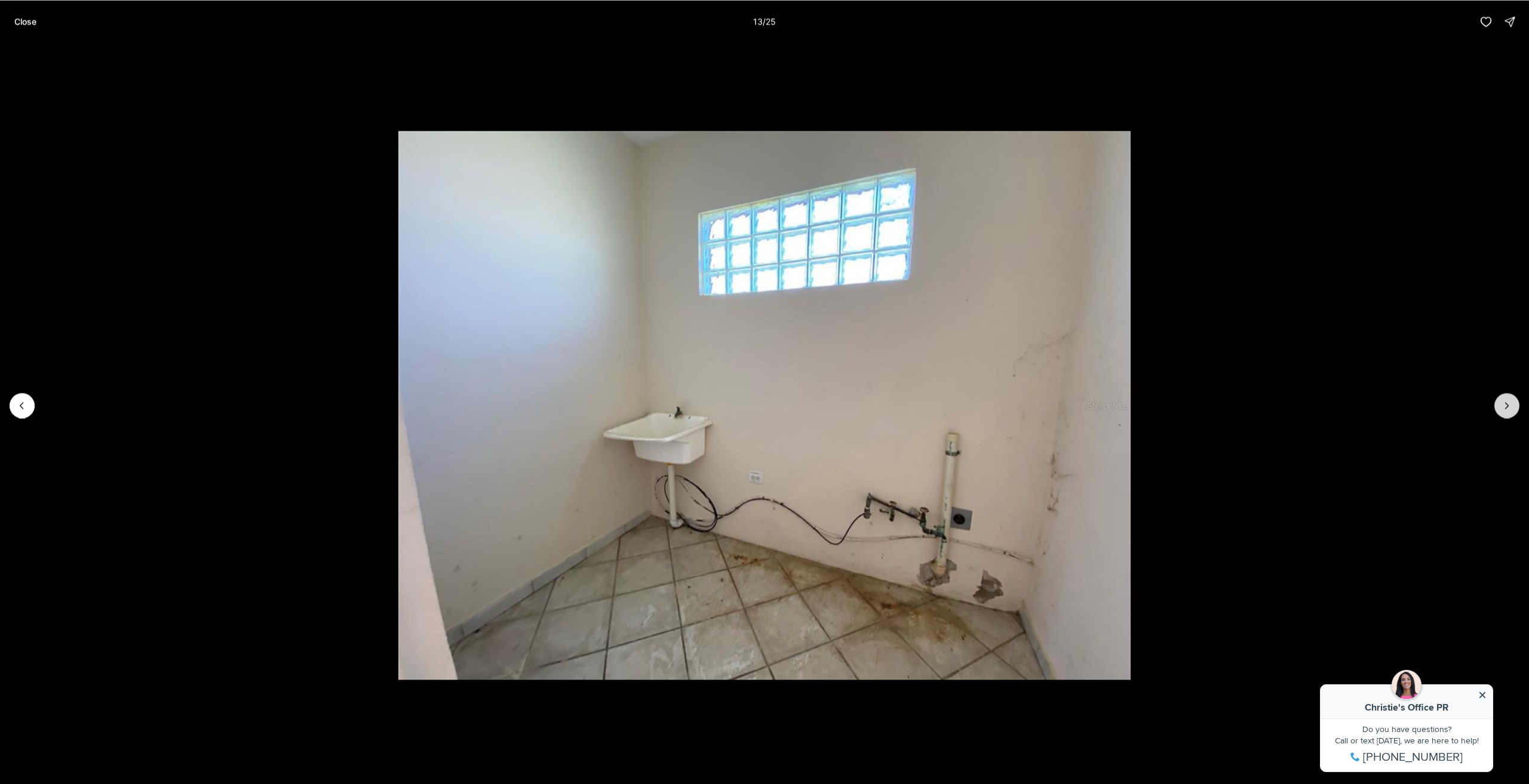
click at [1505, 399] on icon "Next slide" at bounding box center [1507, 405] width 12 height 12
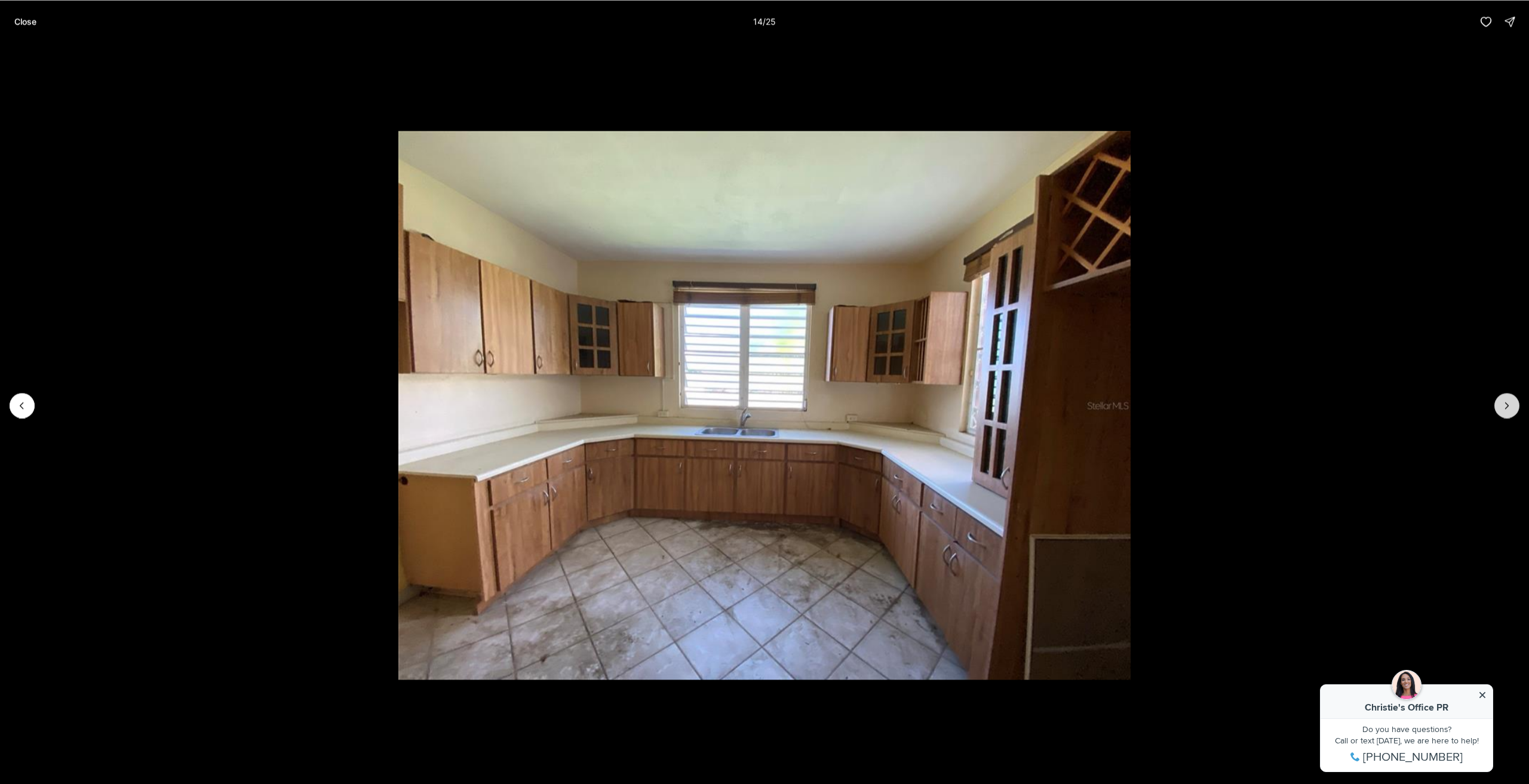
click at [1505, 399] on icon "Next slide" at bounding box center [1507, 405] width 12 height 12
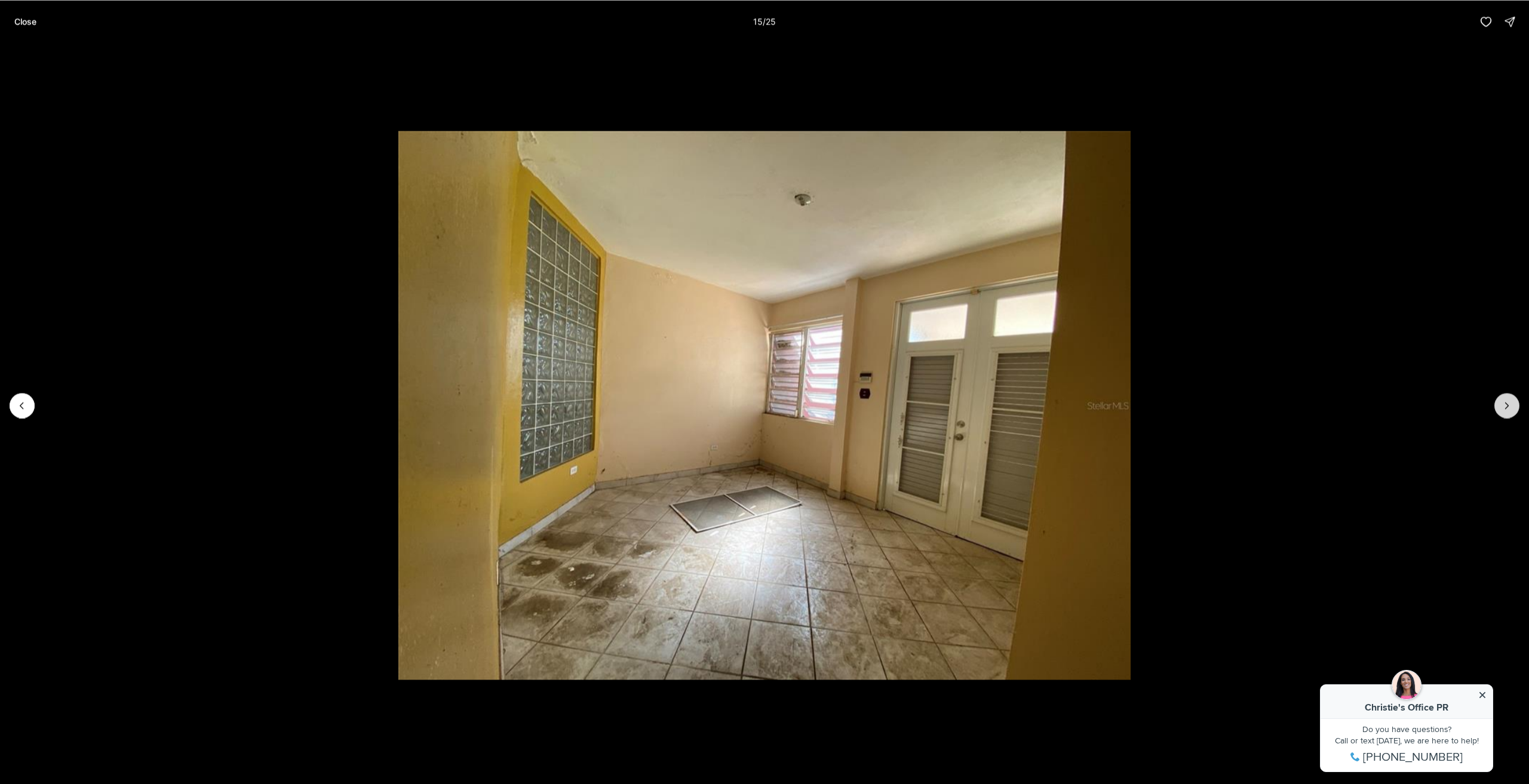
click at [1505, 399] on icon "Next slide" at bounding box center [1507, 405] width 12 height 12
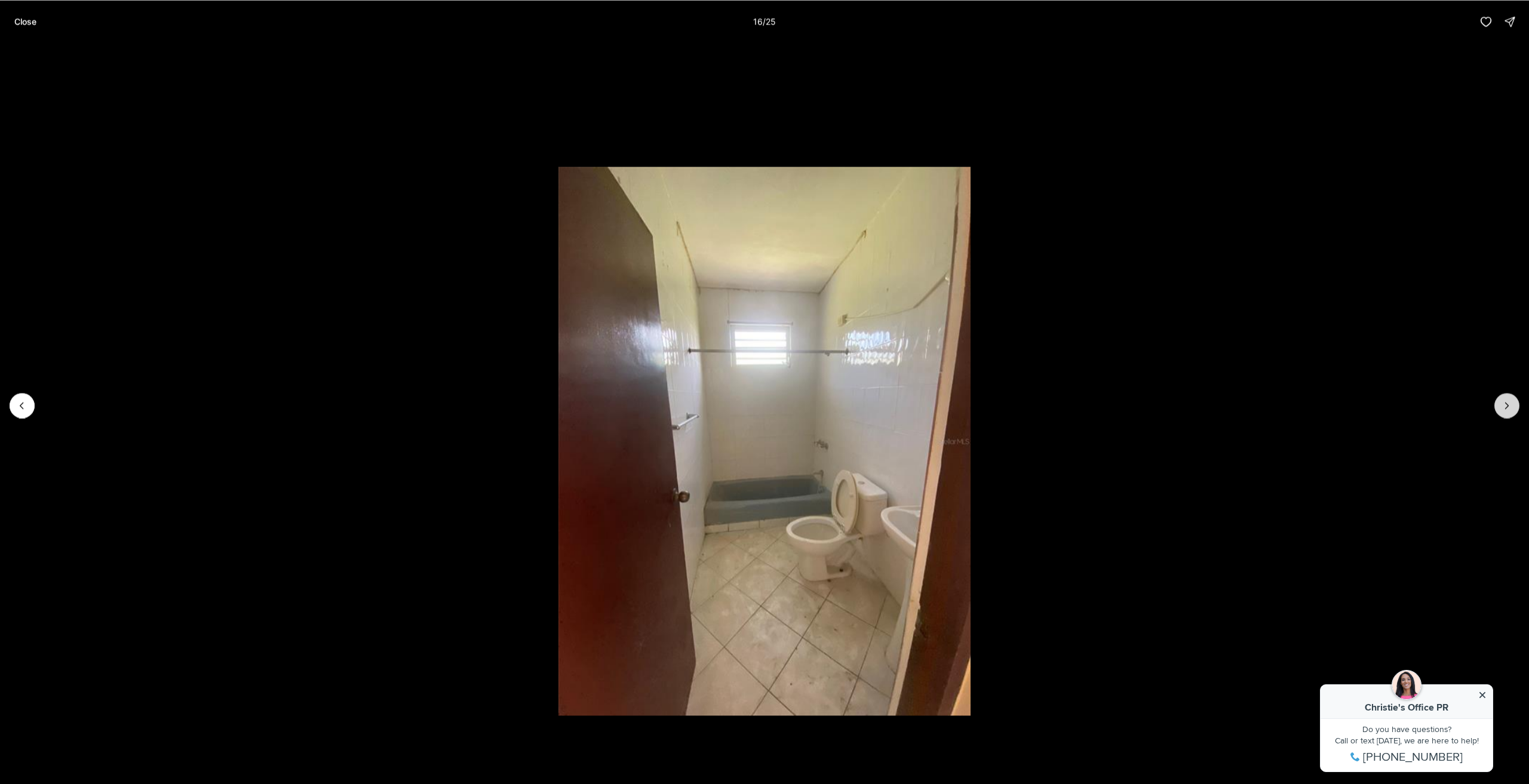
click at [1505, 400] on icon "Next slide" at bounding box center [1507, 405] width 12 height 12
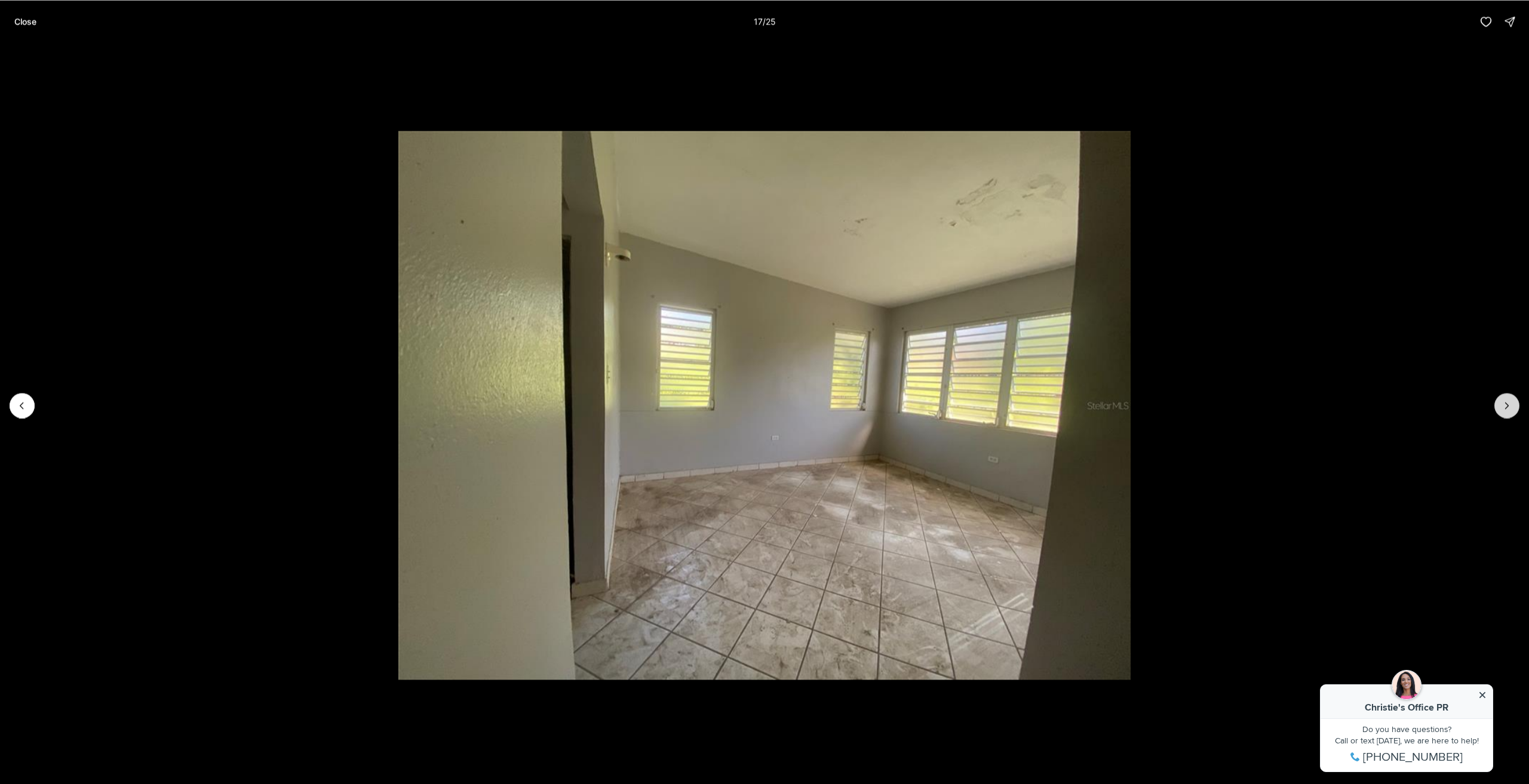
click at [1505, 400] on icon "Next slide" at bounding box center [1507, 405] width 12 height 12
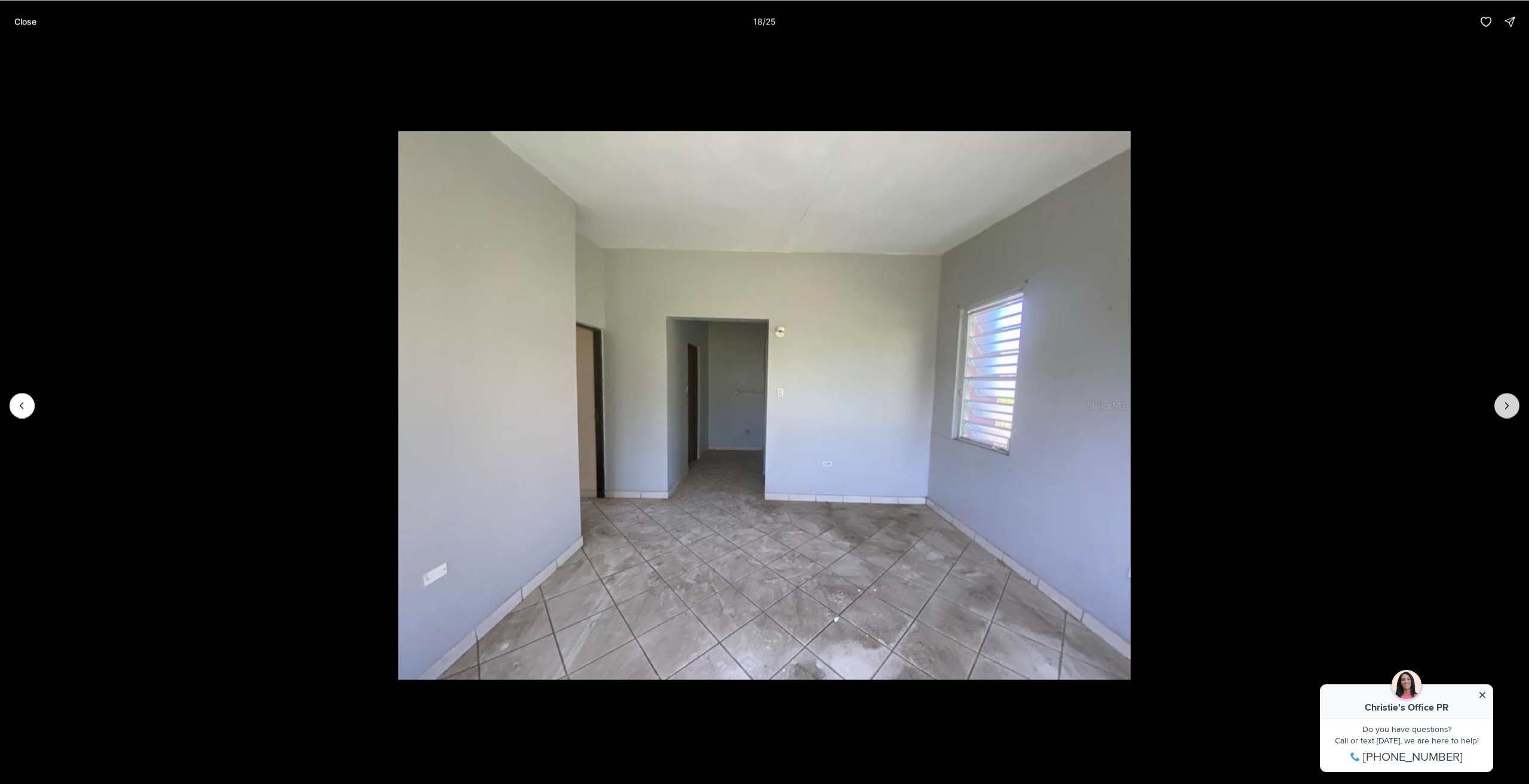
click at [1505, 400] on icon "Next slide" at bounding box center [1507, 405] width 12 height 12
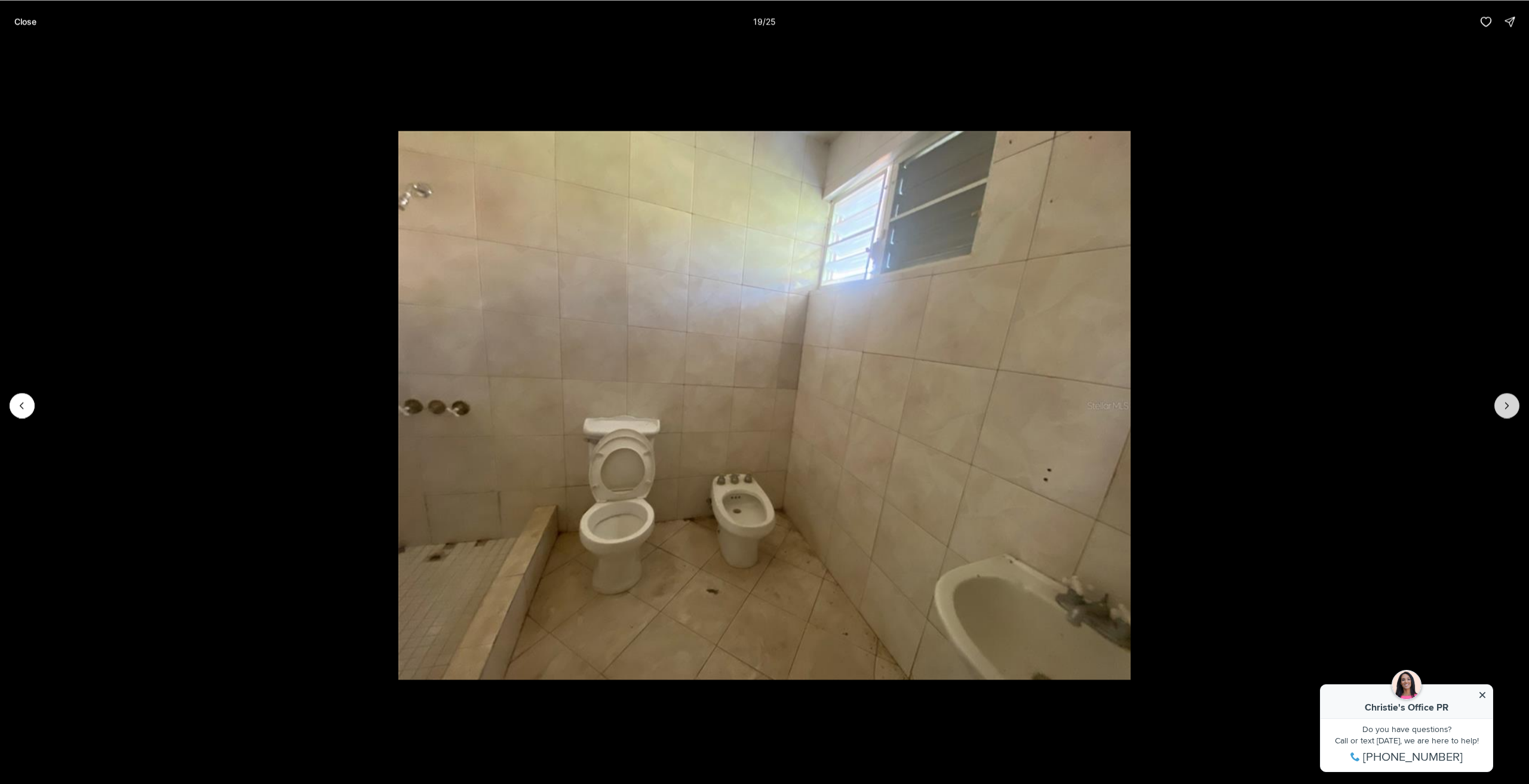
click at [1505, 400] on icon "Next slide" at bounding box center [1507, 405] width 12 height 12
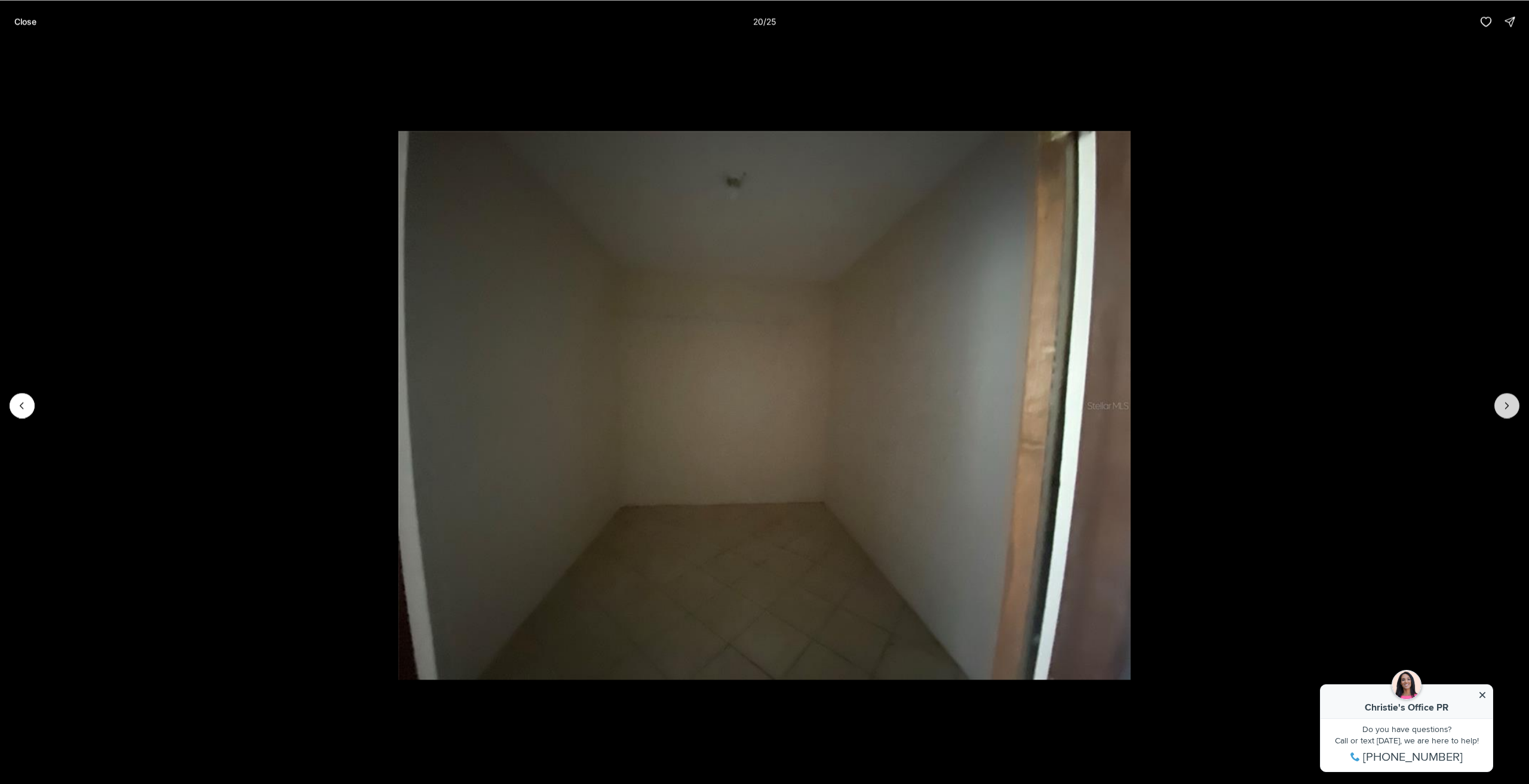
click at [1505, 400] on icon "Next slide" at bounding box center [1507, 405] width 12 height 12
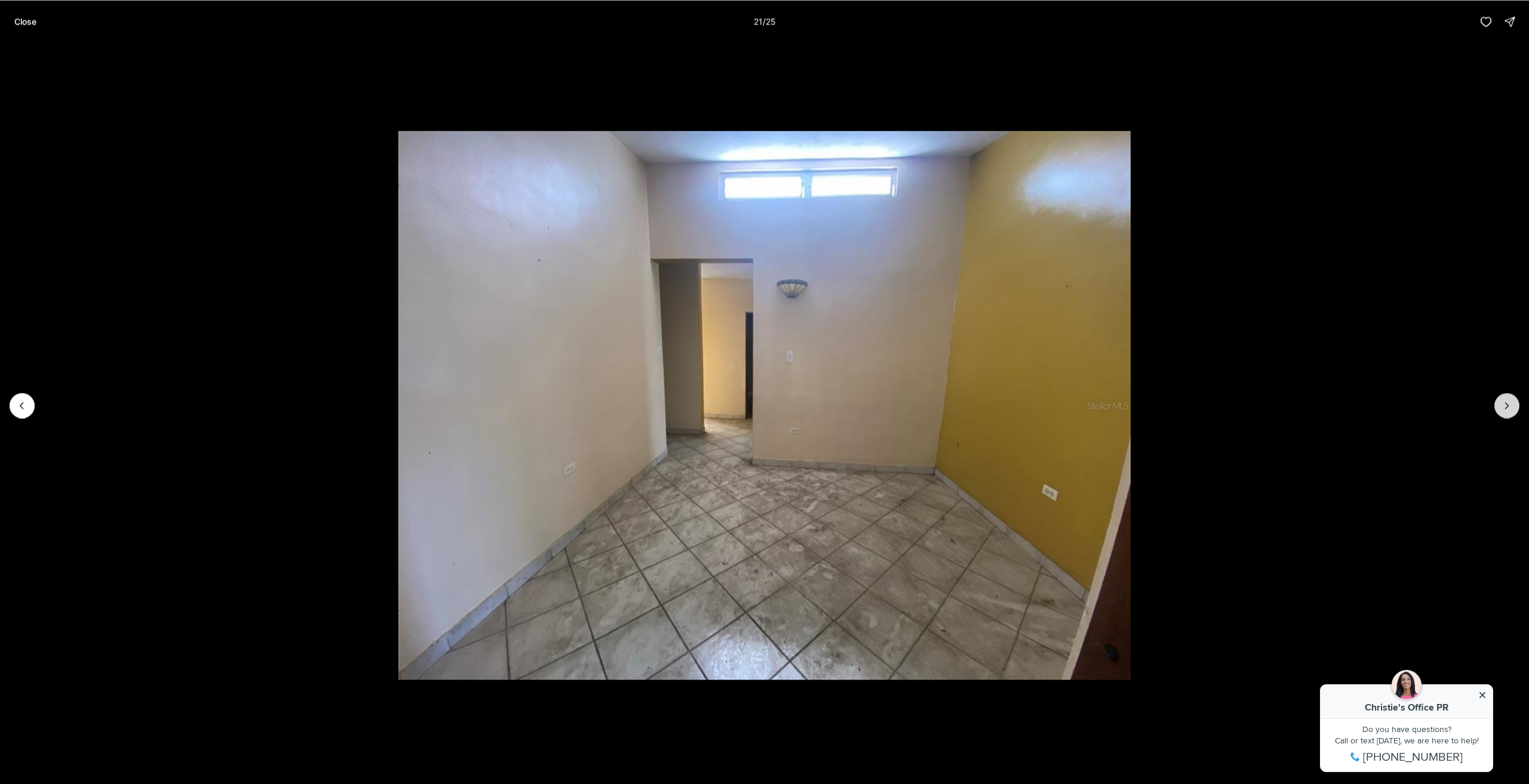
click at [1505, 400] on icon "Next slide" at bounding box center [1507, 405] width 12 height 12
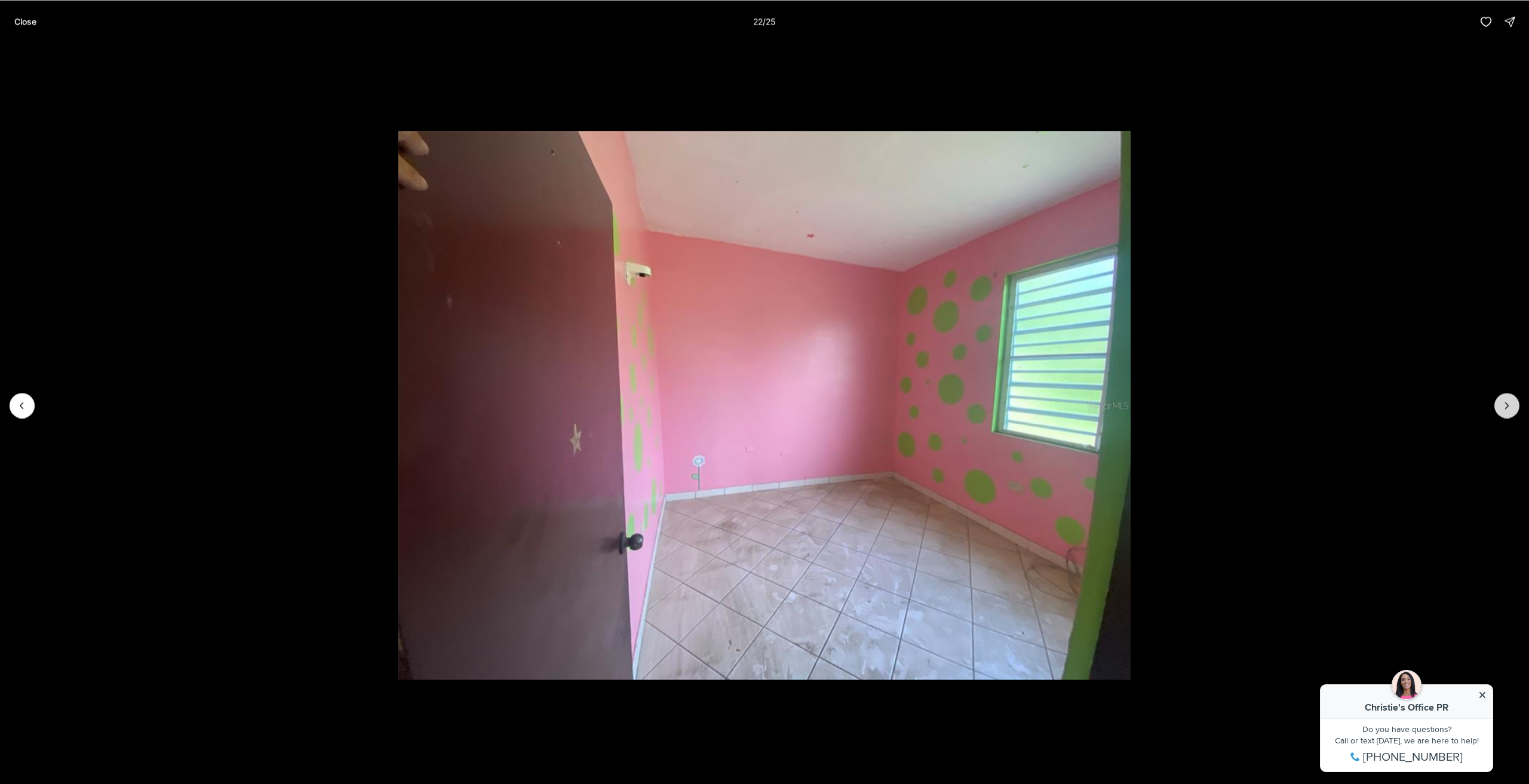
click at [1505, 400] on icon "Next slide" at bounding box center [1507, 405] width 12 height 12
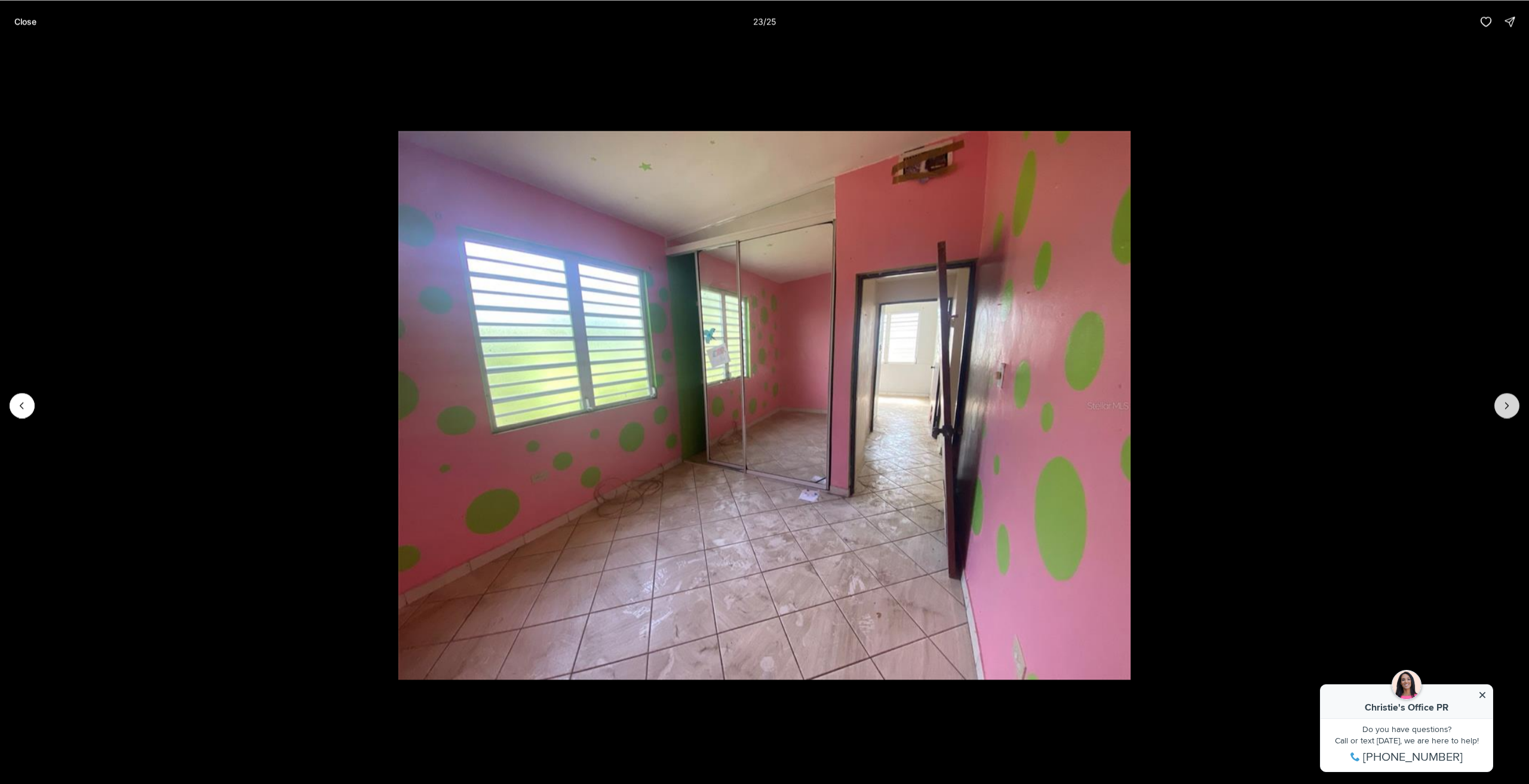
click at [1505, 400] on icon "Next slide" at bounding box center [1507, 405] width 12 height 12
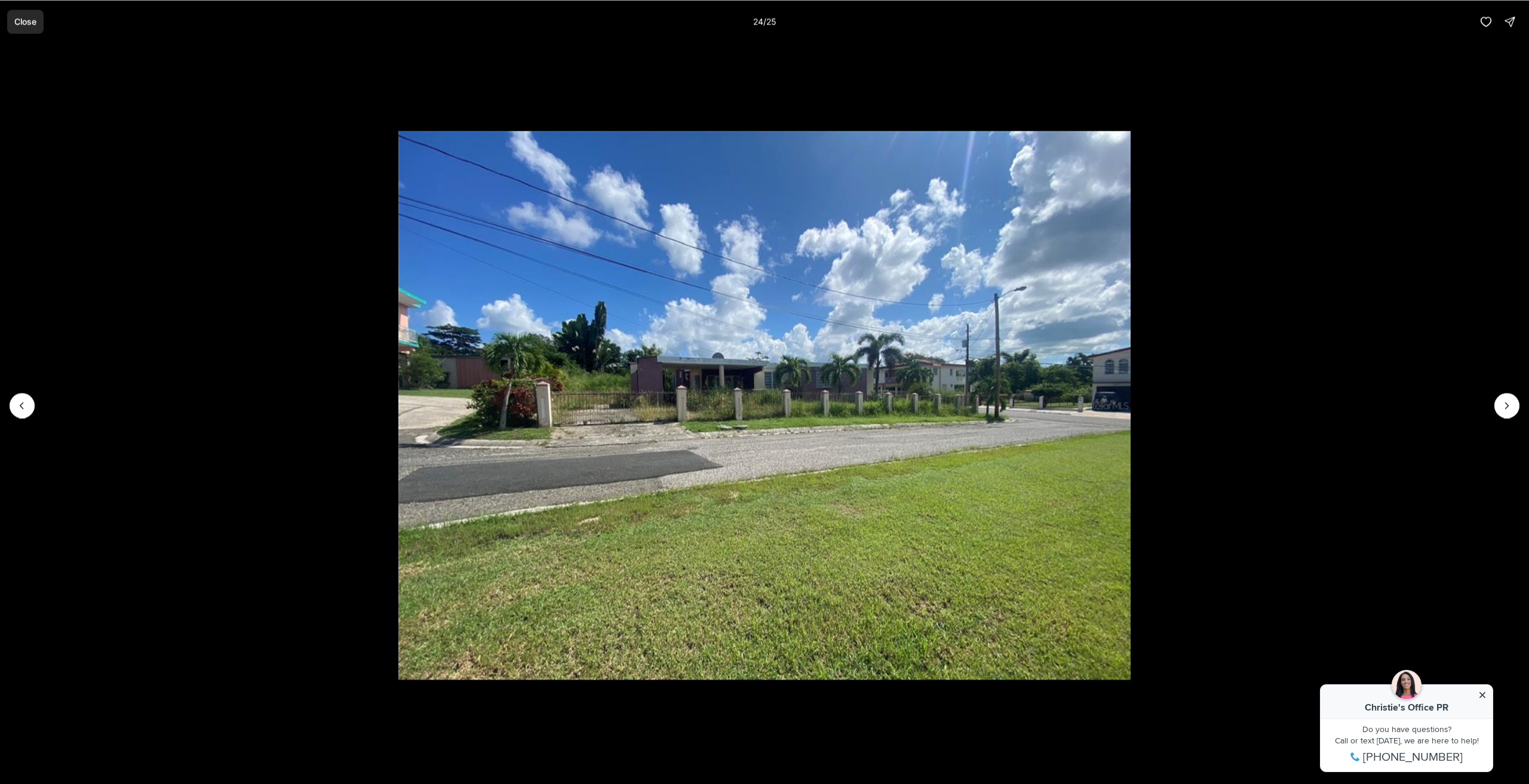
click at [32, 24] on p "Close" at bounding box center [25, 21] width 22 height 10
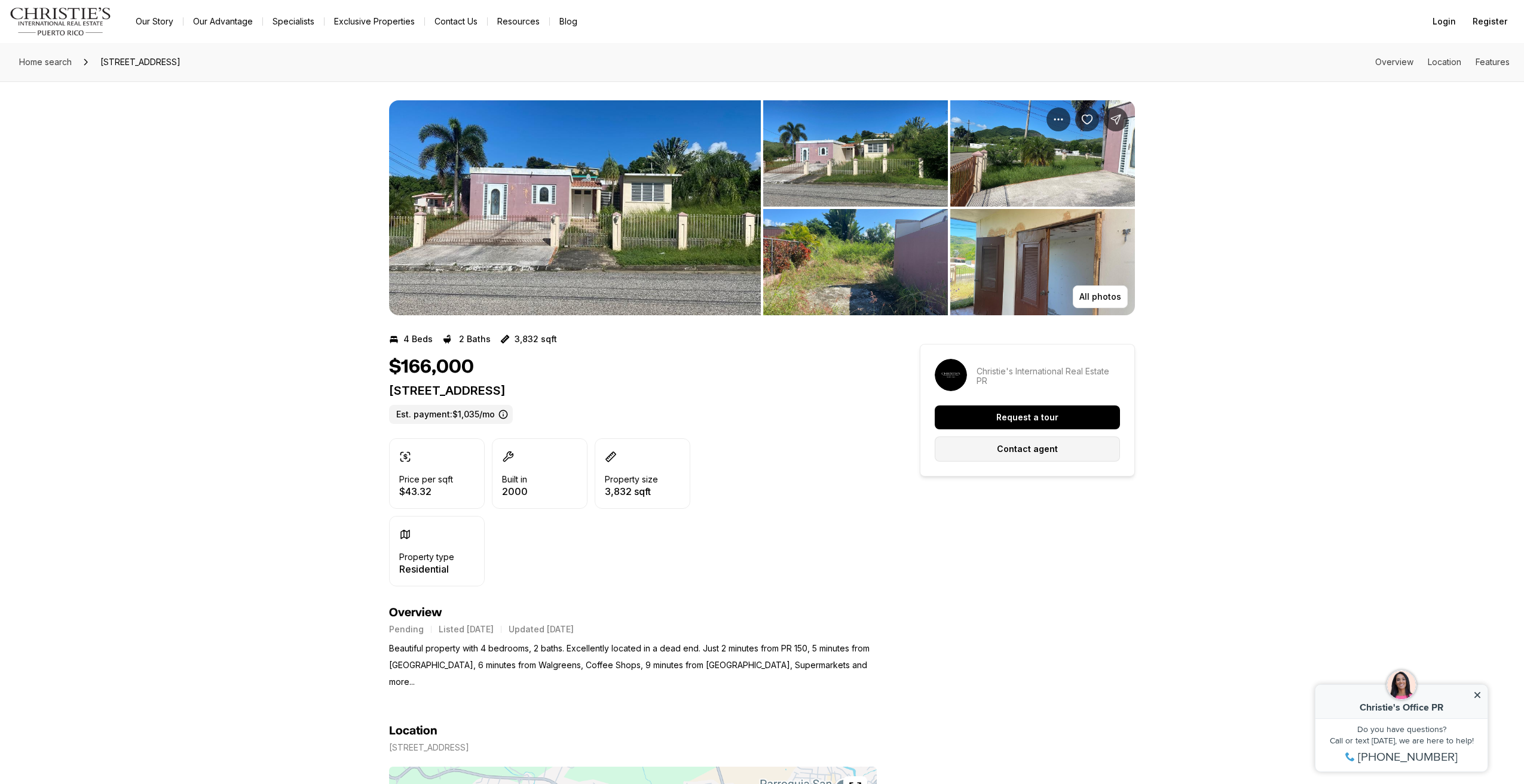
click at [1000, 455] on button "Contact agent" at bounding box center [1027, 449] width 185 height 25
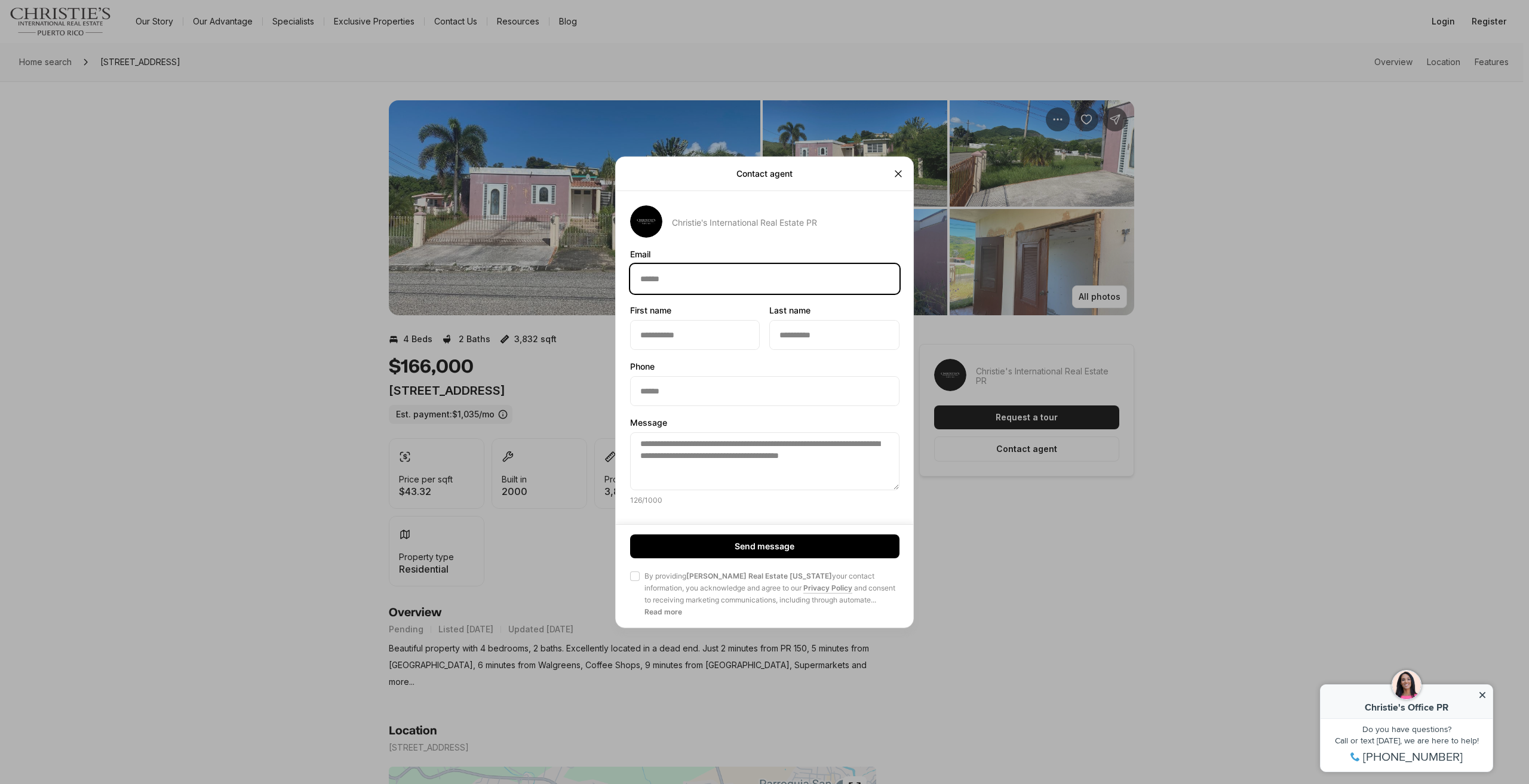
click at [674, 277] on input "Email Email" at bounding box center [765, 278] width 268 height 29
type input "**********"
click at [677, 331] on input "First name First name" at bounding box center [695, 335] width 128 height 29
click at [799, 330] on input "Last name Last name" at bounding box center [834, 335] width 128 height 29
type input "******"
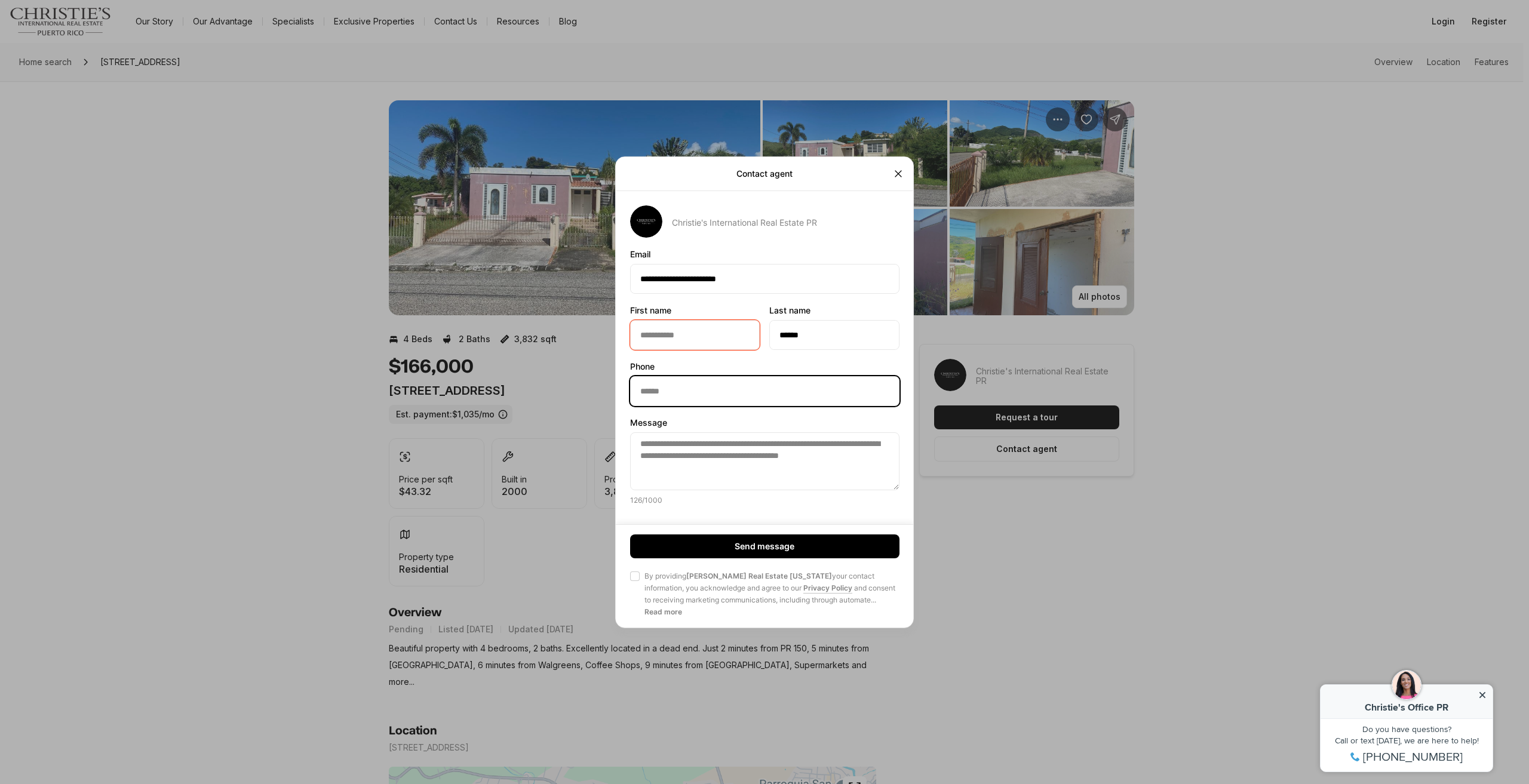
click at [738, 402] on input "Phone Phone" at bounding box center [765, 390] width 268 height 29
type input "**********"
click at [631, 573] on button "Agree to Privacy Policy By providing Christie's Real Estate Puerto Rico your co…" at bounding box center [634, 576] width 10 height 10
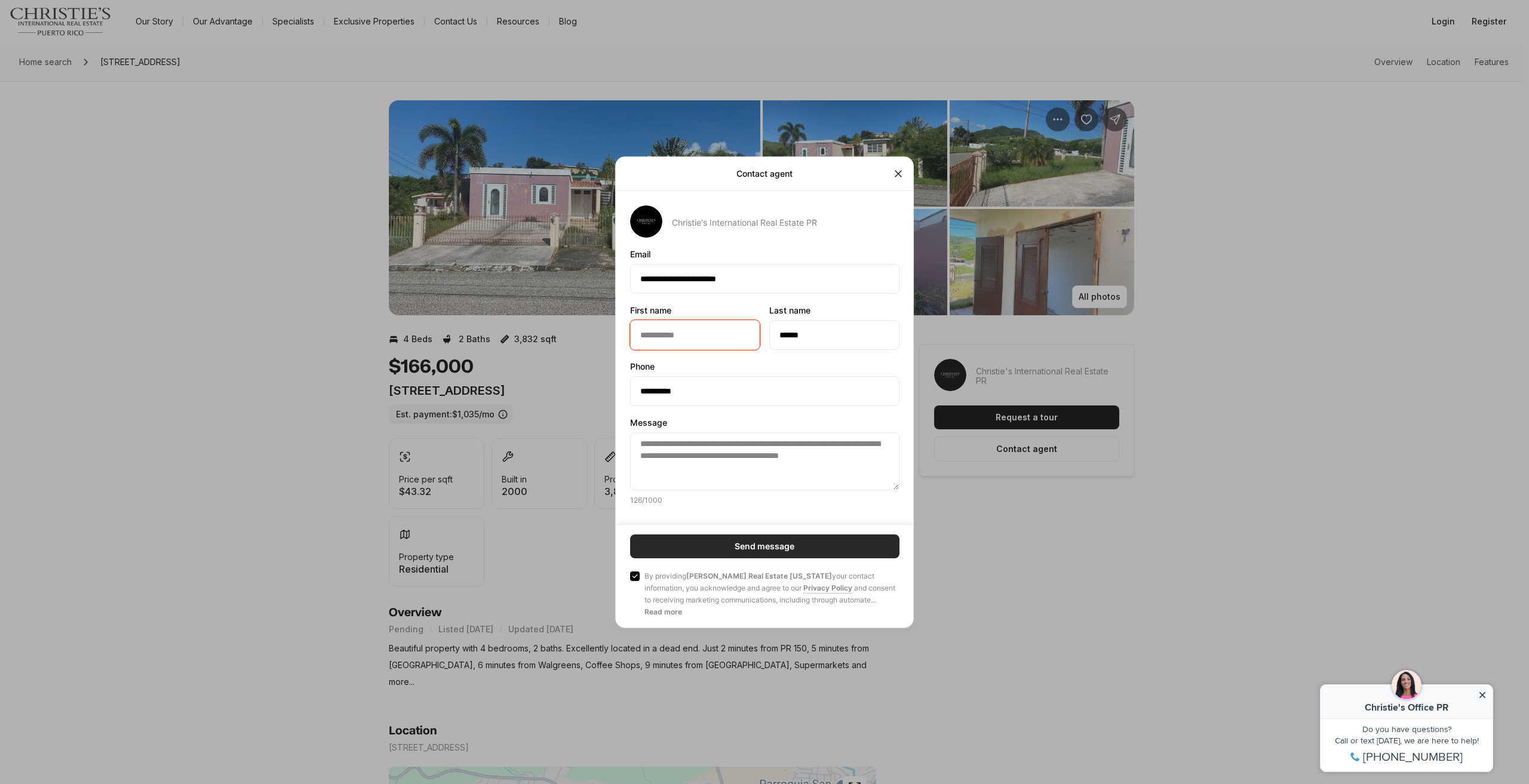
click at [683, 546] on button "Send message" at bounding box center [765, 546] width 270 height 24
click at [672, 325] on input "First name First name" at bounding box center [695, 335] width 128 height 29
type input "********"
click at [798, 567] on div "Send message Agree to Privacy Policy By providing Christie's Real Estate Puerto…" at bounding box center [765, 577] width 270 height 83
click at [807, 559] on div "Send message Agree to Privacy Policy By providing Christie's Real Estate Puerto…" at bounding box center [765, 577] width 270 height 83
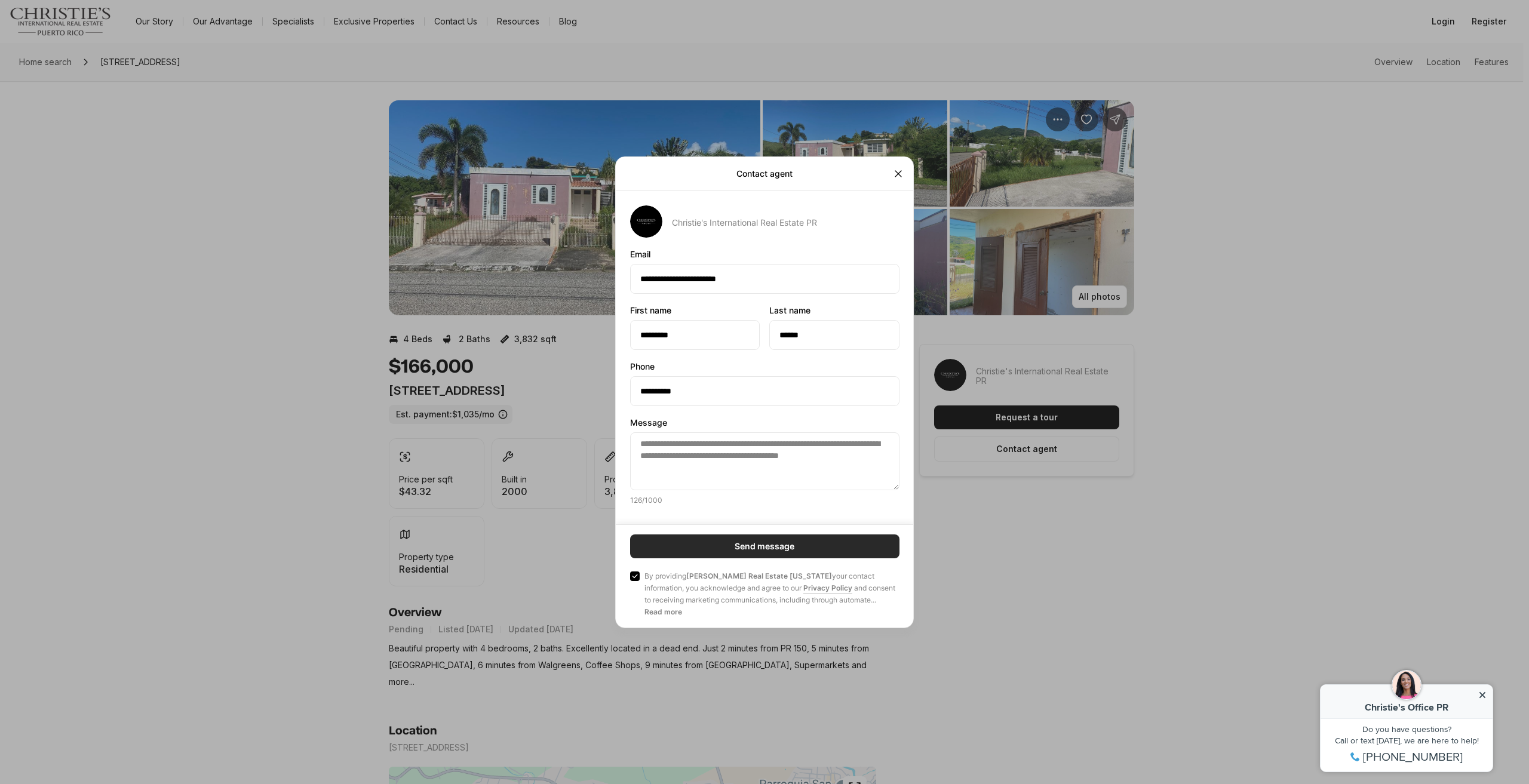
click at [819, 557] on button "Send message" at bounding box center [765, 546] width 270 height 24
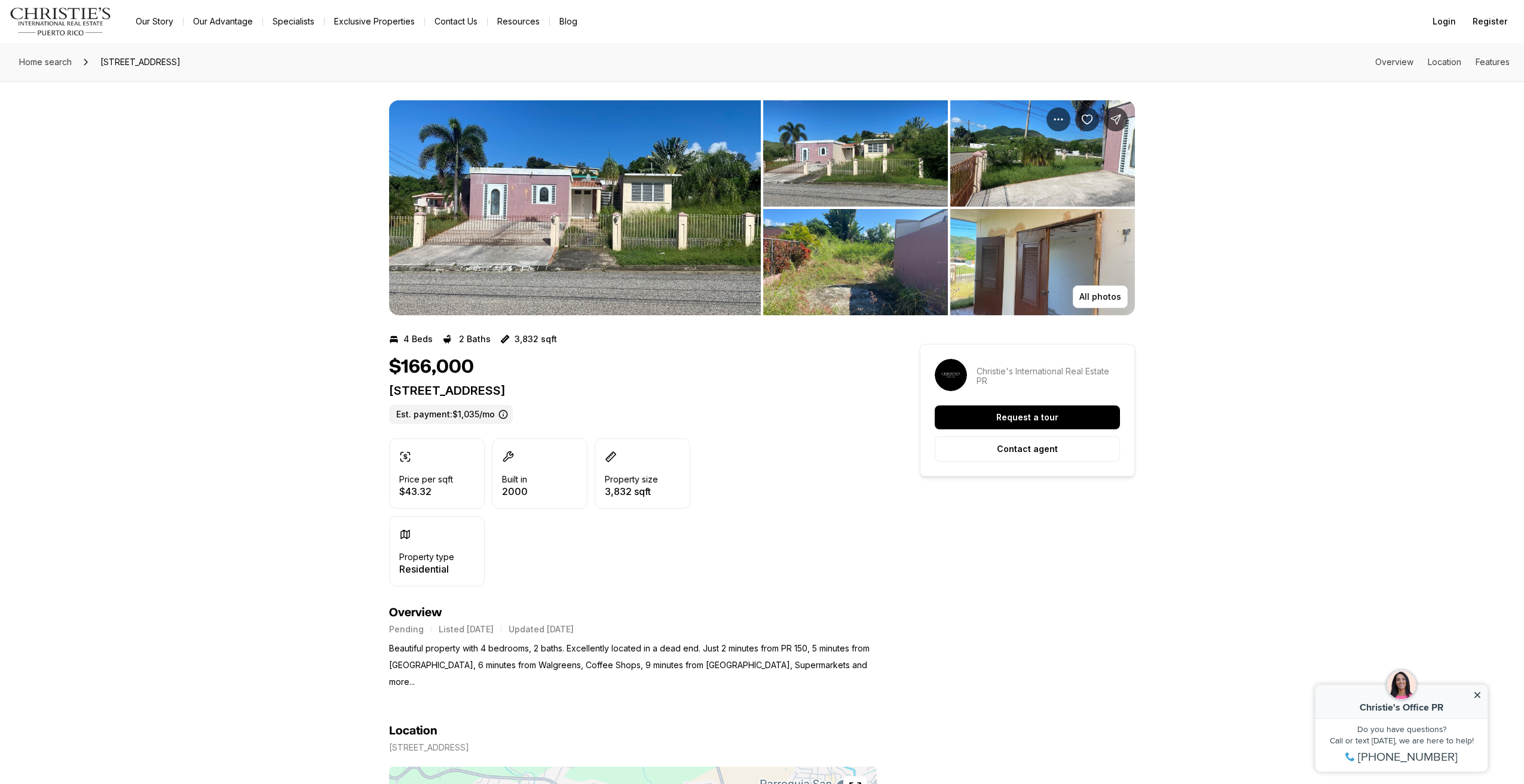
click at [542, 204] on img "View image gallery" at bounding box center [575, 207] width 372 height 215
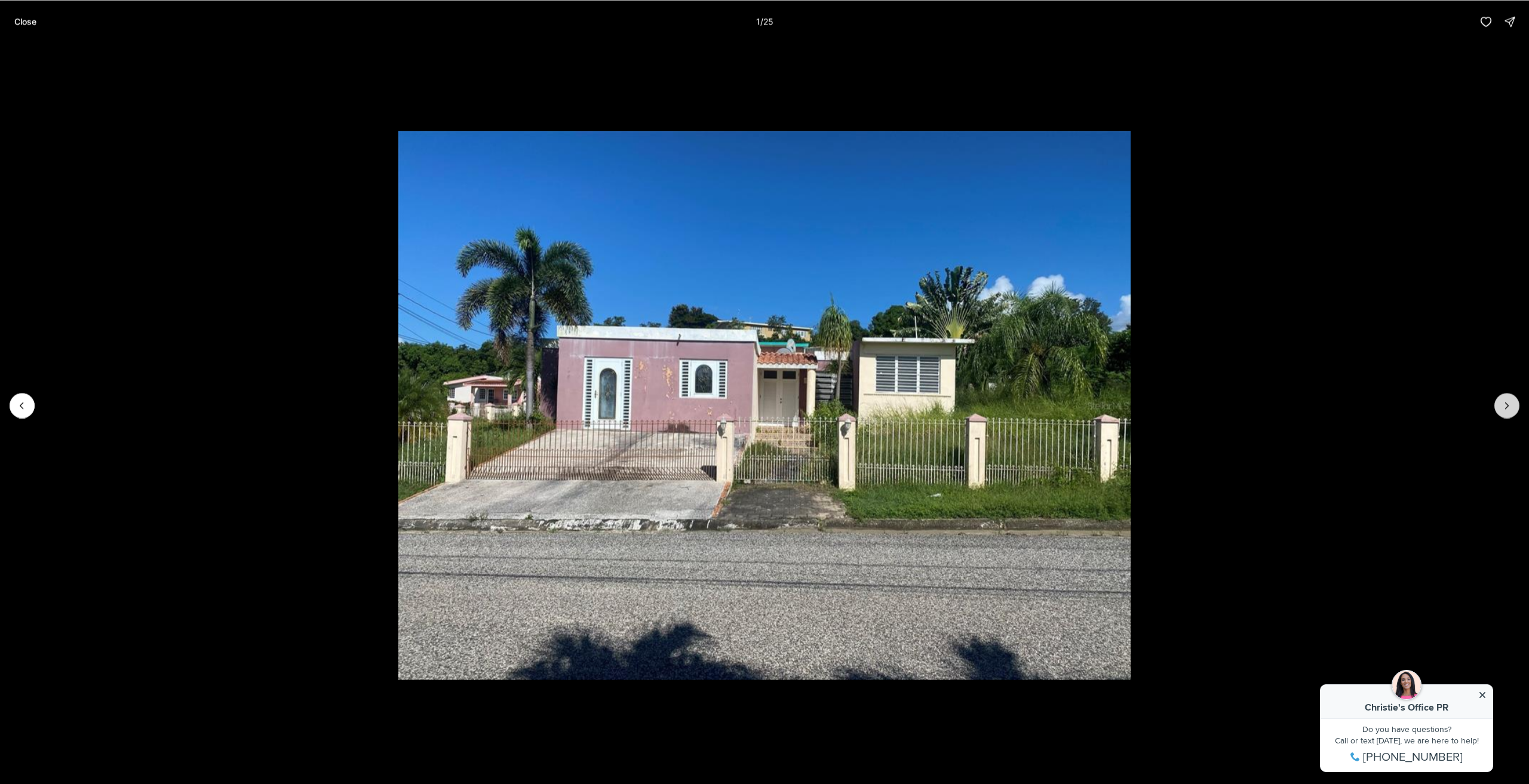
click at [1512, 395] on button "Next slide" at bounding box center [1507, 405] width 25 height 25
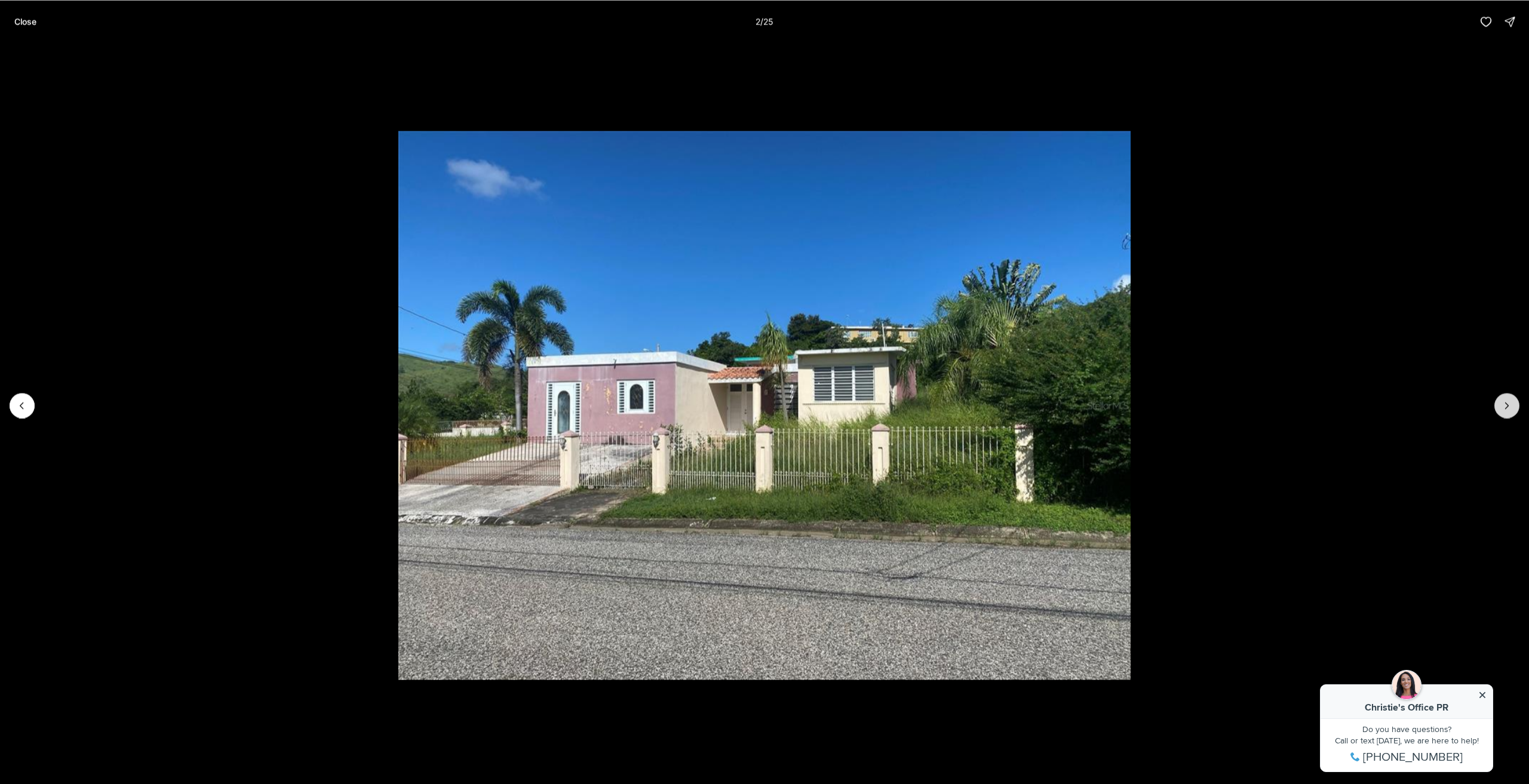
click at [1512, 395] on button "Next slide" at bounding box center [1507, 405] width 25 height 25
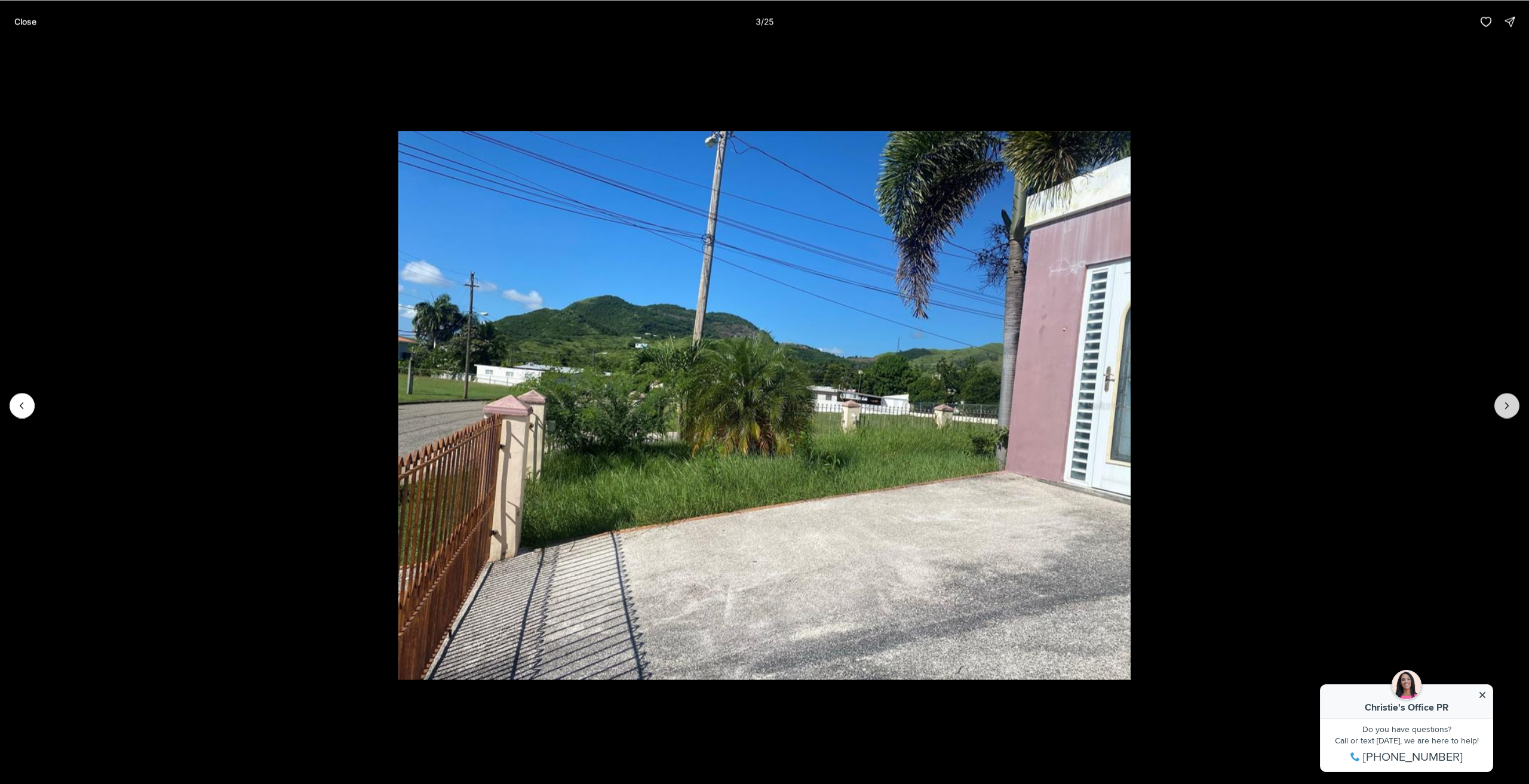
click at [1512, 395] on button "Next slide" at bounding box center [1507, 405] width 25 height 25
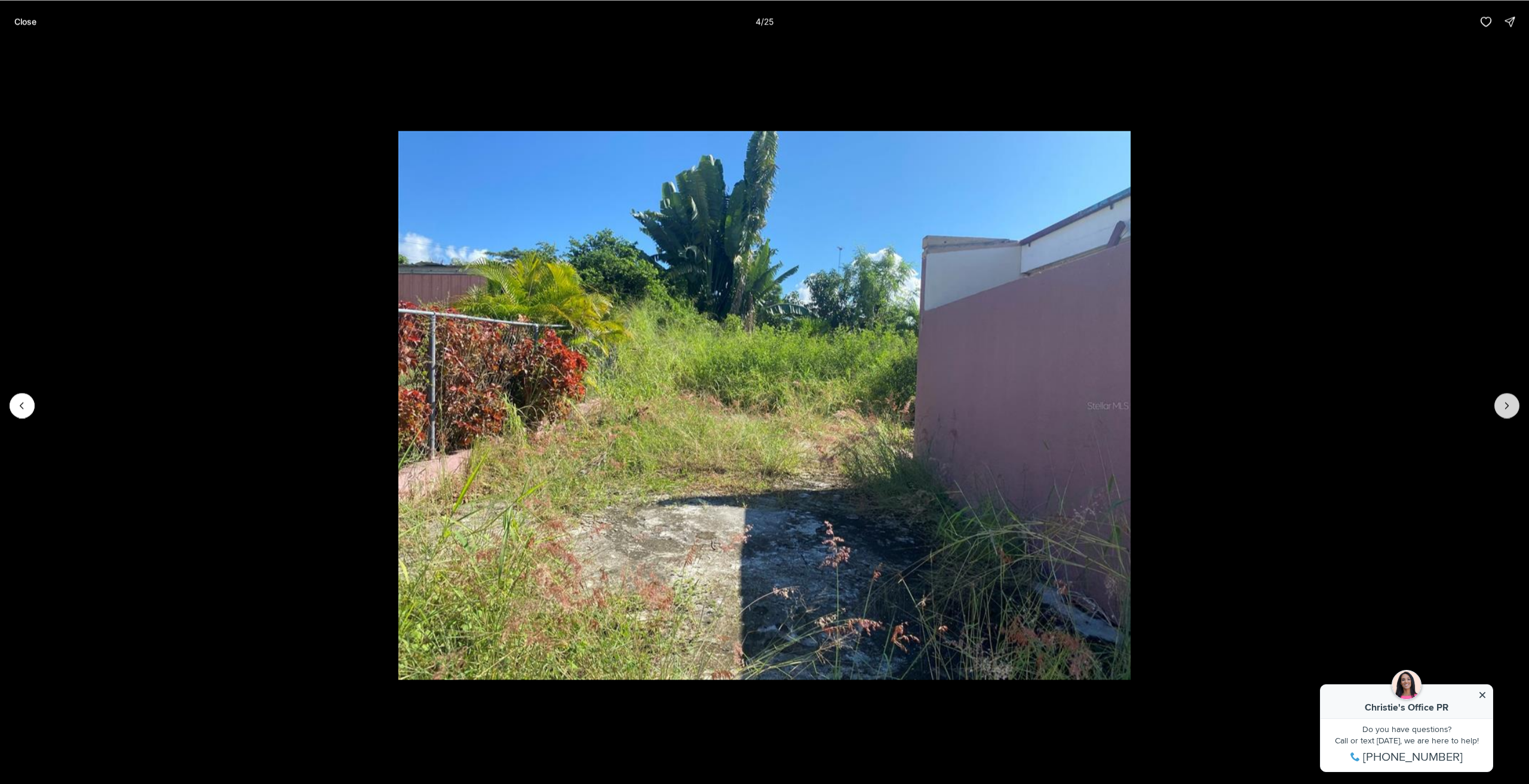
click at [1512, 395] on button "Next slide" at bounding box center [1507, 405] width 25 height 25
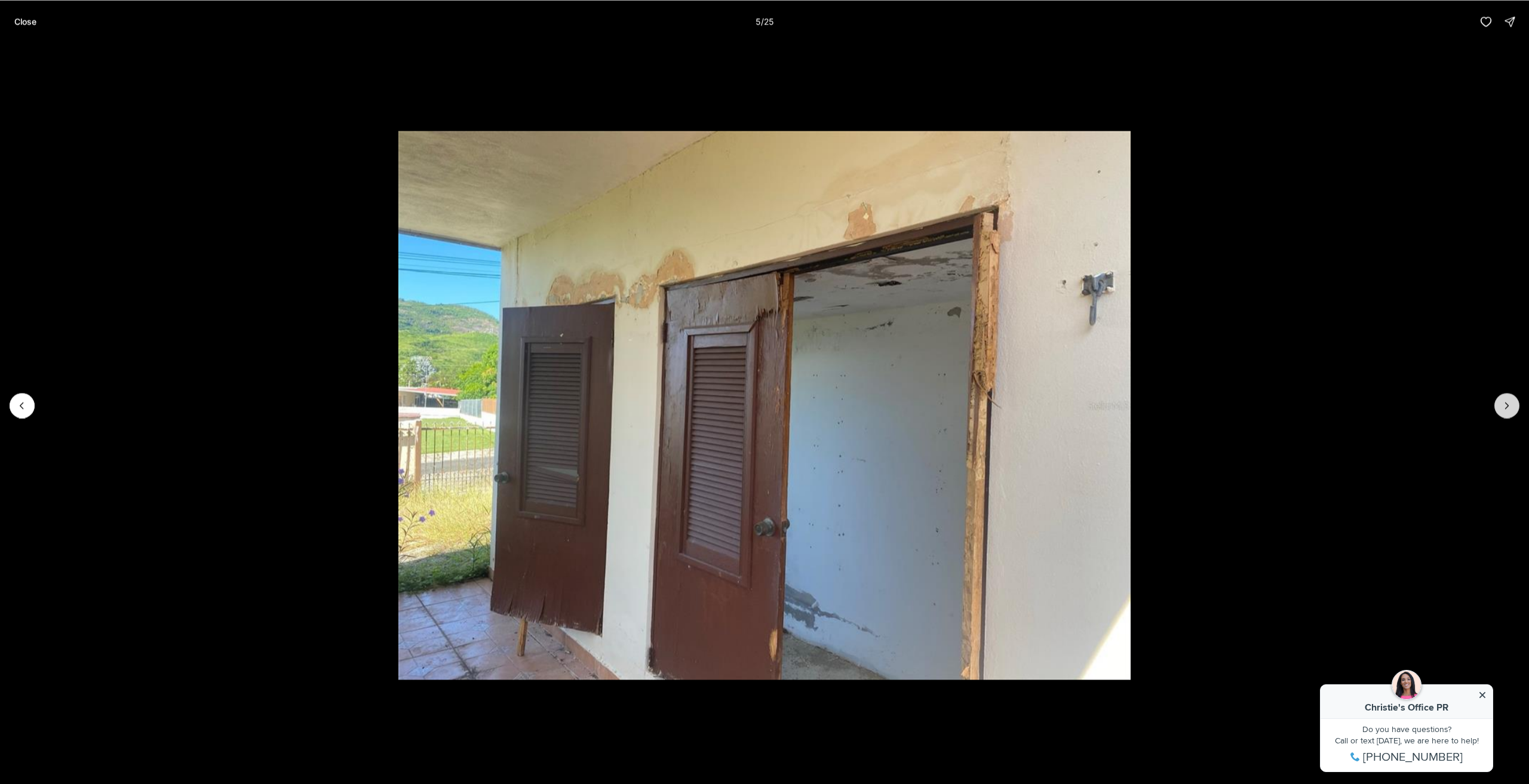
click at [1512, 395] on button "Next slide" at bounding box center [1507, 405] width 25 height 25
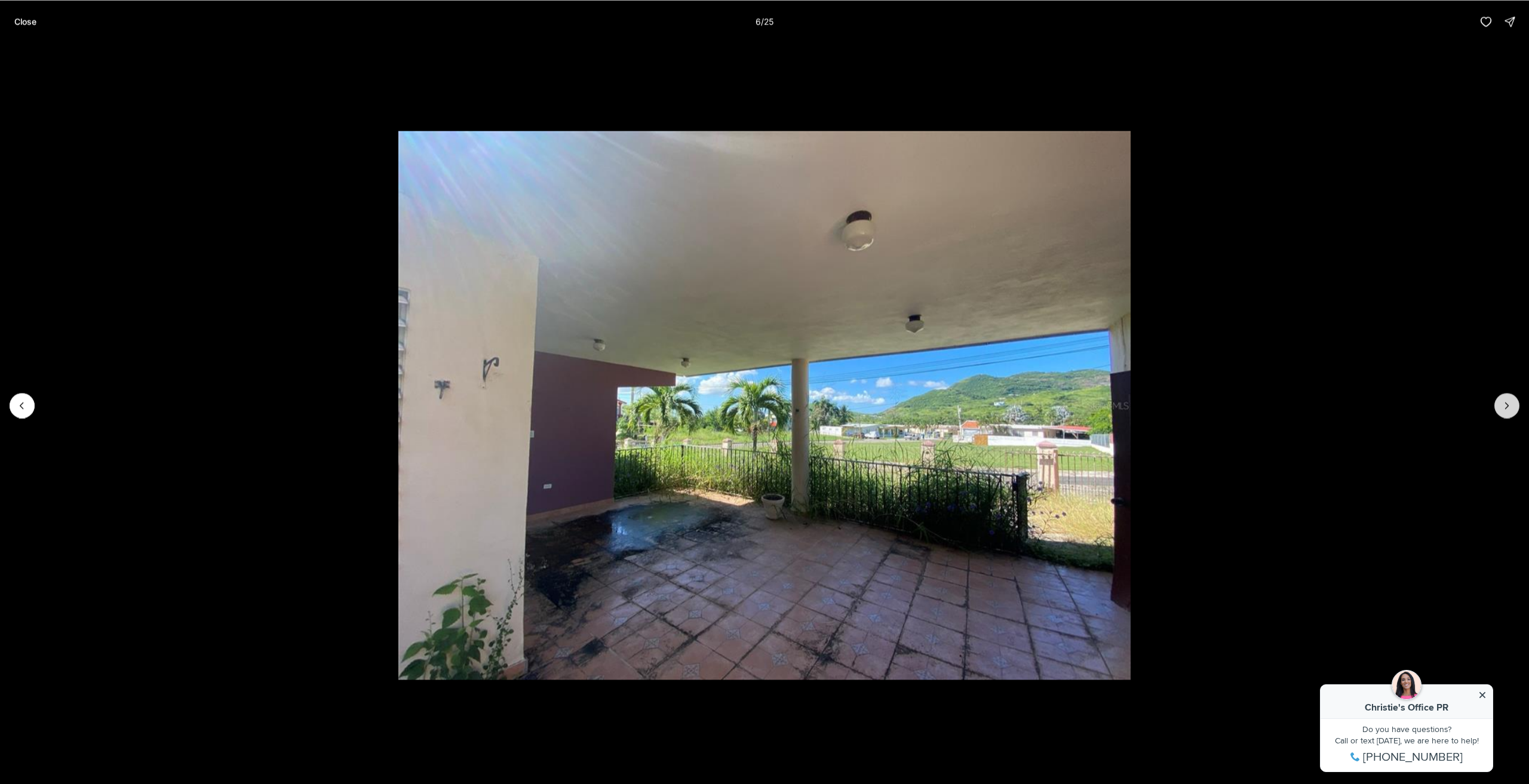
click at [1512, 395] on button "Next slide" at bounding box center [1507, 405] width 25 height 25
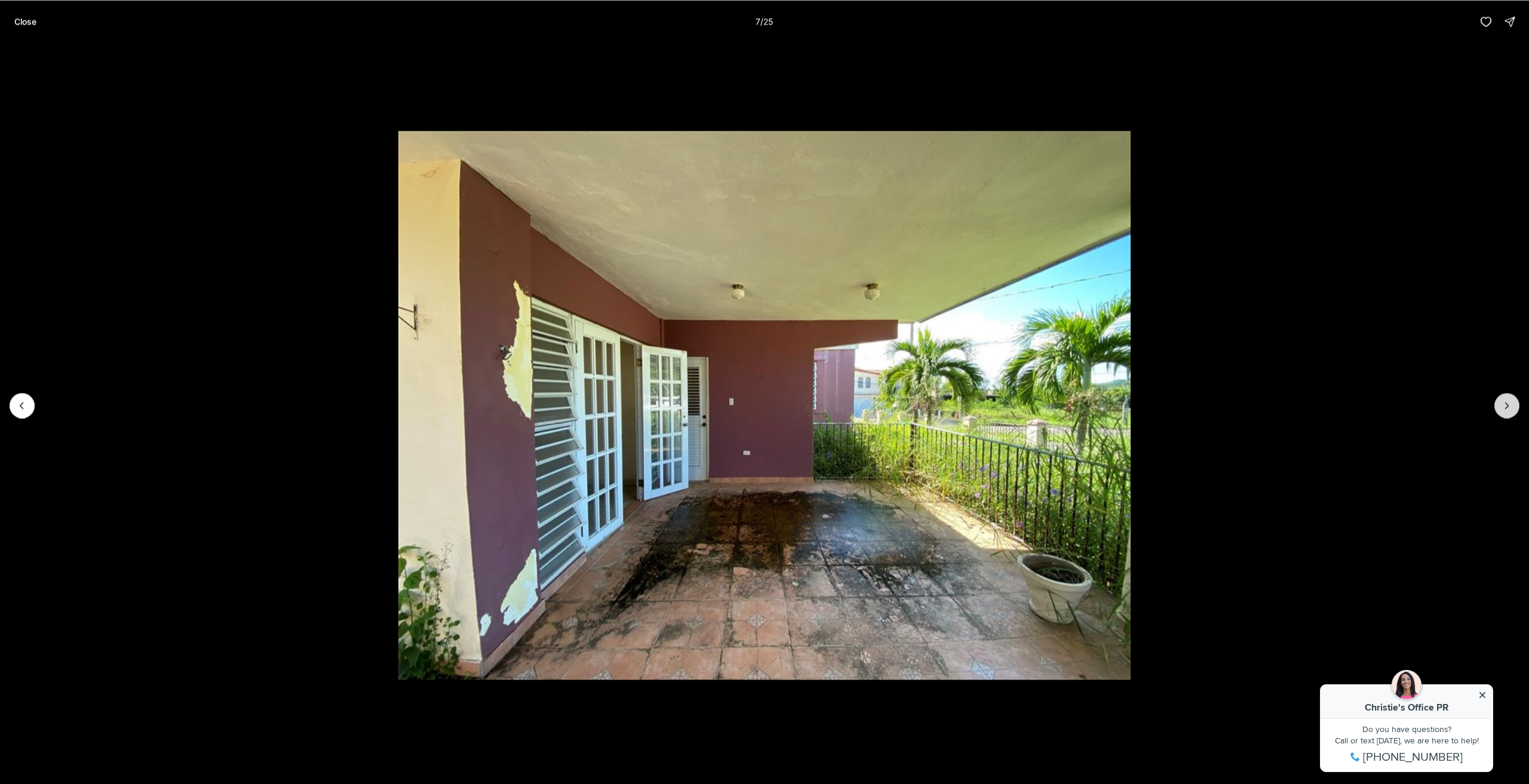
click at [1512, 395] on button "Next slide" at bounding box center [1507, 405] width 25 height 25
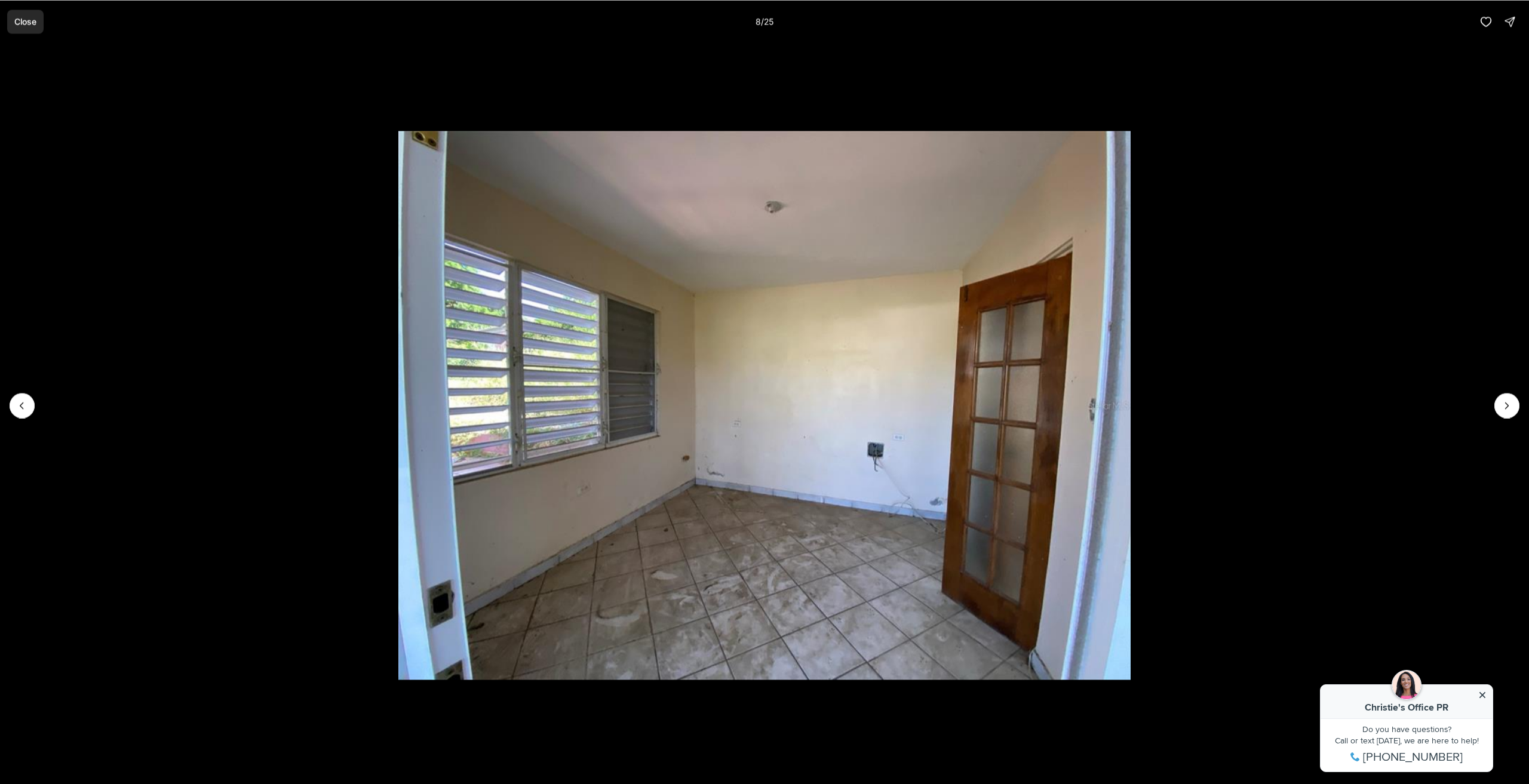
click at [25, 15] on button "Close" at bounding box center [25, 21] width 37 height 24
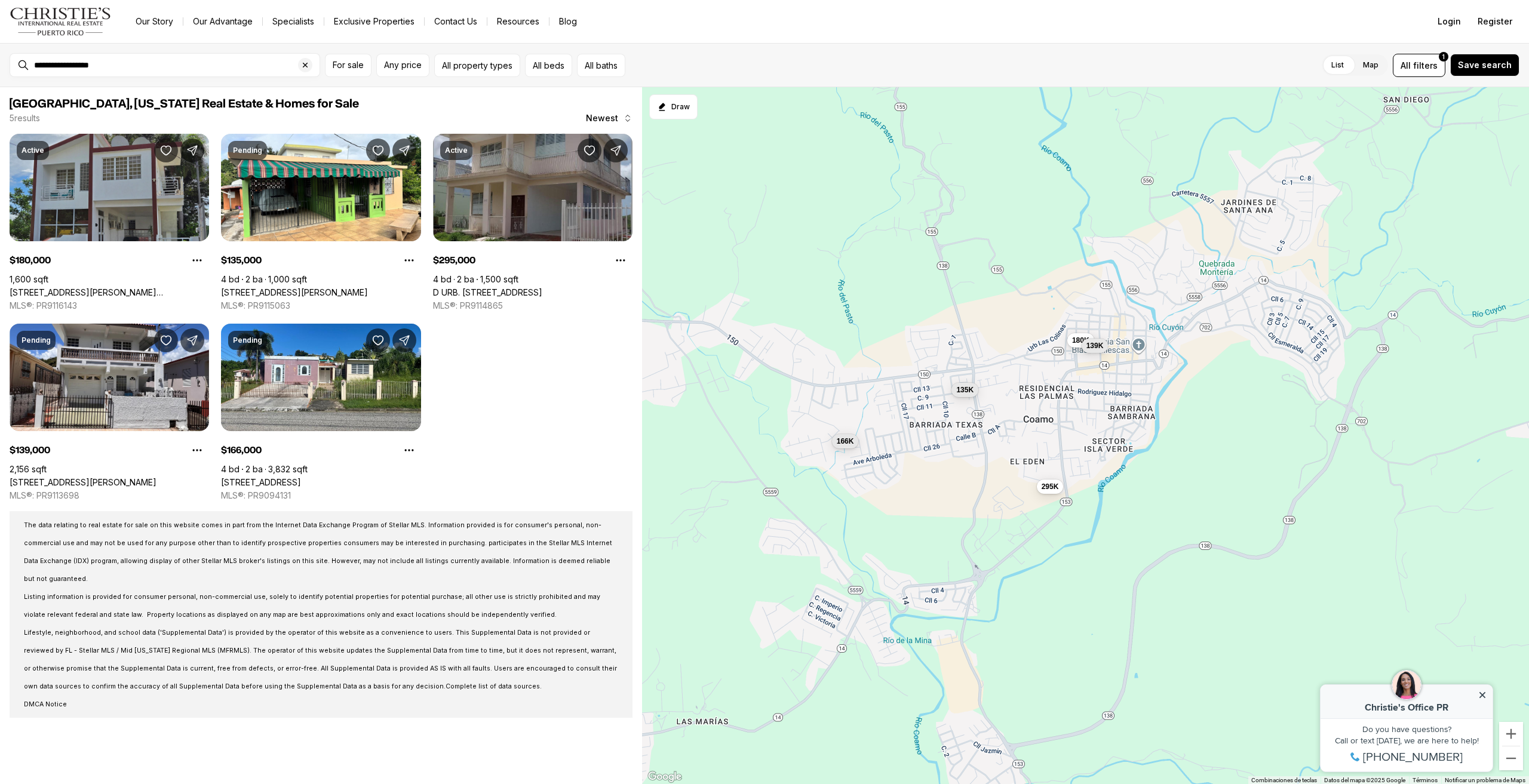
click at [46, 73] on div "**********" at bounding box center [175, 65] width 290 height 19
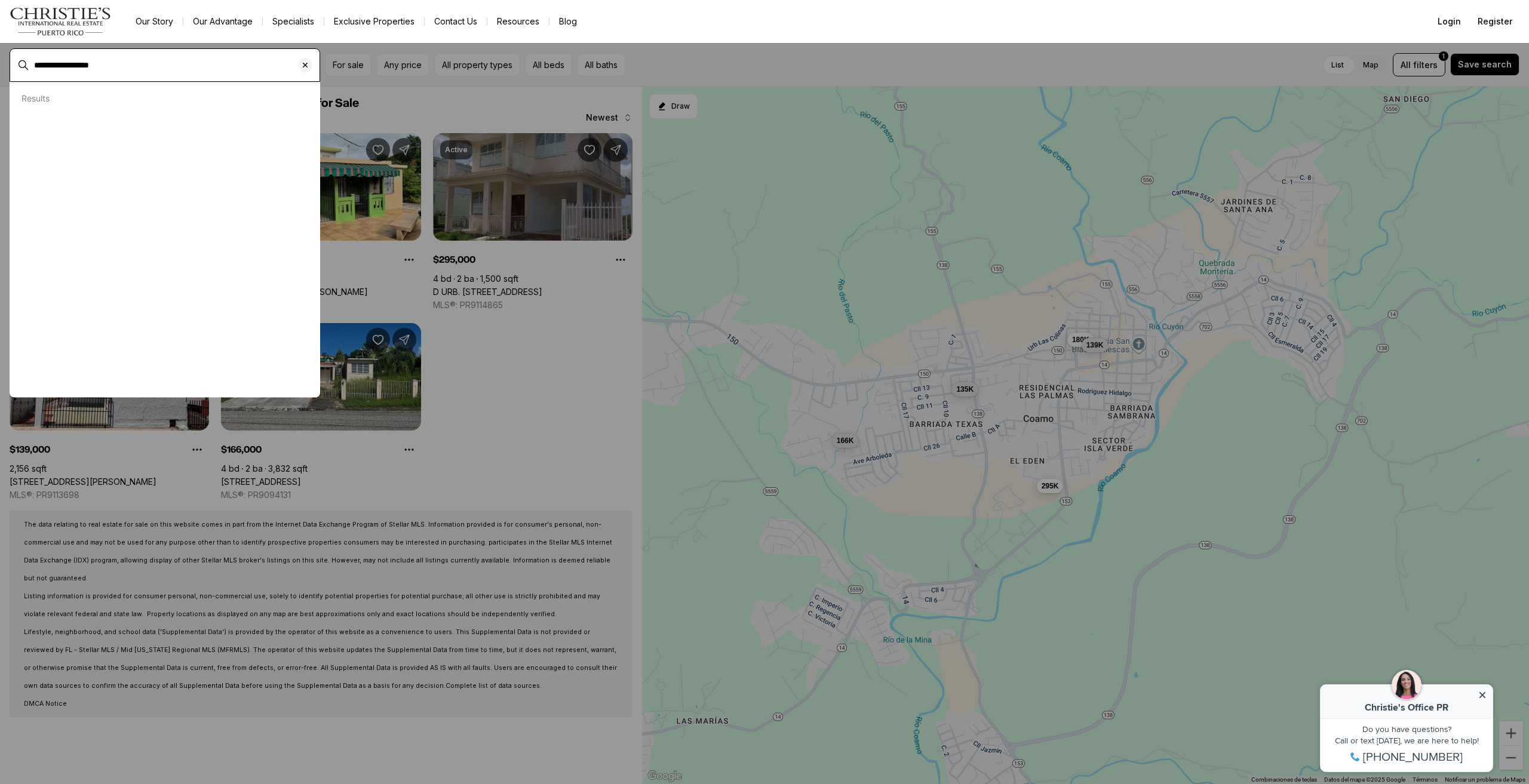
click at [49, 63] on input "**********" at bounding box center [174, 65] width 281 height 10
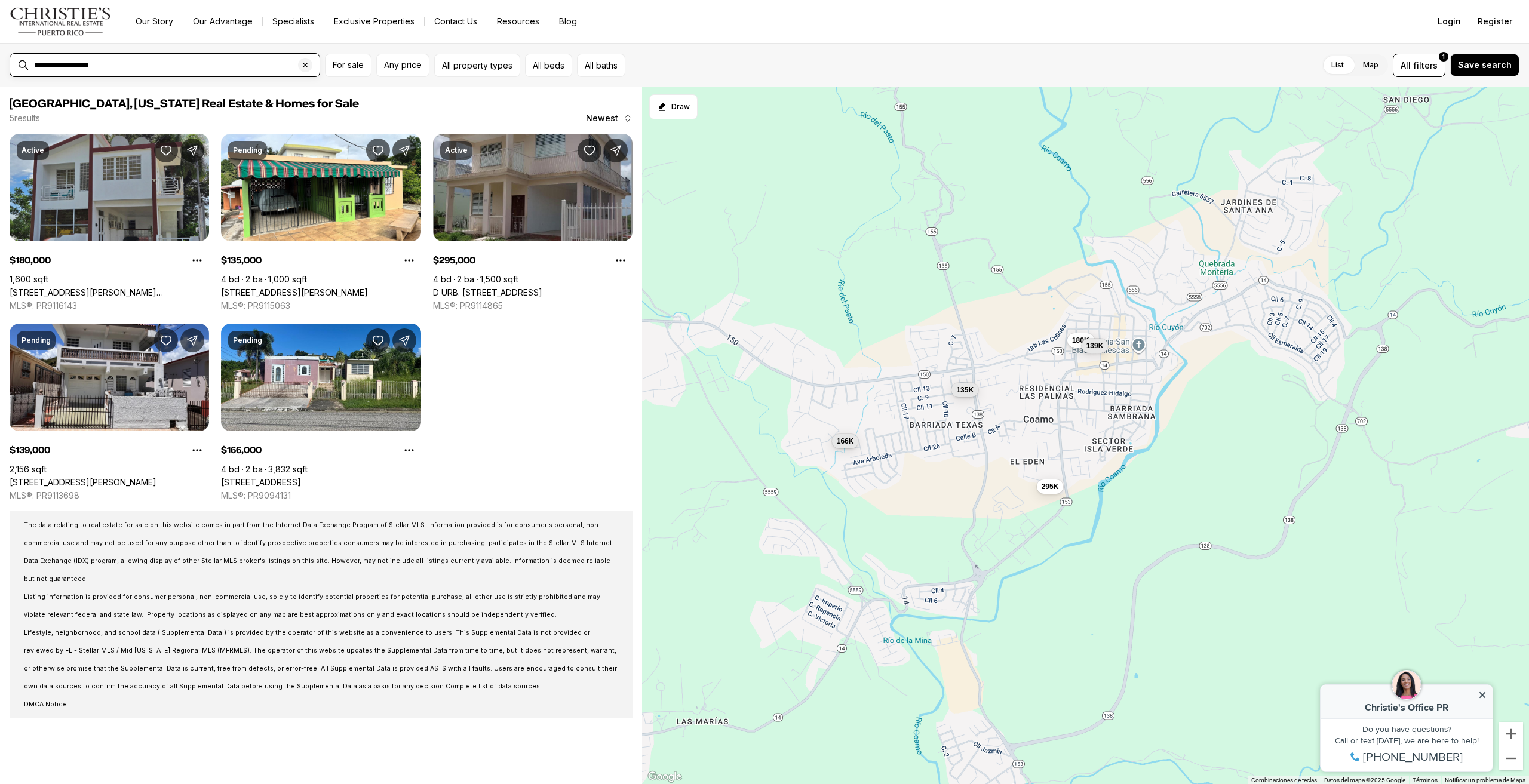
click at [49, 63] on input "**********" at bounding box center [174, 65] width 281 height 10
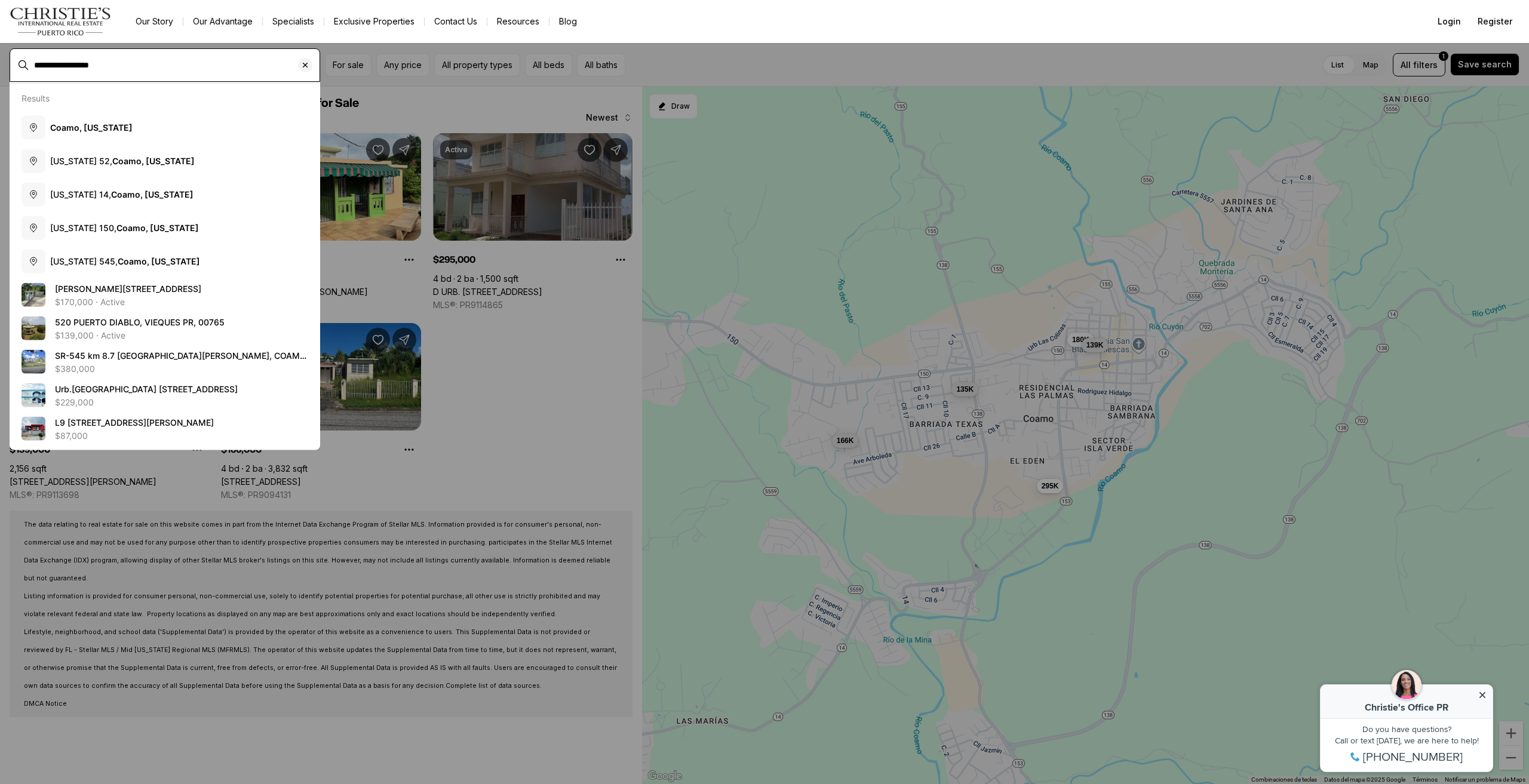
click at [213, 67] on input "**********" at bounding box center [174, 65] width 281 height 10
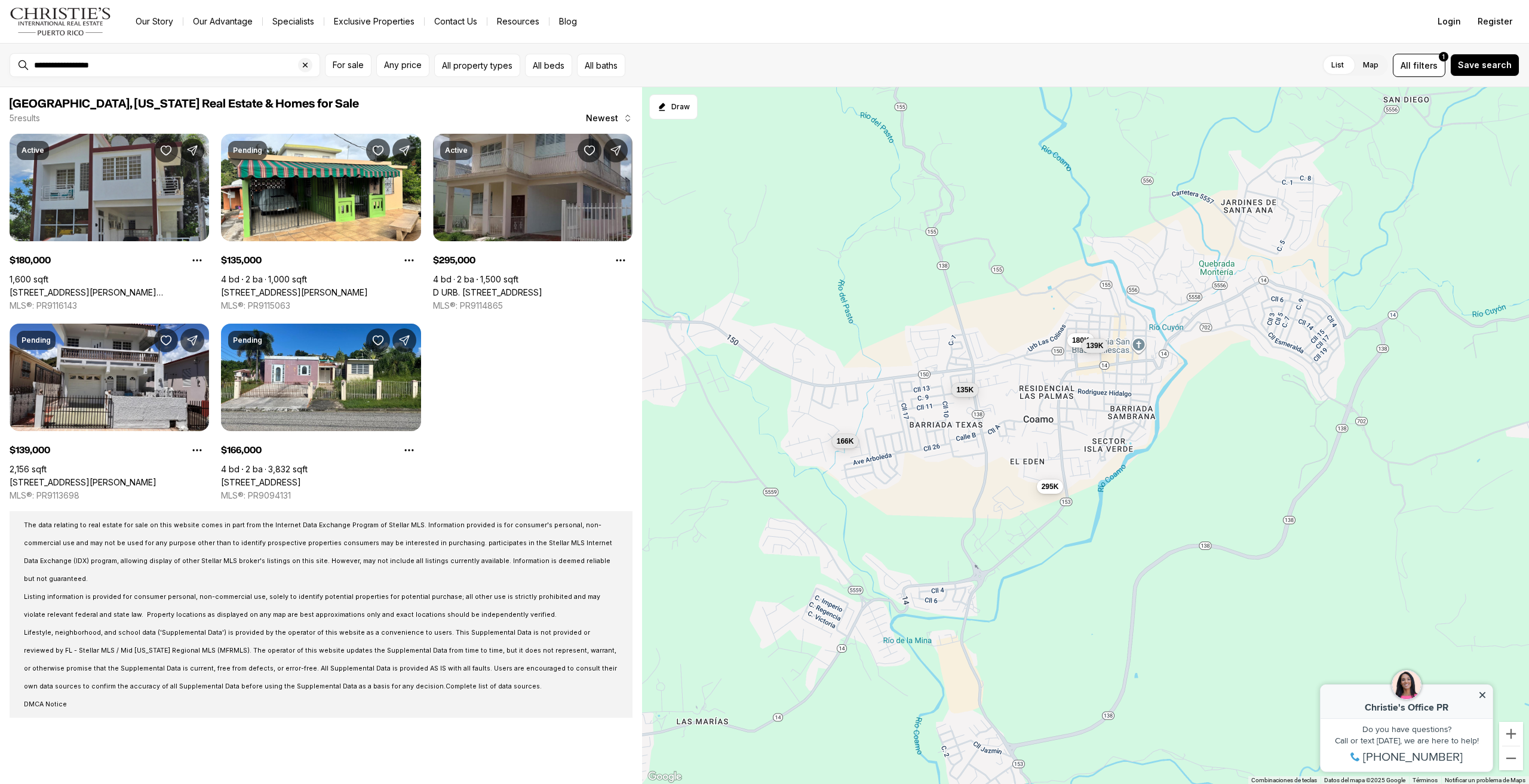
click at [42, 56] on div "**********" at bounding box center [175, 65] width 290 height 19
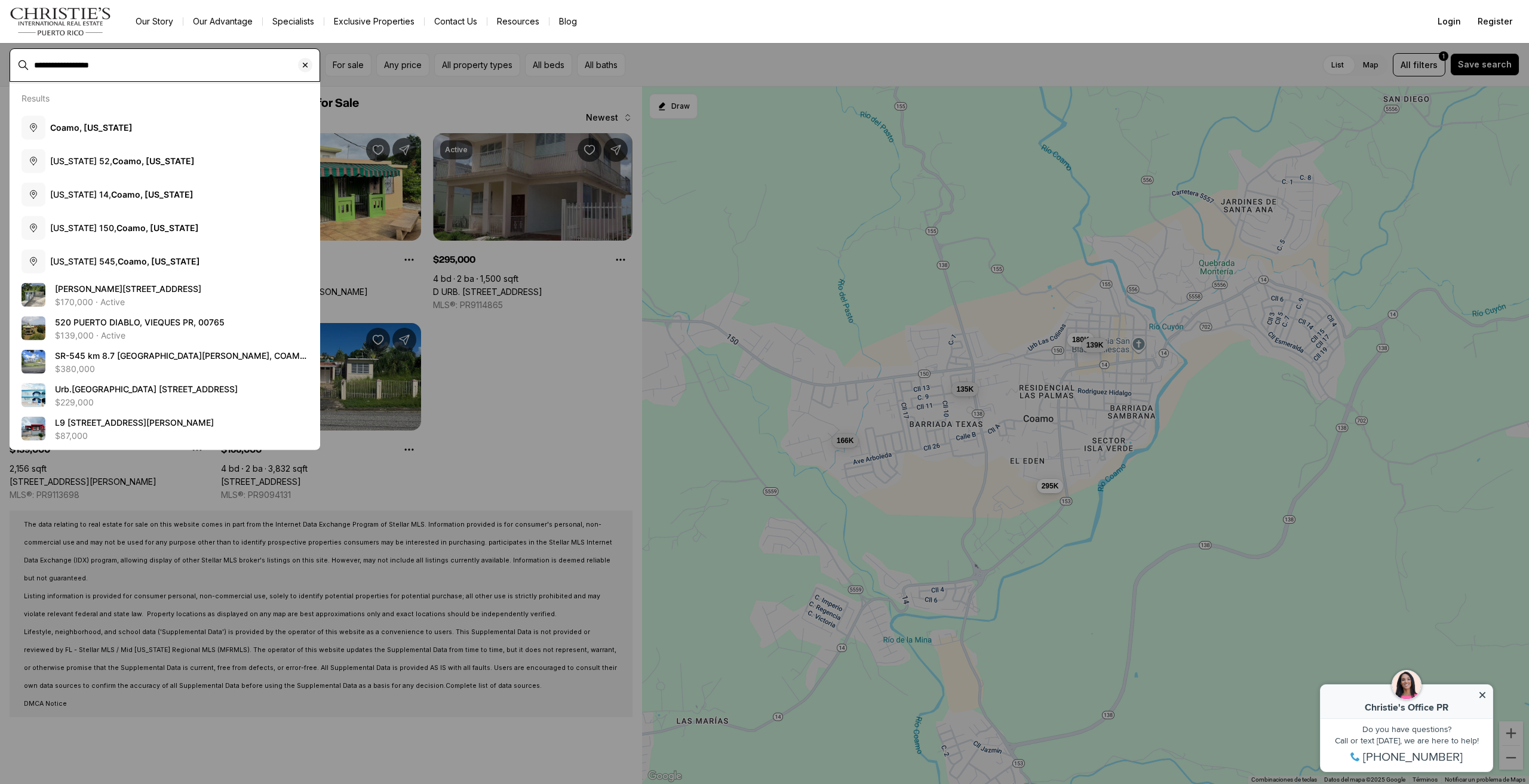
click at [50, 66] on input "**********" at bounding box center [174, 65] width 281 height 10
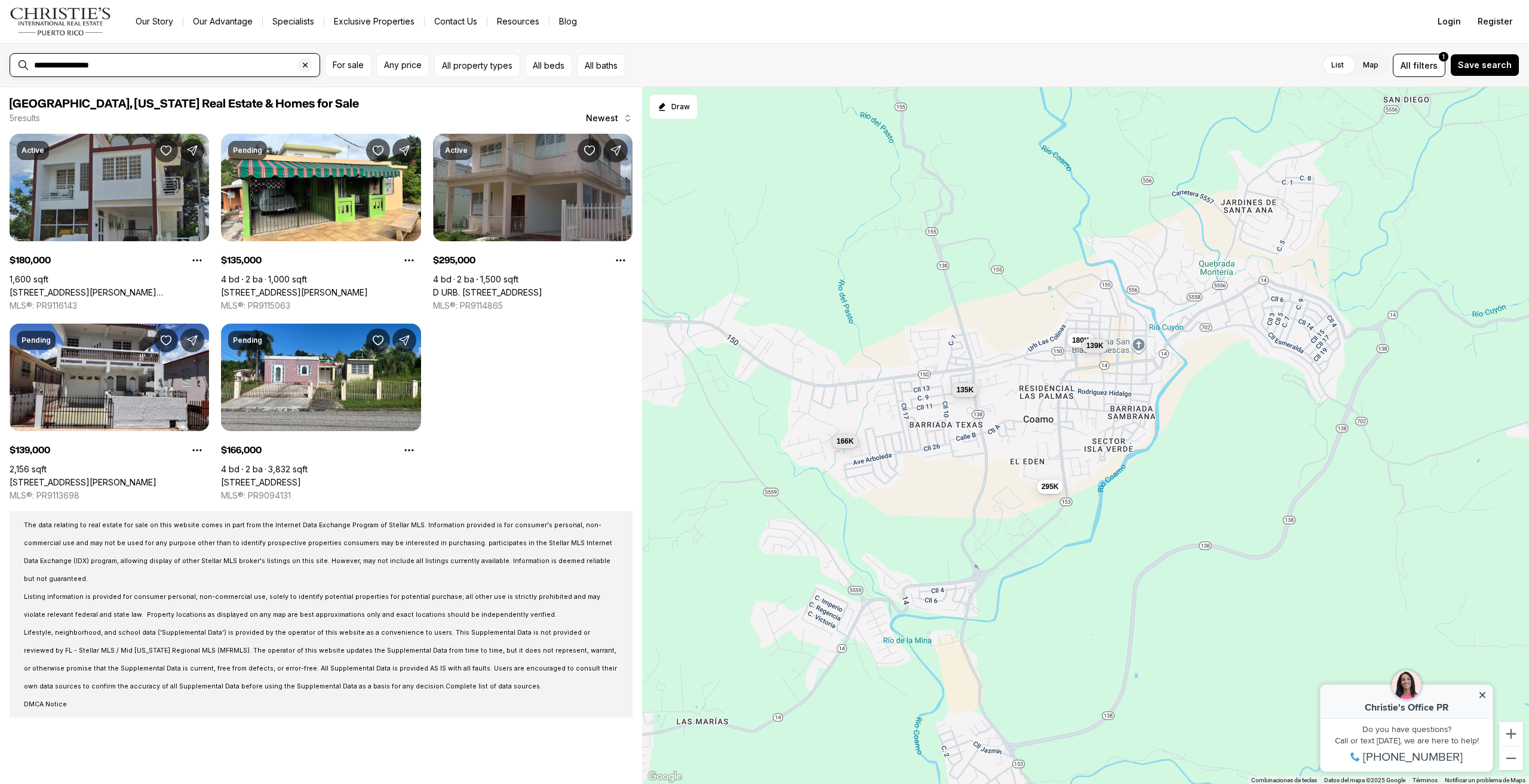
click at [50, 66] on input "**********" at bounding box center [174, 65] width 281 height 10
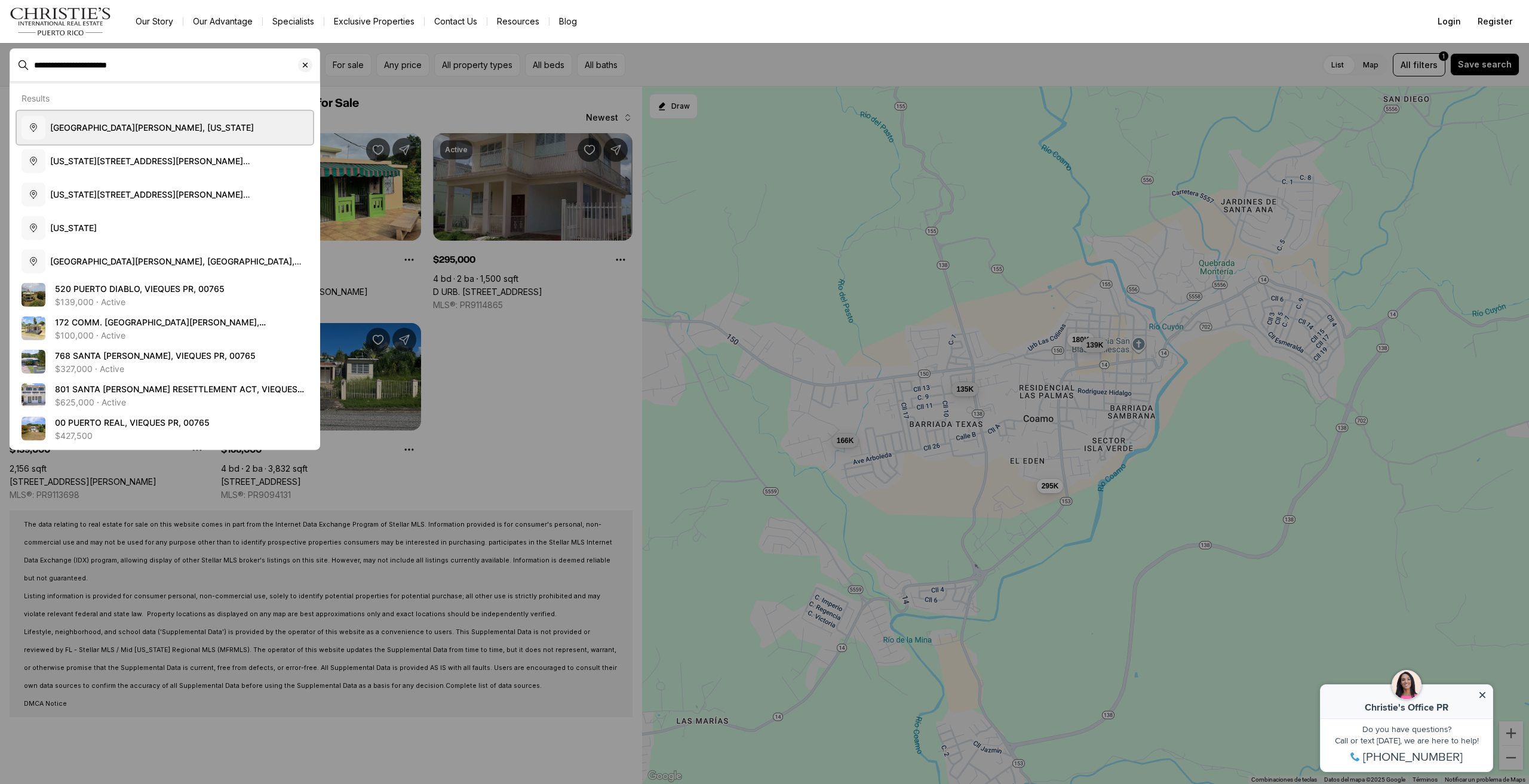
click at [78, 131] on span "Santa Isabel, Puerto Rico" at bounding box center [152, 127] width 204 height 10
type input "**********"
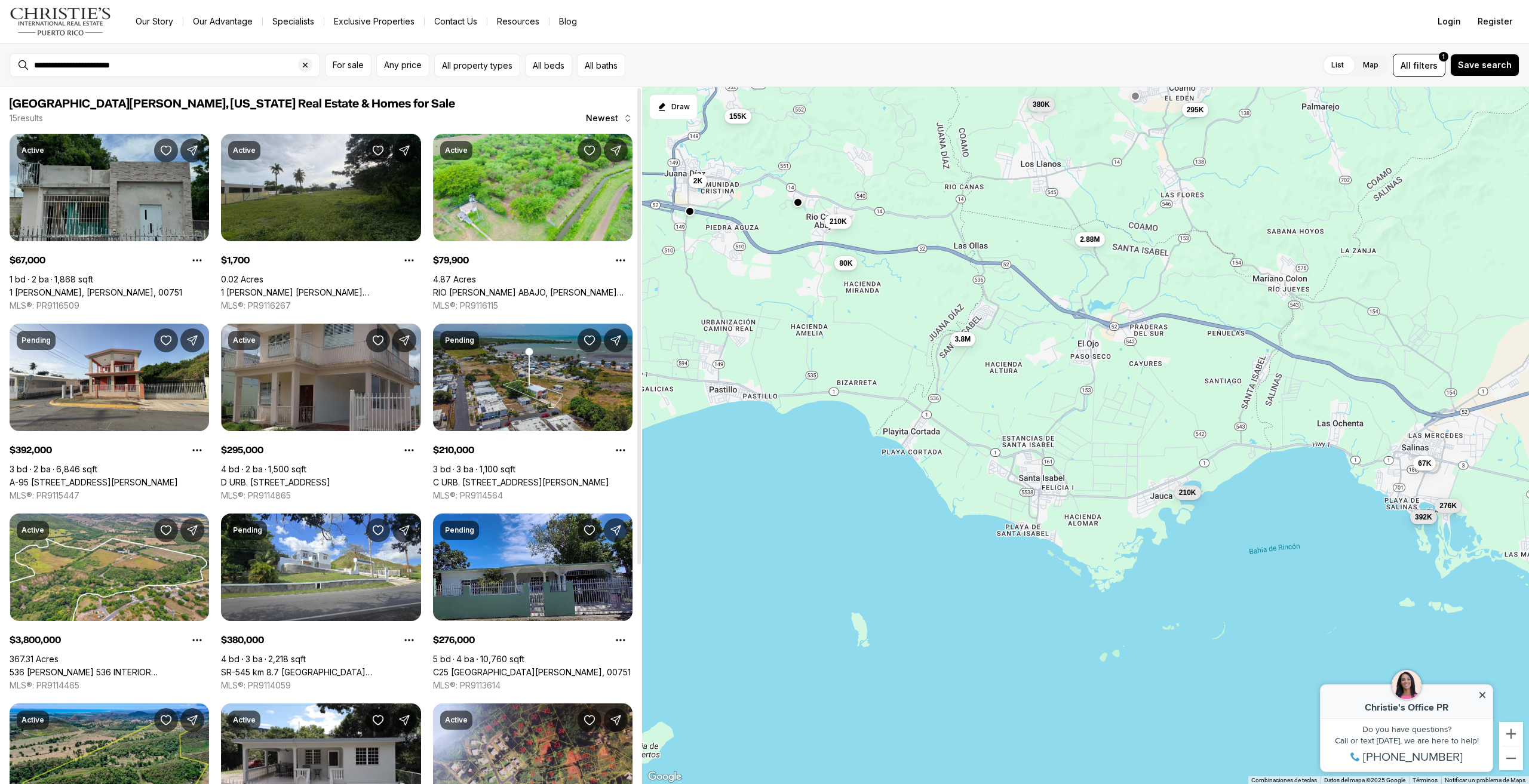
click at [101, 287] on link "1 FLORENCIO BARBOSA, SALINAS PR, 00751" at bounding box center [96, 292] width 173 height 11
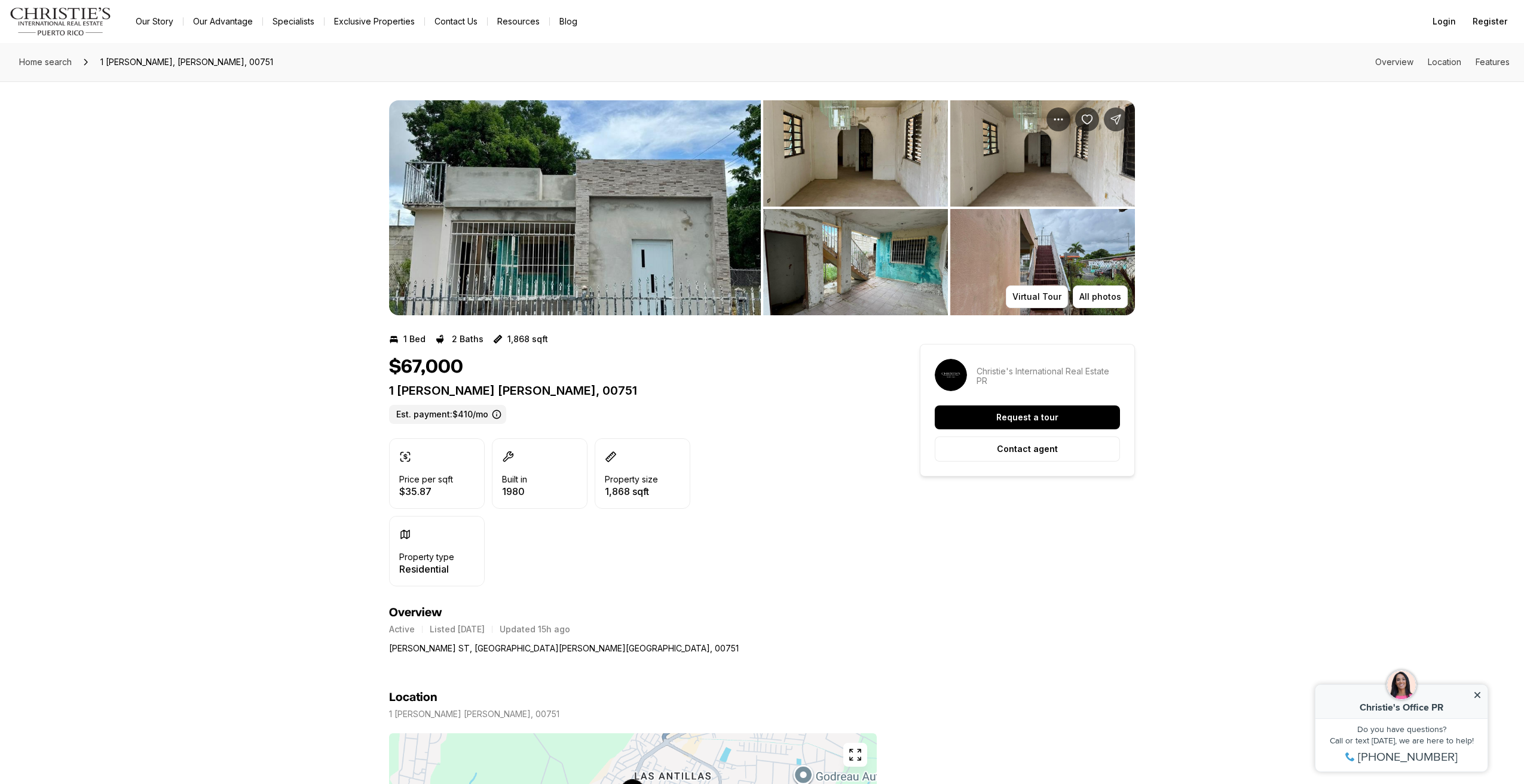
click at [522, 286] on img "View image gallery" at bounding box center [575, 207] width 372 height 215
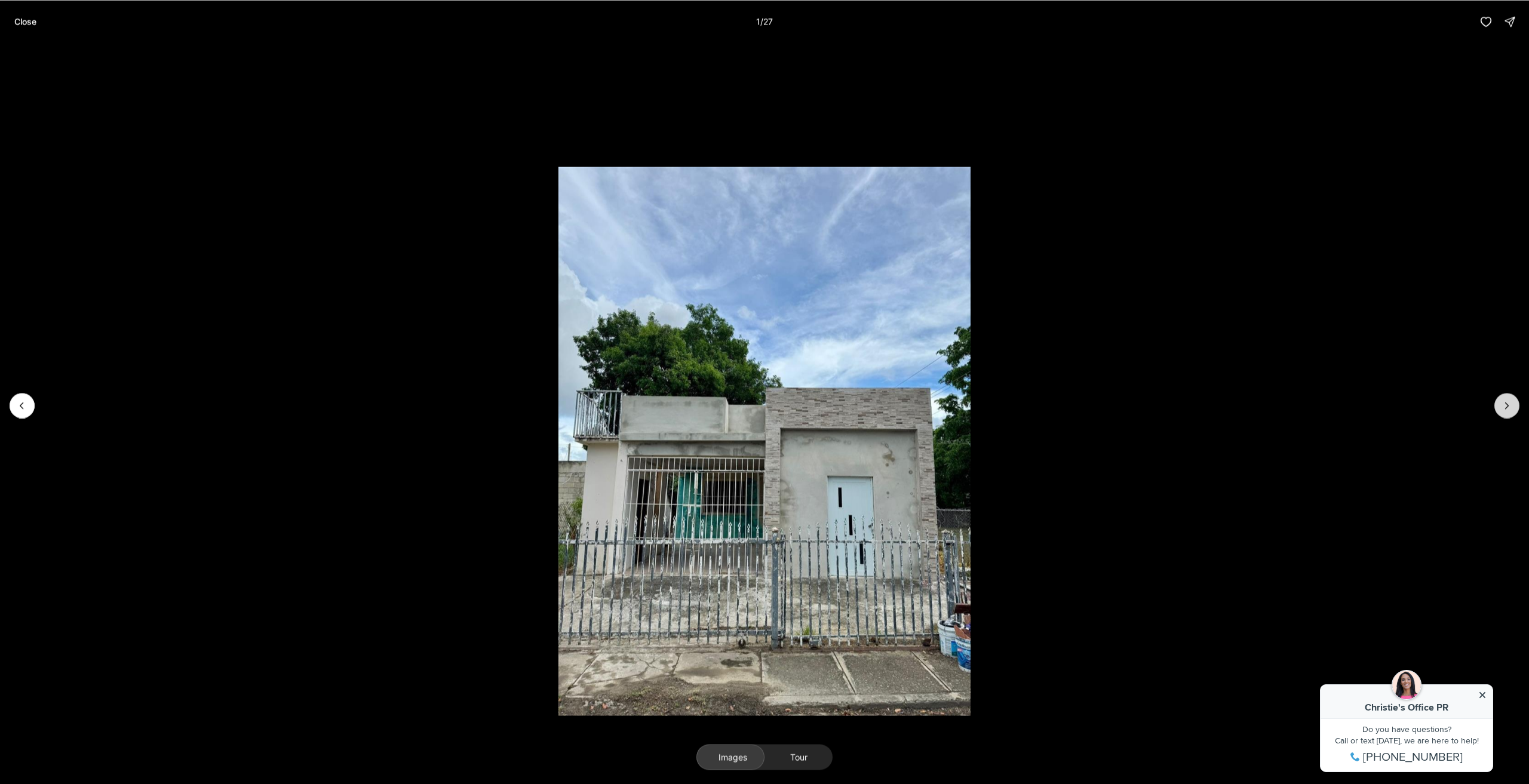
click at [1514, 407] on button "Next slide" at bounding box center [1507, 405] width 25 height 25
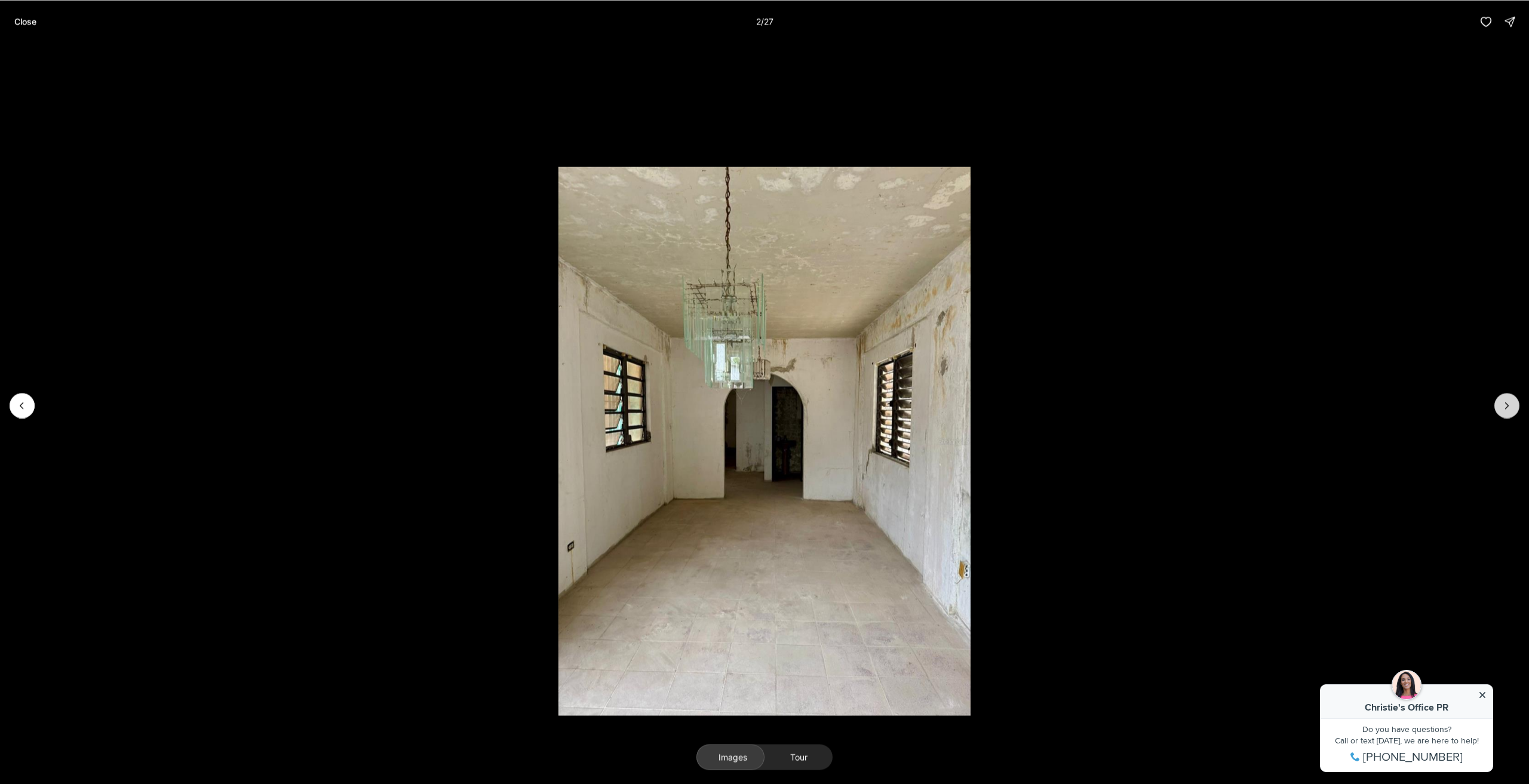
click at [1514, 407] on button "Next slide" at bounding box center [1507, 405] width 25 height 25
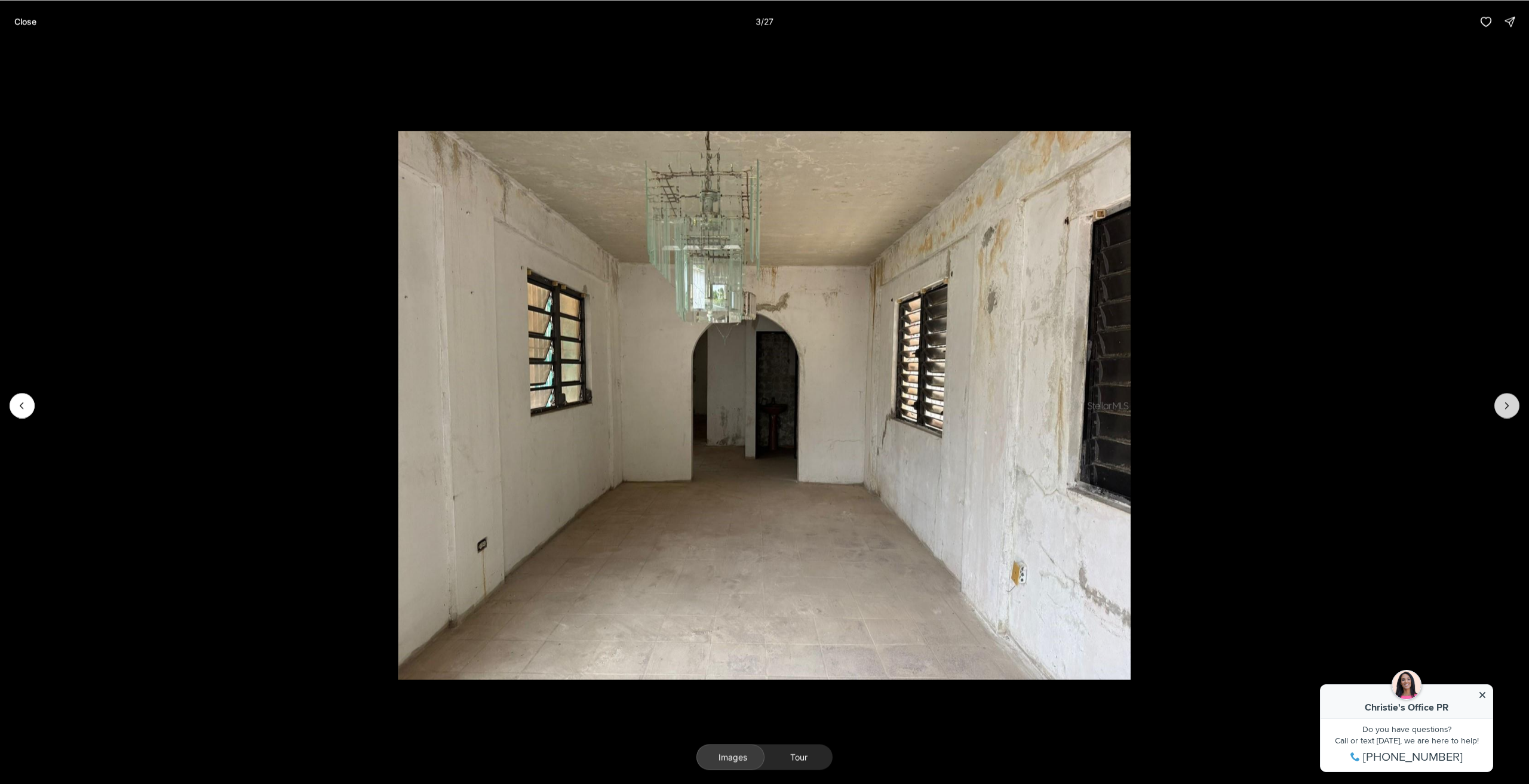
click at [1514, 407] on button "Next slide" at bounding box center [1507, 405] width 25 height 25
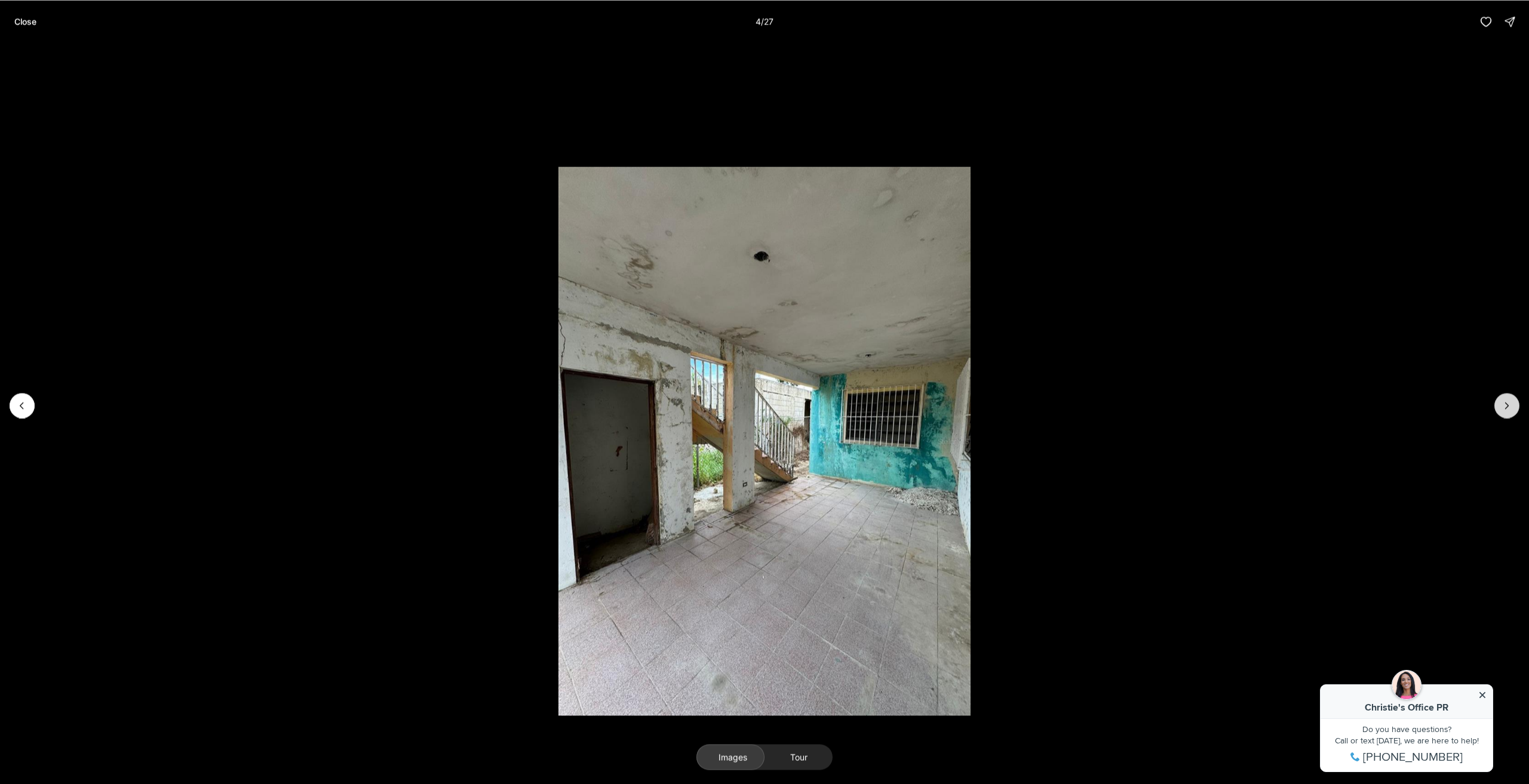
click at [1514, 406] on button "Next slide" at bounding box center [1507, 405] width 25 height 25
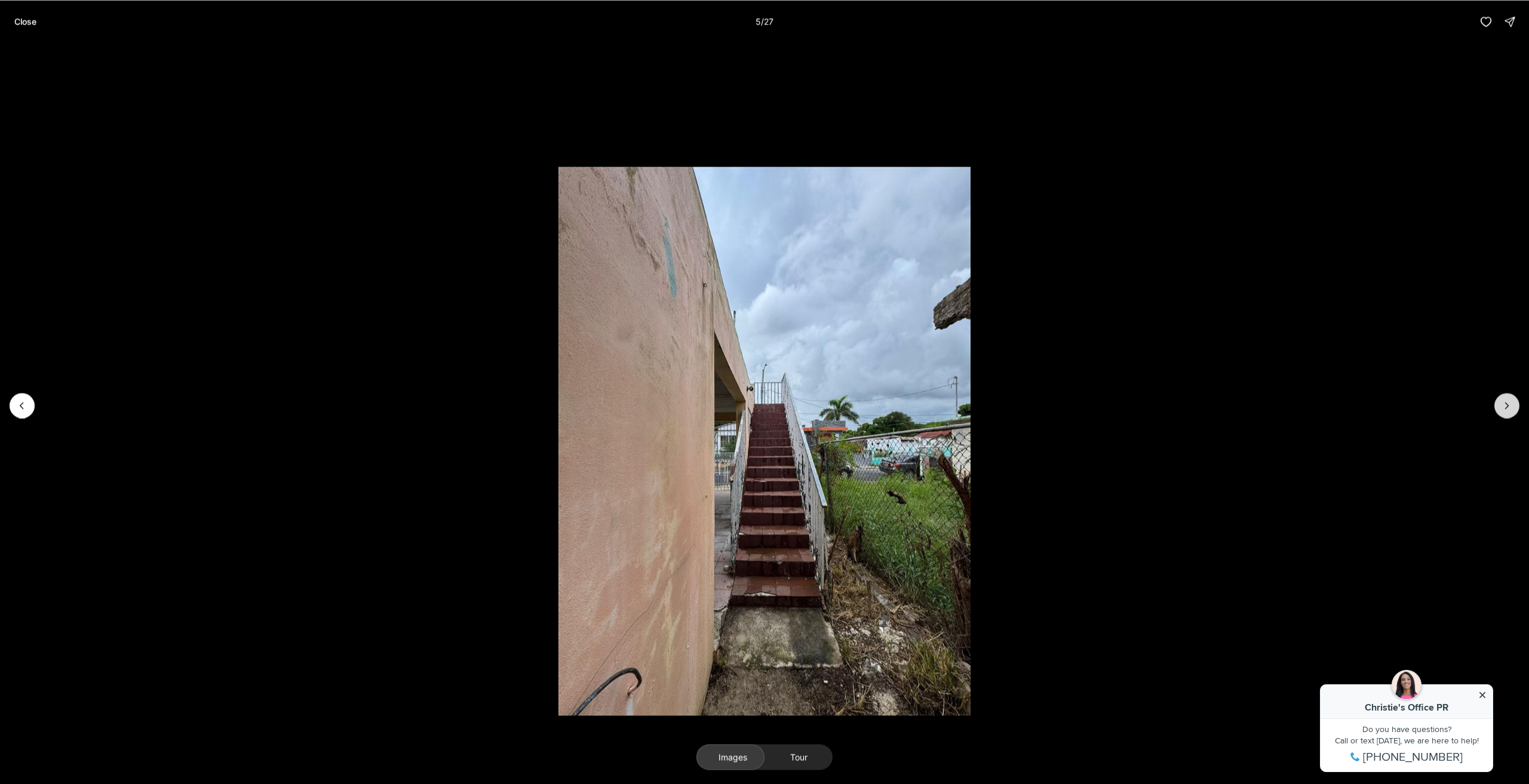
click at [1514, 406] on button "Next slide" at bounding box center [1507, 405] width 25 height 25
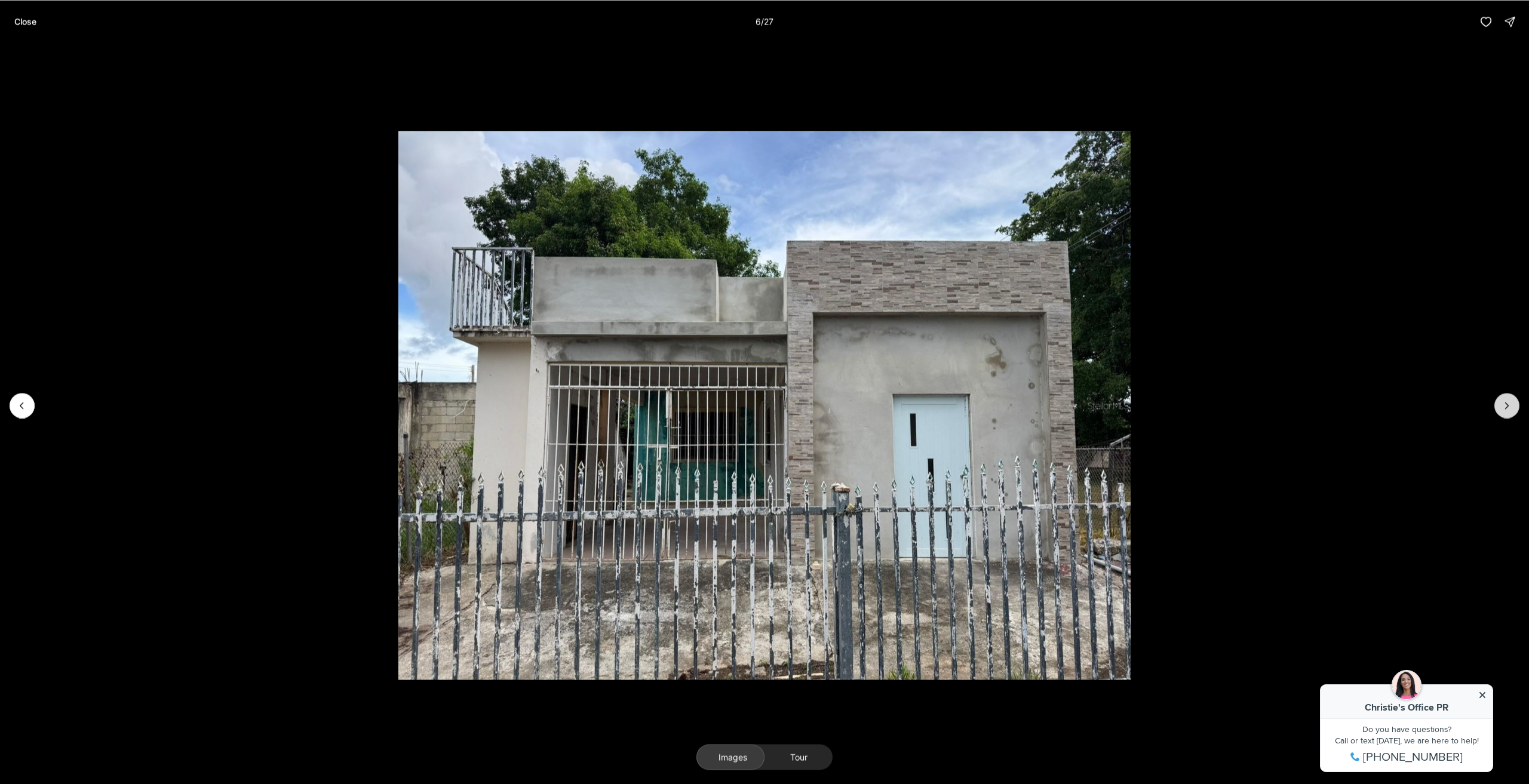
click at [1514, 406] on button "Next slide" at bounding box center [1507, 405] width 25 height 25
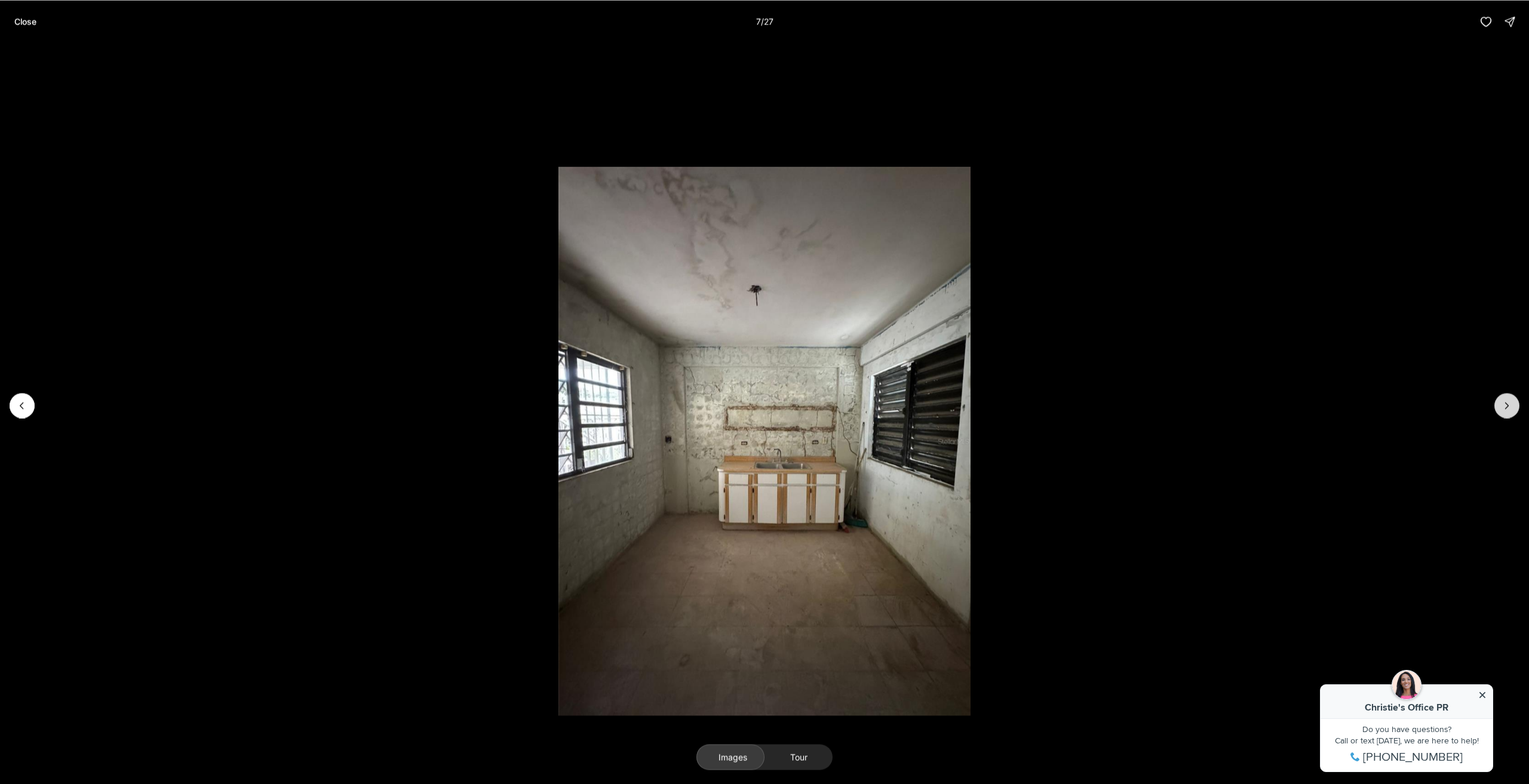
click at [1514, 406] on button "Next slide" at bounding box center [1507, 405] width 25 height 25
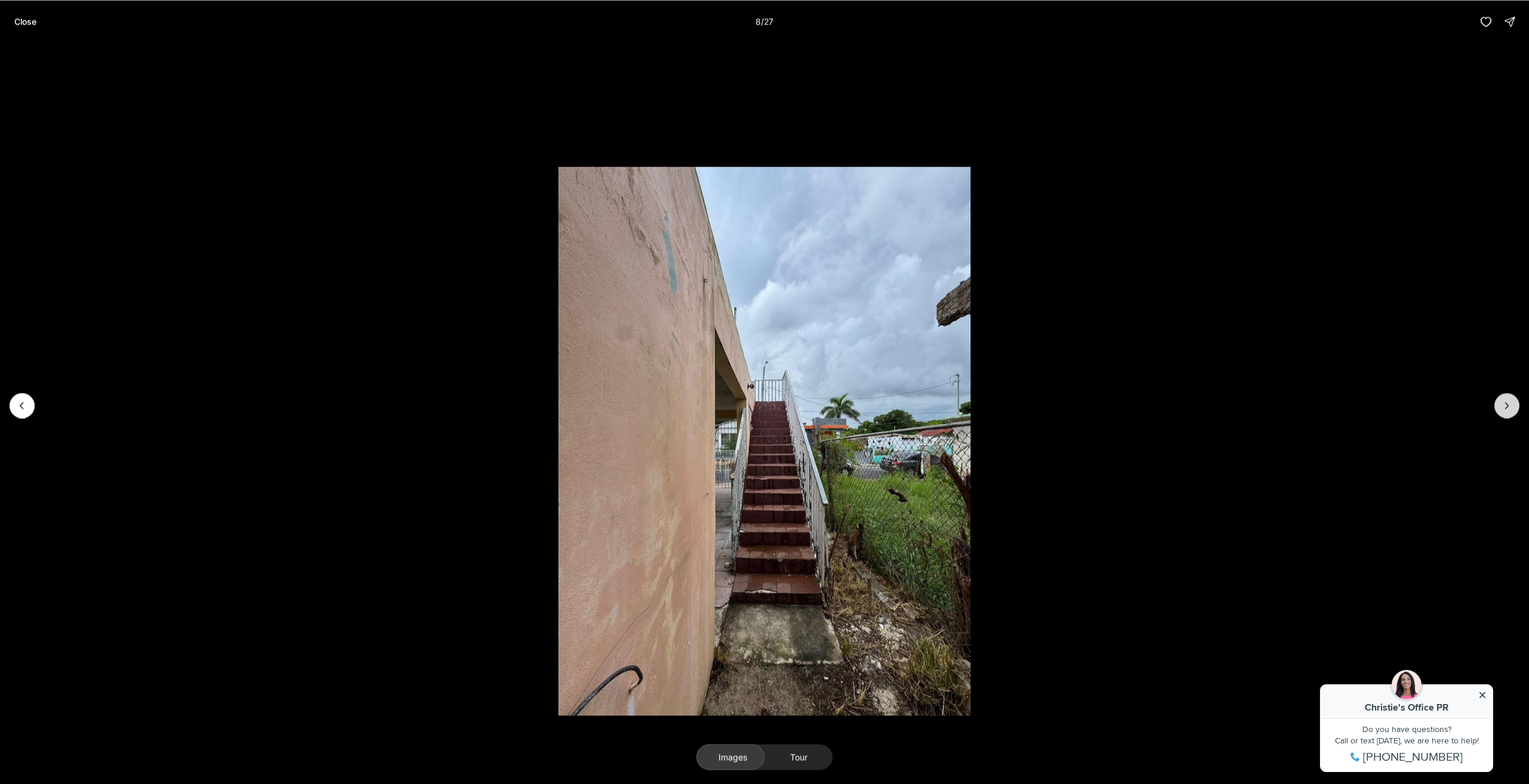
click at [1514, 406] on button "Next slide" at bounding box center [1507, 405] width 25 height 25
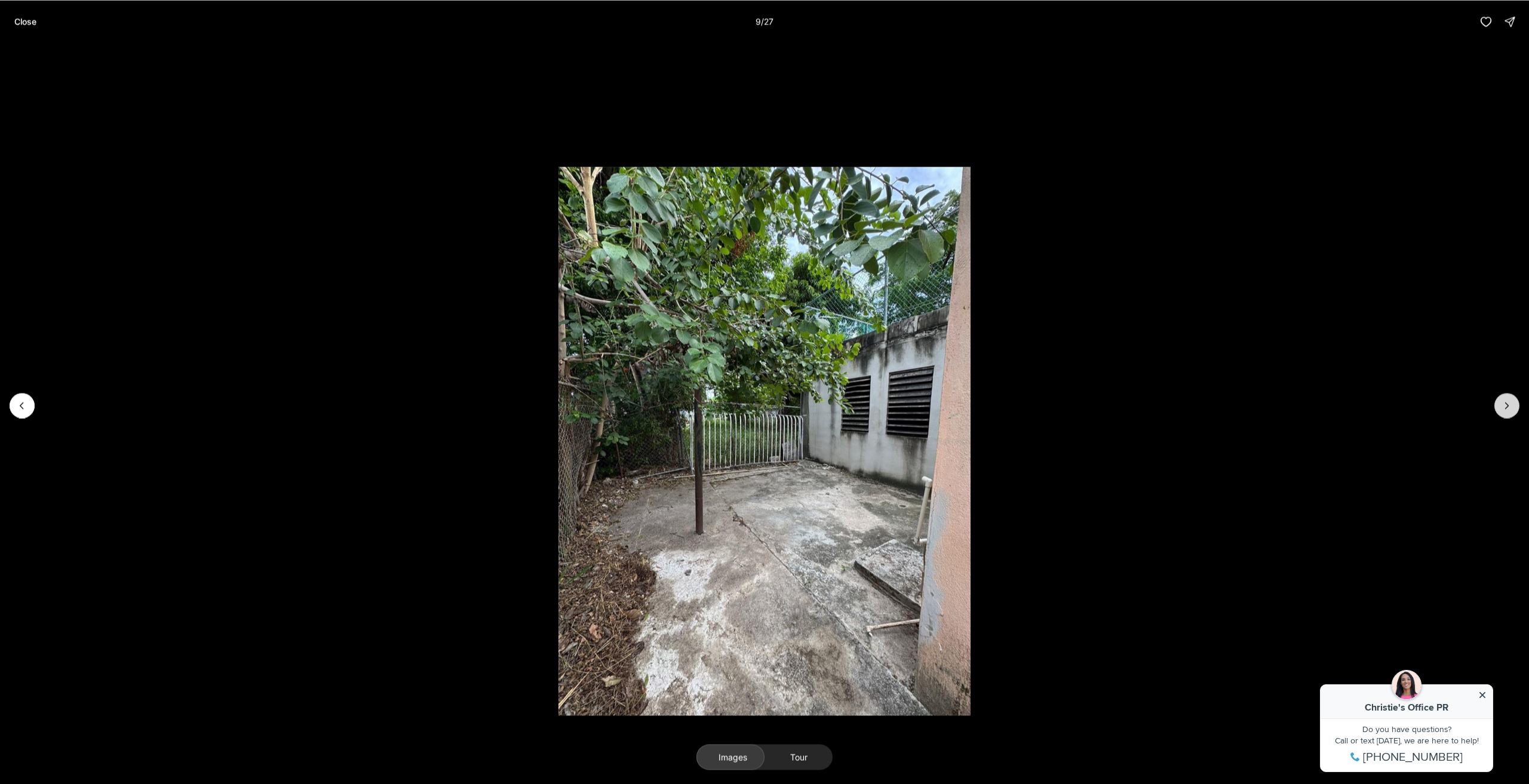
click at [1514, 406] on button "Next slide" at bounding box center [1507, 405] width 25 height 25
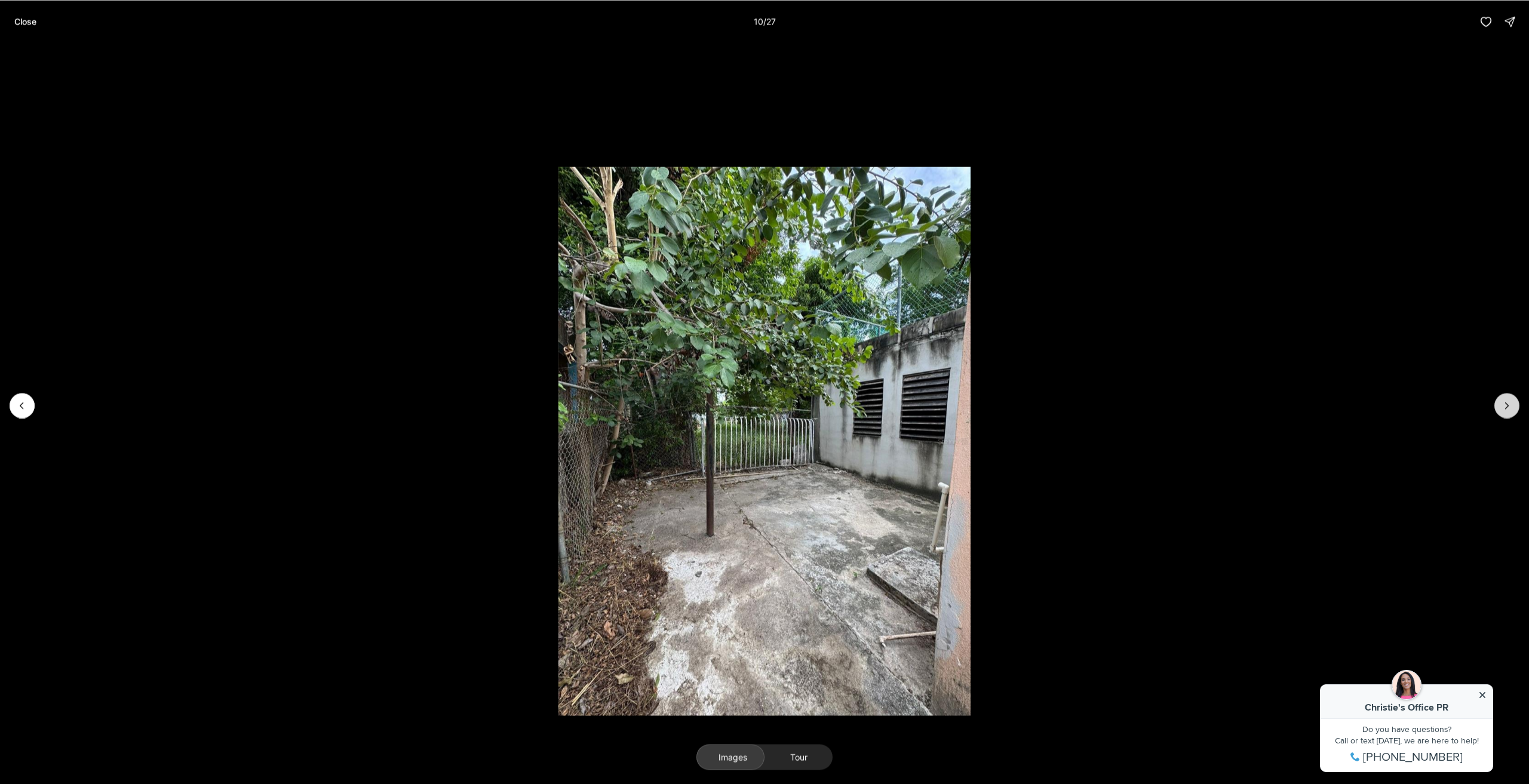
click at [1514, 406] on button "Next slide" at bounding box center [1507, 405] width 25 height 25
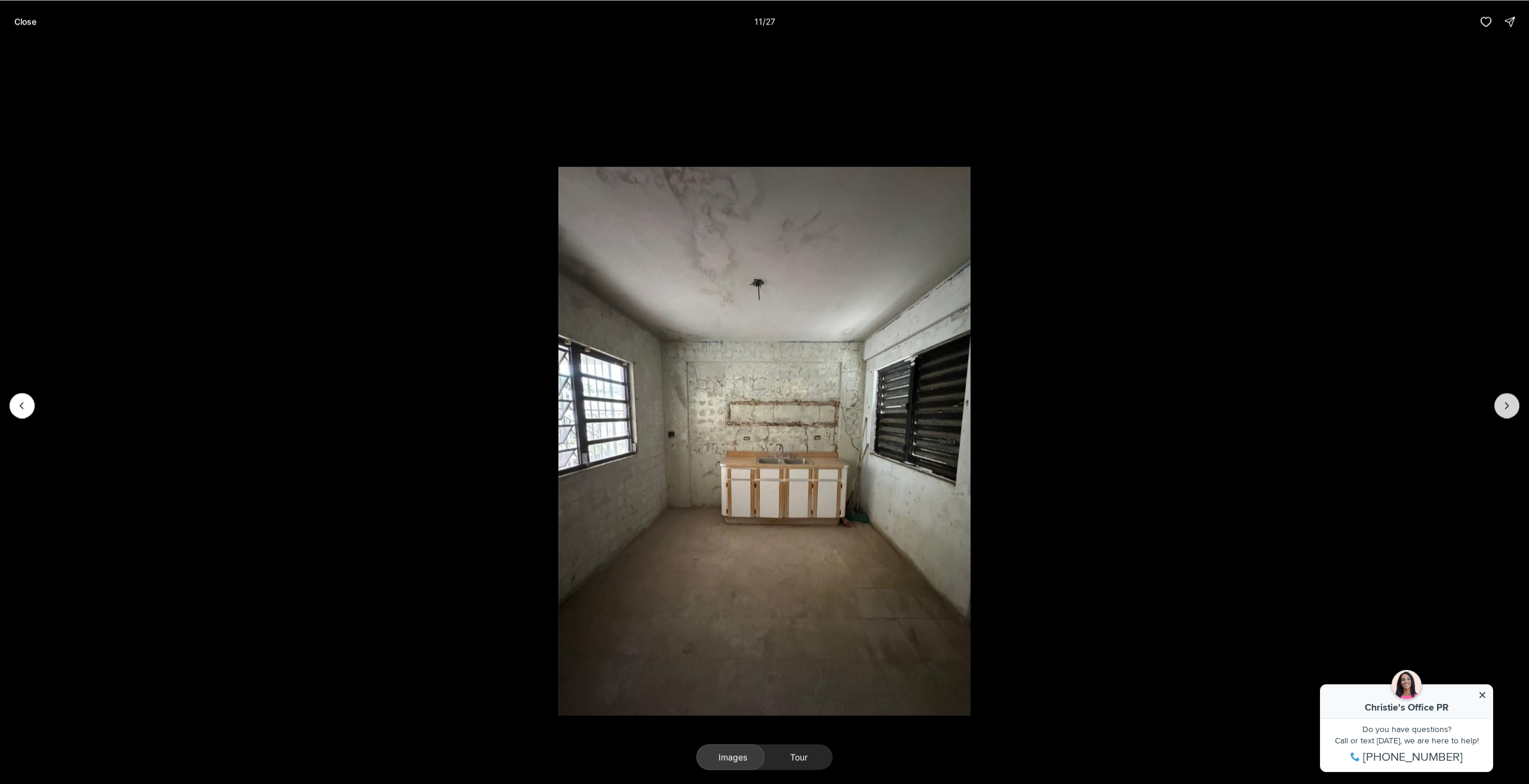
click at [1514, 406] on button "Next slide" at bounding box center [1507, 405] width 25 height 25
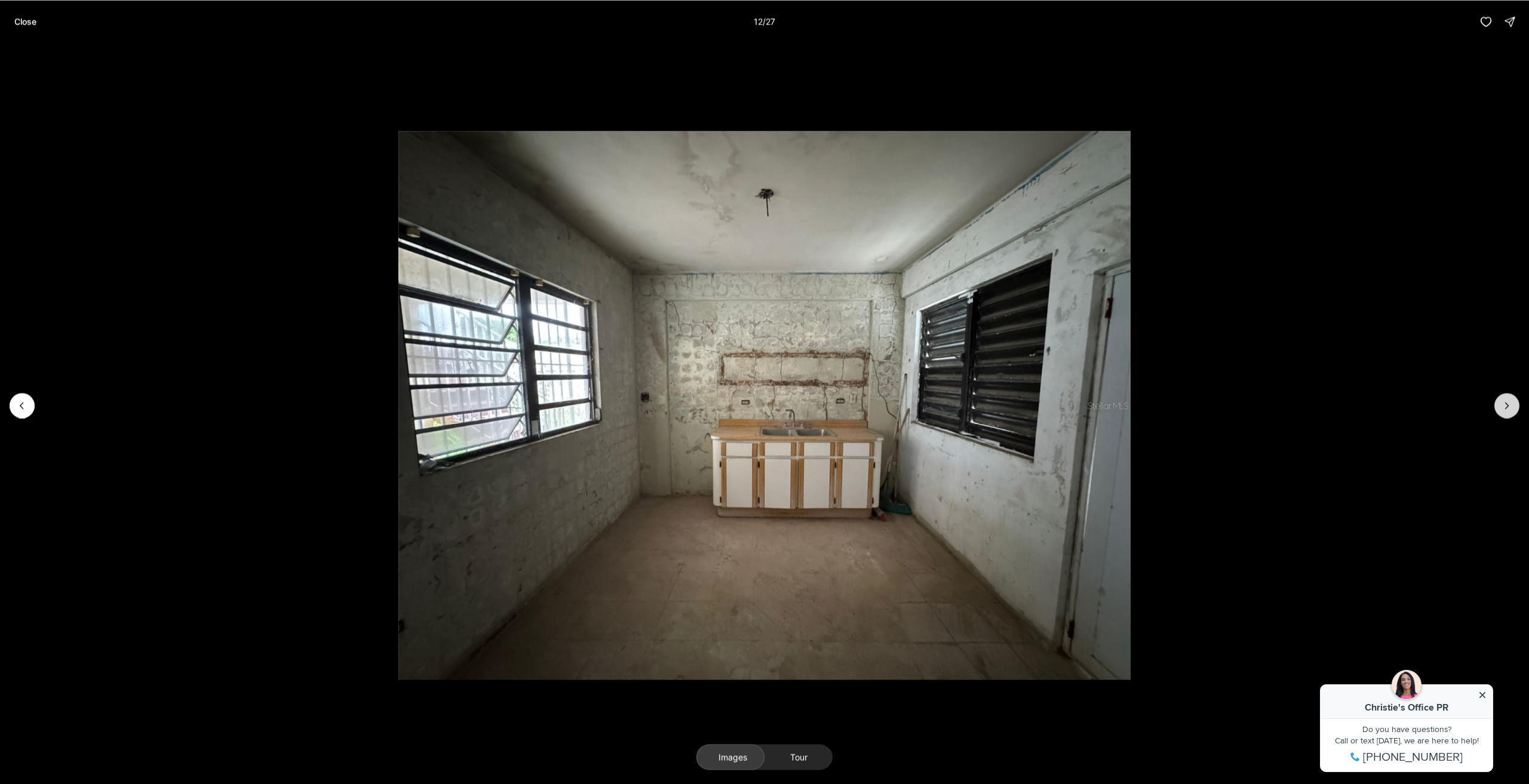
click at [1514, 406] on button "Next slide" at bounding box center [1507, 405] width 25 height 25
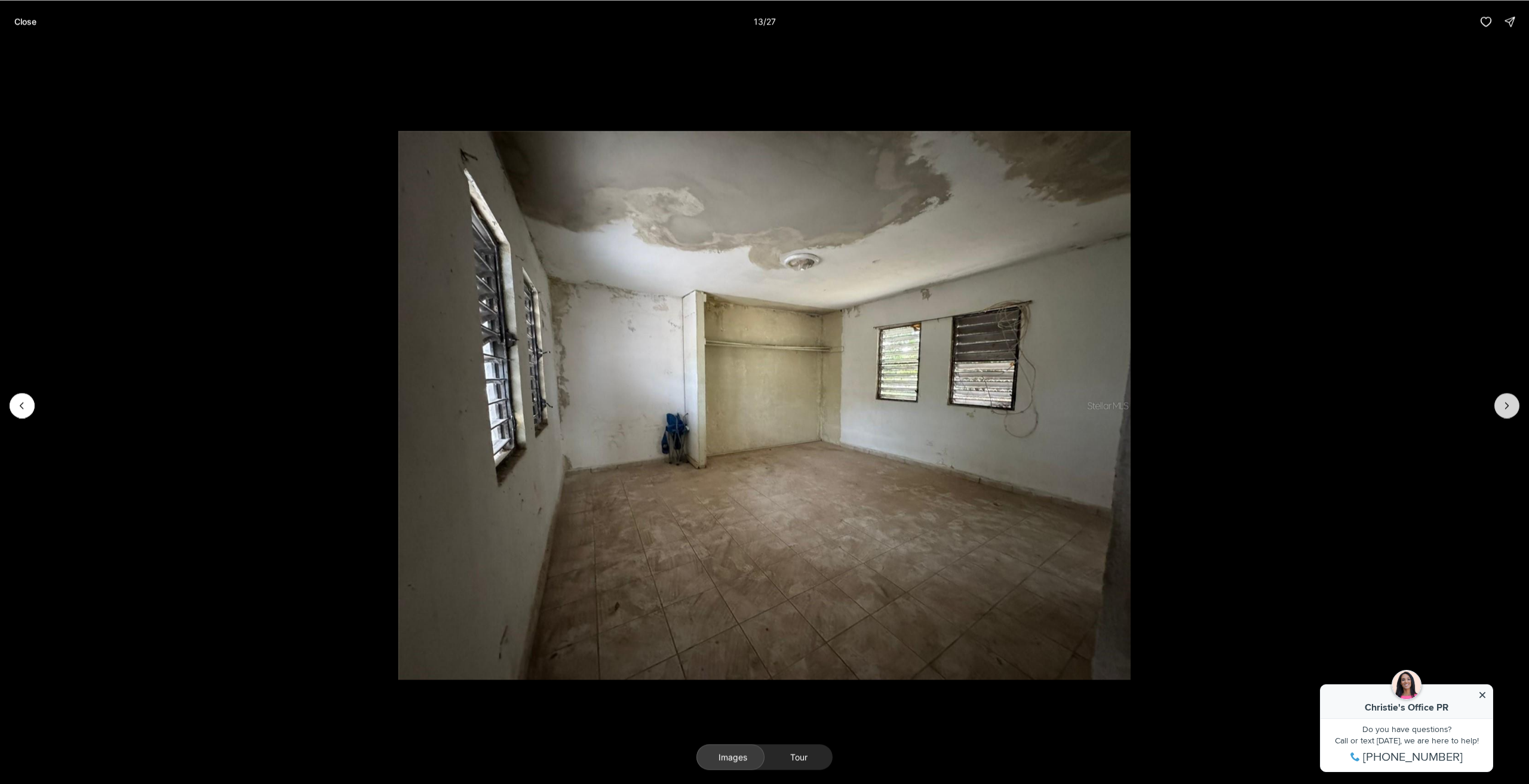
click at [1514, 406] on button "Next slide" at bounding box center [1507, 405] width 25 height 25
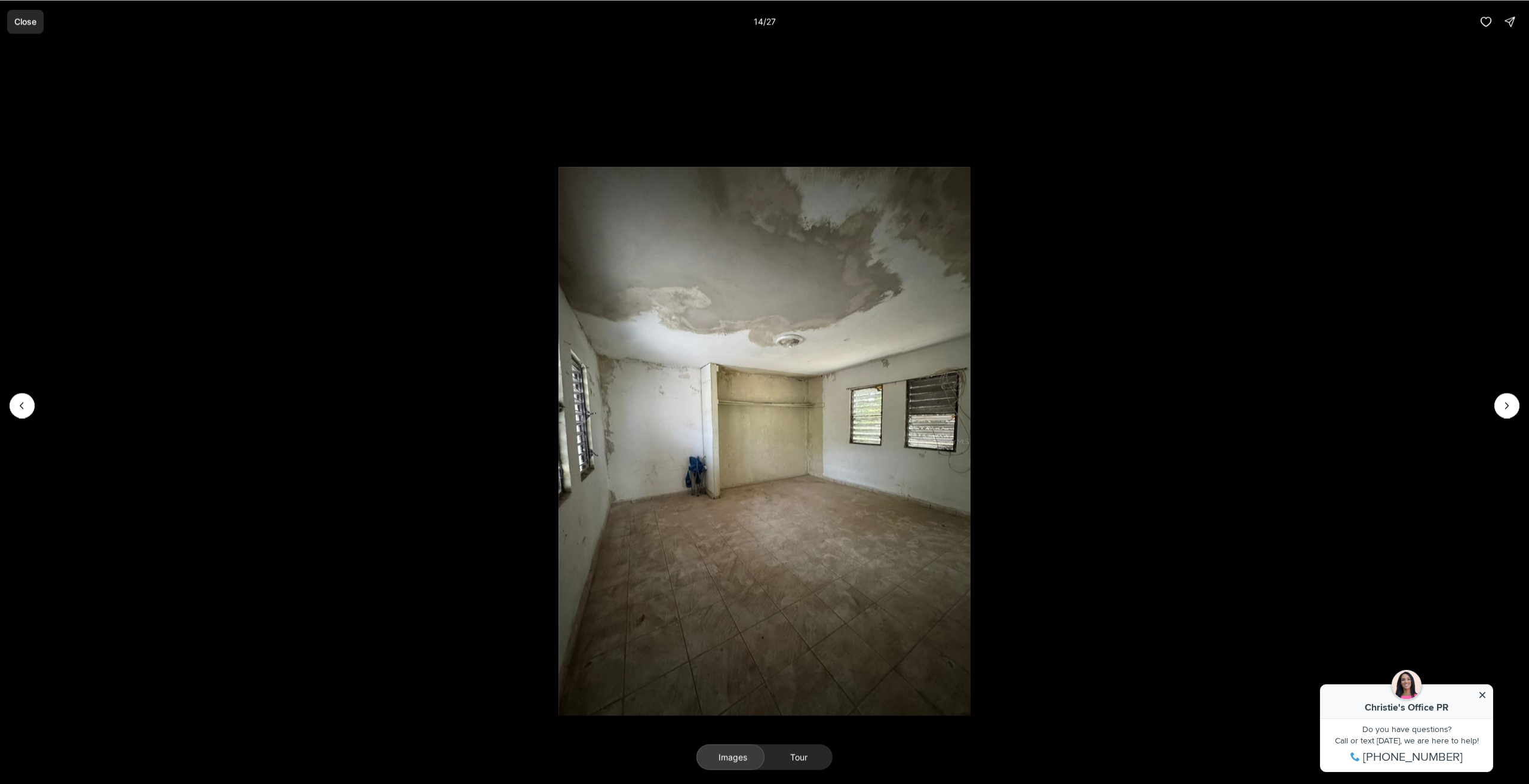
click at [27, 24] on p "Close" at bounding box center [25, 21] width 22 height 10
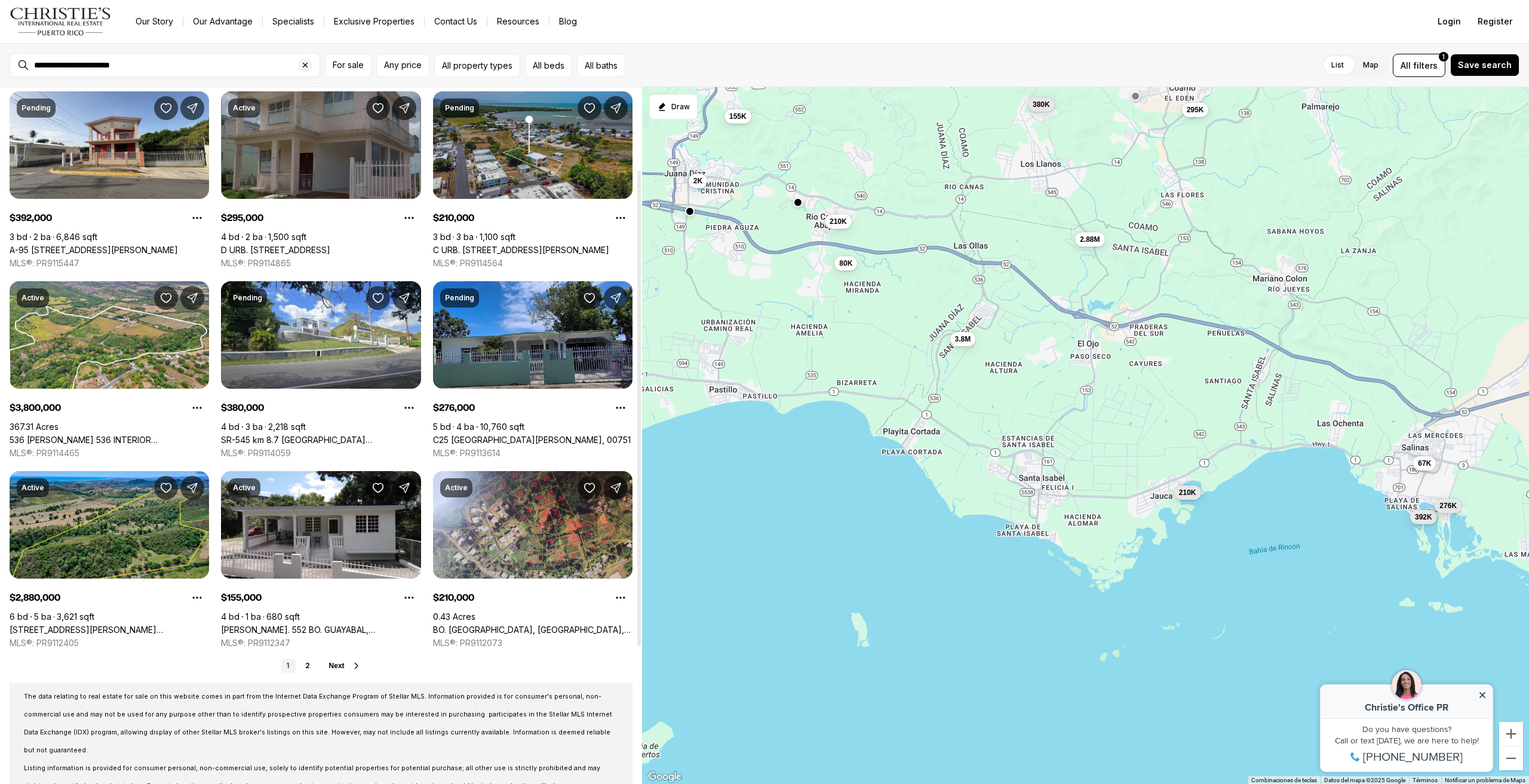
scroll to position [239, 0]
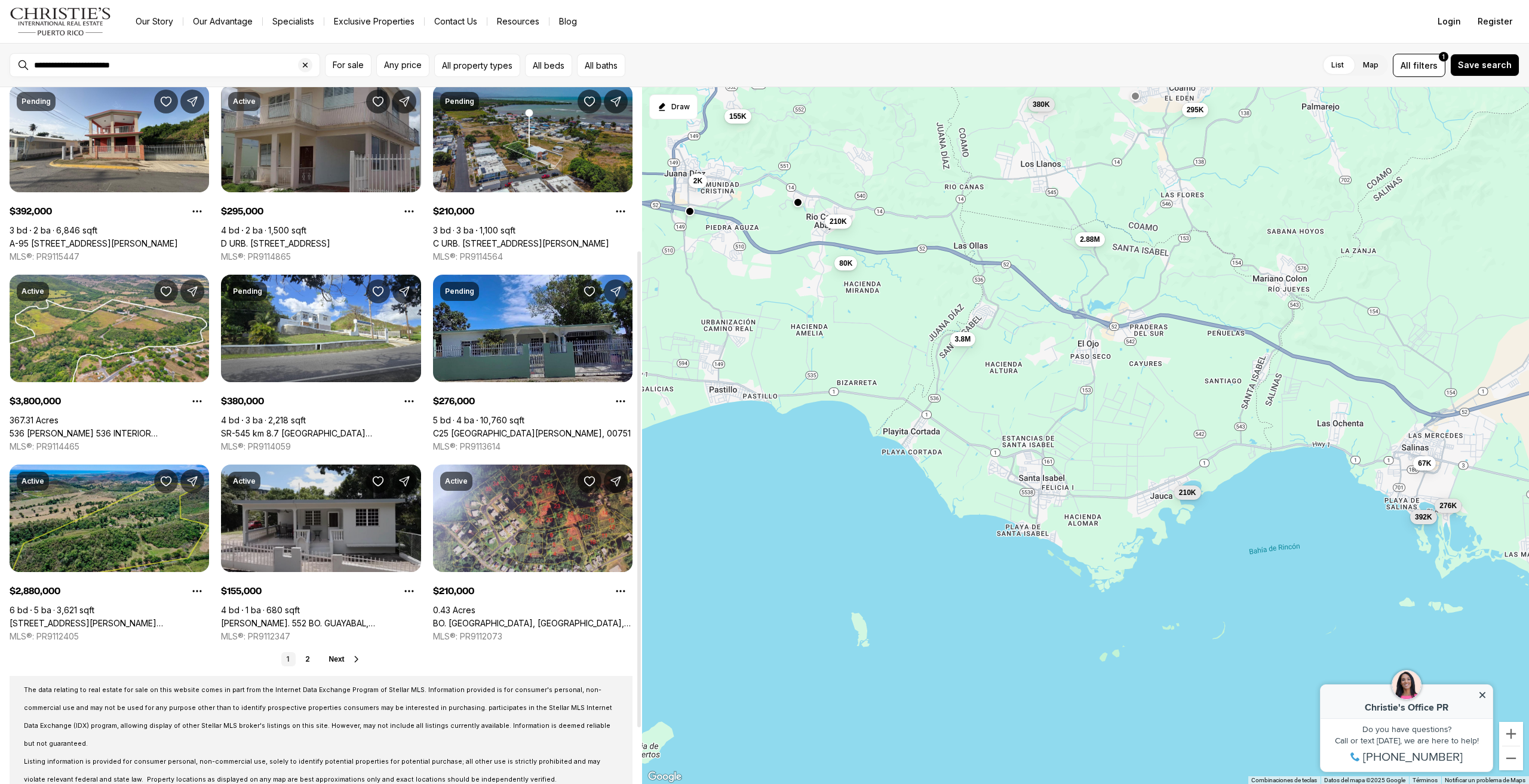
click at [313, 618] on link "Carr. 552 BO. GUAYABAL, JUANA DIAZ PR, 00795" at bounding box center [320, 623] width 200 height 11
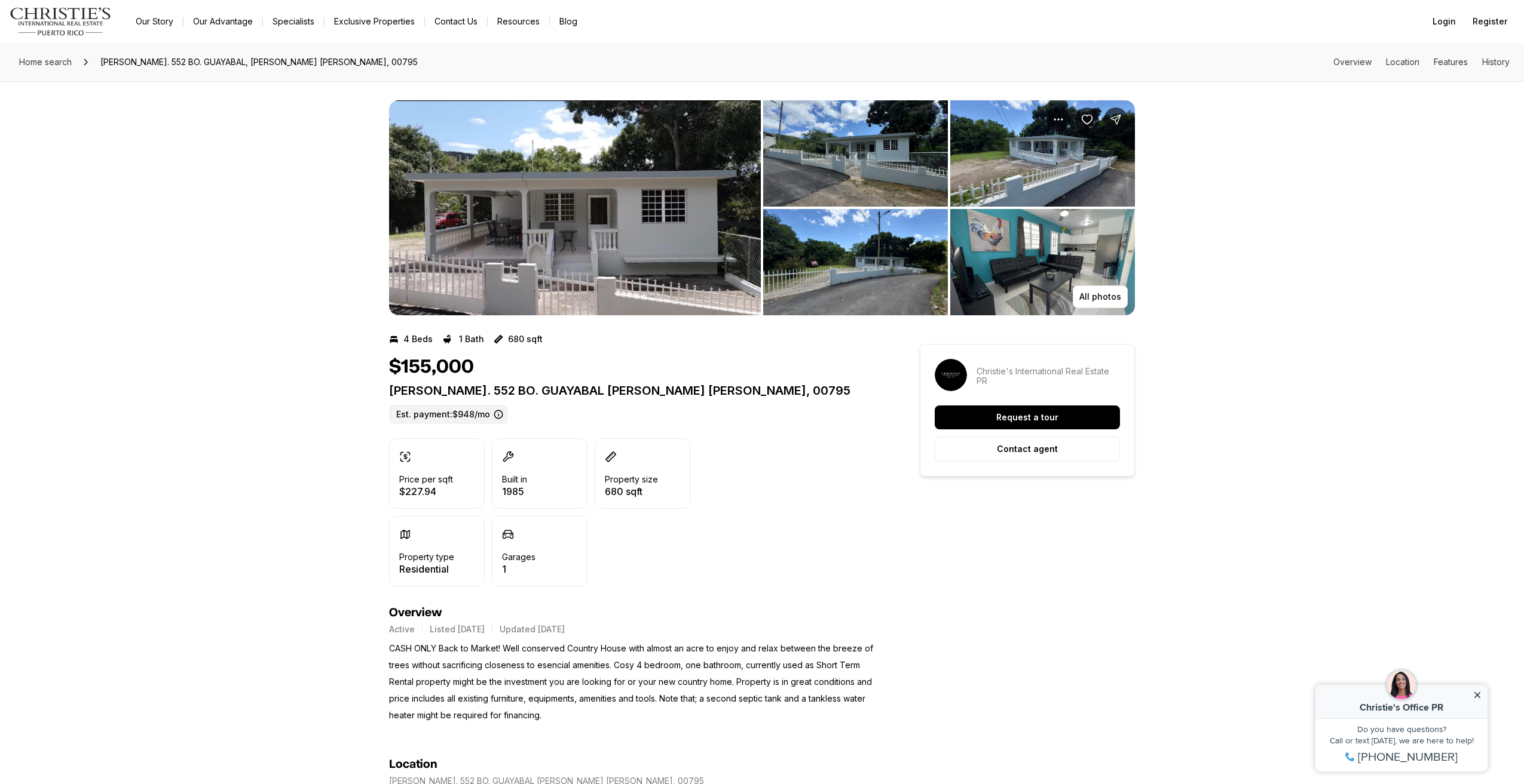
click at [551, 261] on img "View image gallery" at bounding box center [575, 207] width 372 height 215
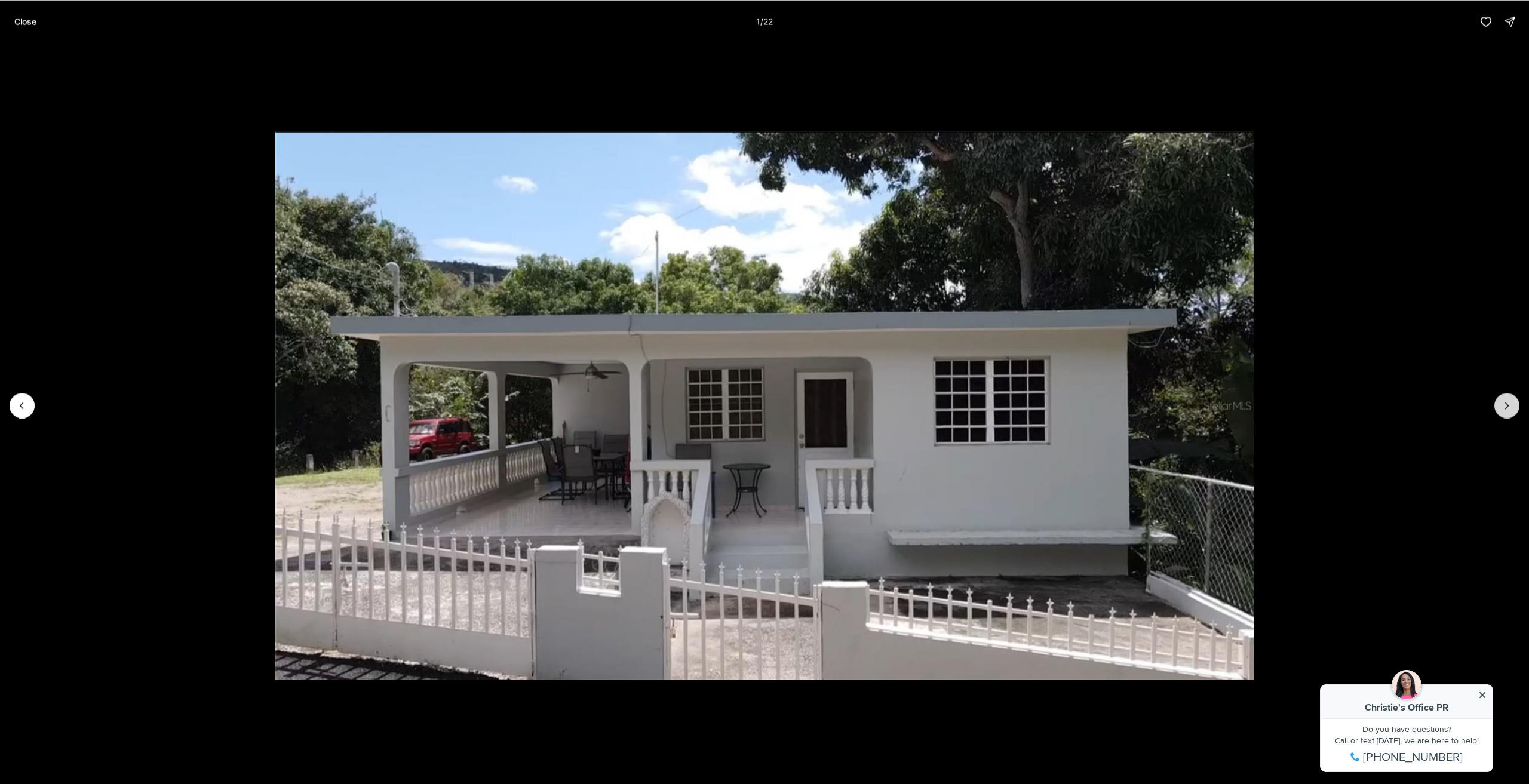
click at [1509, 402] on icon "Next slide" at bounding box center [1507, 405] width 12 height 12
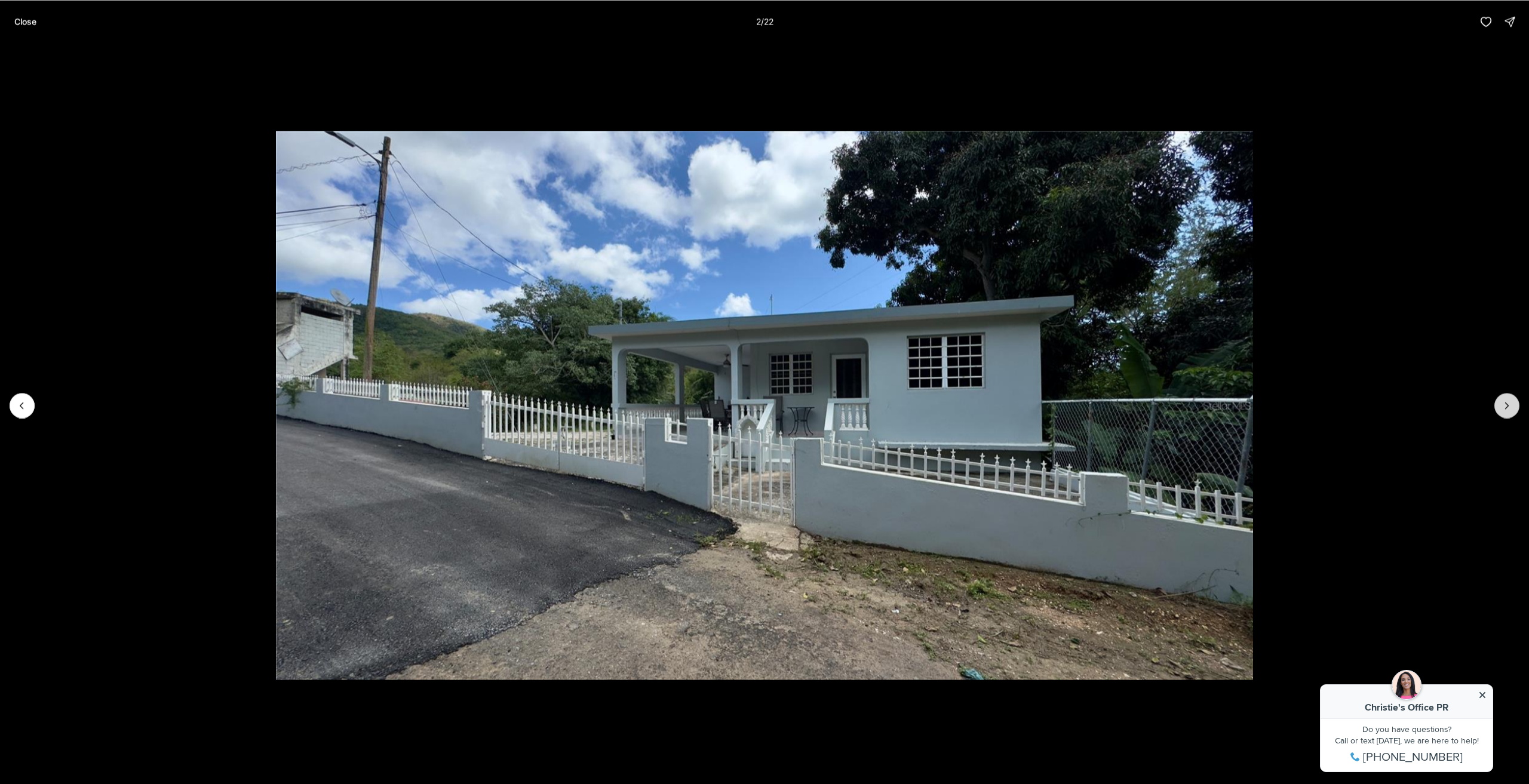
click at [1509, 402] on icon "Next slide" at bounding box center [1507, 405] width 12 height 12
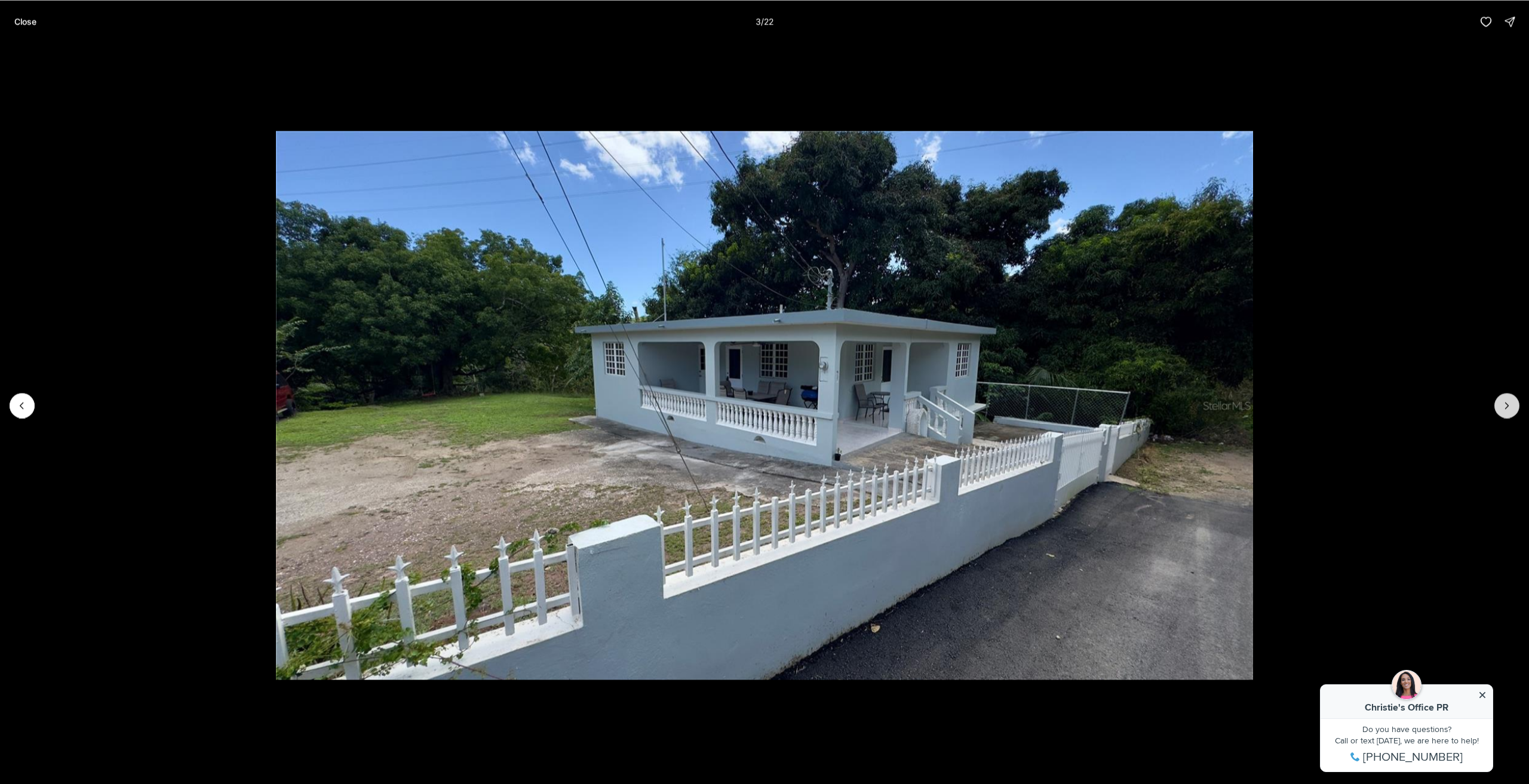
click at [1509, 402] on icon "Next slide" at bounding box center [1507, 405] width 12 height 12
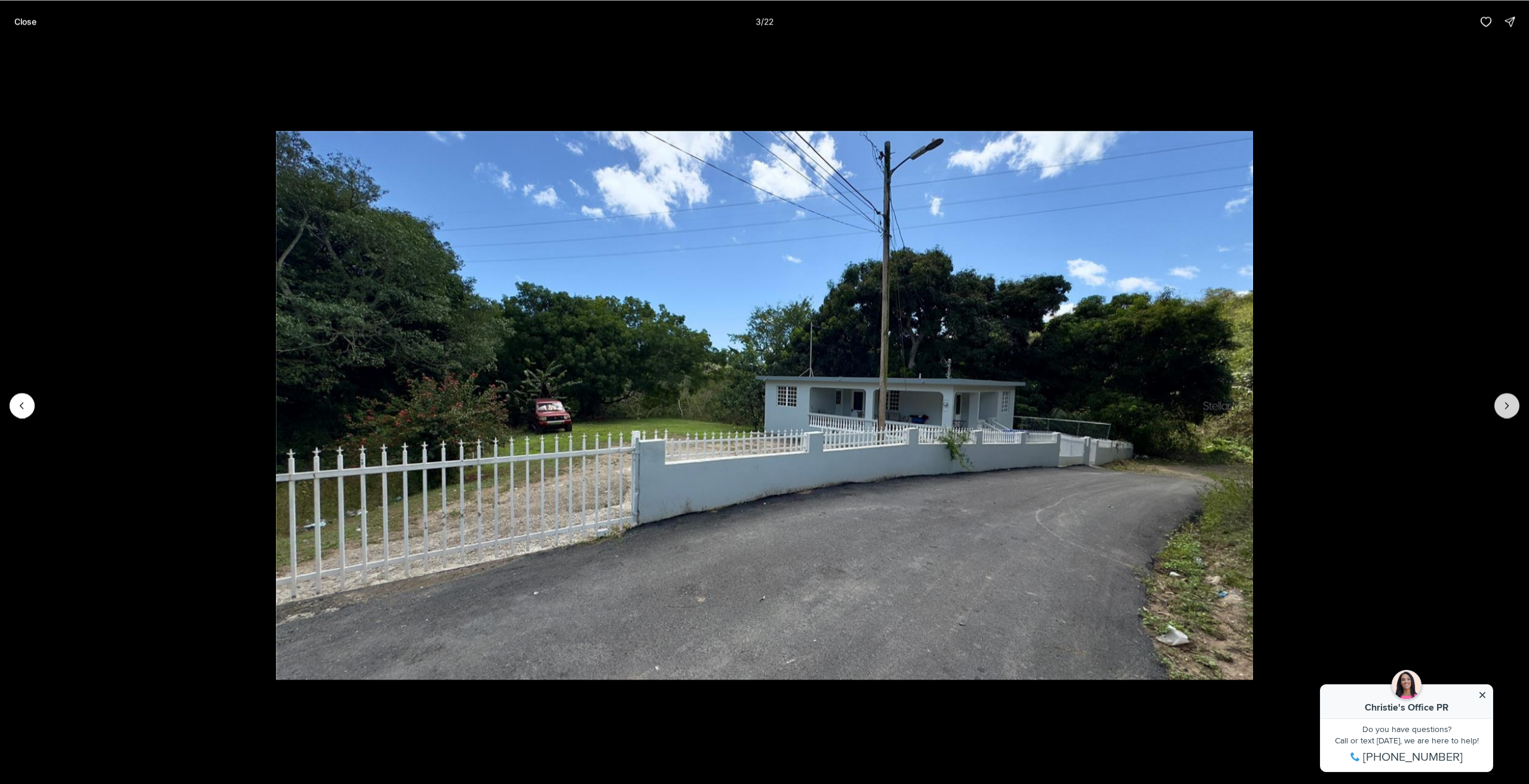
click at [1510, 399] on icon "Next slide" at bounding box center [1507, 405] width 12 height 12
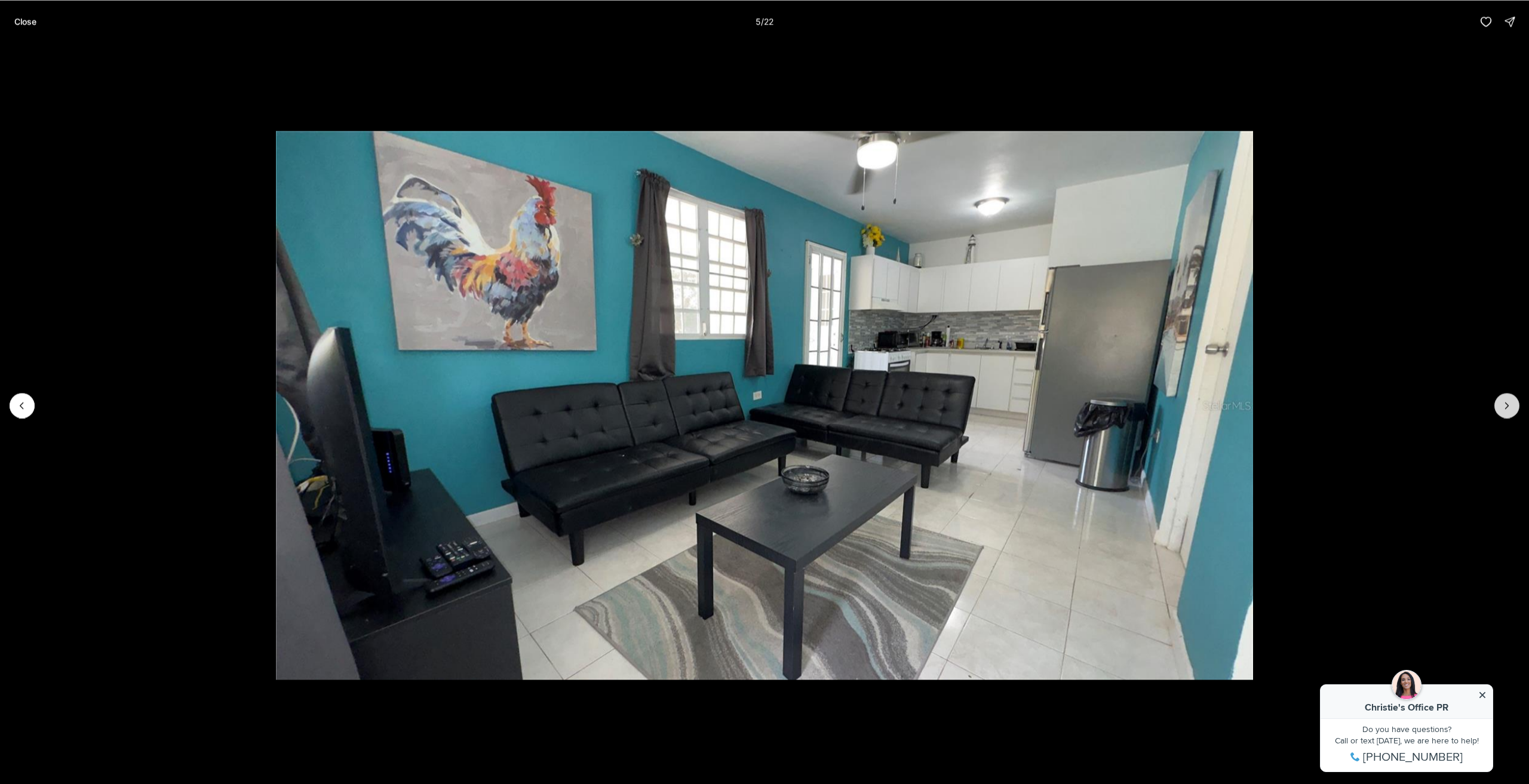
click at [1510, 399] on icon "Next slide" at bounding box center [1507, 405] width 12 height 12
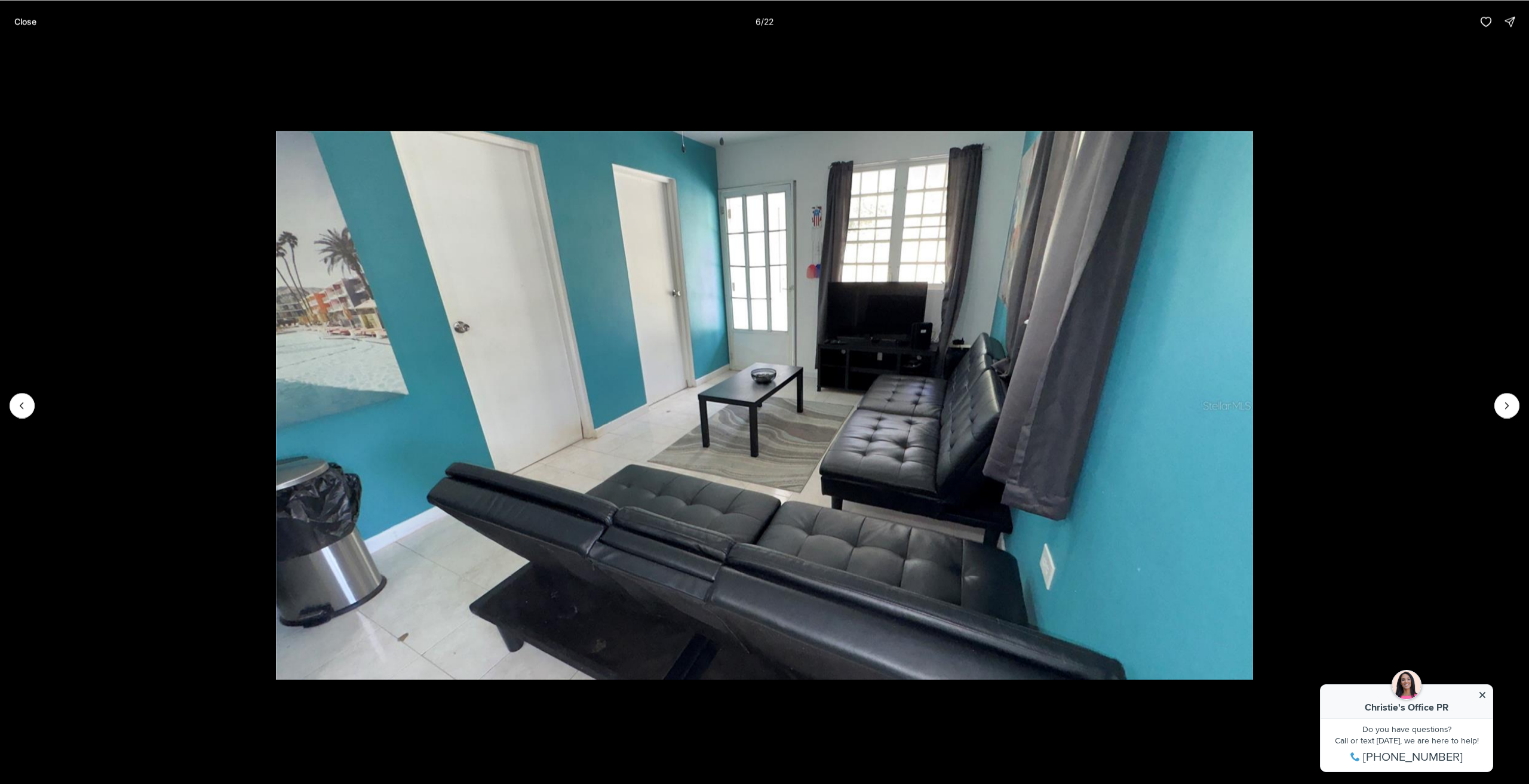
click at [12, 26] on button "Close" at bounding box center [25, 21] width 37 height 24
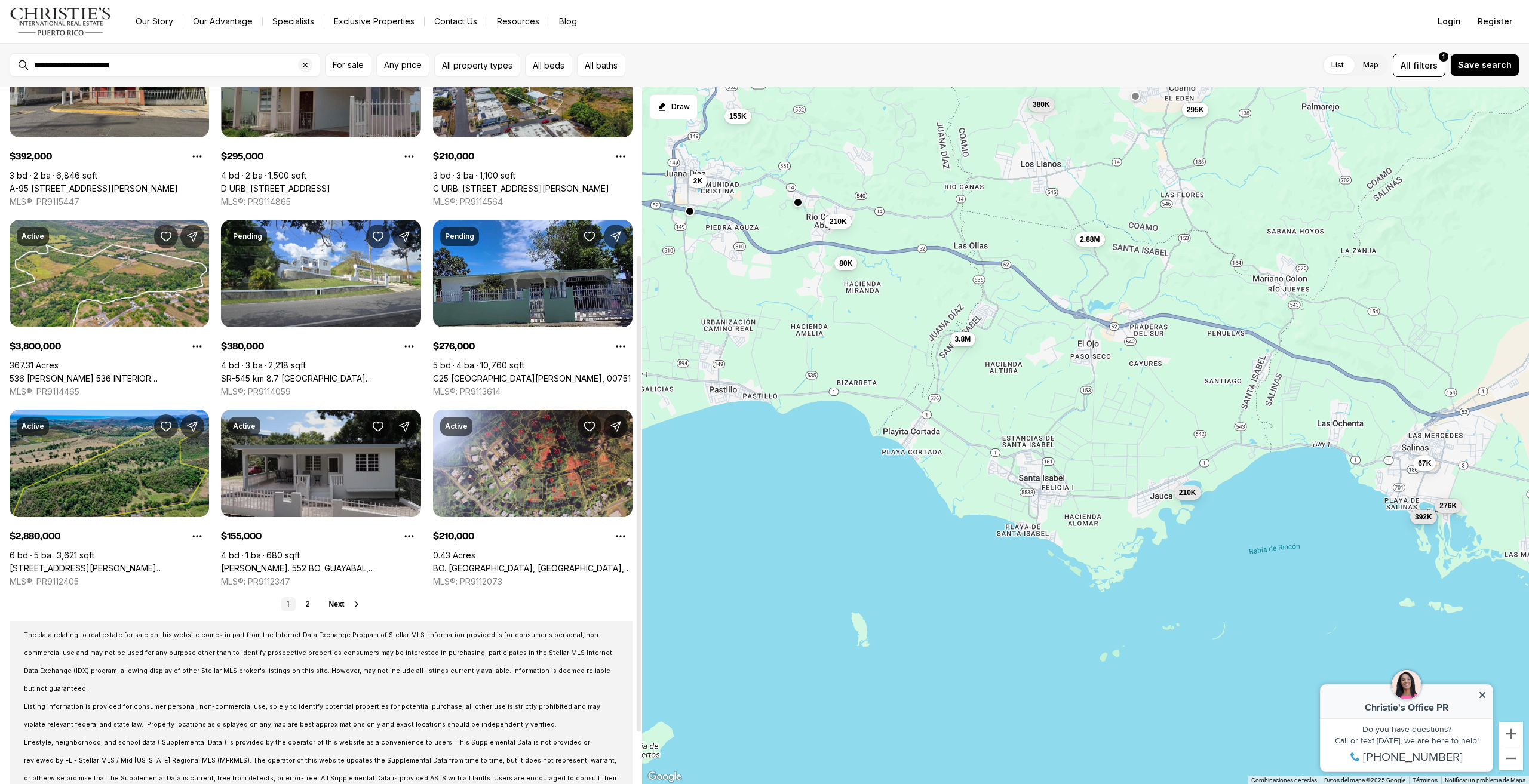
scroll to position [299, 0]
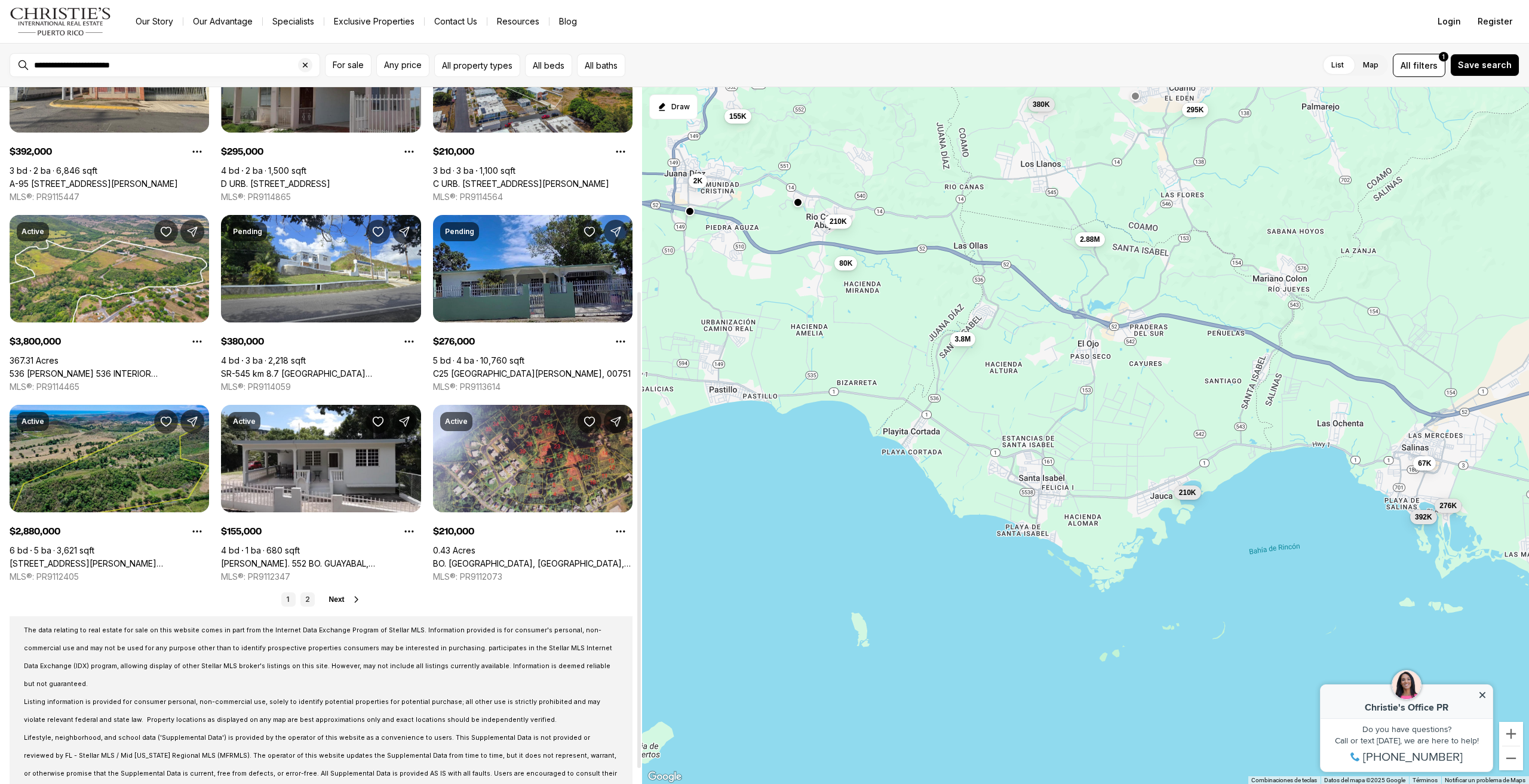
click at [313, 593] on link "2" at bounding box center [308, 600] width 14 height 14
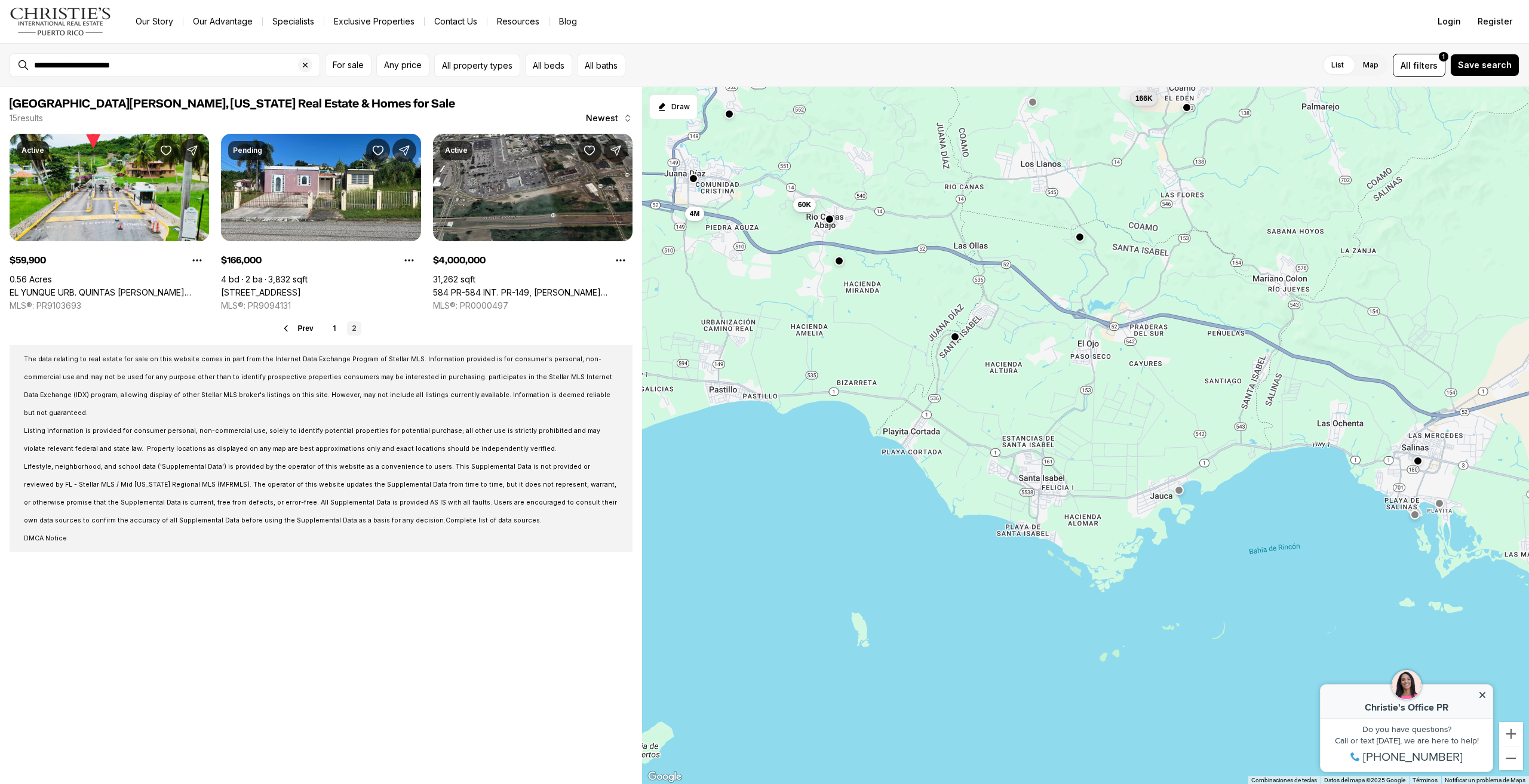
click at [82, 16] on img "Main navigation" at bounding box center [60, 21] width 102 height 29
